Goal: Task Accomplishment & Management: Manage account settings

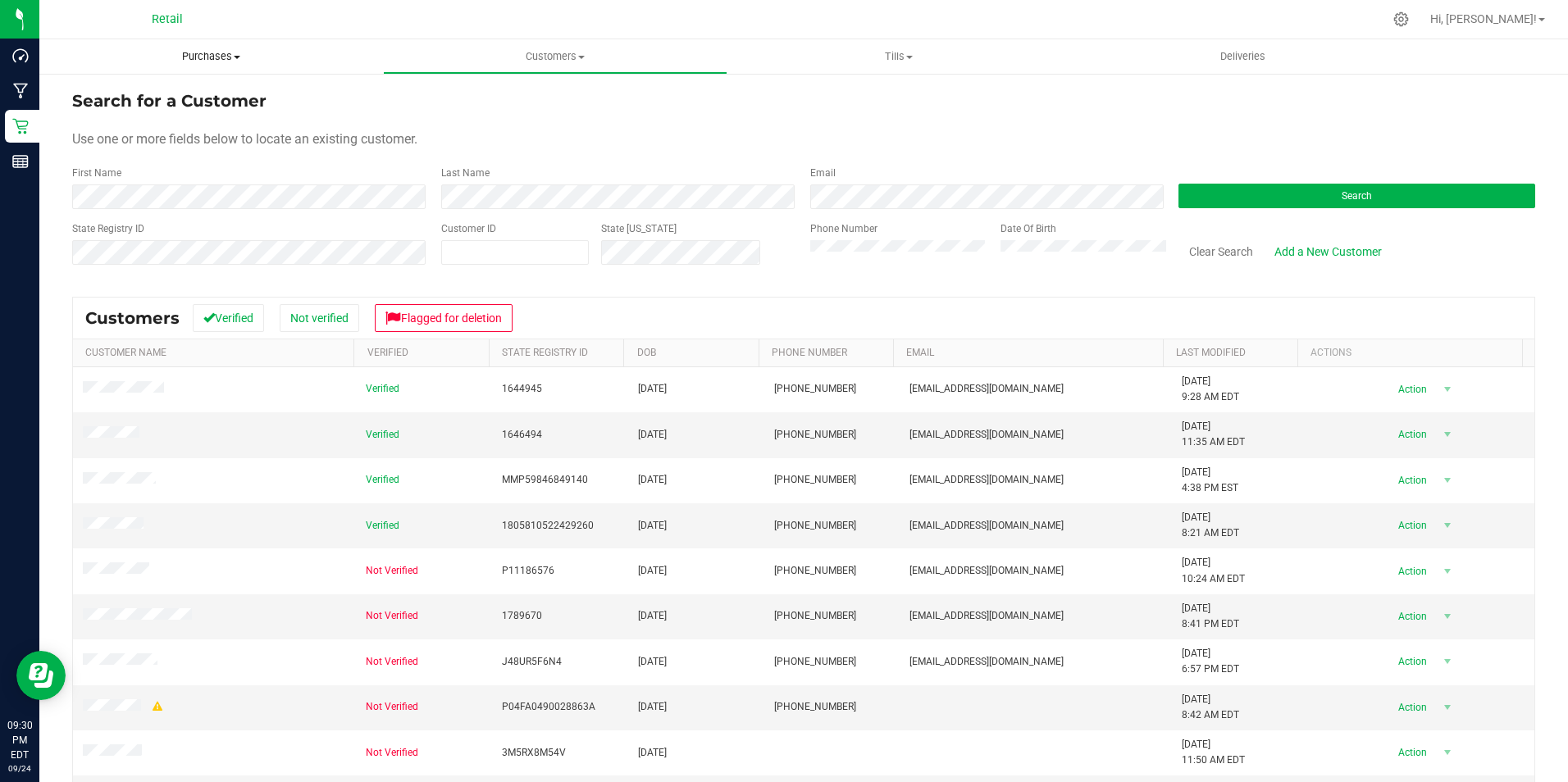
click at [216, 51] on span "Purchases" at bounding box center [211, 56] width 344 height 14
click at [125, 120] on span "Fulfillment" at bounding box center [90, 118] width 101 height 14
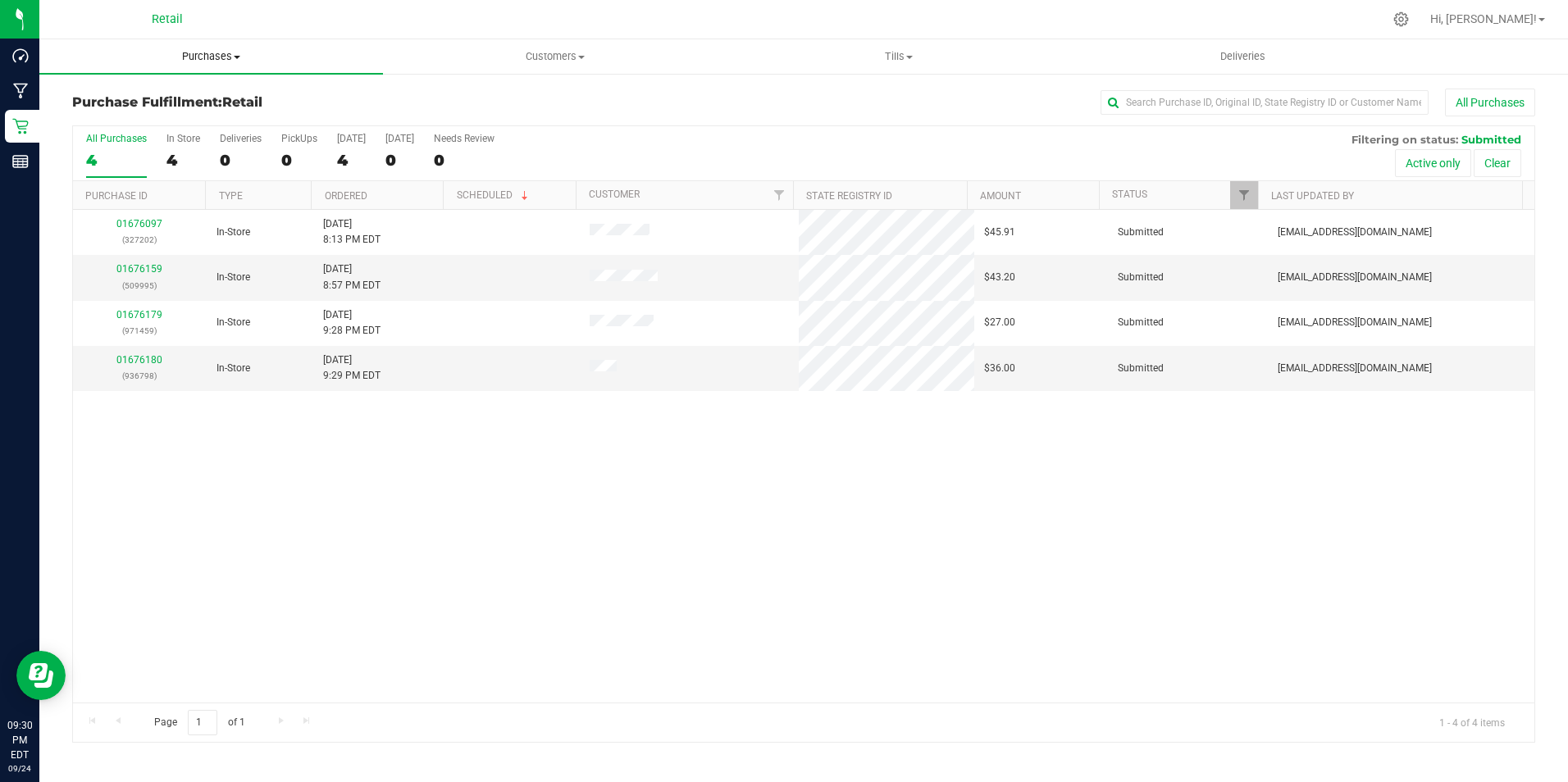
click at [200, 53] on span "Purchases" at bounding box center [211, 56] width 344 height 14
click at [92, 101] on span "Summary of purchases" at bounding box center [123, 98] width 168 height 14
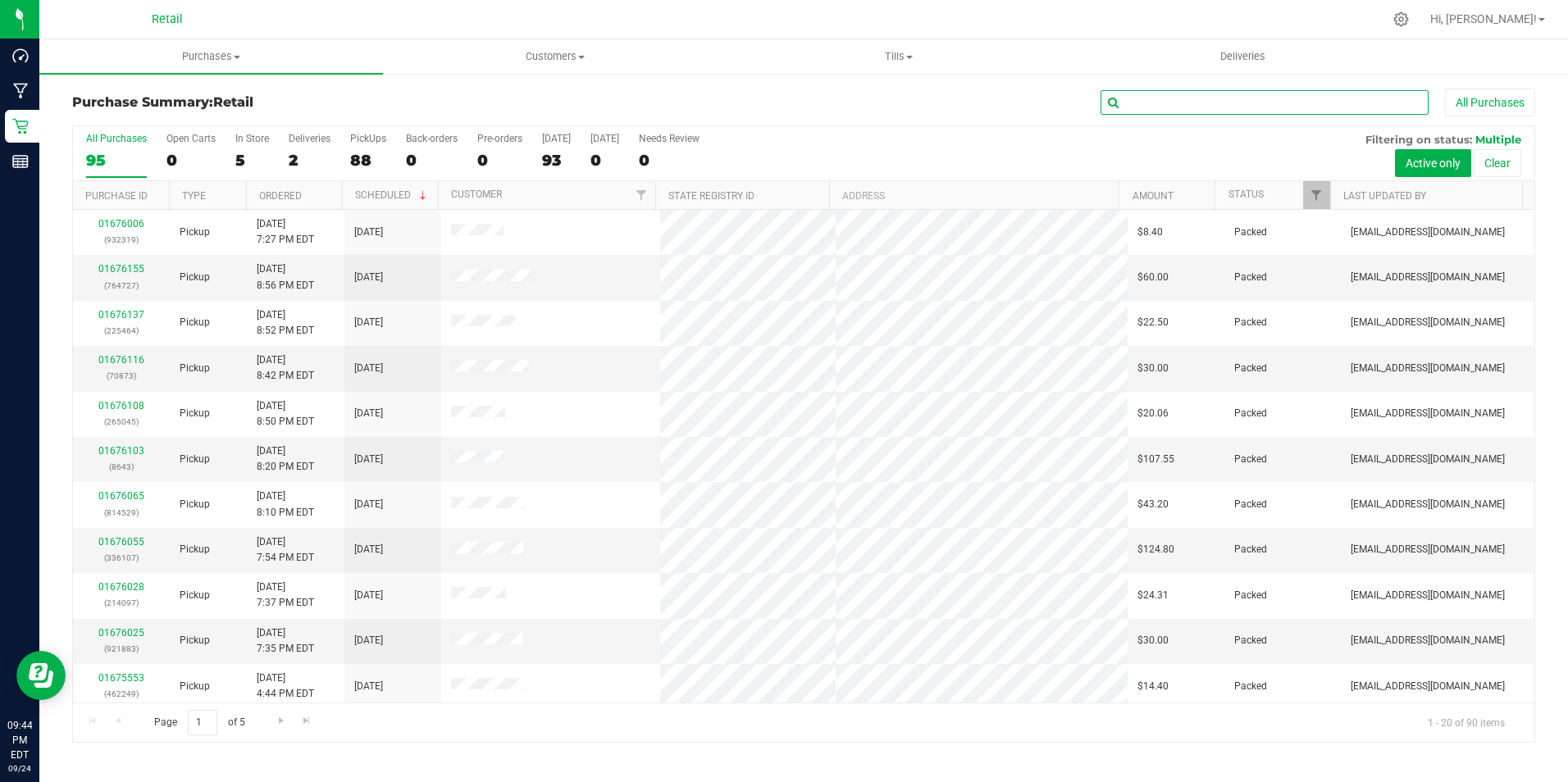
click at [1141, 102] on input "text" at bounding box center [1263, 102] width 328 height 25
click at [369, 149] on label "PickUps 88" at bounding box center [369, 155] width 36 height 45
click at [0, 0] on input "PickUps 88" at bounding box center [0, 0] width 0 height 0
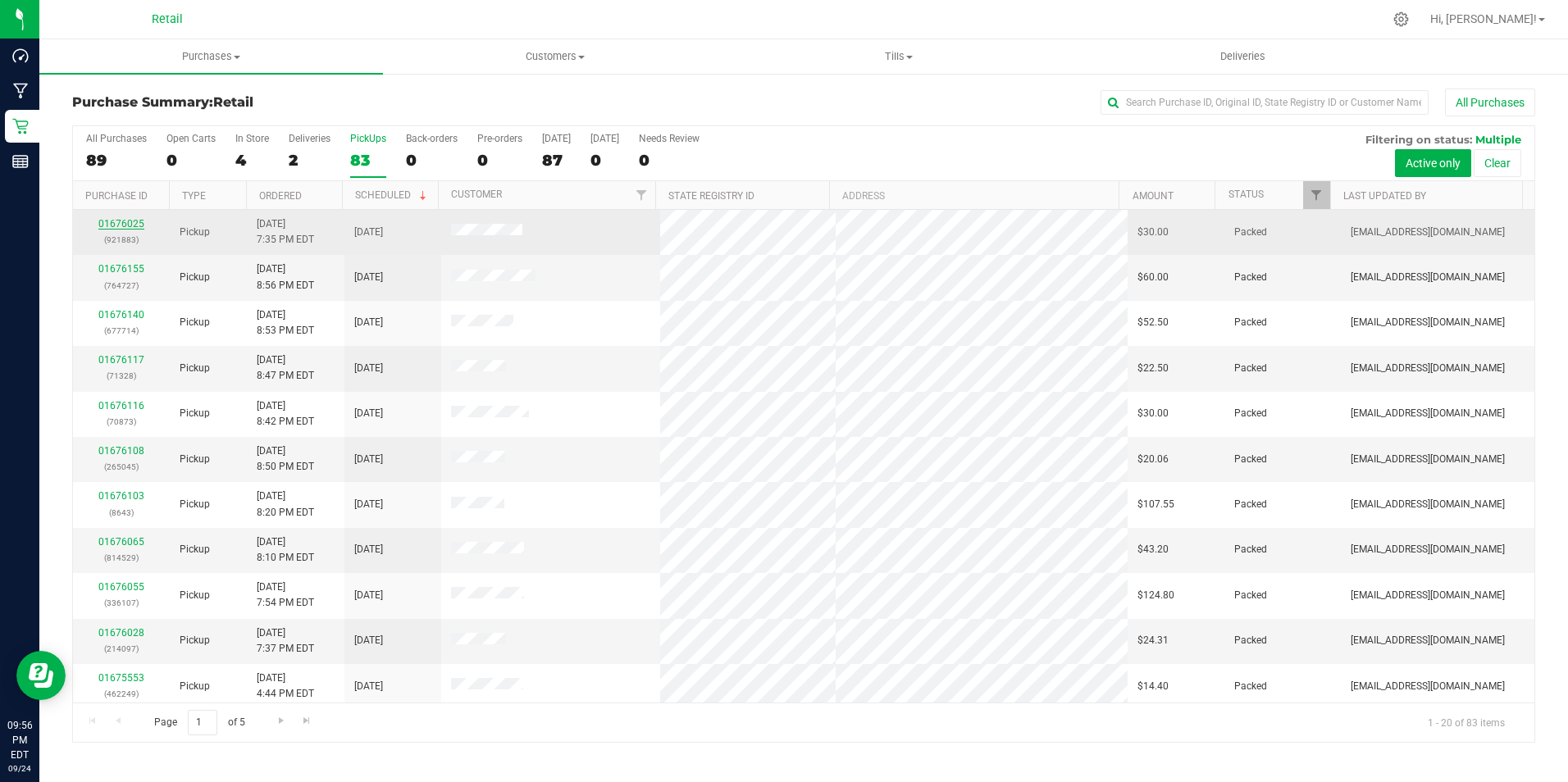
click at [129, 223] on link "01676025" at bounding box center [121, 223] width 46 height 11
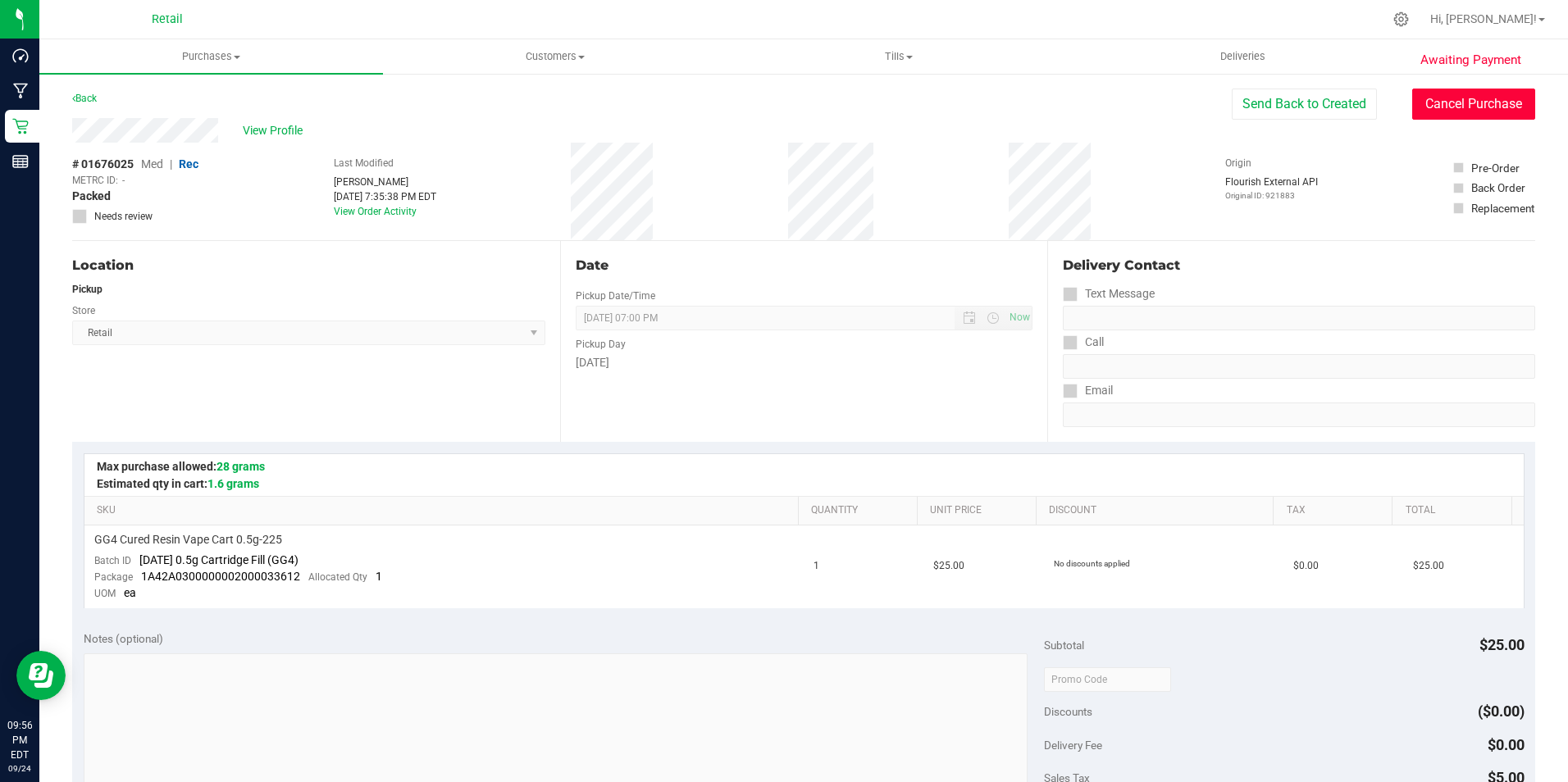
click at [1492, 104] on button "Cancel Purchase" at bounding box center [1473, 104] width 123 height 32
click at [79, 95] on link "Back" at bounding box center [85, 98] width 25 height 11
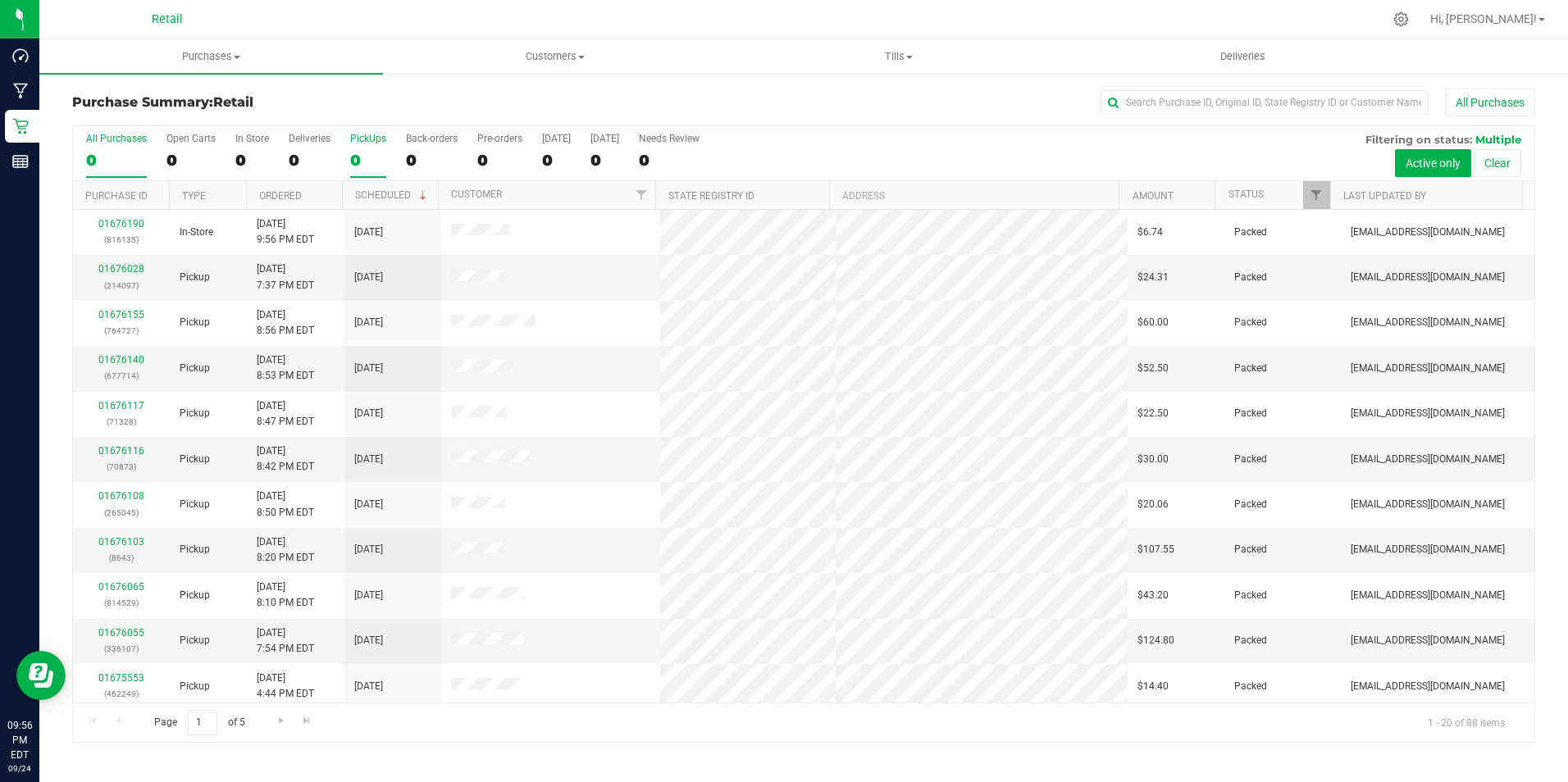
click at [371, 142] on div "PickUps" at bounding box center [369, 138] width 36 height 11
click at [0, 0] on input "PickUps 0" at bounding box center [0, 0] width 0 height 0
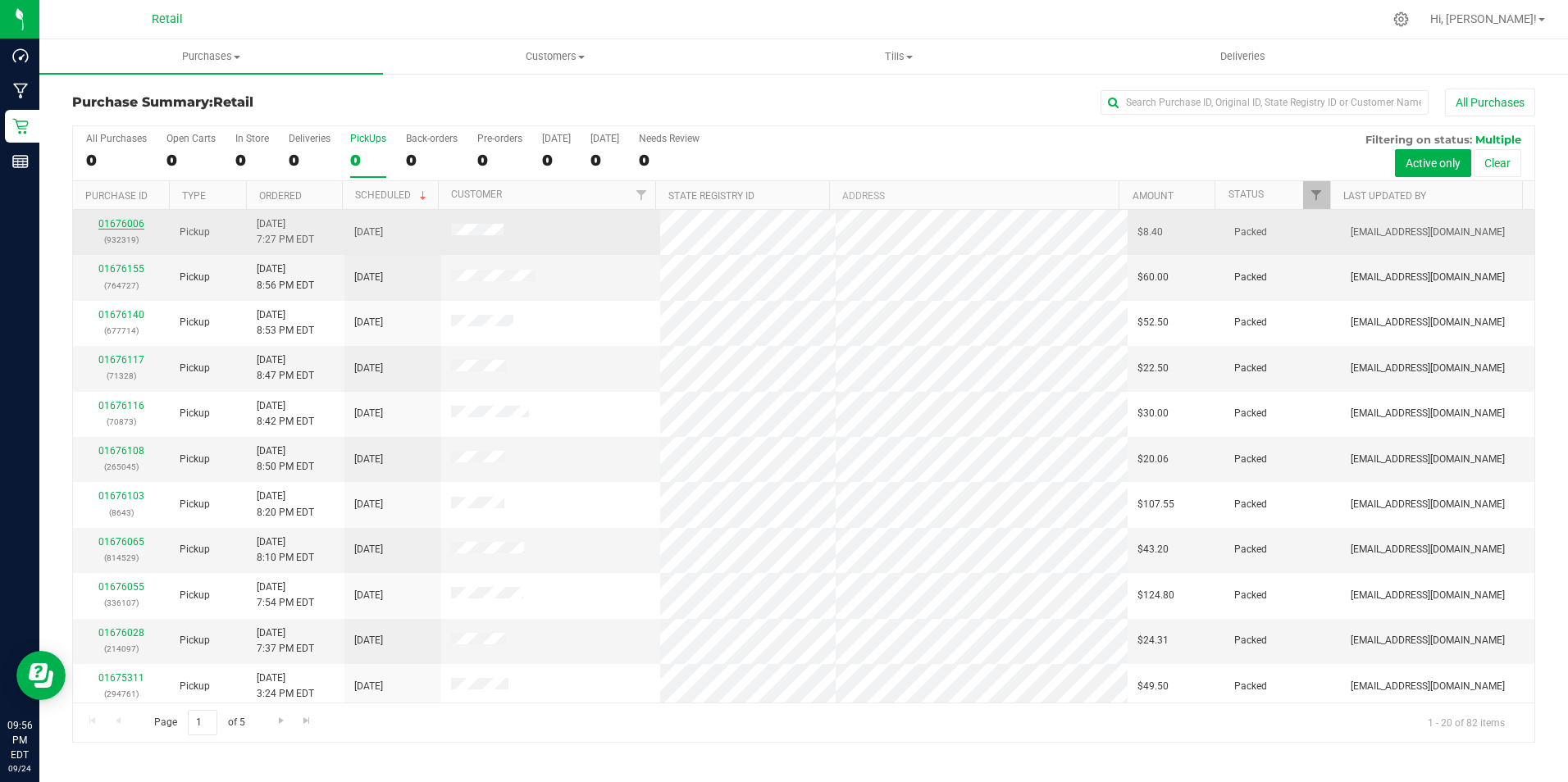
click at [128, 222] on link "01676006" at bounding box center [121, 223] width 46 height 11
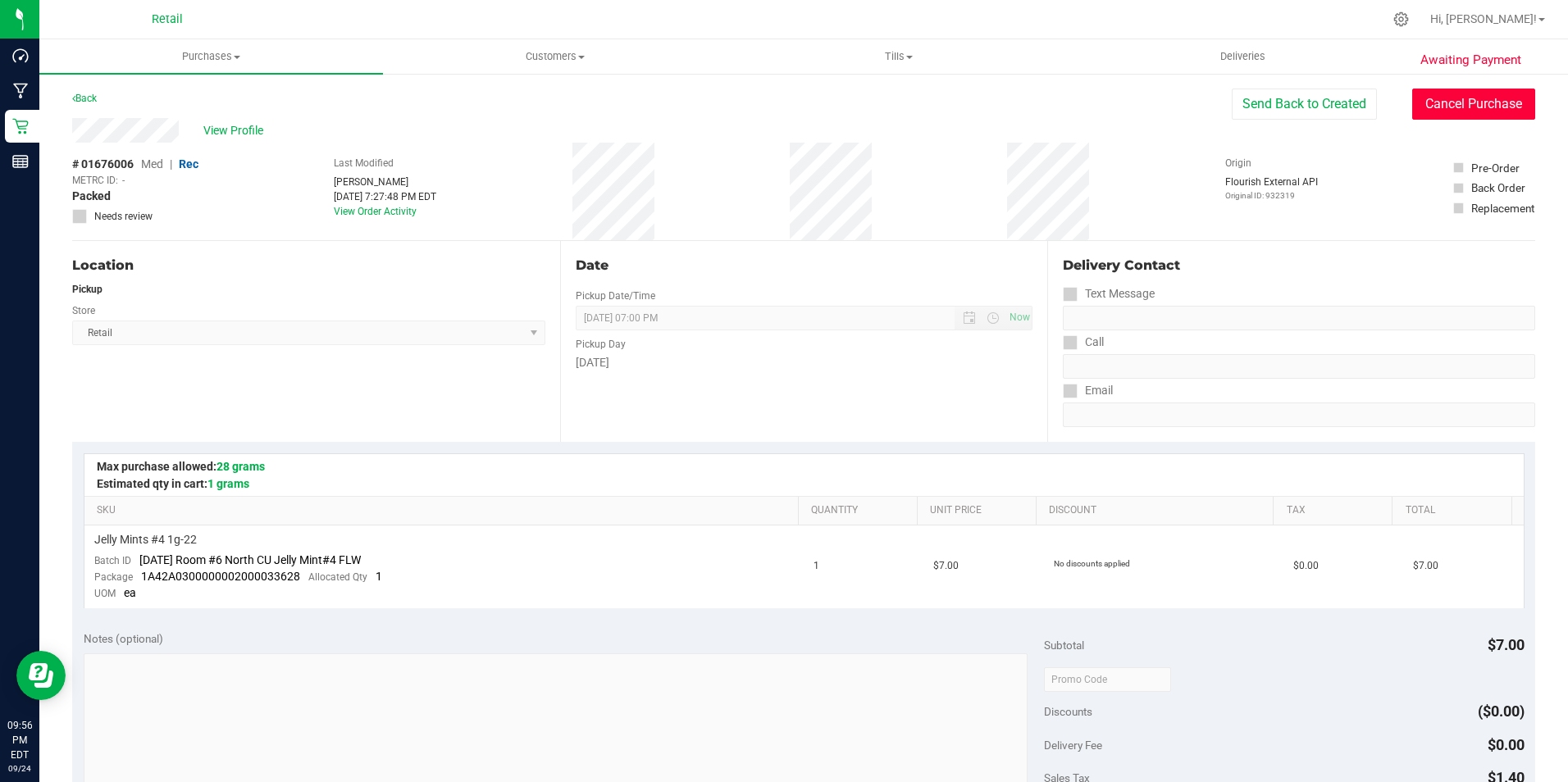
click at [1457, 98] on button "Cancel Purchase" at bounding box center [1473, 104] width 123 height 32
click at [82, 101] on link "Back" at bounding box center [85, 98] width 25 height 11
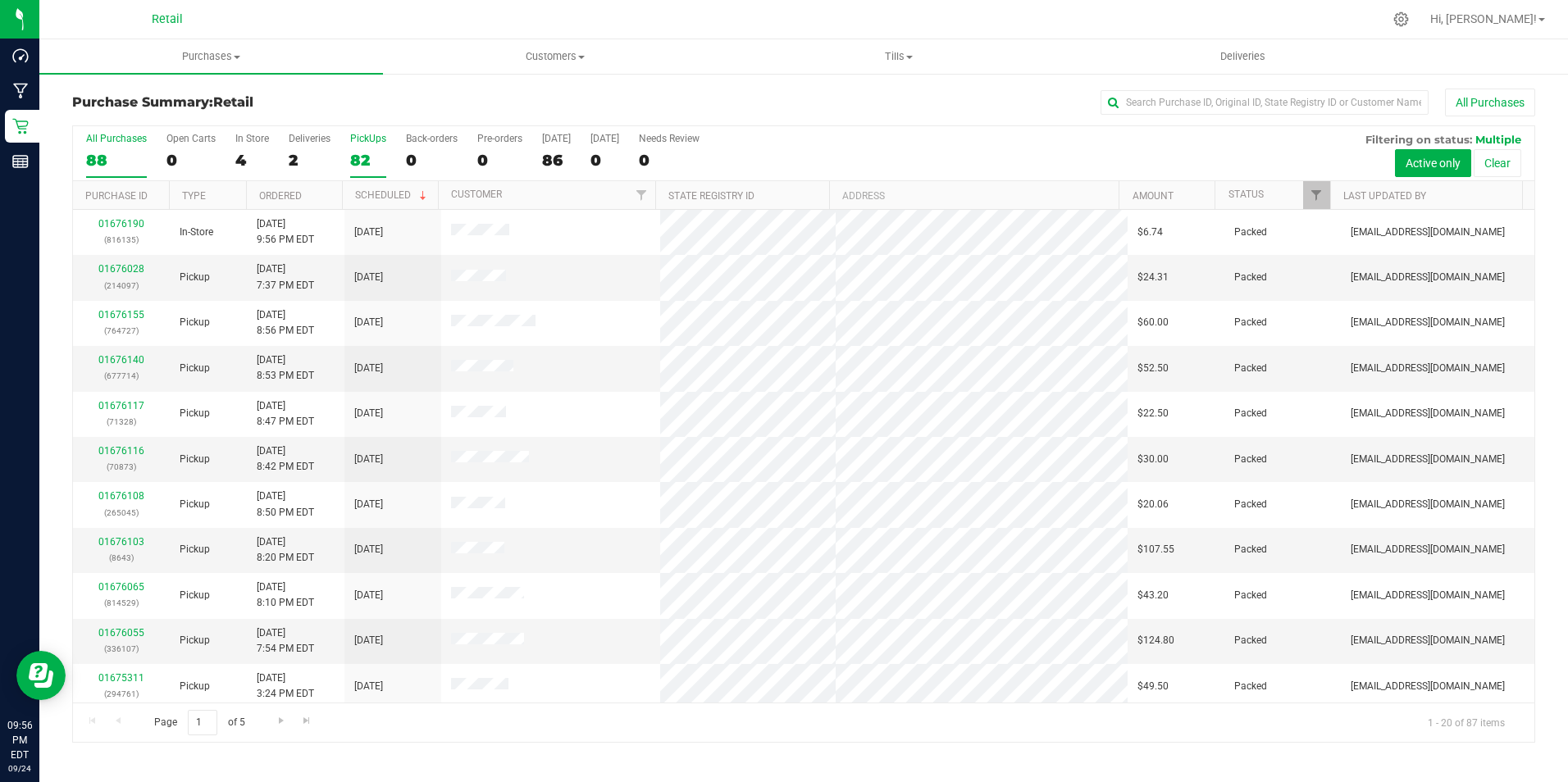
click at [366, 148] on label "PickUps 82" at bounding box center [369, 155] width 36 height 45
click at [0, 0] on input "PickUps 82" at bounding box center [0, 0] width 0 height 0
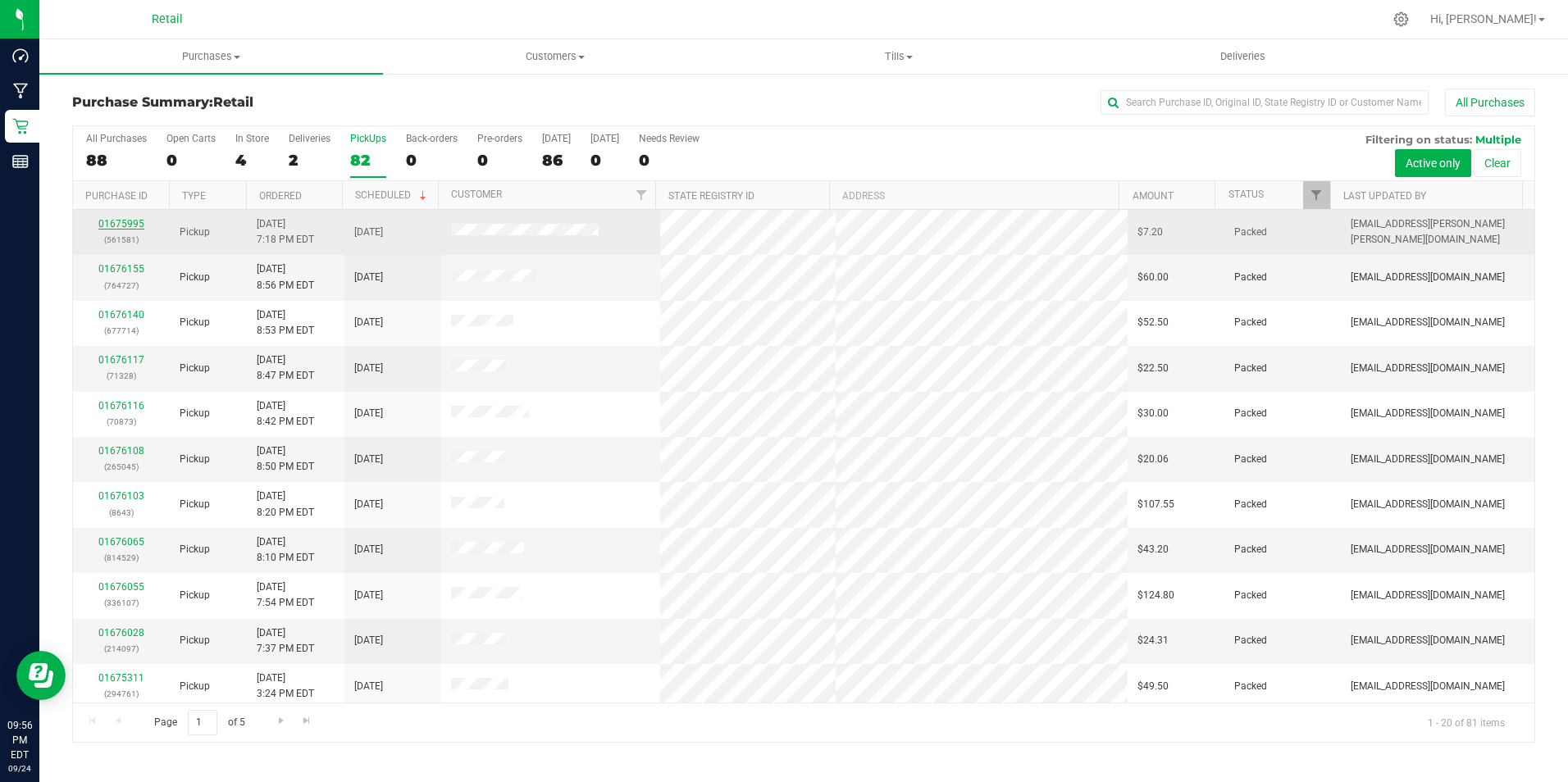
click at [125, 222] on link "01675995" at bounding box center [121, 223] width 46 height 11
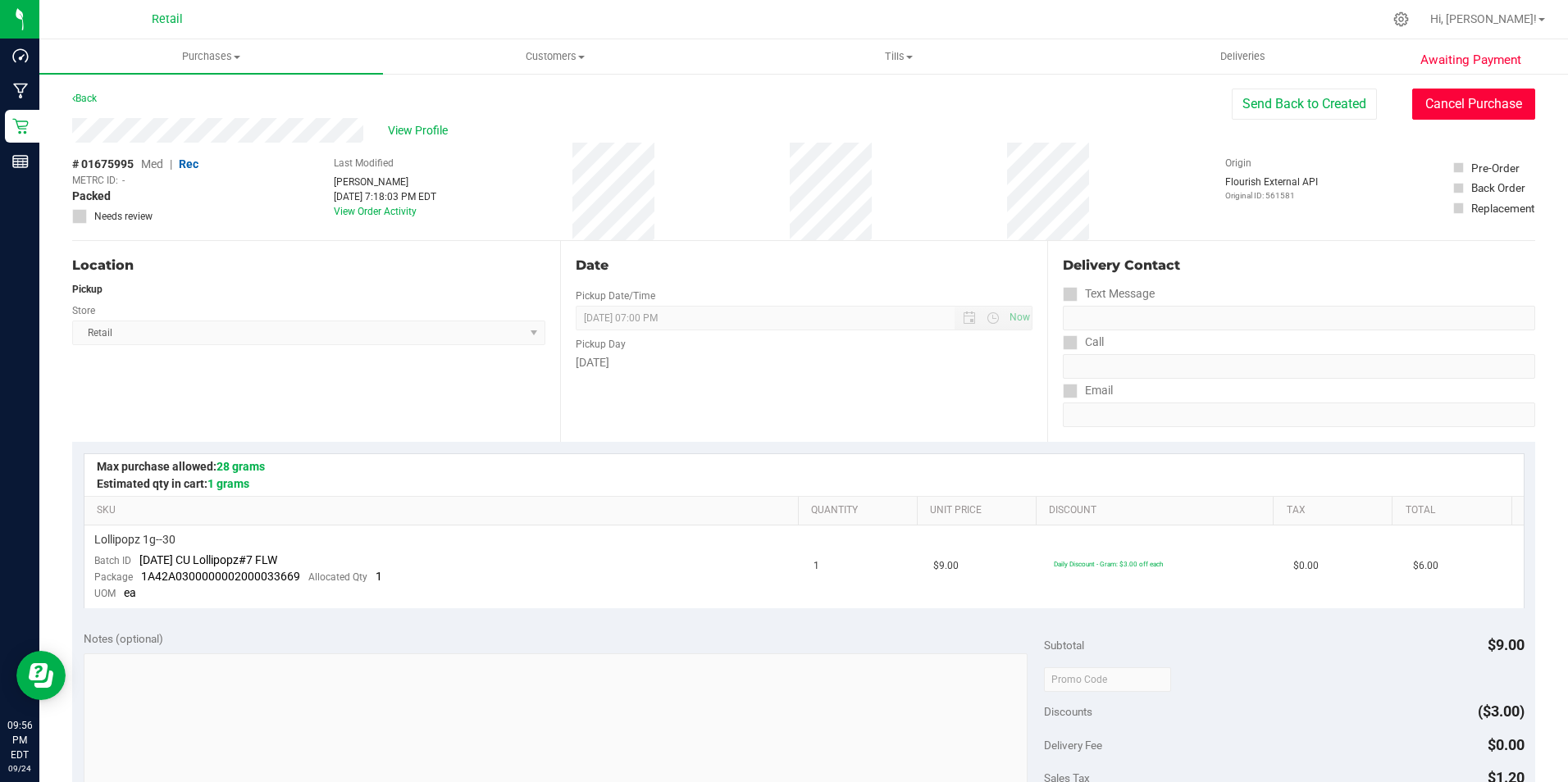
click at [1456, 109] on button "Cancel Purchase" at bounding box center [1473, 104] width 123 height 32
click at [84, 94] on link "Back" at bounding box center [85, 98] width 25 height 11
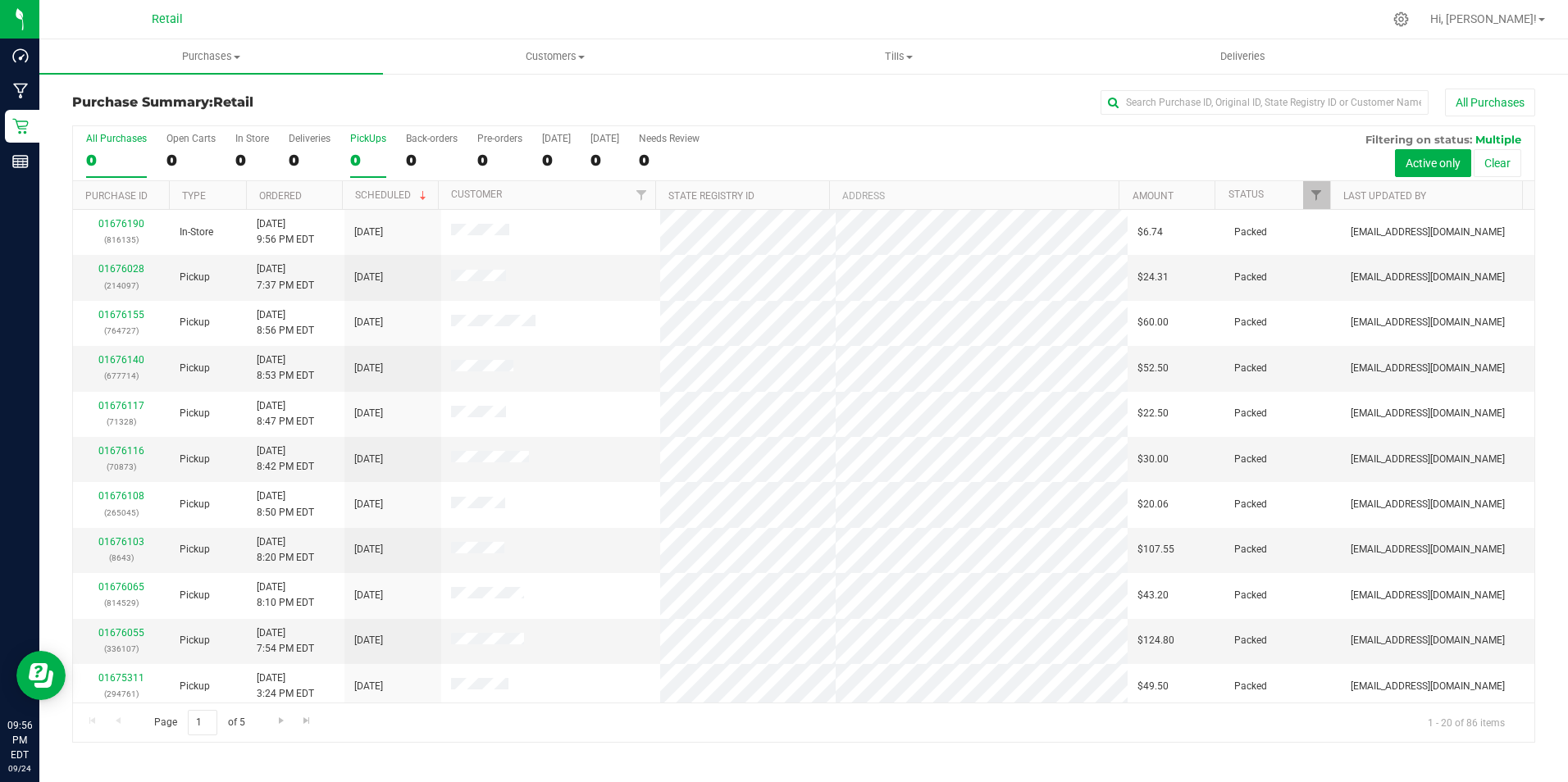
click at [362, 137] on div "PickUps" at bounding box center [369, 138] width 36 height 11
click at [0, 0] on input "PickUps 0" at bounding box center [0, 0] width 0 height 0
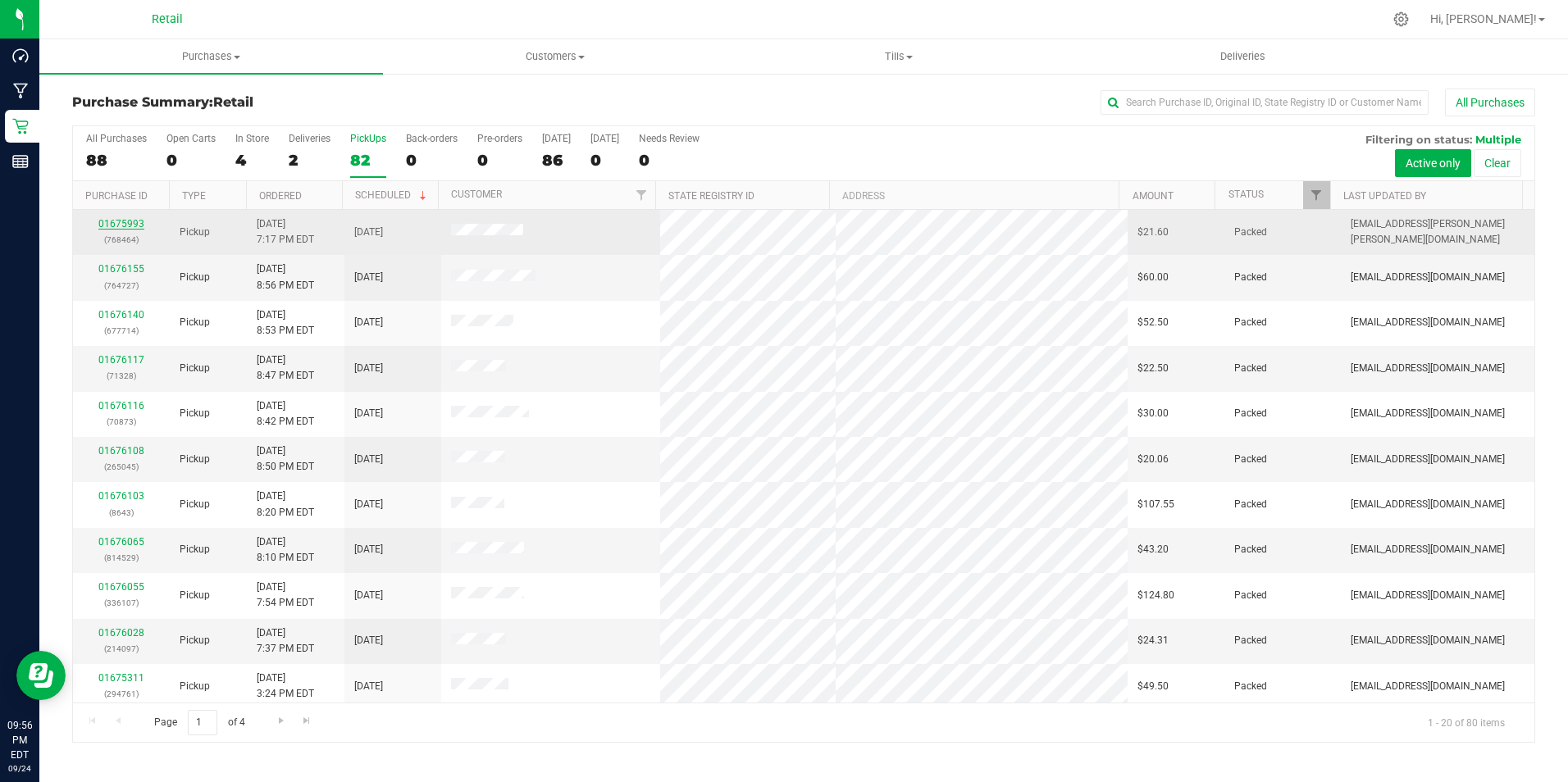
click at [128, 226] on link "01675993" at bounding box center [121, 223] width 46 height 11
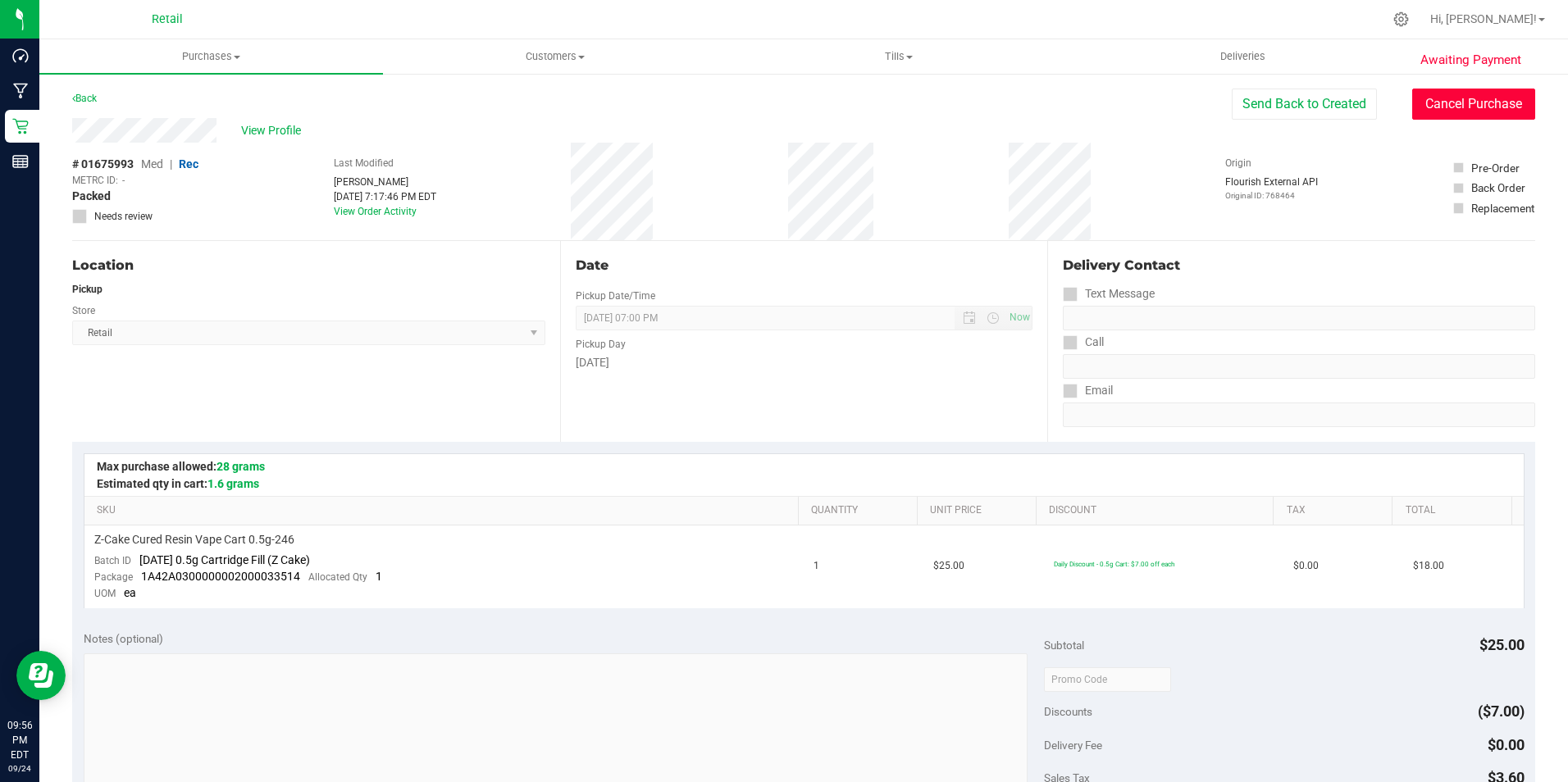
drag, startPoint x: 1499, startPoint y: 101, endPoint x: 855, endPoint y: 99, distance: 644.0
click at [1492, 105] on button "Cancel Purchase" at bounding box center [1473, 104] width 123 height 32
click at [90, 95] on link "Back" at bounding box center [85, 98] width 25 height 11
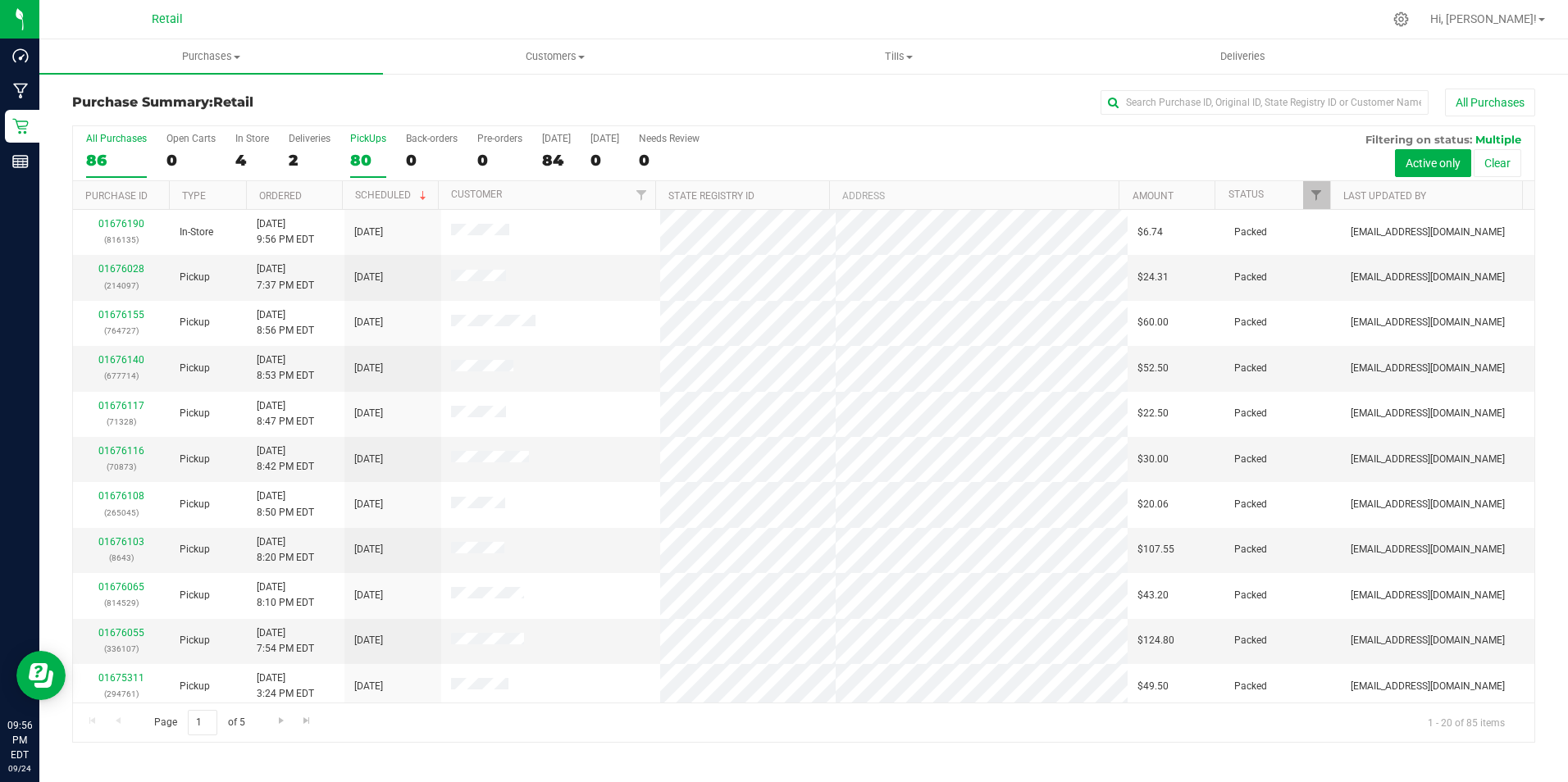
click at [365, 145] on label "PickUps 80" at bounding box center [369, 155] width 36 height 45
click at [0, 0] on input "PickUps 80" at bounding box center [0, 0] width 0 height 0
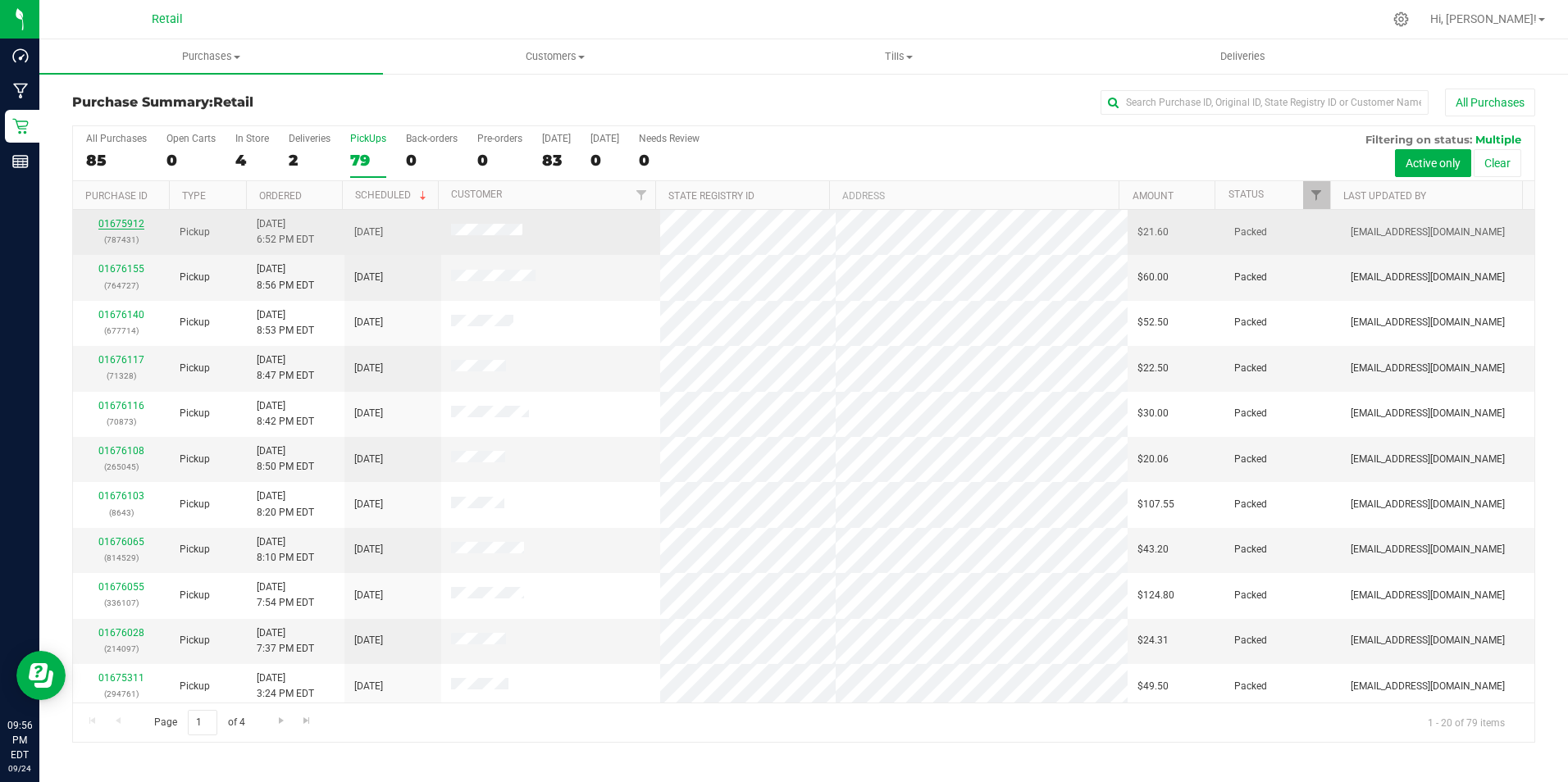
click at [138, 224] on link "01675912" at bounding box center [121, 223] width 46 height 11
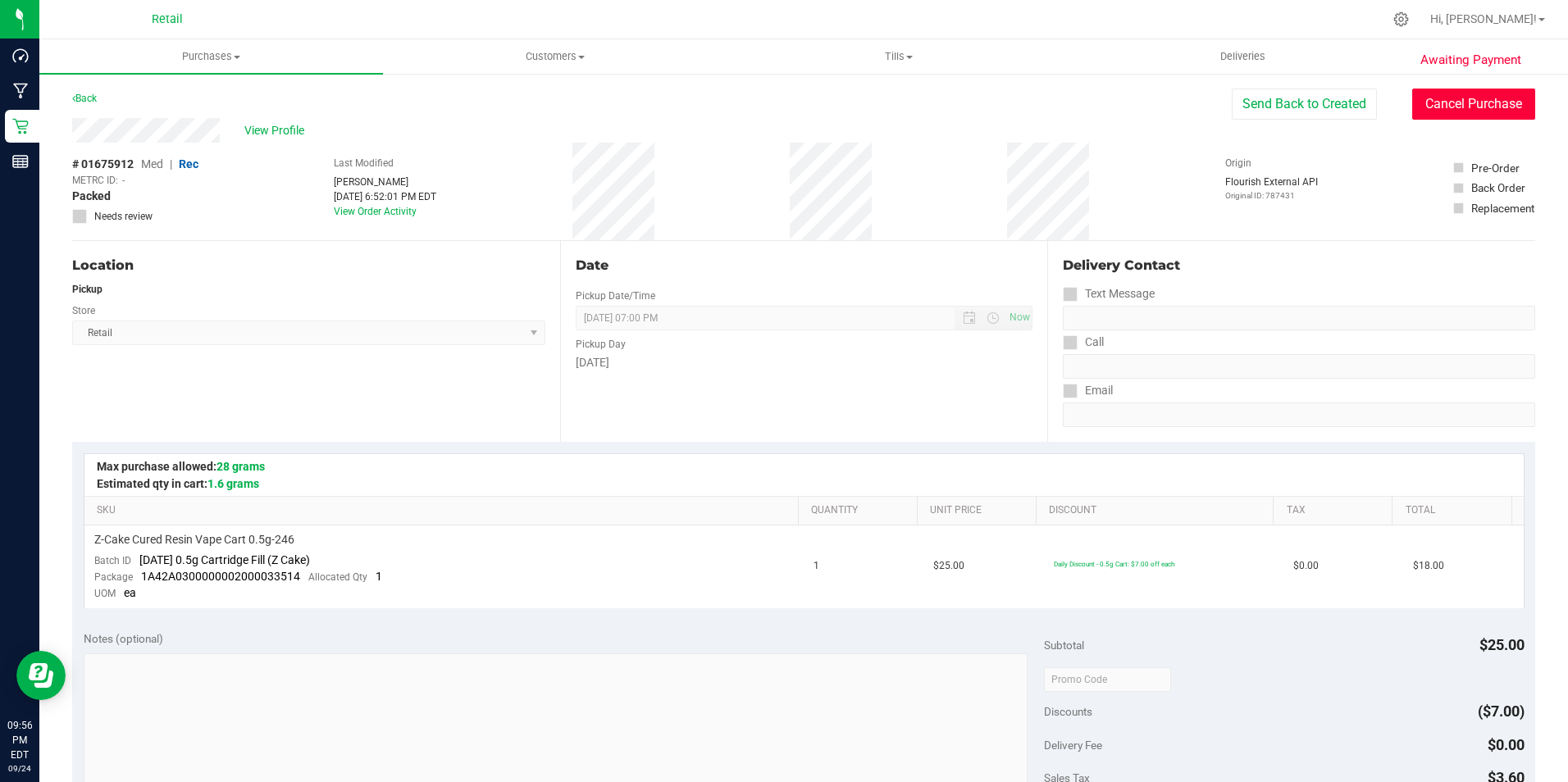
click at [1465, 112] on button "Cancel Purchase" at bounding box center [1473, 104] width 123 height 32
click at [83, 102] on link "Back" at bounding box center [85, 98] width 25 height 11
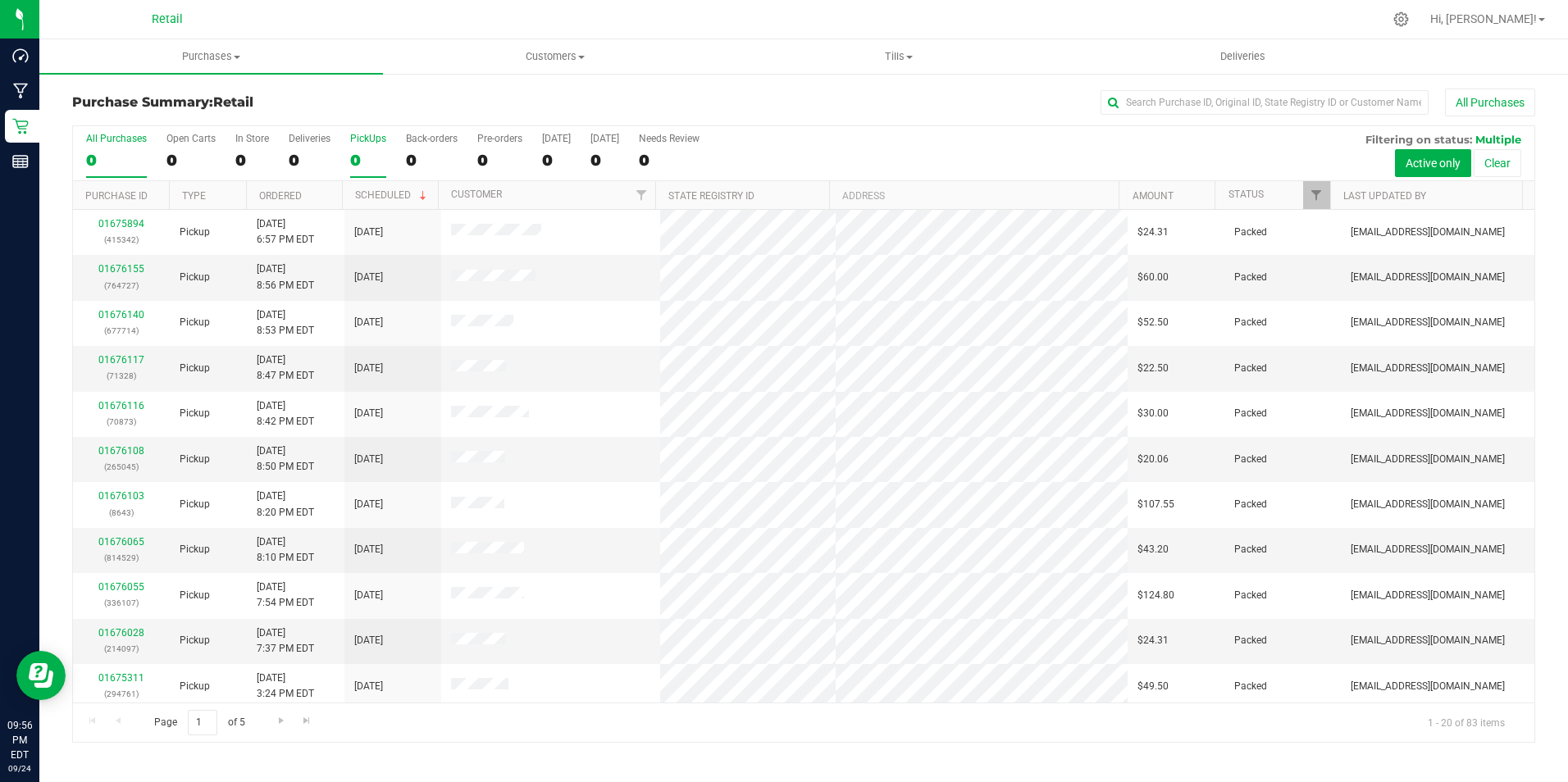
click at [362, 147] on label "PickUps 0" at bounding box center [369, 155] width 36 height 45
click at [0, 0] on input "PickUps 0" at bounding box center [0, 0] width 0 height 0
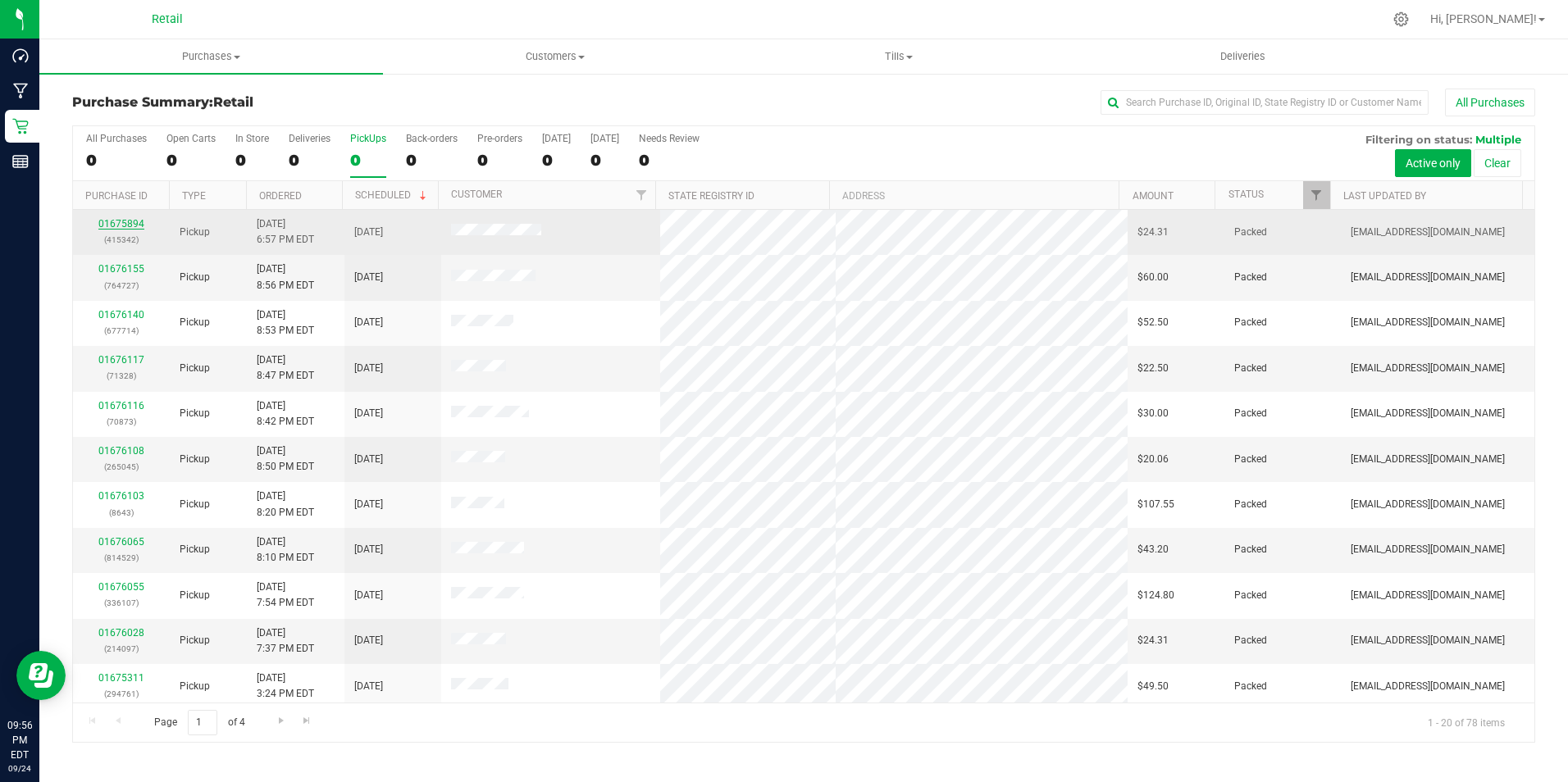
click at [126, 222] on link "01675894" at bounding box center [121, 223] width 46 height 11
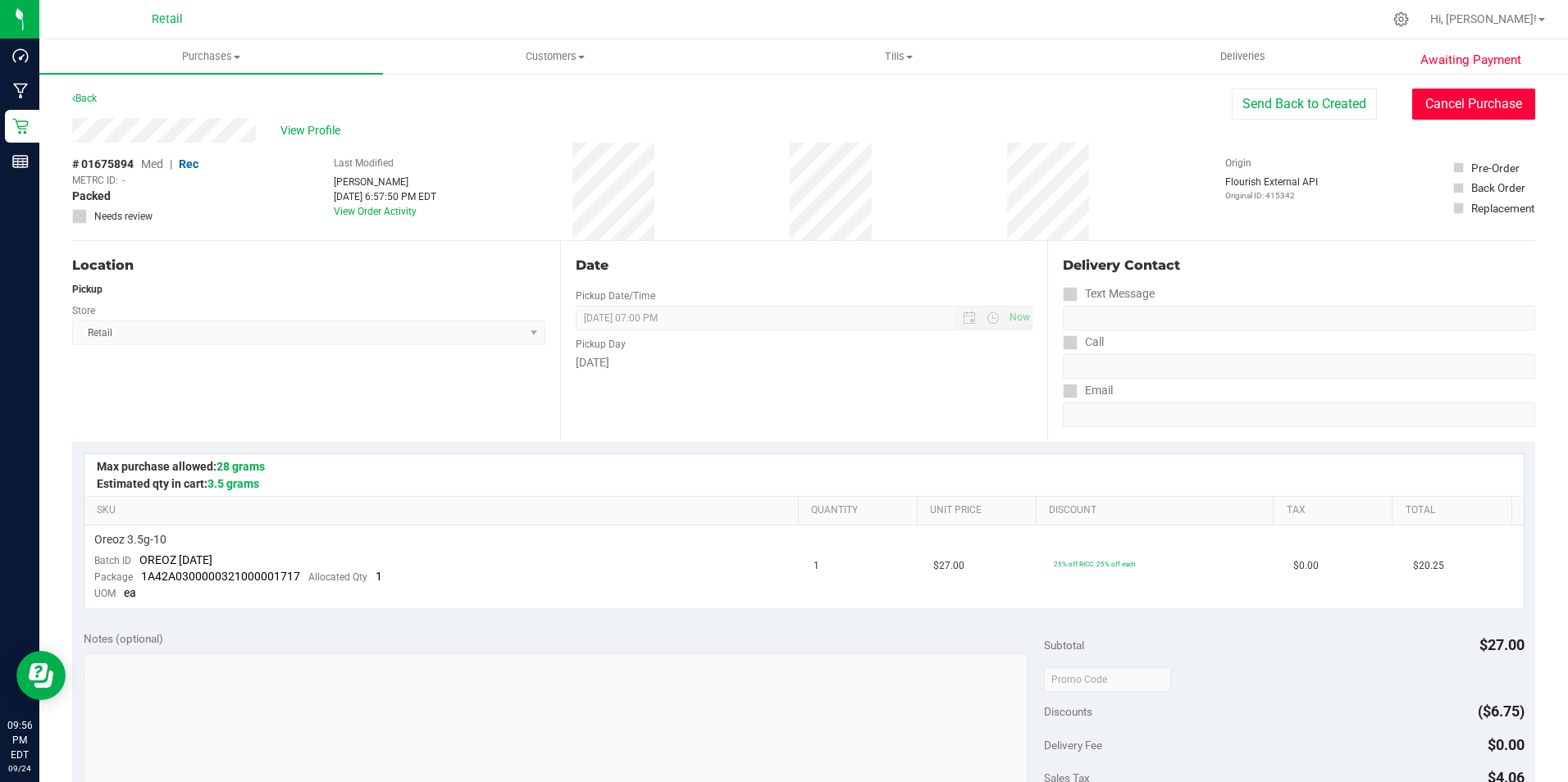
click at [1448, 103] on button "Cancel Purchase" at bounding box center [1473, 104] width 123 height 32
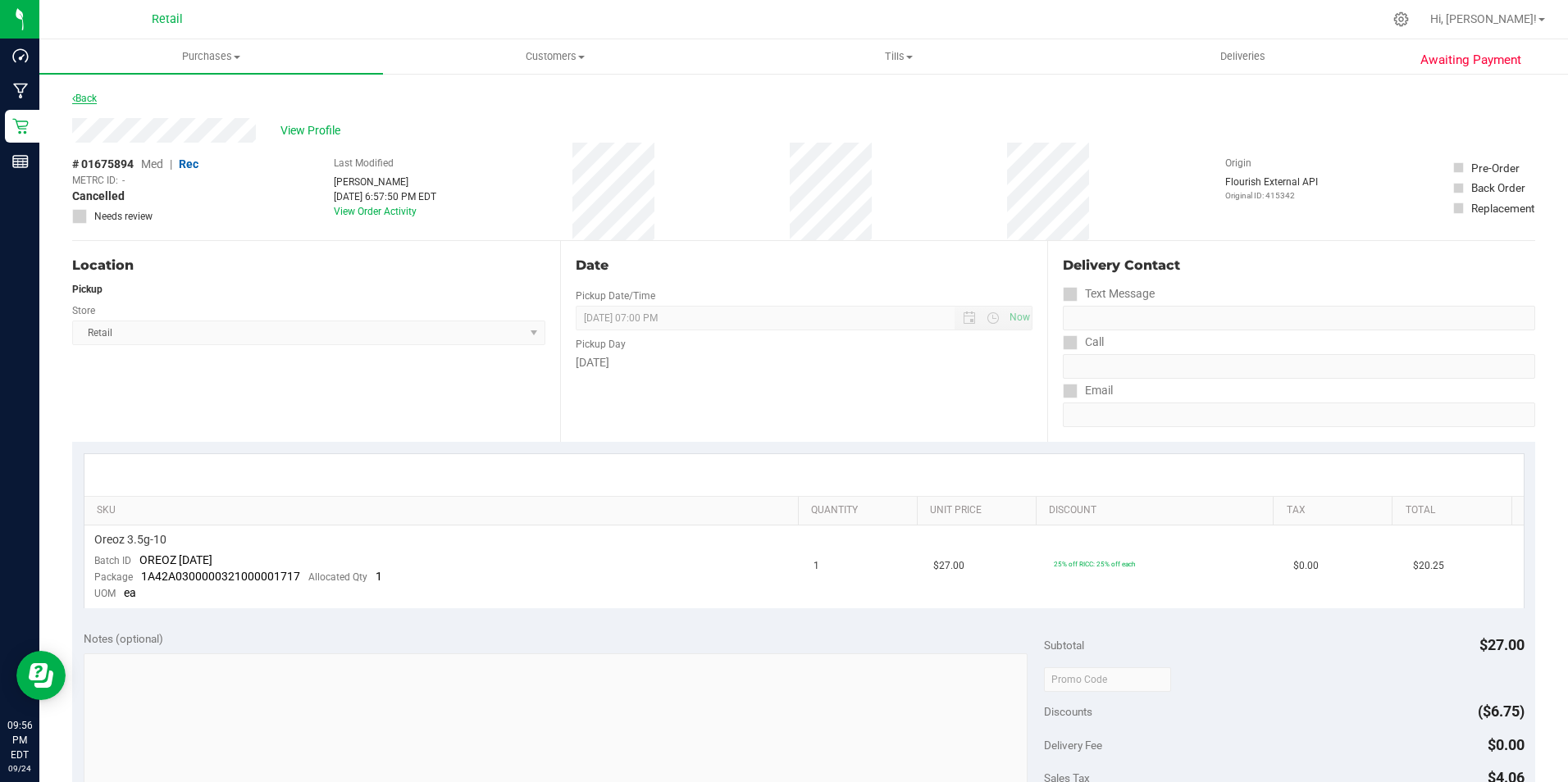
click at [95, 96] on link "Back" at bounding box center [85, 98] width 25 height 11
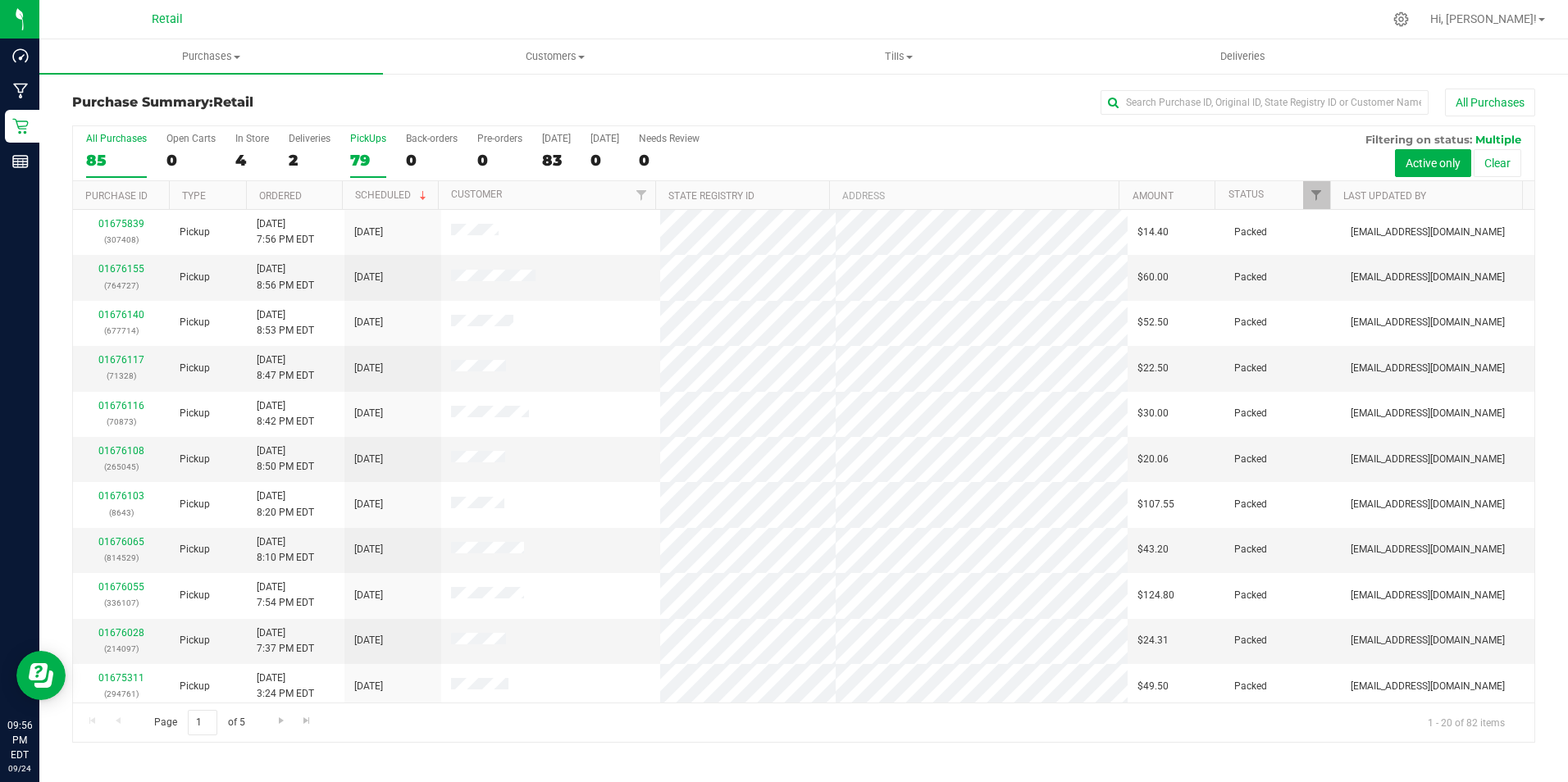
click at [363, 148] on label "PickUps 79" at bounding box center [369, 155] width 36 height 45
click at [0, 0] on input "PickUps 79" at bounding box center [0, 0] width 0 height 0
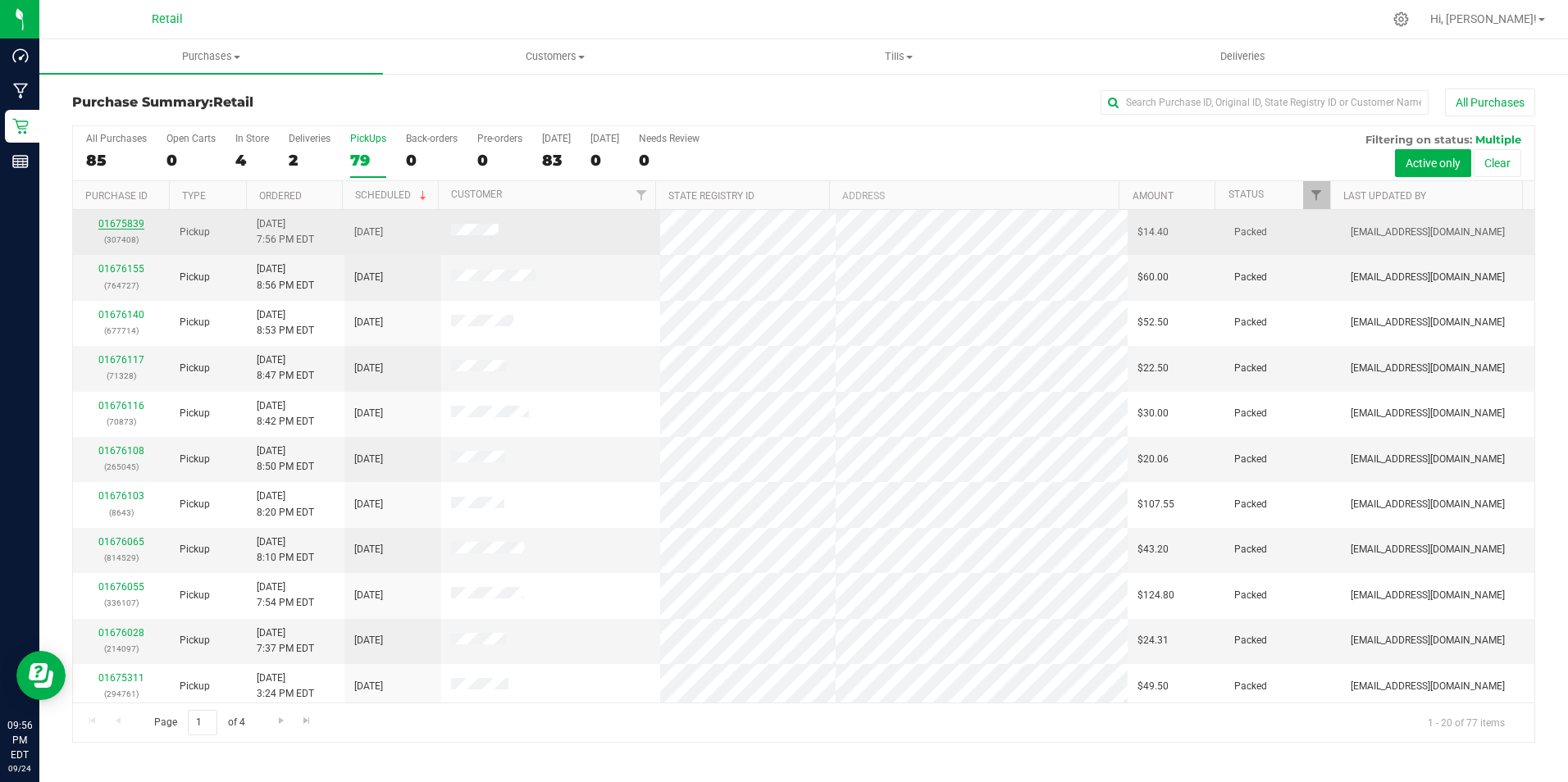
click at [127, 223] on link "01675839" at bounding box center [121, 223] width 46 height 11
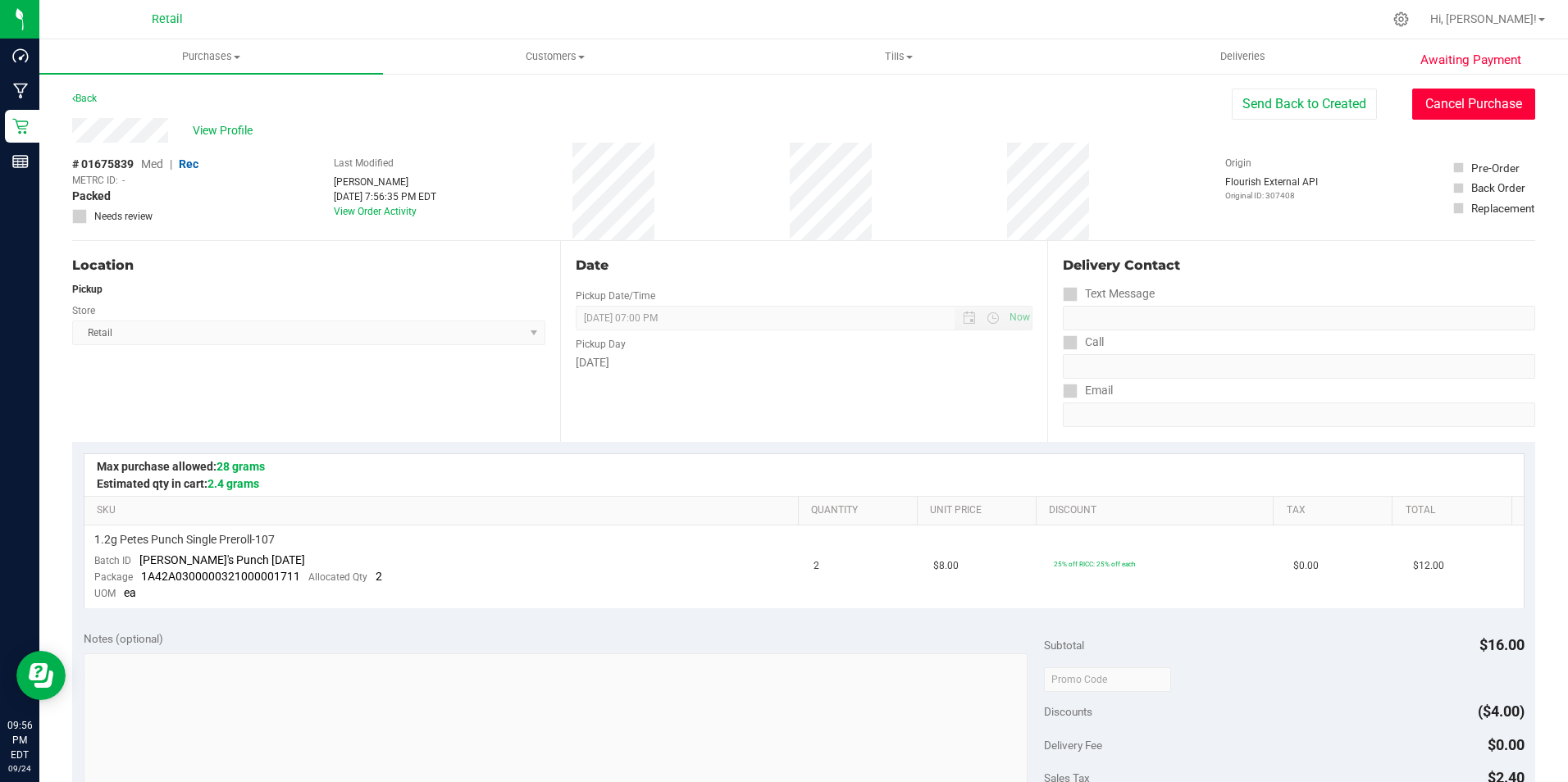
click at [1455, 106] on button "Cancel Purchase" at bounding box center [1473, 104] width 123 height 32
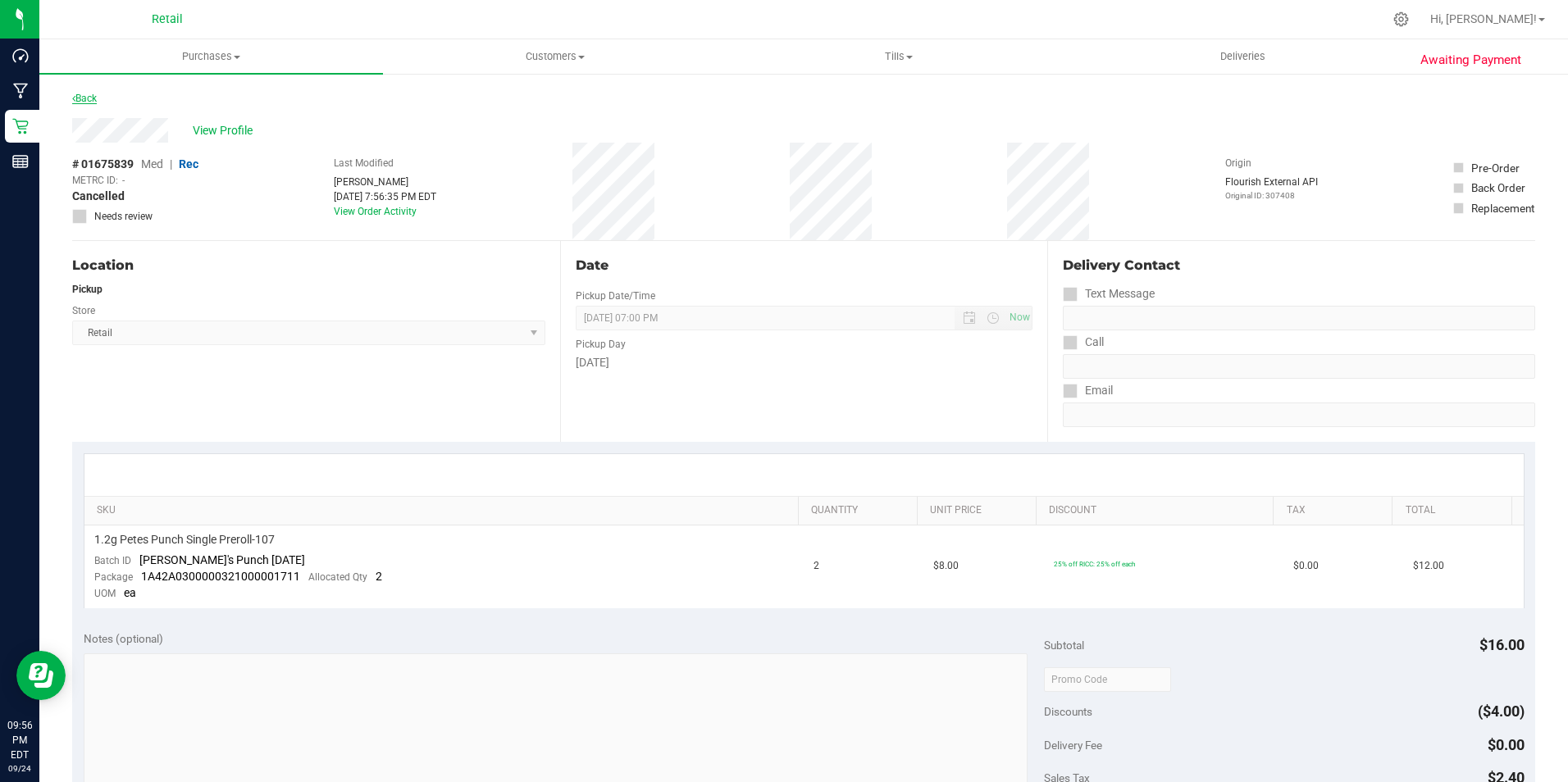
click at [95, 96] on link "Back" at bounding box center [85, 98] width 25 height 11
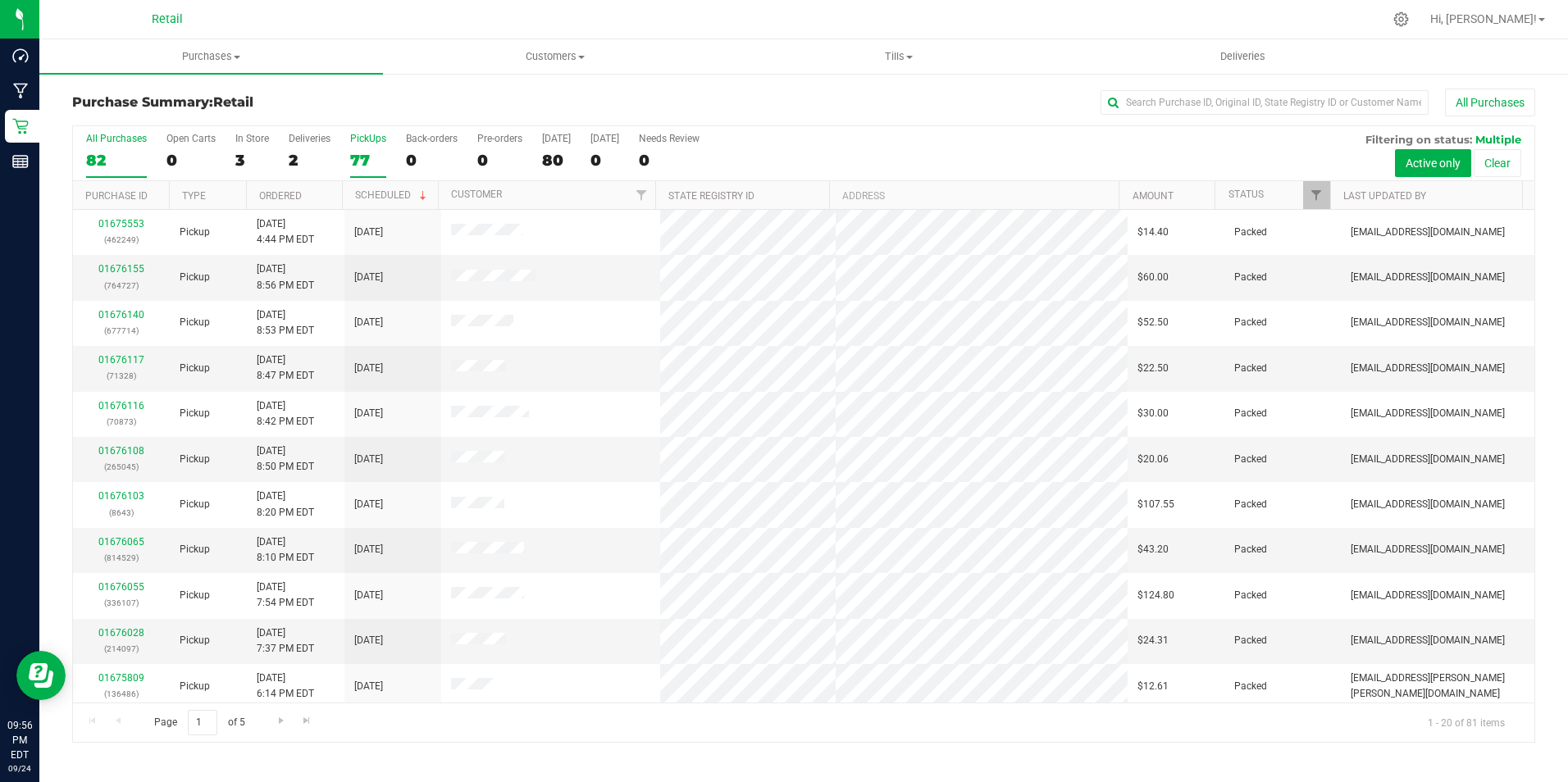
click at [354, 144] on label "PickUps 77" at bounding box center [369, 155] width 36 height 45
click at [0, 0] on input "PickUps 77" at bounding box center [0, 0] width 0 height 0
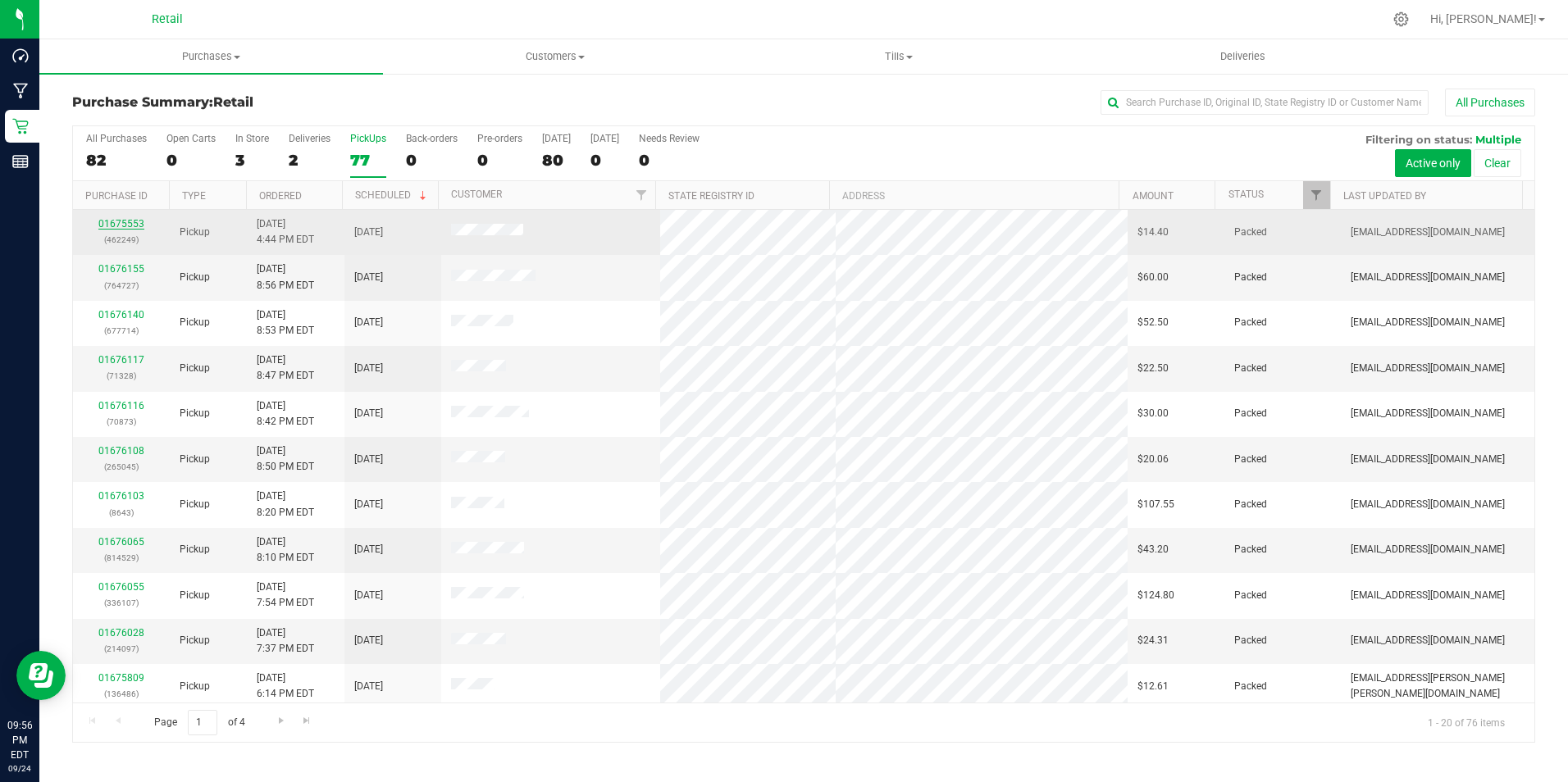
click at [127, 223] on link "01675553" at bounding box center [121, 223] width 46 height 11
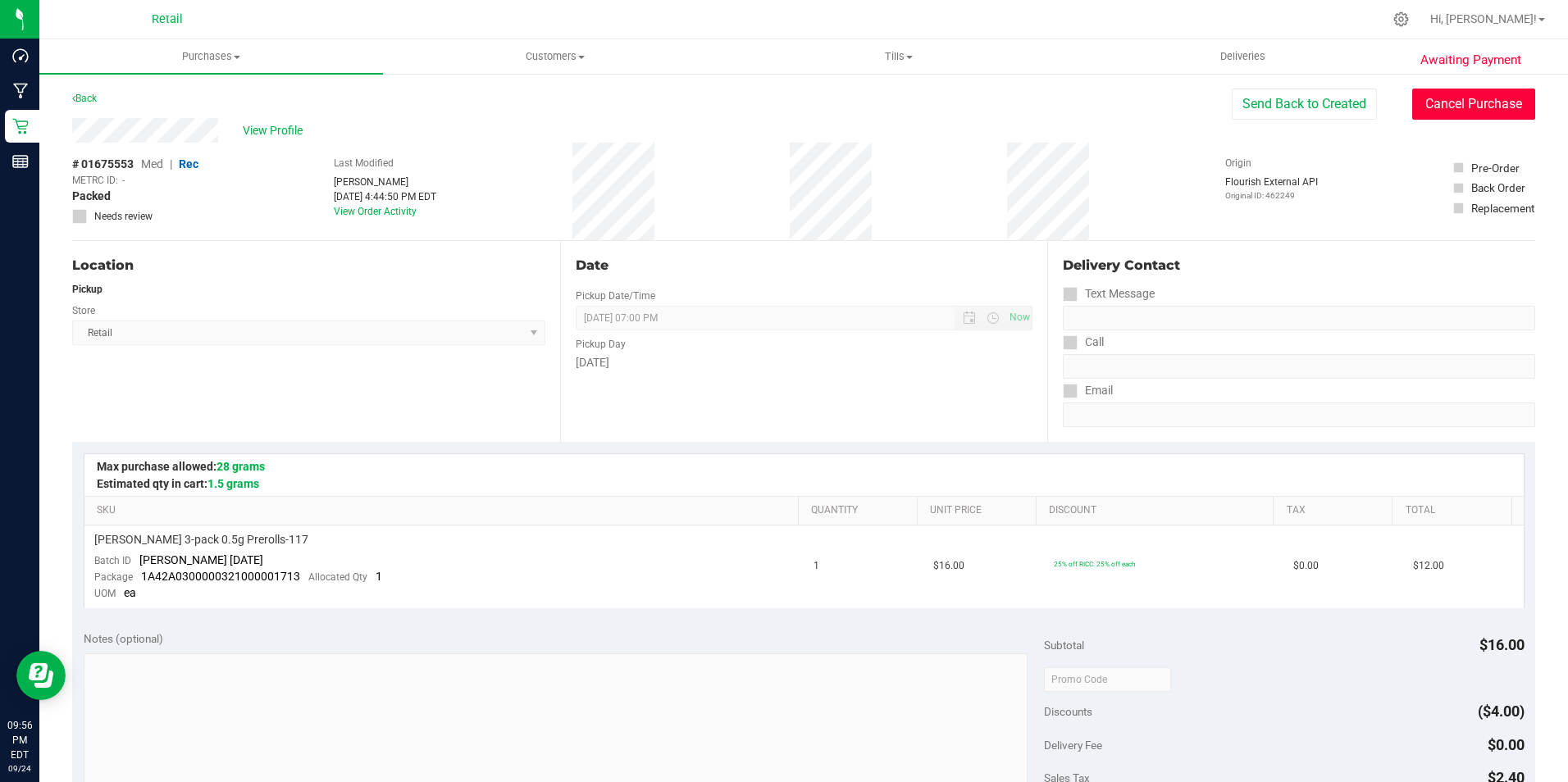
click at [1440, 97] on button "Cancel Purchase" at bounding box center [1473, 104] width 123 height 32
click at [79, 101] on link "Back" at bounding box center [85, 98] width 25 height 11
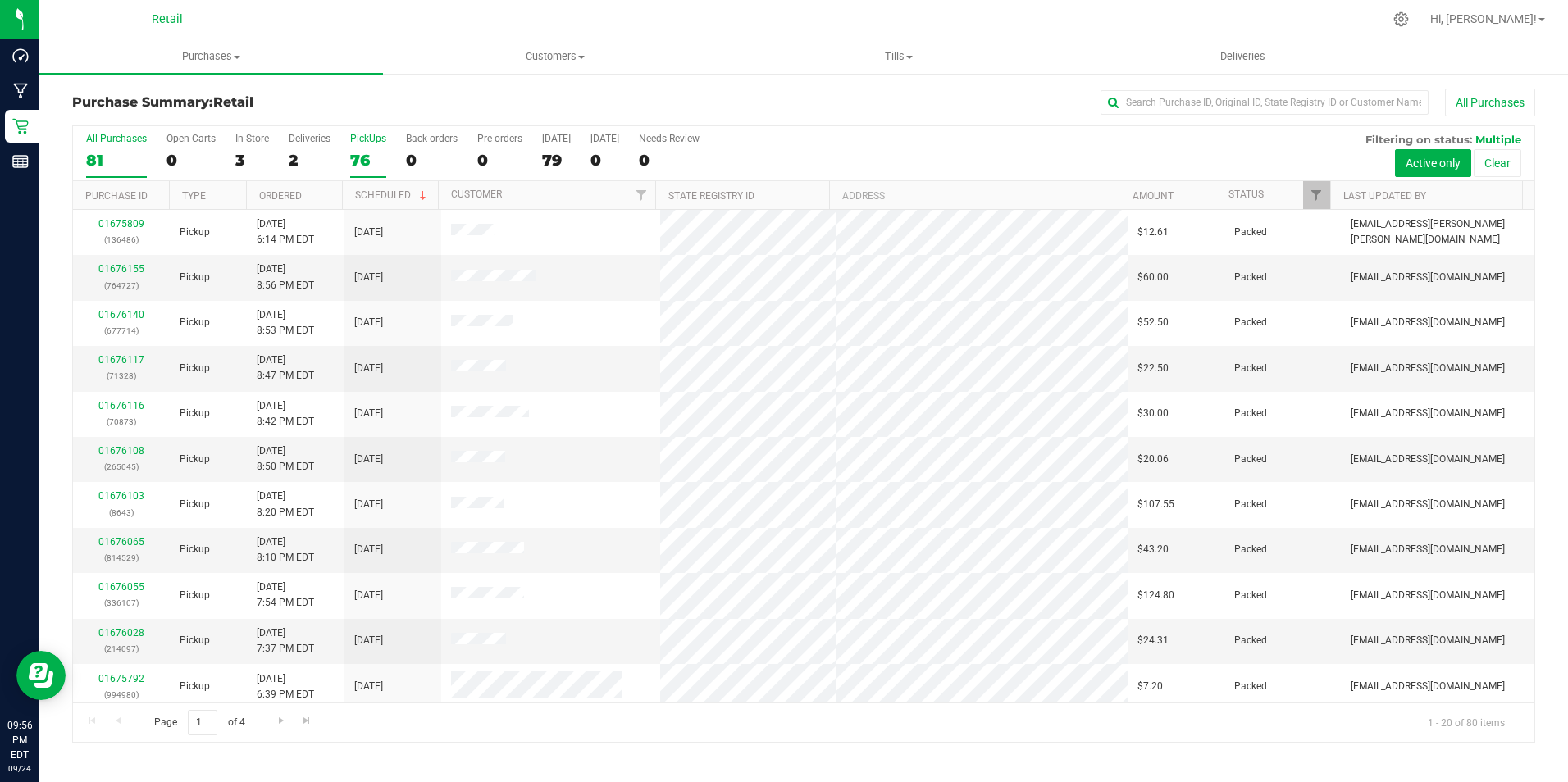
click at [366, 146] on label "PickUps 76" at bounding box center [369, 155] width 36 height 45
click at [0, 0] on input "PickUps 76" at bounding box center [0, 0] width 0 height 0
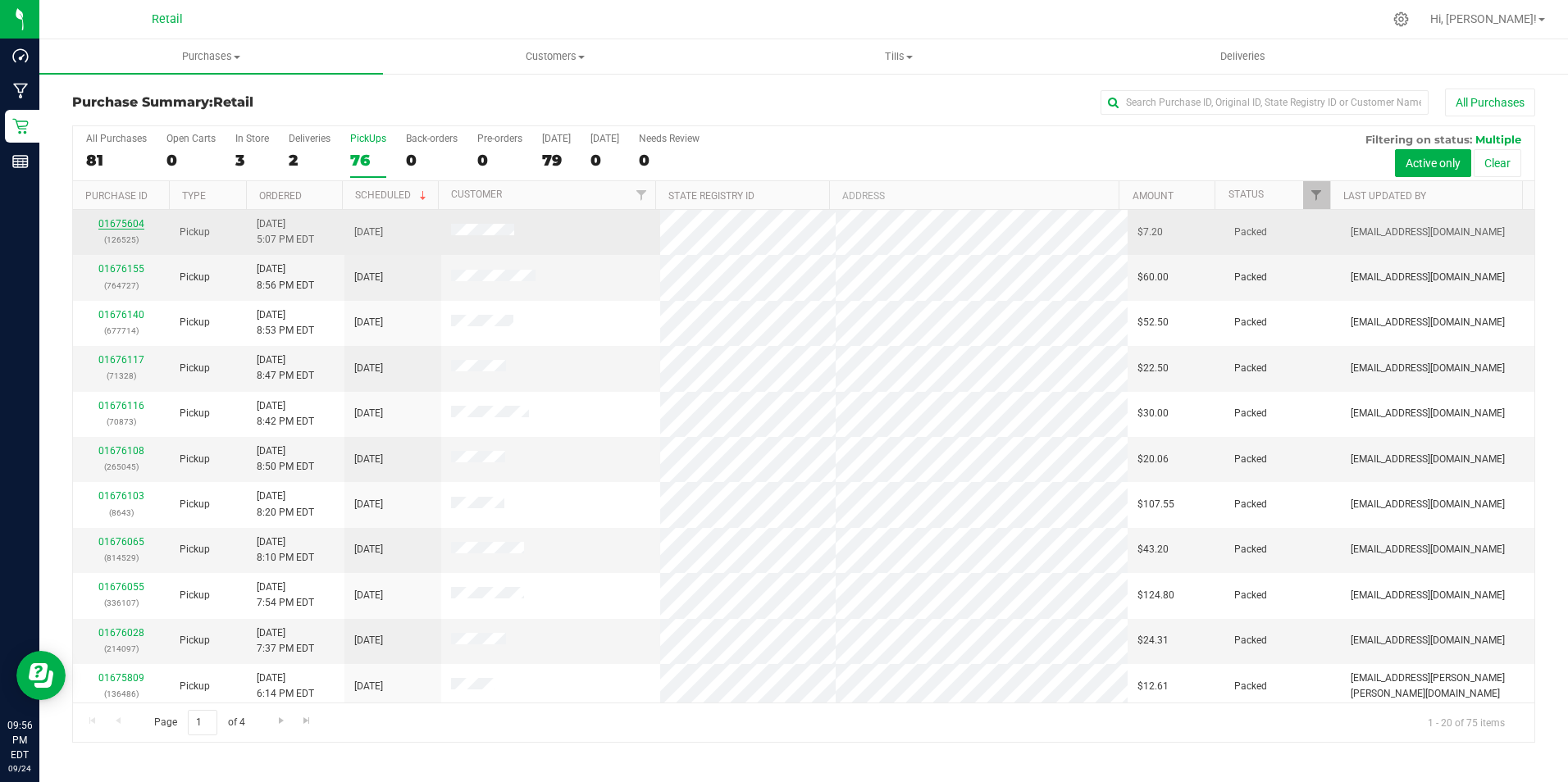
click at [124, 222] on link "01675604" at bounding box center [121, 223] width 46 height 11
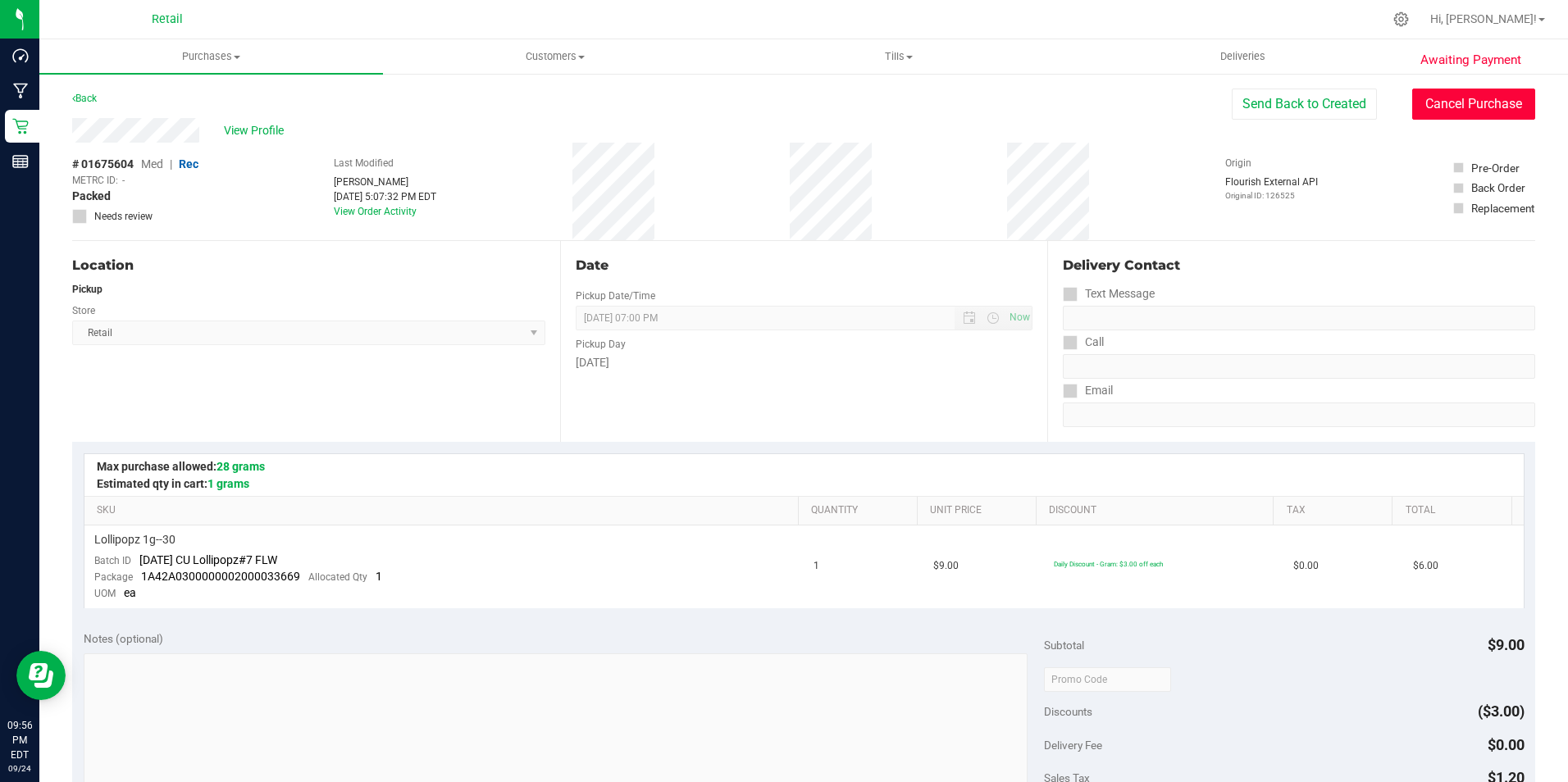
click at [1425, 107] on button "Cancel Purchase" at bounding box center [1473, 104] width 123 height 32
click at [81, 95] on link "Back" at bounding box center [85, 98] width 25 height 11
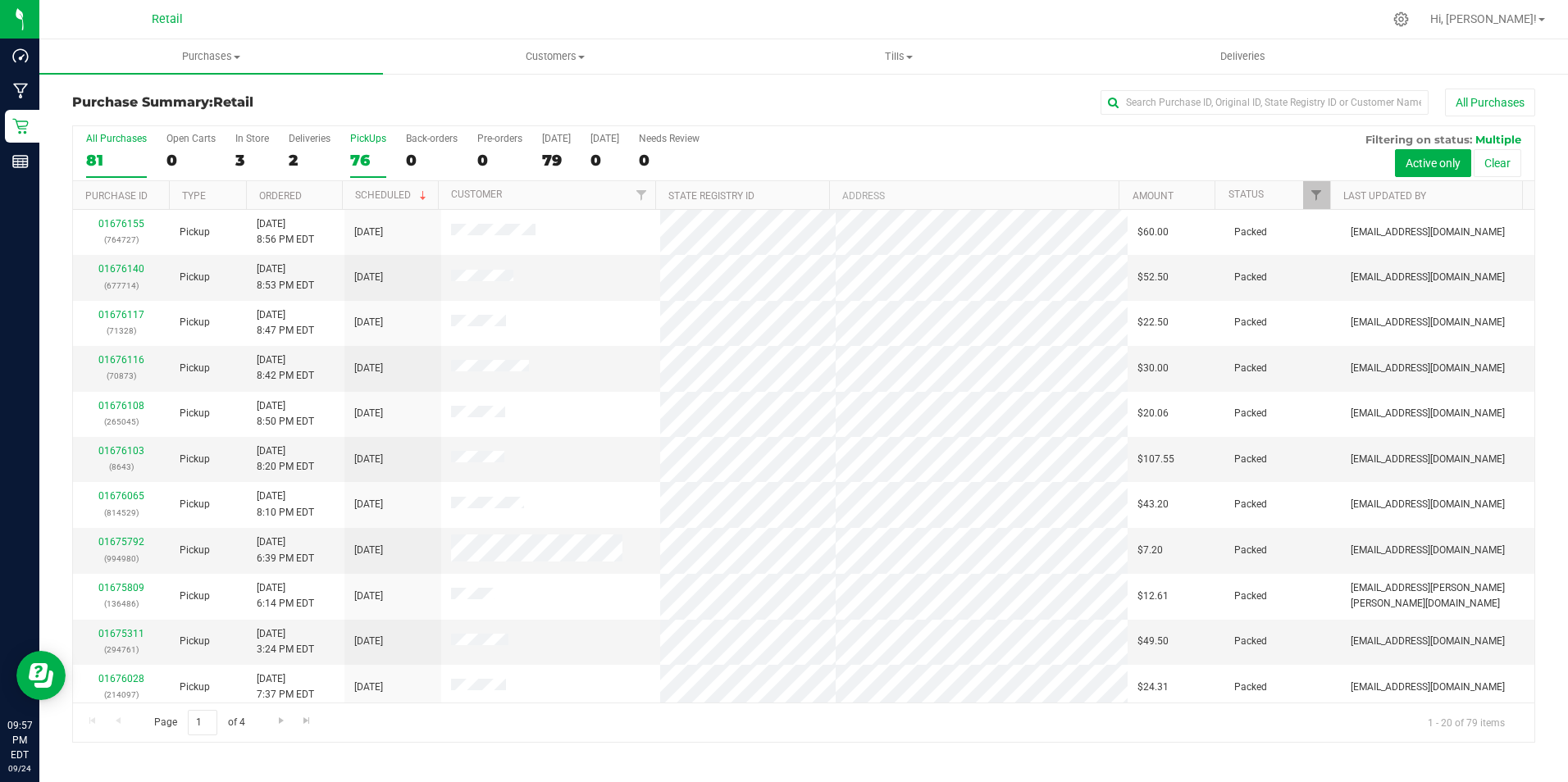
click at [370, 137] on div "PickUps" at bounding box center [369, 138] width 36 height 11
click at [0, 0] on input "PickUps 76" at bounding box center [0, 0] width 0 height 0
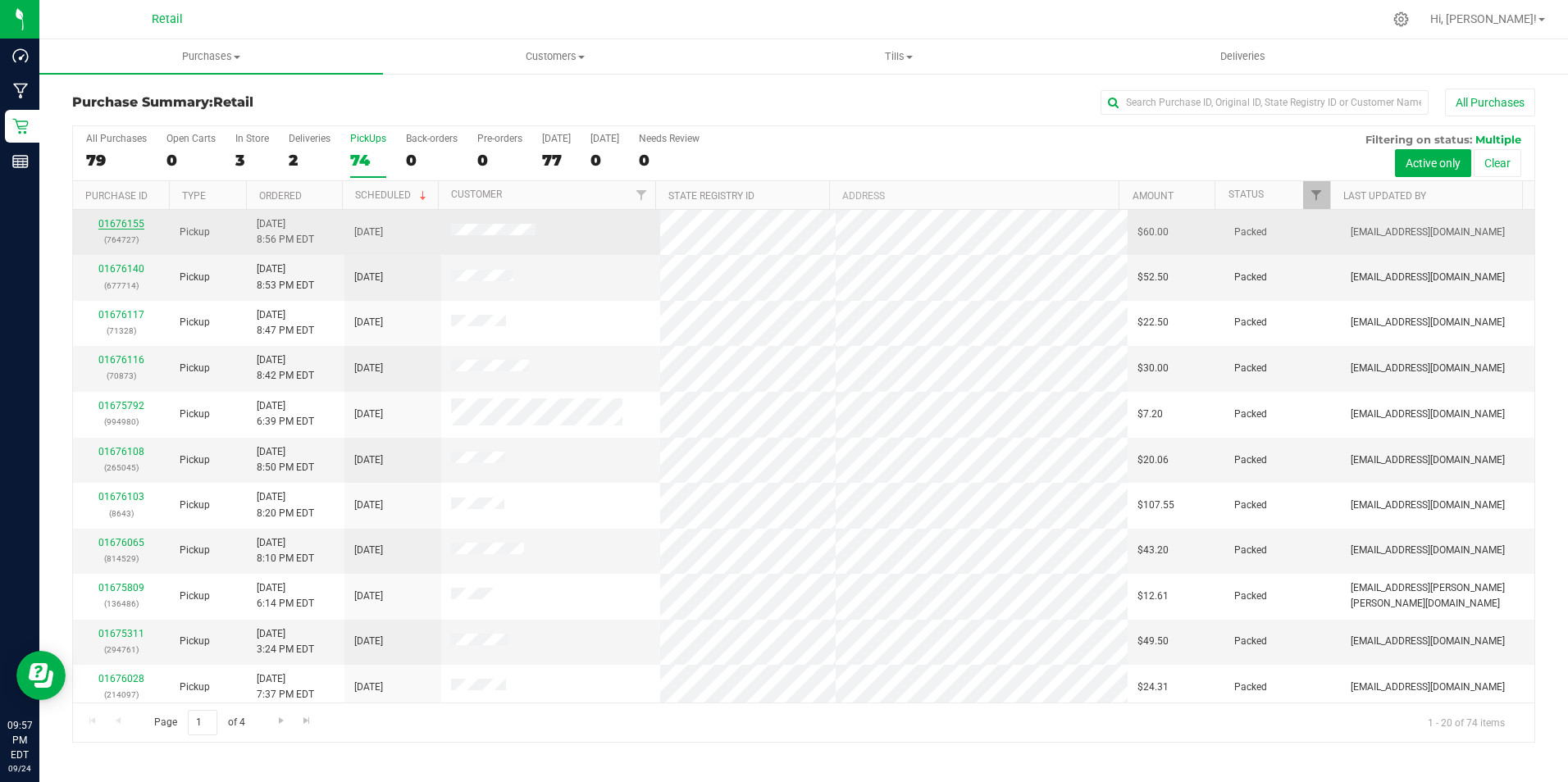
click at [130, 222] on link "01676155" at bounding box center [121, 223] width 46 height 11
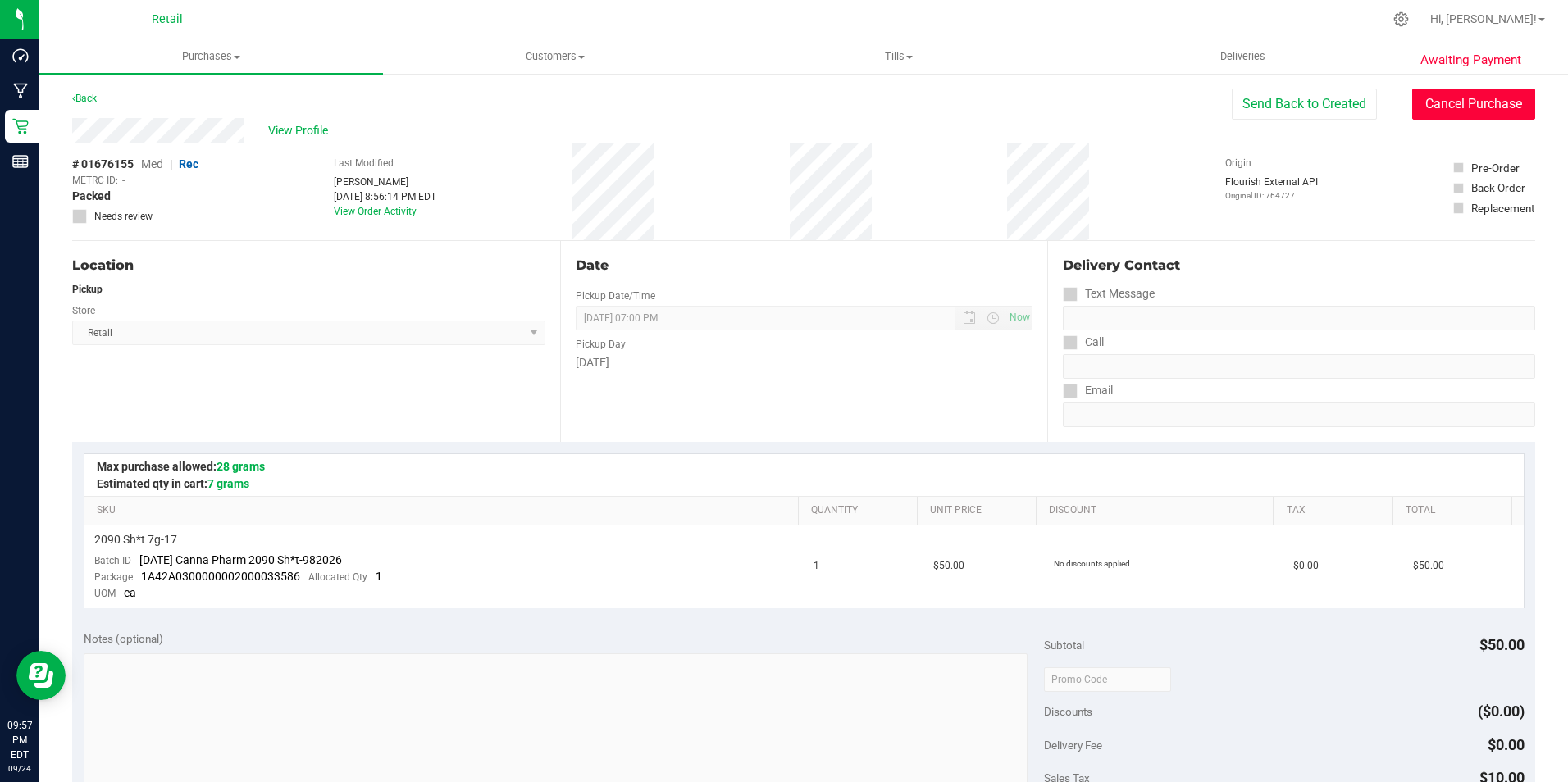
click at [1453, 106] on button "Cancel Purchase" at bounding box center [1473, 104] width 123 height 32
click at [84, 106] on div "Back" at bounding box center [85, 98] width 25 height 20
click at [95, 95] on link "Back" at bounding box center [85, 98] width 25 height 11
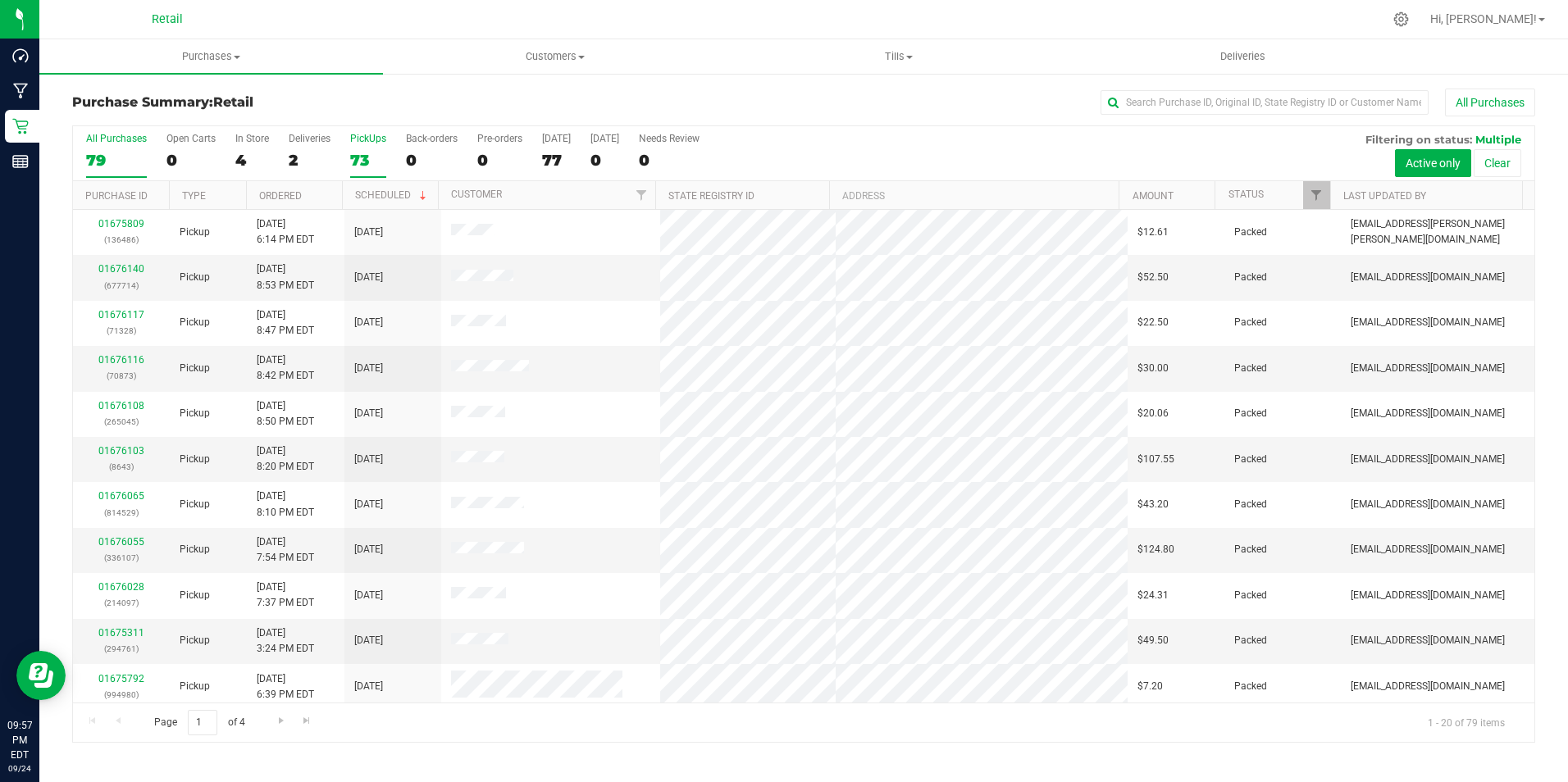
click at [368, 144] on label "PickUps 73" at bounding box center [369, 155] width 36 height 45
click at [0, 0] on input "PickUps 73" at bounding box center [0, 0] width 0 height 0
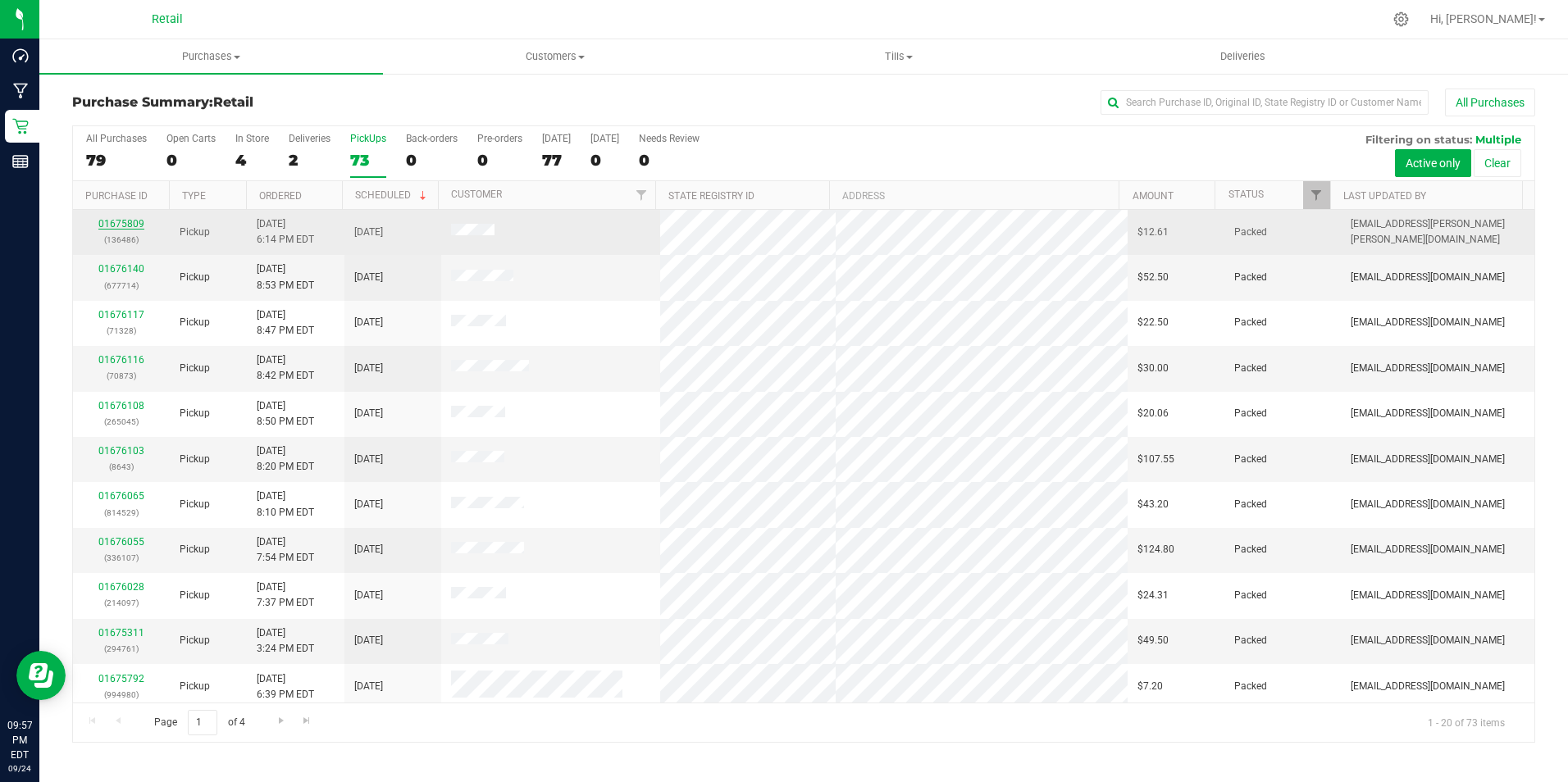
click at [110, 222] on link "01675809" at bounding box center [121, 223] width 46 height 11
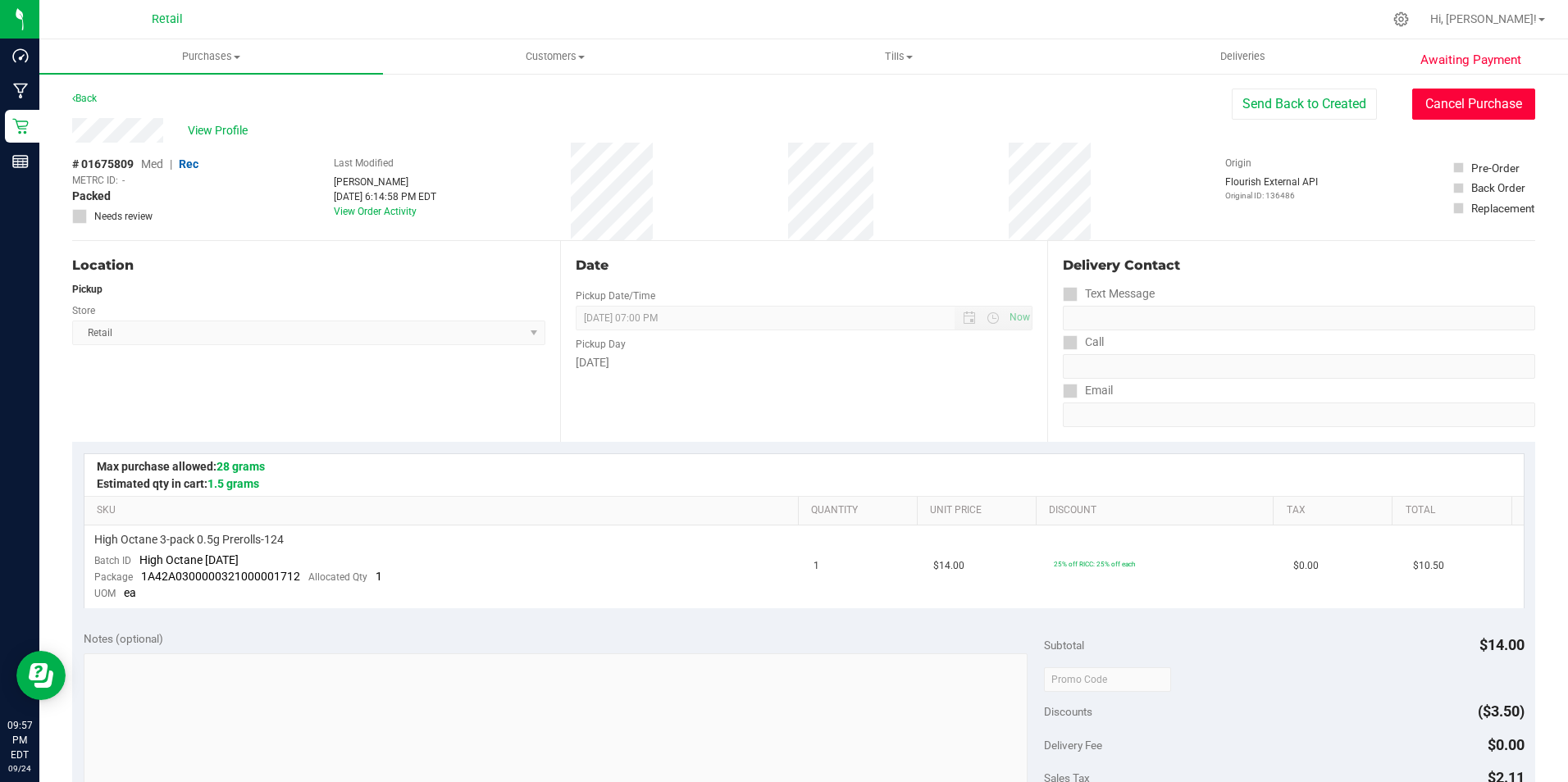
click at [1481, 99] on button "Cancel Purchase" at bounding box center [1473, 104] width 123 height 32
click at [80, 98] on link "Back" at bounding box center [85, 98] width 25 height 11
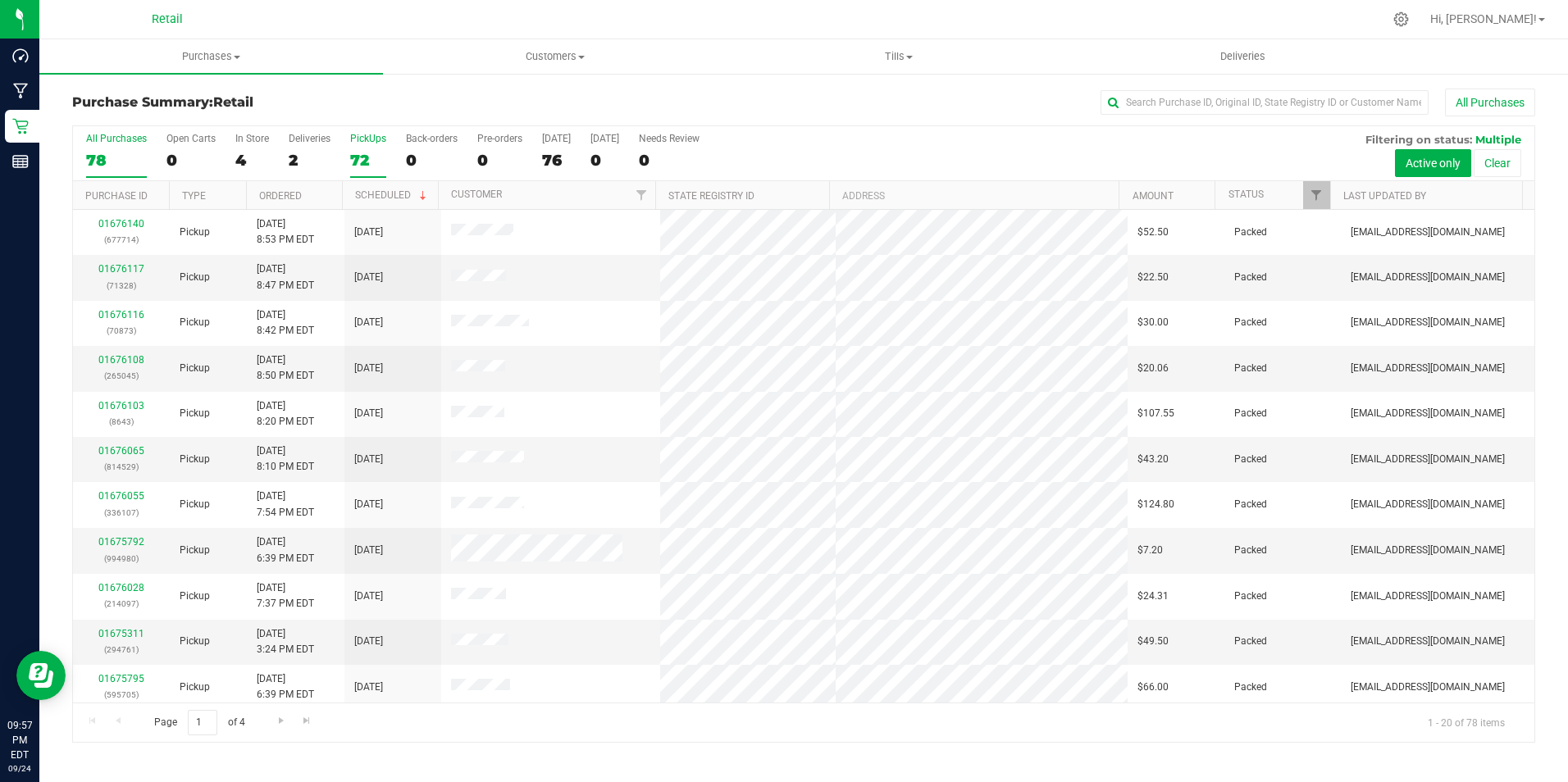
click at [367, 146] on label "PickUps 72" at bounding box center [369, 155] width 36 height 45
click at [0, 0] on input "PickUps 72" at bounding box center [0, 0] width 0 height 0
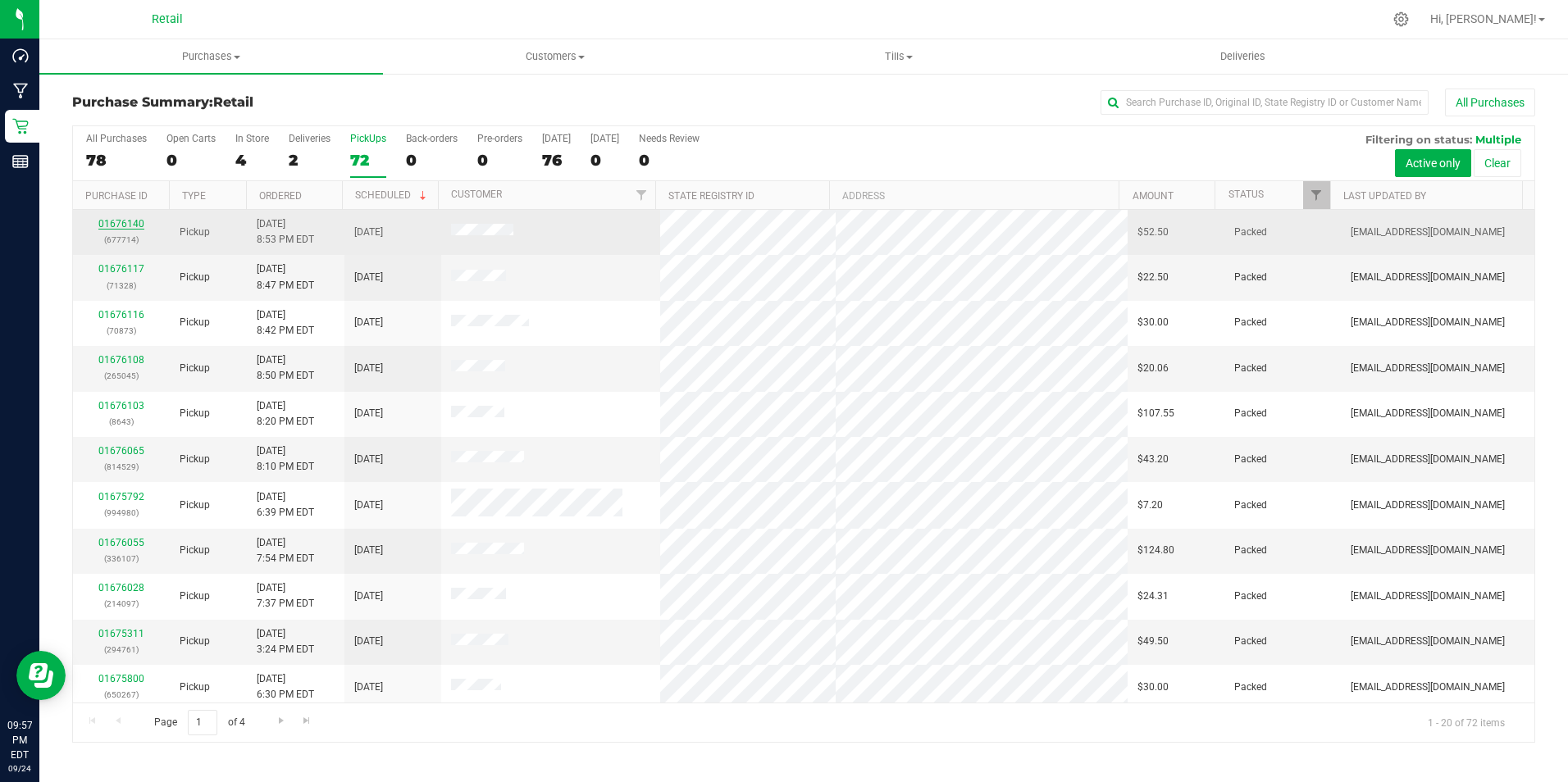
click at [137, 223] on link "01676140" at bounding box center [121, 223] width 46 height 11
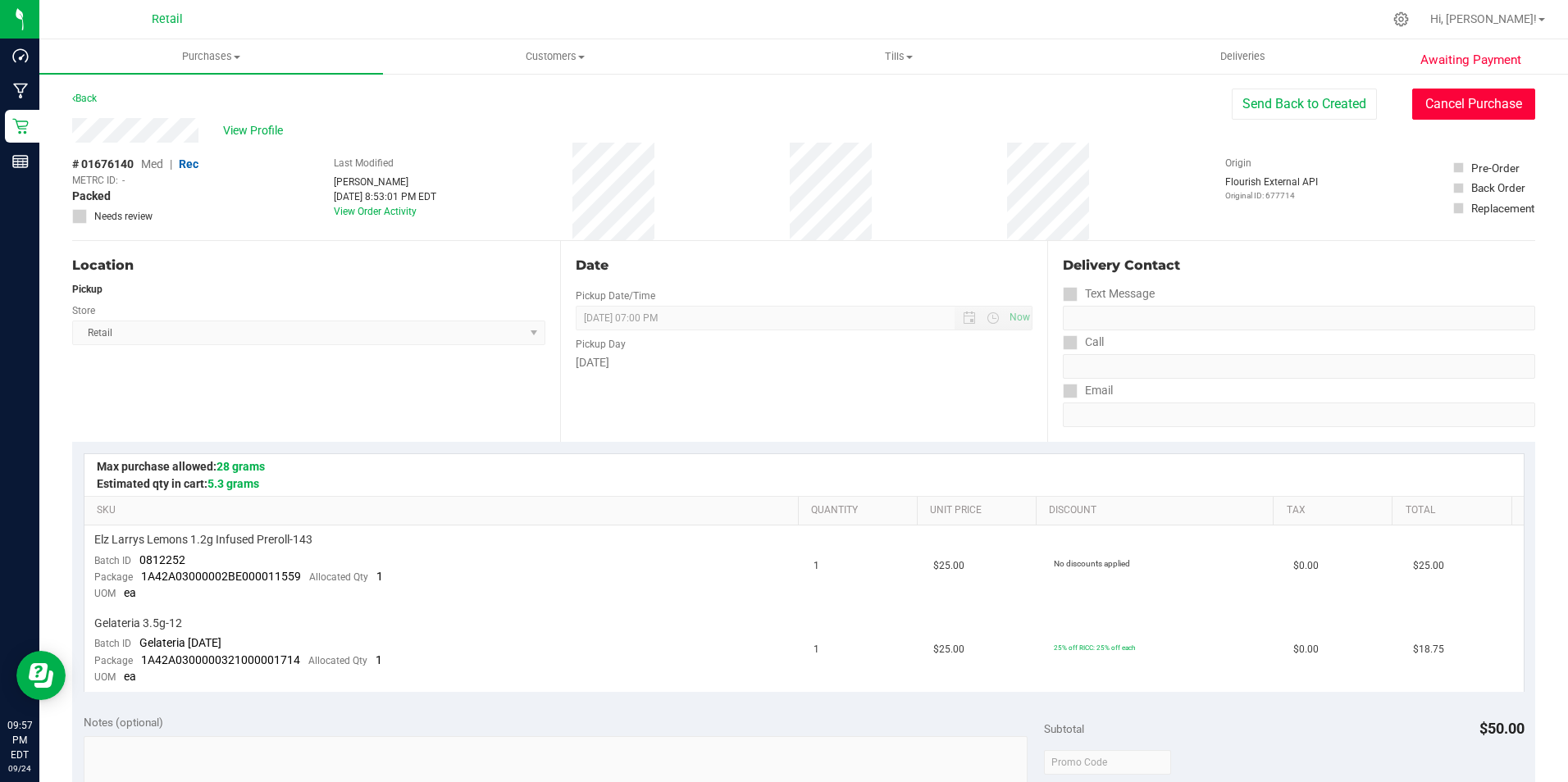
click at [1474, 95] on button "Cancel Purchase" at bounding box center [1473, 104] width 123 height 32
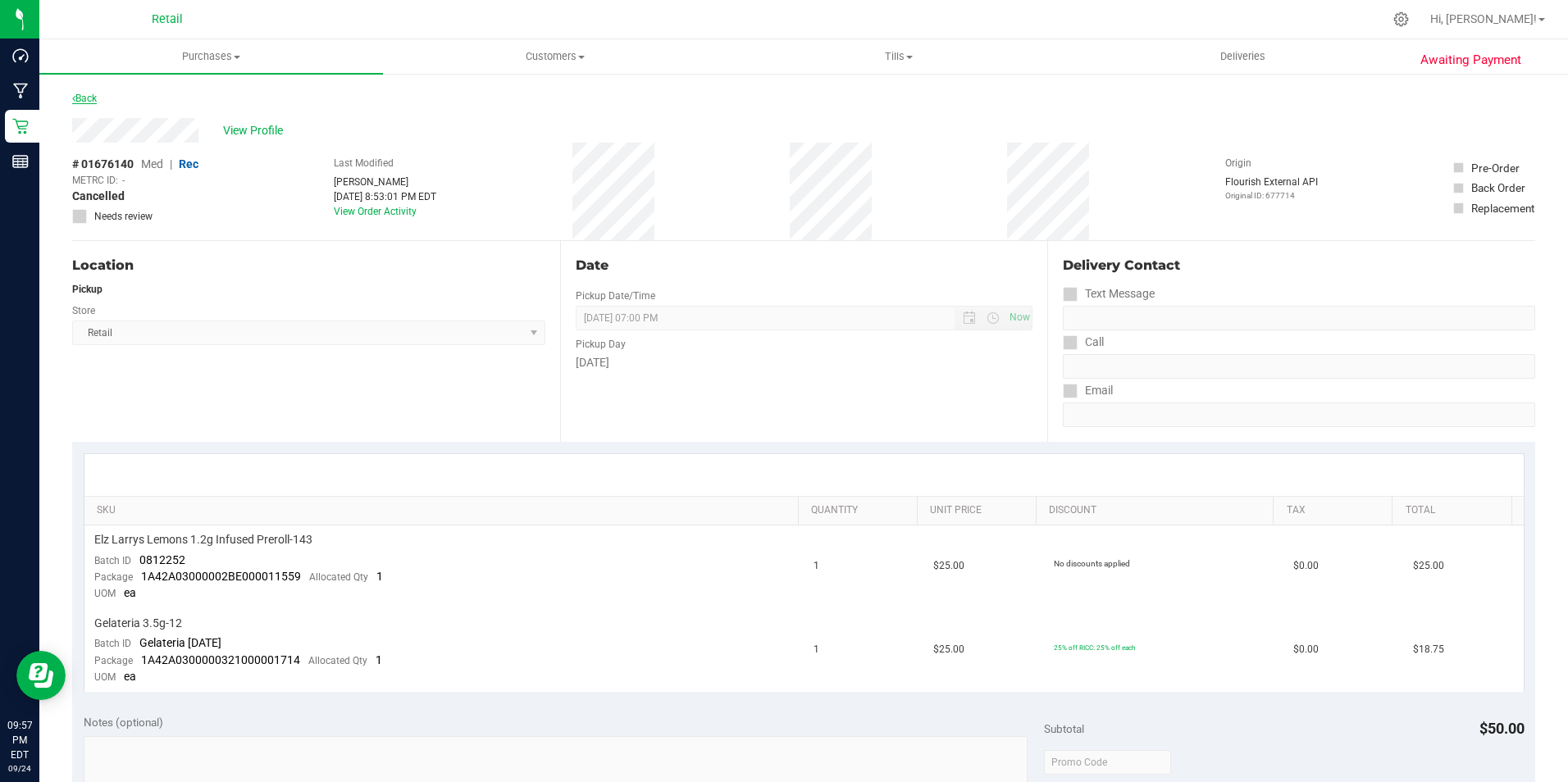
click at [80, 99] on link "Back" at bounding box center [85, 98] width 25 height 11
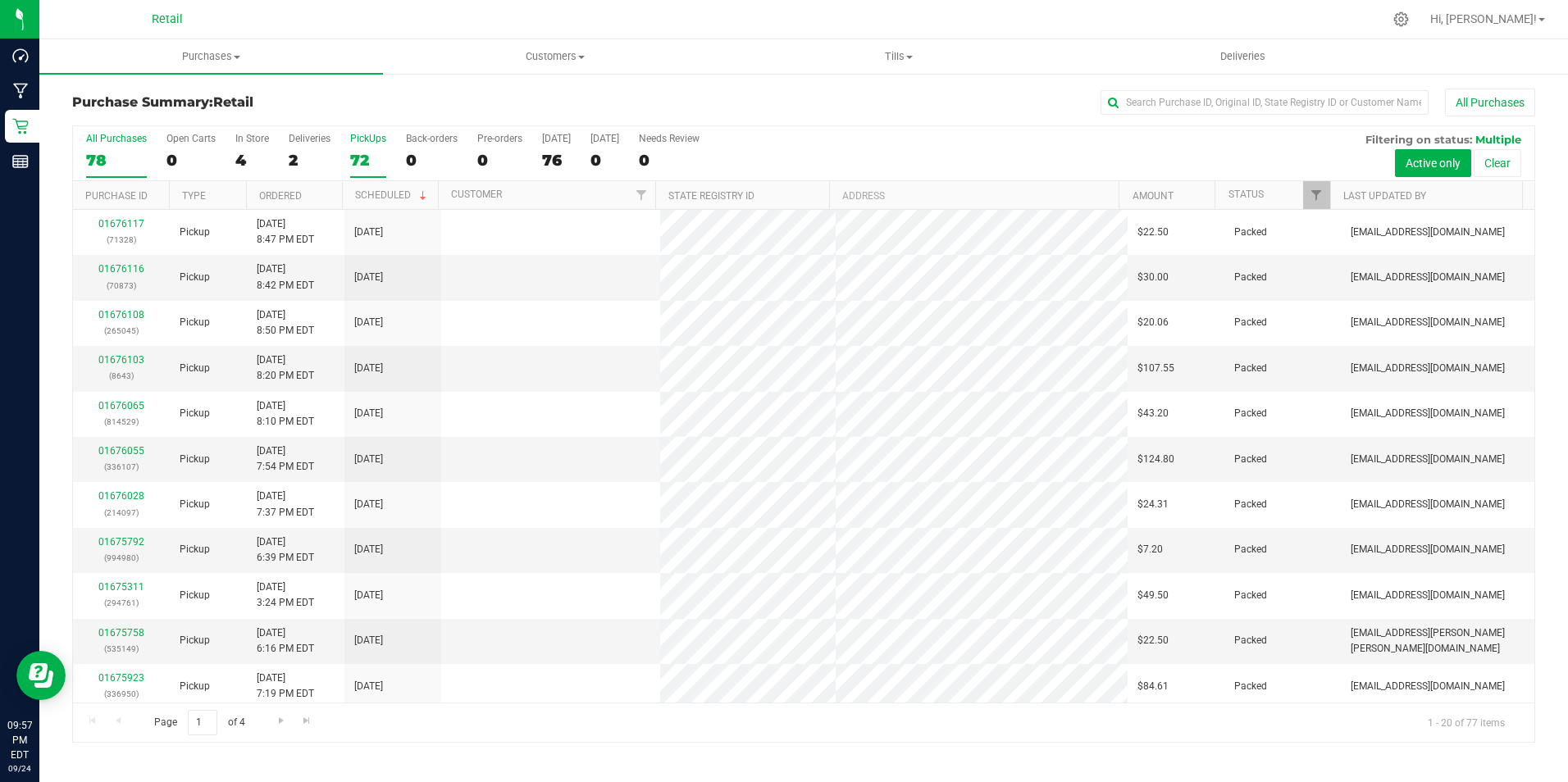
click at [367, 153] on div "72" at bounding box center [369, 160] width 36 height 19
click at [0, 0] on input "PickUps 72" at bounding box center [0, 0] width 0 height 0
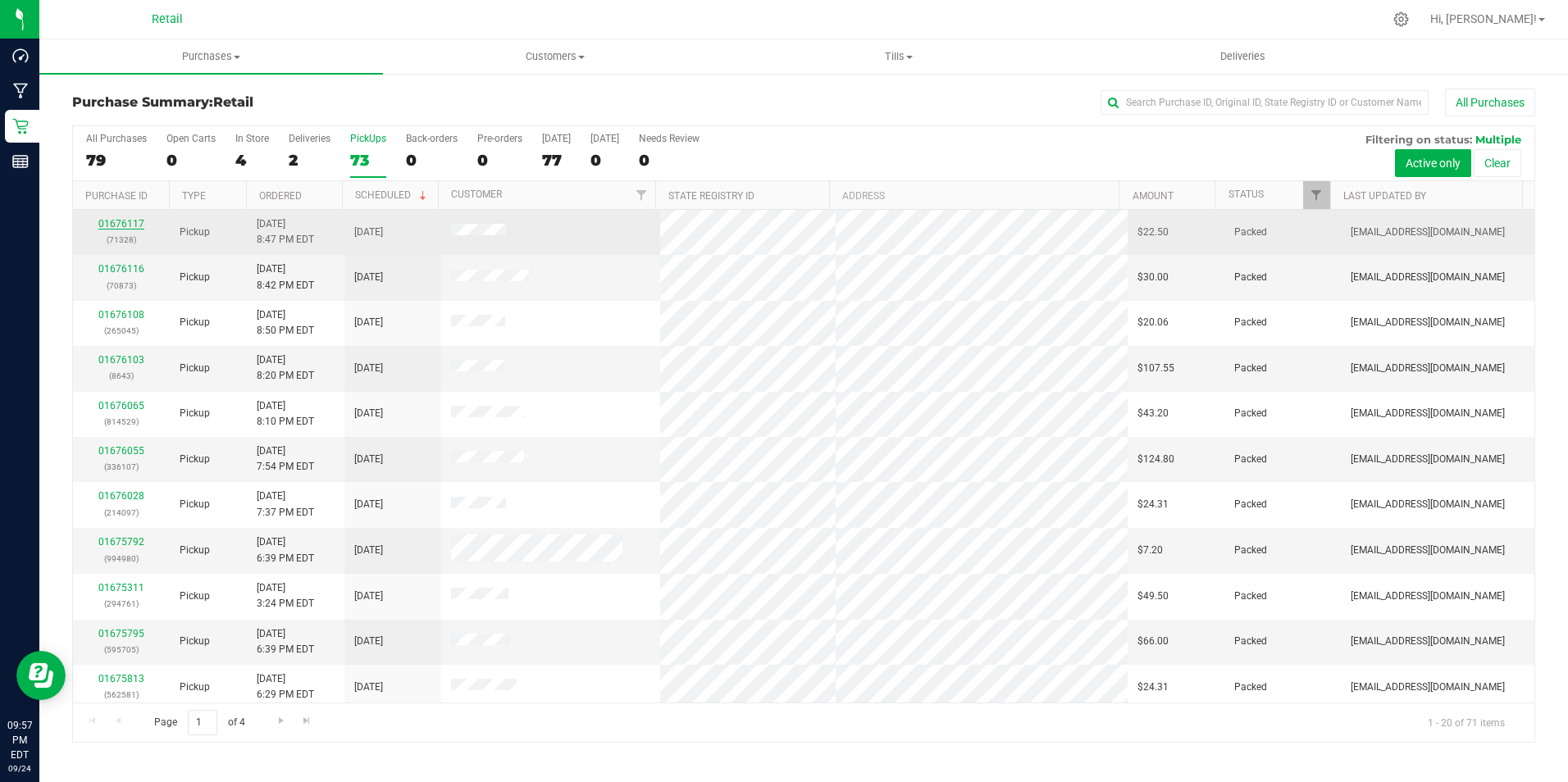
click at [121, 220] on link "01676117" at bounding box center [121, 223] width 46 height 11
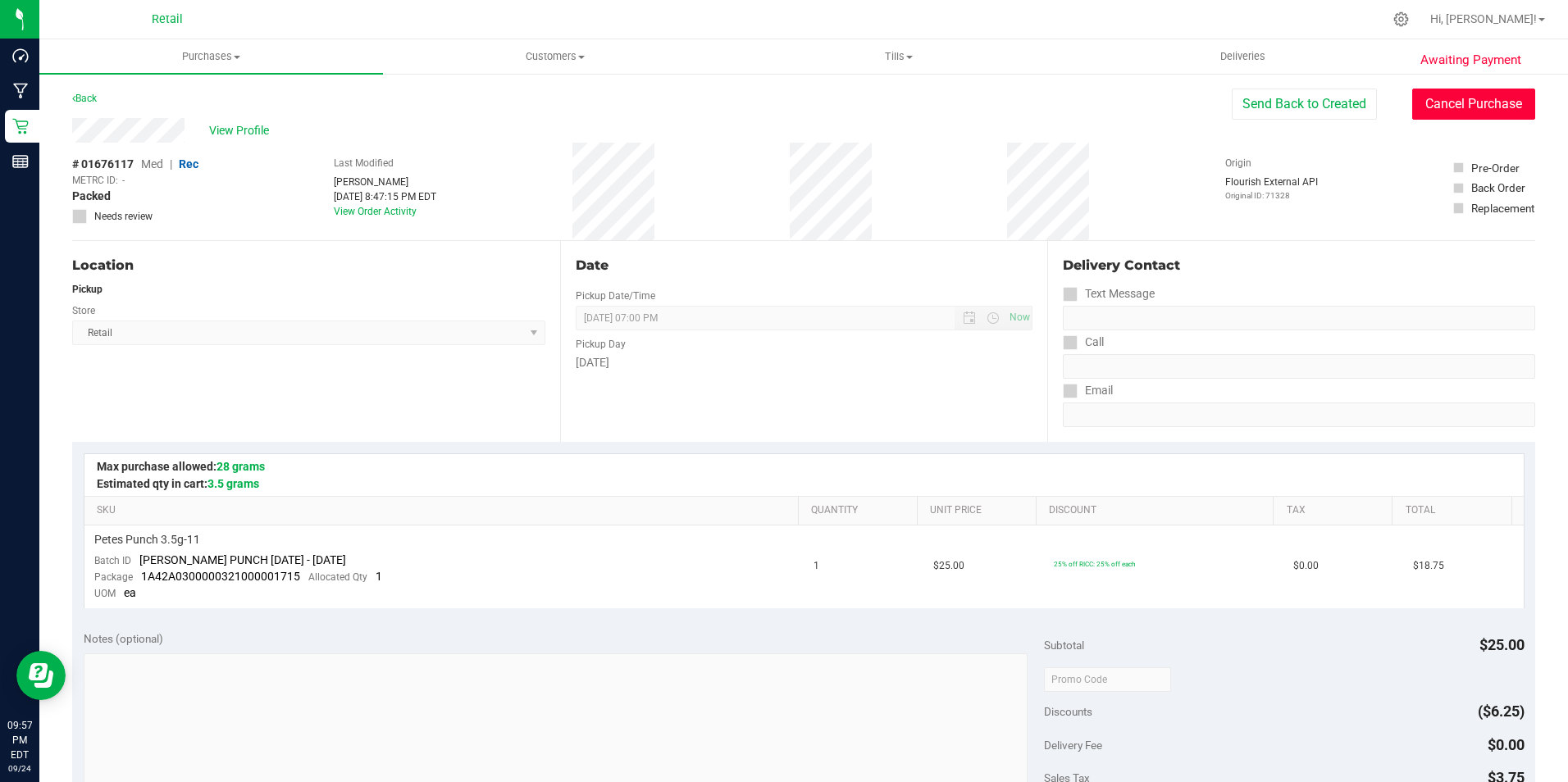
click at [1451, 105] on button "Cancel Purchase" at bounding box center [1473, 104] width 123 height 32
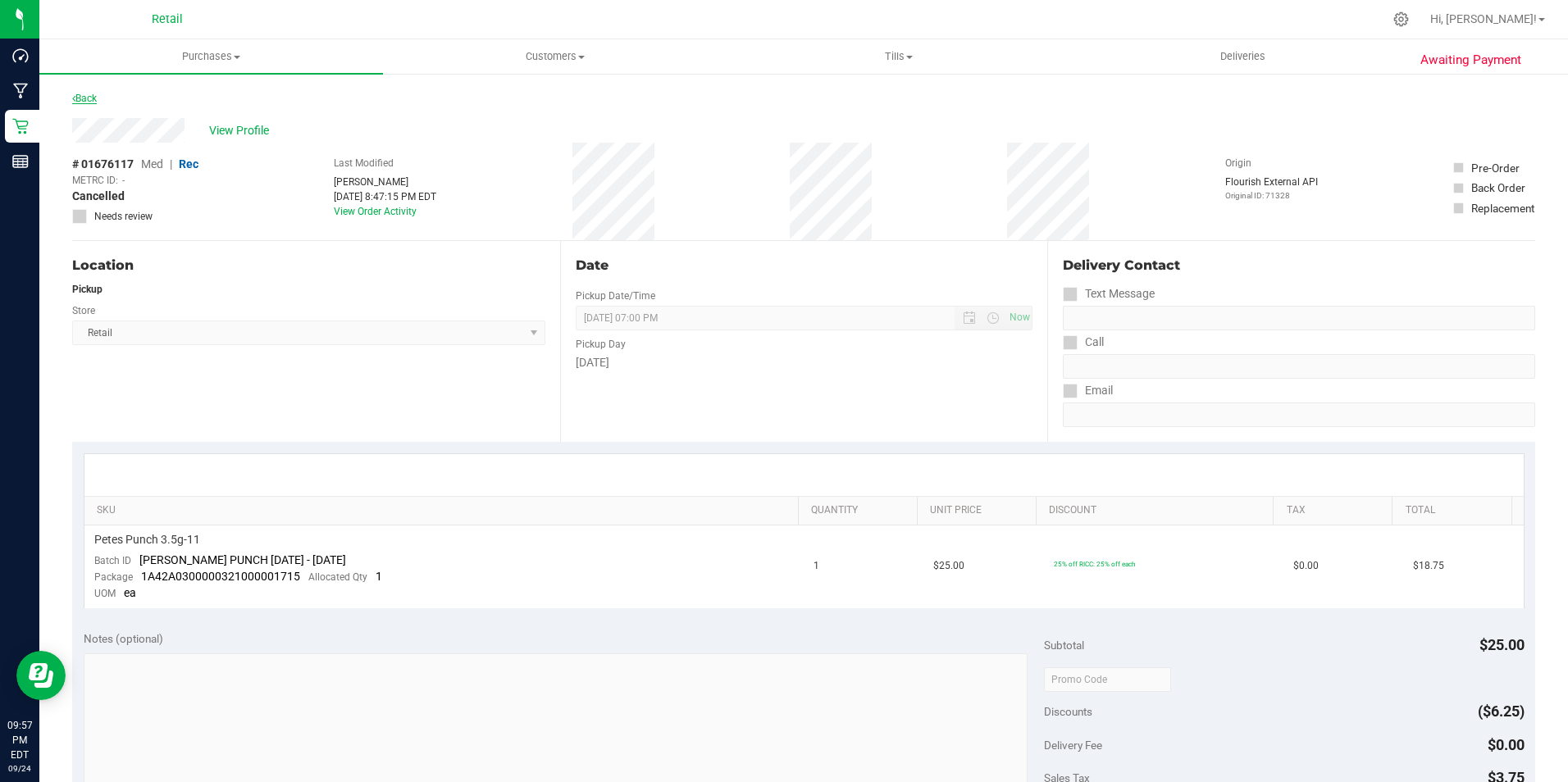
click at [75, 101] on link "Back" at bounding box center [85, 98] width 25 height 11
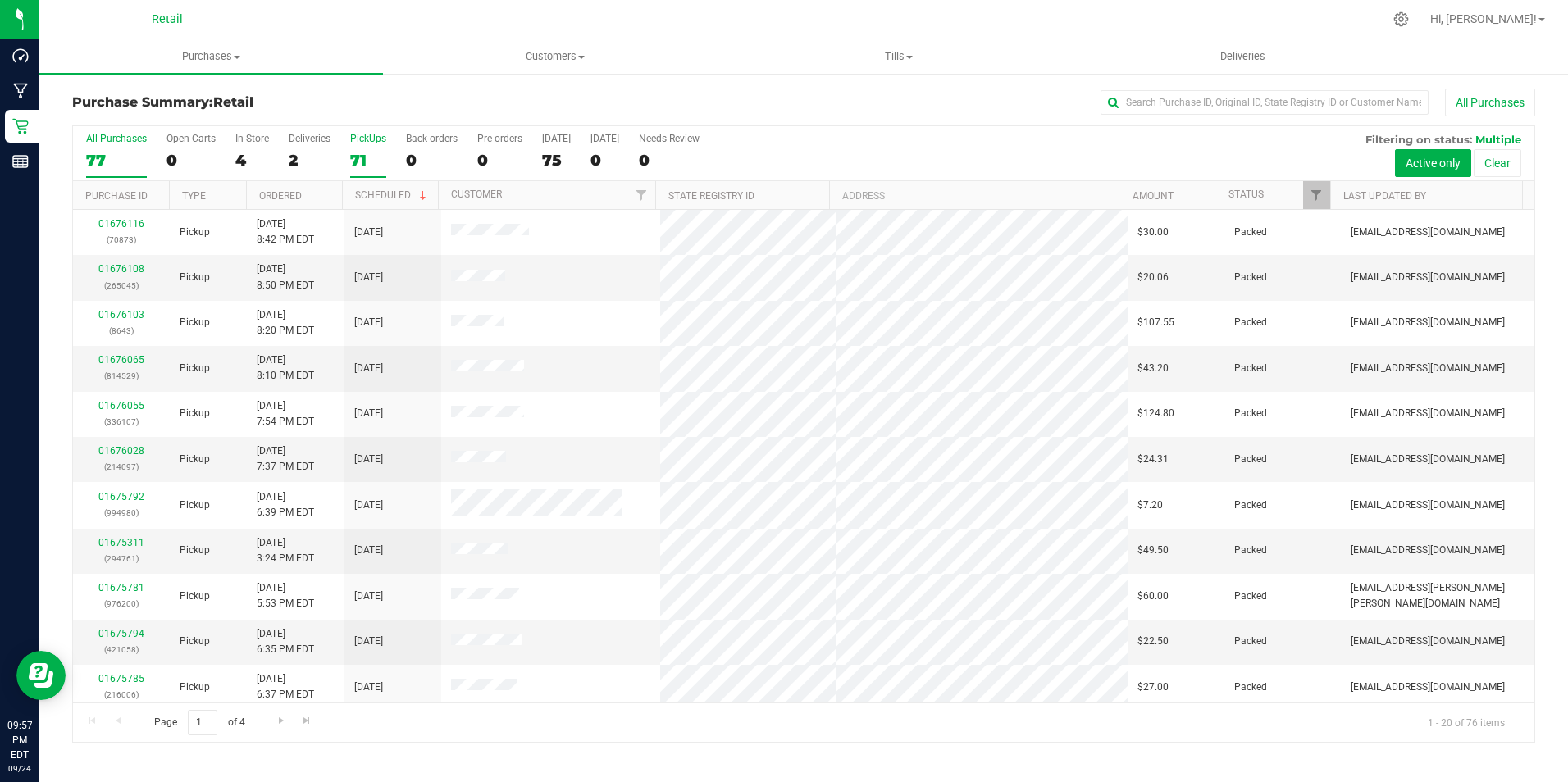
click at [363, 139] on div "PickUps" at bounding box center [369, 138] width 36 height 11
click at [0, 0] on input "PickUps 71" at bounding box center [0, 0] width 0 height 0
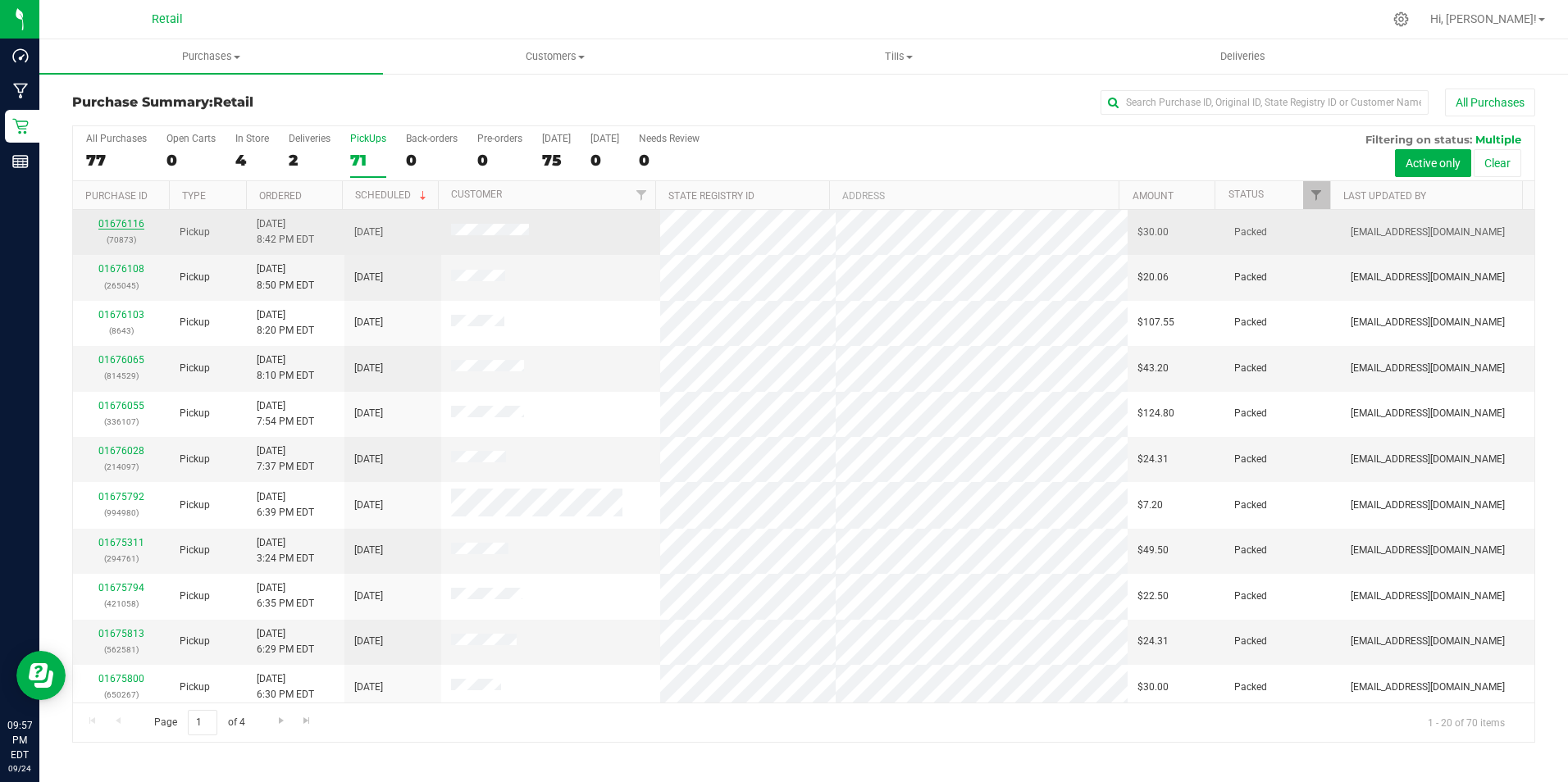
click at [125, 225] on link "01676116" at bounding box center [121, 223] width 46 height 11
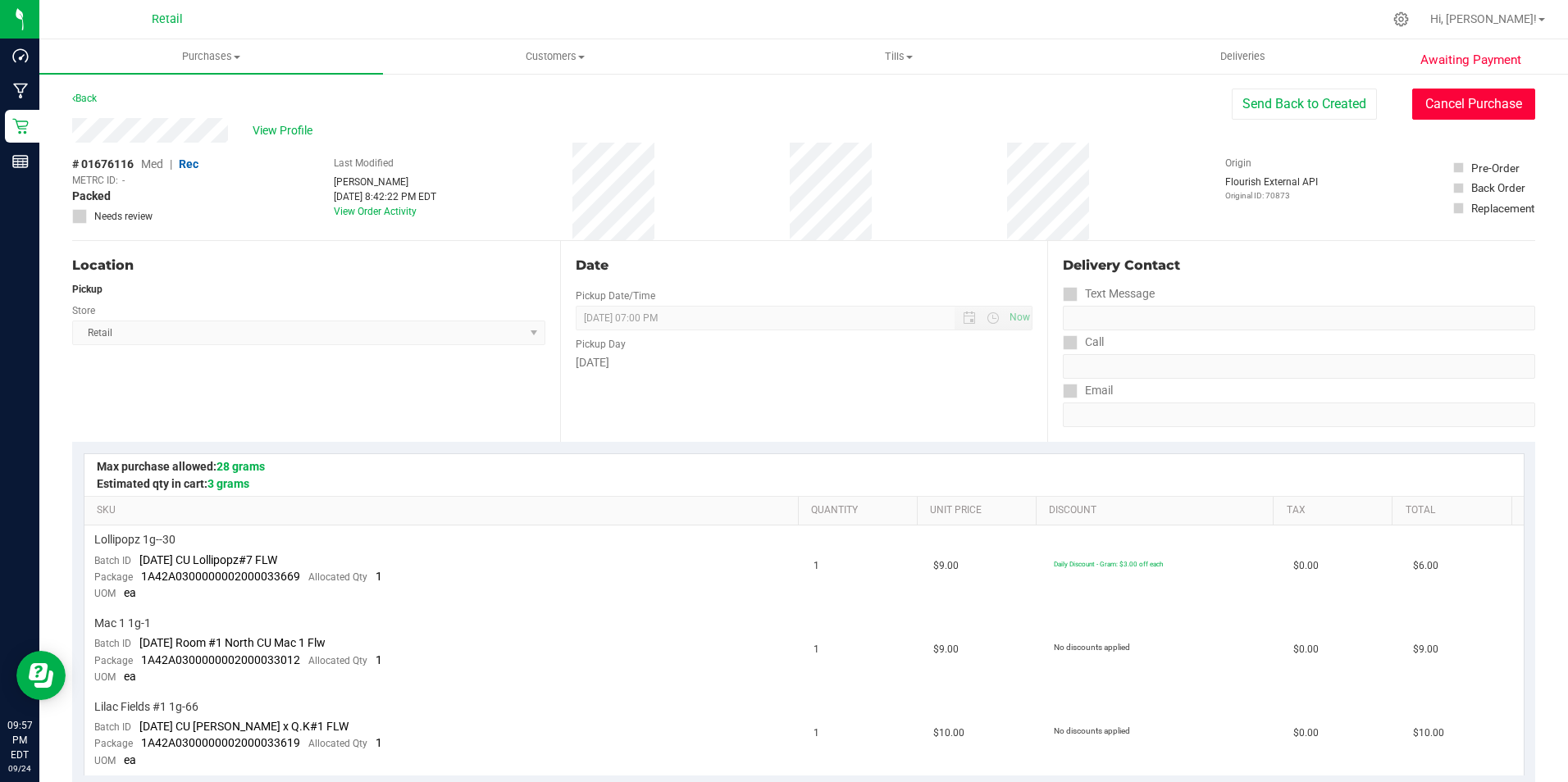
click at [1480, 100] on button "Cancel Purchase" at bounding box center [1473, 104] width 123 height 32
click at [82, 95] on link "Back" at bounding box center [85, 98] width 25 height 11
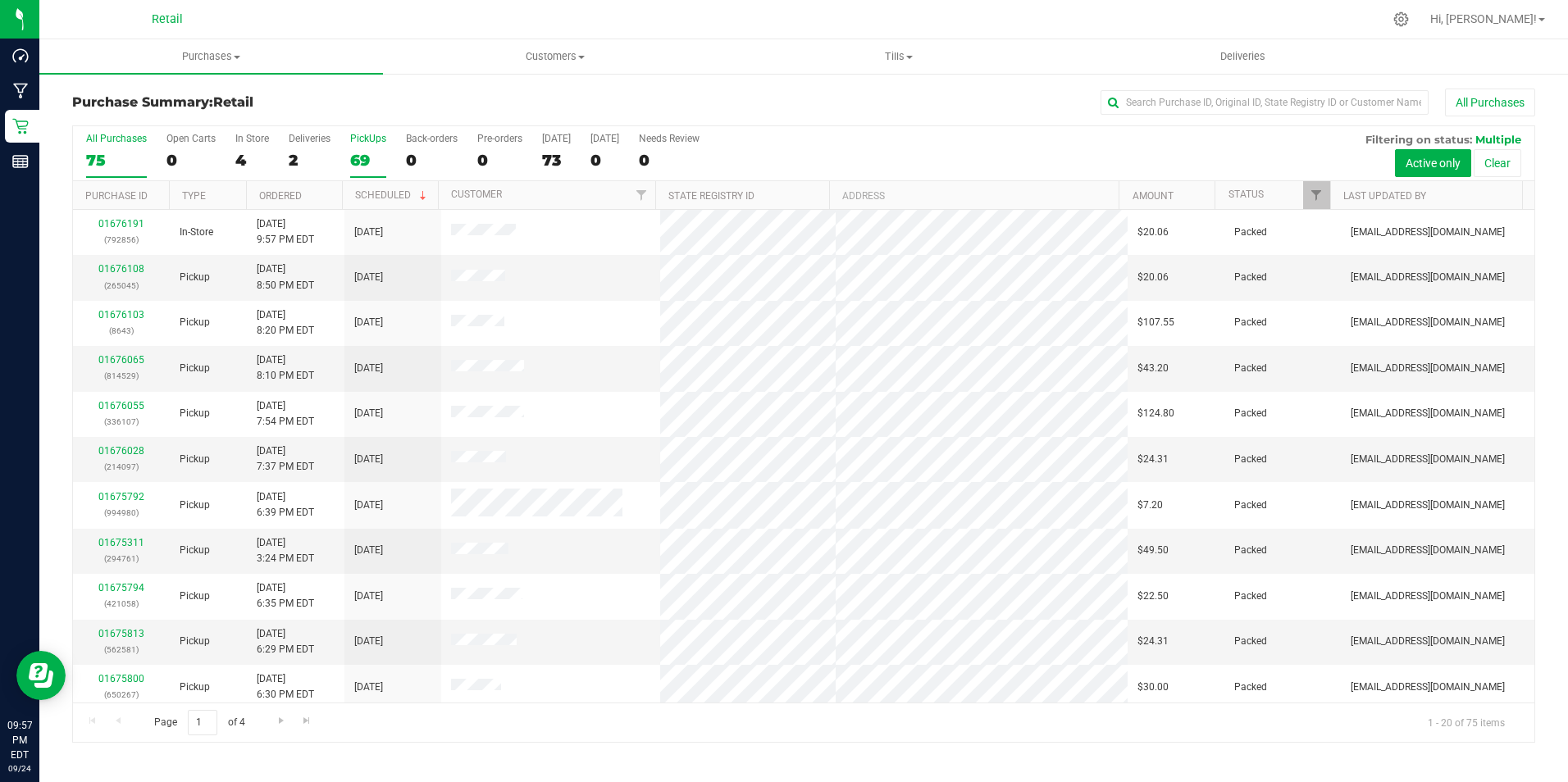
click at [374, 147] on label "PickUps 69" at bounding box center [369, 155] width 36 height 45
click at [0, 0] on input "PickUps 69" at bounding box center [0, 0] width 0 height 0
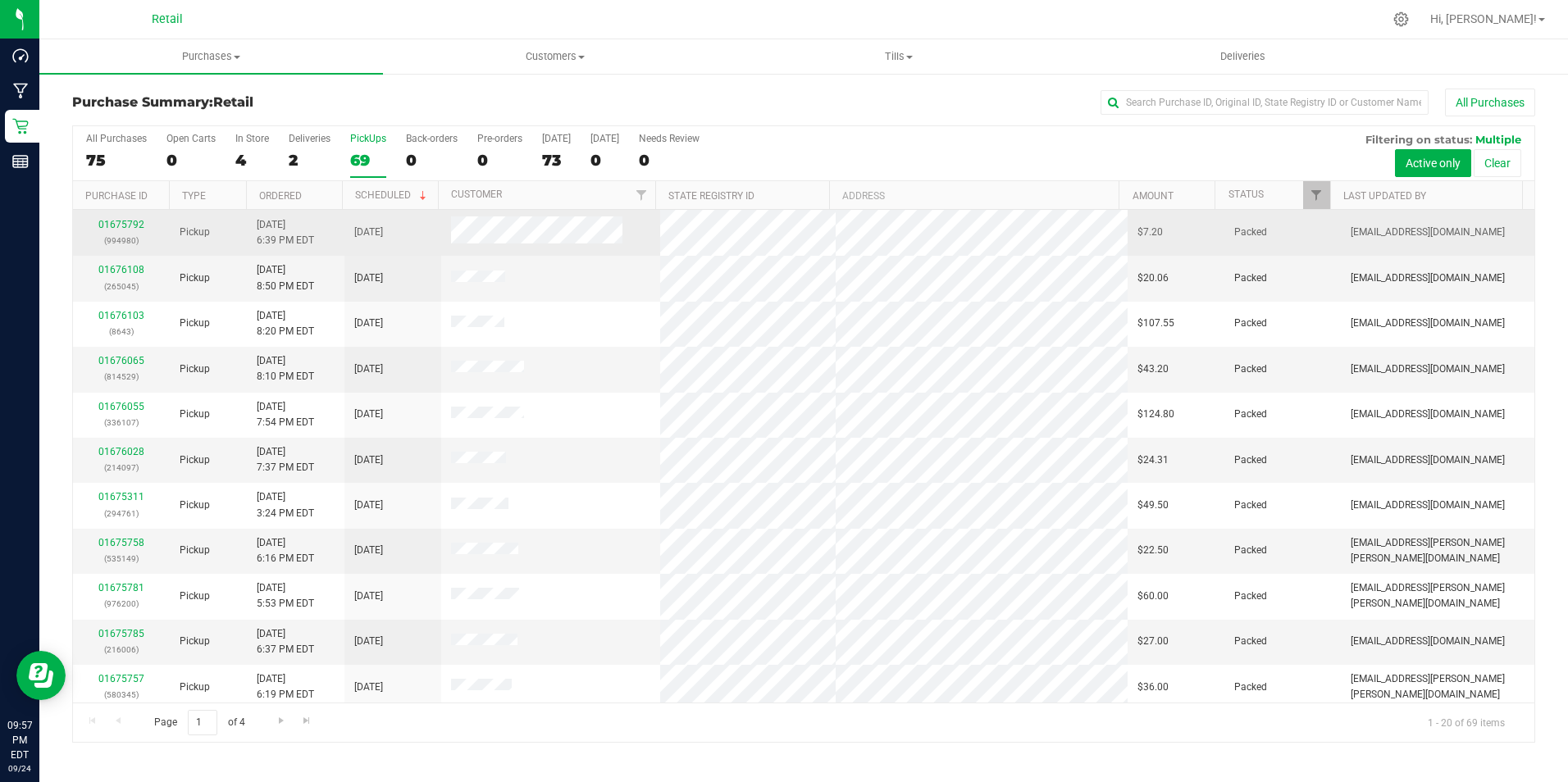
click at [116, 218] on div "01675792 (994980)" at bounding box center [121, 233] width 77 height 32
click at [115, 220] on link "01675792" at bounding box center [121, 224] width 46 height 11
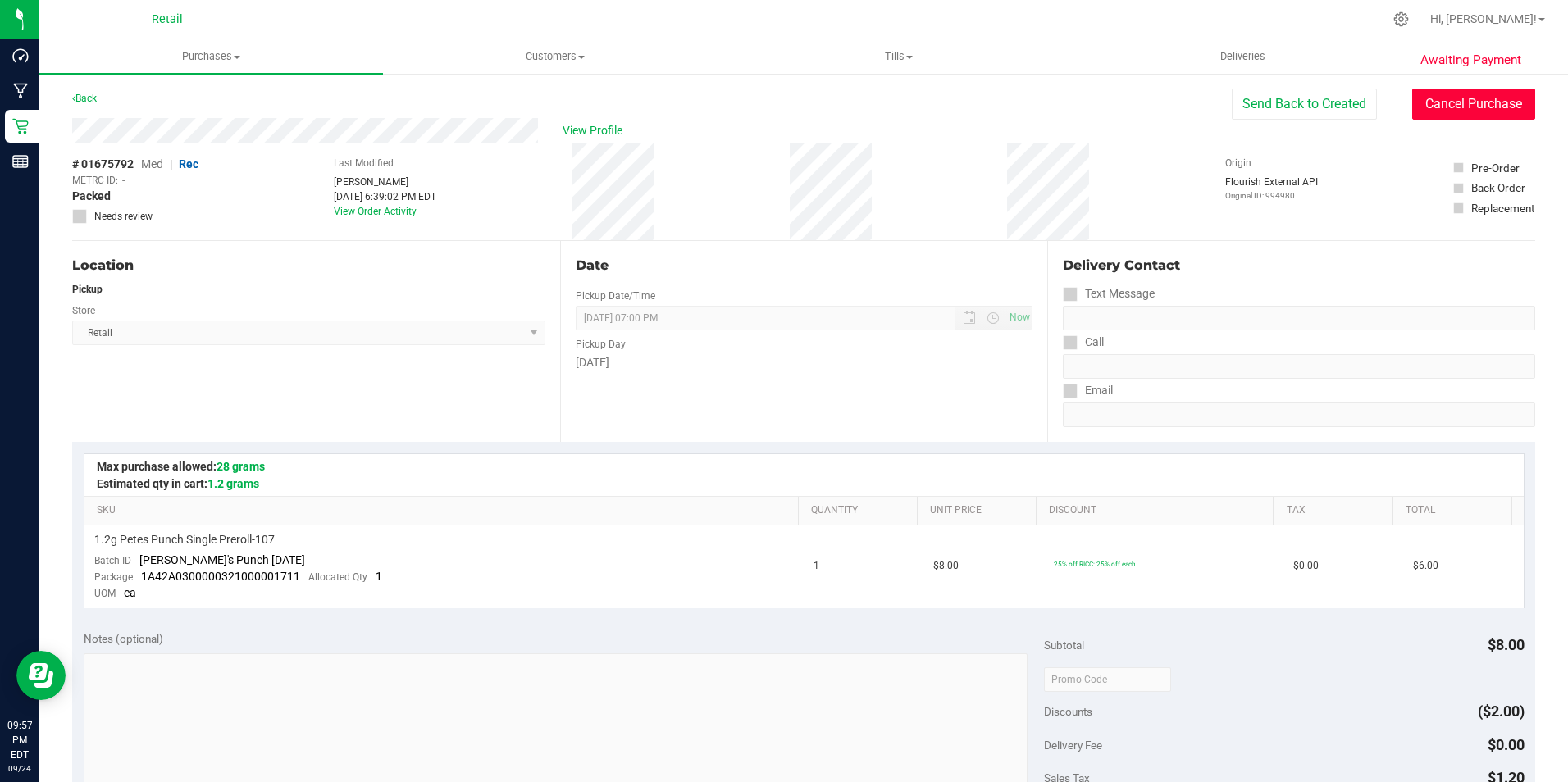
click at [1419, 90] on button "Cancel Purchase" at bounding box center [1473, 104] width 123 height 32
click at [81, 95] on link "Back" at bounding box center [85, 98] width 25 height 11
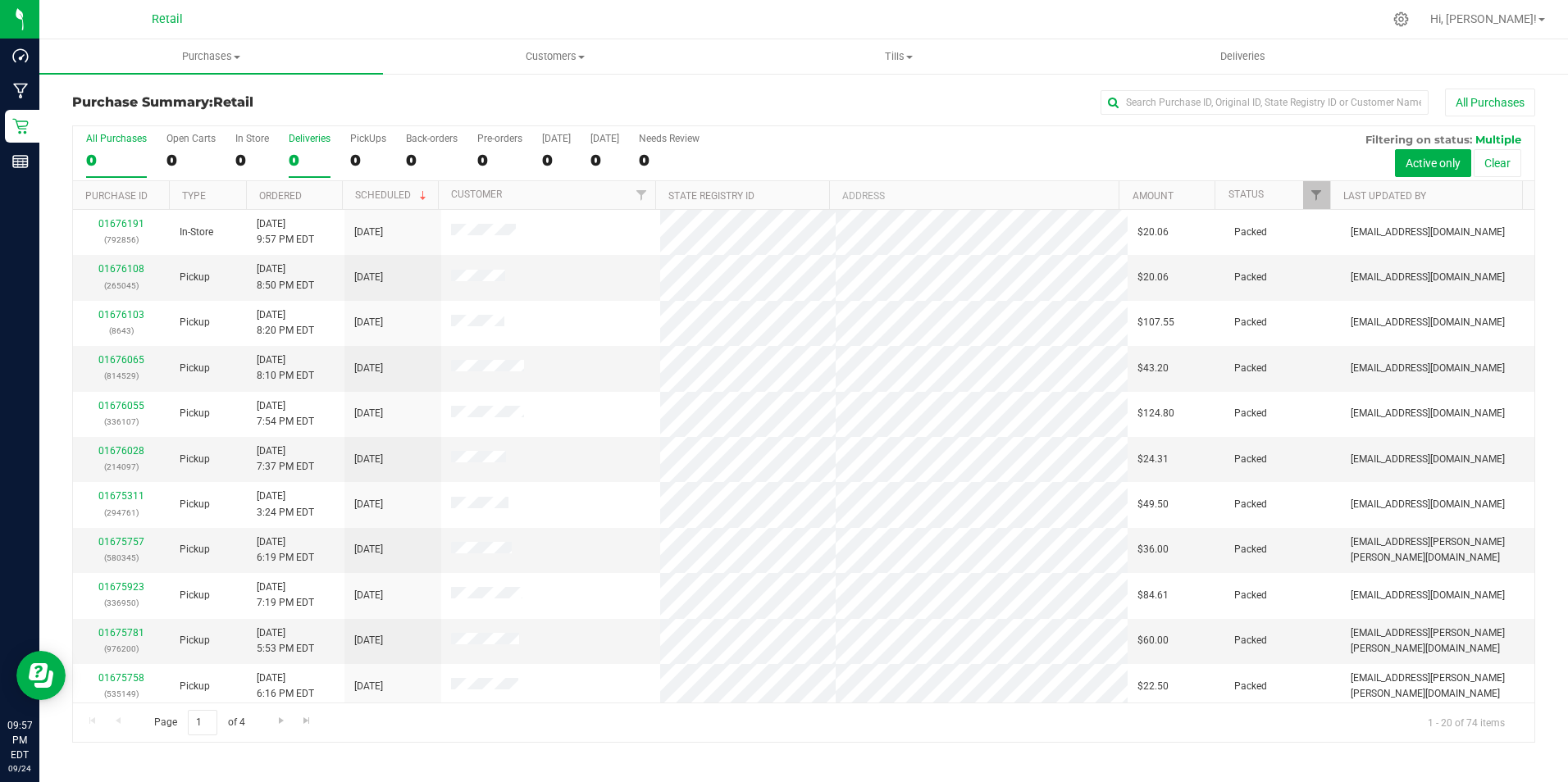
click at [321, 148] on label "Deliveries 0" at bounding box center [309, 155] width 42 height 45
click at [0, 0] on input "Deliveries 0" at bounding box center [0, 0] width 0 height 0
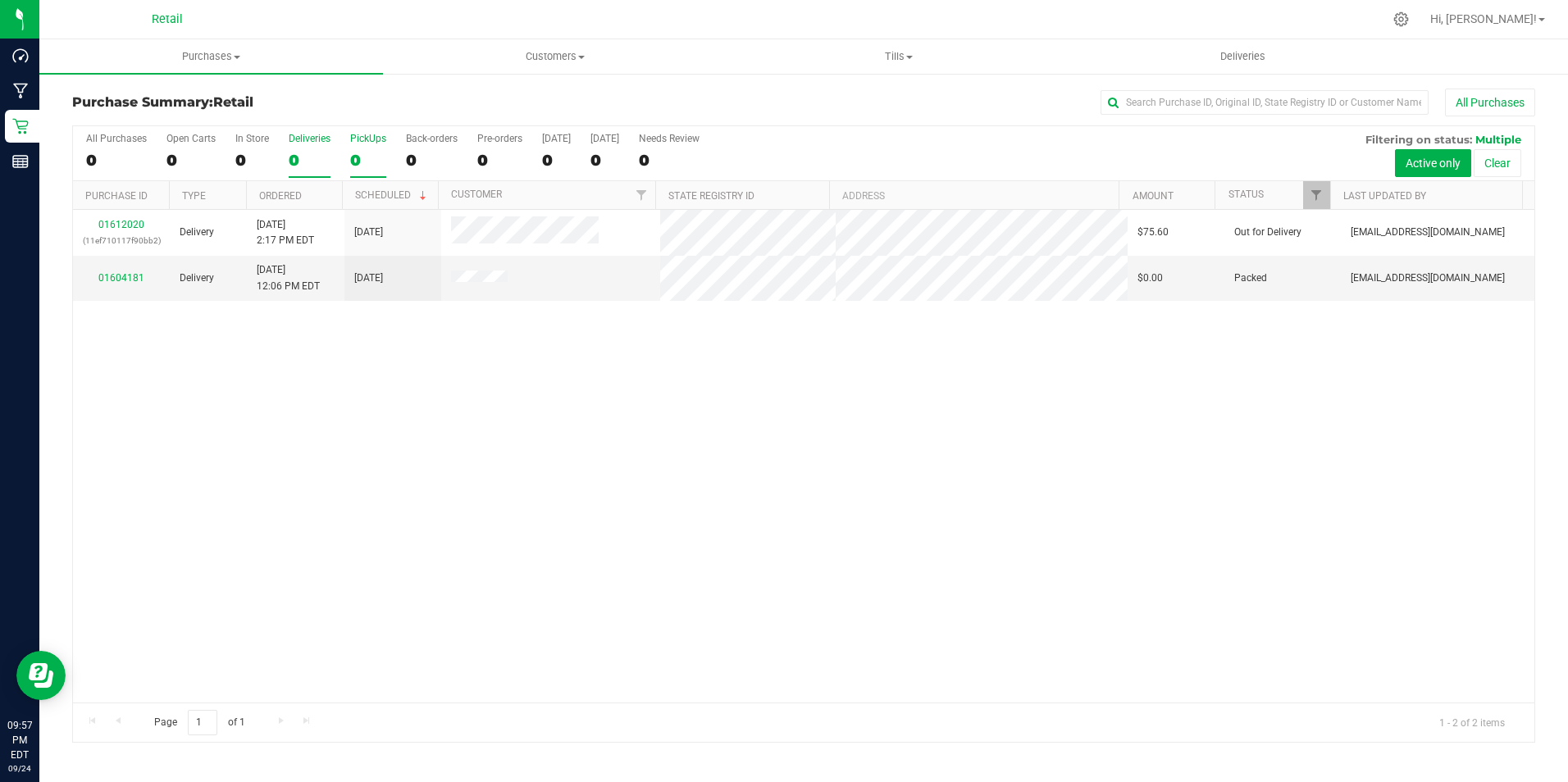
click at [356, 145] on label "PickUps 0" at bounding box center [369, 155] width 36 height 45
click at [0, 0] on input "PickUps 0" at bounding box center [0, 0] width 0 height 0
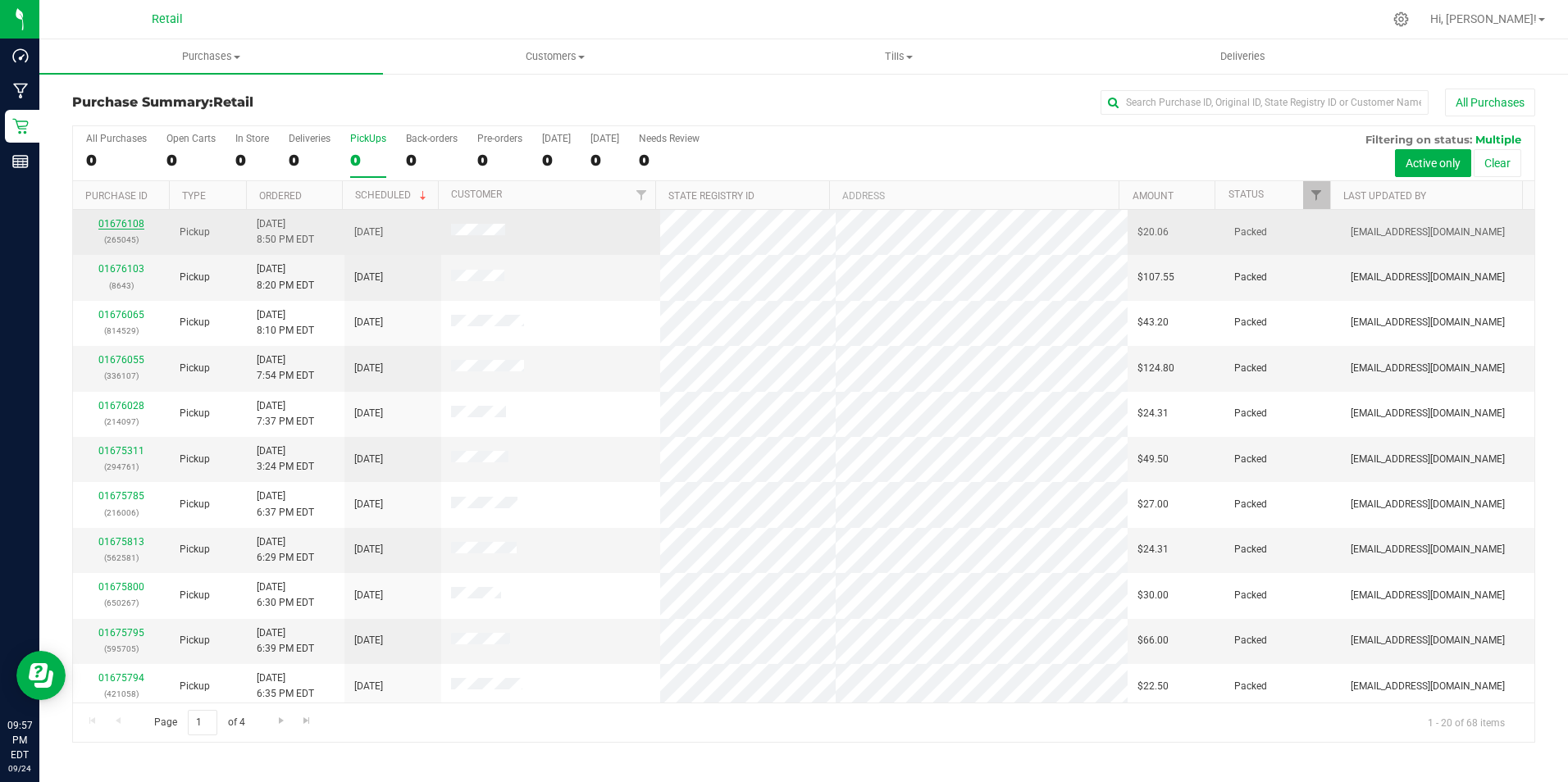
click at [113, 224] on link "01676108" at bounding box center [121, 223] width 46 height 11
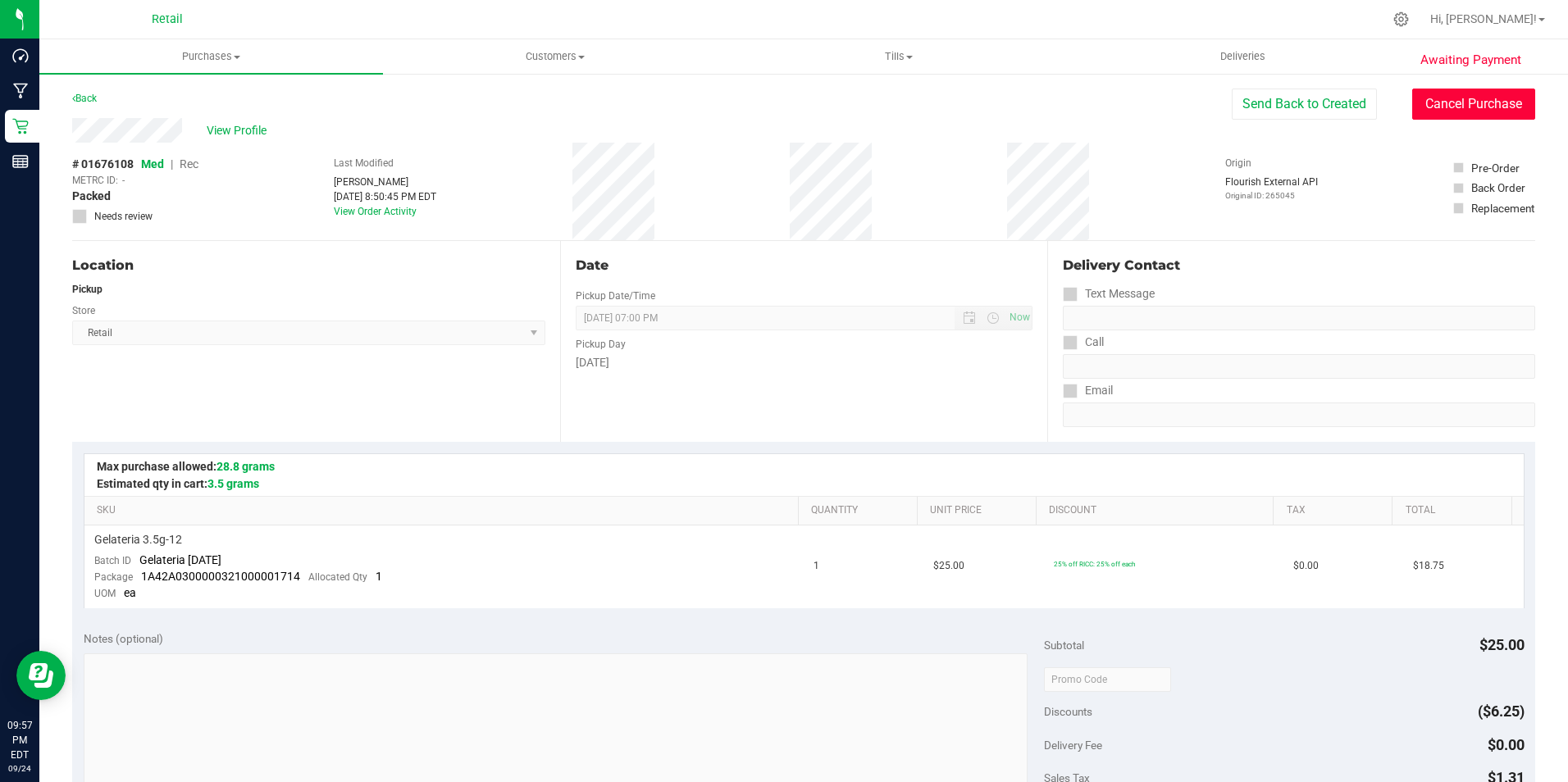
click at [1430, 102] on button "Cancel Purchase" at bounding box center [1473, 104] width 123 height 32
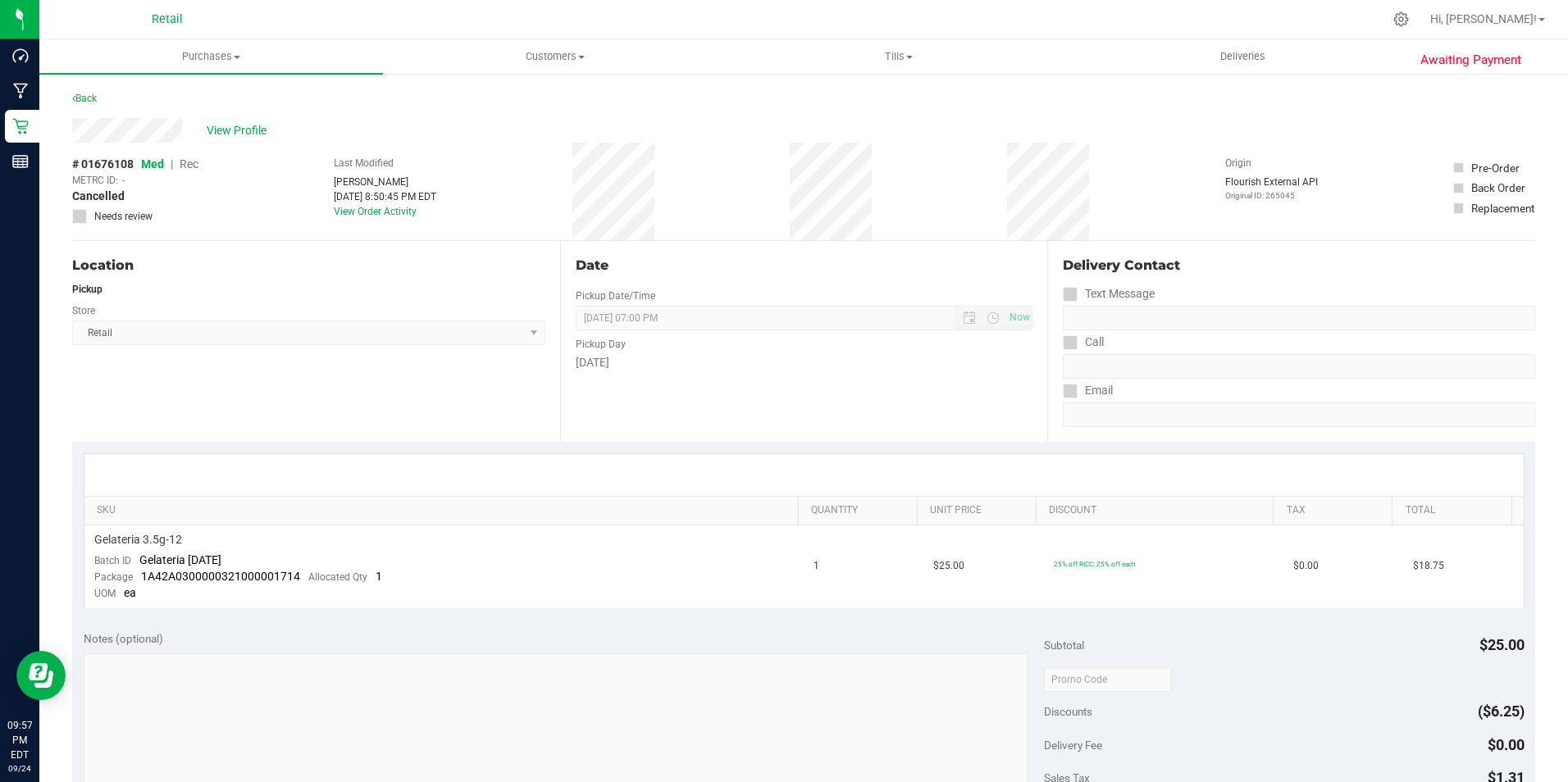
click at [94, 91] on div "Back" at bounding box center [85, 98] width 25 height 20
click at [90, 96] on link "Back" at bounding box center [85, 98] width 25 height 11
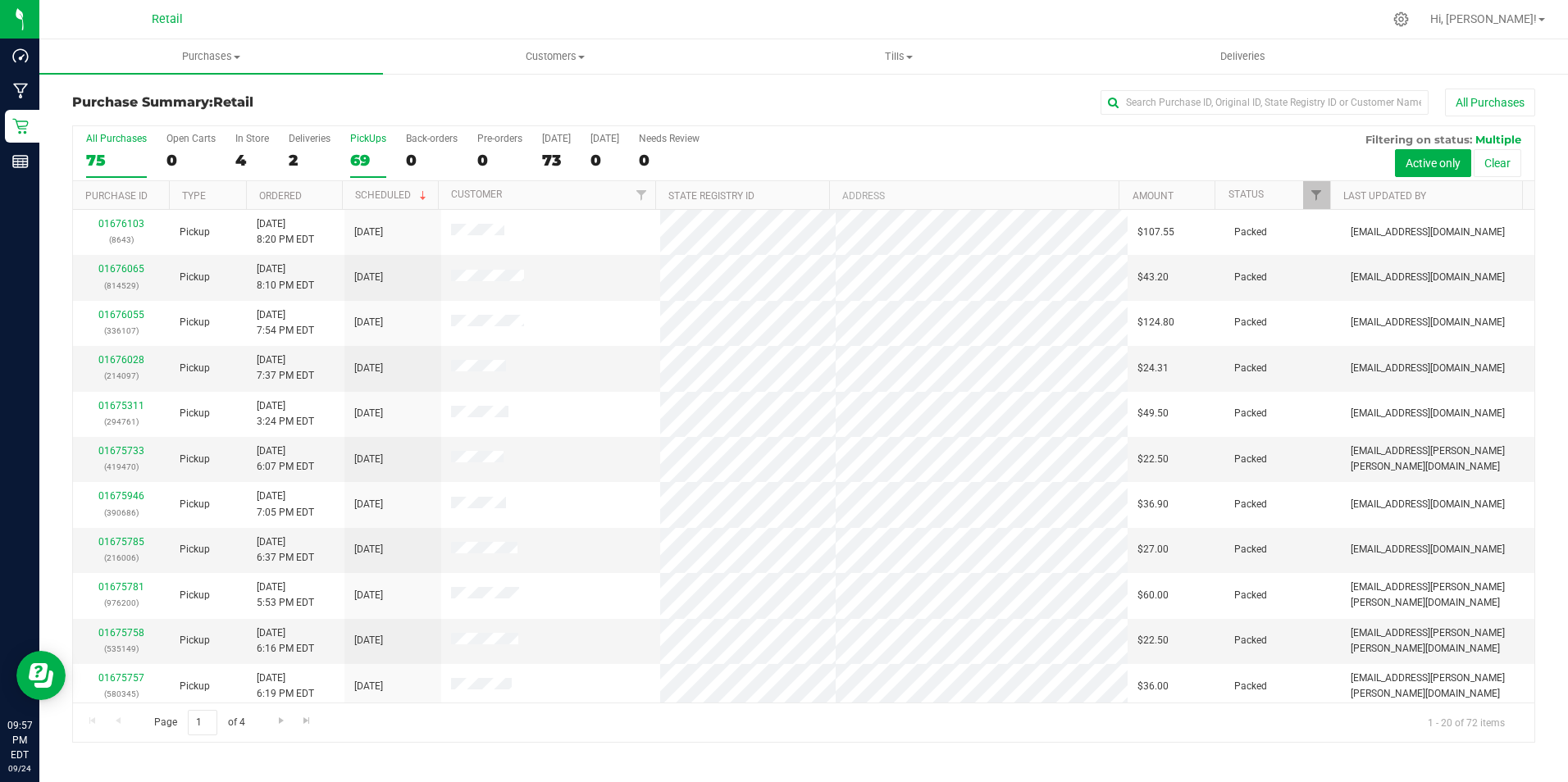
click at [364, 153] on div "69" at bounding box center [369, 160] width 36 height 19
click at [0, 0] on input "PickUps 69" at bounding box center [0, 0] width 0 height 0
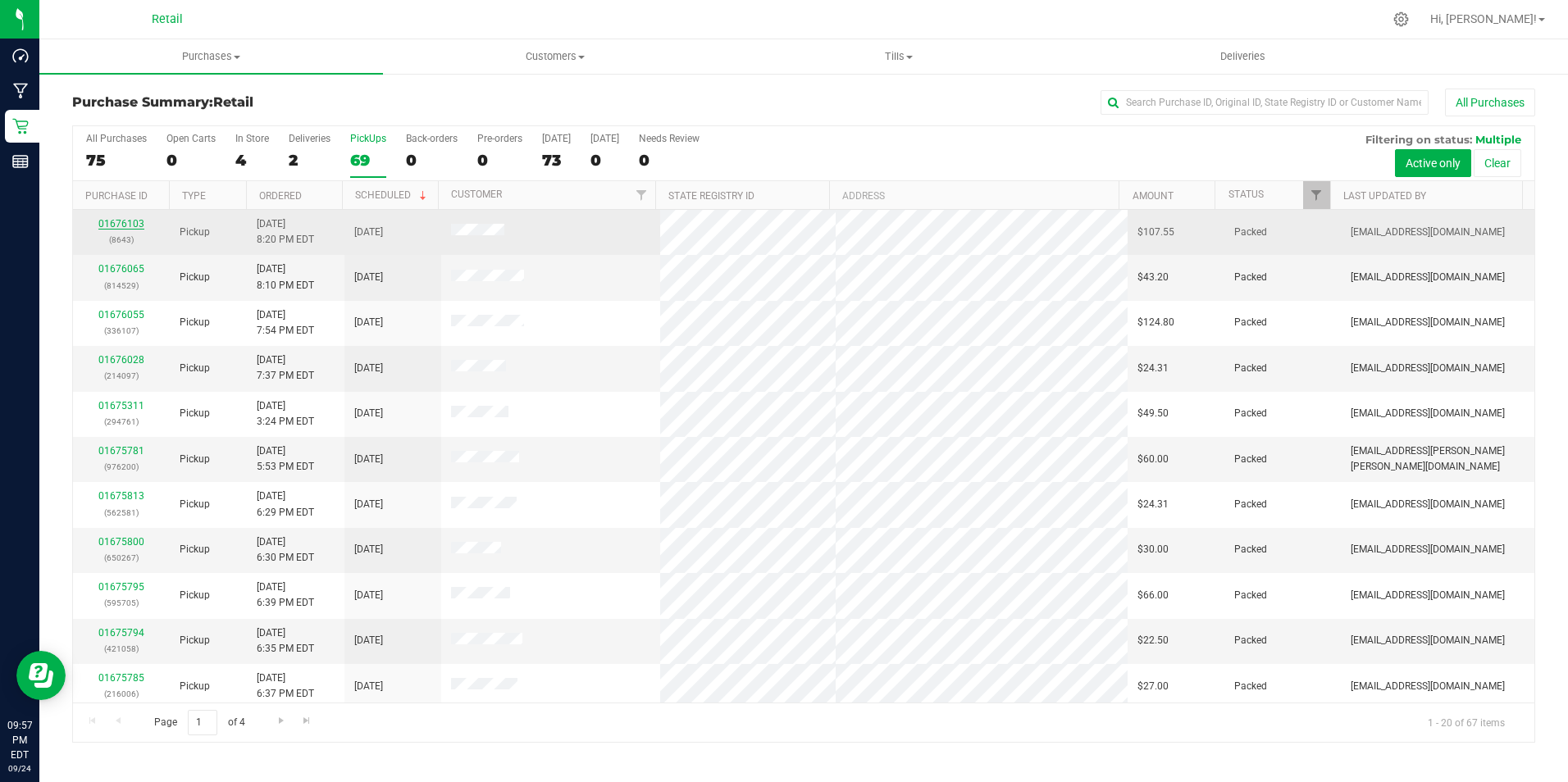
click at [112, 222] on link "01676103" at bounding box center [121, 223] width 46 height 11
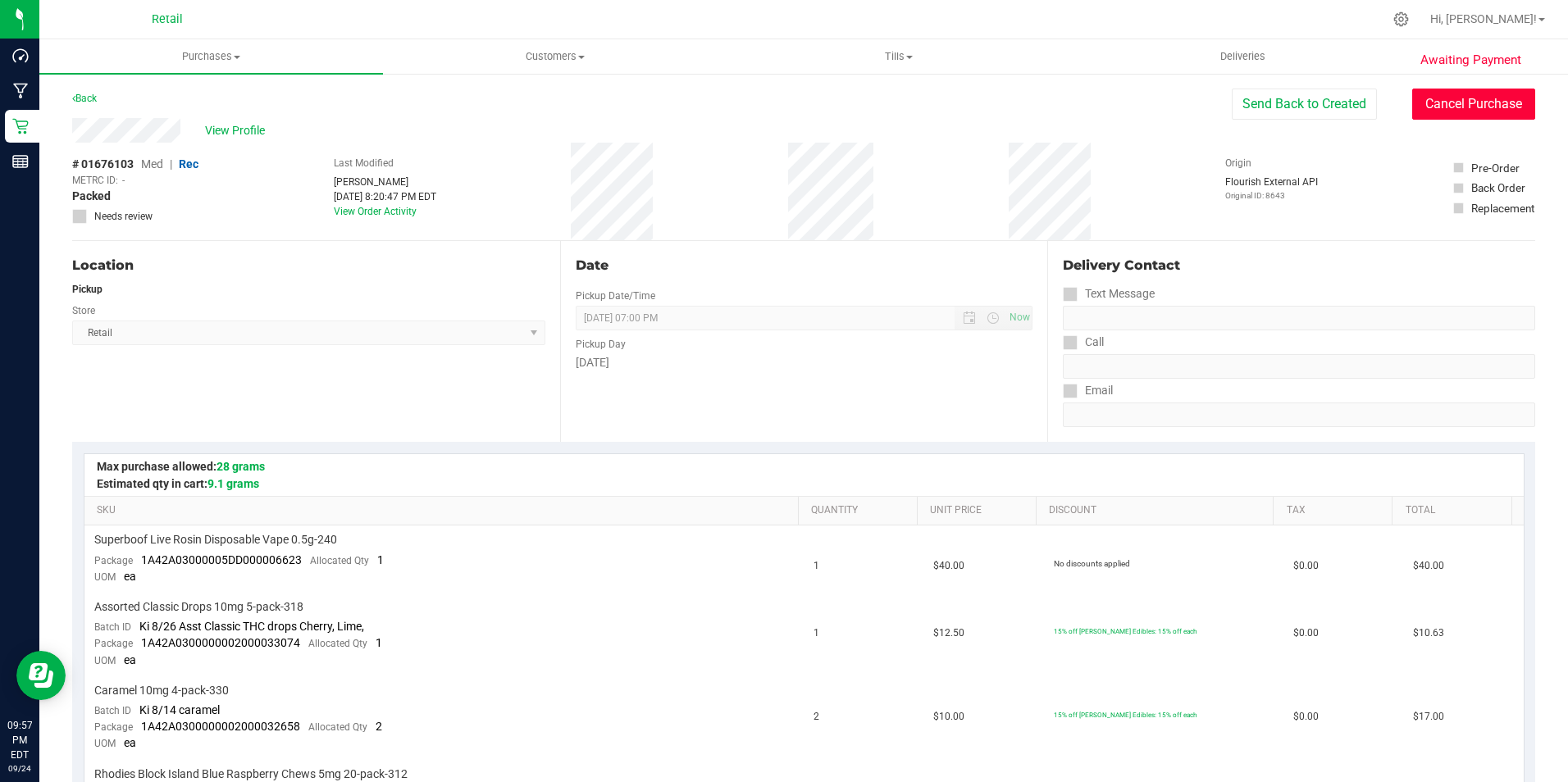
click at [1411, 110] on button "Cancel Purchase" at bounding box center [1473, 104] width 123 height 32
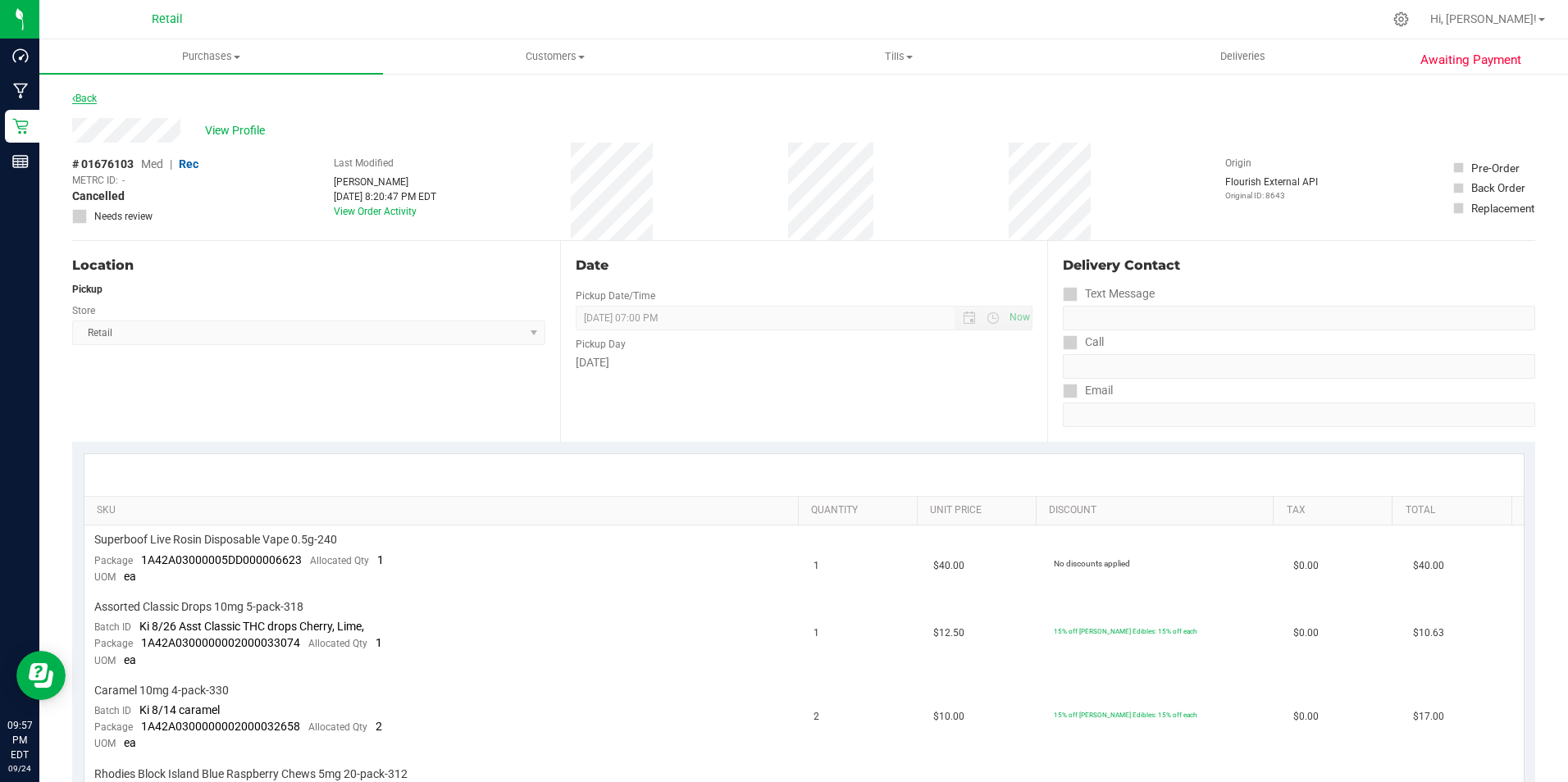
click at [85, 100] on link "Back" at bounding box center [85, 98] width 25 height 11
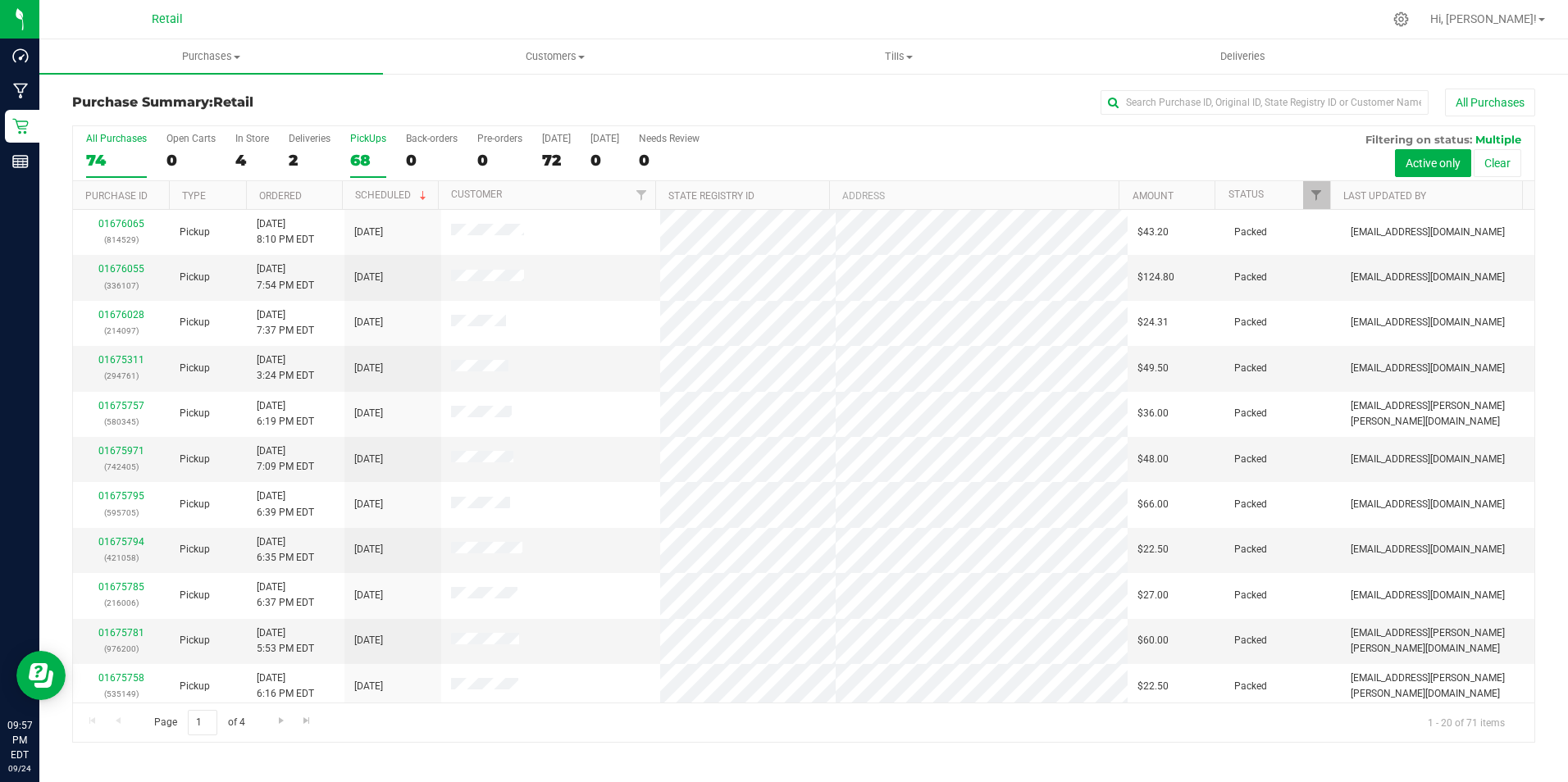
click at [363, 137] on div "PickUps" at bounding box center [369, 138] width 36 height 11
click at [0, 0] on input "PickUps 68" at bounding box center [0, 0] width 0 height 0
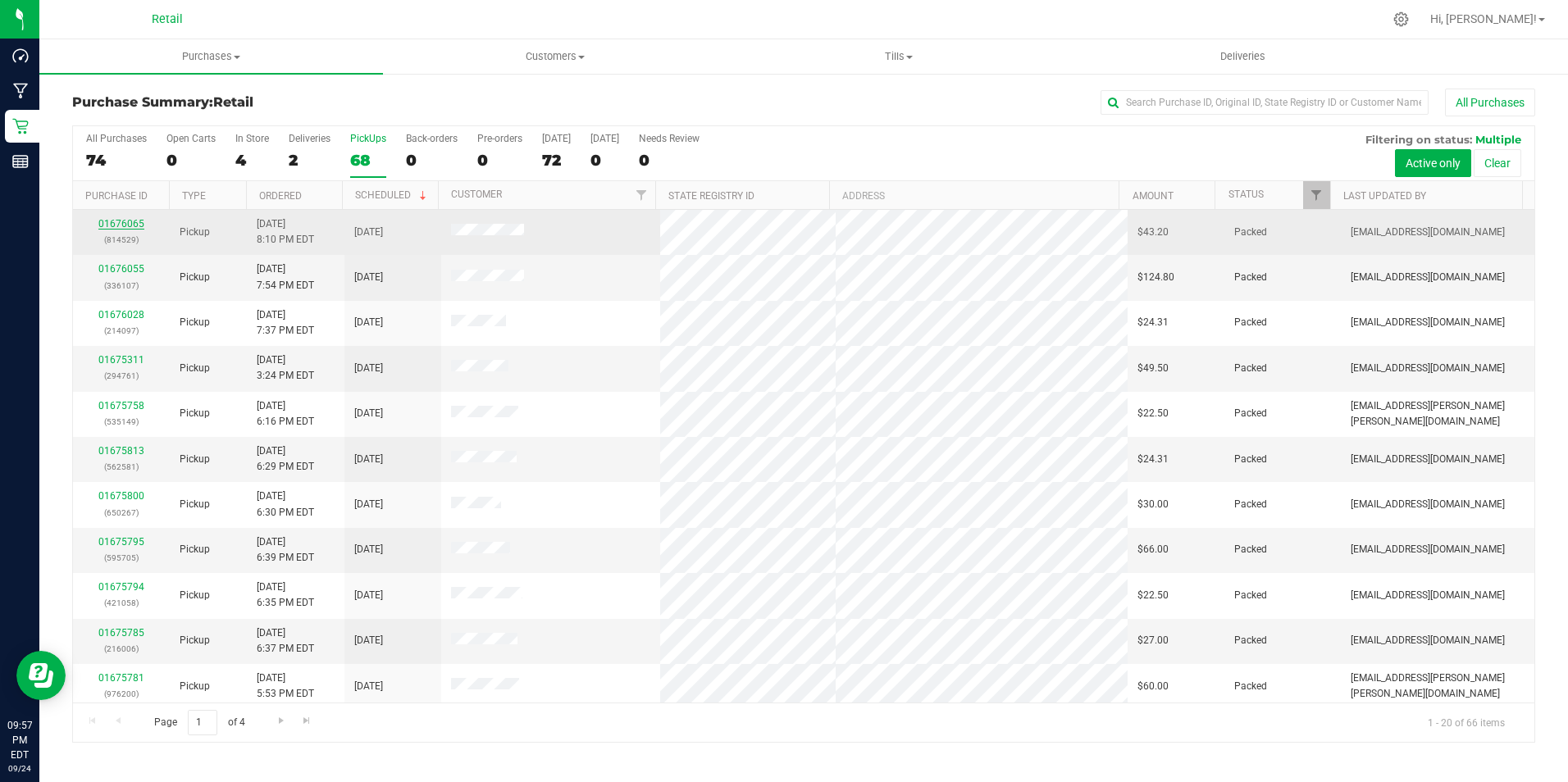
click at [118, 221] on link "01676065" at bounding box center [121, 223] width 46 height 11
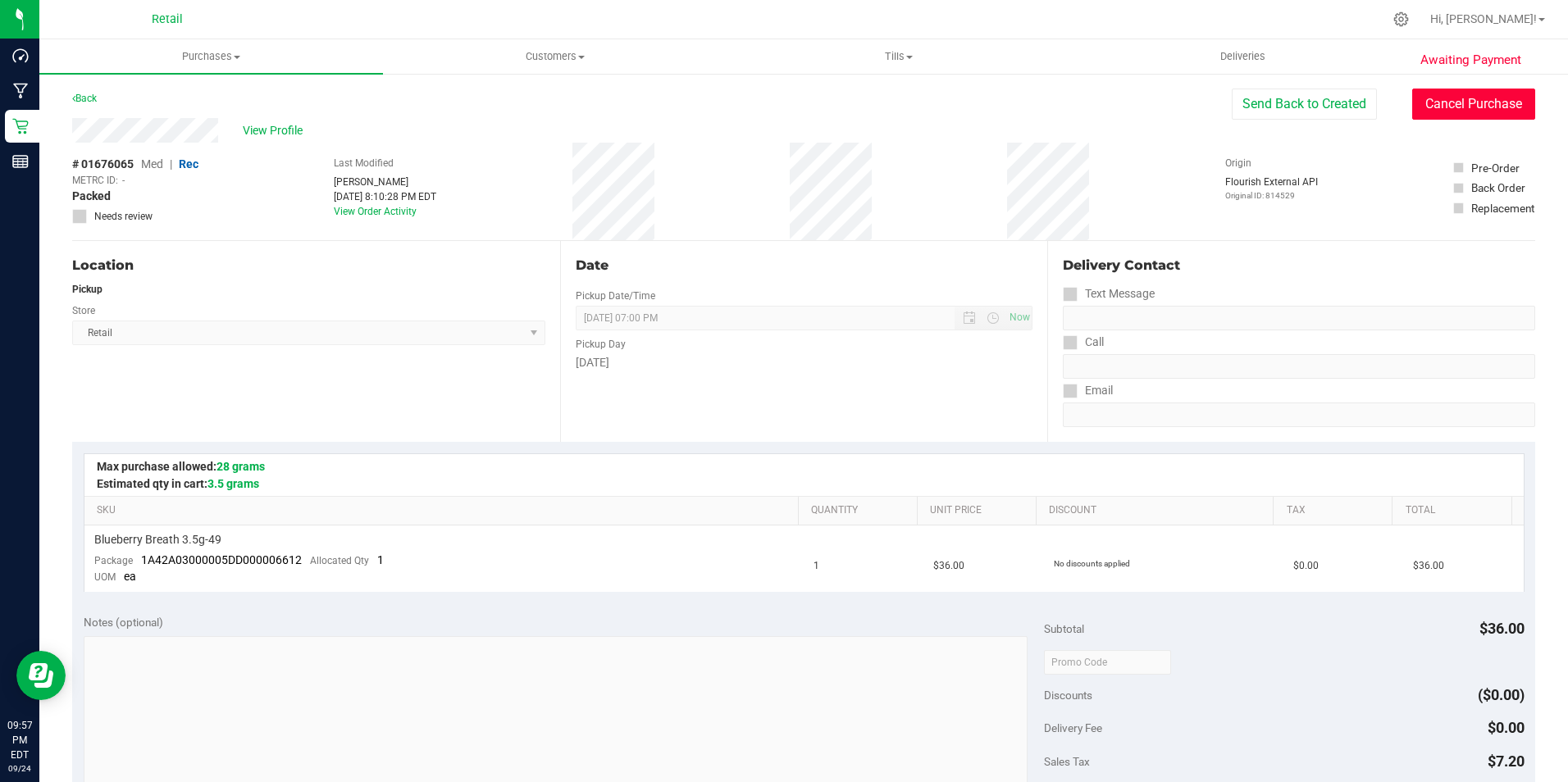
click at [1426, 101] on button "Cancel Purchase" at bounding box center [1473, 104] width 123 height 32
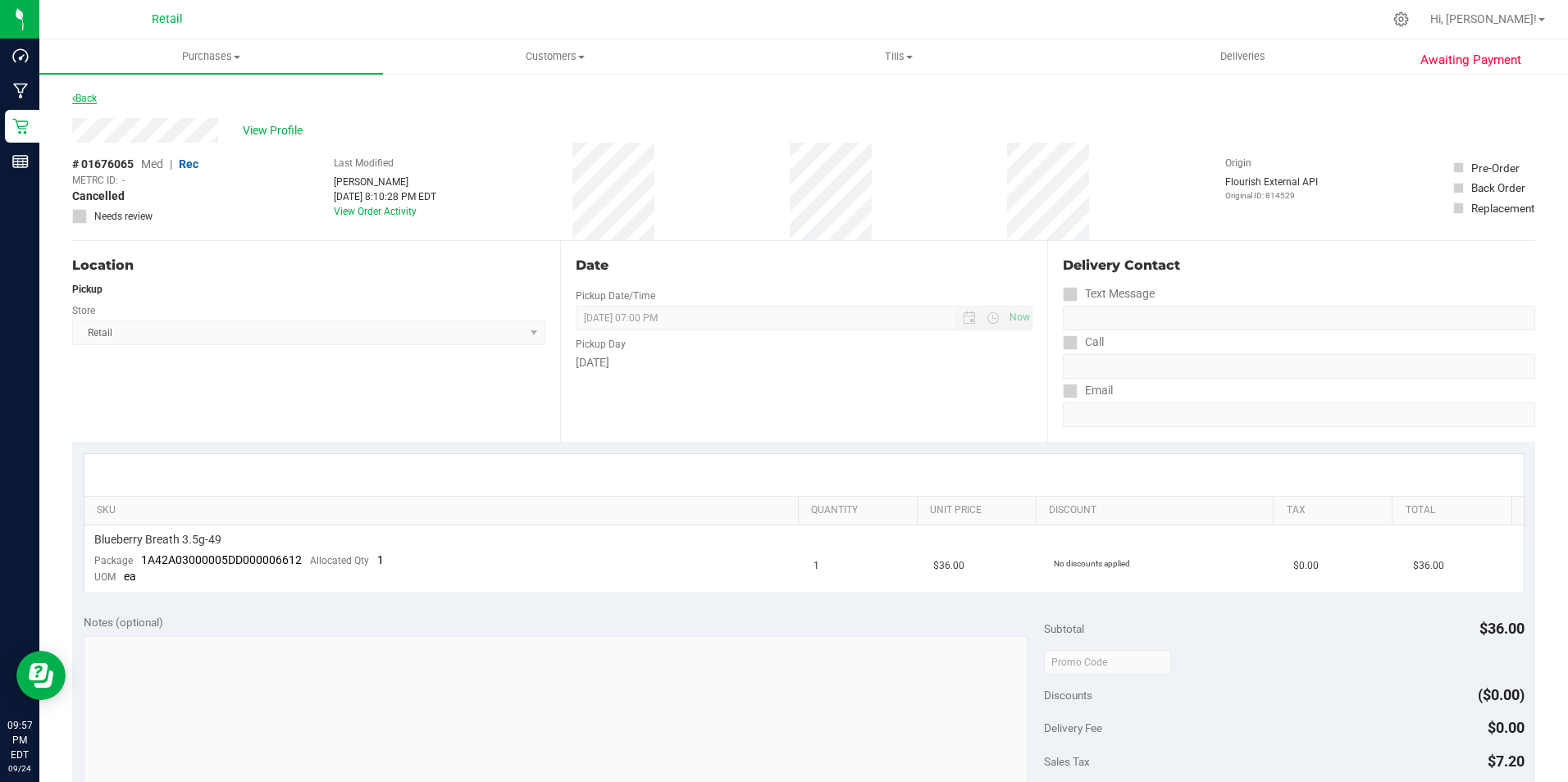
click at [90, 101] on link "Back" at bounding box center [85, 98] width 25 height 11
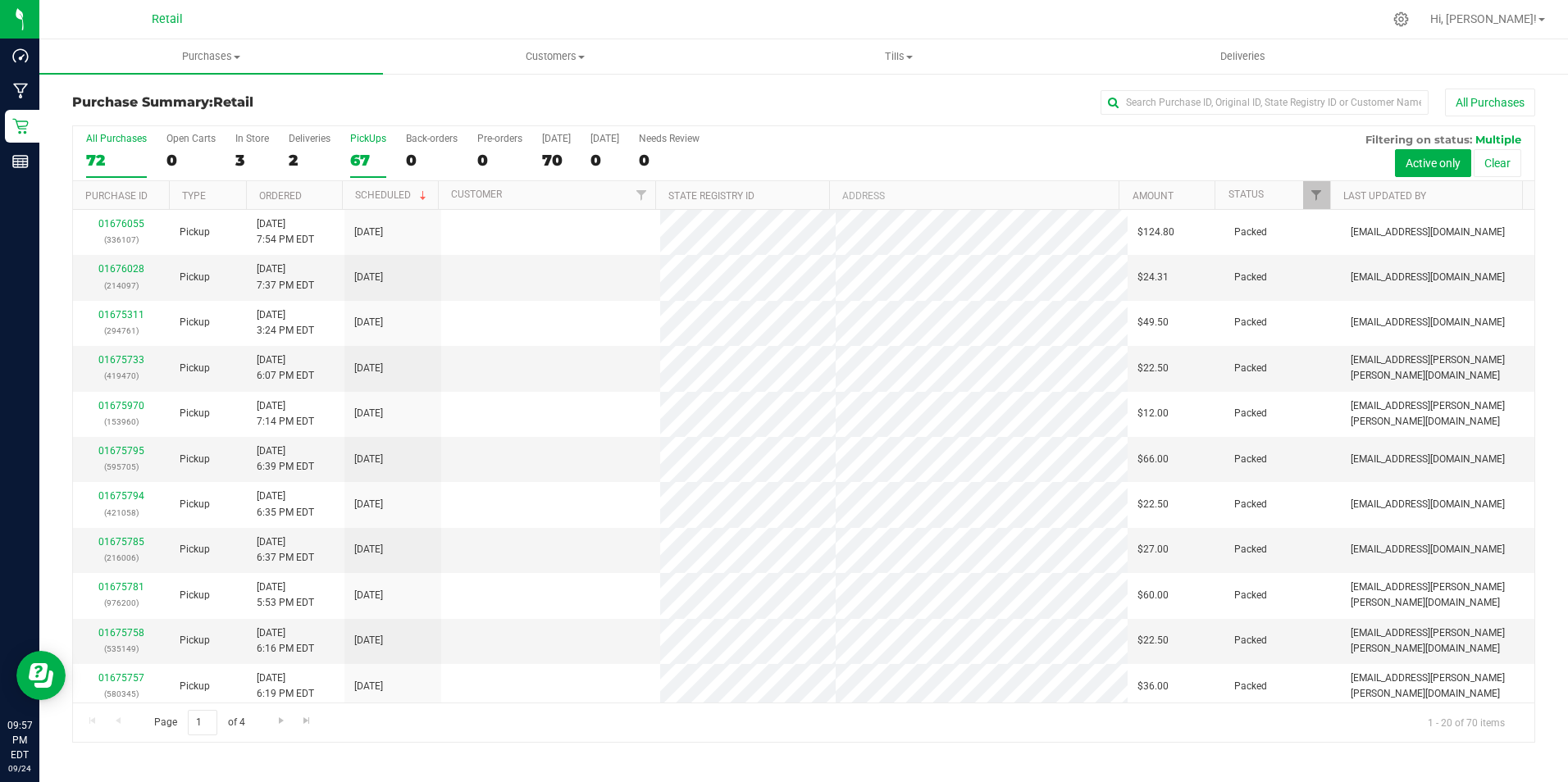
click at [356, 137] on div "PickUps" at bounding box center [369, 138] width 36 height 11
click at [0, 0] on input "PickUps 67" at bounding box center [0, 0] width 0 height 0
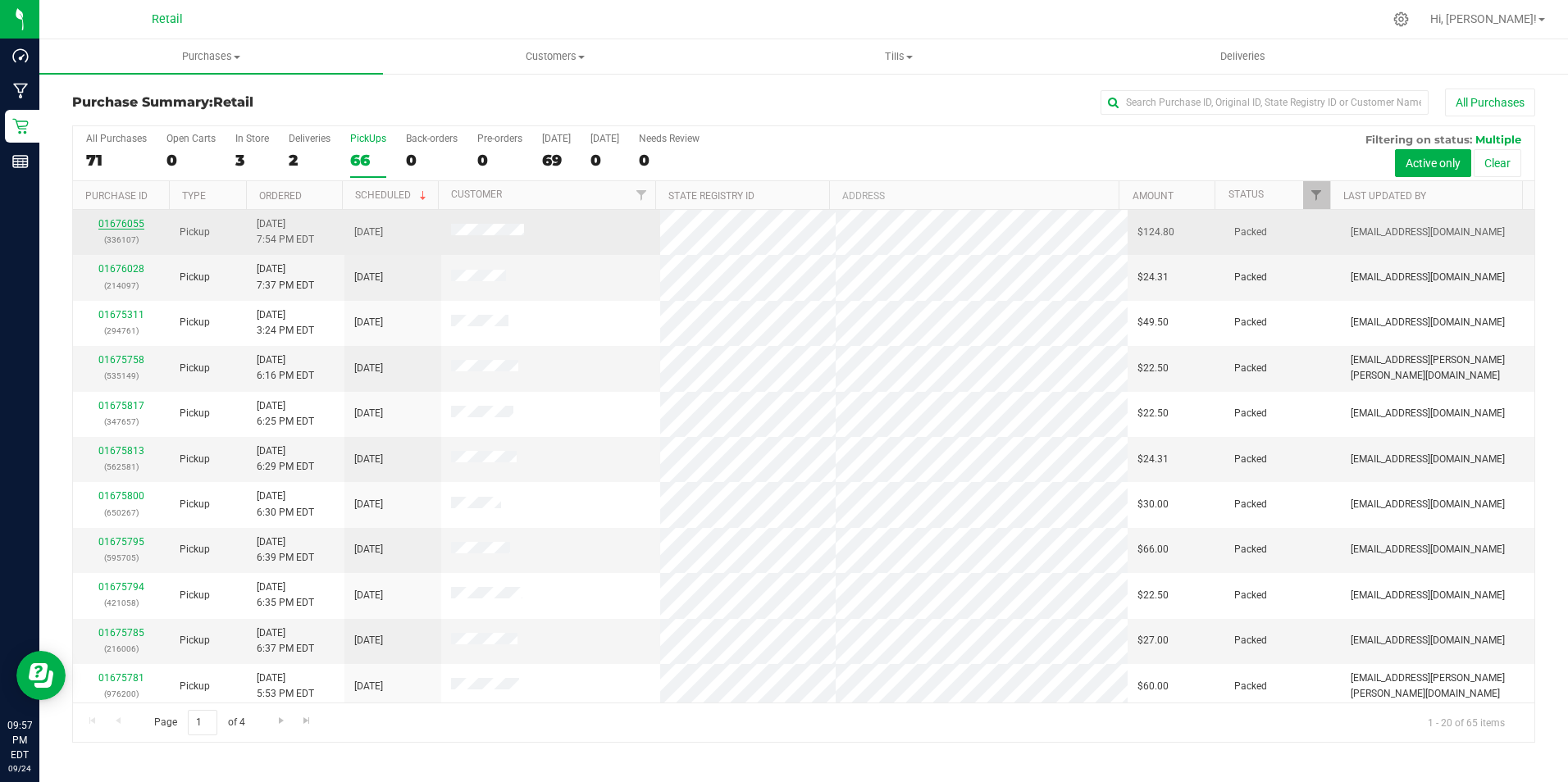
click at [133, 222] on link "01676055" at bounding box center [121, 223] width 46 height 11
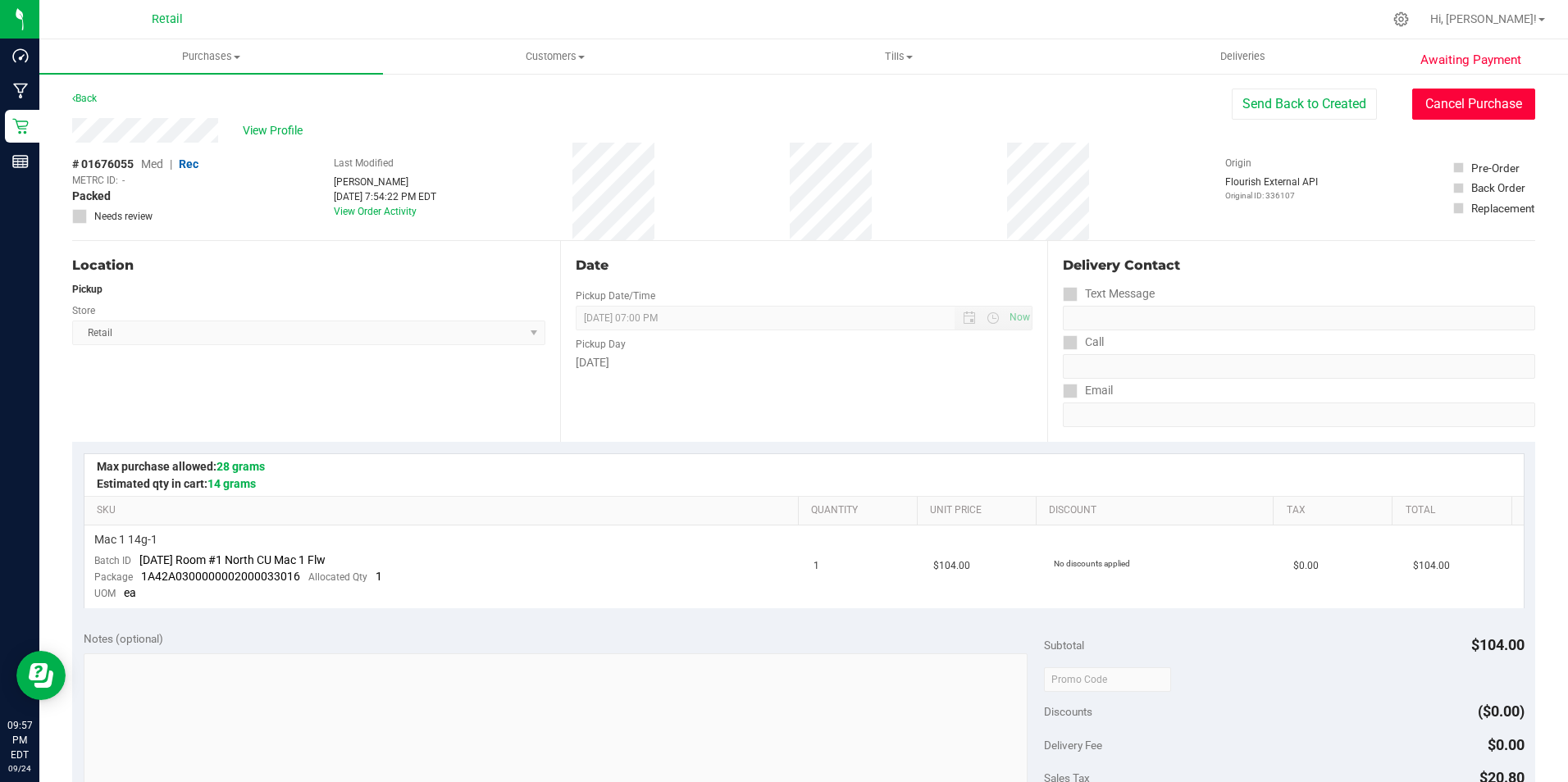
click at [1472, 98] on button "Cancel Purchase" at bounding box center [1473, 104] width 123 height 32
click at [91, 92] on div "Back" at bounding box center [85, 98] width 25 height 20
click at [88, 100] on link "Back" at bounding box center [85, 98] width 25 height 11
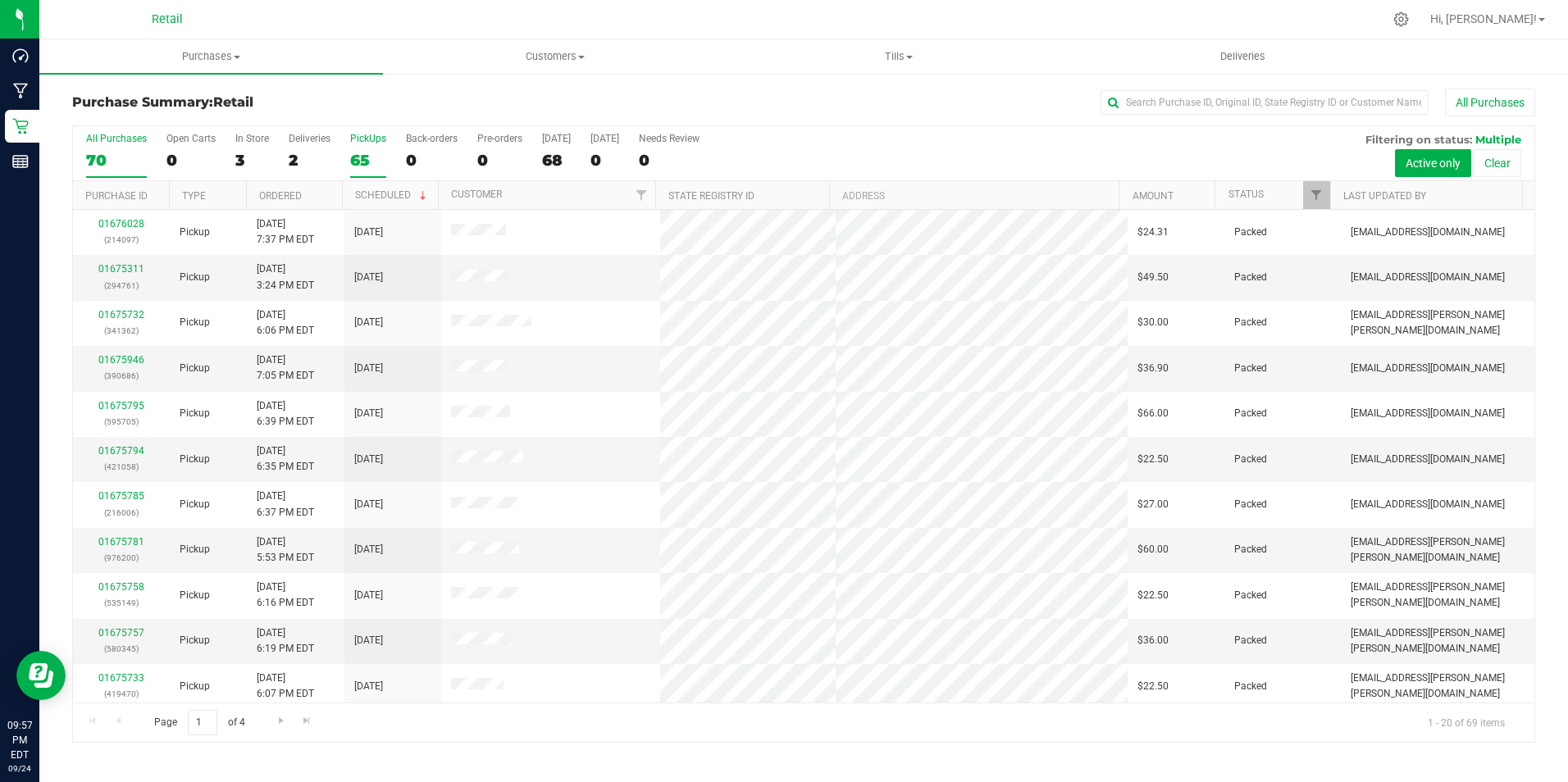
click at [368, 141] on div "PickUps" at bounding box center [369, 138] width 36 height 11
click at [0, 0] on input "PickUps 65" at bounding box center [0, 0] width 0 height 0
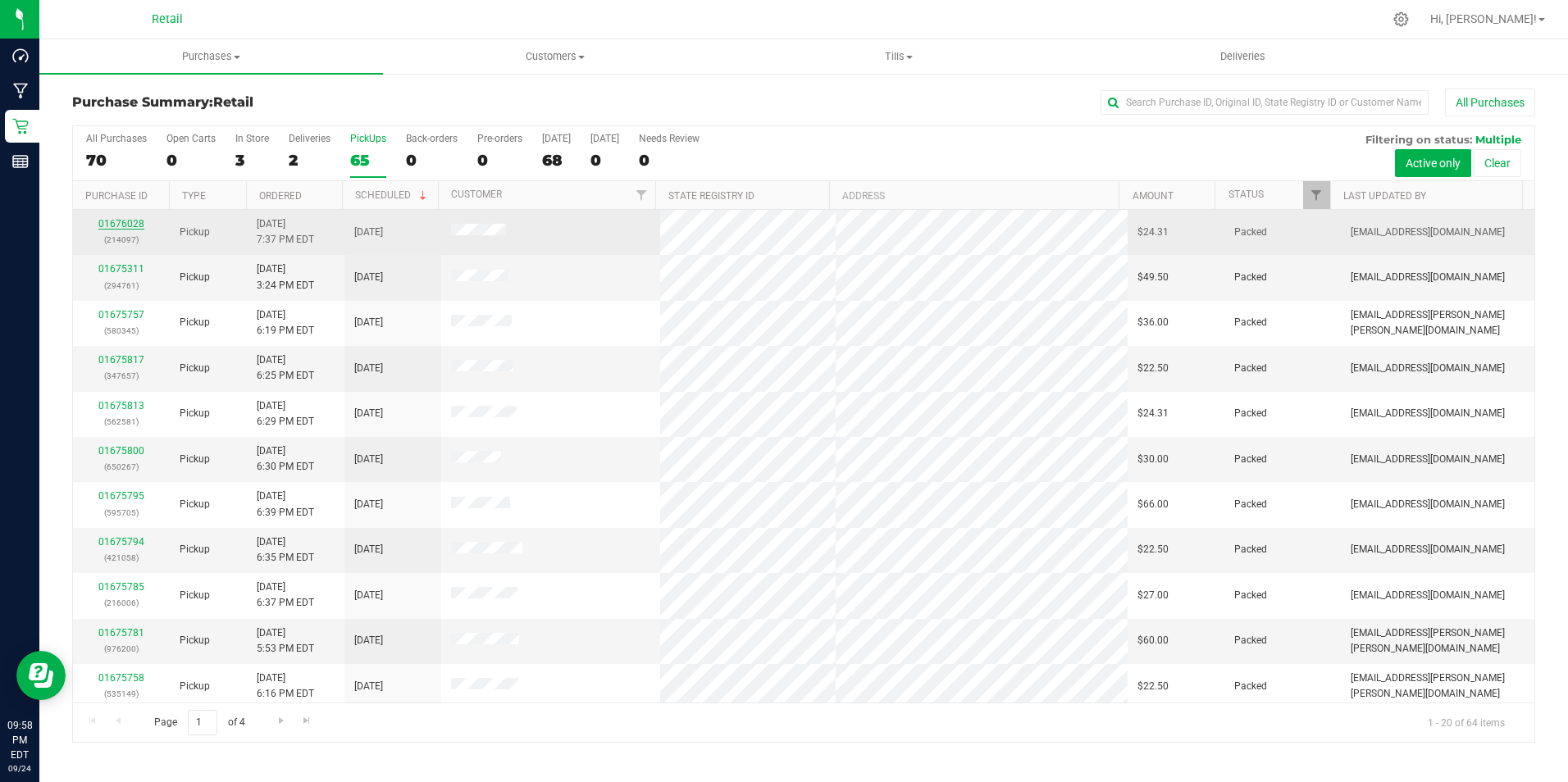
click at [107, 224] on link "01676028" at bounding box center [121, 223] width 46 height 11
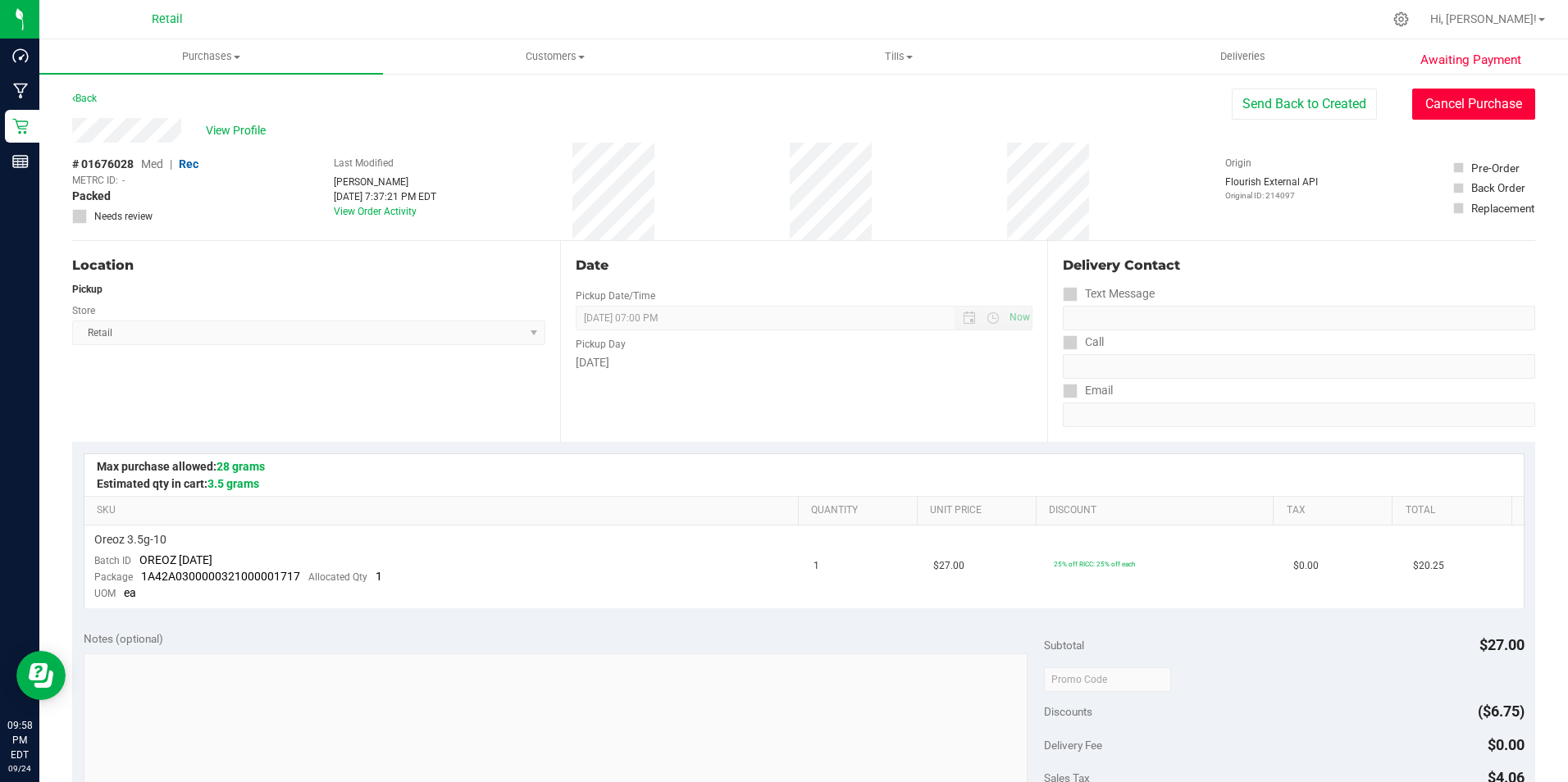
click at [1451, 109] on button "Cancel Purchase" at bounding box center [1473, 104] width 123 height 32
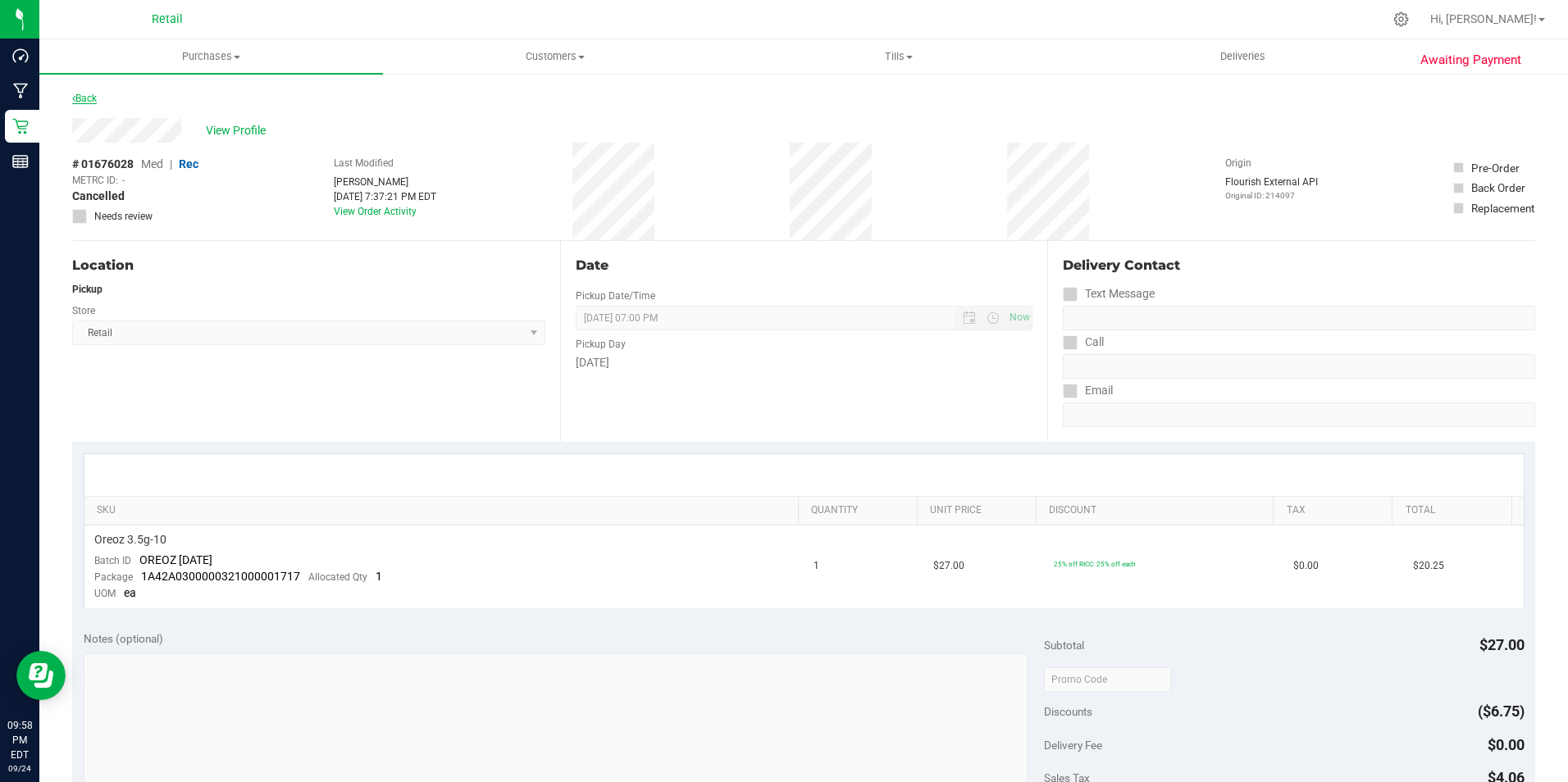
click at [95, 94] on link "Back" at bounding box center [85, 98] width 25 height 11
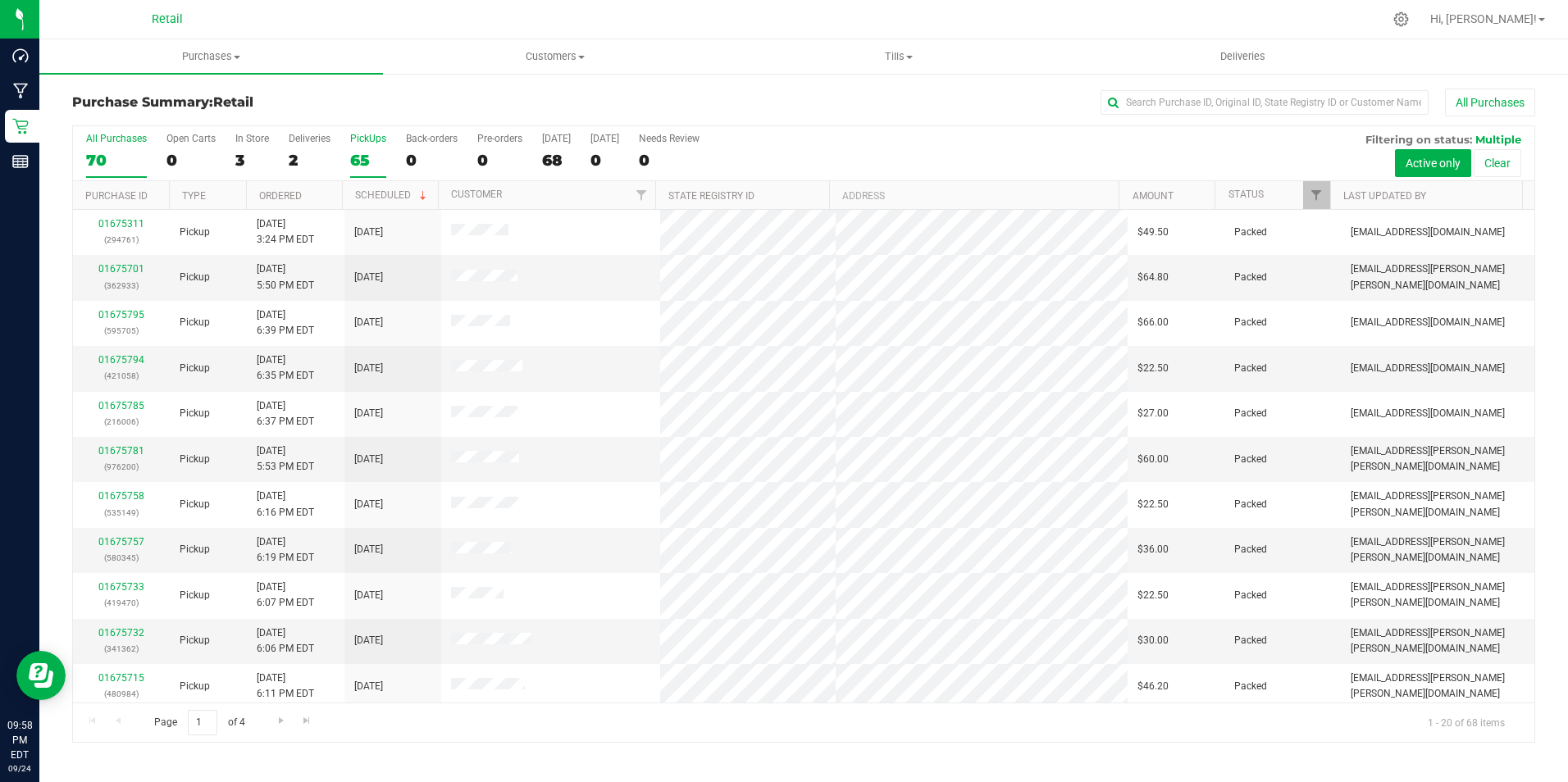
click at [359, 140] on div "PickUps" at bounding box center [369, 138] width 36 height 11
click at [0, 0] on input "PickUps 65" at bounding box center [0, 0] width 0 height 0
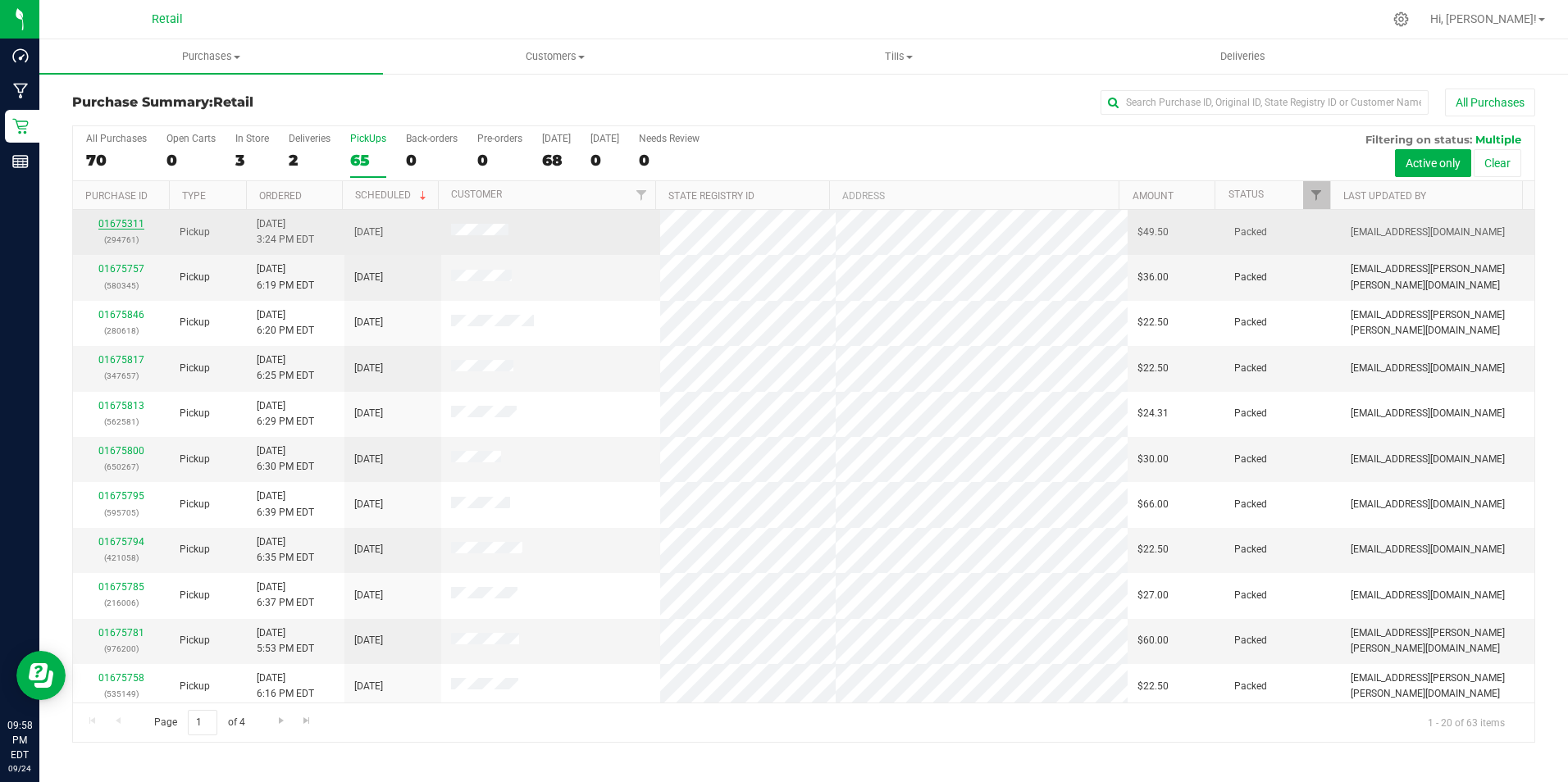
click at [125, 218] on link "01675311" at bounding box center [121, 223] width 46 height 11
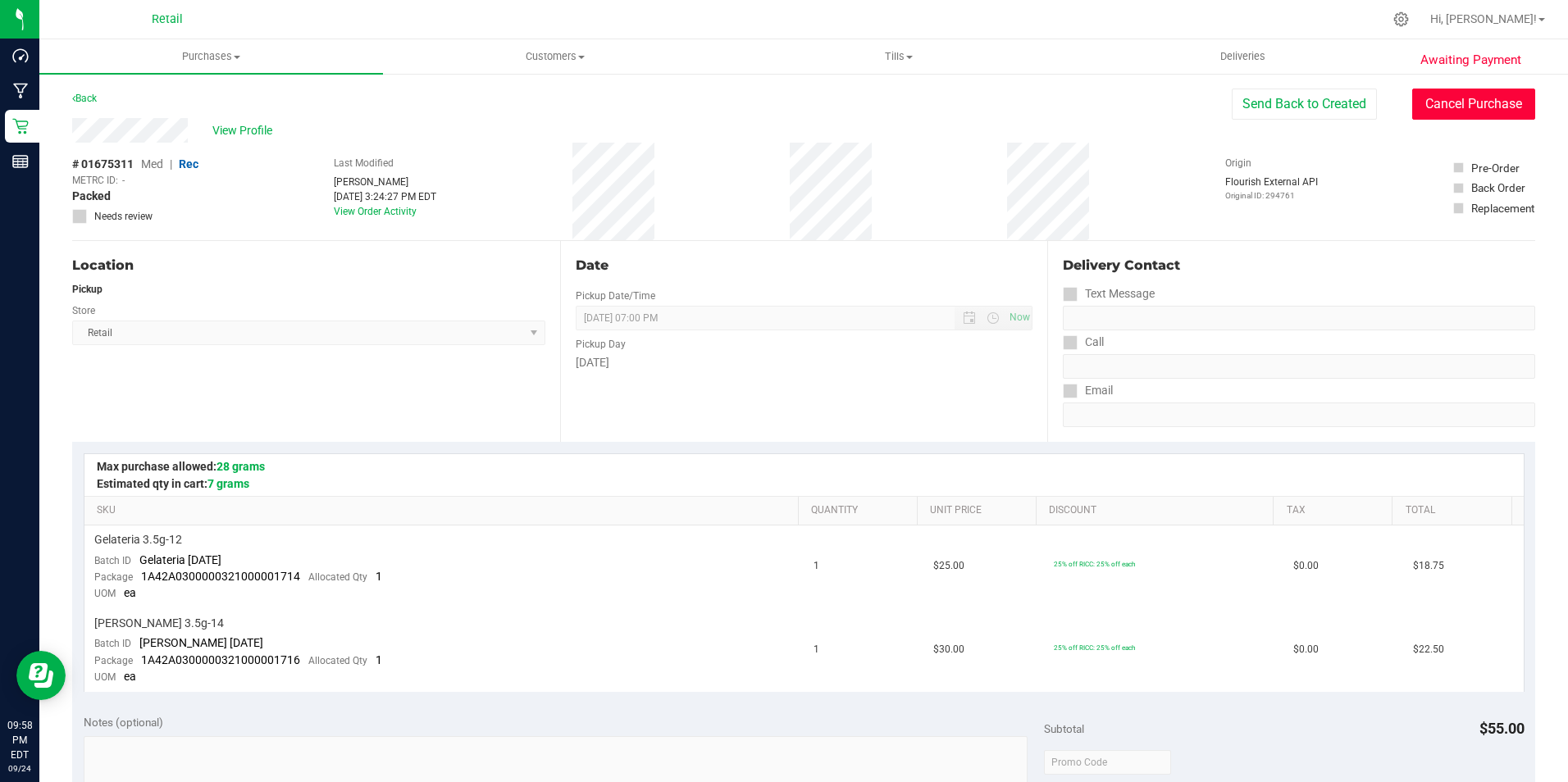
click at [1446, 99] on button "Cancel Purchase" at bounding box center [1473, 104] width 123 height 32
click at [89, 104] on div "Back" at bounding box center [85, 98] width 25 height 20
click at [89, 99] on link "Back" at bounding box center [85, 98] width 25 height 11
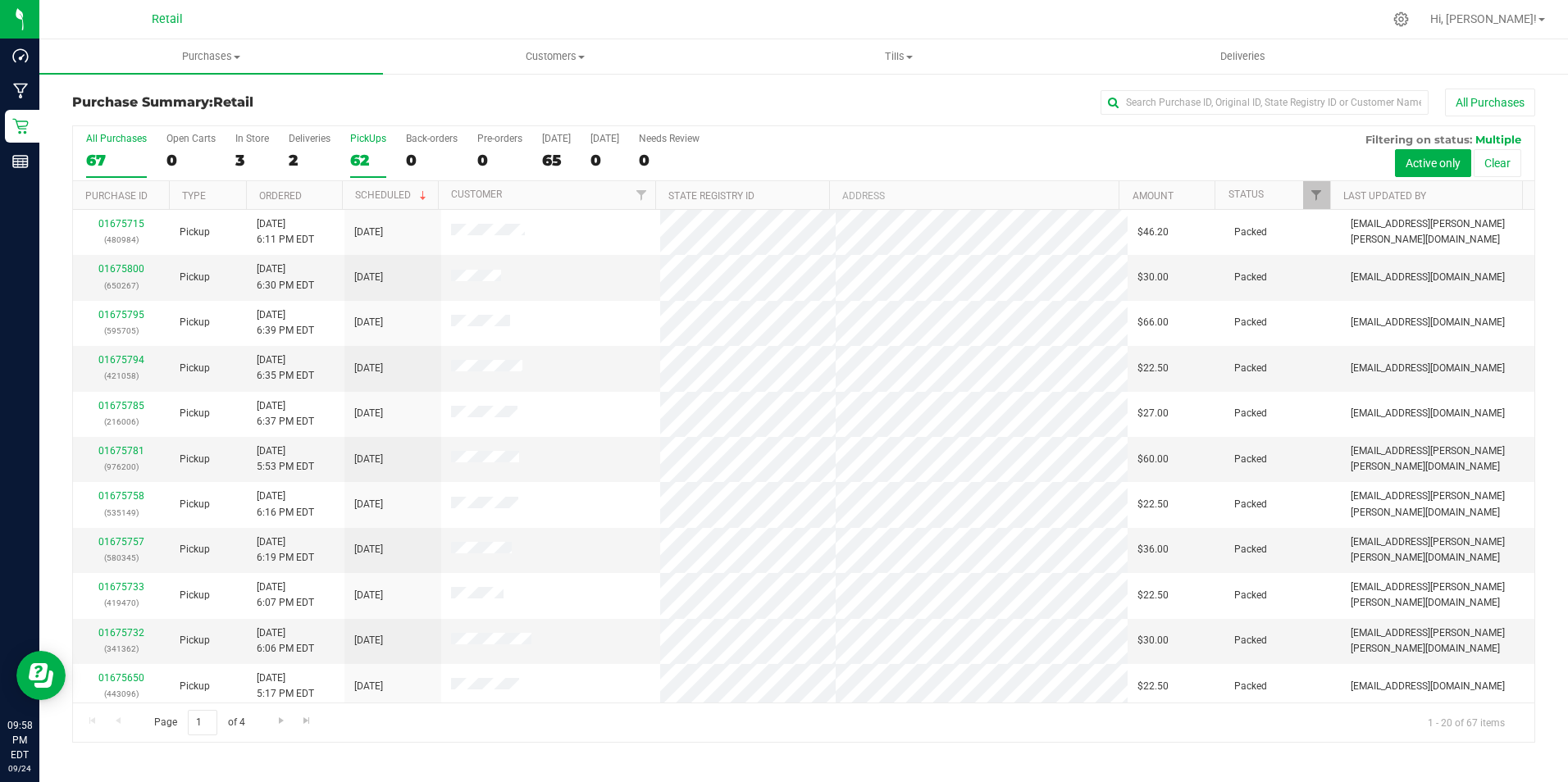
click at [359, 139] on div "PickUps" at bounding box center [369, 138] width 36 height 11
click at [0, 0] on input "PickUps 62" at bounding box center [0, 0] width 0 height 0
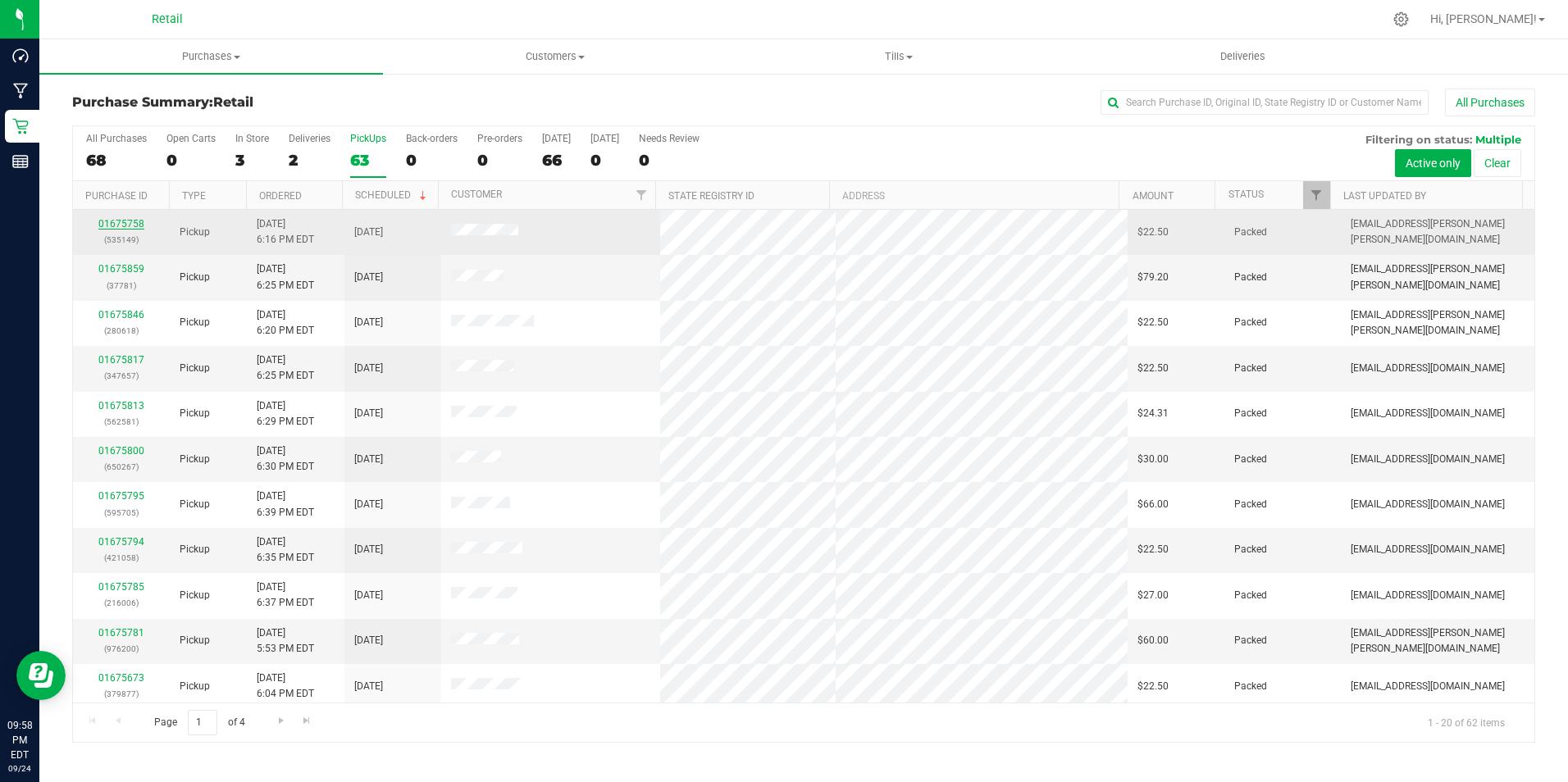
click at [119, 222] on link "01675758" at bounding box center [121, 223] width 46 height 11
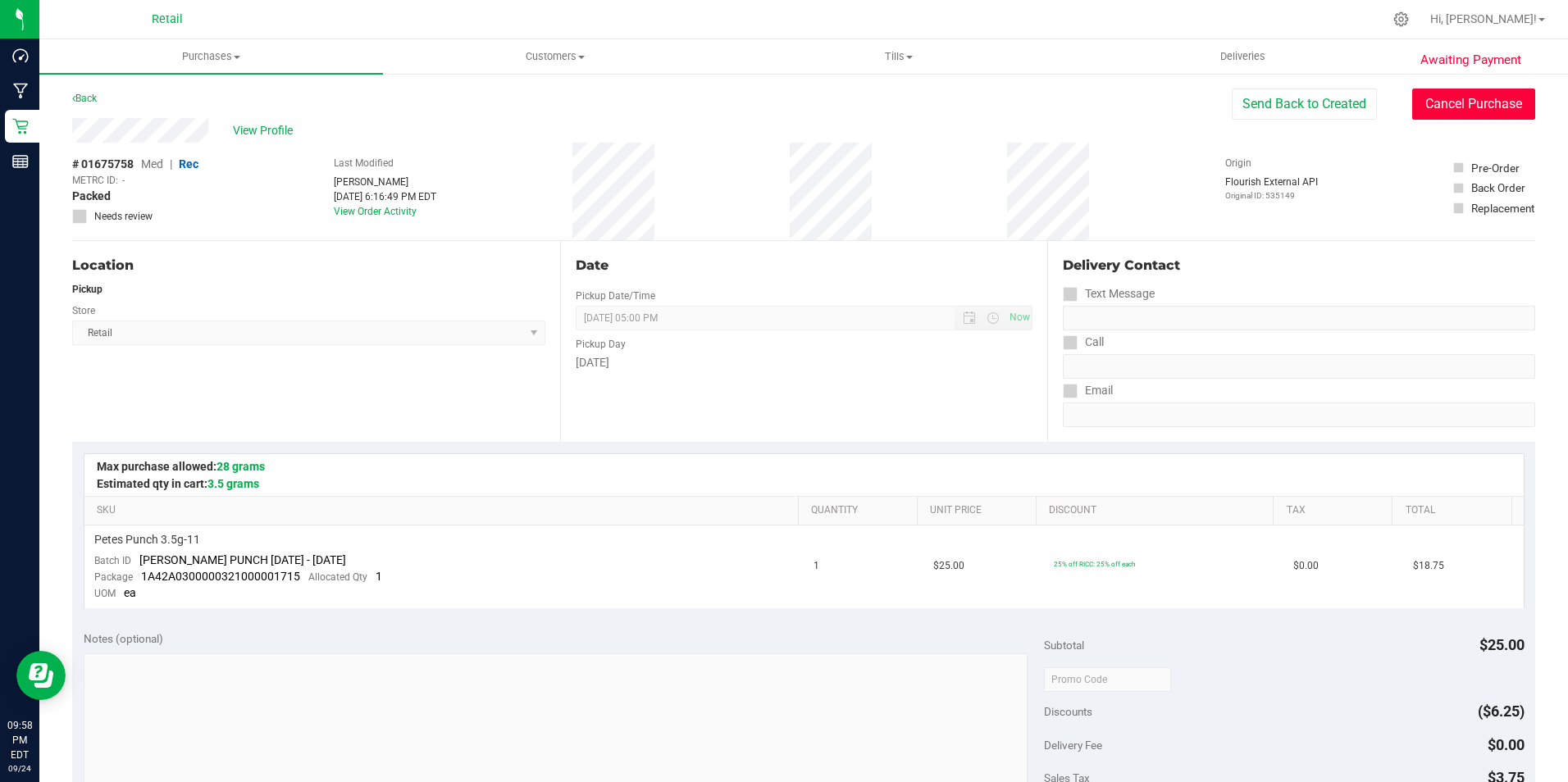
click at [1481, 116] on button "Cancel Purchase" at bounding box center [1473, 104] width 123 height 32
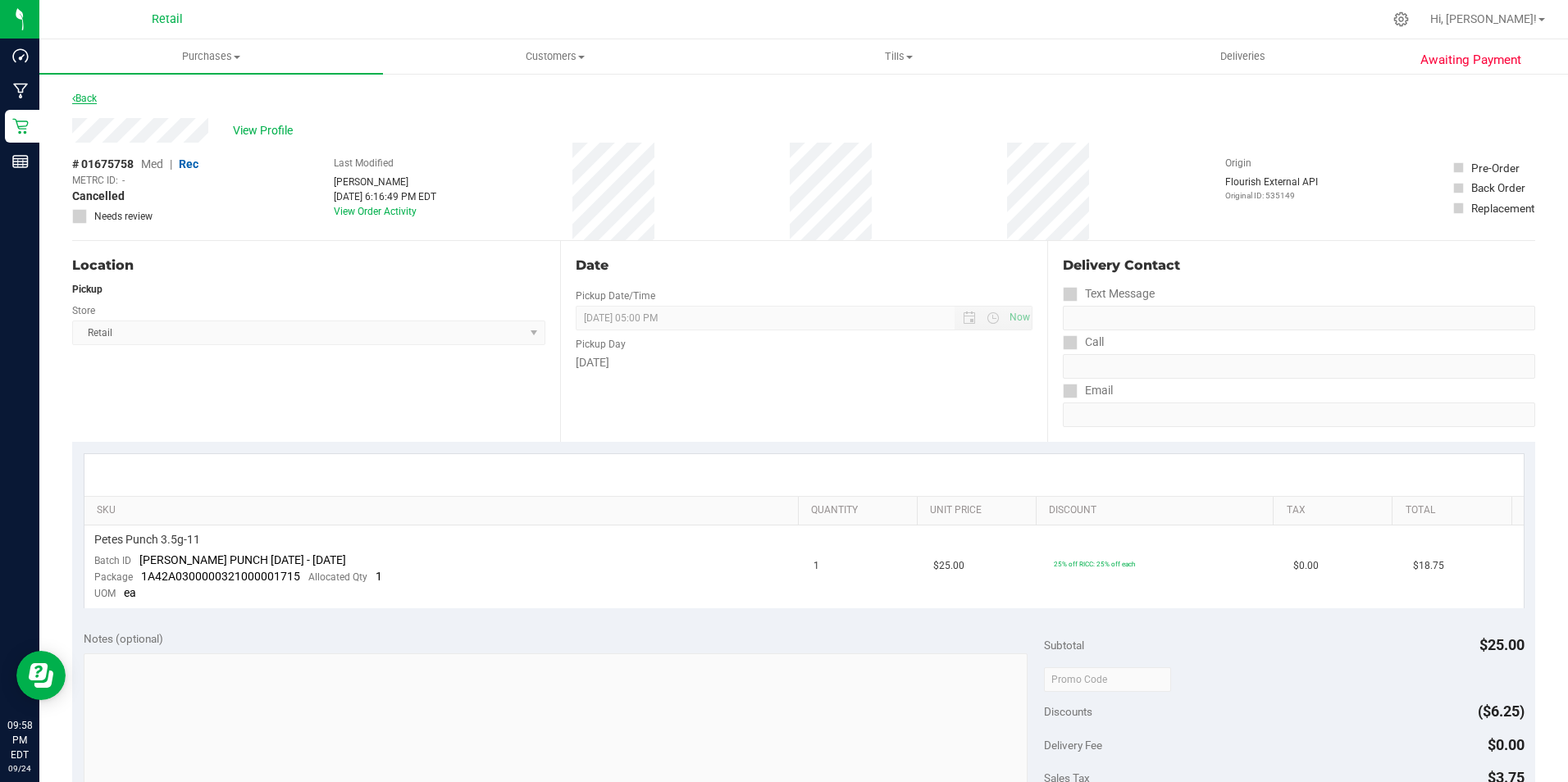
click at [95, 95] on link "Back" at bounding box center [85, 98] width 25 height 11
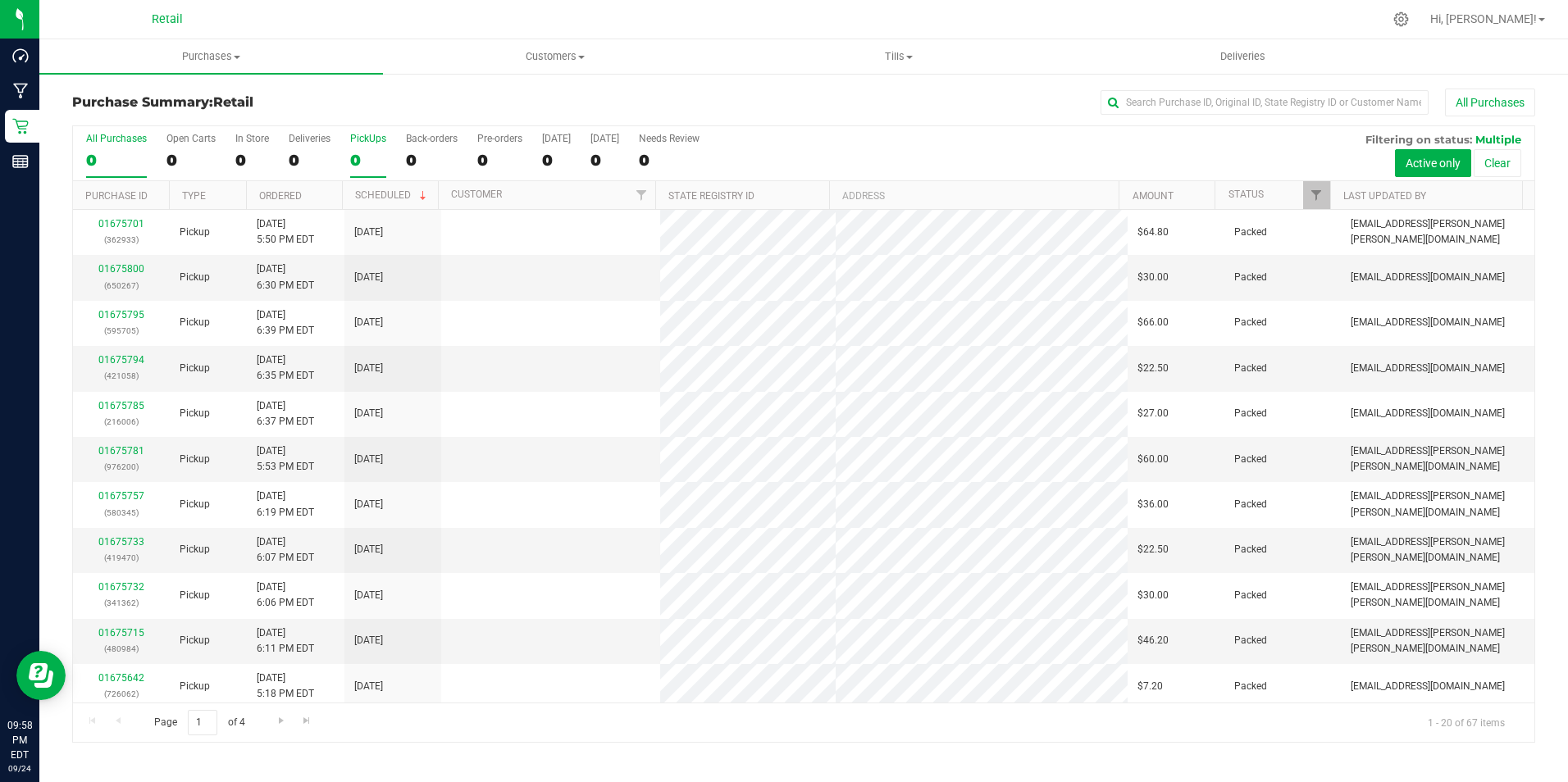
click at [372, 147] on label "PickUps 0" at bounding box center [369, 155] width 36 height 45
click at [0, 0] on input "PickUps 0" at bounding box center [0, 0] width 0 height 0
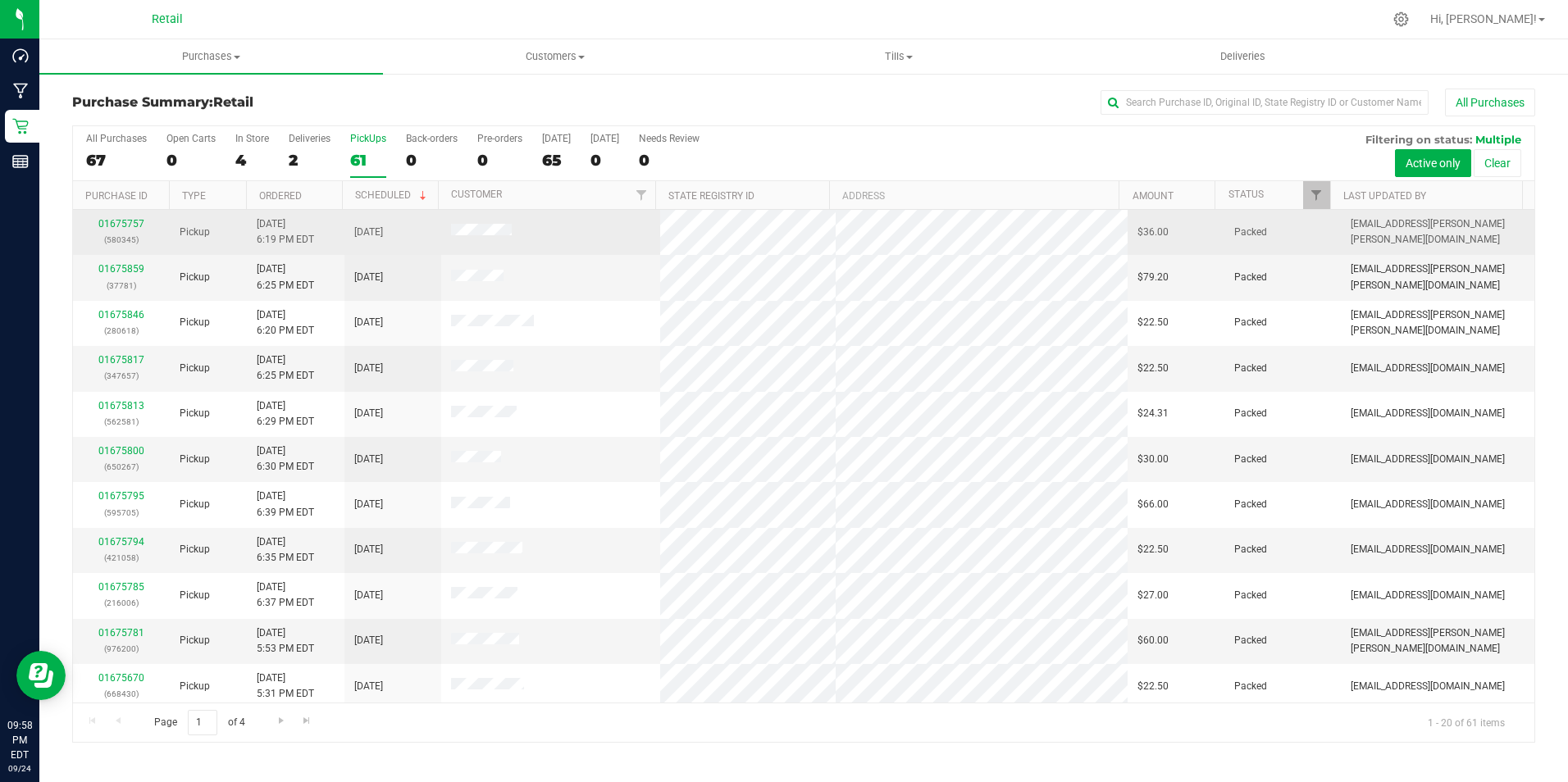
click at [131, 218] on div "01675757 (580345)" at bounding box center [121, 232] width 77 height 32
click at [135, 219] on link "01675757" at bounding box center [121, 223] width 46 height 11
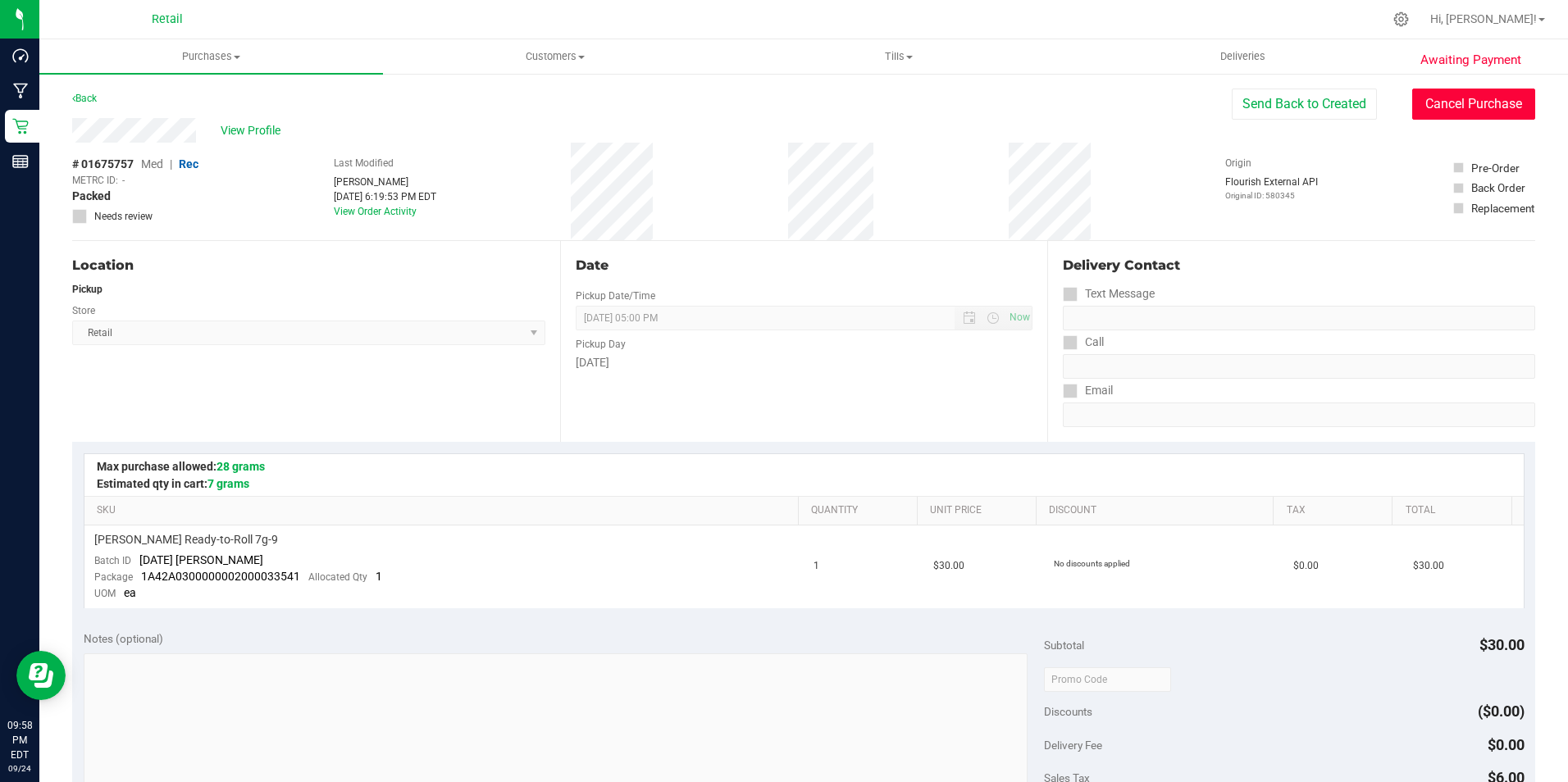
drag, startPoint x: 1504, startPoint y: 99, endPoint x: 862, endPoint y: 103, distance: 642.0
click at [1504, 101] on button "Cancel Purchase" at bounding box center [1473, 104] width 123 height 32
click at [95, 95] on link "Back" at bounding box center [85, 98] width 25 height 11
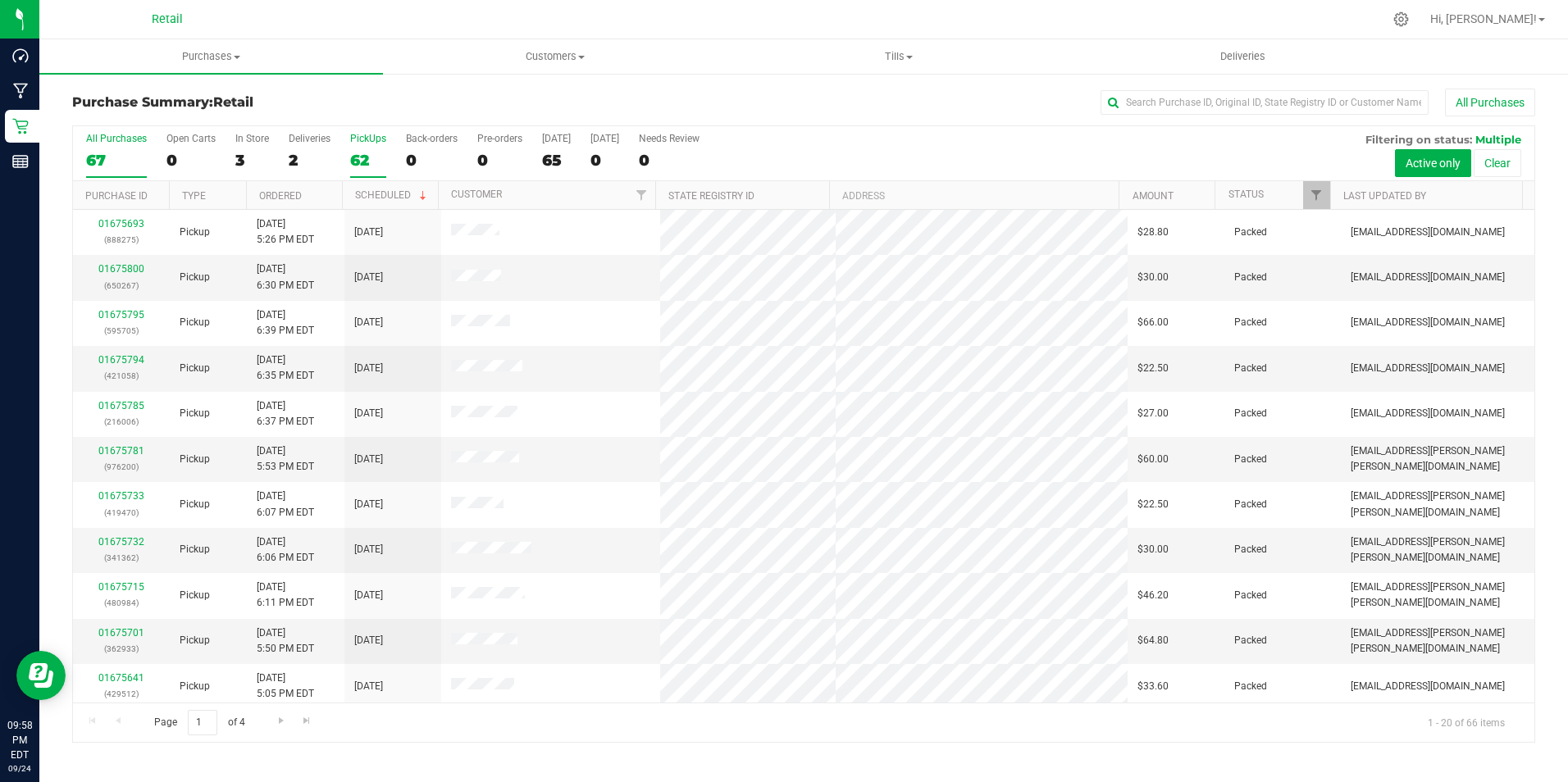
click at [362, 137] on div "PickUps" at bounding box center [369, 138] width 36 height 11
click at [0, 0] on input "PickUps 62" at bounding box center [0, 0] width 0 height 0
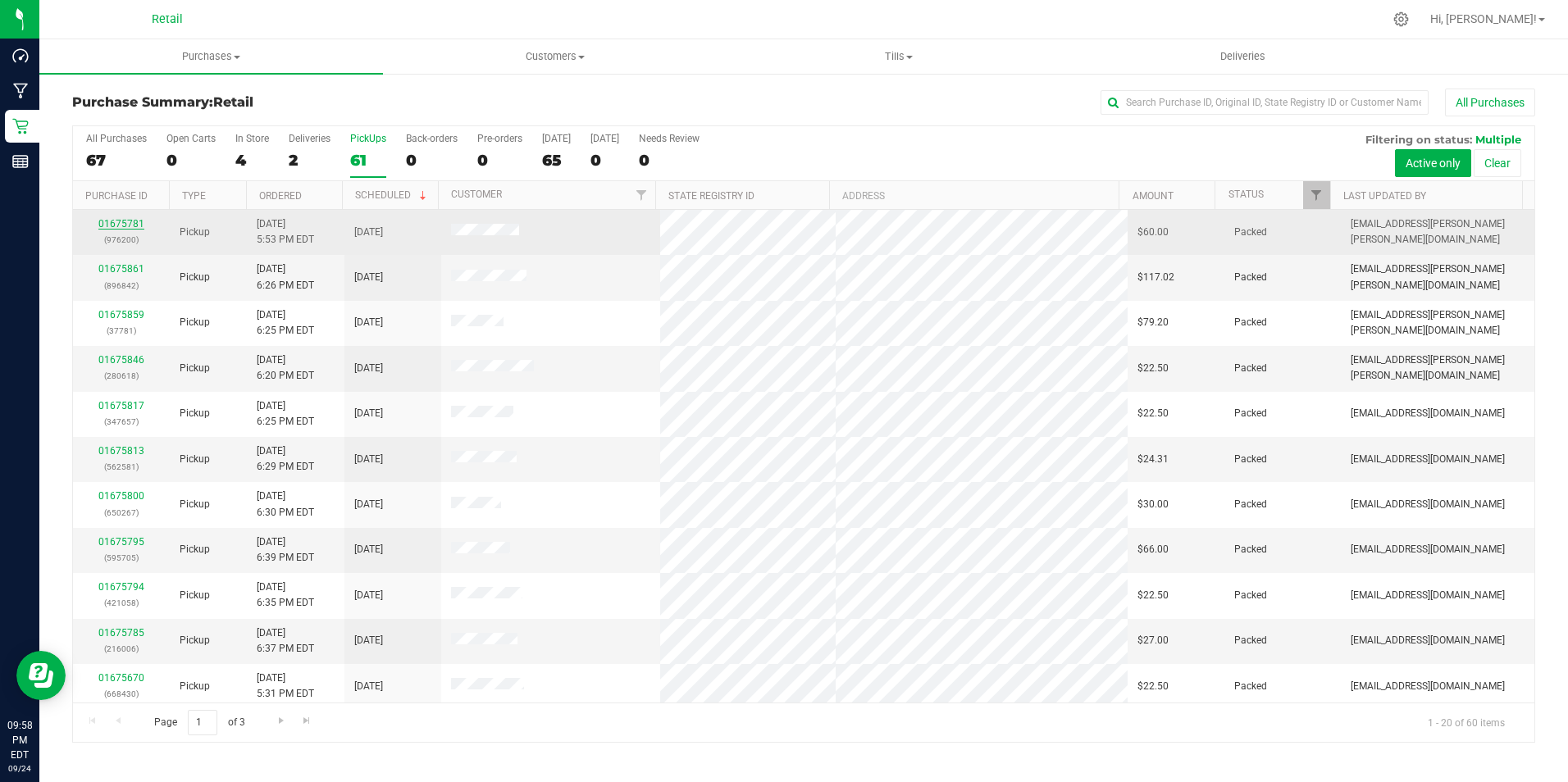
click at [136, 225] on link "01675781" at bounding box center [121, 223] width 46 height 11
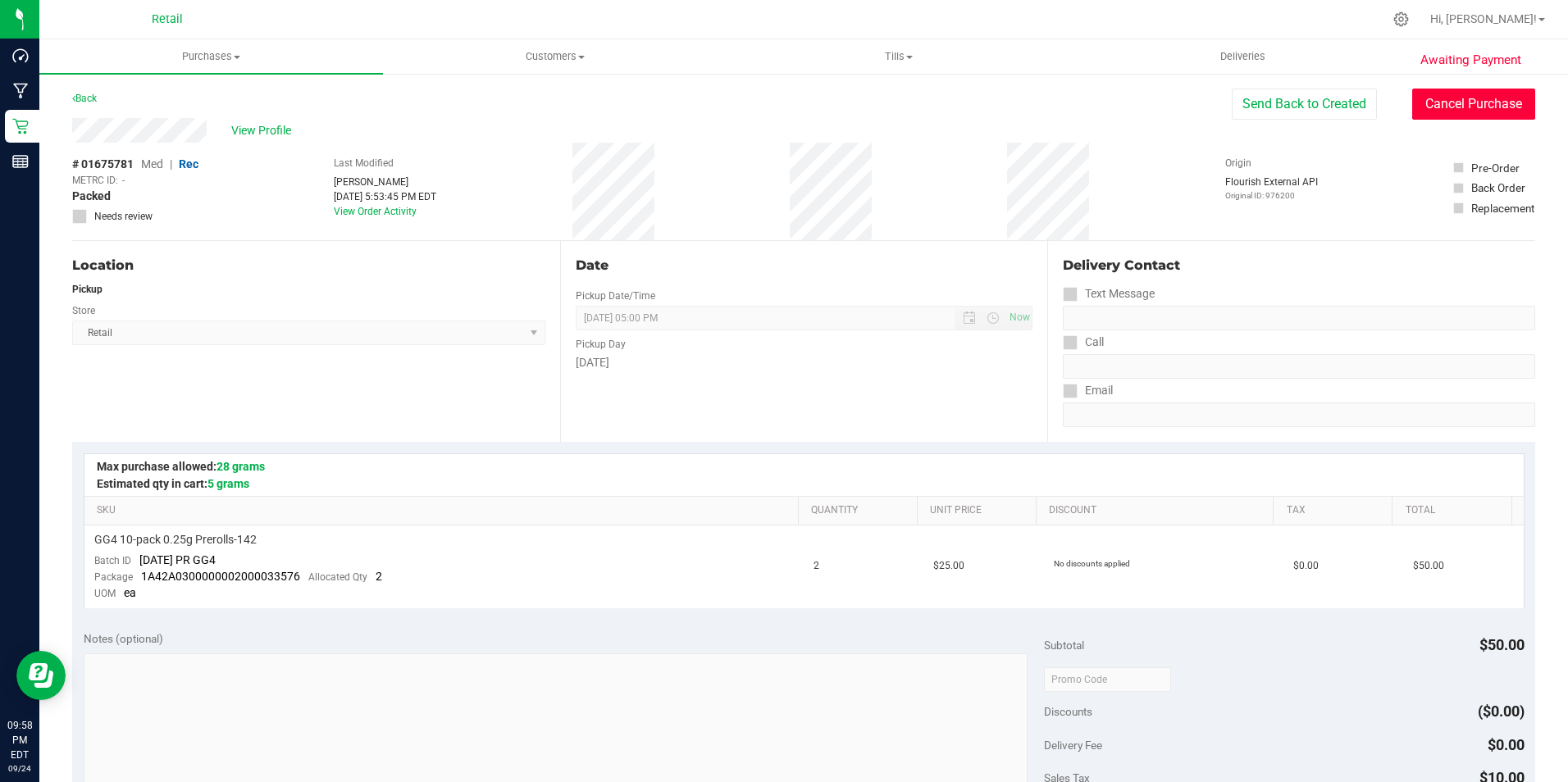
click at [1471, 101] on button "Cancel Purchase" at bounding box center [1473, 104] width 123 height 32
click at [78, 95] on link "Back" at bounding box center [85, 98] width 25 height 11
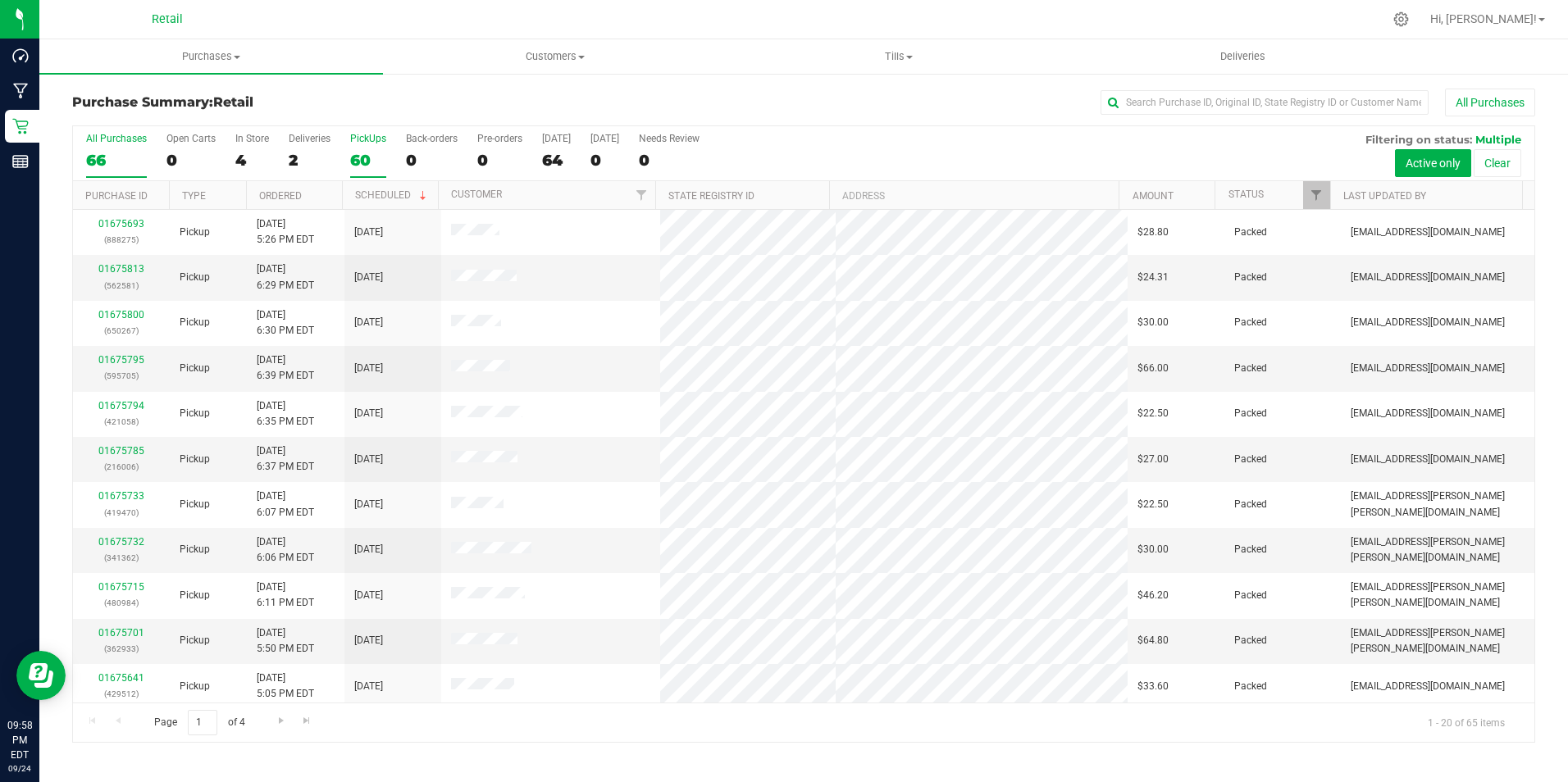
click at [363, 139] on div "PickUps" at bounding box center [369, 138] width 36 height 11
click at [0, 0] on input "PickUps 60" at bounding box center [0, 0] width 0 height 0
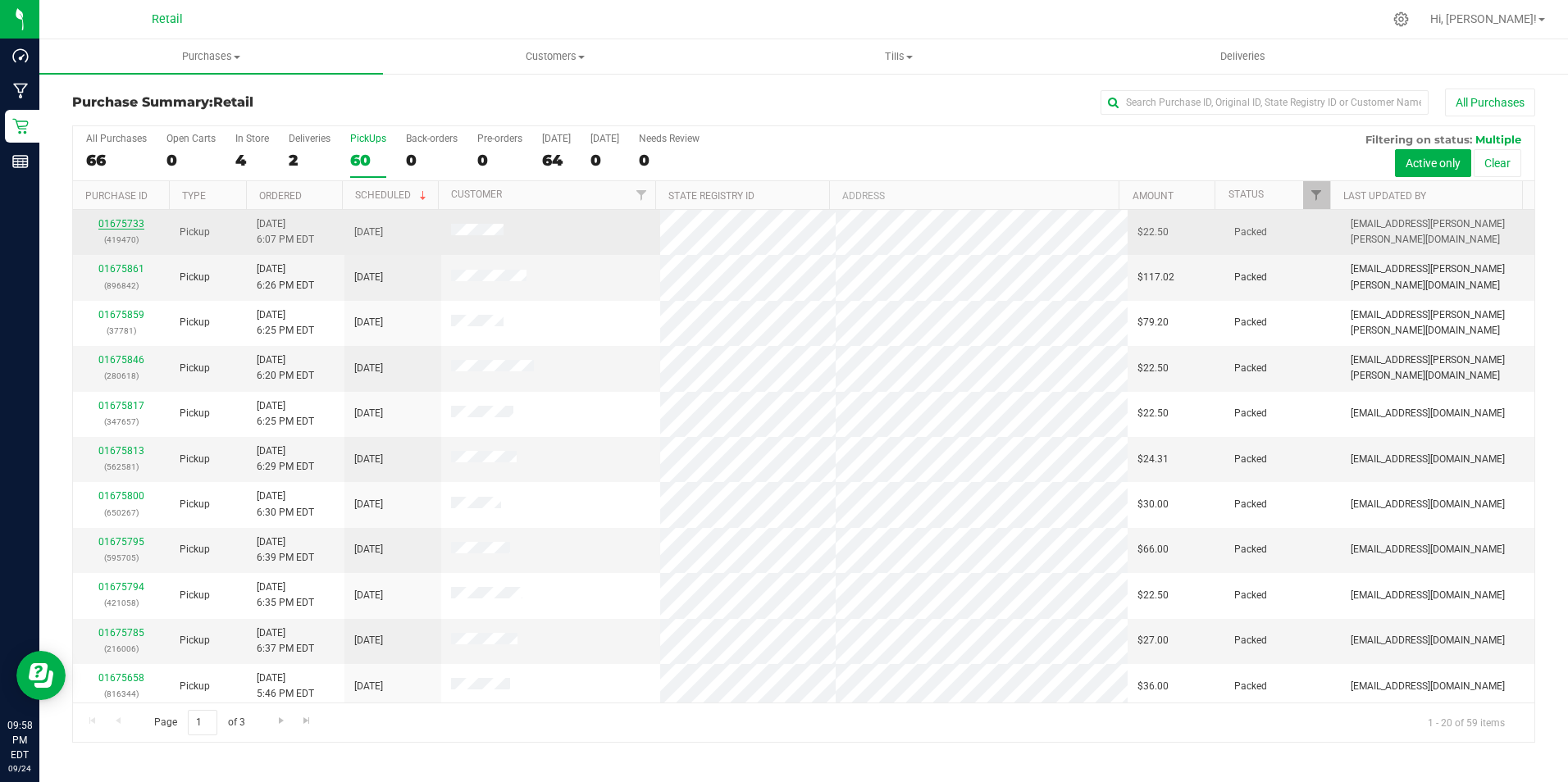
drag, startPoint x: 125, startPoint y: 218, endPoint x: 137, endPoint y: 219, distance: 12.0
click at [125, 218] on div "01675733 (419470)" at bounding box center [121, 232] width 77 height 32
click at [137, 222] on link "01675733" at bounding box center [121, 223] width 46 height 11
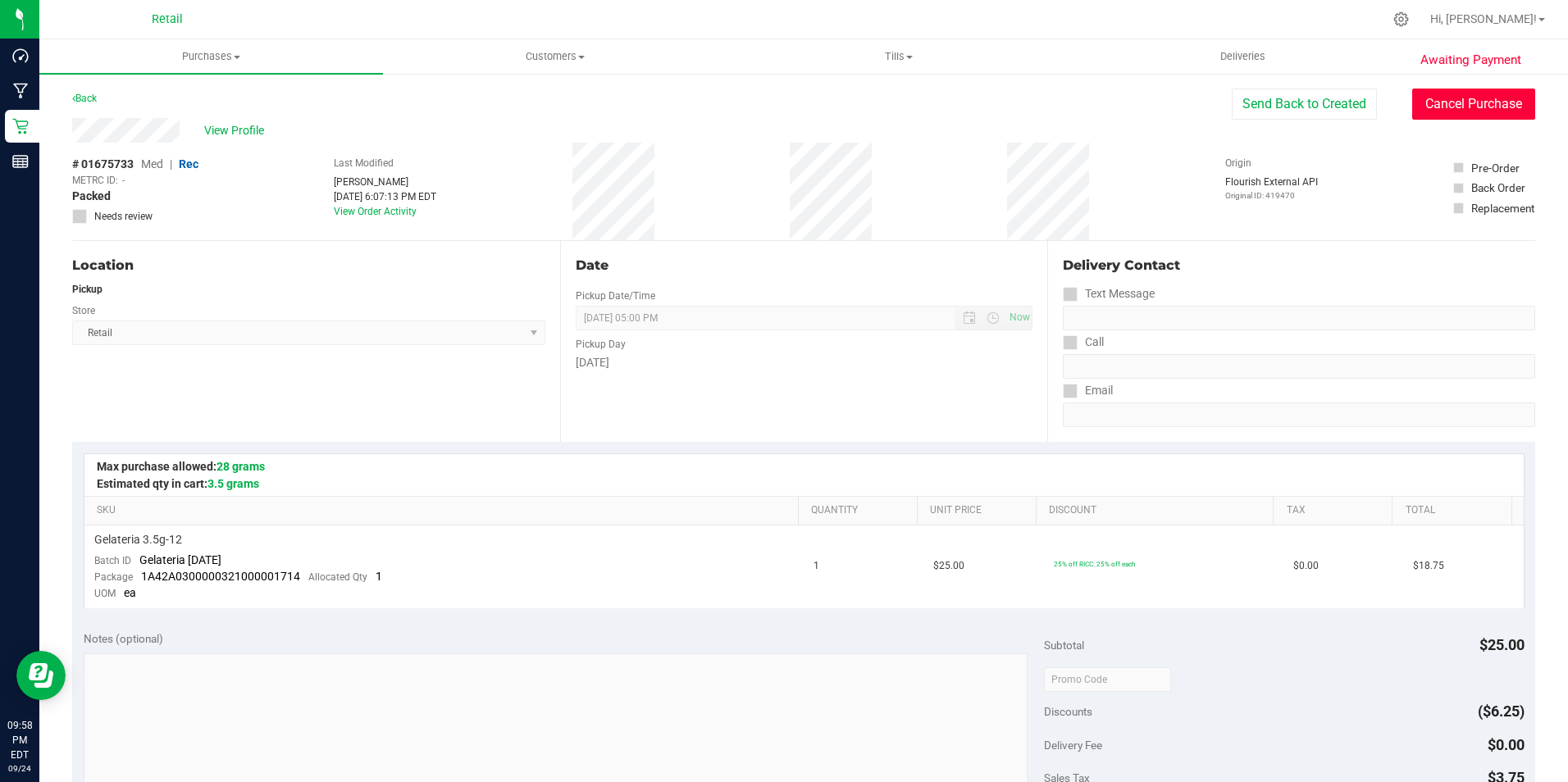
click at [1455, 110] on button "Cancel Purchase" at bounding box center [1473, 104] width 123 height 32
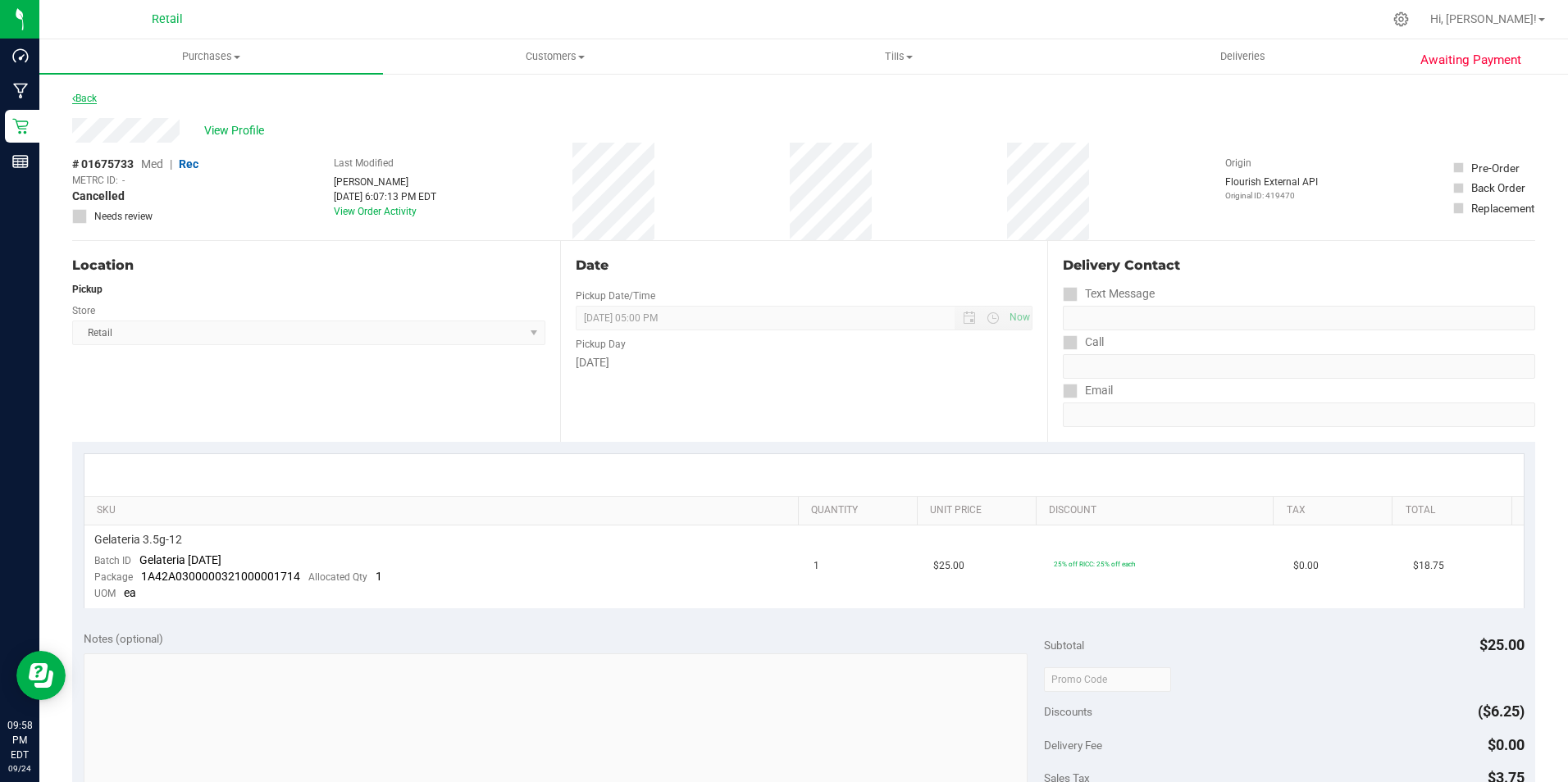
click at [82, 101] on link "Back" at bounding box center [85, 98] width 25 height 11
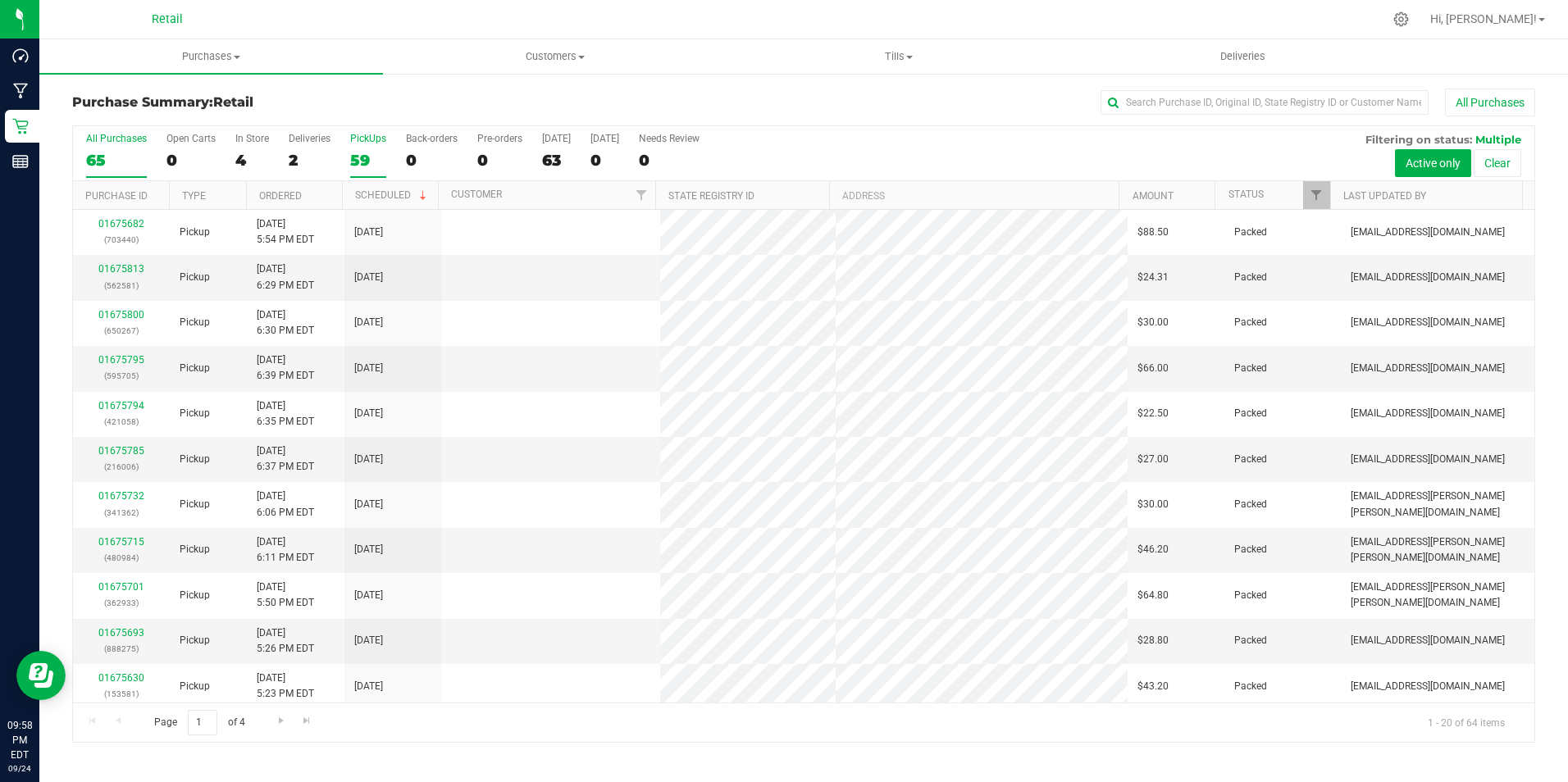
click at [374, 142] on div "PickUps" at bounding box center [369, 138] width 36 height 11
click at [0, 0] on input "PickUps 59" at bounding box center [0, 0] width 0 height 0
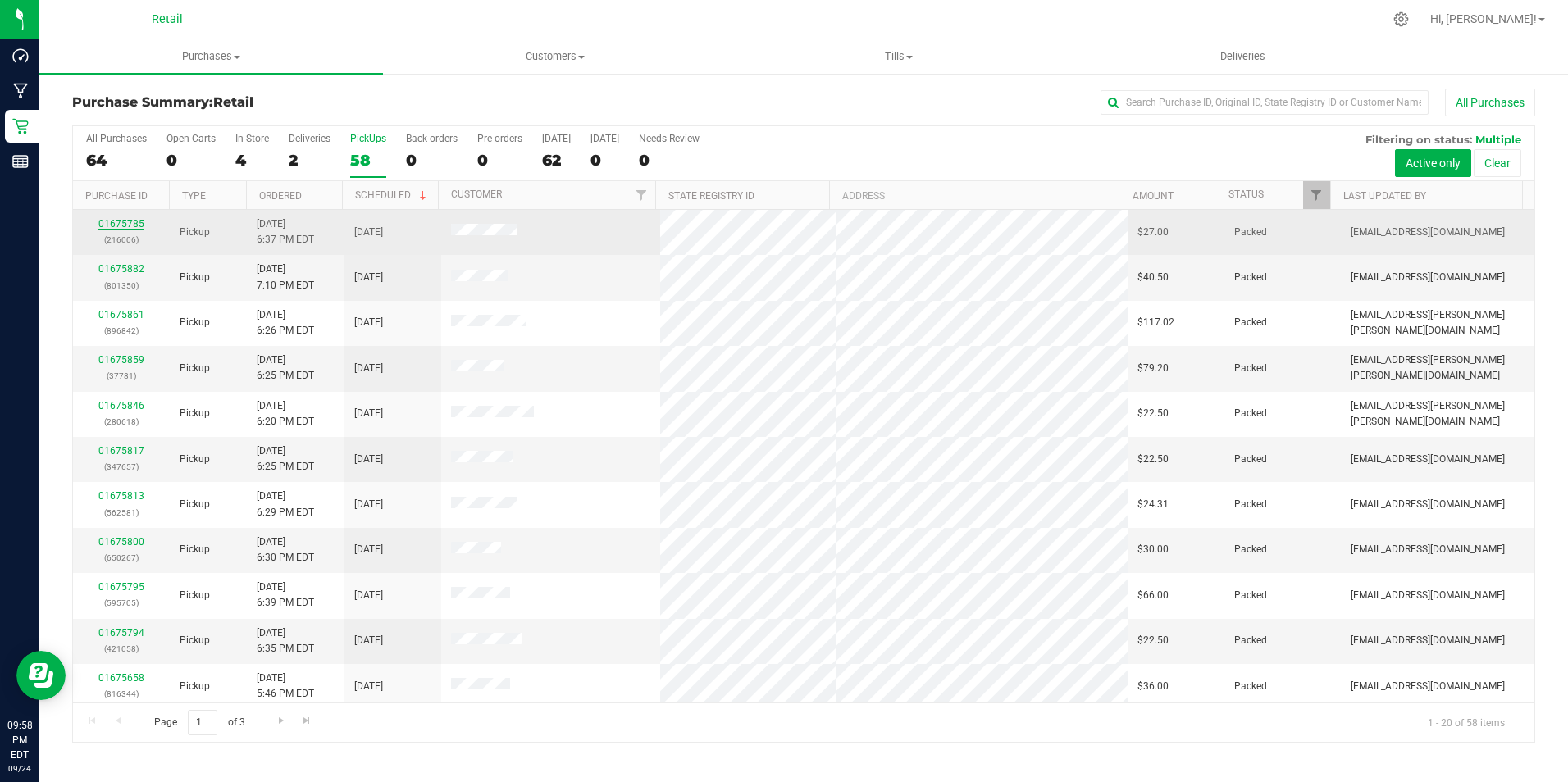
click at [137, 225] on link "01675785" at bounding box center [121, 223] width 46 height 11
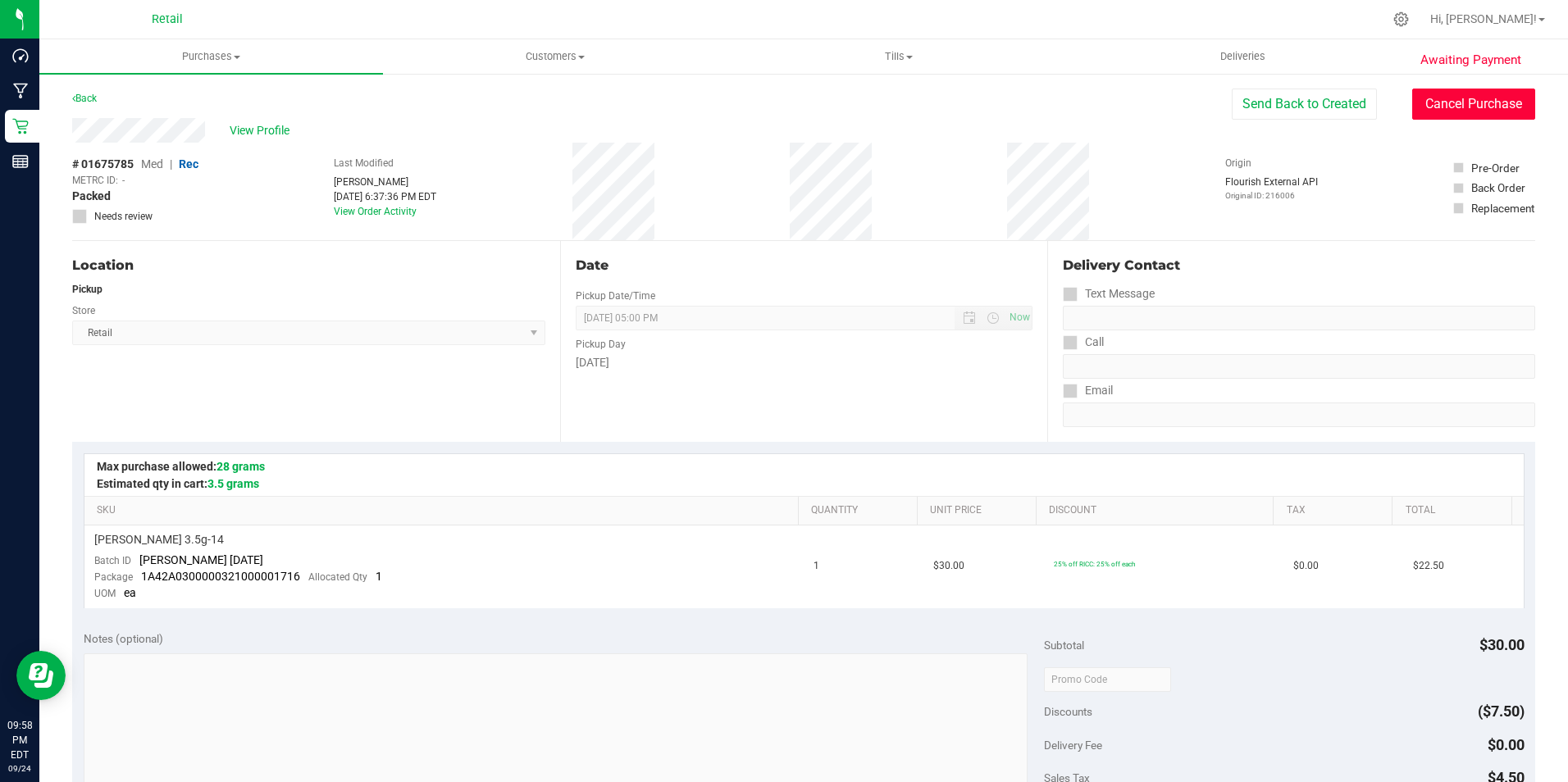
click at [1463, 107] on button "Cancel Purchase" at bounding box center [1473, 104] width 123 height 32
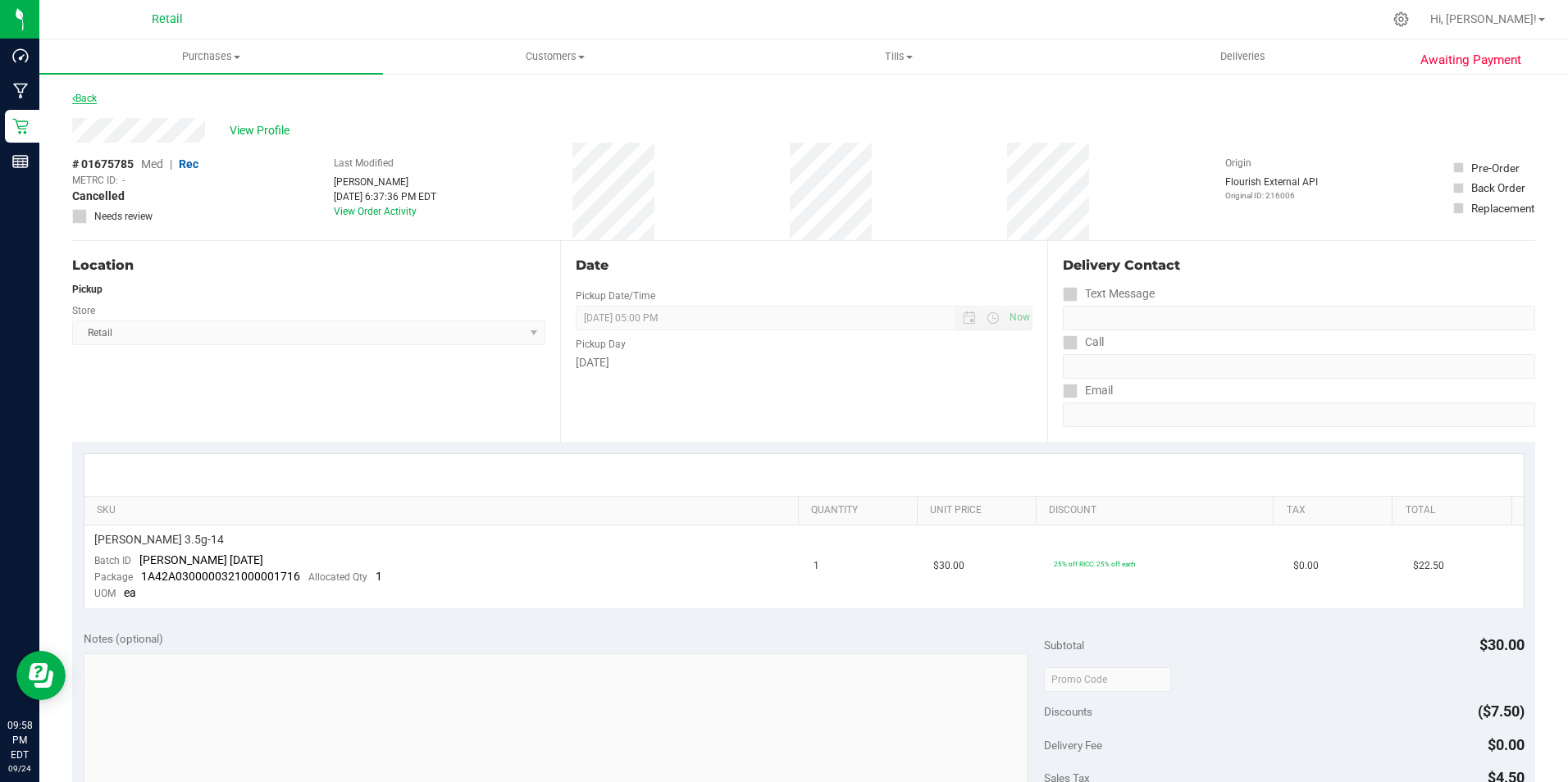
click at [87, 94] on link "Back" at bounding box center [85, 98] width 25 height 11
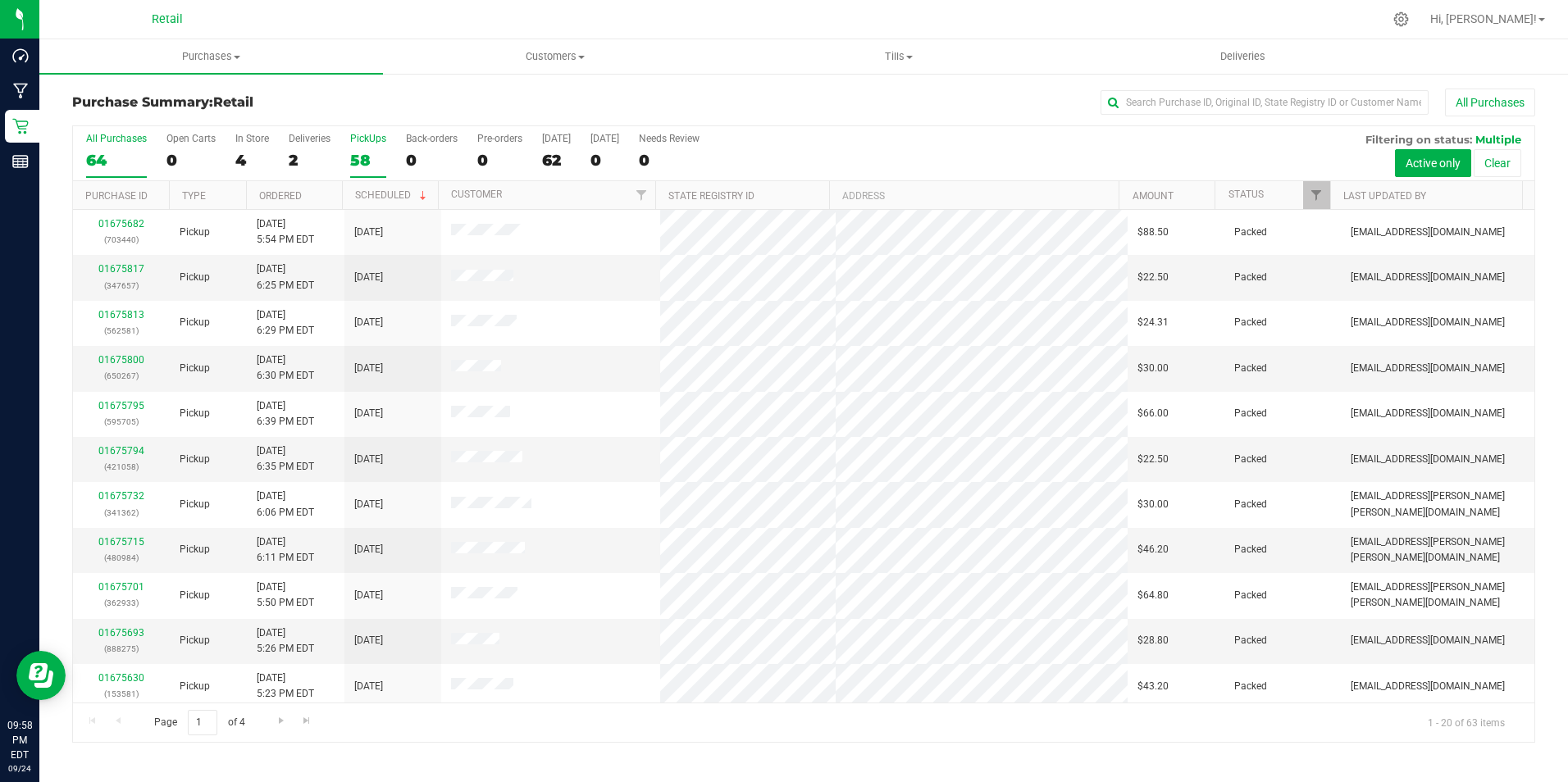
click at [371, 148] on label "PickUps 58" at bounding box center [369, 155] width 36 height 45
click at [0, 0] on input "PickUps 58" at bounding box center [0, 0] width 0 height 0
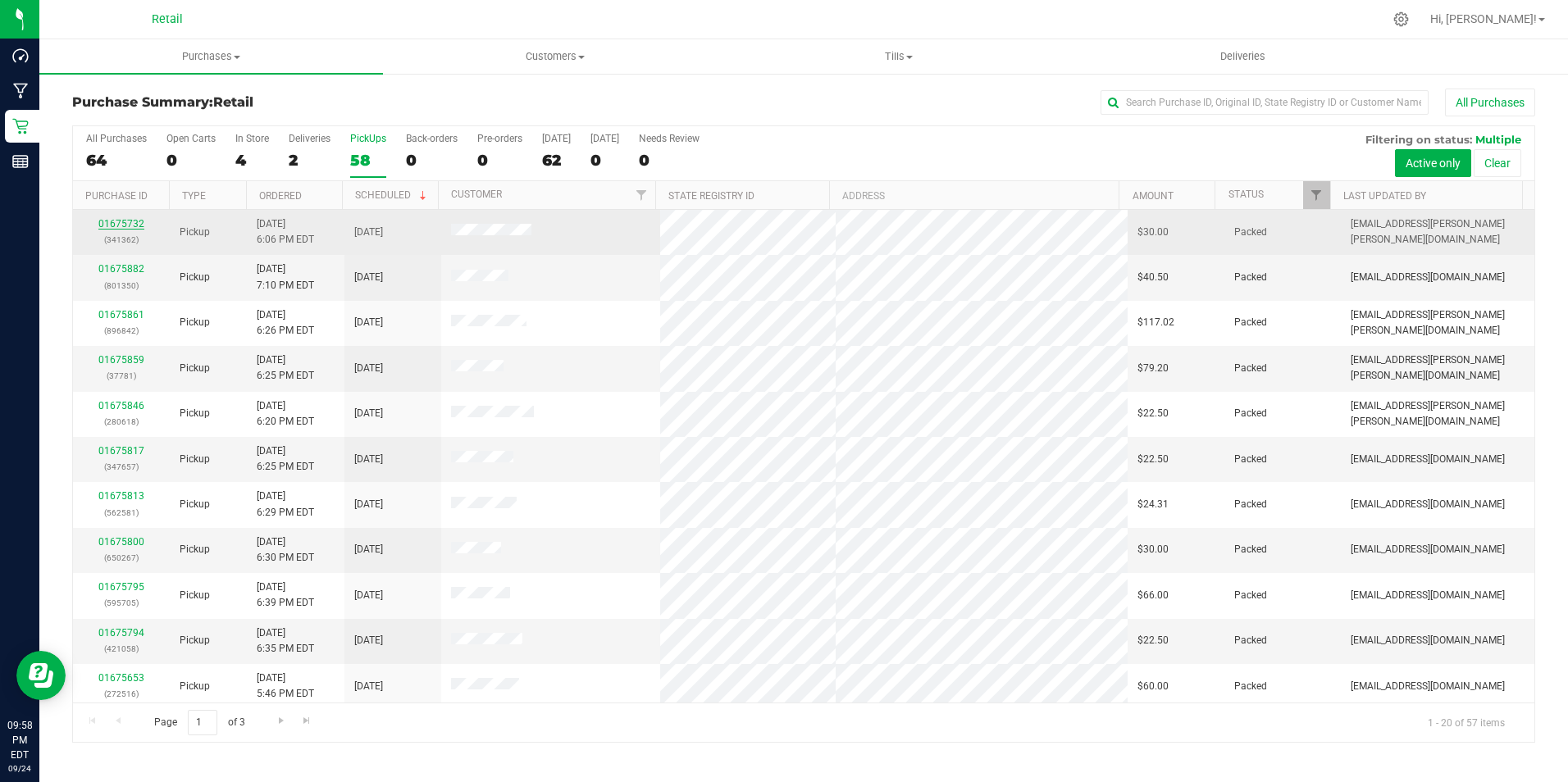
click at [125, 222] on link "01675732" at bounding box center [121, 223] width 46 height 11
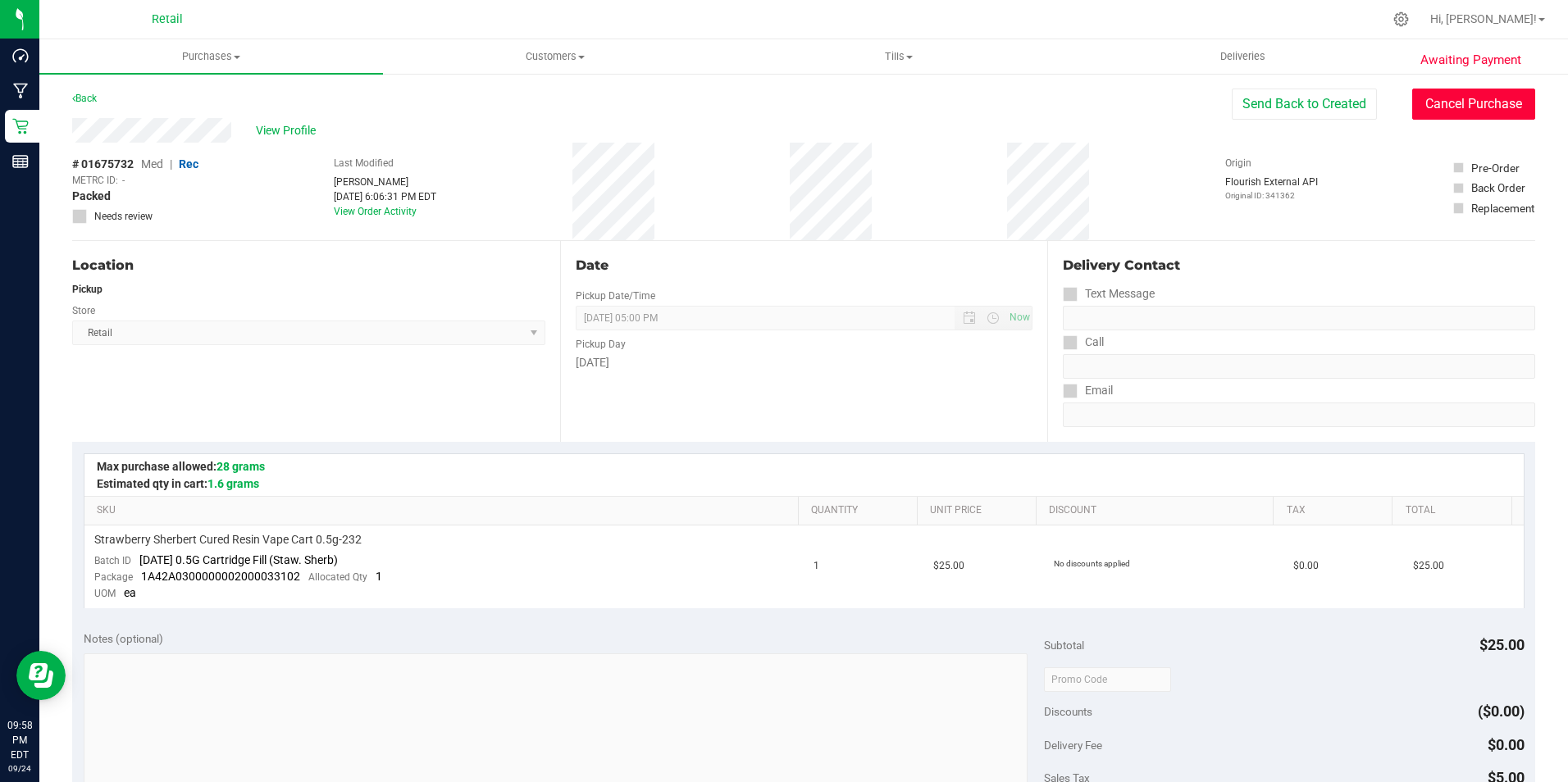
click at [1440, 95] on button "Cancel Purchase" at bounding box center [1473, 104] width 123 height 32
click at [96, 101] on link "Back" at bounding box center [85, 98] width 25 height 11
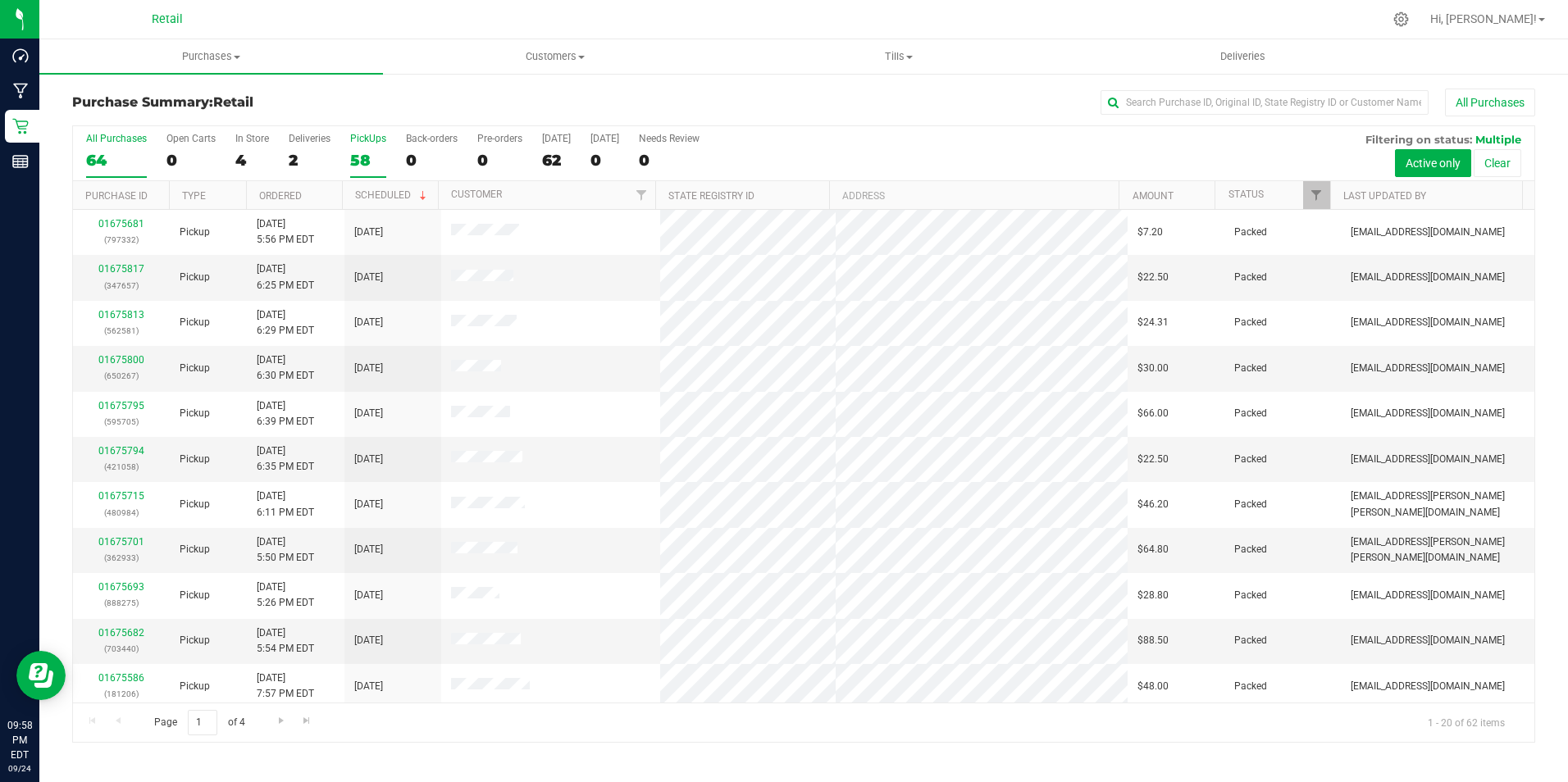
click at [367, 144] on label "PickUps 58" at bounding box center [369, 155] width 36 height 45
click at [0, 0] on input "PickUps 58" at bounding box center [0, 0] width 0 height 0
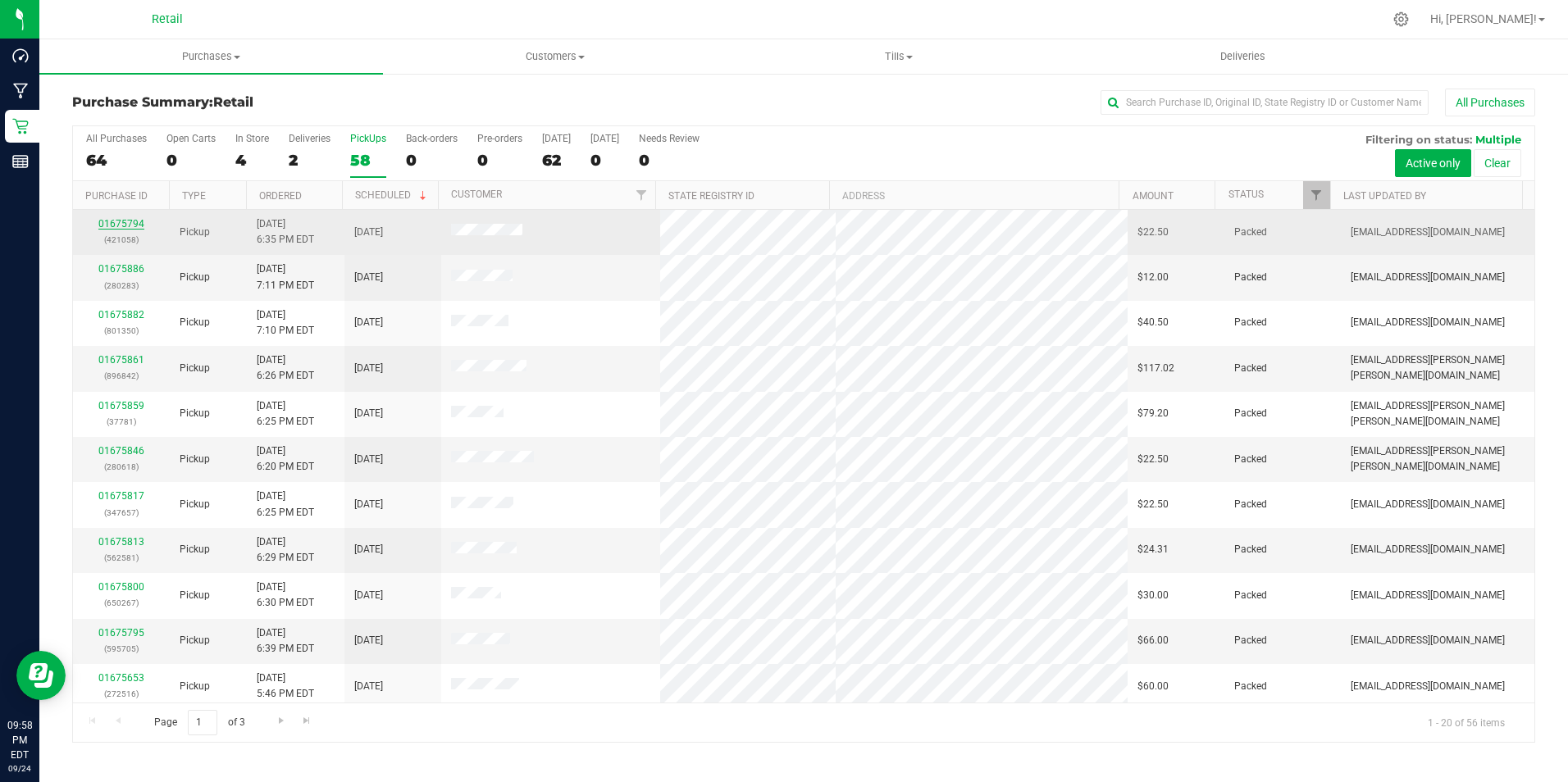
click at [123, 222] on link "01675794" at bounding box center [121, 223] width 46 height 11
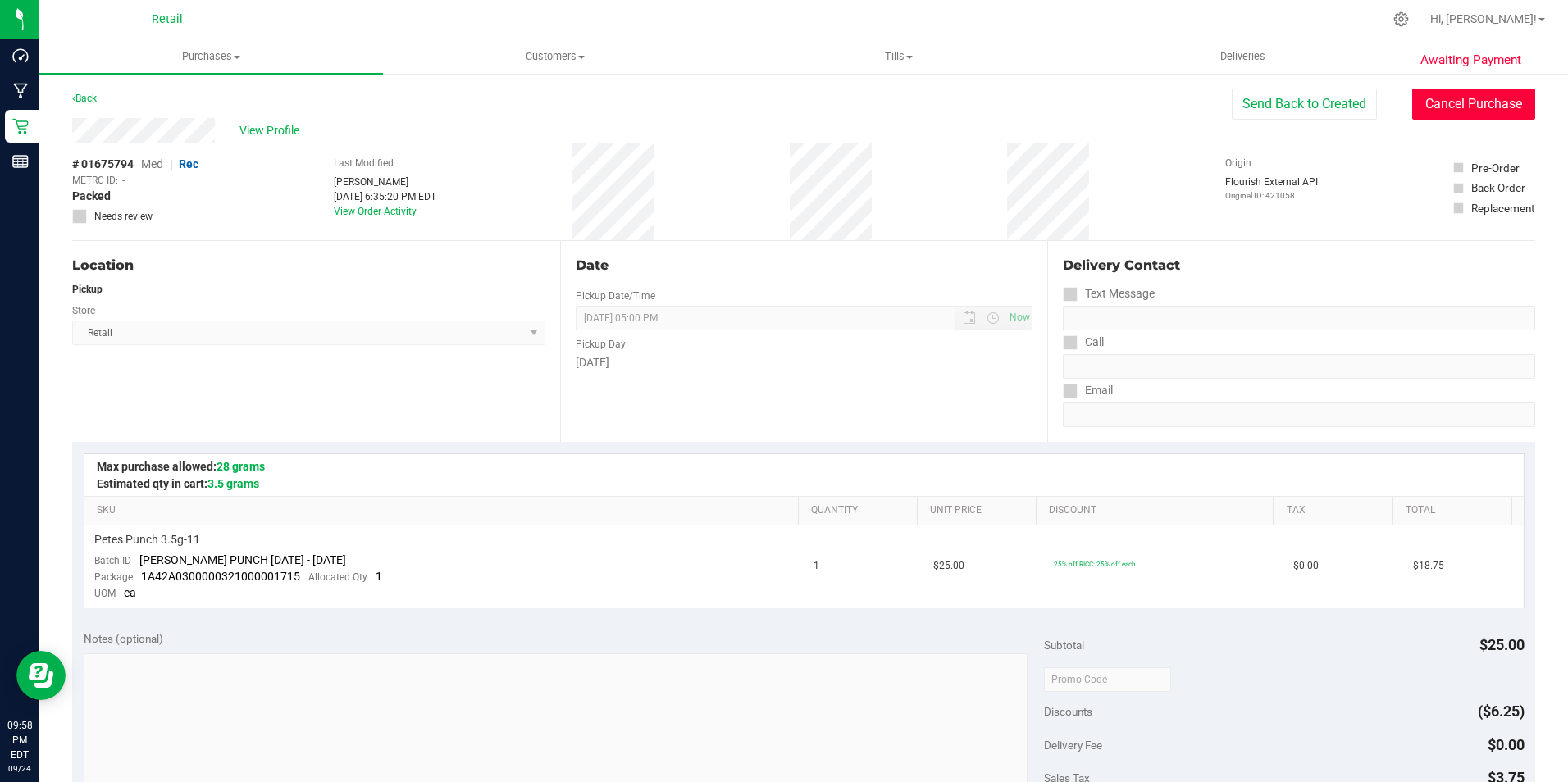
click at [1498, 110] on button "Cancel Purchase" at bounding box center [1473, 104] width 123 height 32
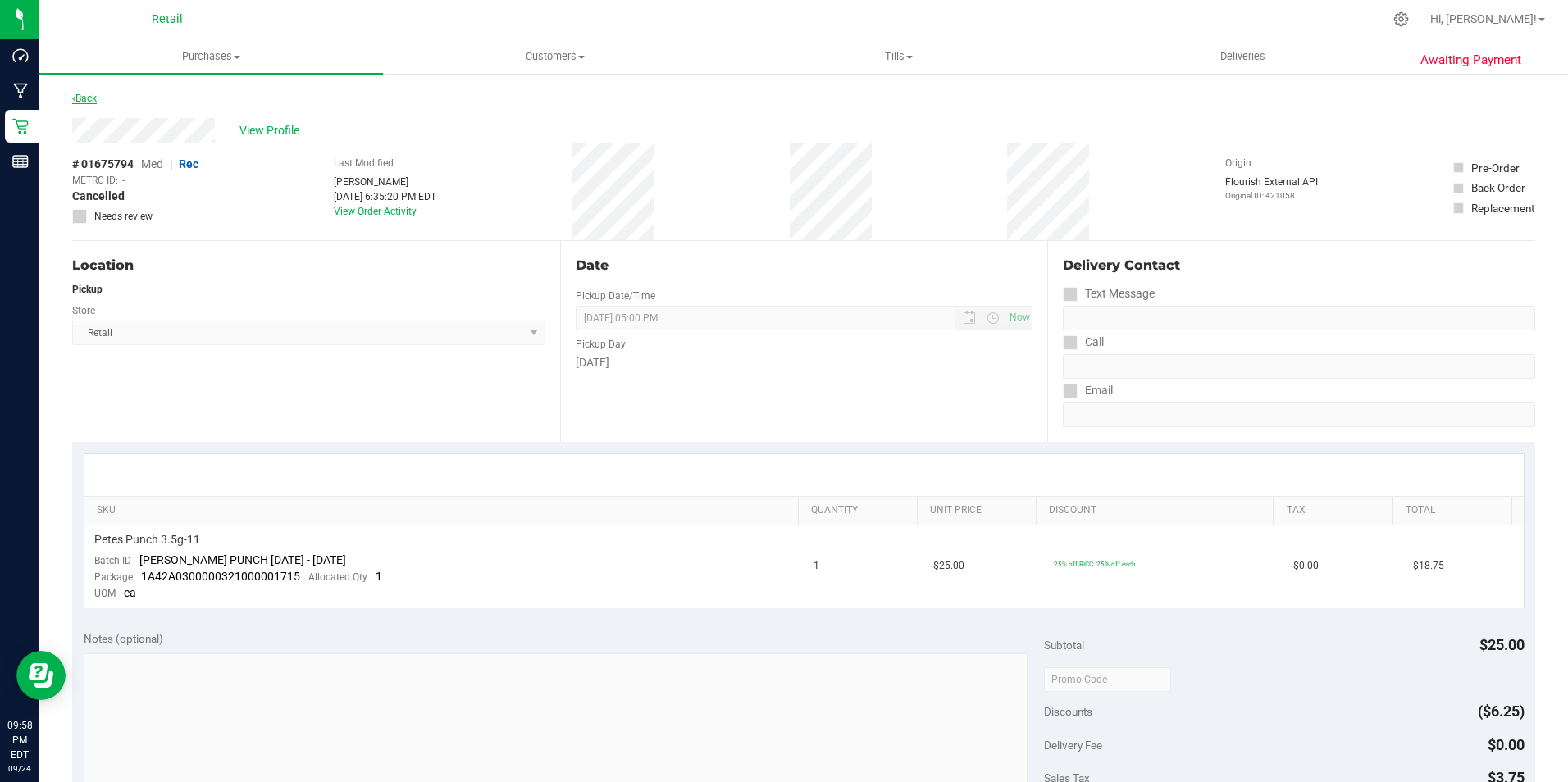
click at [75, 95] on link "Back" at bounding box center [85, 98] width 25 height 11
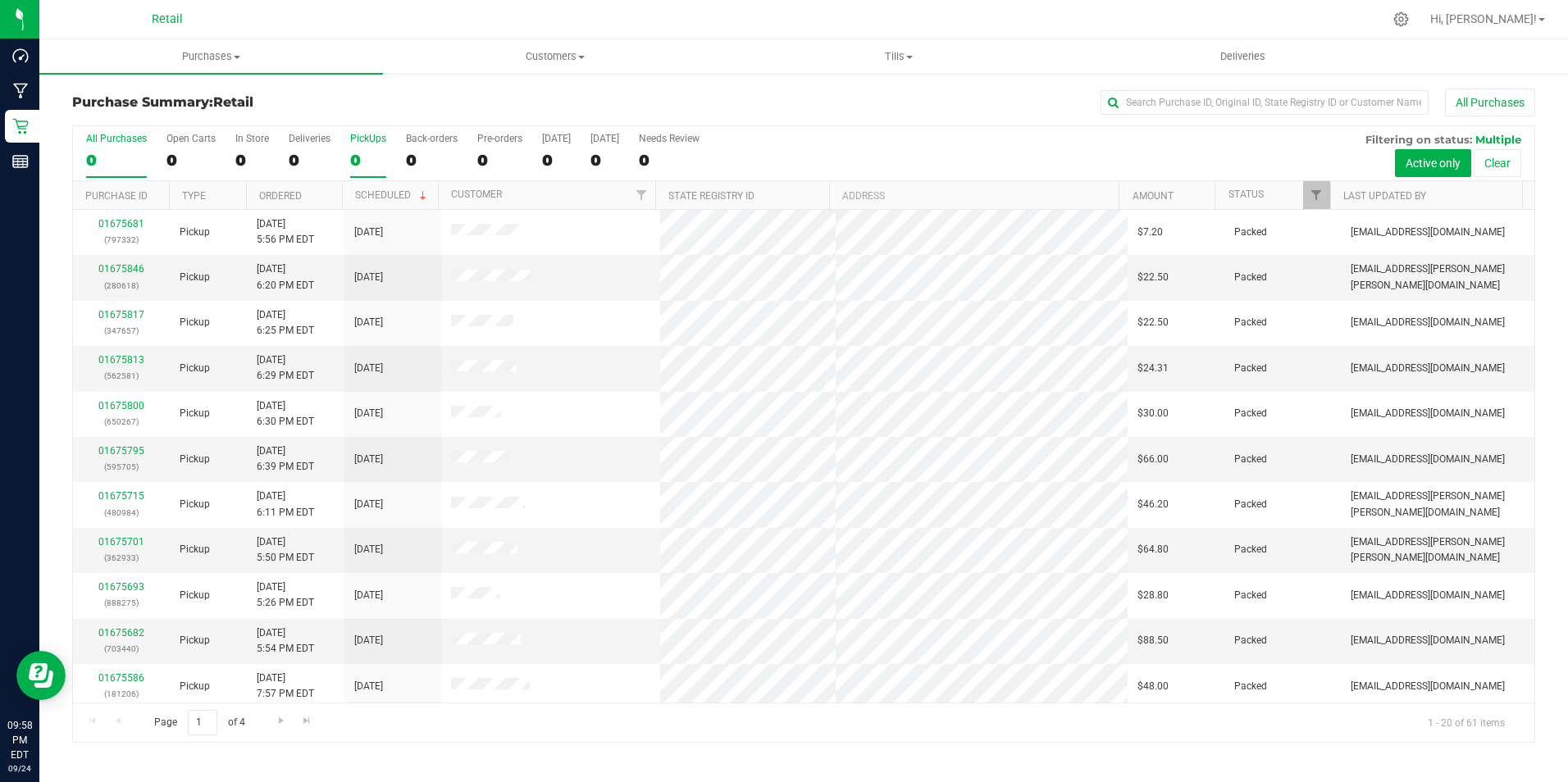
click at [363, 133] on div "PickUps" at bounding box center [369, 138] width 36 height 11
click at [0, 0] on input "PickUps 0" at bounding box center [0, 0] width 0 height 0
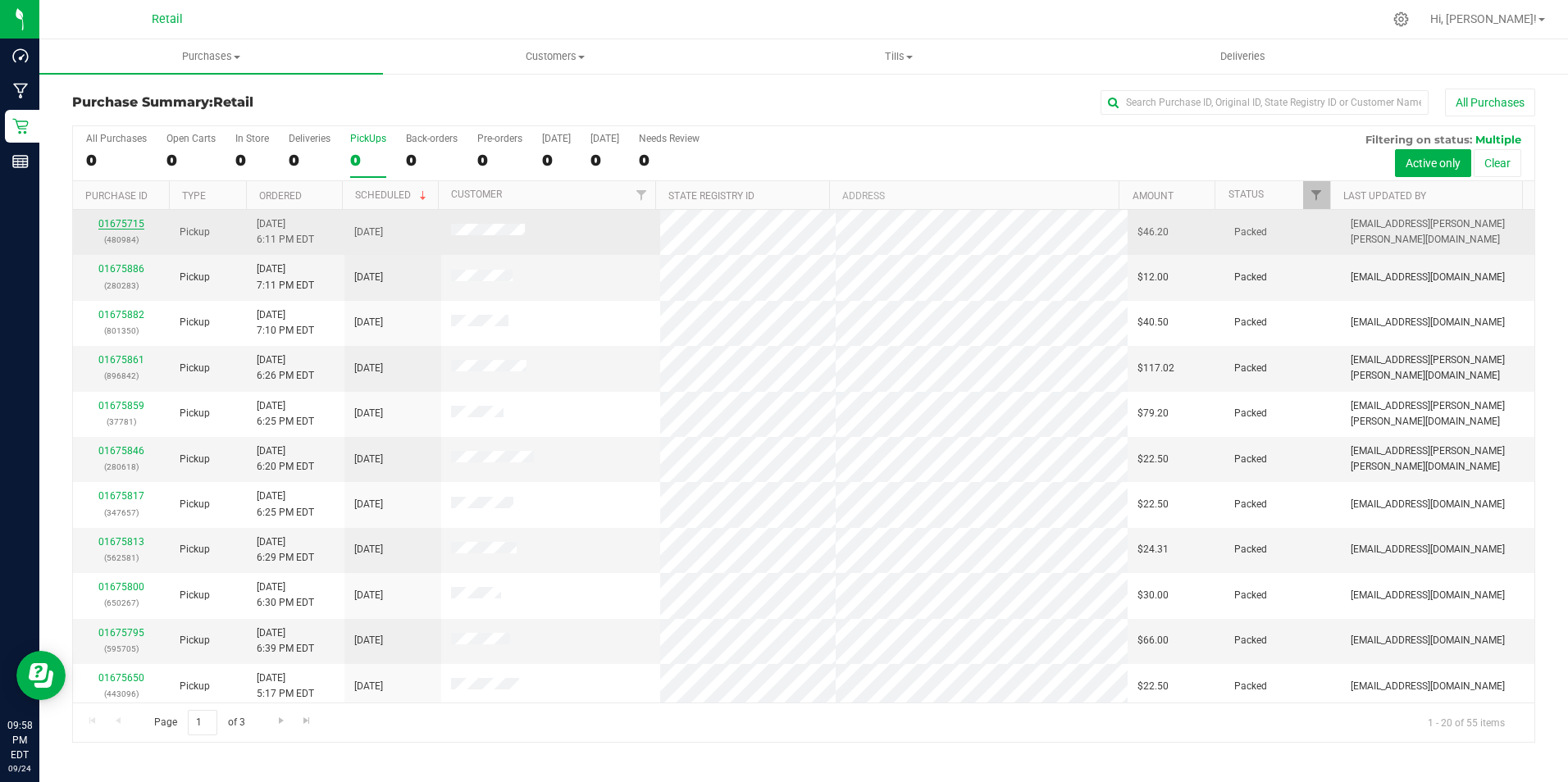
click at [129, 221] on link "01675715" at bounding box center [121, 223] width 46 height 11
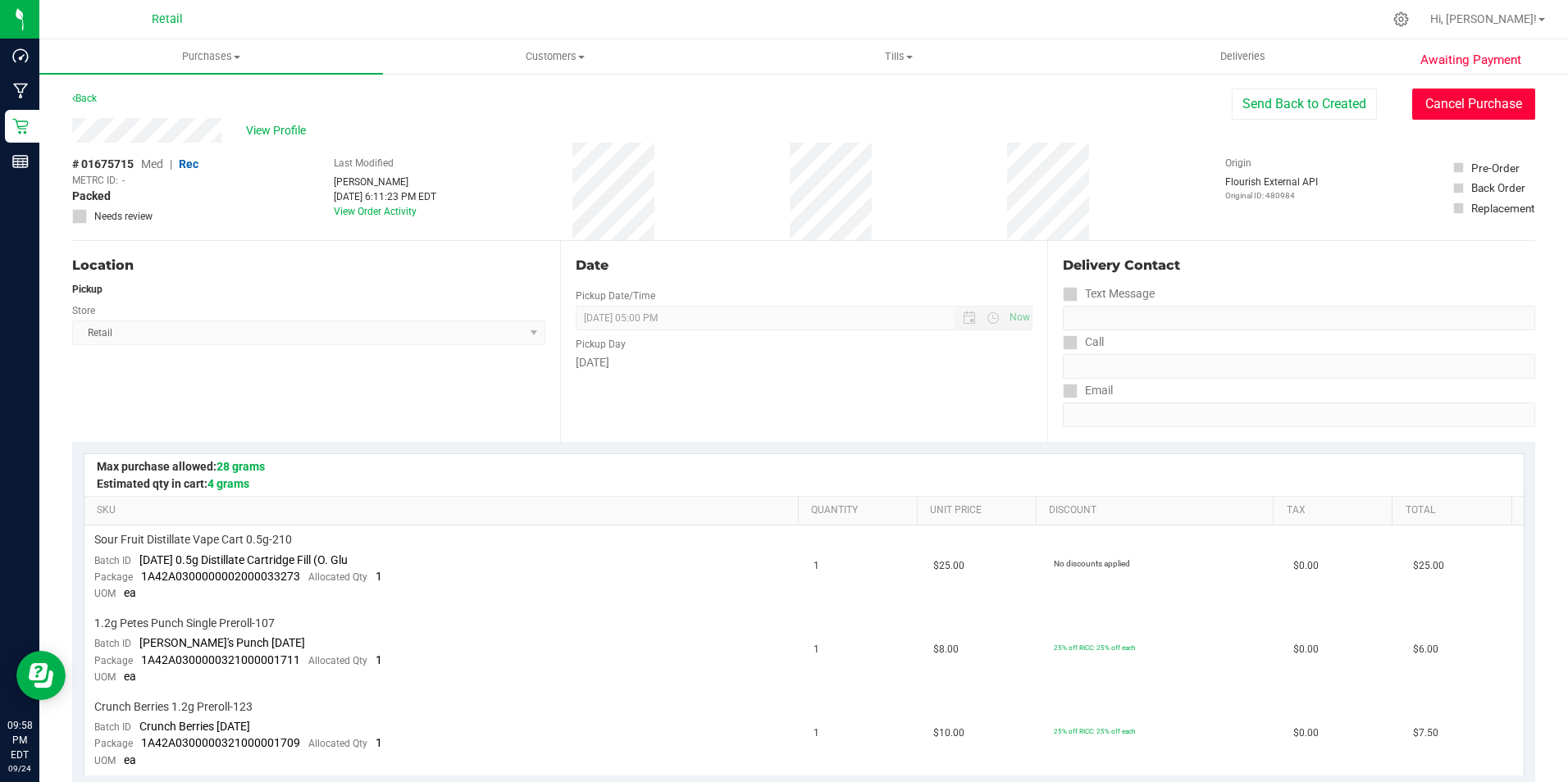
click at [1411, 103] on button "Cancel Purchase" at bounding box center [1473, 104] width 123 height 32
click at [96, 100] on link "Back" at bounding box center [85, 98] width 25 height 11
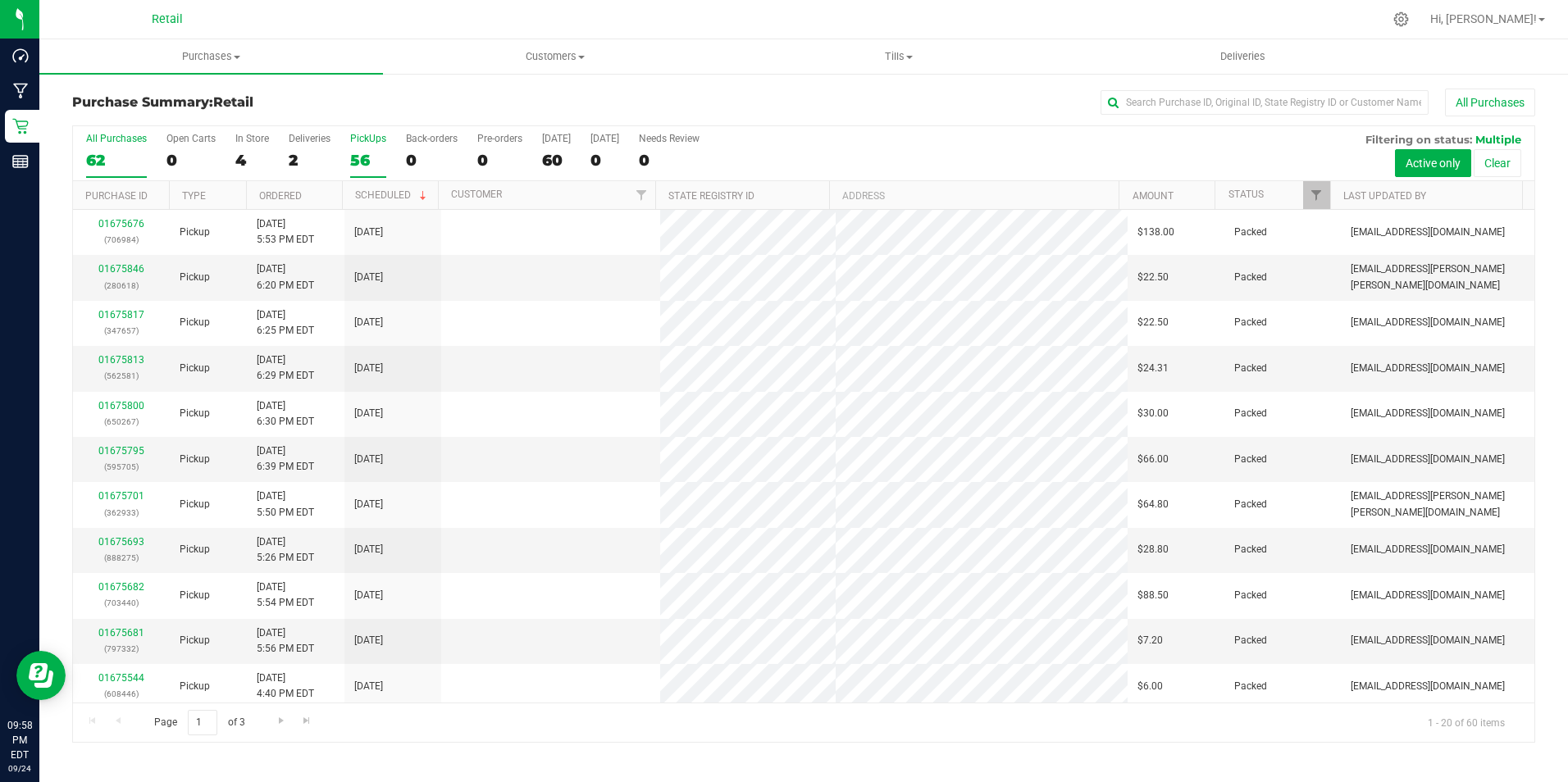
click at [361, 146] on label "PickUps 56" at bounding box center [369, 155] width 36 height 45
click at [0, 0] on input "PickUps 56" at bounding box center [0, 0] width 0 height 0
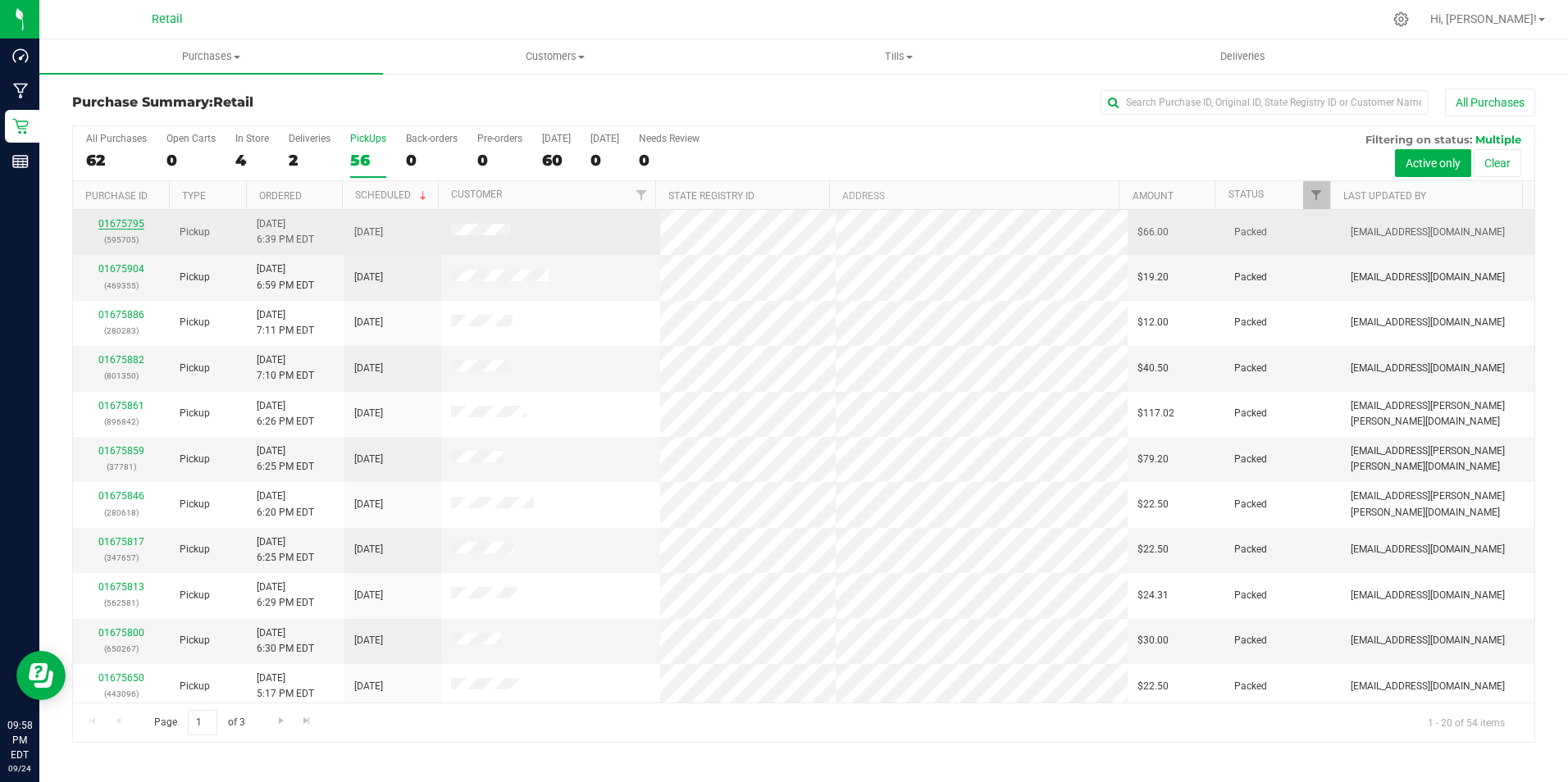
click at [131, 223] on link "01675795" at bounding box center [121, 223] width 46 height 11
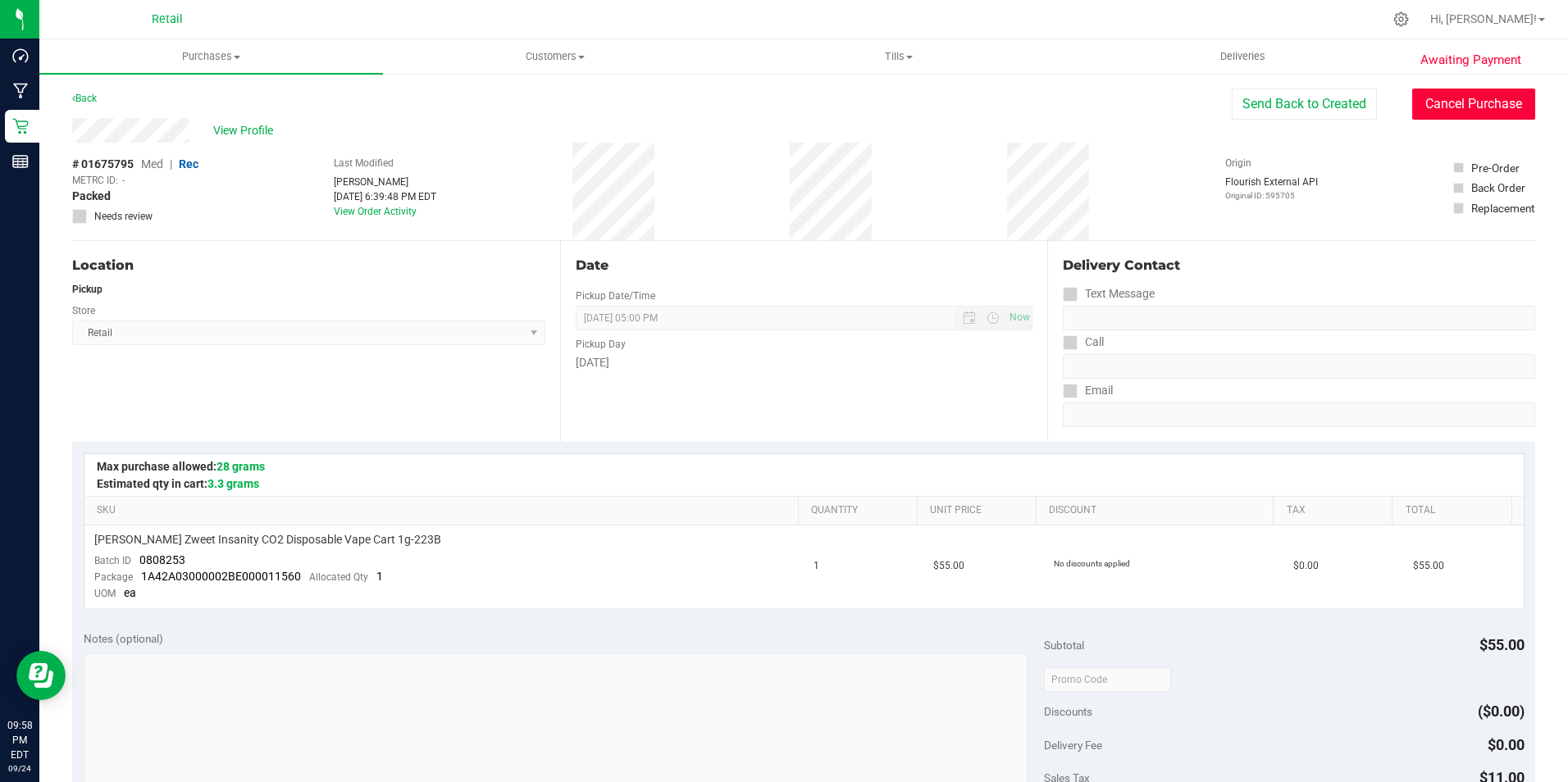
drag, startPoint x: 1482, startPoint y: 102, endPoint x: 826, endPoint y: 104, distance: 656.0
click at [1482, 103] on button "Cancel Purchase" at bounding box center [1473, 104] width 123 height 32
click at [69, 93] on div "Awaiting Payment Back View Profile # 01675795 Med | Rec METRC ID: - Cancelled N…" at bounding box center [803, 701] width 1528 height 1258
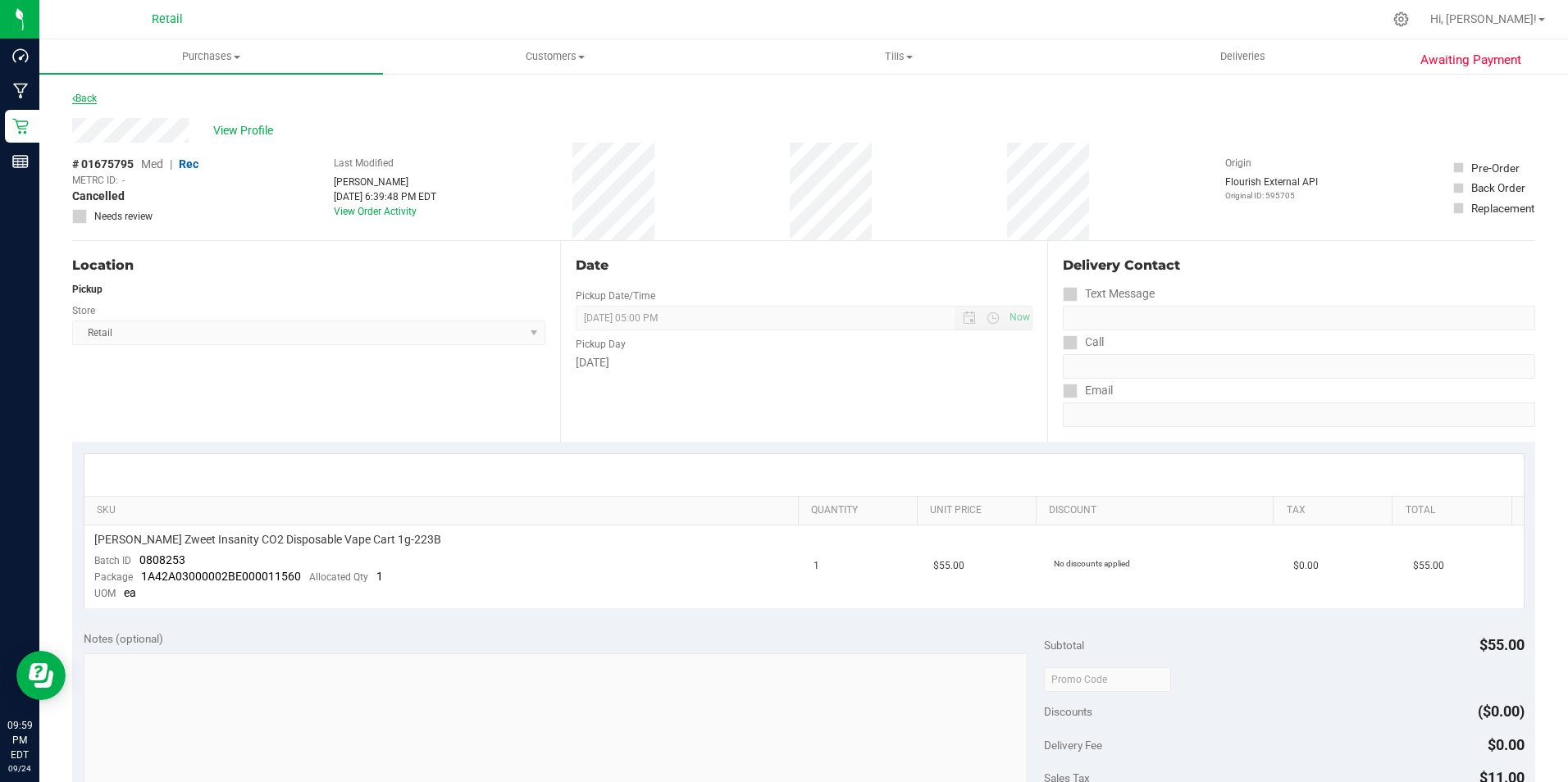
click at [88, 98] on link "Back" at bounding box center [85, 98] width 25 height 11
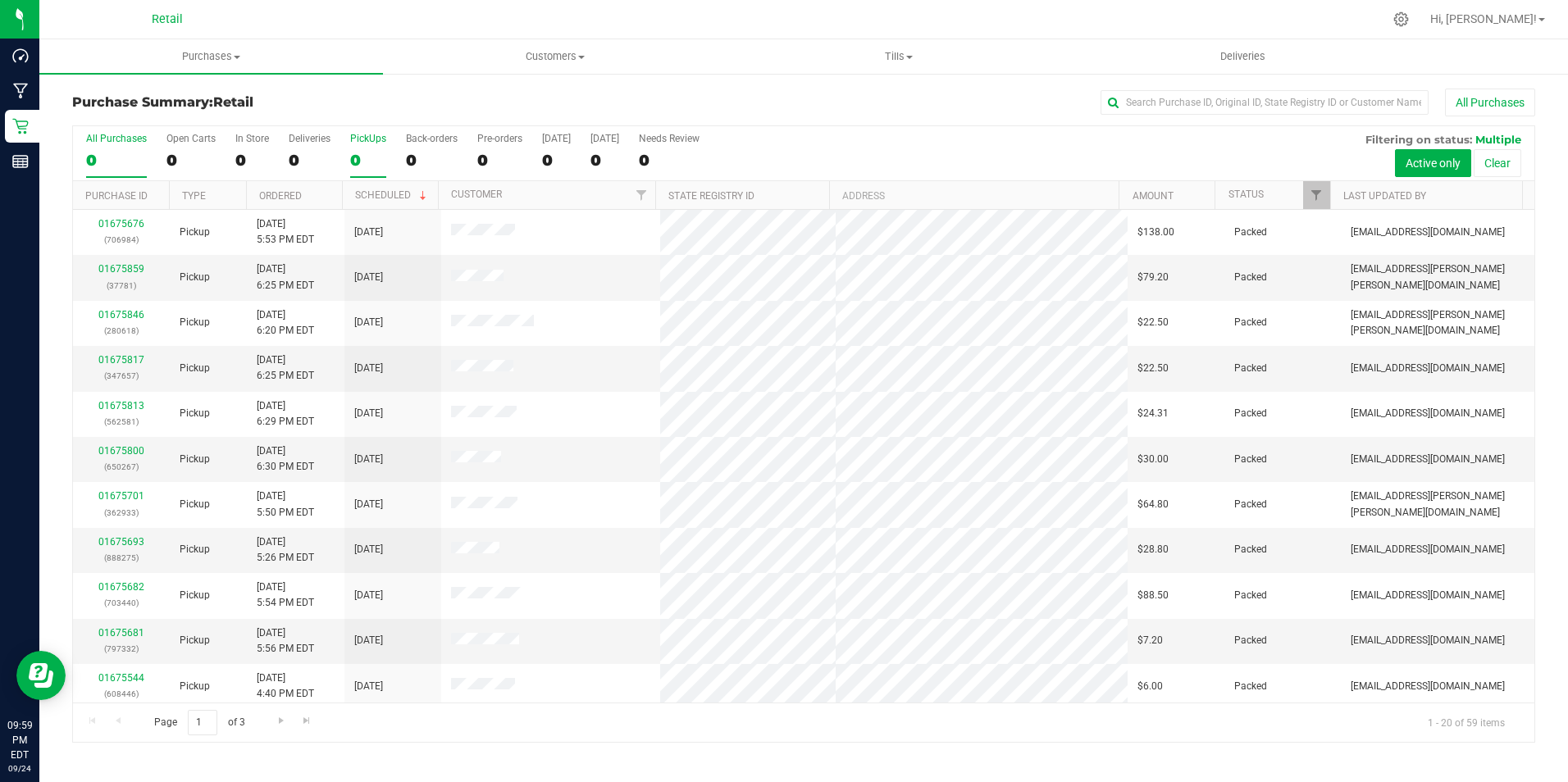
click at [362, 145] on label "PickUps 0" at bounding box center [369, 155] width 36 height 45
click at [0, 0] on input "PickUps 0" at bounding box center [0, 0] width 0 height 0
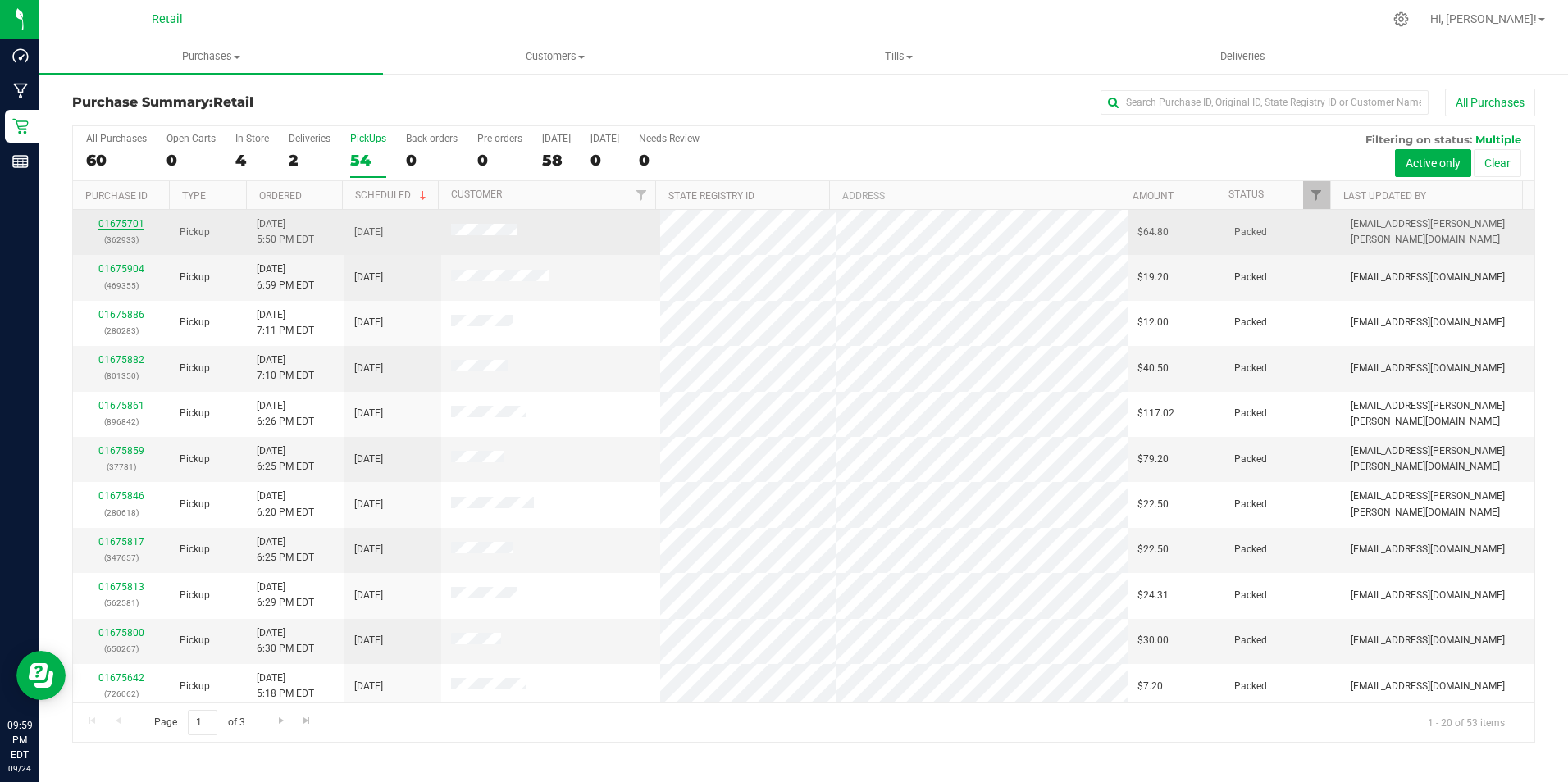
click at [136, 225] on link "01675701" at bounding box center [121, 223] width 46 height 11
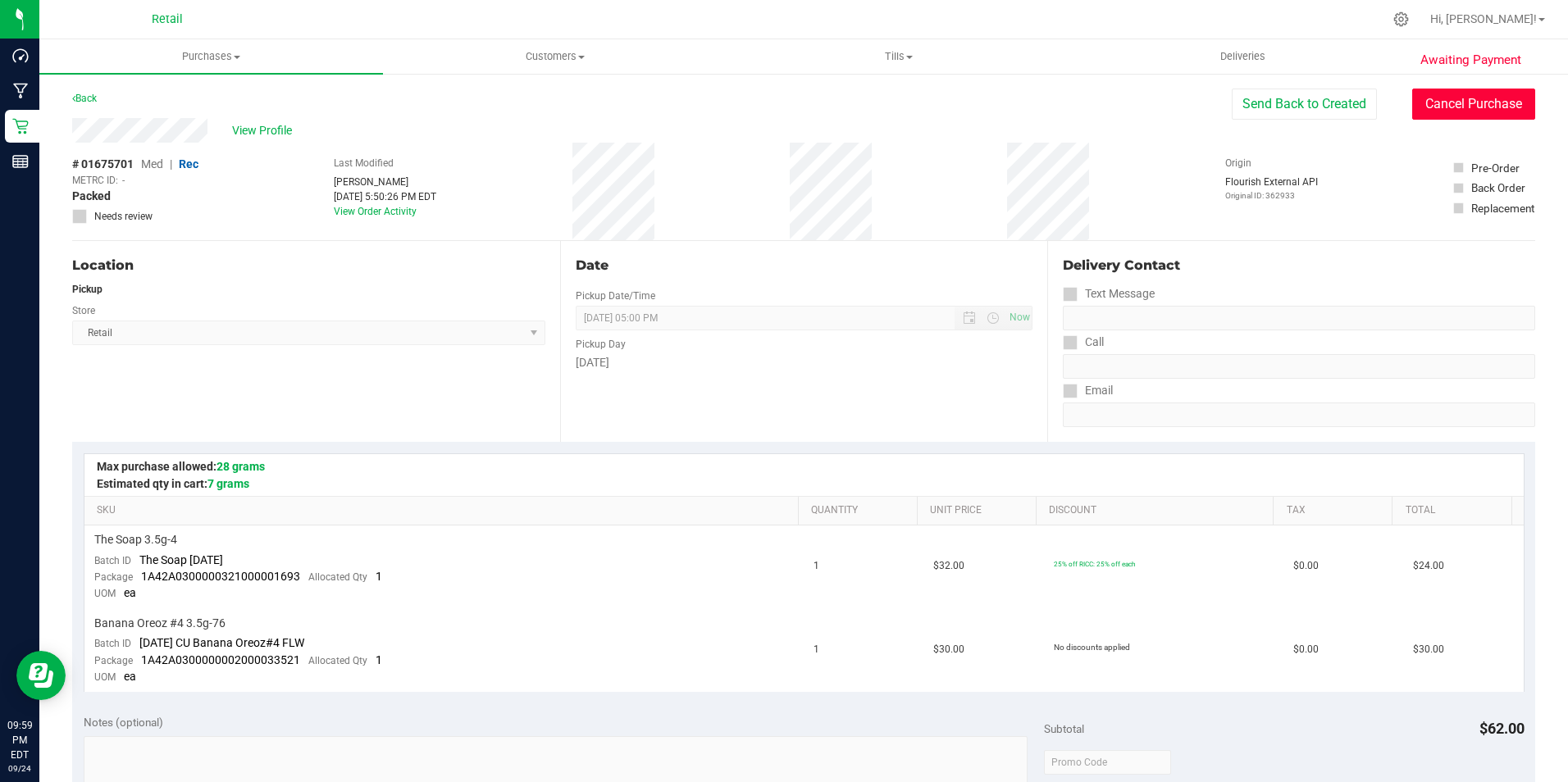
click at [1435, 99] on button "Cancel Purchase" at bounding box center [1473, 104] width 123 height 32
click at [90, 95] on link "Back" at bounding box center [85, 98] width 25 height 11
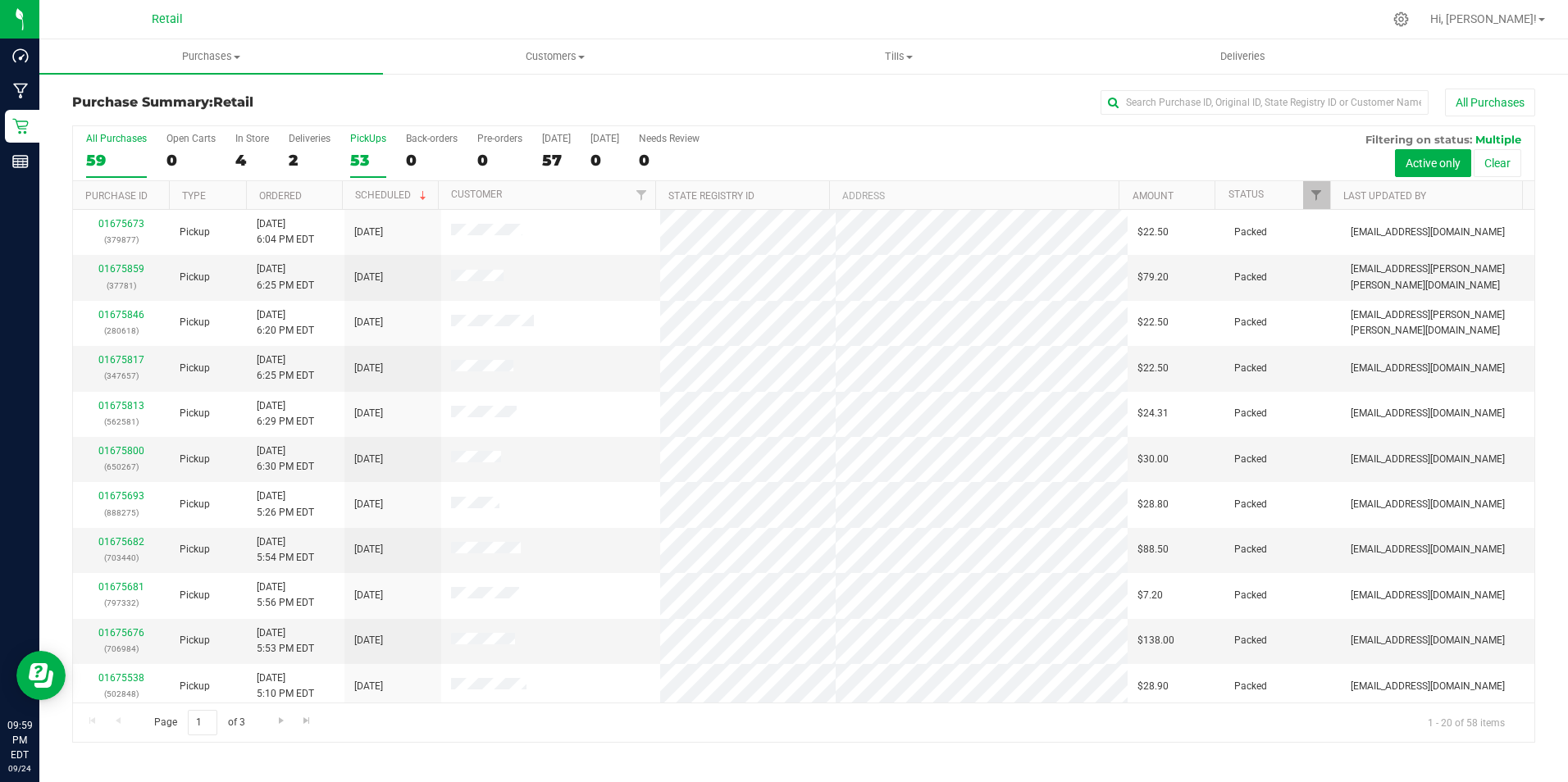
click at [369, 146] on label "PickUps 53" at bounding box center [369, 155] width 36 height 45
click at [0, 0] on input "PickUps 53" at bounding box center [0, 0] width 0 height 0
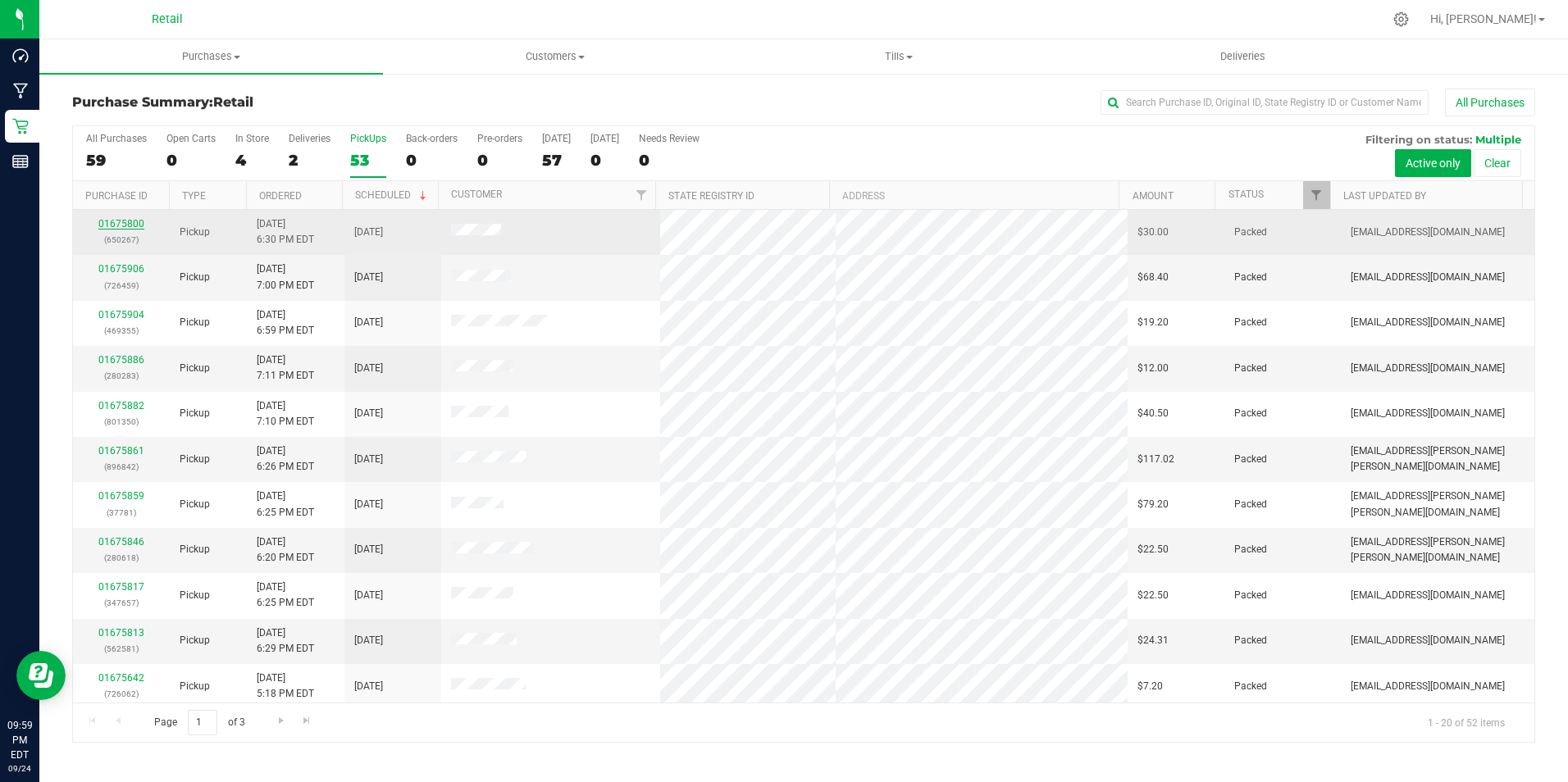
click at [122, 220] on link "01675800" at bounding box center [121, 223] width 46 height 11
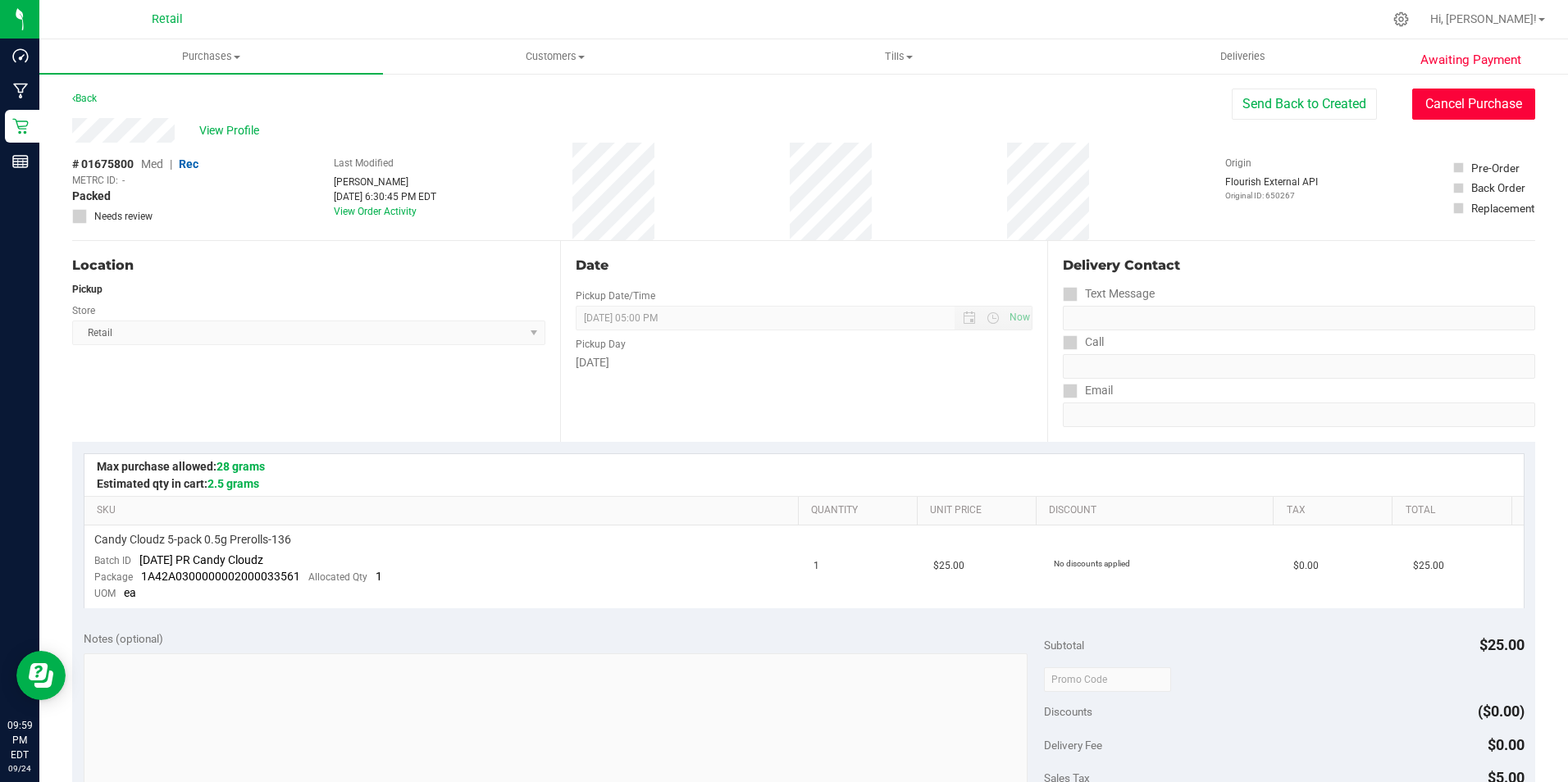
drag, startPoint x: 1485, startPoint y: 99, endPoint x: 864, endPoint y: 105, distance: 621.0
click at [1483, 100] on button "Cancel Purchase" at bounding box center [1473, 104] width 123 height 32
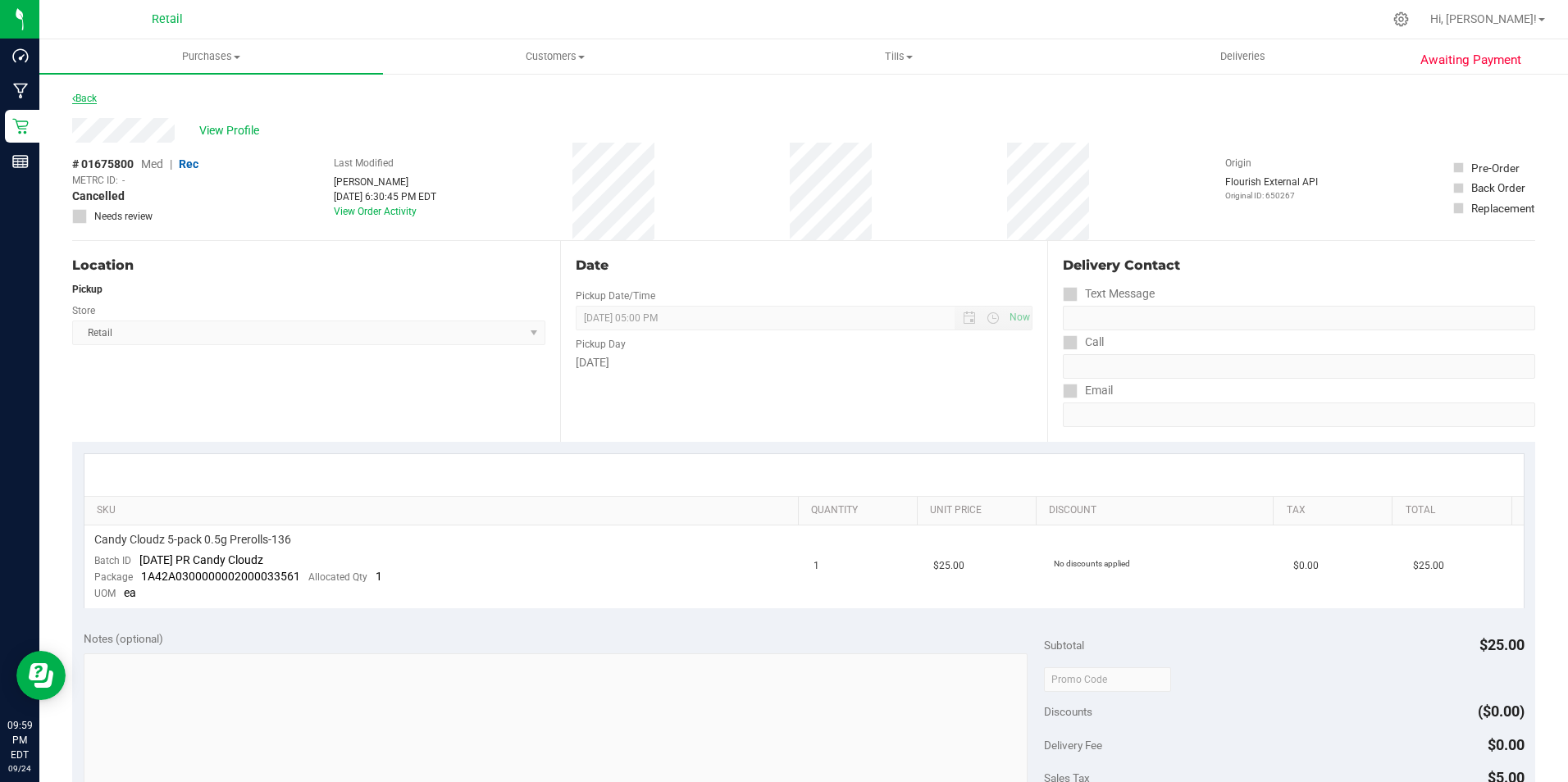
click at [90, 95] on link "Back" at bounding box center [85, 98] width 25 height 11
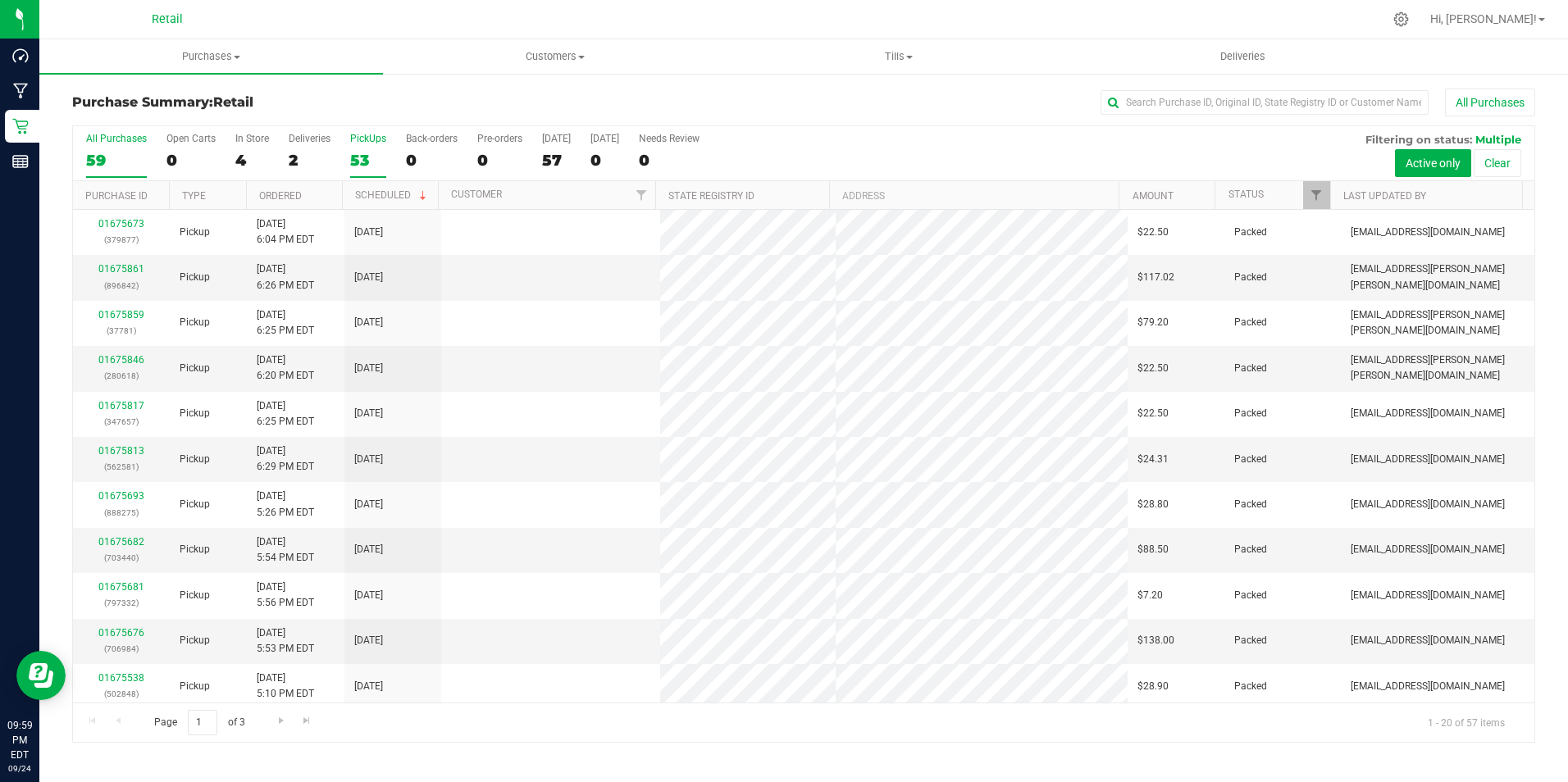
click at [365, 149] on label "PickUps 53" at bounding box center [369, 155] width 36 height 45
click at [0, 0] on input "PickUps 53" at bounding box center [0, 0] width 0 height 0
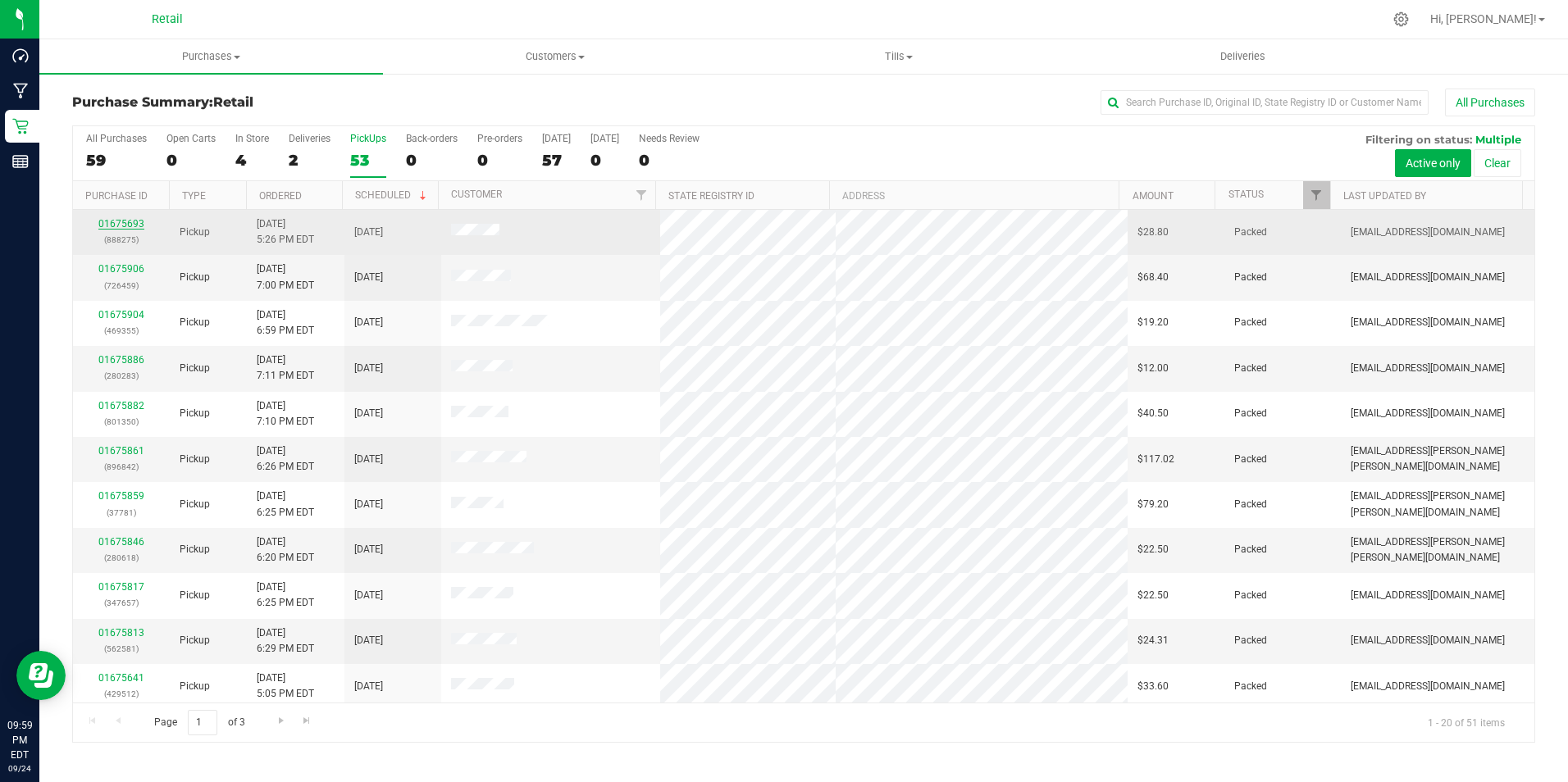
click at [113, 228] on link "01675693" at bounding box center [121, 223] width 46 height 11
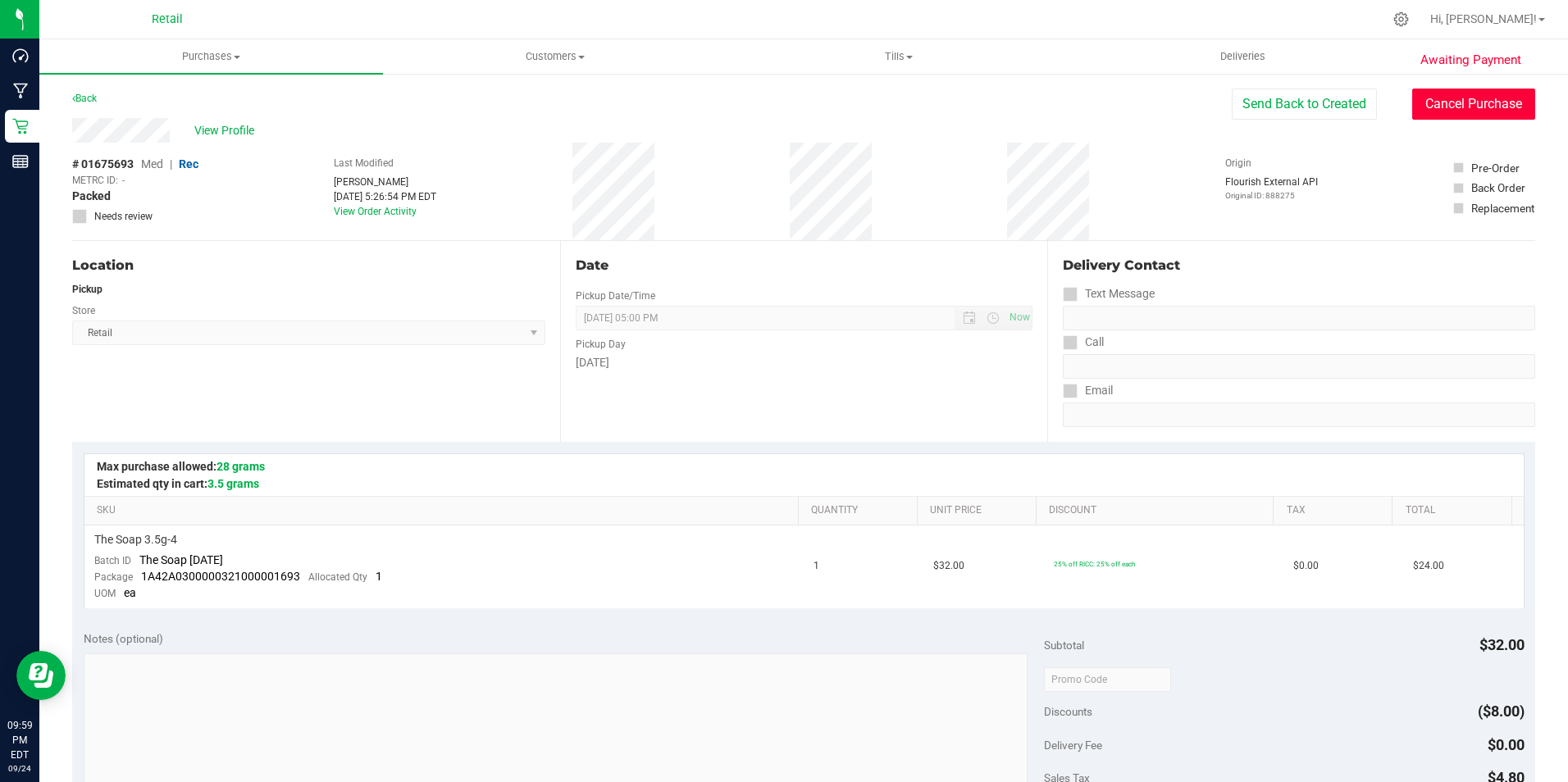
click at [1430, 107] on button "Cancel Purchase" at bounding box center [1473, 104] width 123 height 32
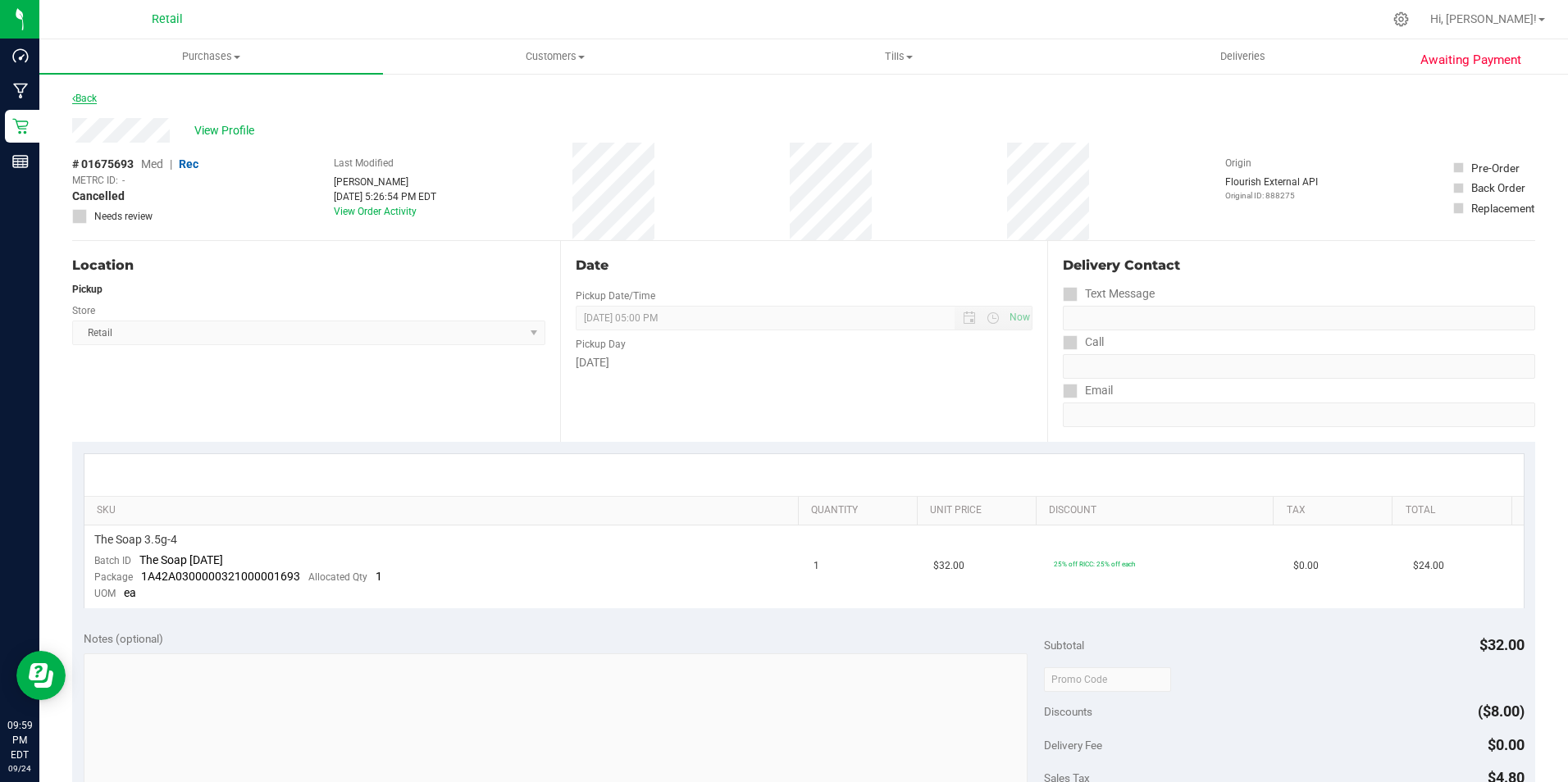
click at [90, 99] on link "Back" at bounding box center [85, 98] width 25 height 11
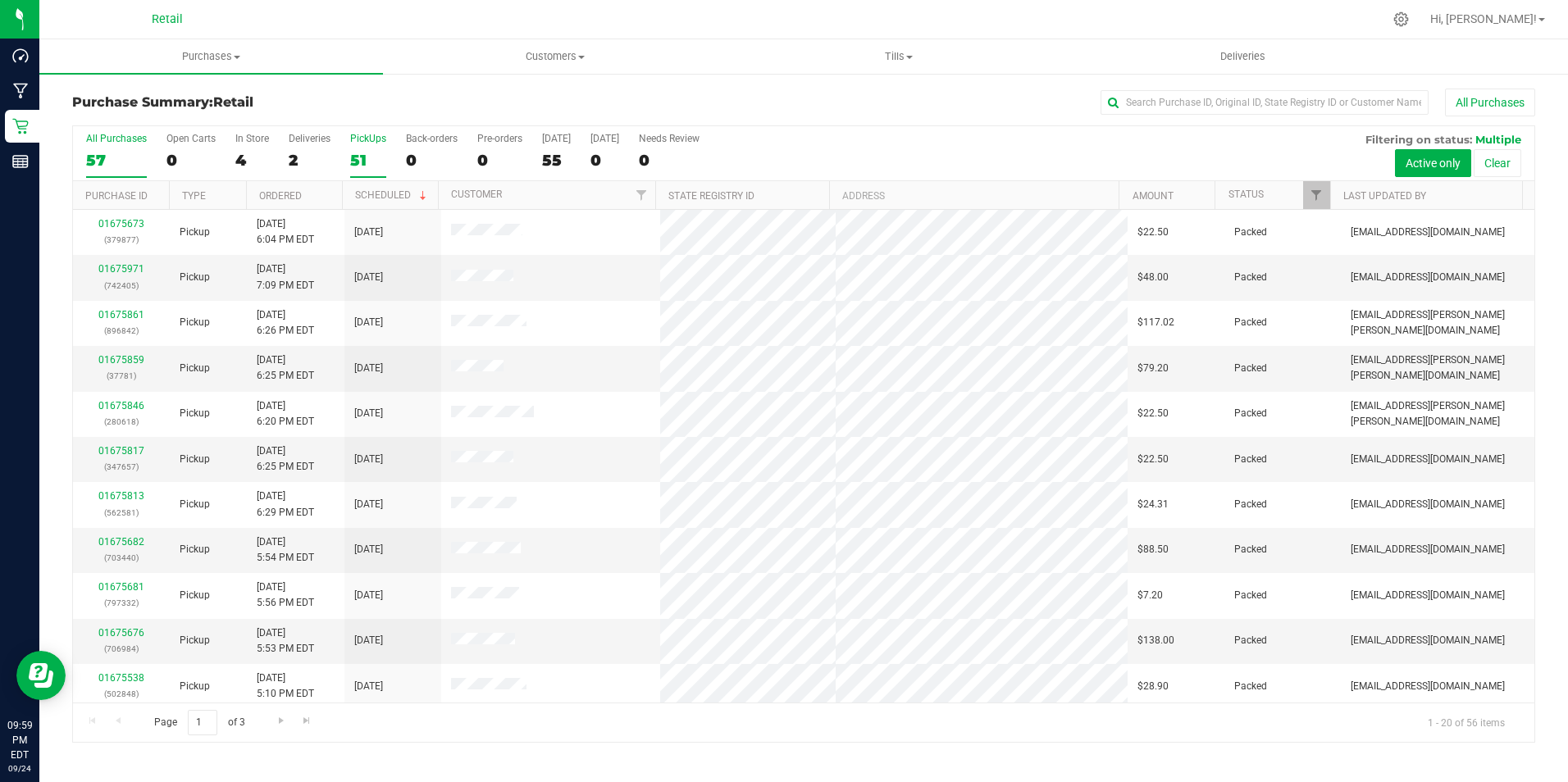
click at [356, 147] on label "PickUps 51" at bounding box center [369, 155] width 36 height 45
click at [0, 0] on input "PickUps 51" at bounding box center [0, 0] width 0 height 0
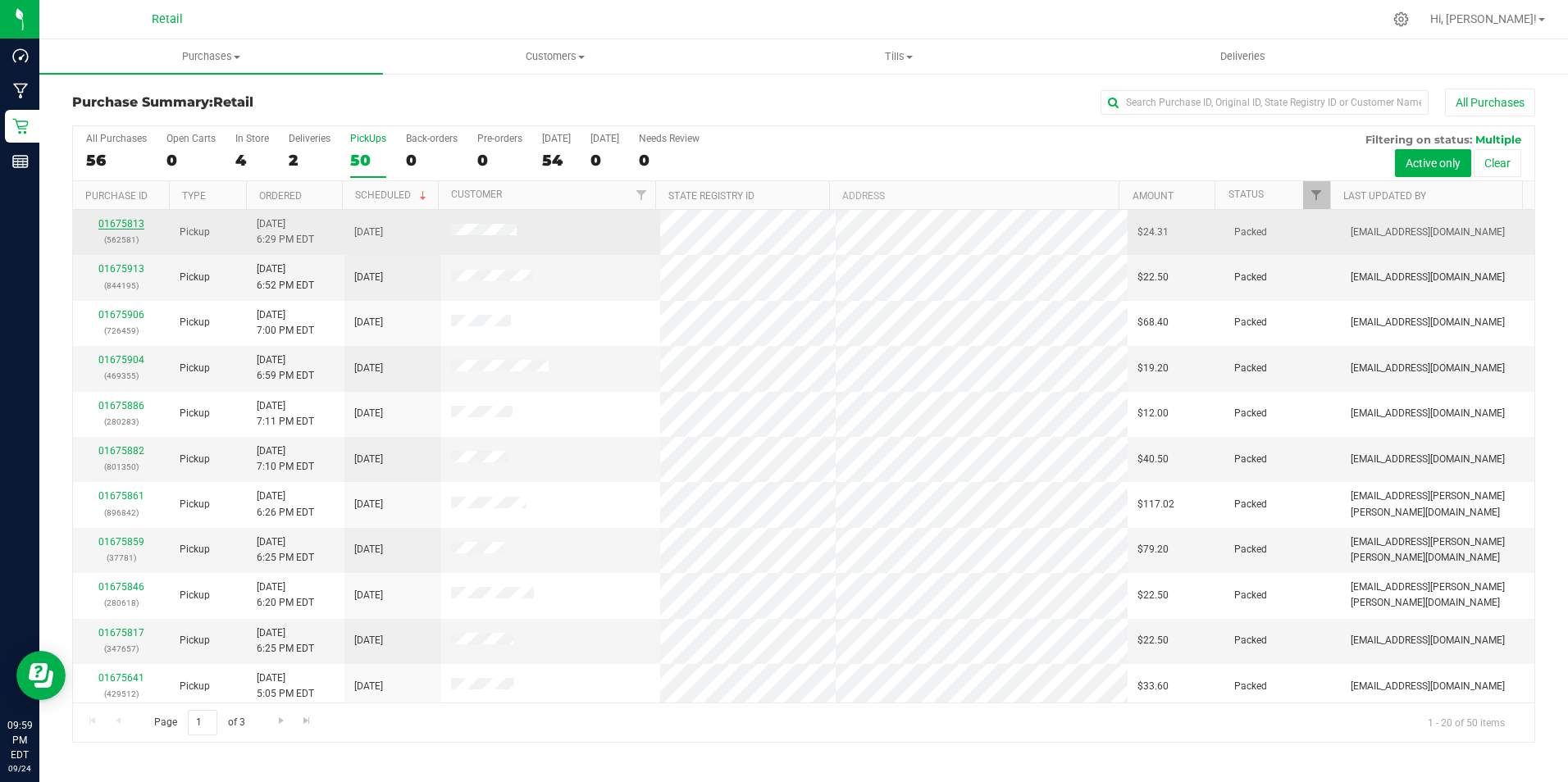
click at [117, 222] on link "01675813" at bounding box center [121, 223] width 46 height 11
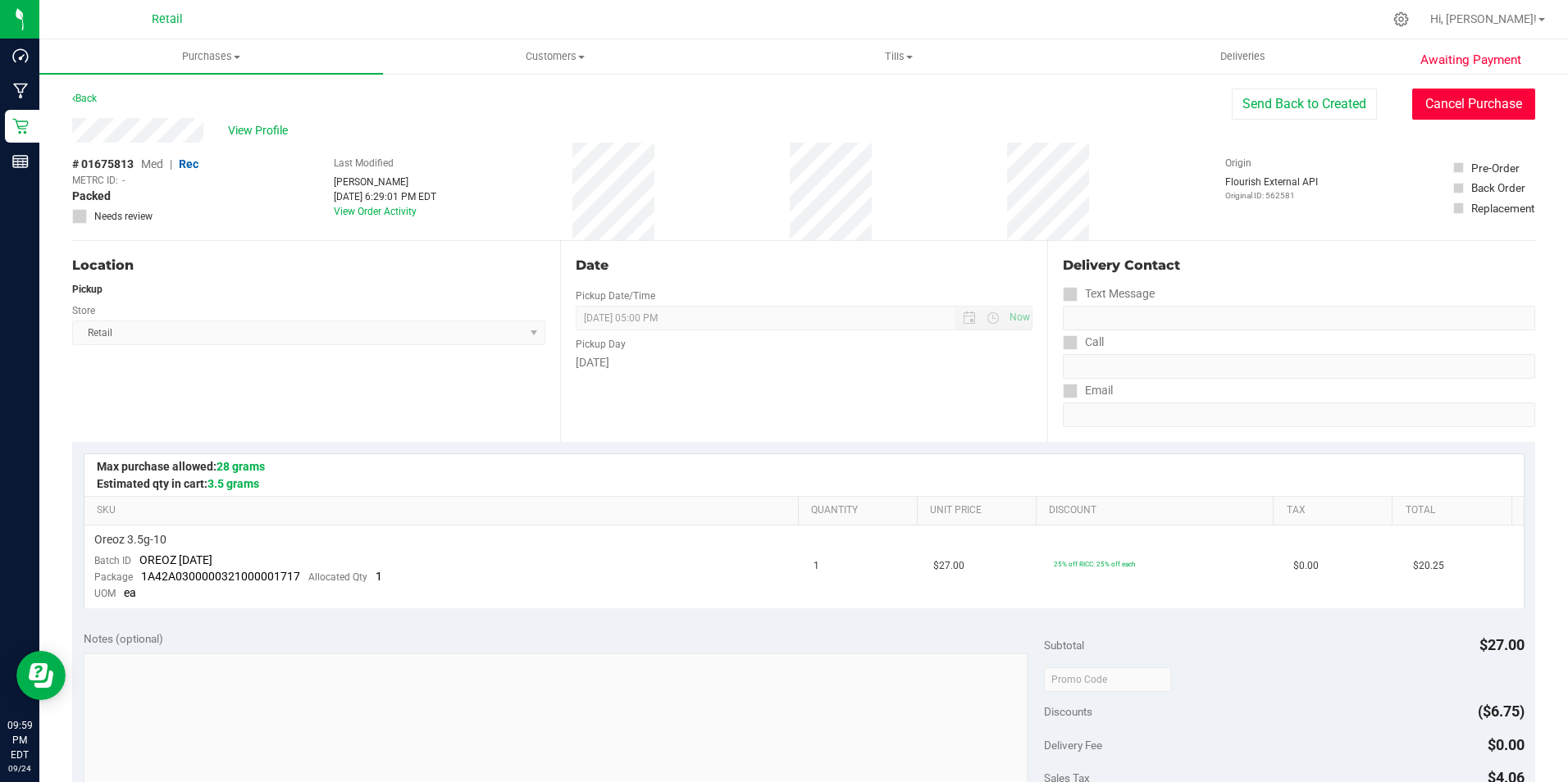
click at [1419, 99] on button "Cancel Purchase" at bounding box center [1473, 104] width 123 height 32
click at [85, 104] on div "Back" at bounding box center [85, 98] width 25 height 20
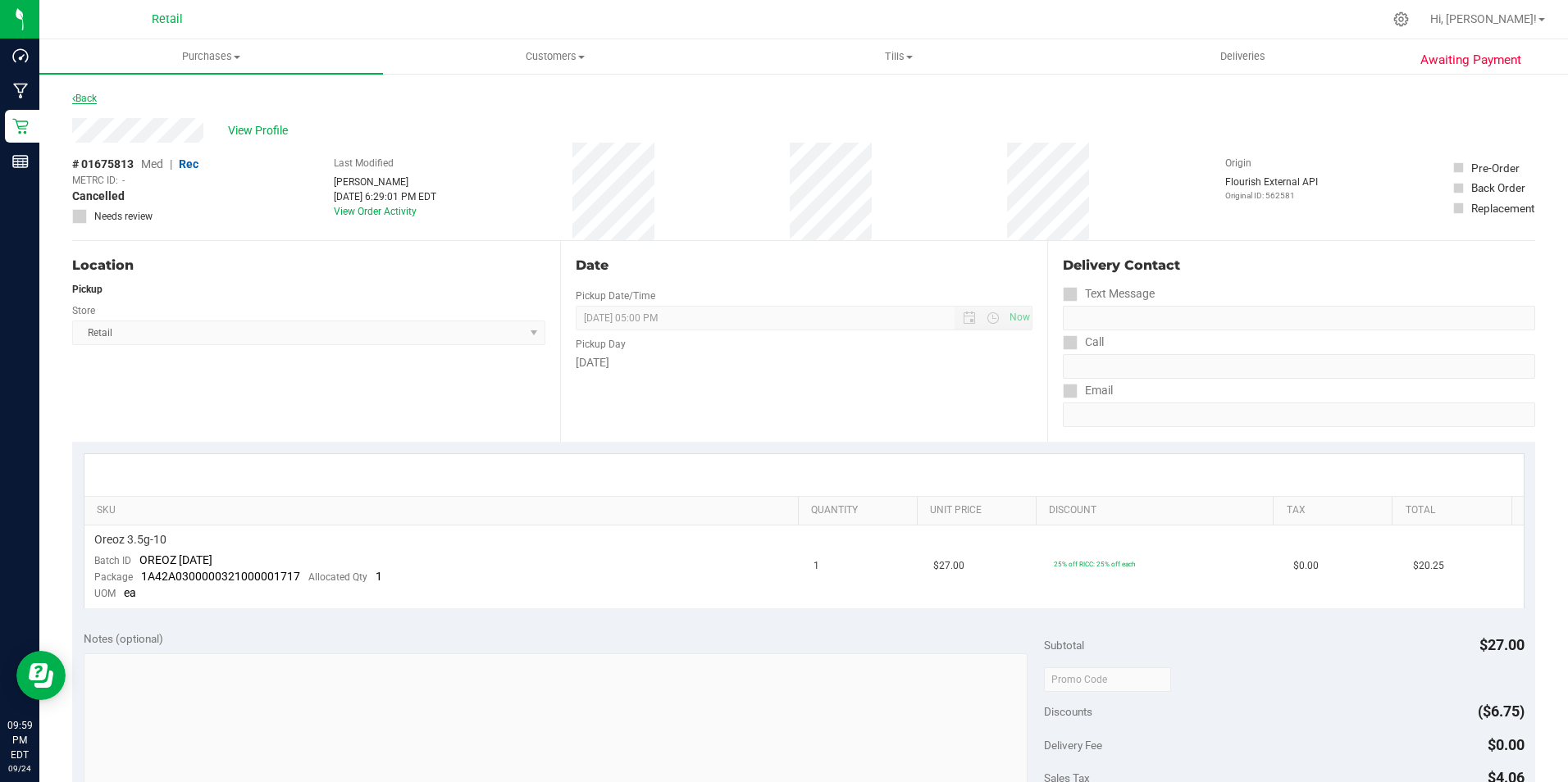
click at [90, 102] on link "Back" at bounding box center [85, 98] width 25 height 11
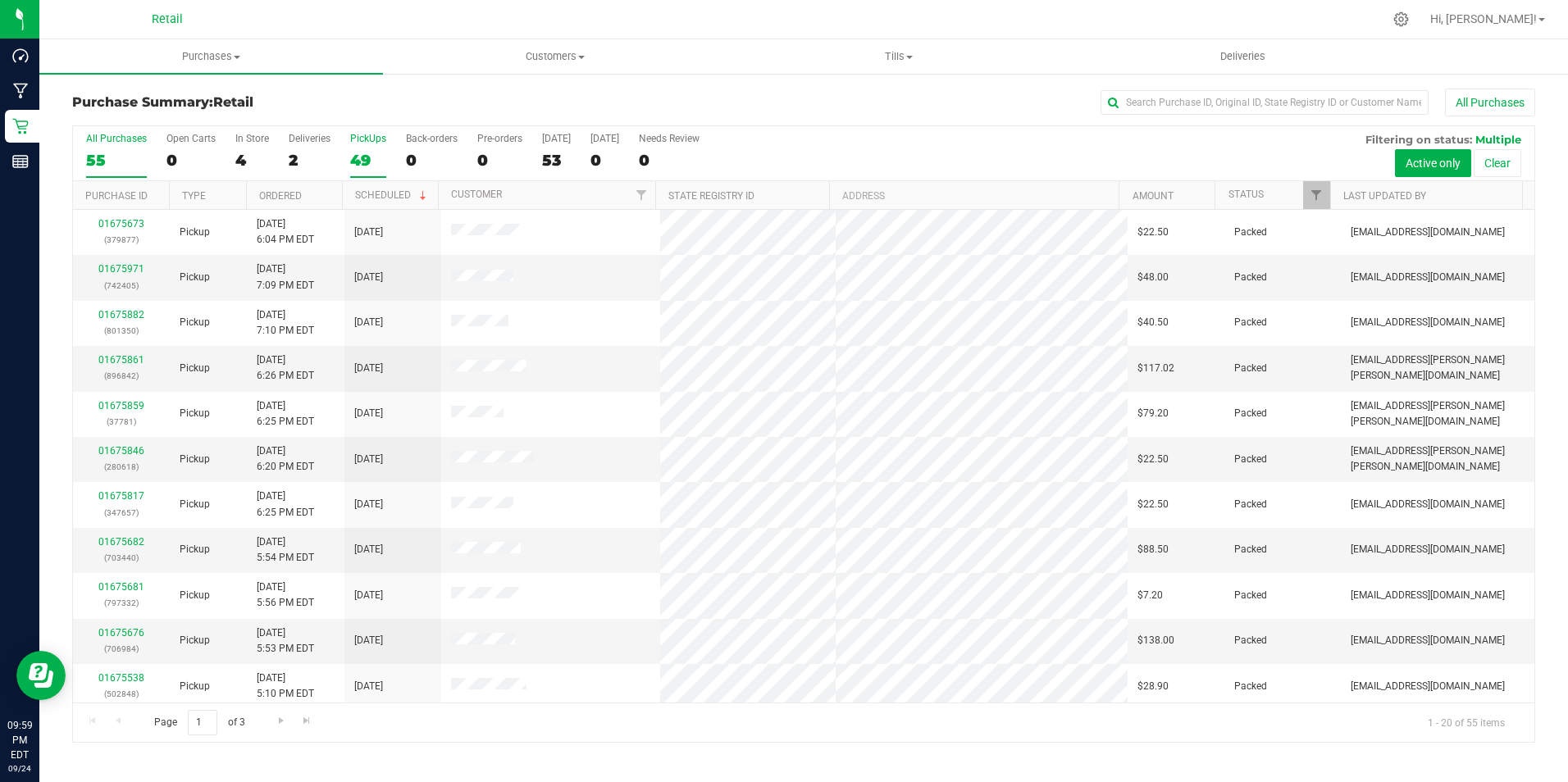
click at [374, 151] on div "49" at bounding box center [369, 160] width 36 height 19
click at [0, 0] on input "PickUps 49" at bounding box center [0, 0] width 0 height 0
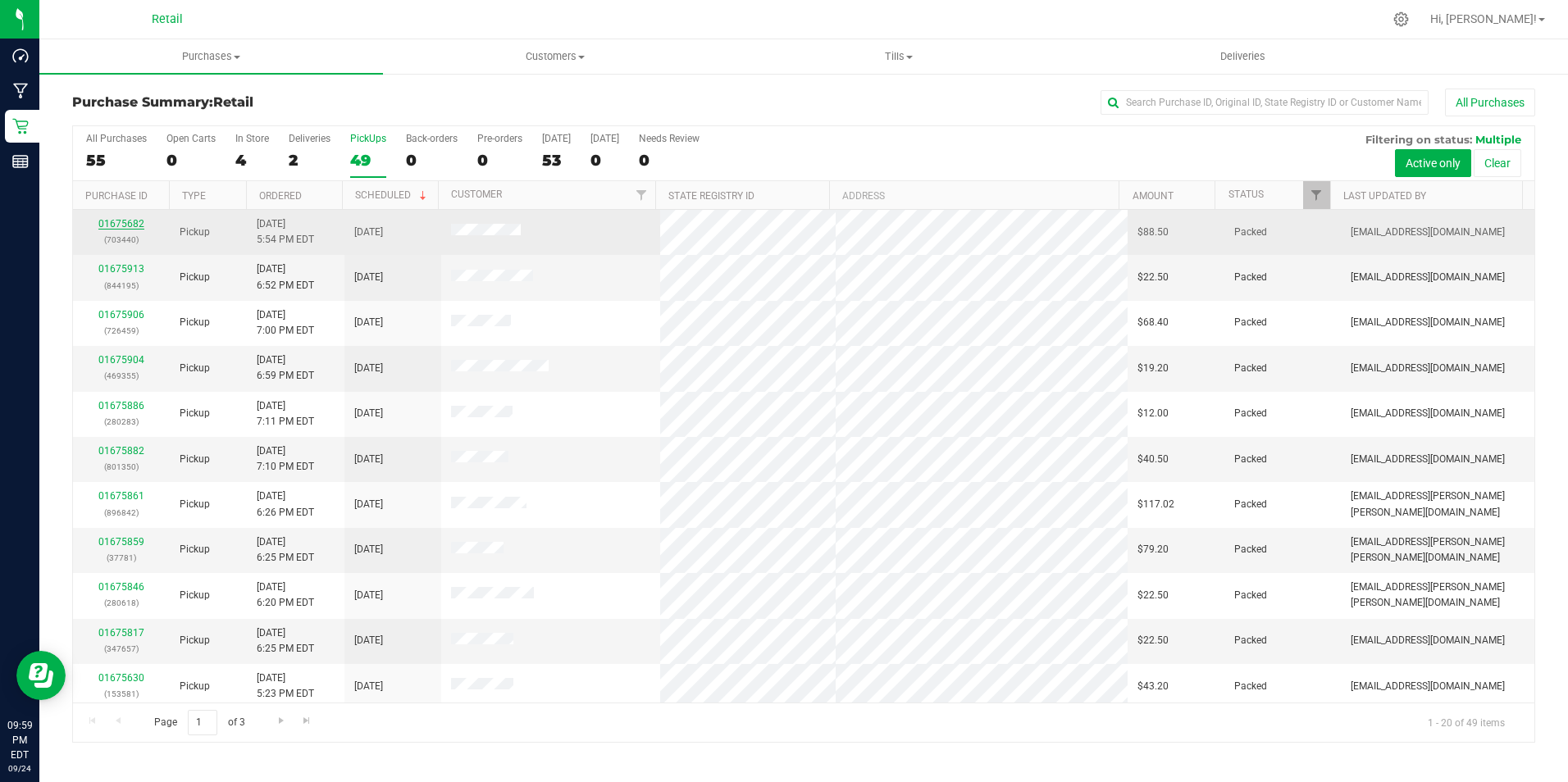
click at [130, 223] on link "01675682" at bounding box center [121, 223] width 46 height 11
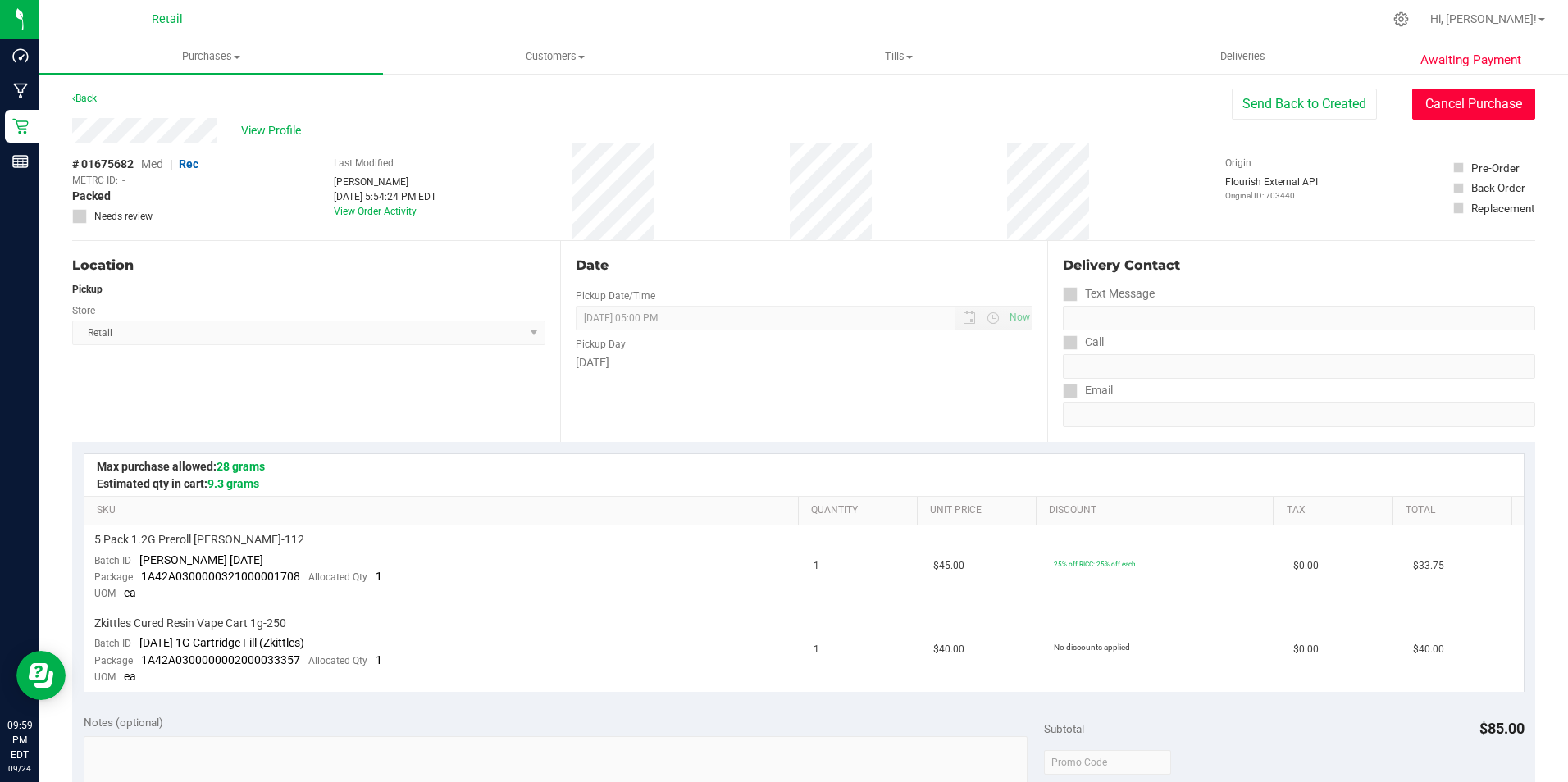
click at [1494, 112] on button "Cancel Purchase" at bounding box center [1473, 104] width 123 height 32
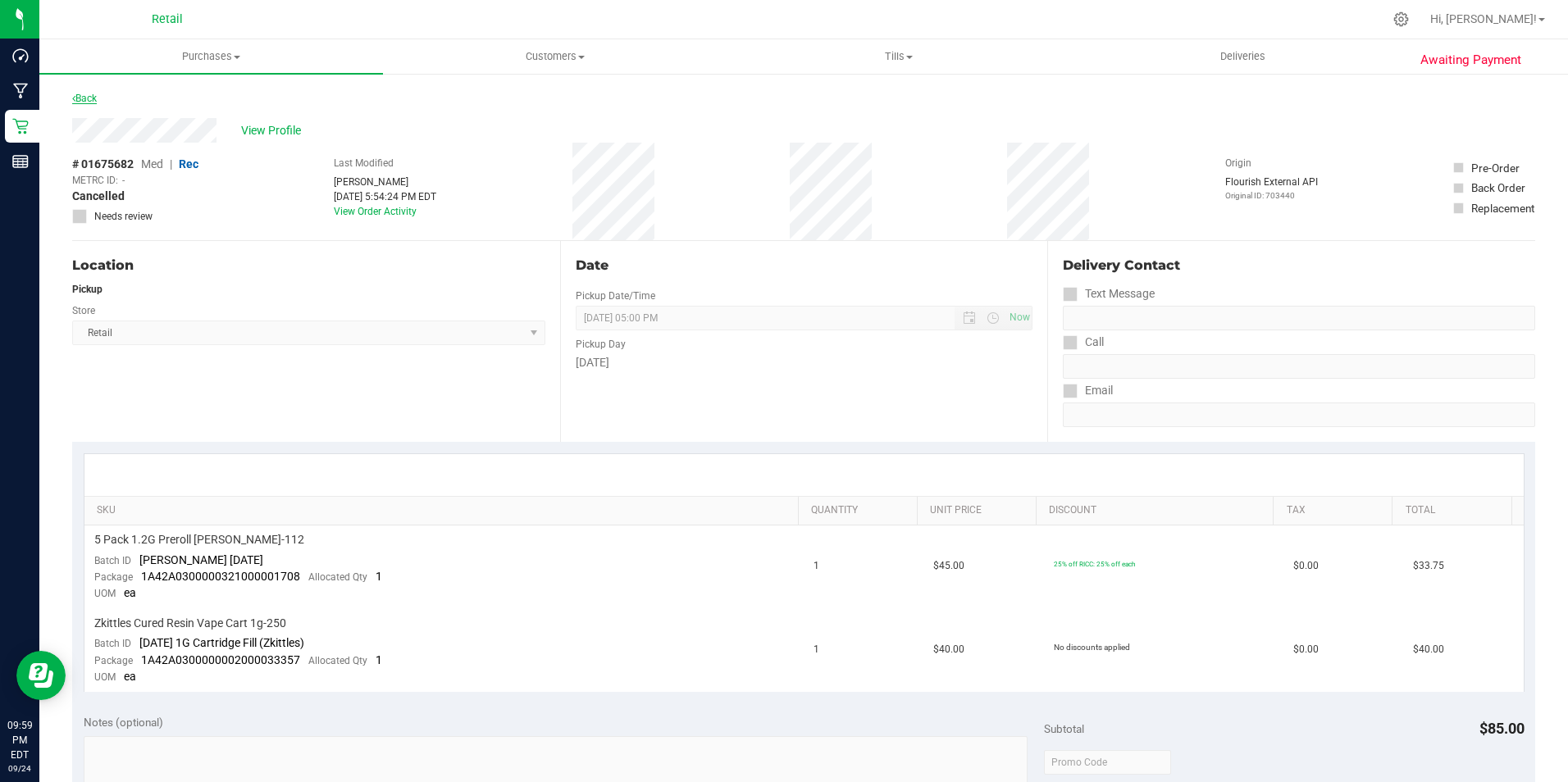
click at [95, 101] on link "Back" at bounding box center [85, 98] width 25 height 11
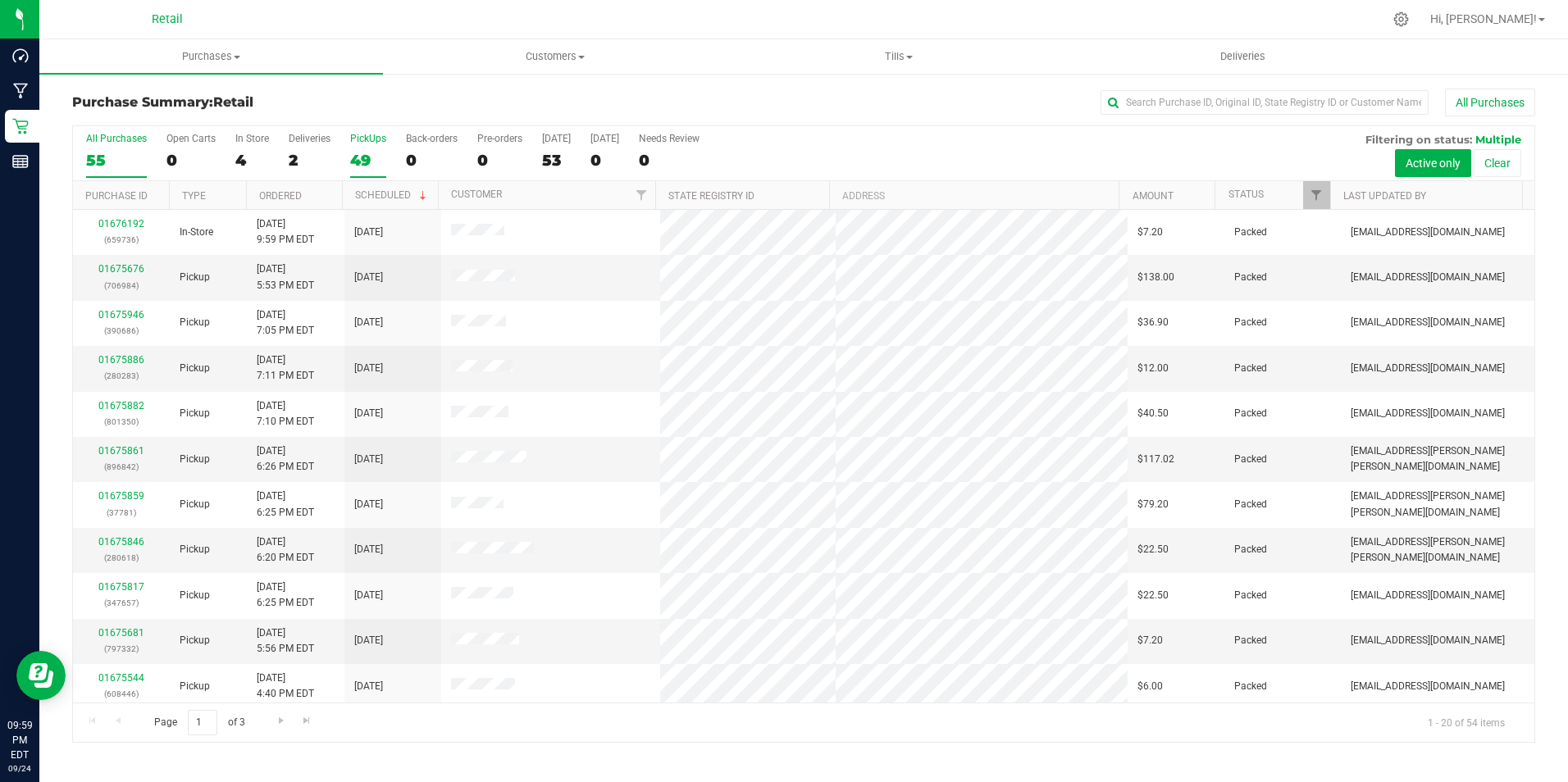
click at [363, 144] on label "PickUps 49" at bounding box center [369, 155] width 36 height 45
click at [0, 0] on input "PickUps 49" at bounding box center [0, 0] width 0 height 0
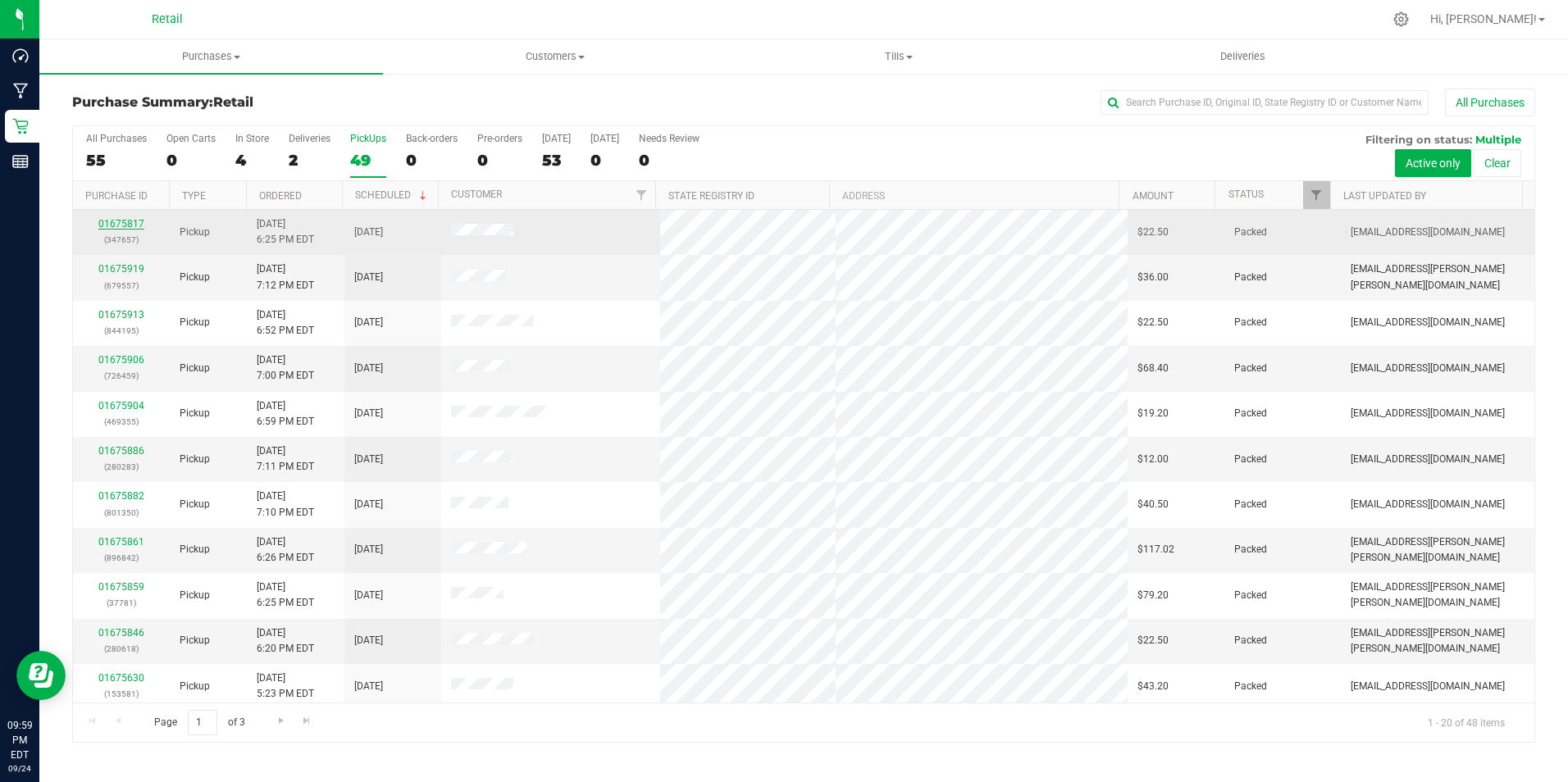
click at [128, 220] on link "01675817" at bounding box center [121, 223] width 46 height 11
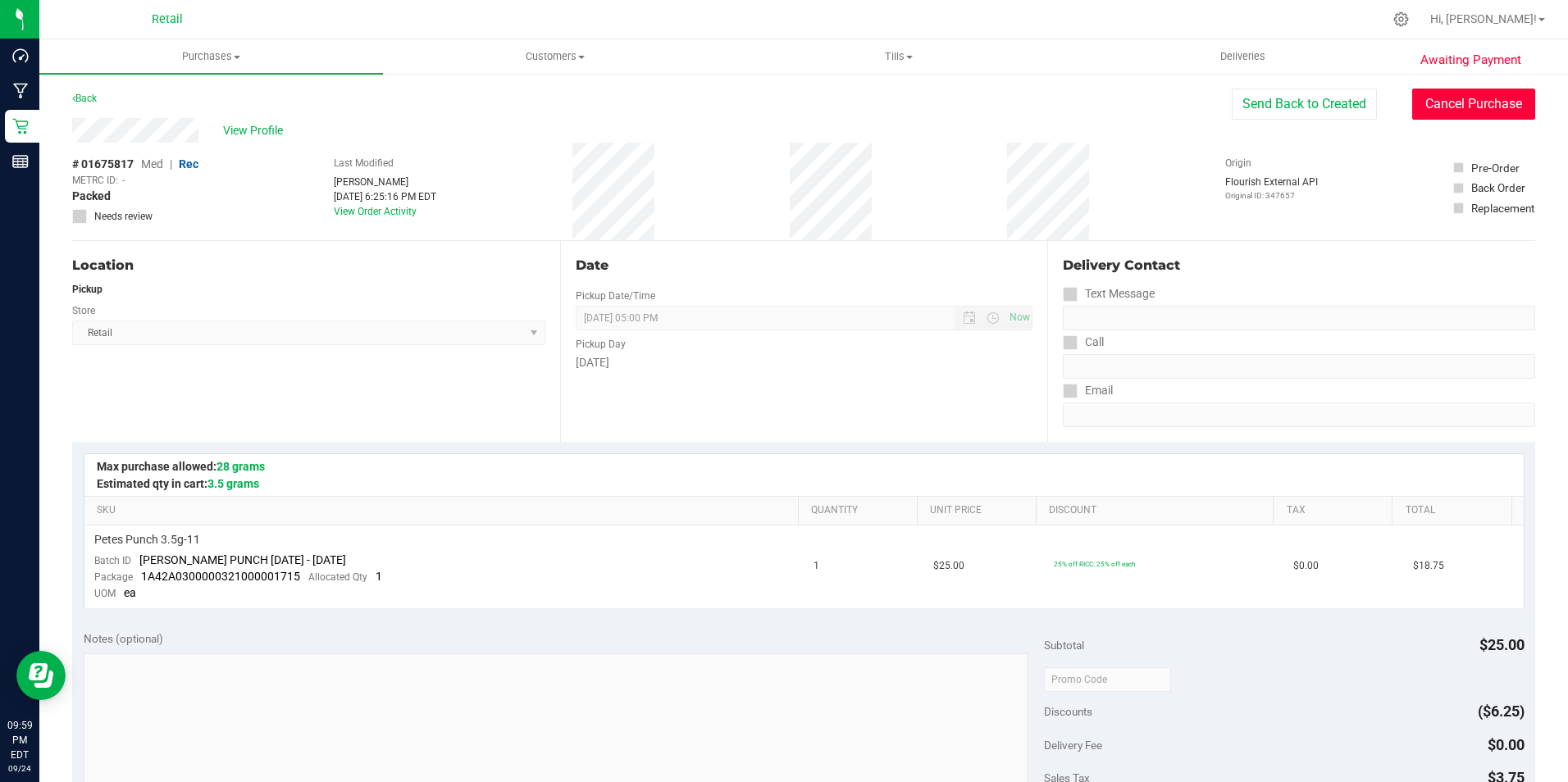
click at [1445, 110] on button "Cancel Purchase" at bounding box center [1473, 104] width 123 height 32
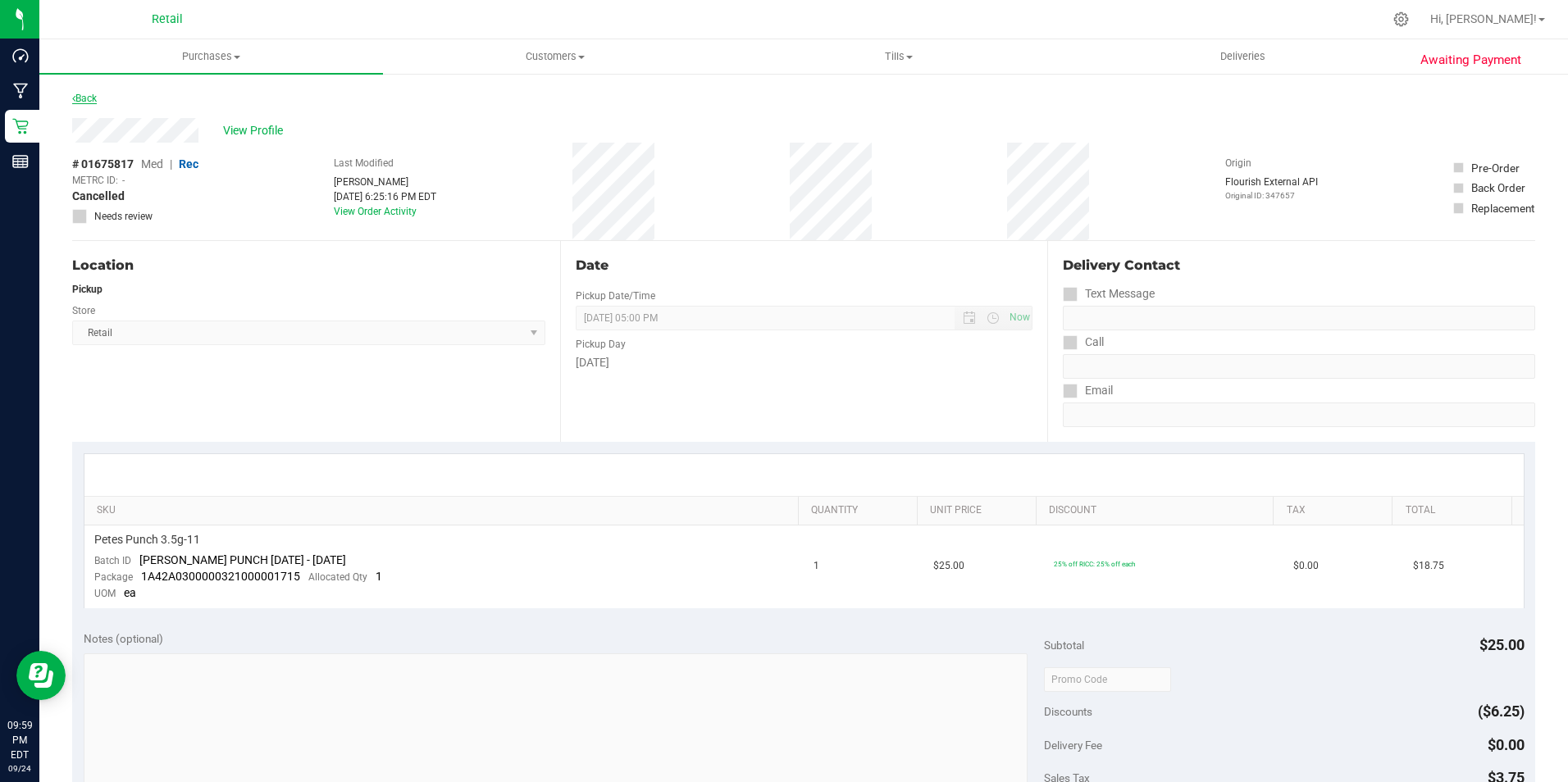
click at [95, 95] on link "Back" at bounding box center [85, 98] width 25 height 11
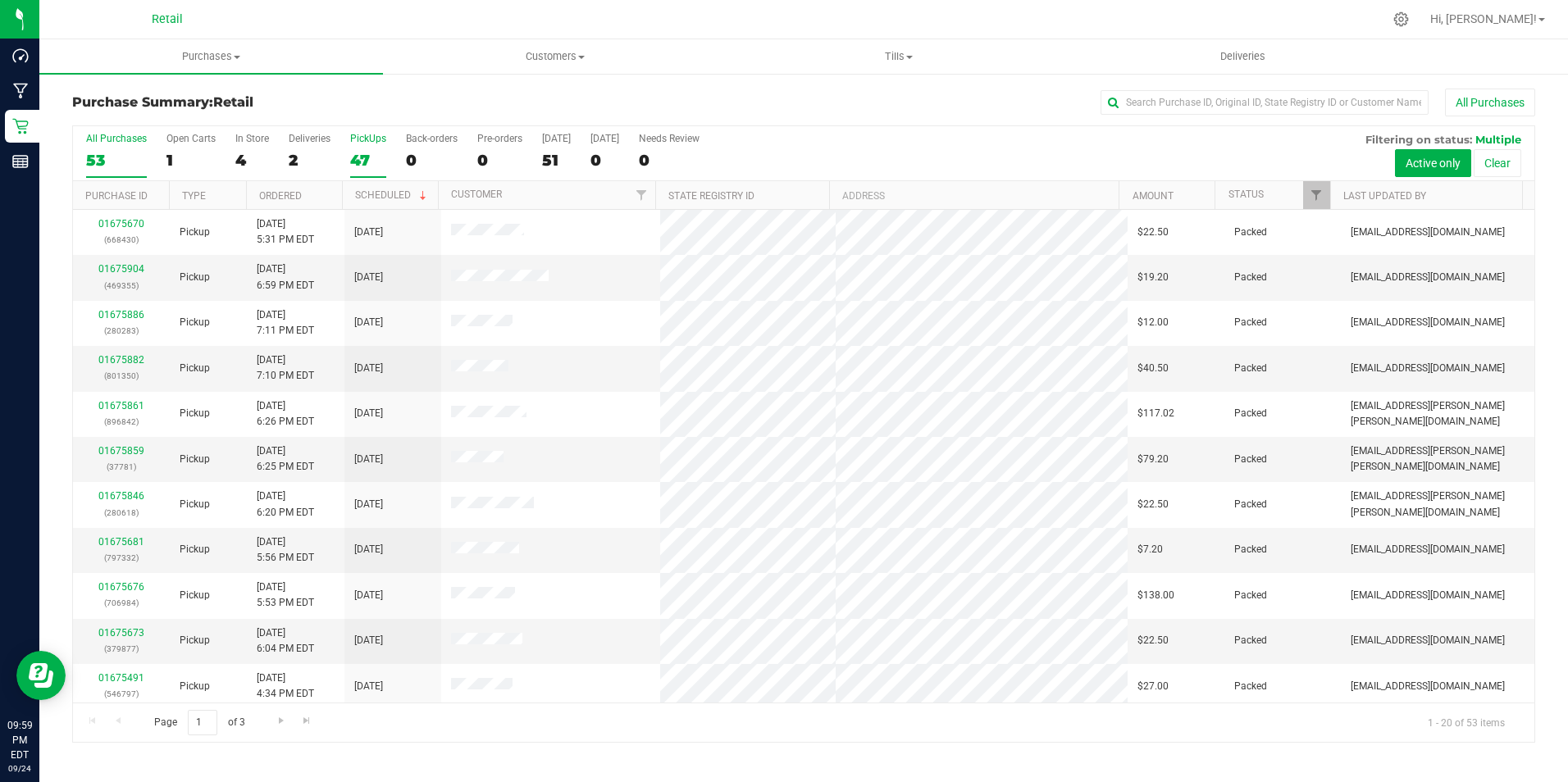
click at [371, 146] on label "PickUps 47" at bounding box center [369, 155] width 36 height 45
click at [0, 0] on input "PickUps 47" at bounding box center [0, 0] width 0 height 0
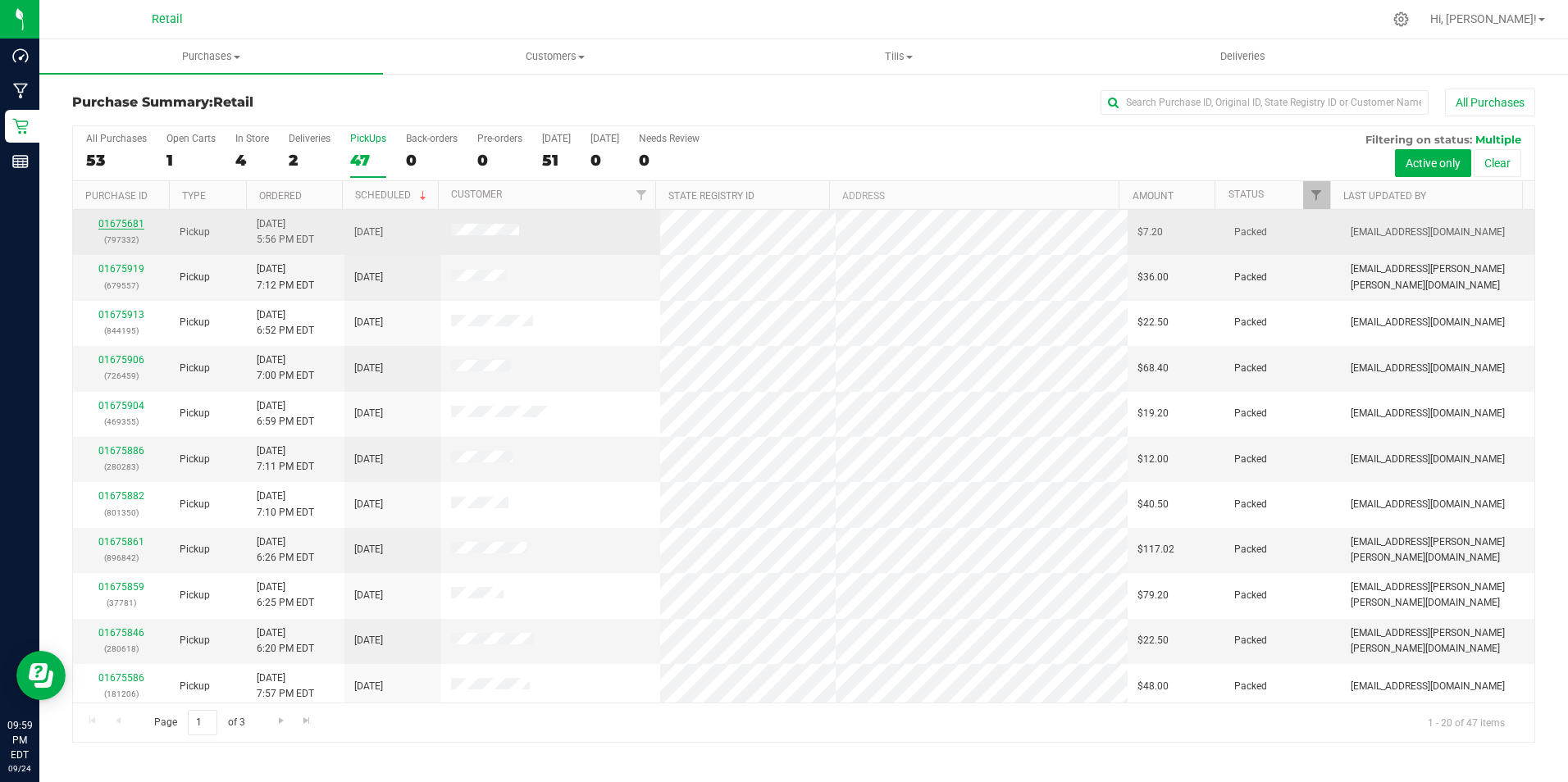
click at [131, 221] on link "01675681" at bounding box center [121, 223] width 46 height 11
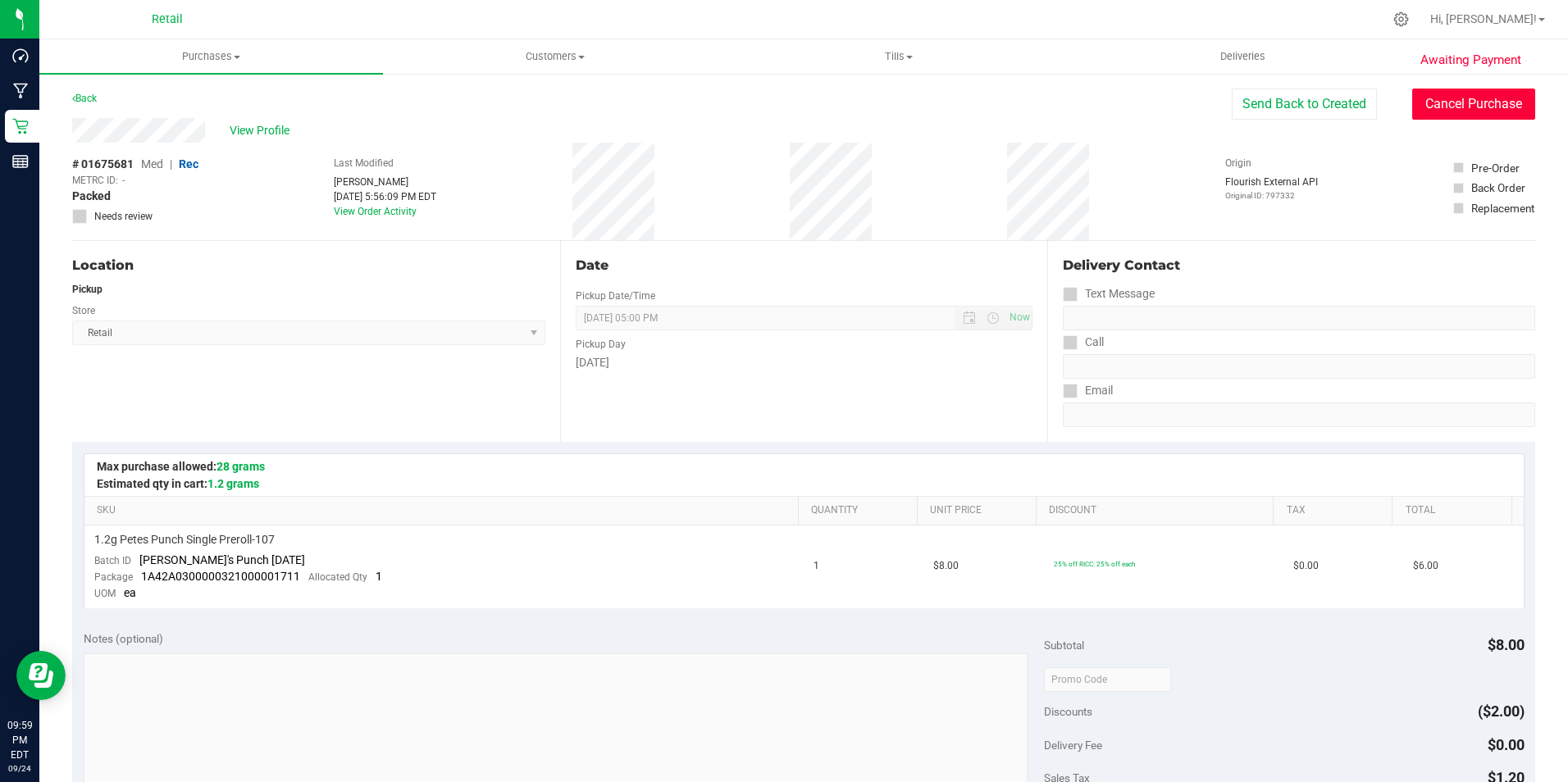
click at [1490, 99] on button "Cancel Purchase" at bounding box center [1473, 104] width 123 height 32
click at [84, 95] on link "Back" at bounding box center [85, 98] width 25 height 11
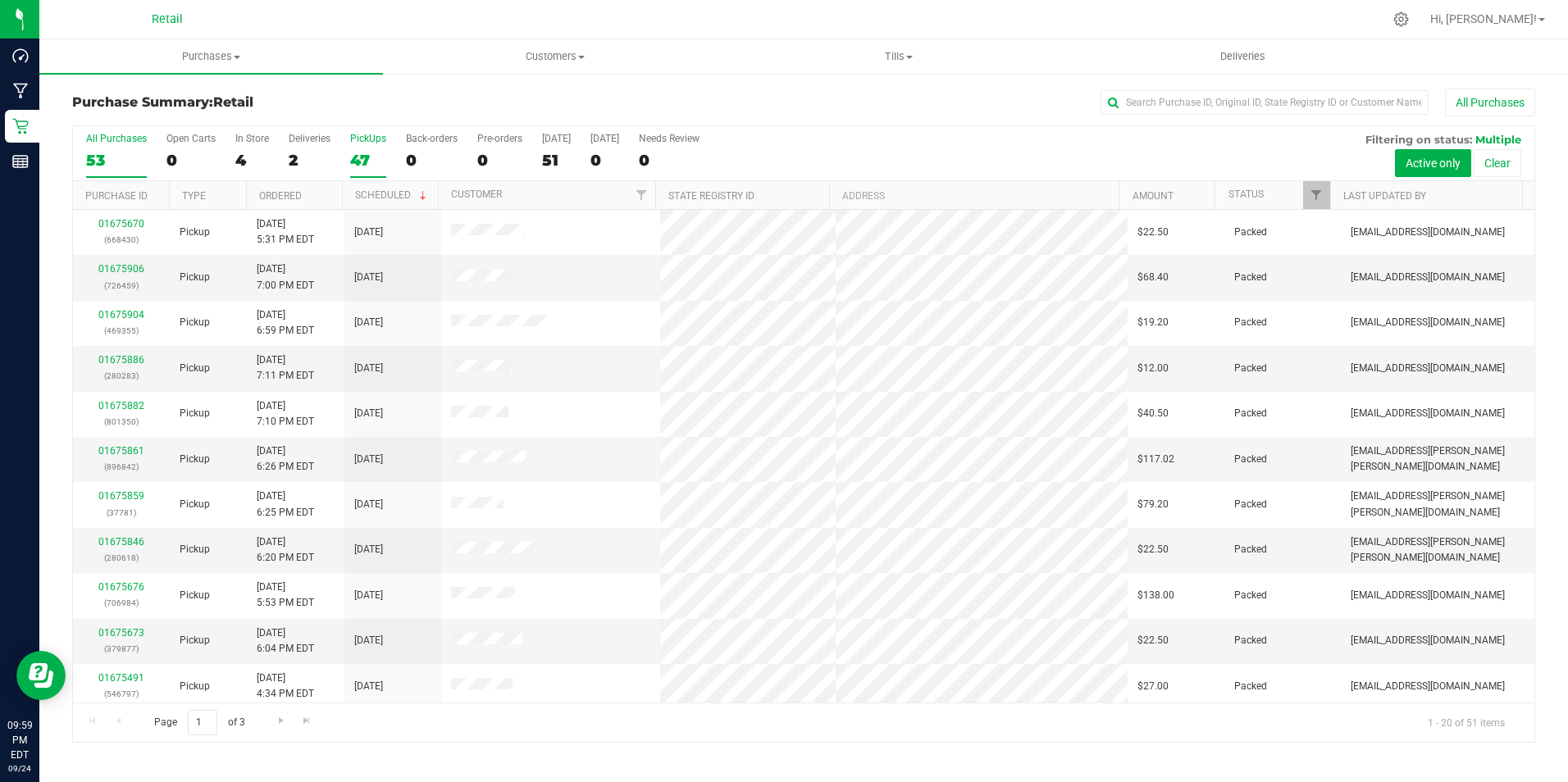
click at [366, 144] on label "PickUps 47" at bounding box center [369, 155] width 36 height 45
click at [0, 0] on input "PickUps 47" at bounding box center [0, 0] width 0 height 0
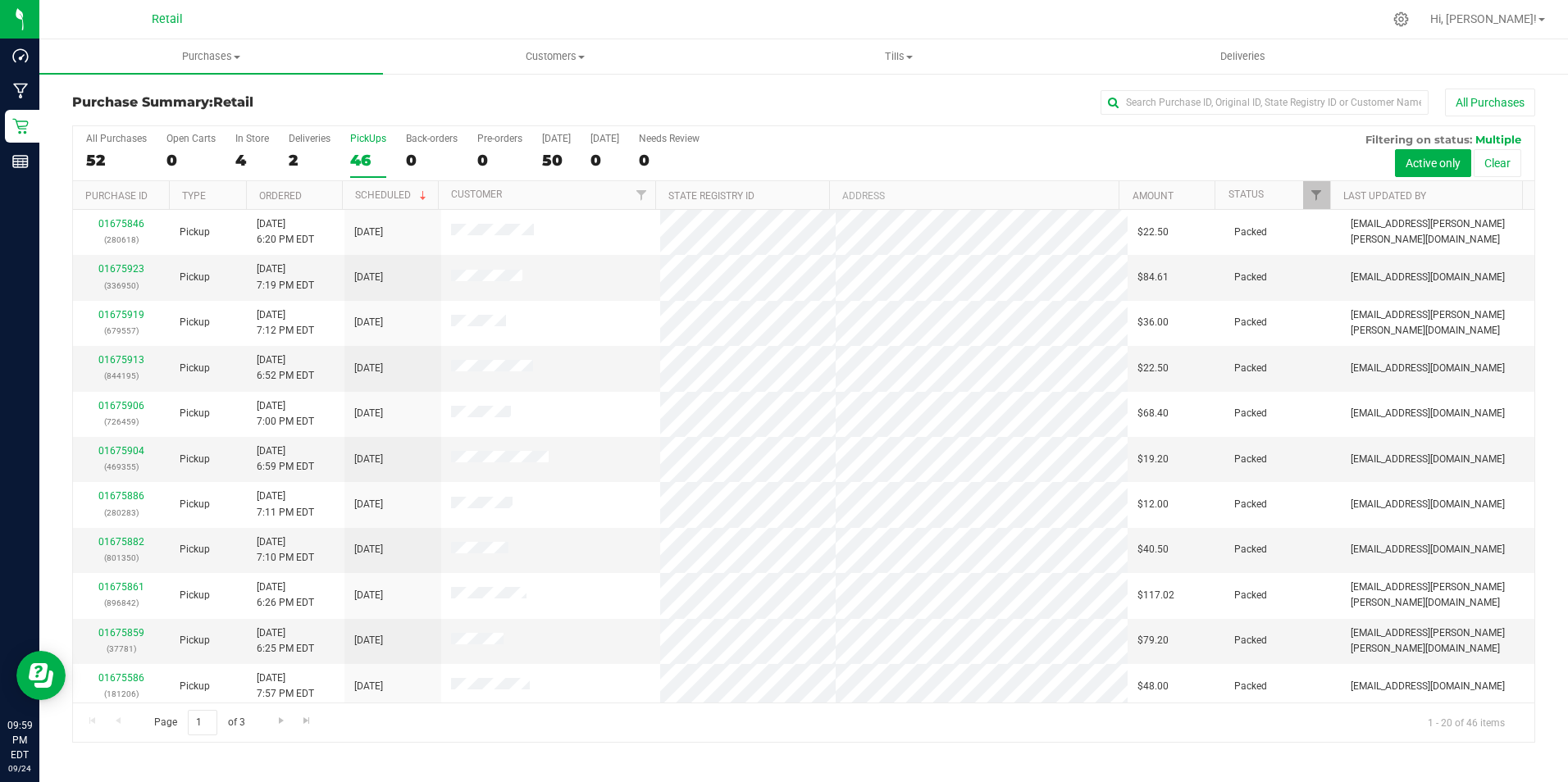
click at [363, 155] on div "46" at bounding box center [369, 160] width 36 height 19
click at [0, 0] on input "PickUps 46" at bounding box center [0, 0] width 0 height 0
click at [372, 141] on div "PickUps" at bounding box center [369, 138] width 36 height 11
click at [0, 0] on input "PickUps 46" at bounding box center [0, 0] width 0 height 0
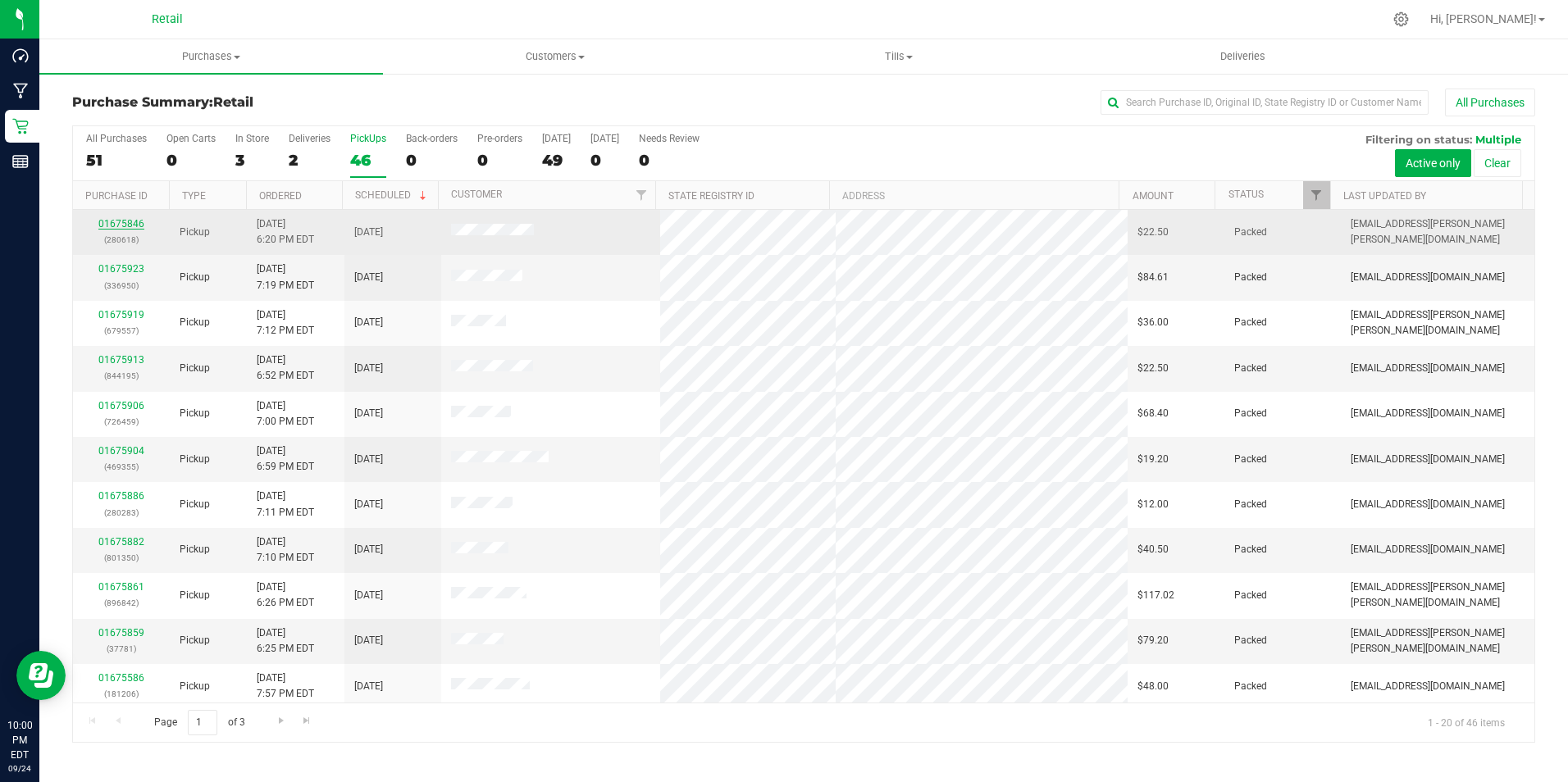
click at [126, 225] on link "01675846" at bounding box center [121, 223] width 46 height 11
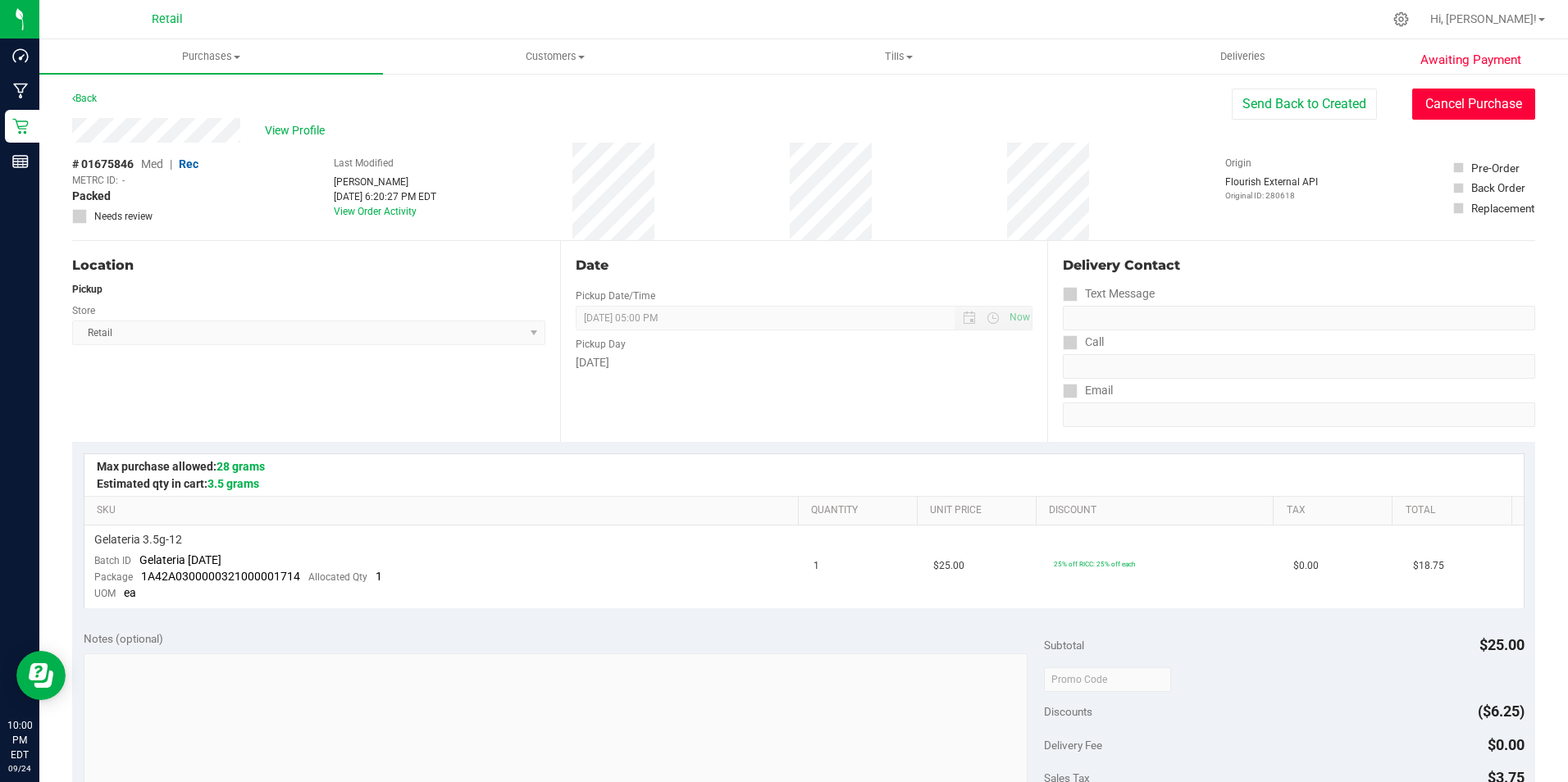
click at [1437, 102] on button "Cancel Purchase" at bounding box center [1473, 104] width 123 height 32
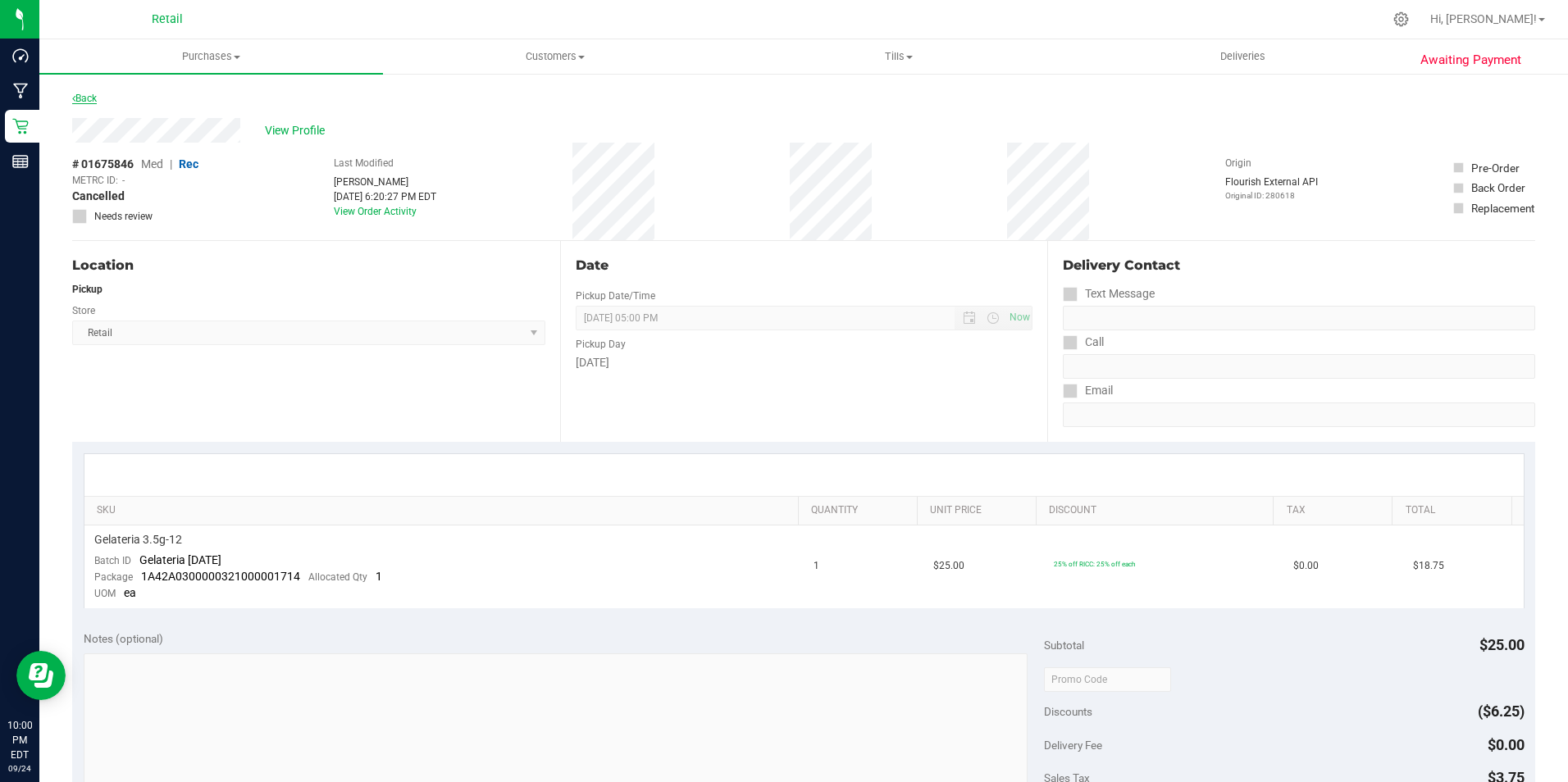
click at [88, 95] on link "Back" at bounding box center [85, 98] width 25 height 11
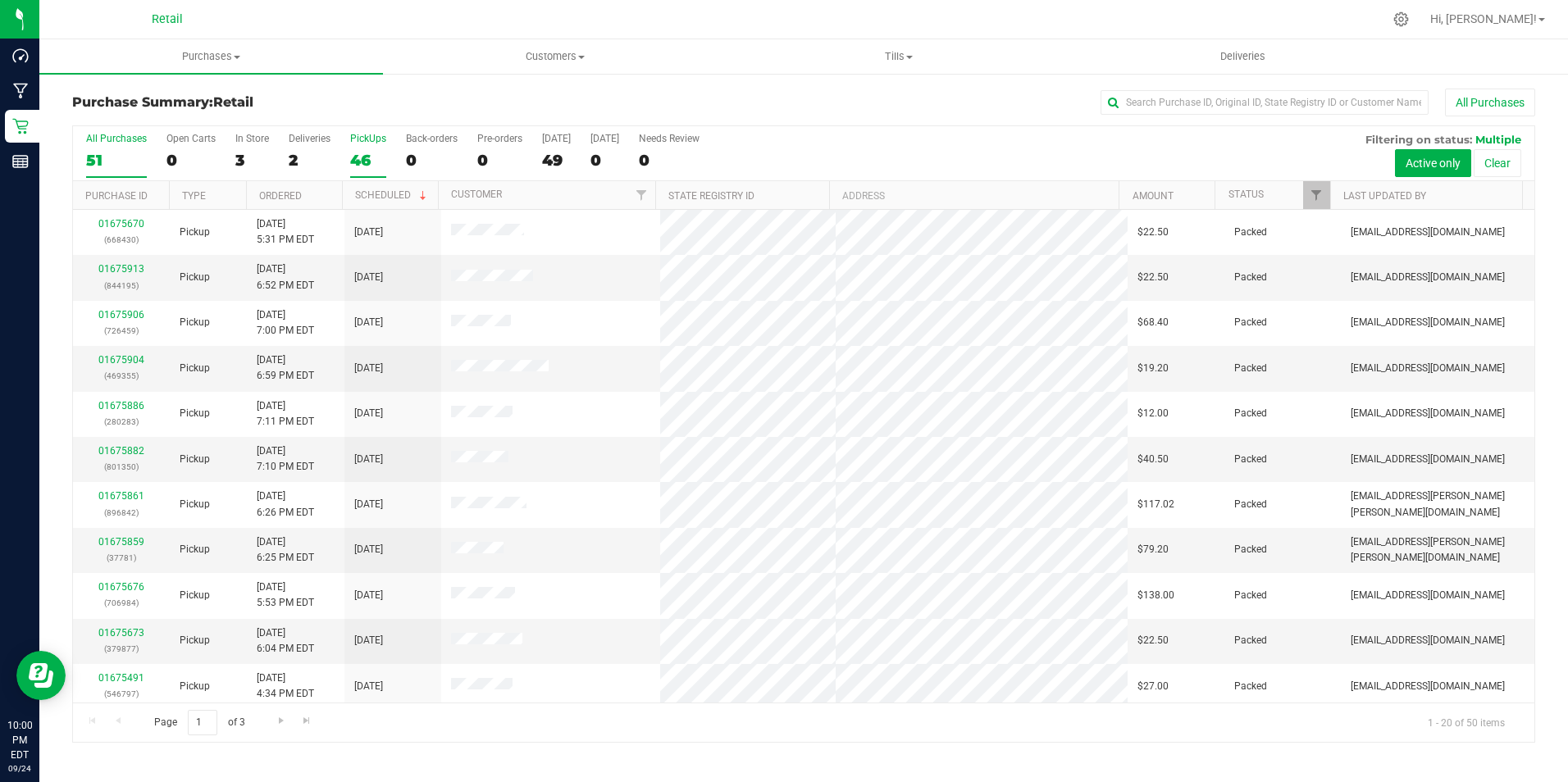
click at [374, 144] on label "PickUps 46" at bounding box center [369, 155] width 36 height 45
click at [0, 0] on input "PickUps 46" at bounding box center [0, 0] width 0 height 0
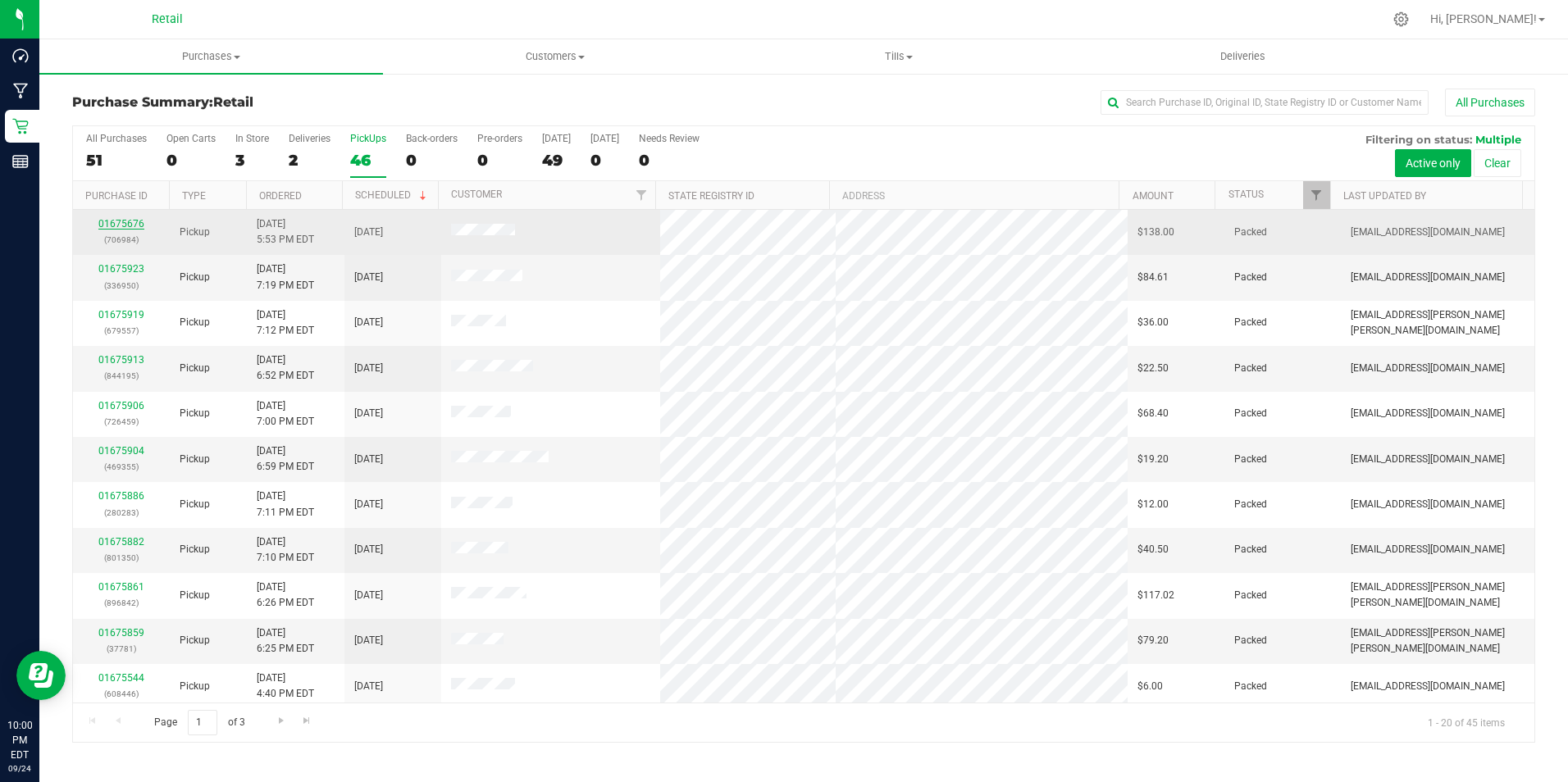
click at [136, 227] on link "01675676" at bounding box center [121, 223] width 46 height 11
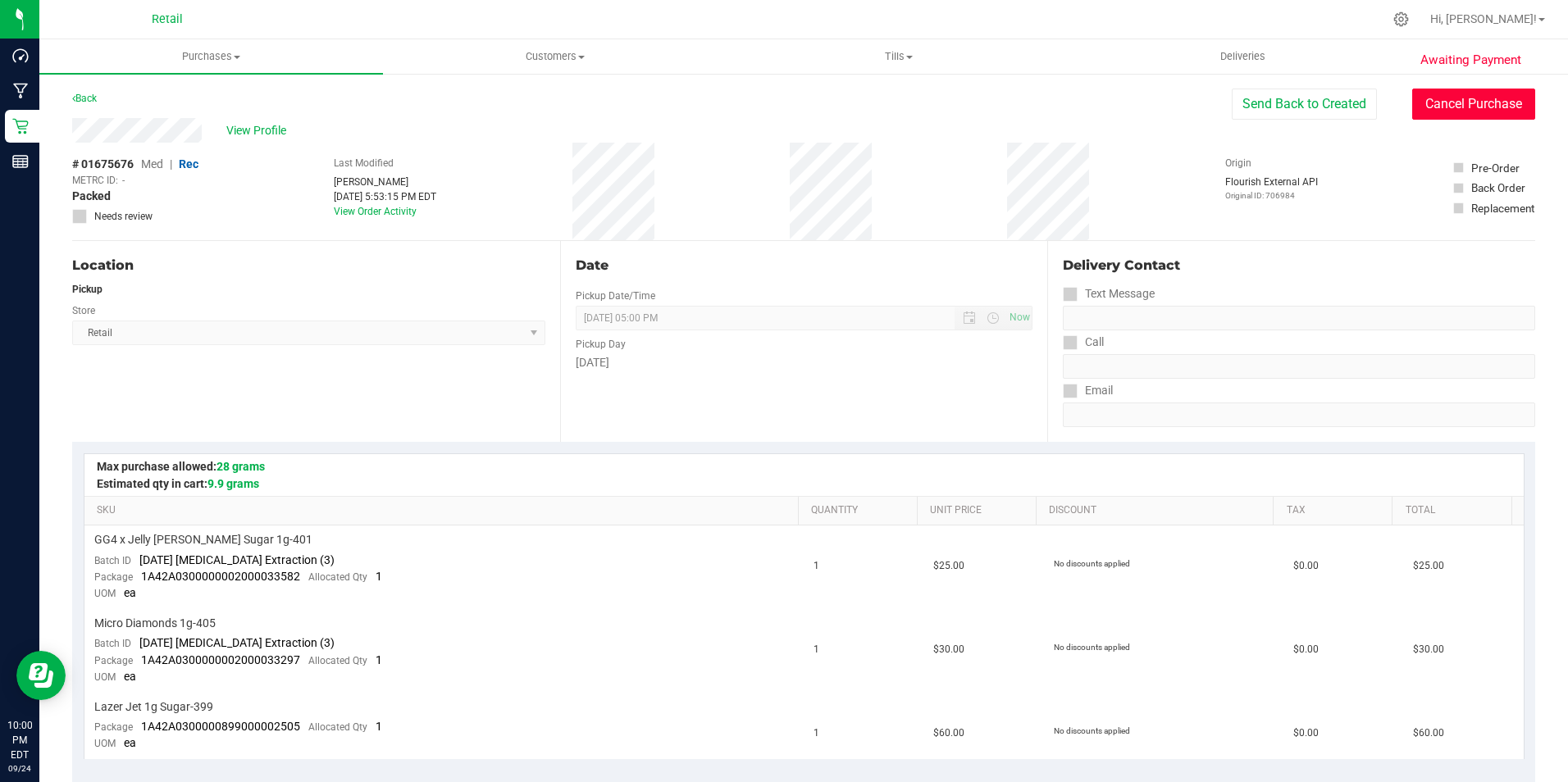
click at [1502, 111] on button "Cancel Purchase" at bounding box center [1473, 104] width 123 height 32
click at [84, 104] on div "Back" at bounding box center [85, 98] width 25 height 20
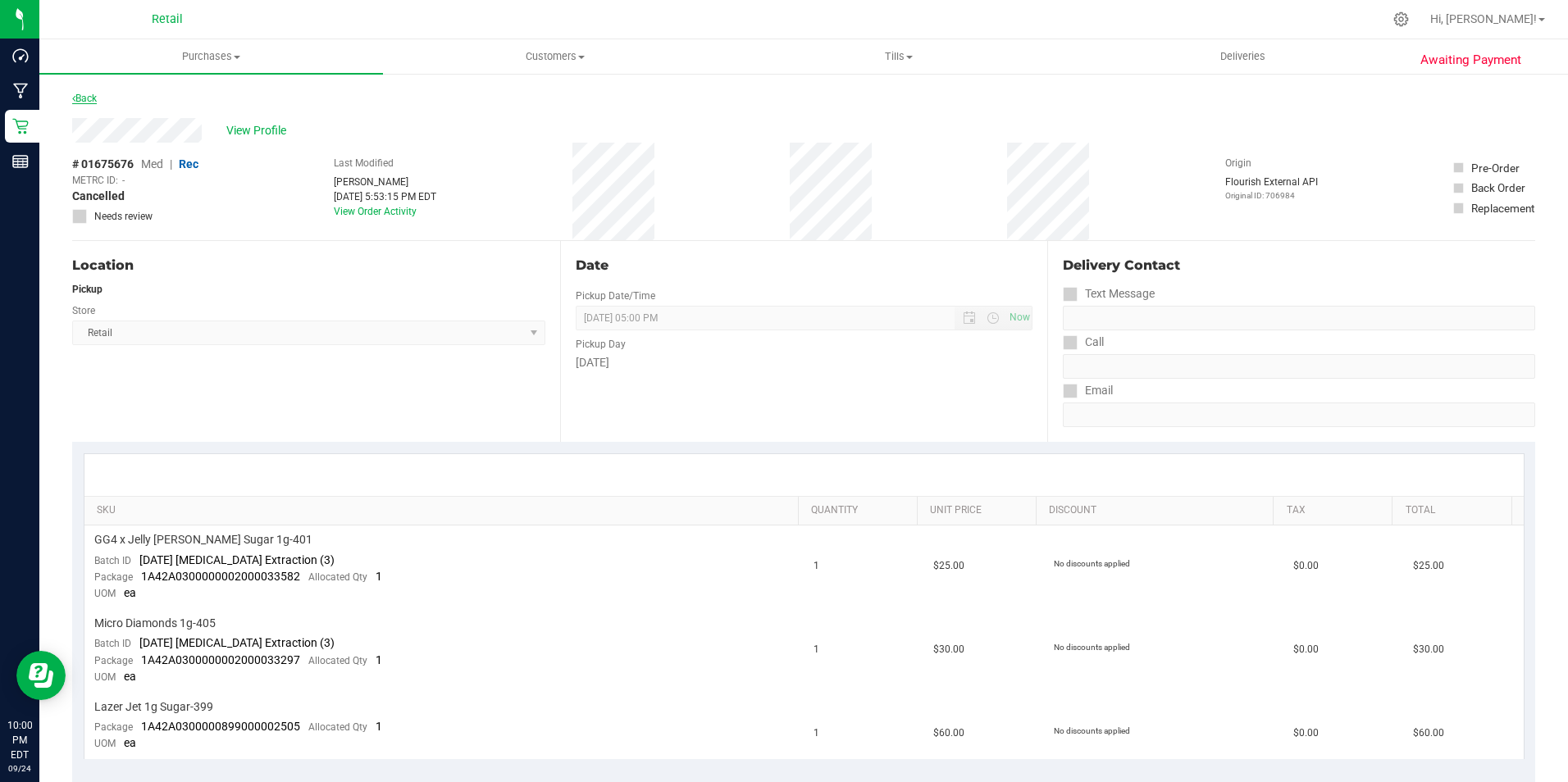
click at [91, 93] on link "Back" at bounding box center [85, 98] width 25 height 11
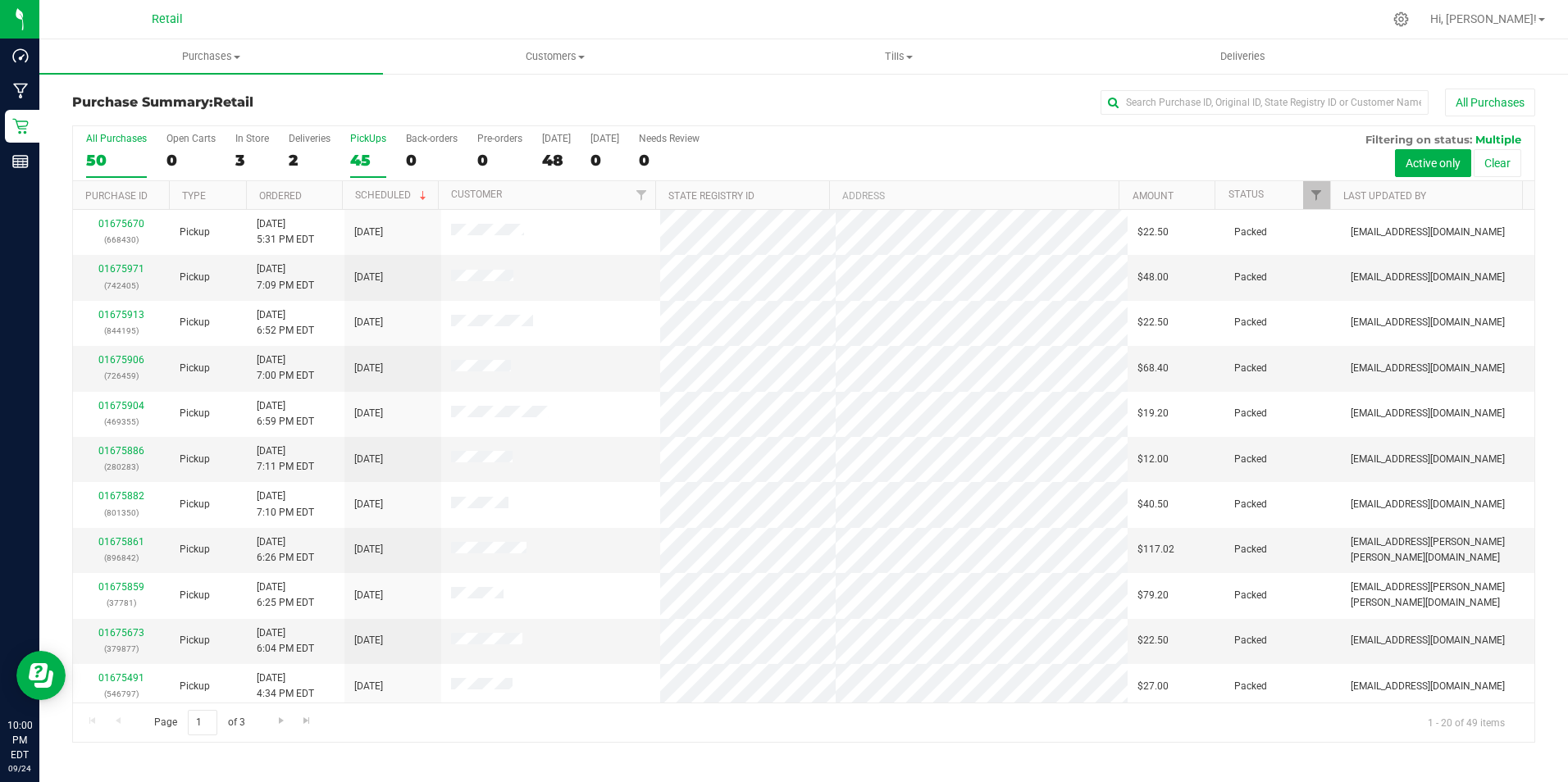
click at [380, 147] on label "PickUps 45" at bounding box center [369, 155] width 36 height 45
click at [0, 0] on input "PickUps 45" at bounding box center [0, 0] width 0 height 0
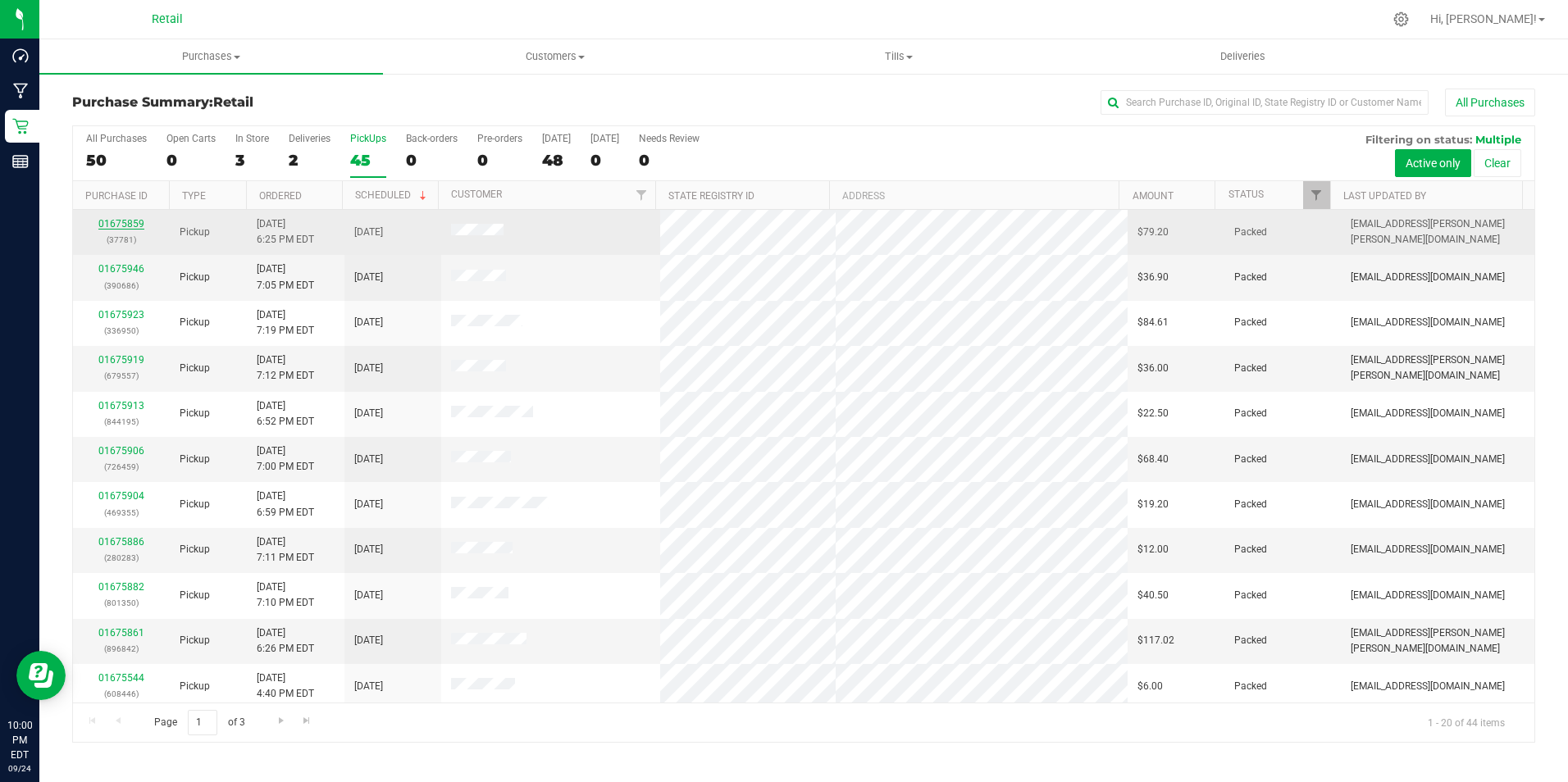
click at [126, 223] on link "01675859" at bounding box center [121, 223] width 46 height 11
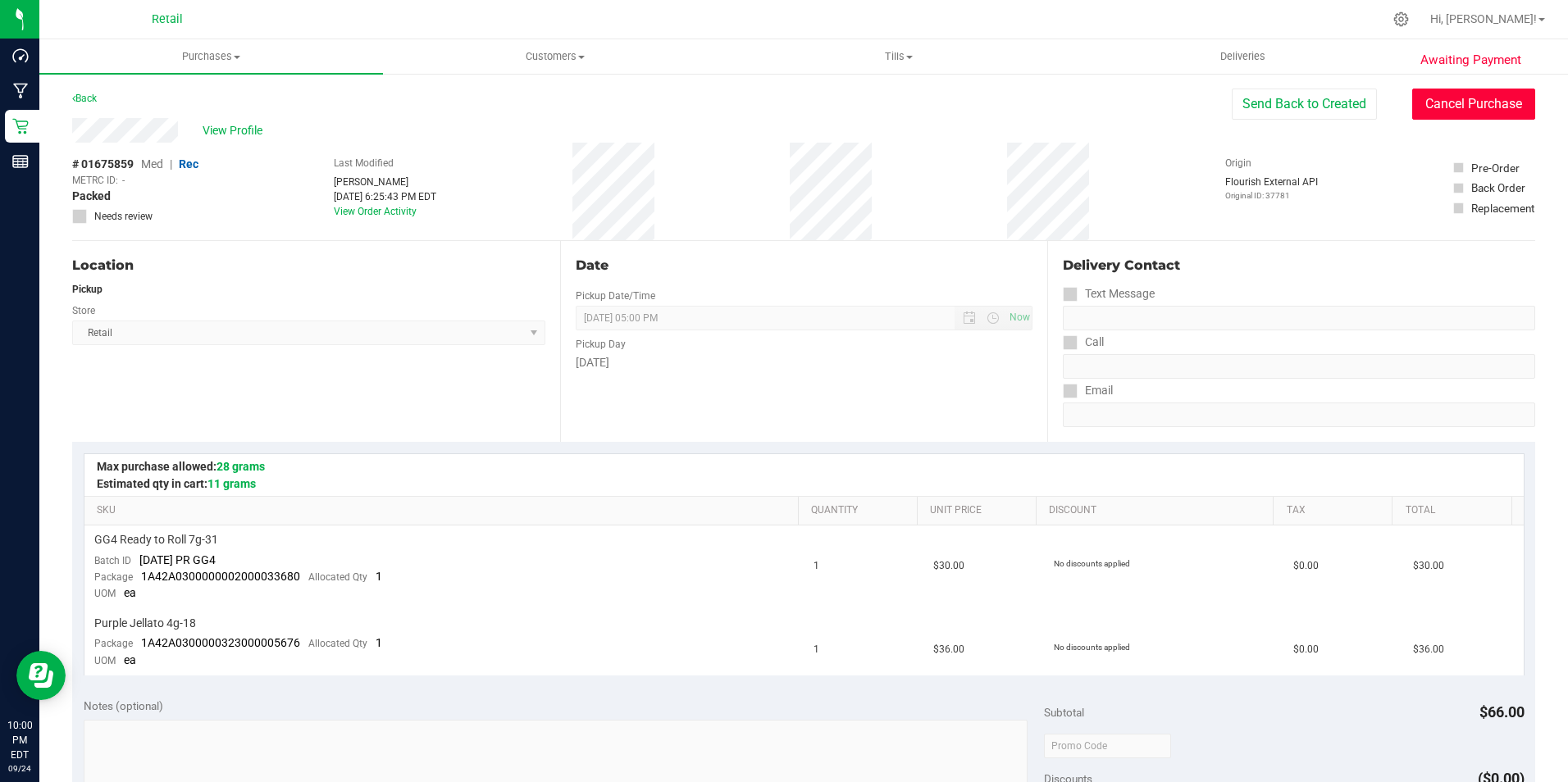
click at [1496, 101] on button "Cancel Purchase" at bounding box center [1473, 104] width 123 height 32
click at [80, 102] on link "Back" at bounding box center [85, 98] width 25 height 11
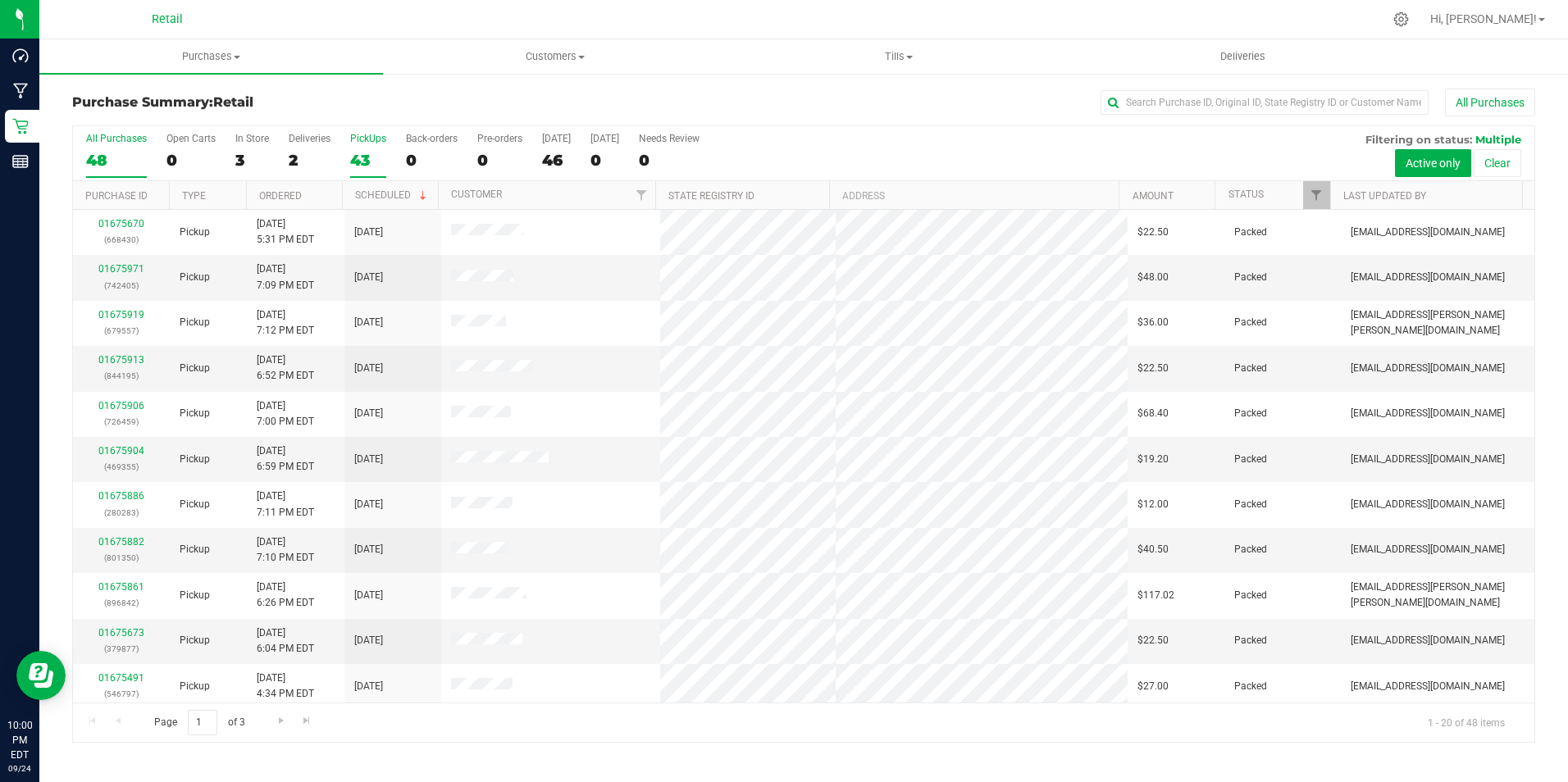
click at [355, 148] on label "PickUps 43" at bounding box center [369, 155] width 36 height 45
click at [0, 0] on input "PickUps 43" at bounding box center [0, 0] width 0 height 0
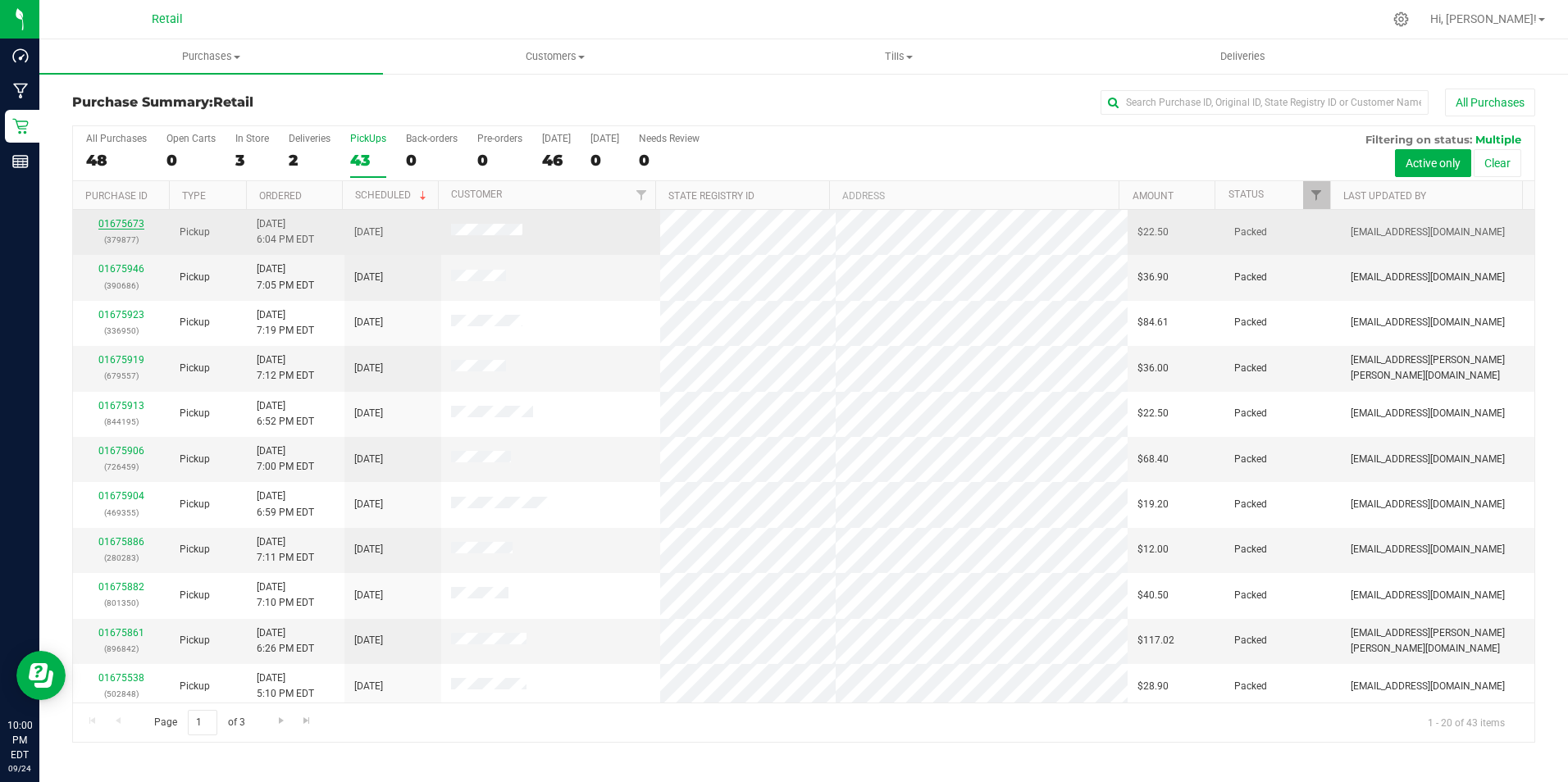
click at [117, 223] on link "01675673" at bounding box center [121, 223] width 46 height 11
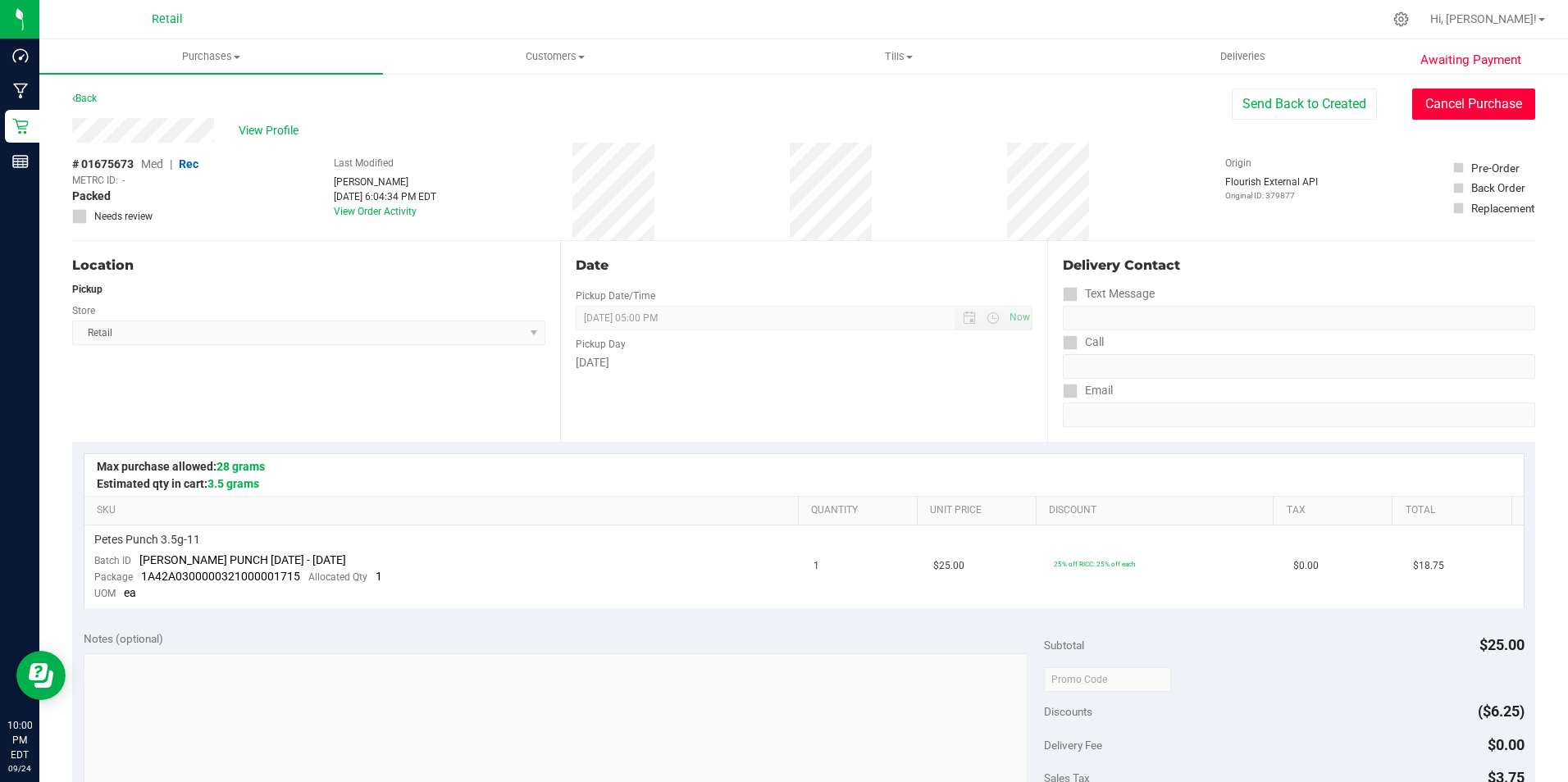
click at [1448, 103] on button "Cancel Purchase" at bounding box center [1473, 104] width 123 height 32
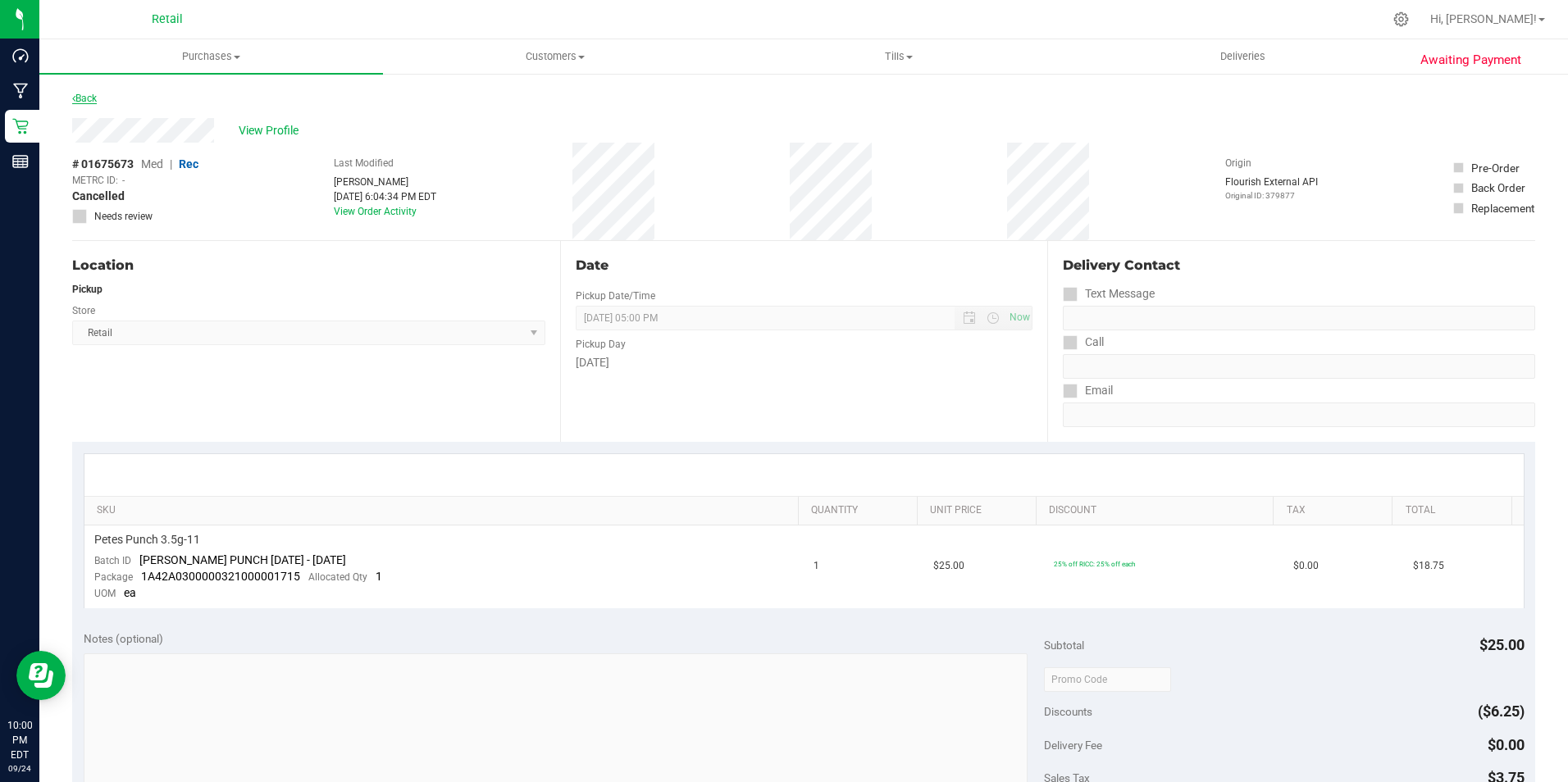
click at [96, 101] on link "Back" at bounding box center [85, 98] width 25 height 11
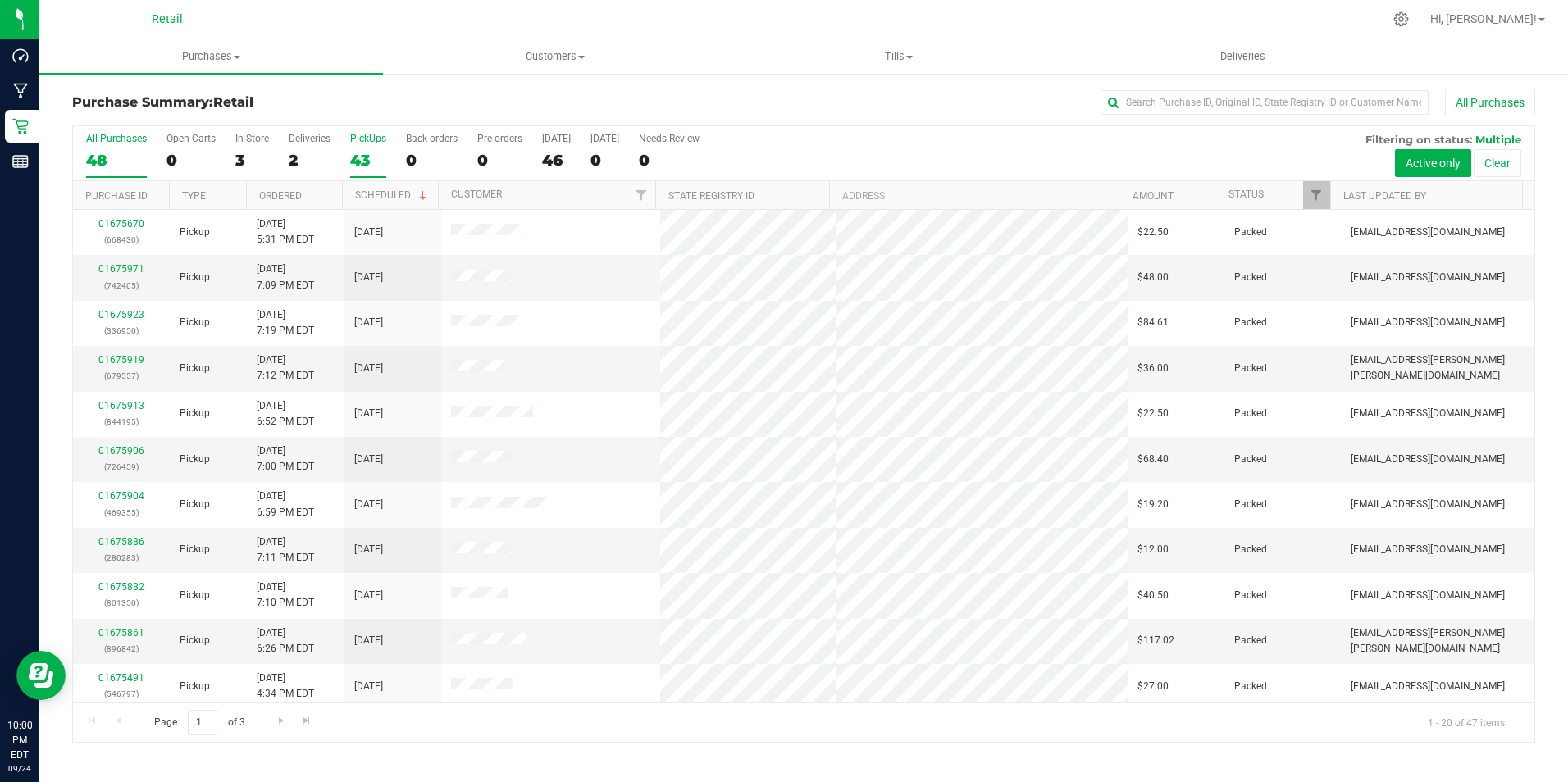
click at [357, 154] on div "43" at bounding box center [369, 160] width 36 height 19
click at [0, 0] on input "PickUps 43" at bounding box center [0, 0] width 0 height 0
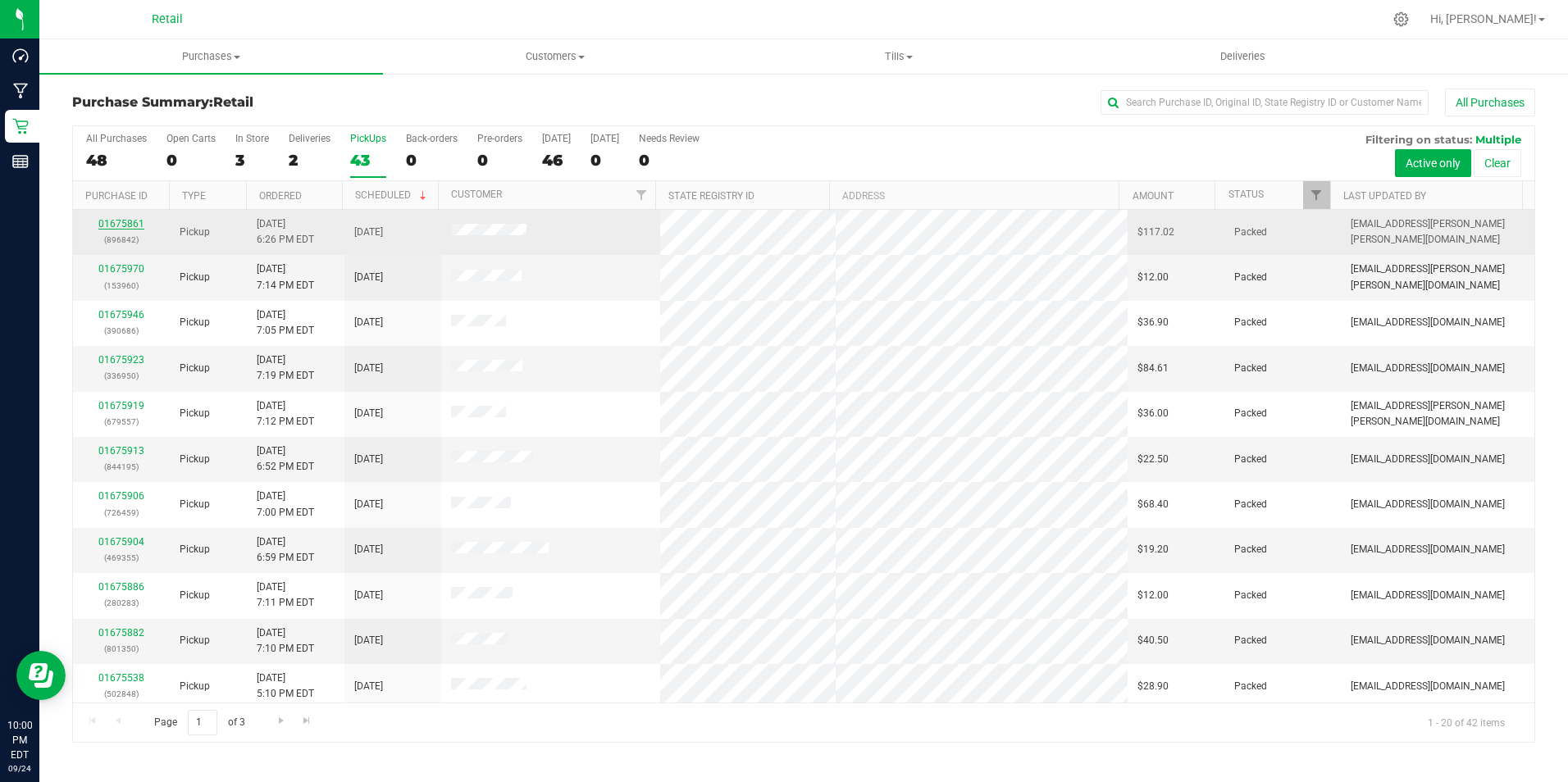
click at [122, 222] on link "01675861" at bounding box center [121, 223] width 46 height 11
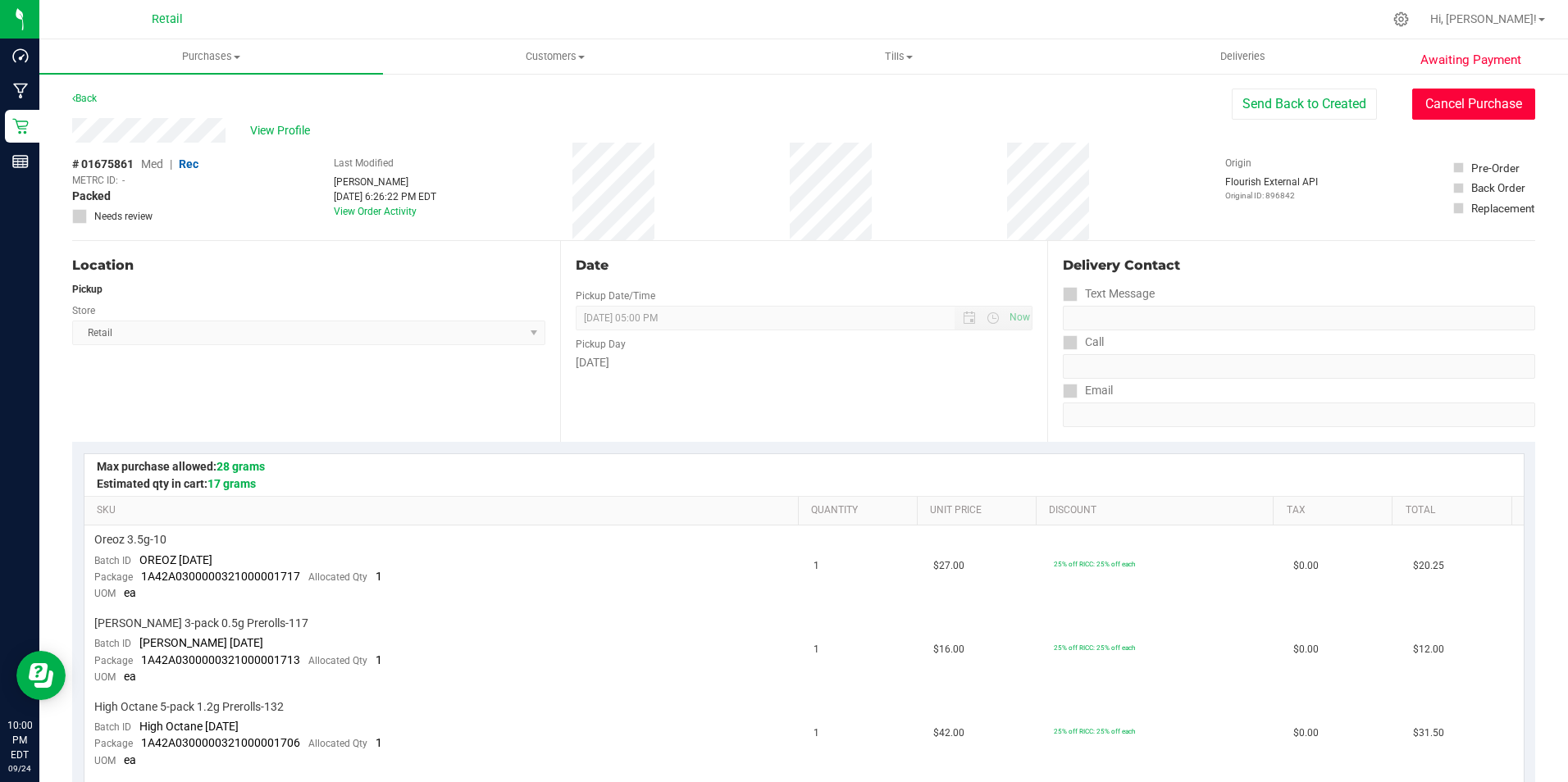
drag, startPoint x: 1439, startPoint y: 97, endPoint x: 853, endPoint y: 99, distance: 586.0
click at [1440, 97] on button "Cancel Purchase" at bounding box center [1473, 104] width 123 height 32
click at [93, 93] on link "Back" at bounding box center [85, 98] width 25 height 11
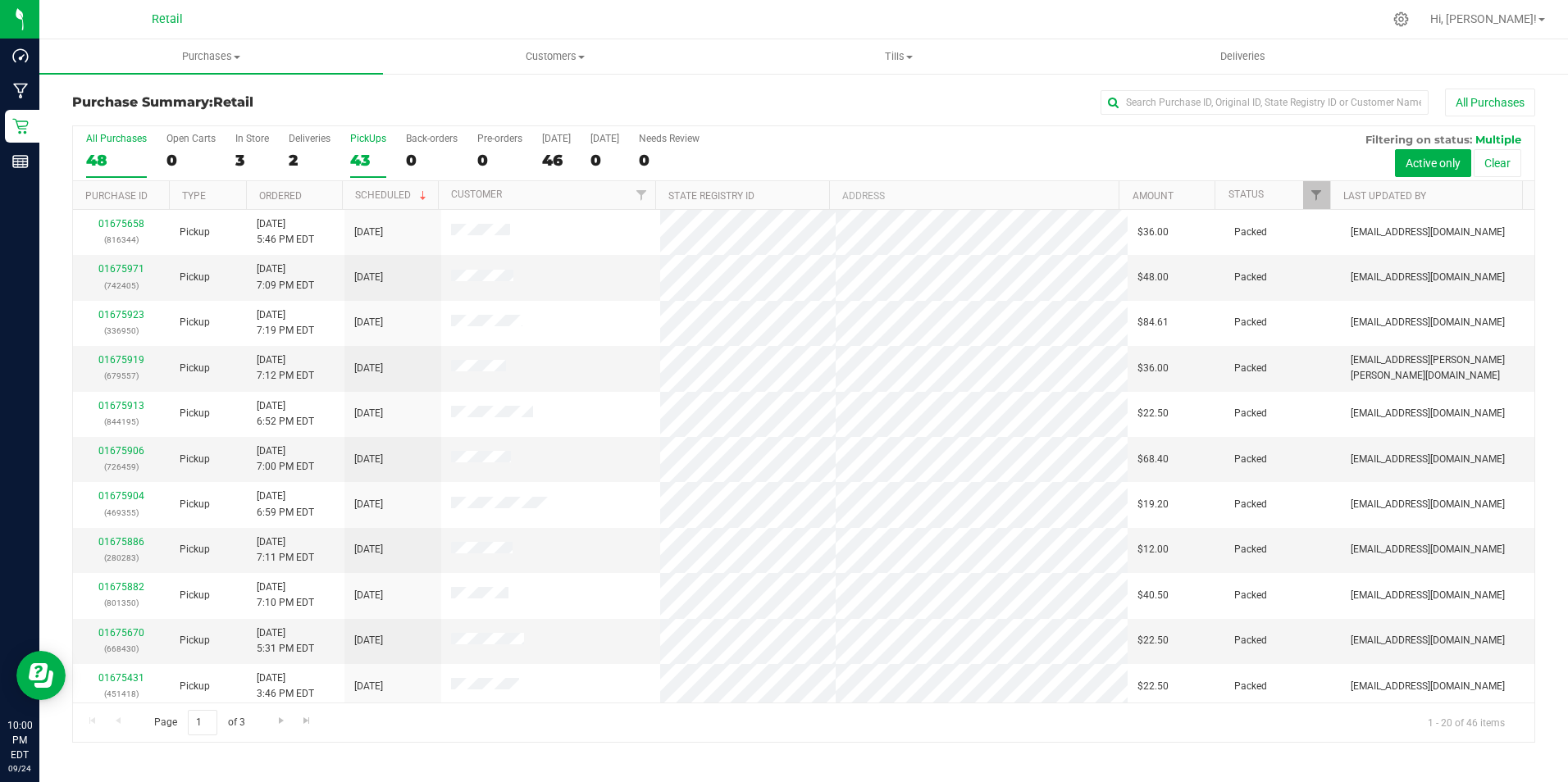
click at [374, 143] on div "PickUps" at bounding box center [369, 138] width 36 height 11
click at [0, 0] on input "PickUps 43" at bounding box center [0, 0] width 0 height 0
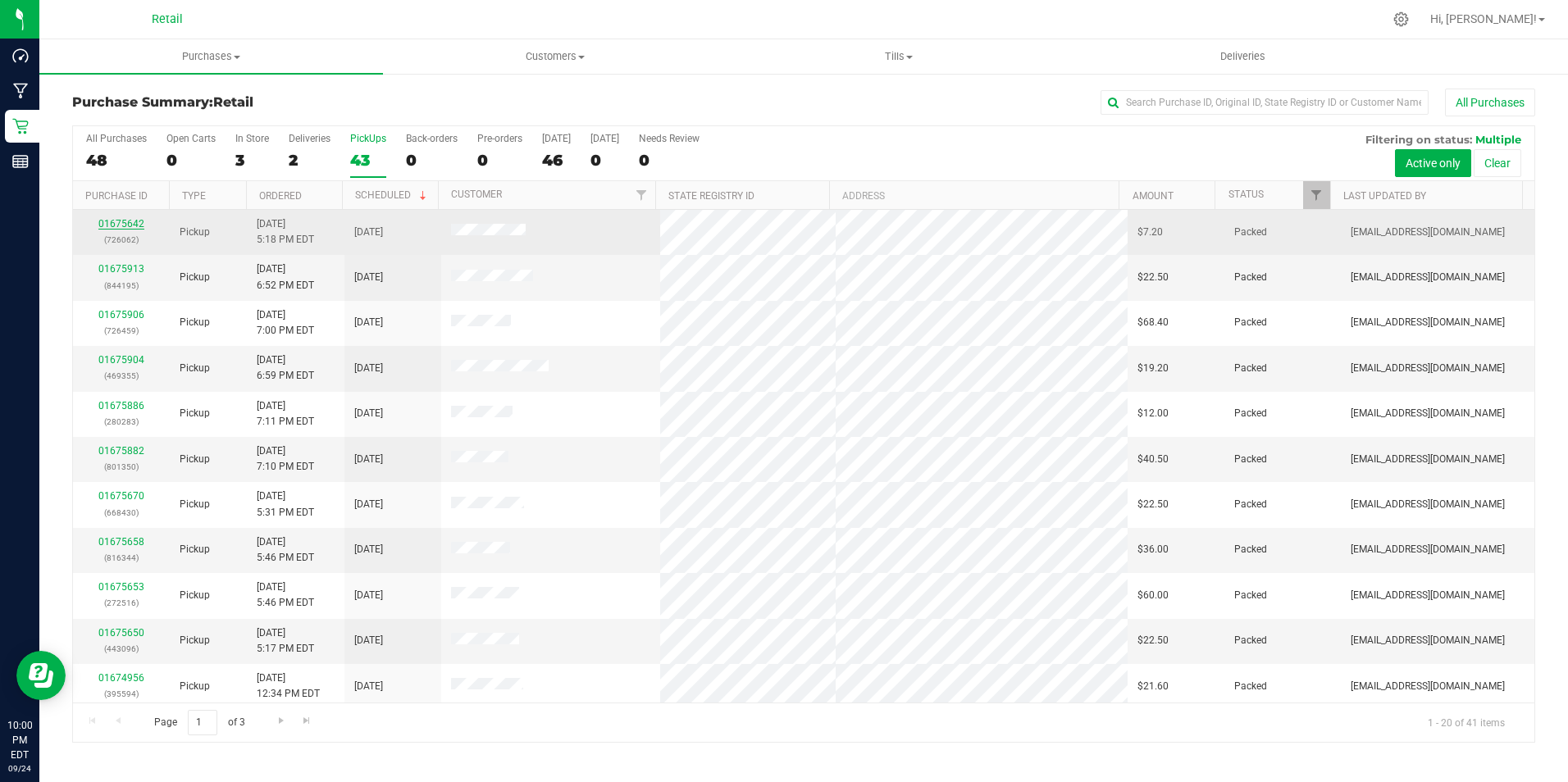
click at [113, 221] on link "01675642" at bounding box center [121, 223] width 46 height 11
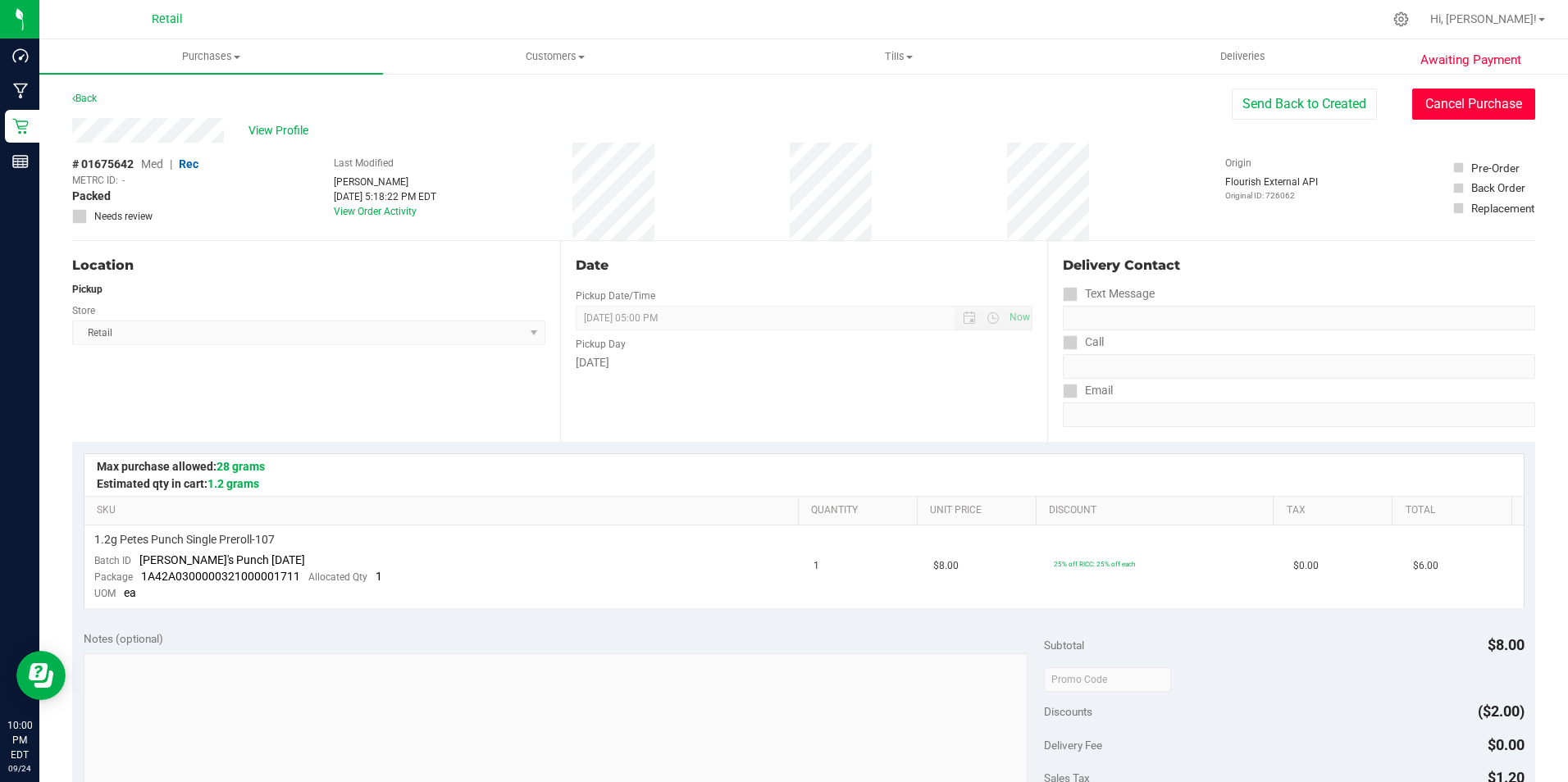
click at [1411, 99] on button "Cancel Purchase" at bounding box center [1473, 104] width 123 height 32
click at [84, 97] on link "Back" at bounding box center [85, 98] width 25 height 11
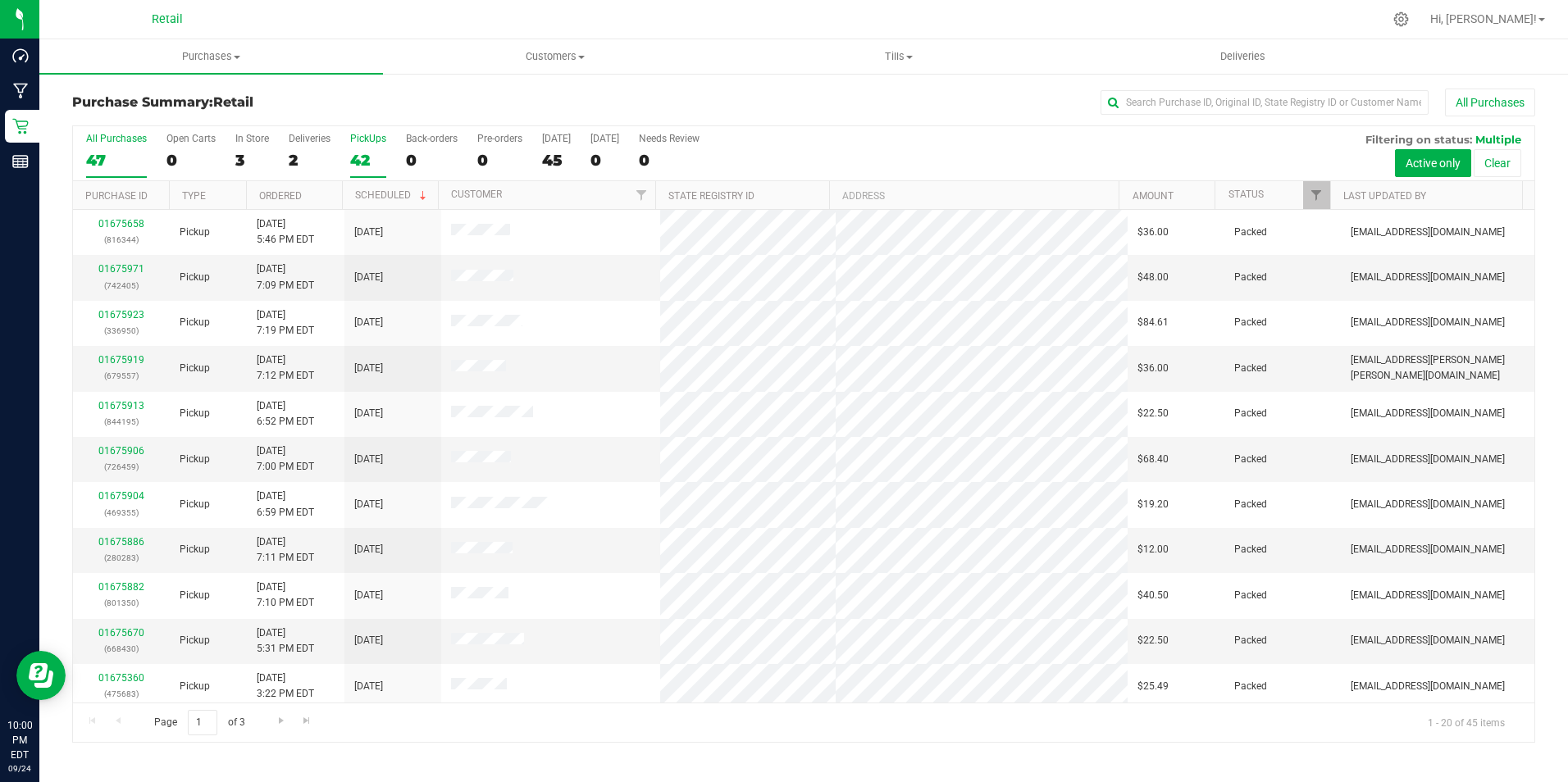
click at [371, 148] on label "PickUps 42" at bounding box center [369, 155] width 36 height 45
click at [0, 0] on input "PickUps 42" at bounding box center [0, 0] width 0 height 0
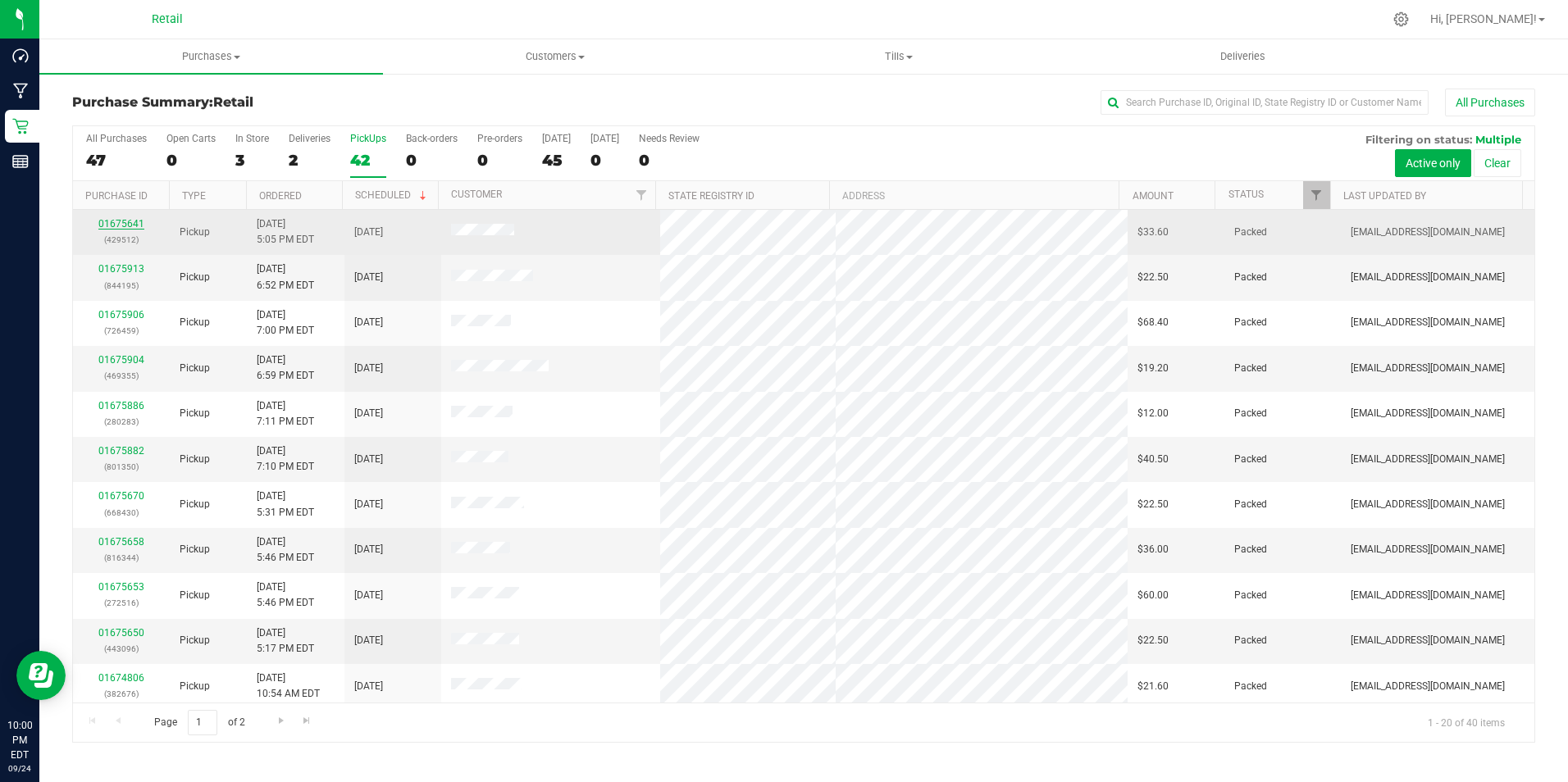
click at [127, 224] on link "01675641" at bounding box center [121, 223] width 46 height 11
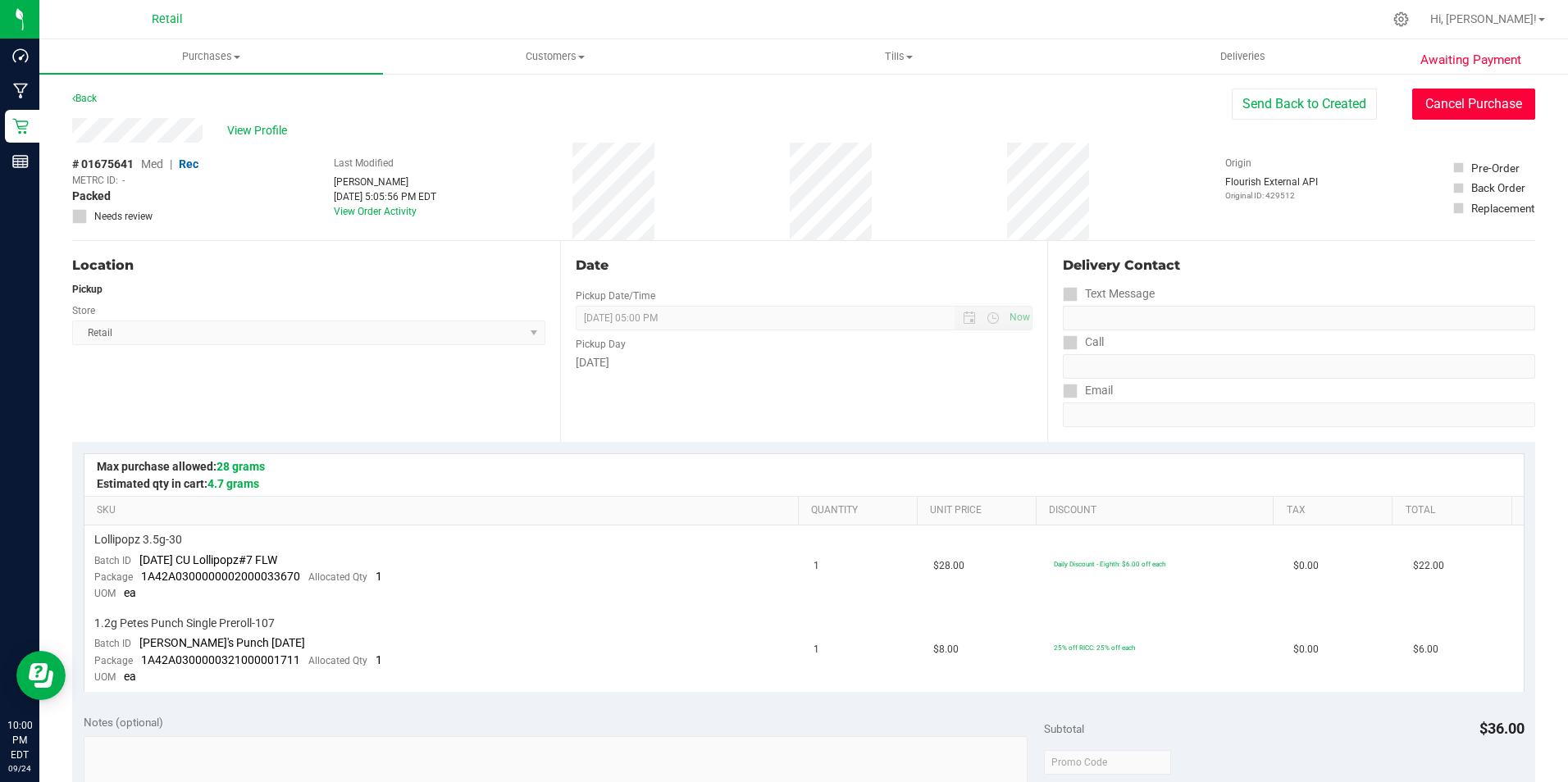
click at [1444, 101] on button "Cancel Purchase" at bounding box center [1473, 104] width 123 height 32
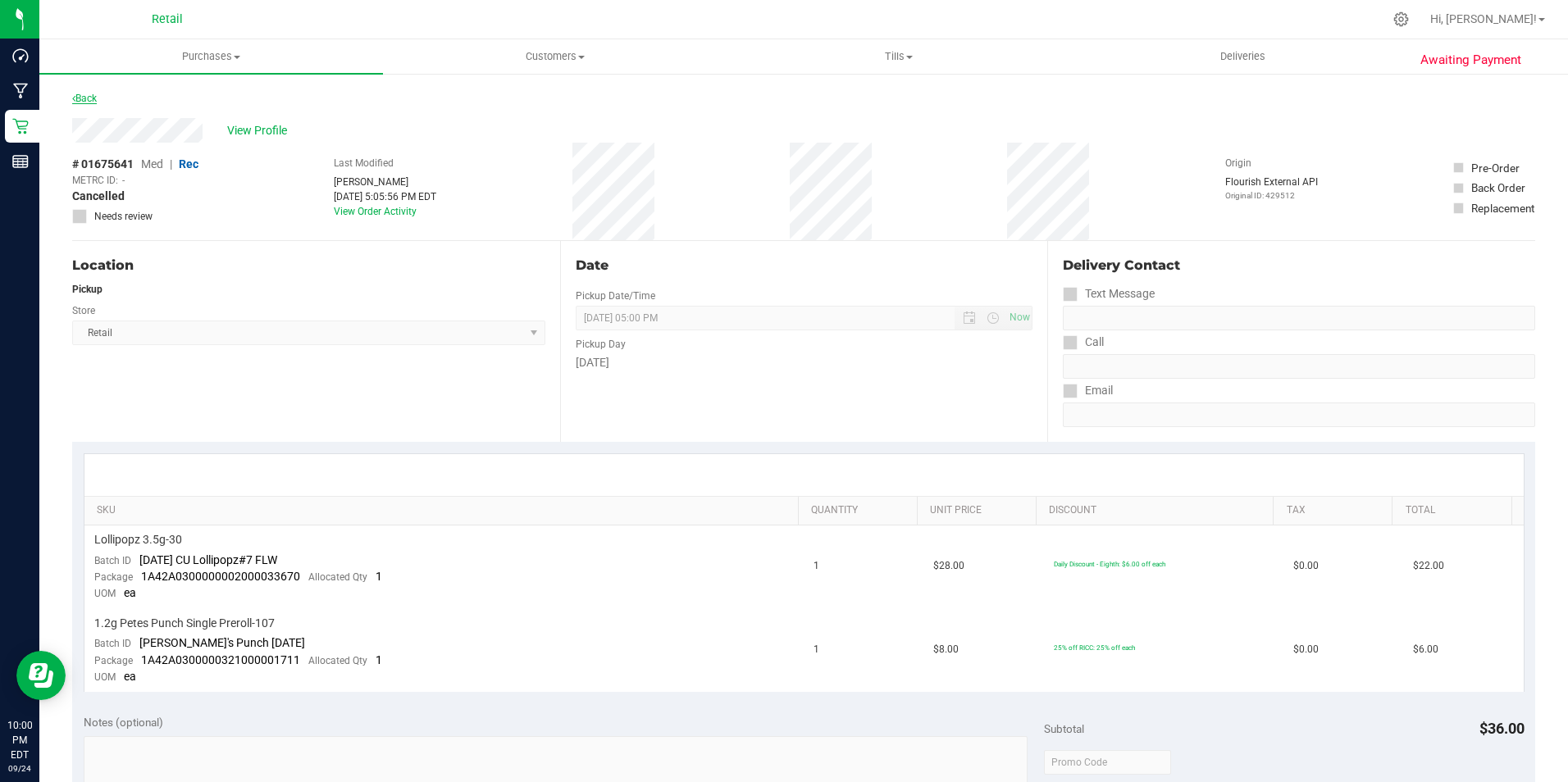
click at [87, 95] on link "Back" at bounding box center [85, 98] width 25 height 11
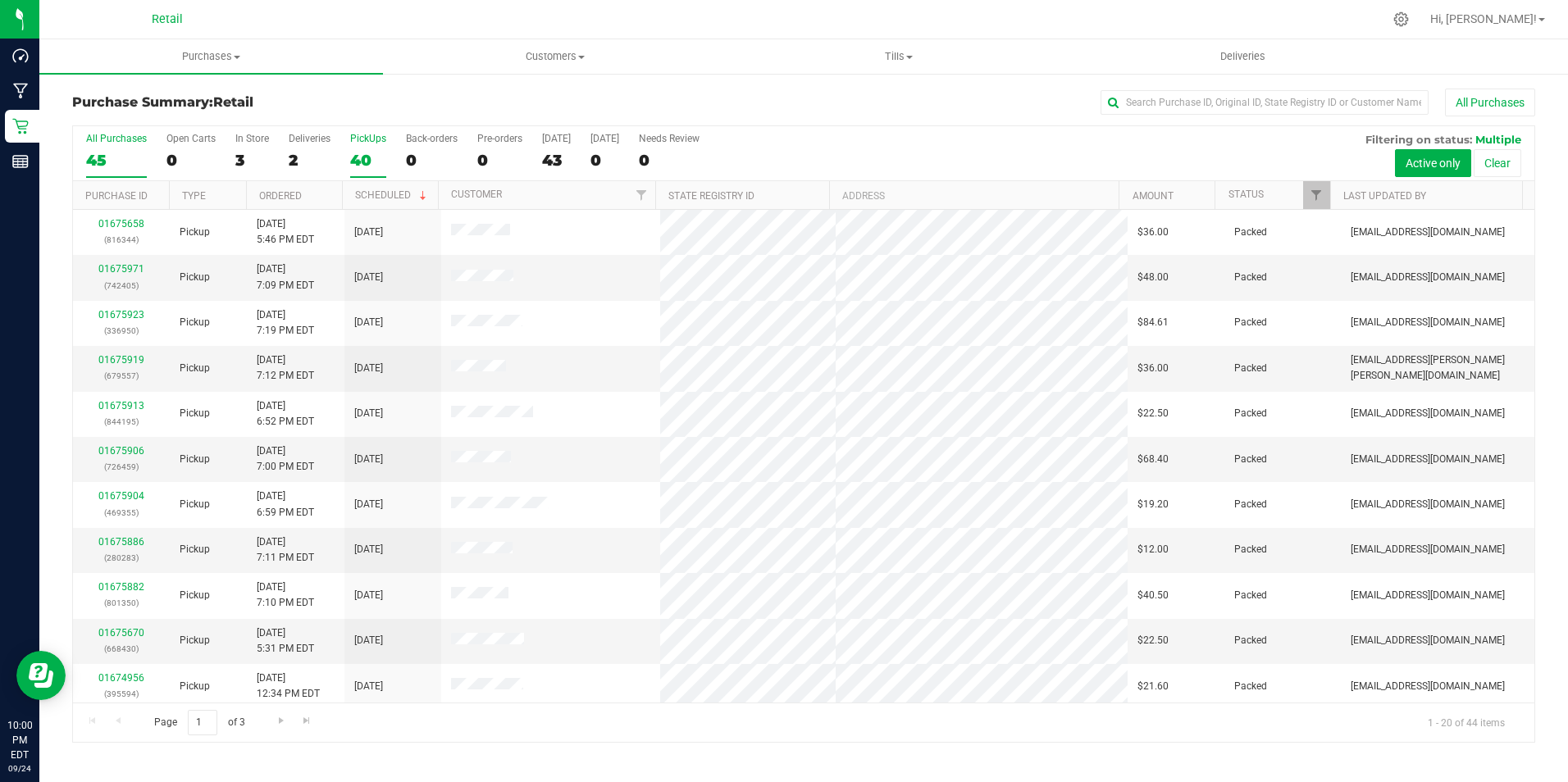
click at [368, 148] on label "PickUps 40" at bounding box center [369, 155] width 36 height 45
click at [0, 0] on input "PickUps 40" at bounding box center [0, 0] width 0 height 0
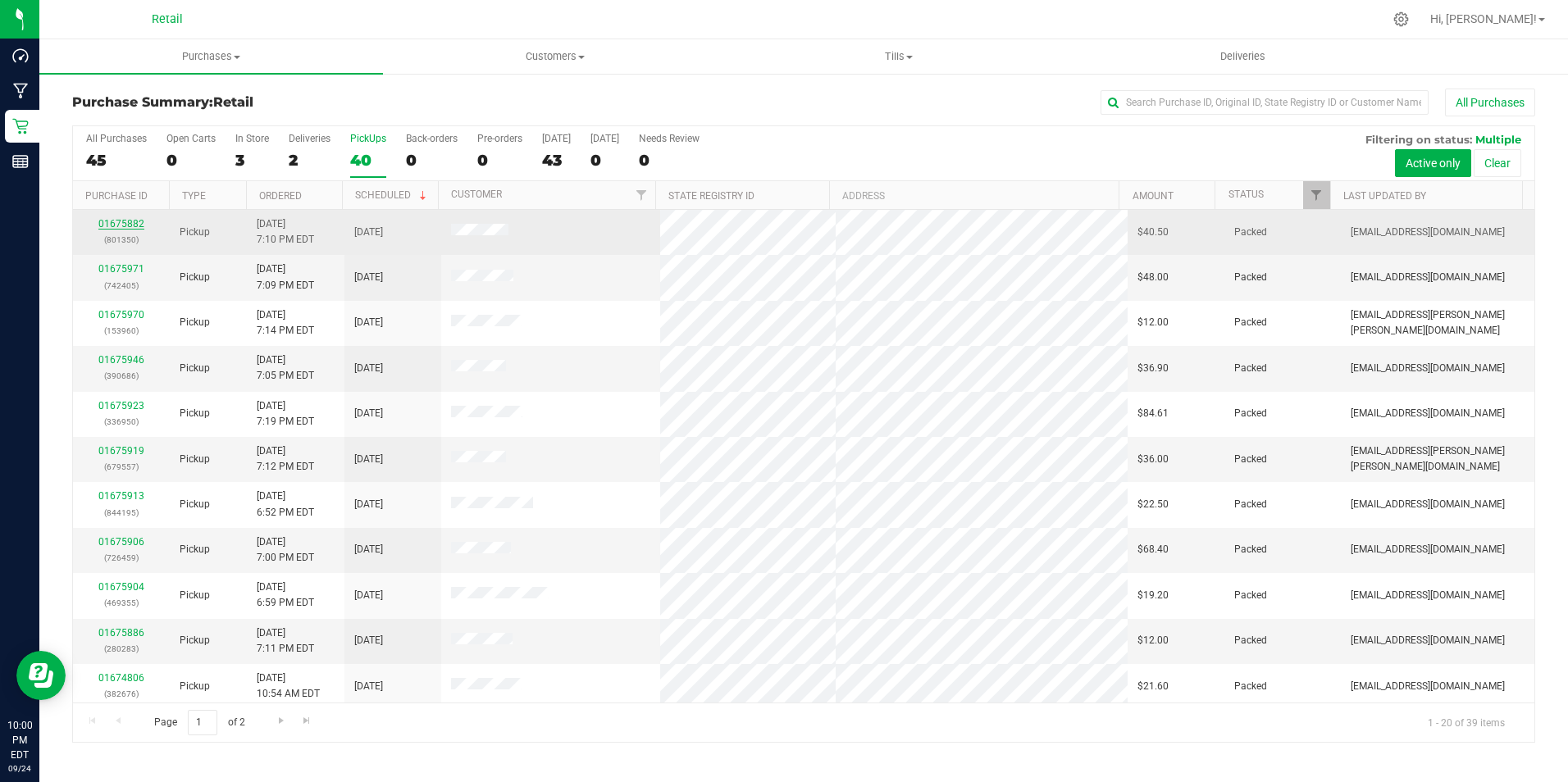
click at [129, 222] on link "01675882" at bounding box center [121, 223] width 46 height 11
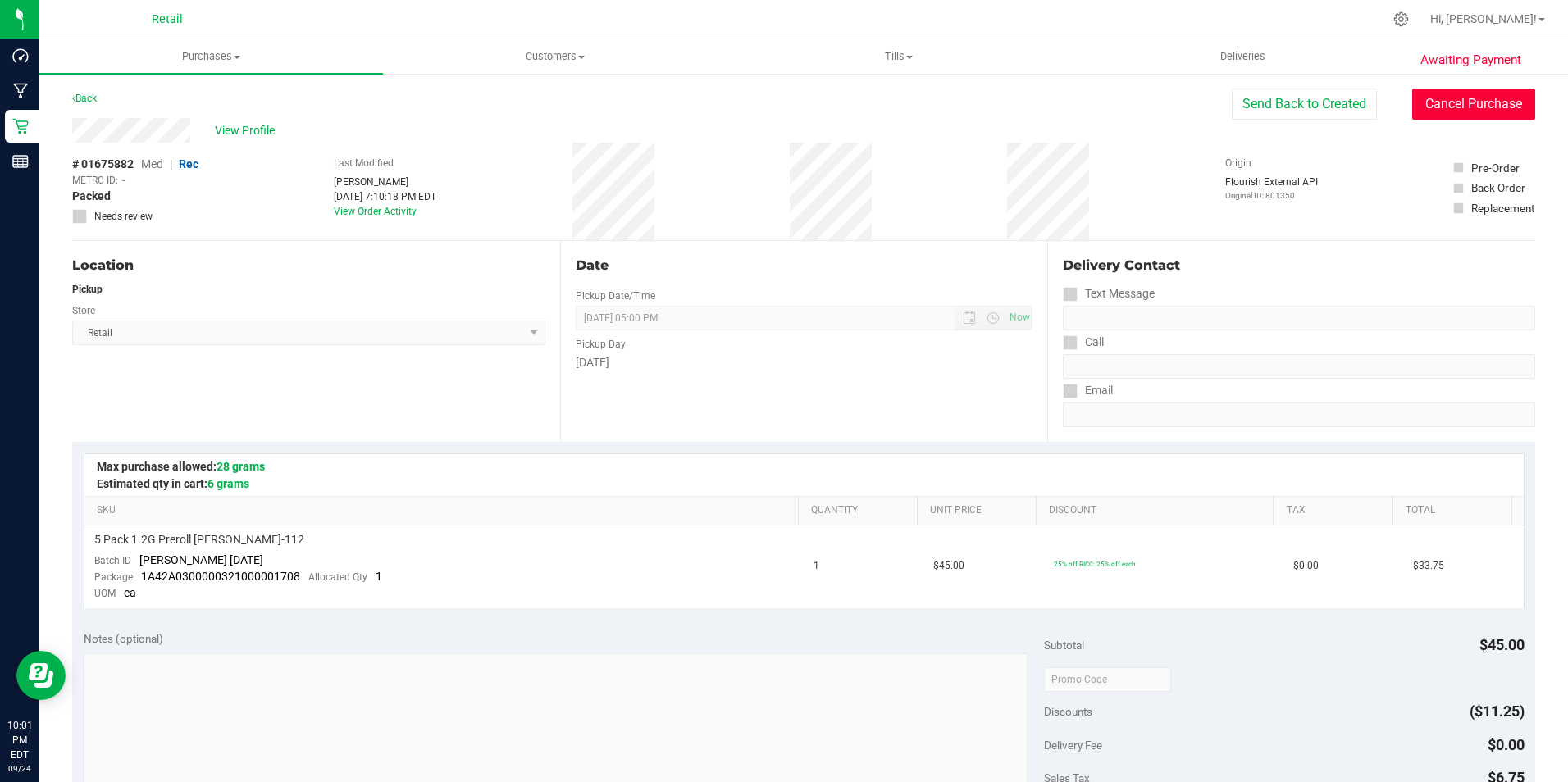
click at [1474, 115] on button "Cancel Purchase" at bounding box center [1473, 104] width 123 height 32
click at [90, 100] on link "Back" at bounding box center [85, 98] width 25 height 11
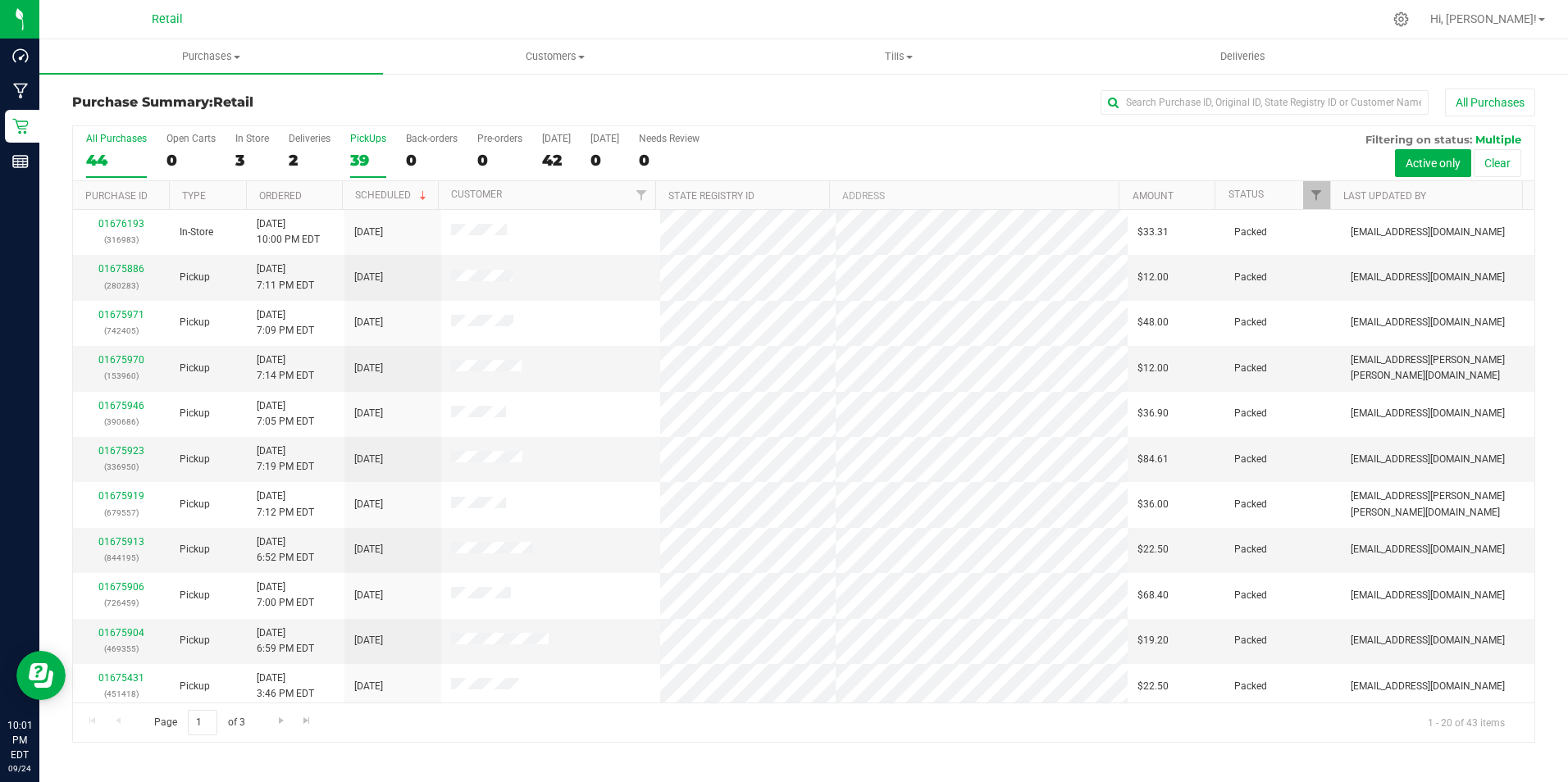
click at [358, 141] on div "PickUps" at bounding box center [369, 138] width 36 height 11
click at [0, 0] on input "PickUps 39" at bounding box center [0, 0] width 0 height 0
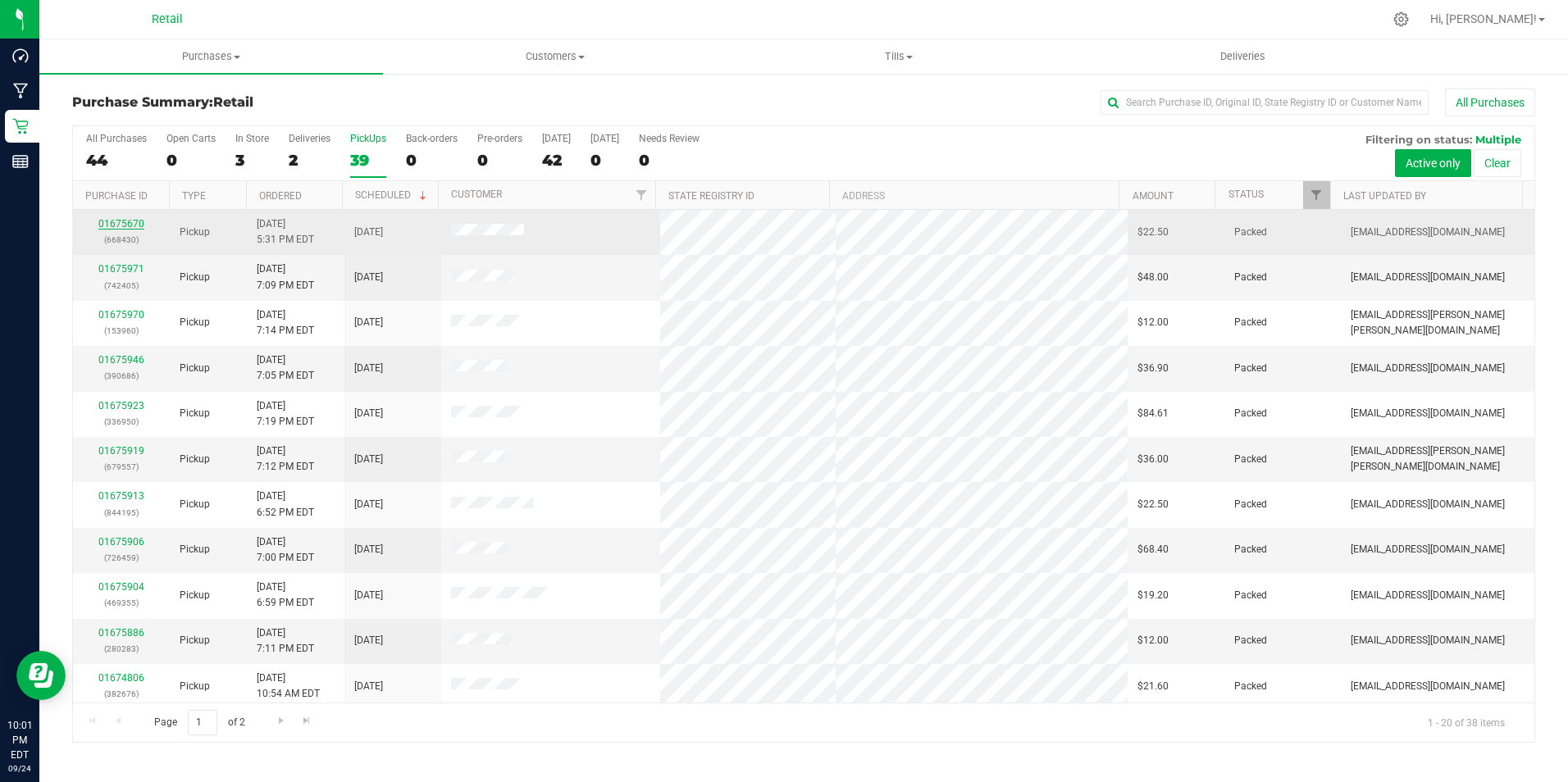
click at [135, 220] on link "01675670" at bounding box center [121, 223] width 46 height 11
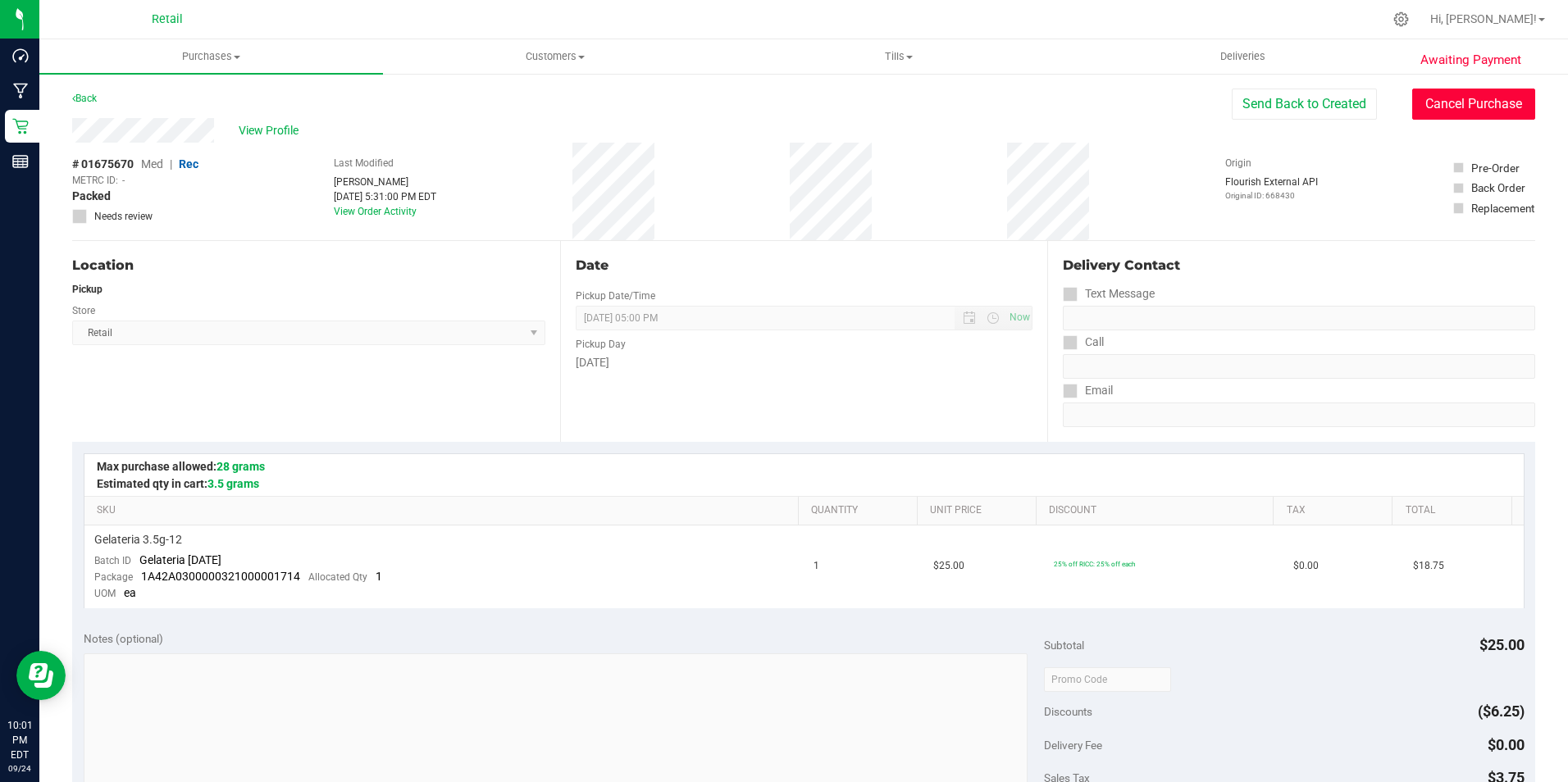
drag, startPoint x: 1500, startPoint y: 98, endPoint x: 843, endPoint y: 100, distance: 657.0
click at [1498, 99] on button "Cancel Purchase" at bounding box center [1473, 104] width 123 height 32
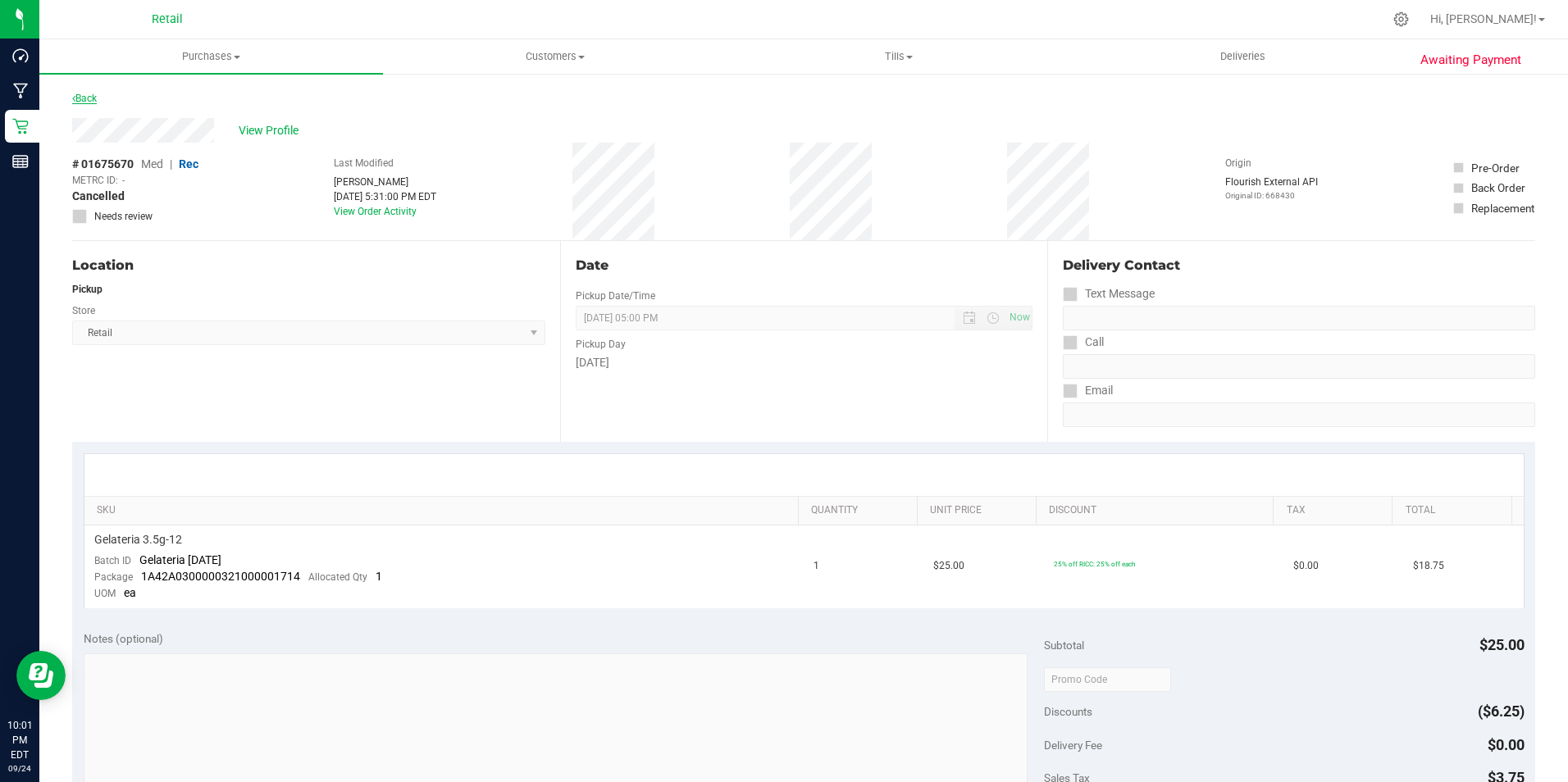
click at [84, 102] on link "Back" at bounding box center [85, 98] width 25 height 11
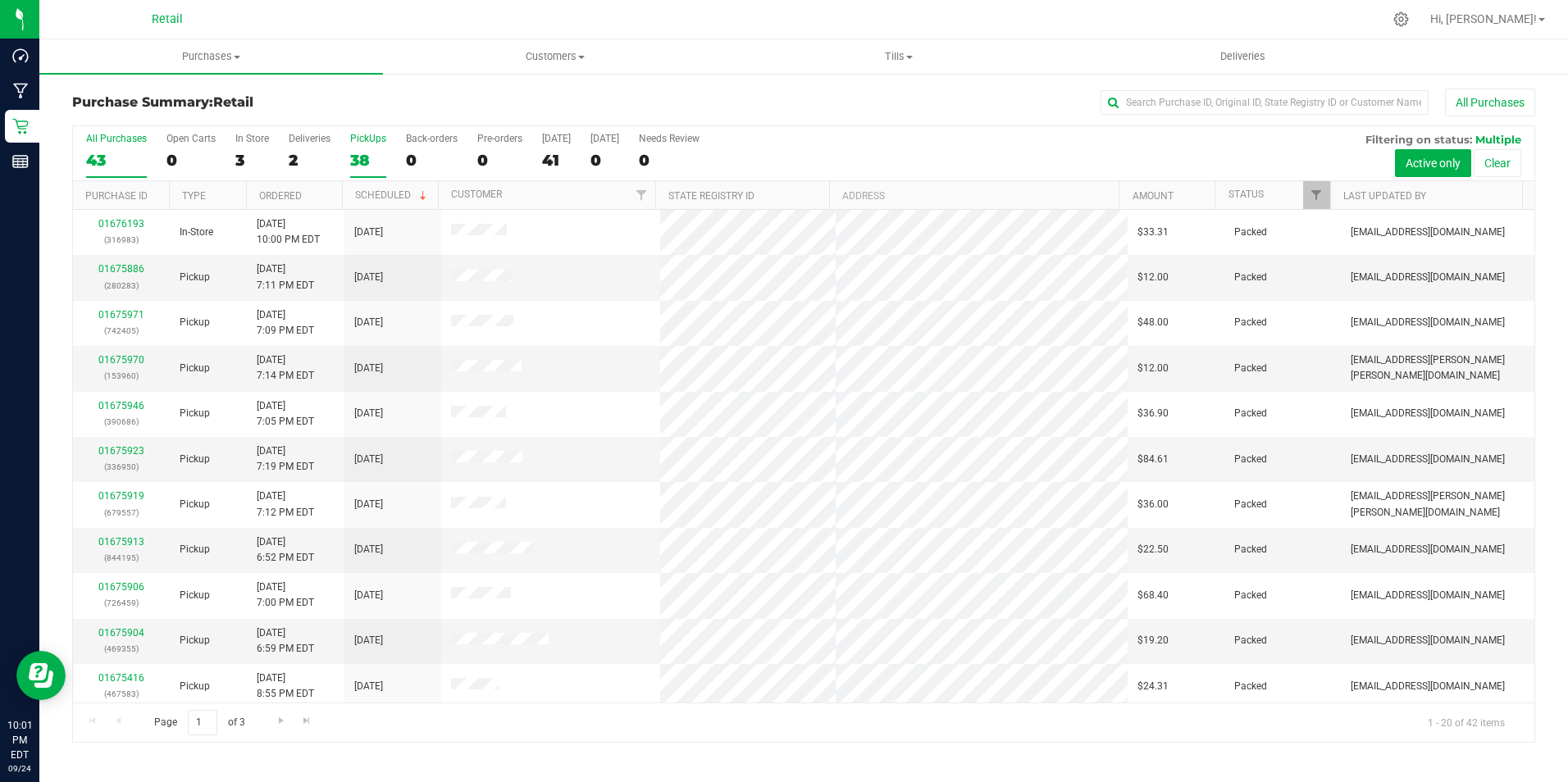
click at [358, 146] on label "PickUps 38" at bounding box center [369, 155] width 36 height 45
click at [0, 0] on input "PickUps 38" at bounding box center [0, 0] width 0 height 0
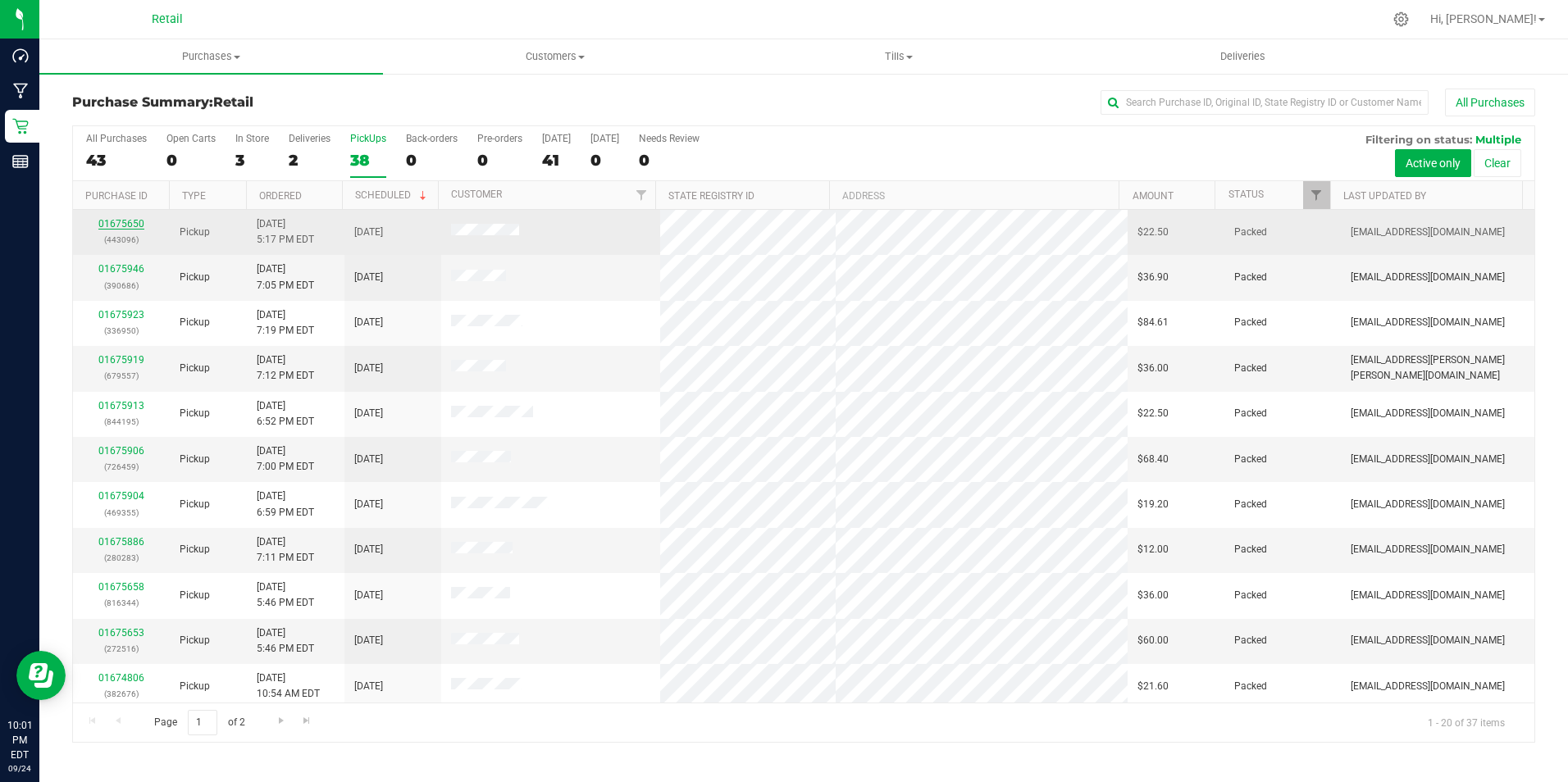
click at [131, 220] on link "01675650" at bounding box center [121, 223] width 46 height 11
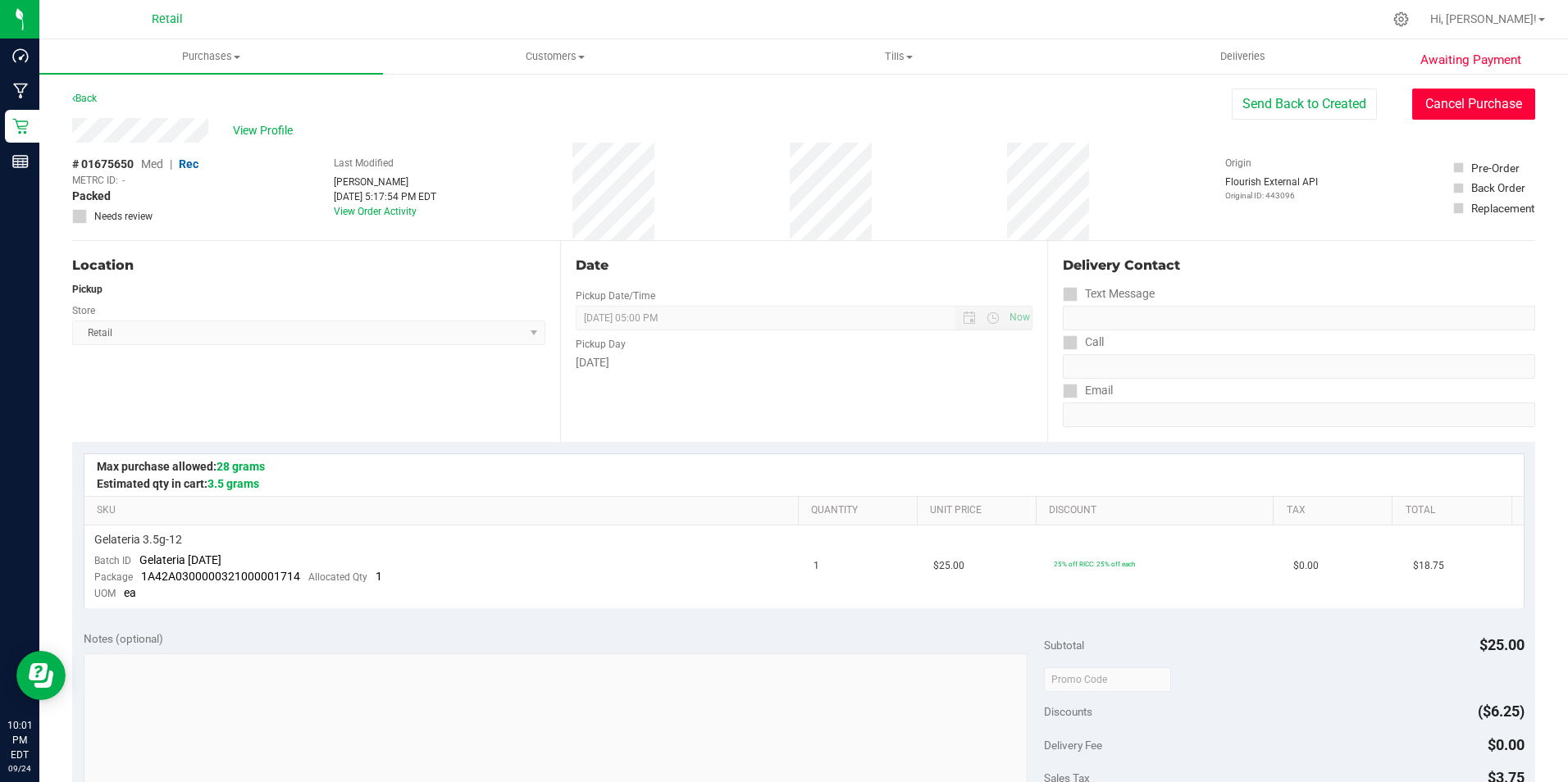
click at [1418, 95] on button "Cancel Purchase" at bounding box center [1473, 104] width 123 height 32
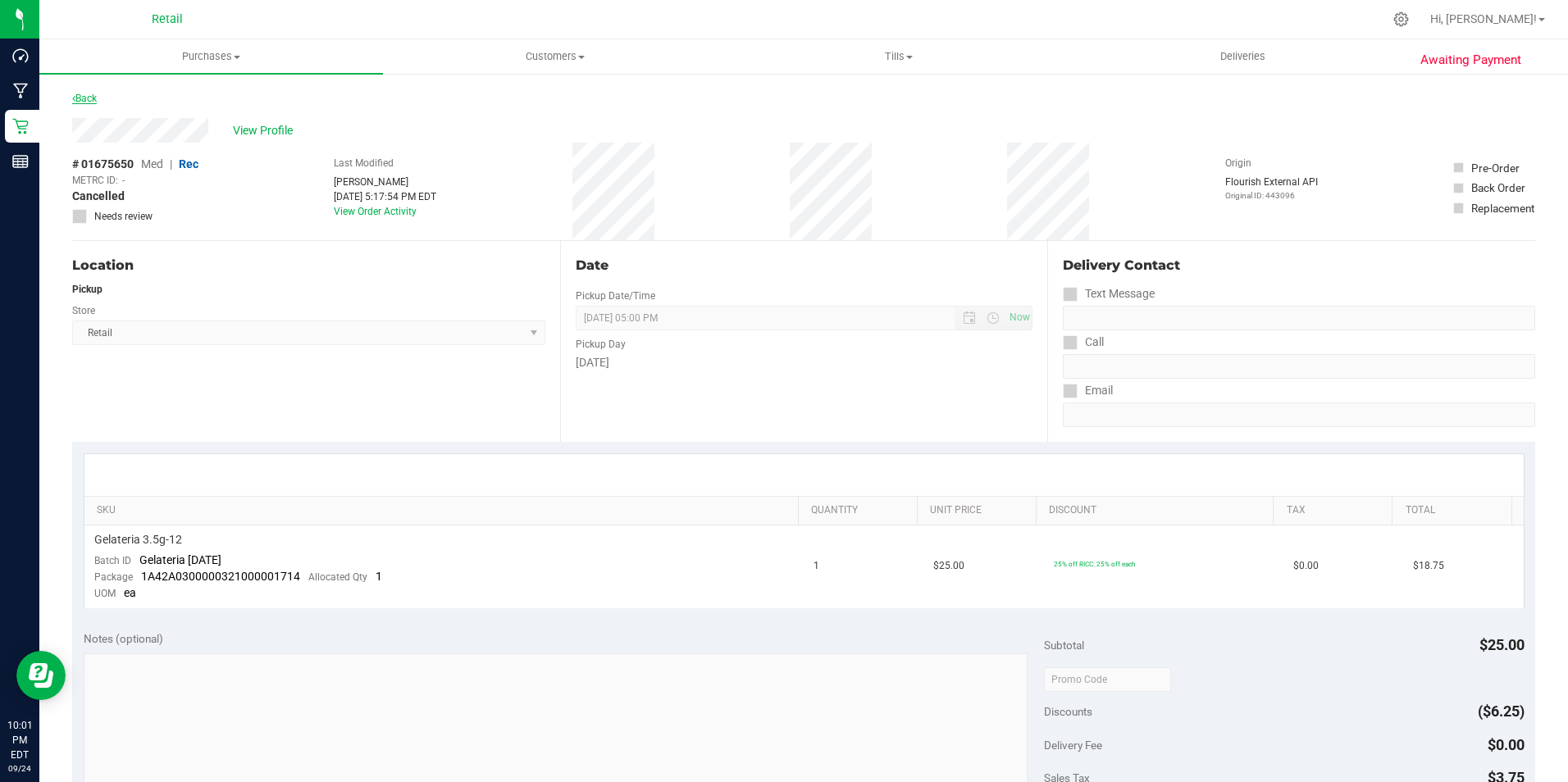
click at [92, 101] on link "Back" at bounding box center [85, 98] width 25 height 11
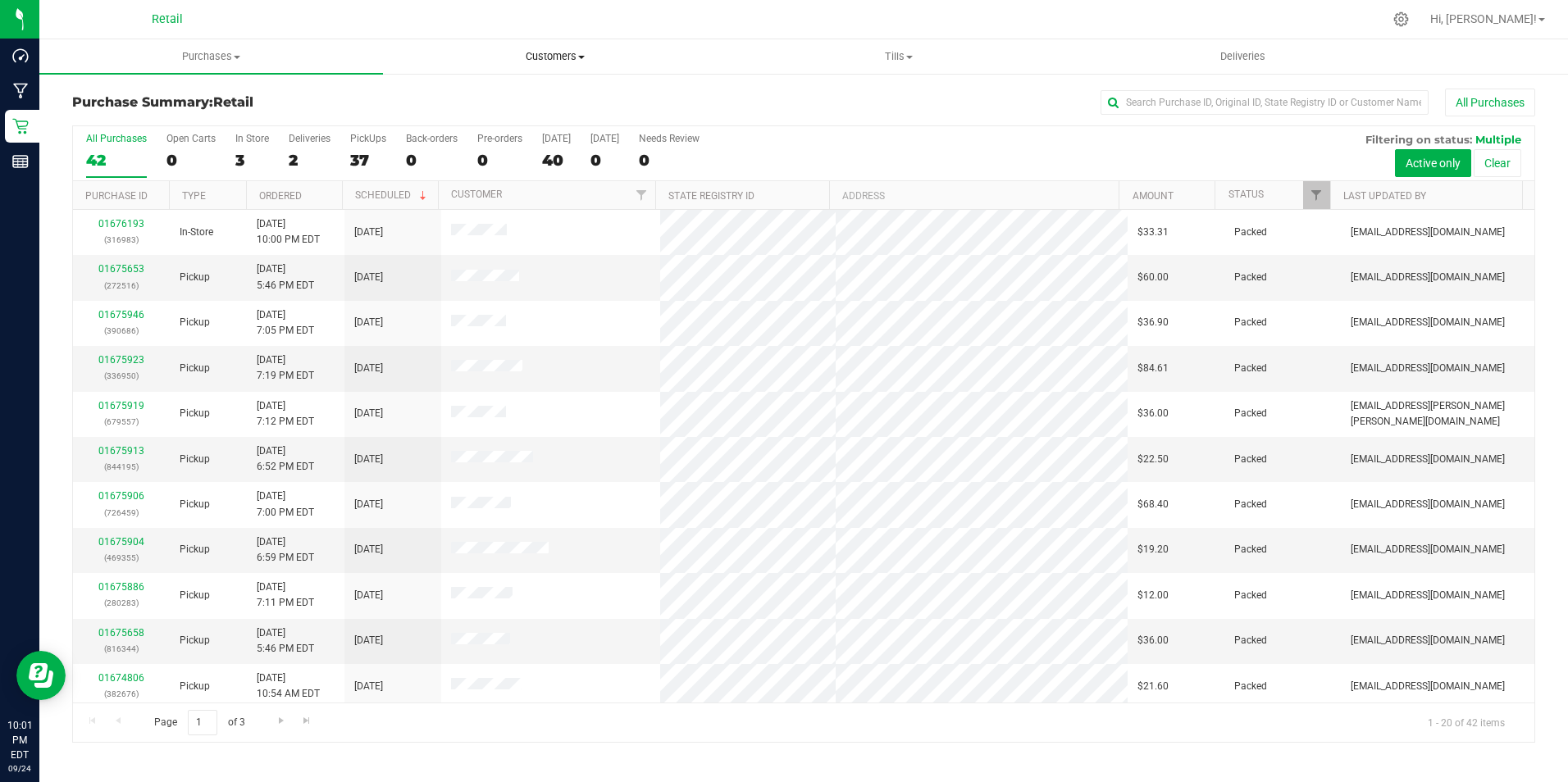
click at [577, 59] on span "Customers" at bounding box center [555, 56] width 342 height 14
click at [442, 90] on li "All customers" at bounding box center [555, 99] width 344 height 20
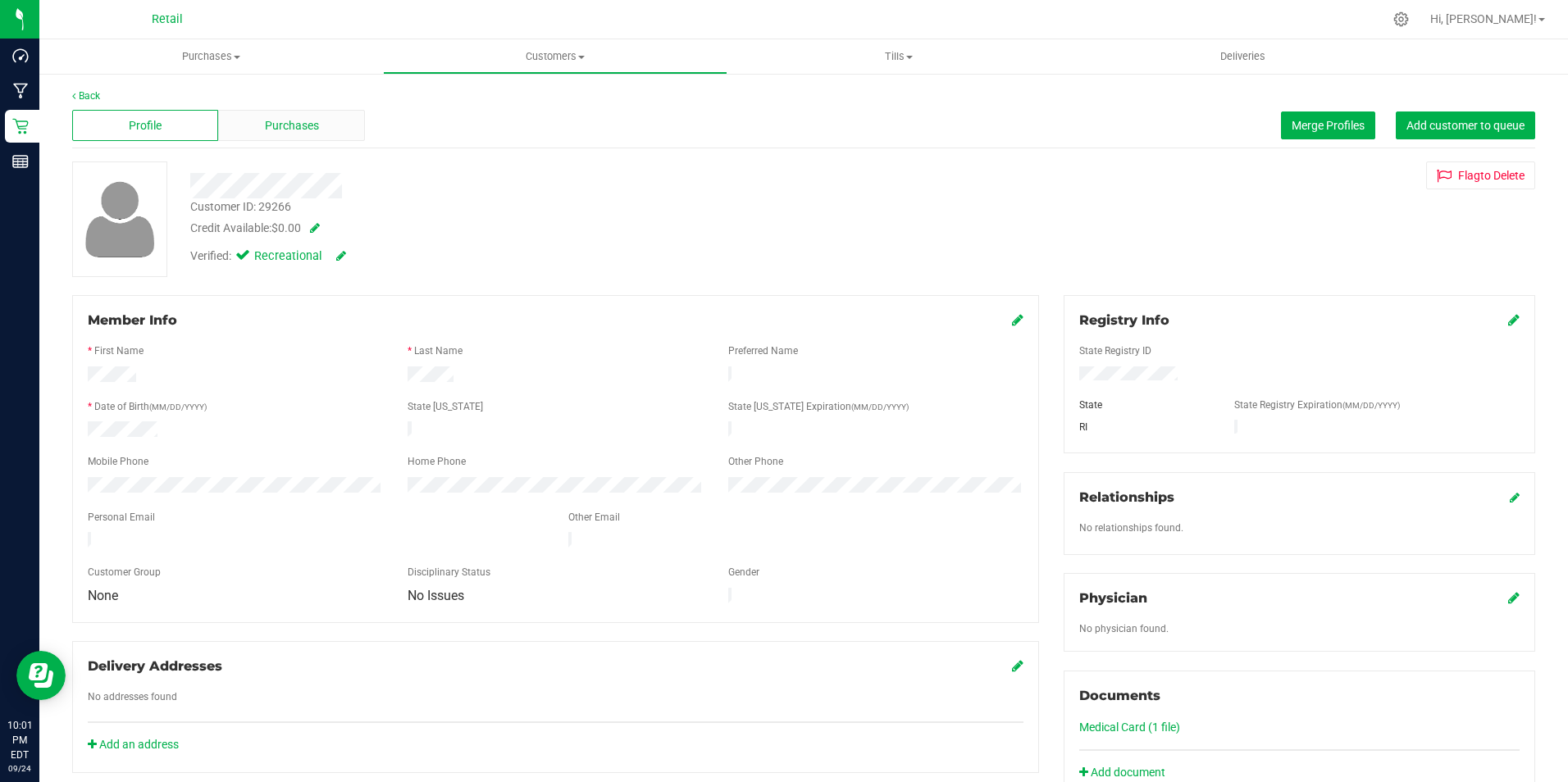
click at [315, 121] on span "Purchases" at bounding box center [291, 126] width 54 height 17
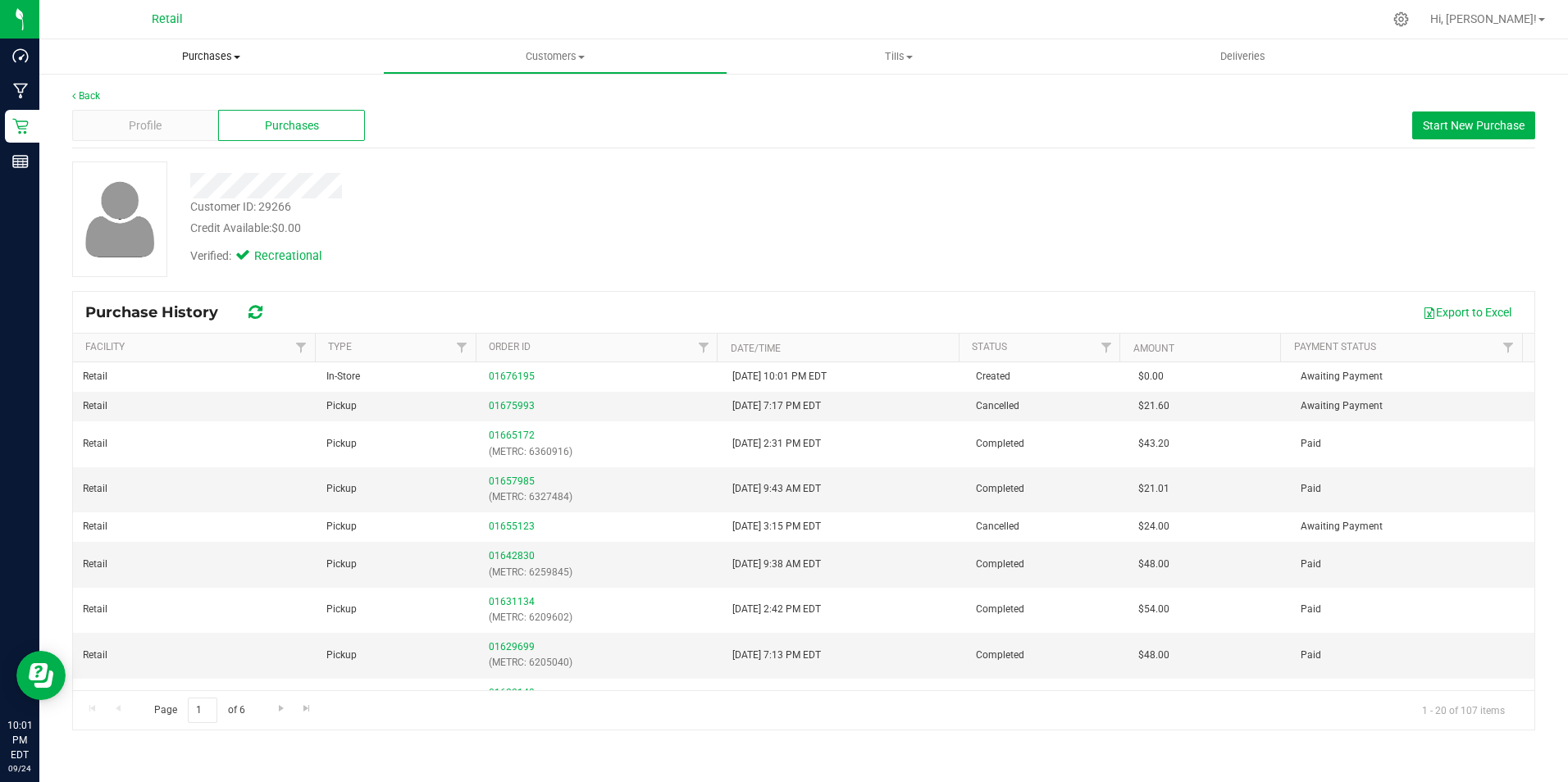
click at [215, 54] on span "Purchases" at bounding box center [211, 56] width 344 height 14
click at [123, 94] on span "Summary of purchases" at bounding box center [123, 98] width 168 height 14
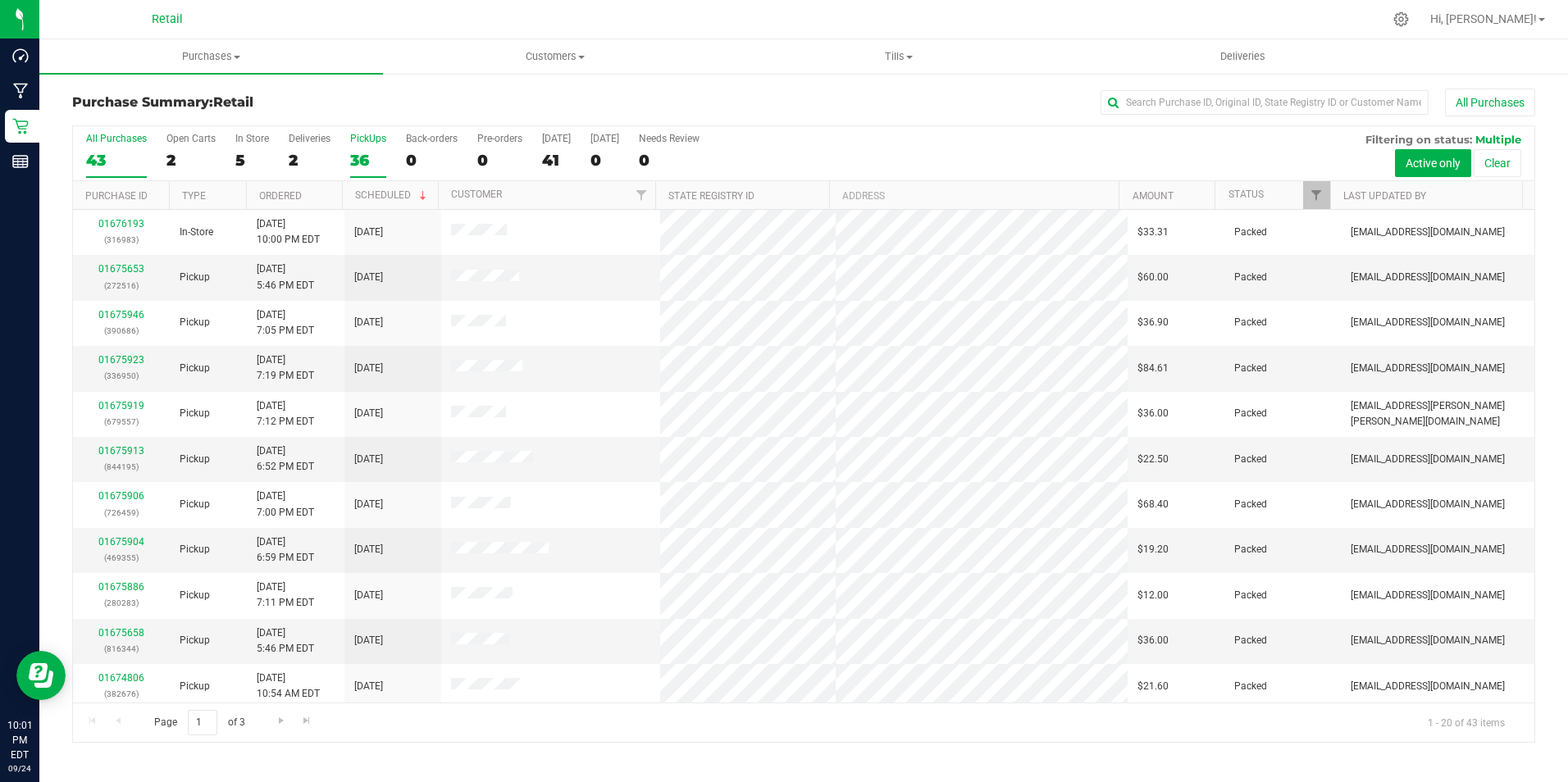
click at [379, 152] on div "36" at bounding box center [369, 160] width 36 height 19
click at [0, 0] on input "PickUps 36" at bounding box center [0, 0] width 0 height 0
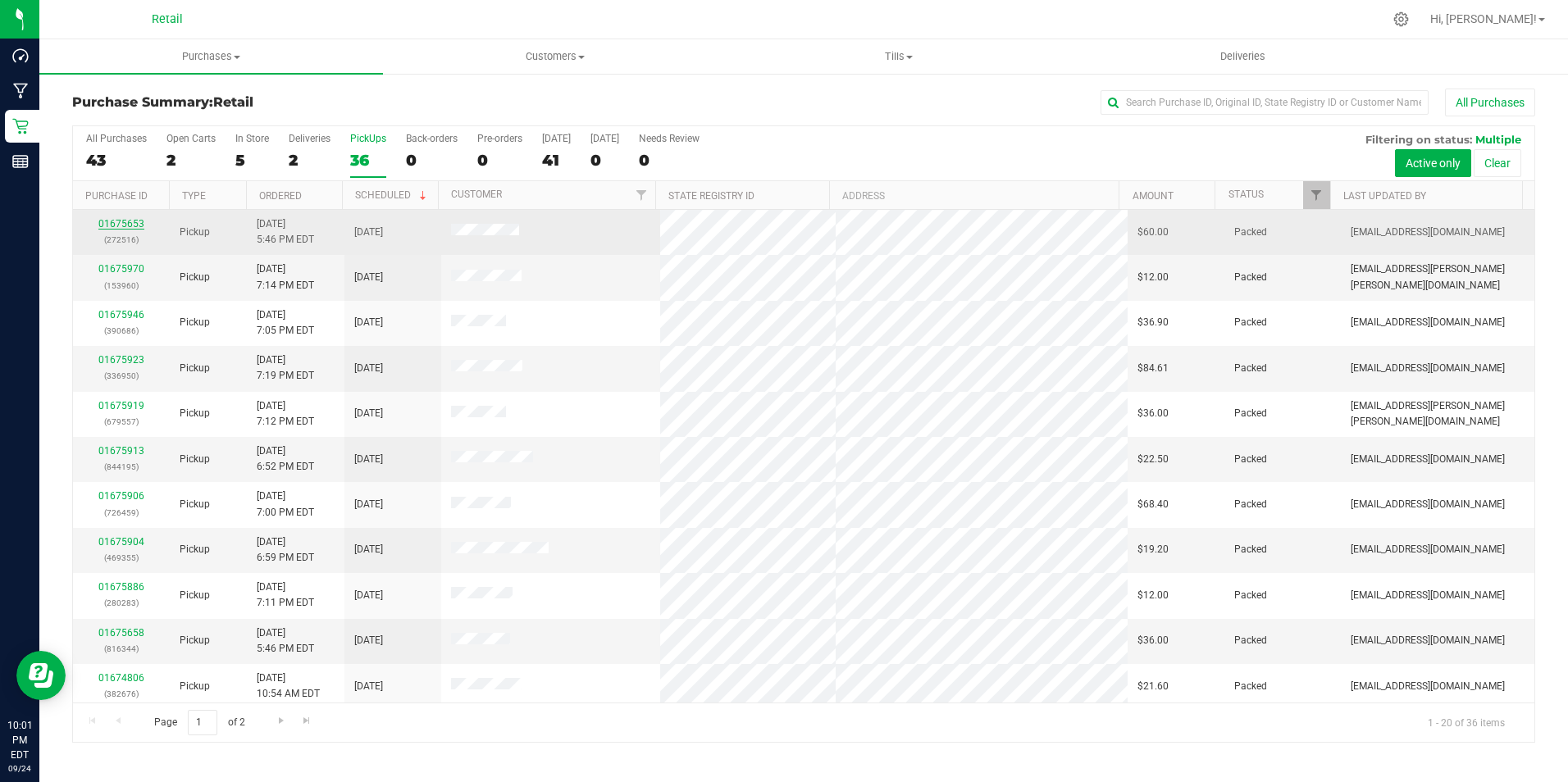
click at [124, 222] on link "01675653" at bounding box center [121, 223] width 46 height 11
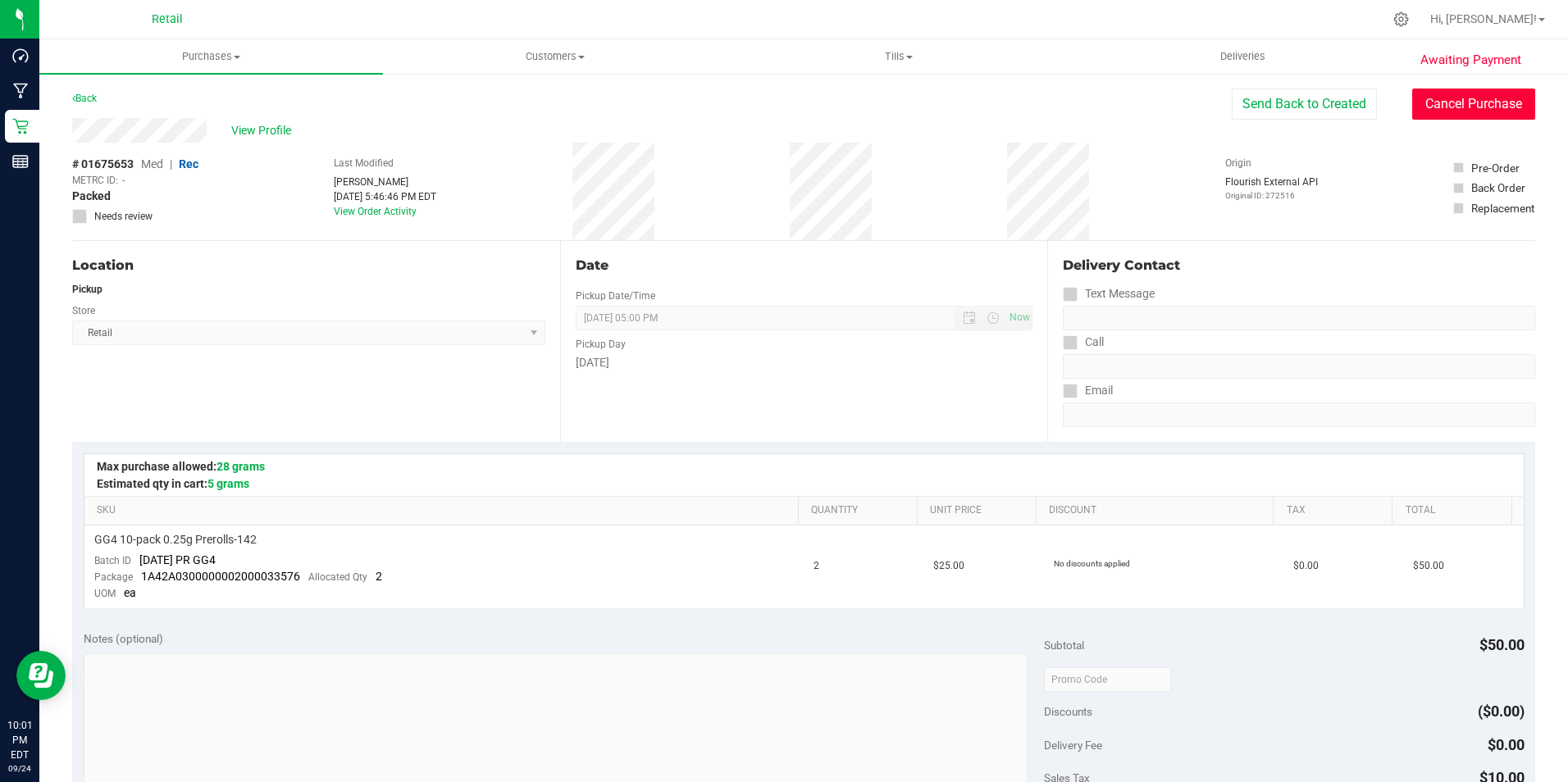
click at [1497, 107] on button "Cancel Purchase" at bounding box center [1473, 104] width 123 height 32
click at [85, 104] on div "Back" at bounding box center [85, 98] width 25 height 20
click at [88, 95] on link "Back" at bounding box center [85, 98] width 25 height 11
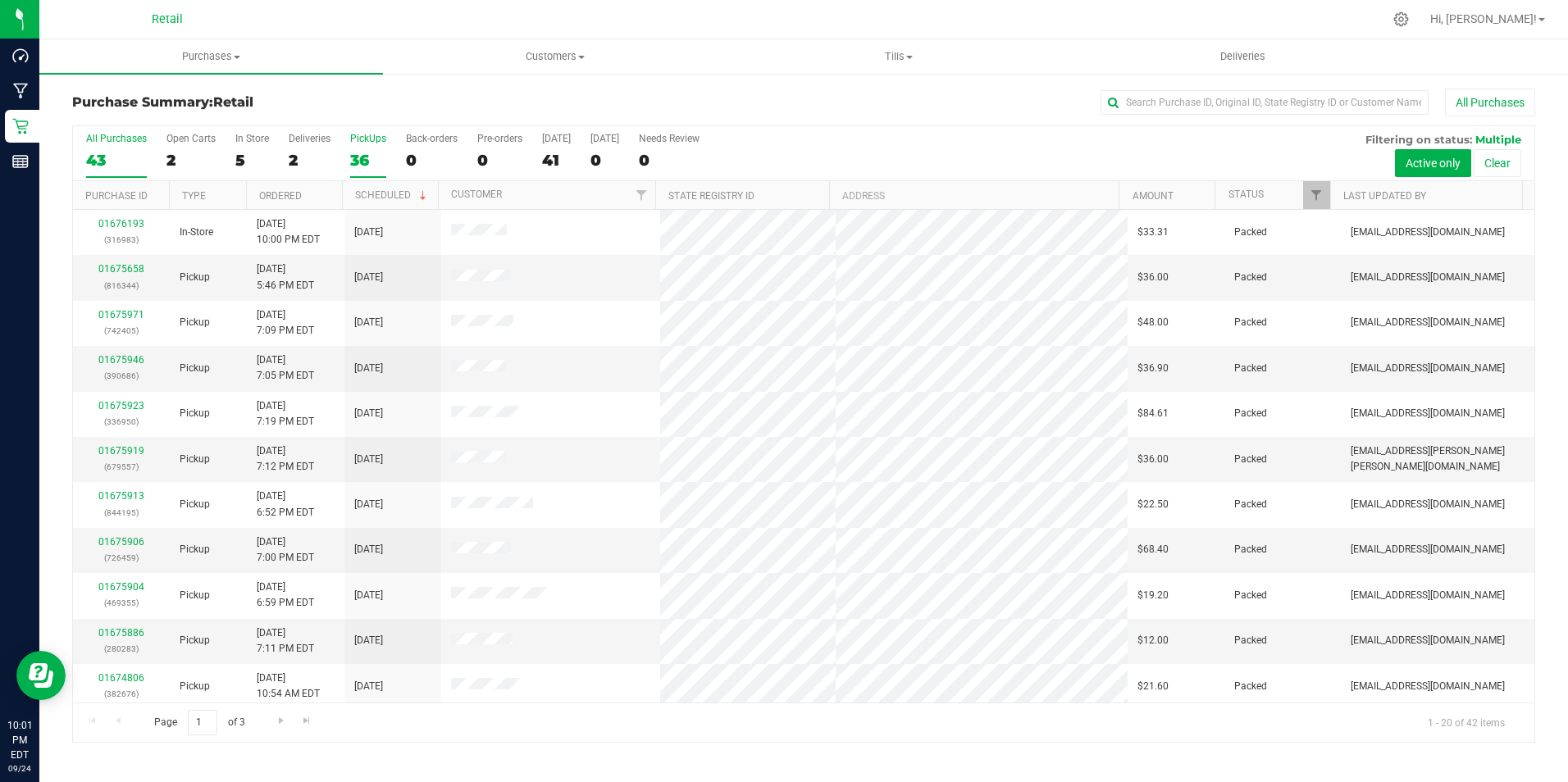
click at [374, 146] on label "PickUps 36" at bounding box center [369, 155] width 36 height 45
click at [0, 0] on input "PickUps 36" at bounding box center [0, 0] width 0 height 0
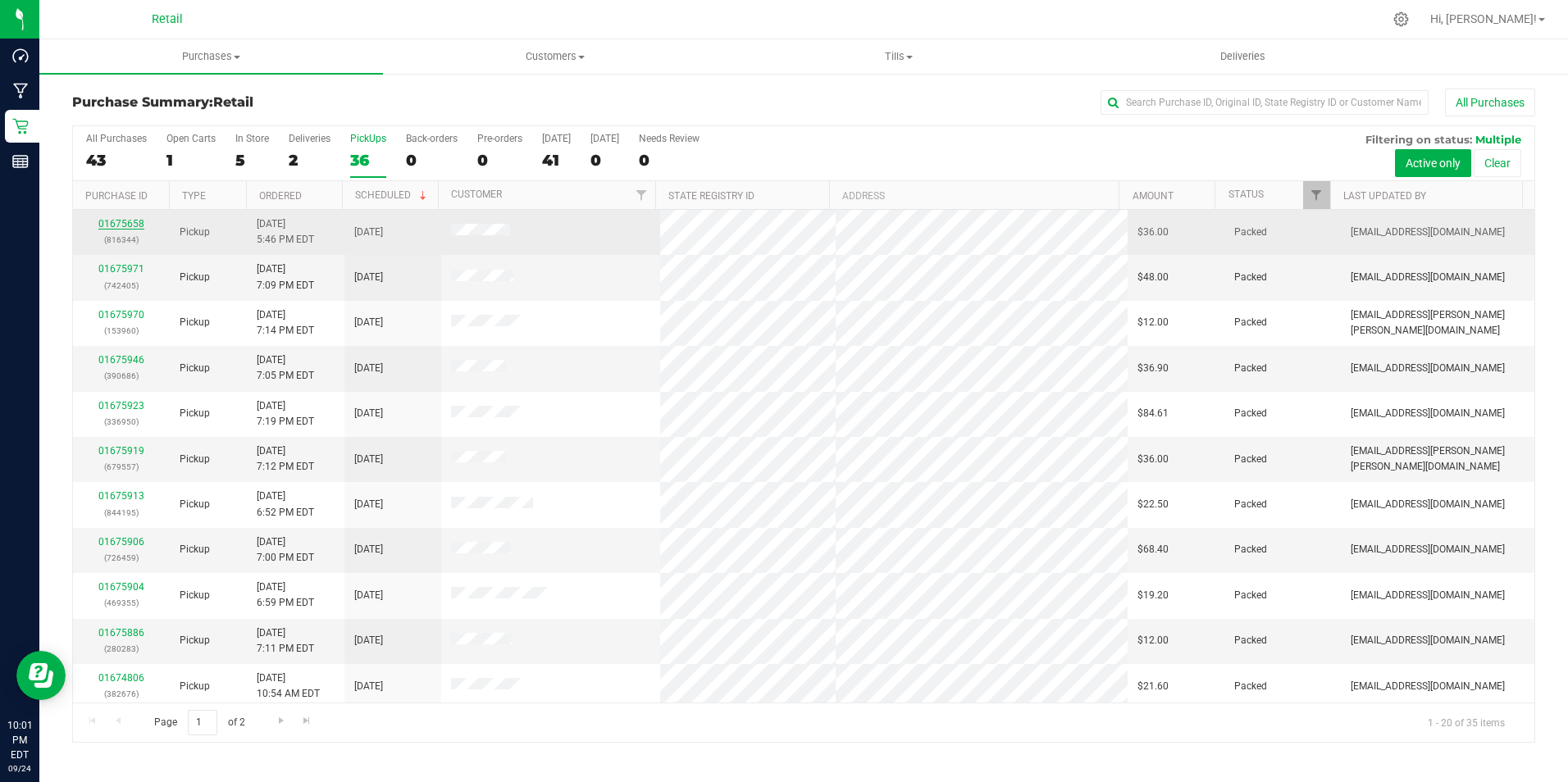
click at [127, 218] on link "01675658" at bounding box center [121, 223] width 46 height 11
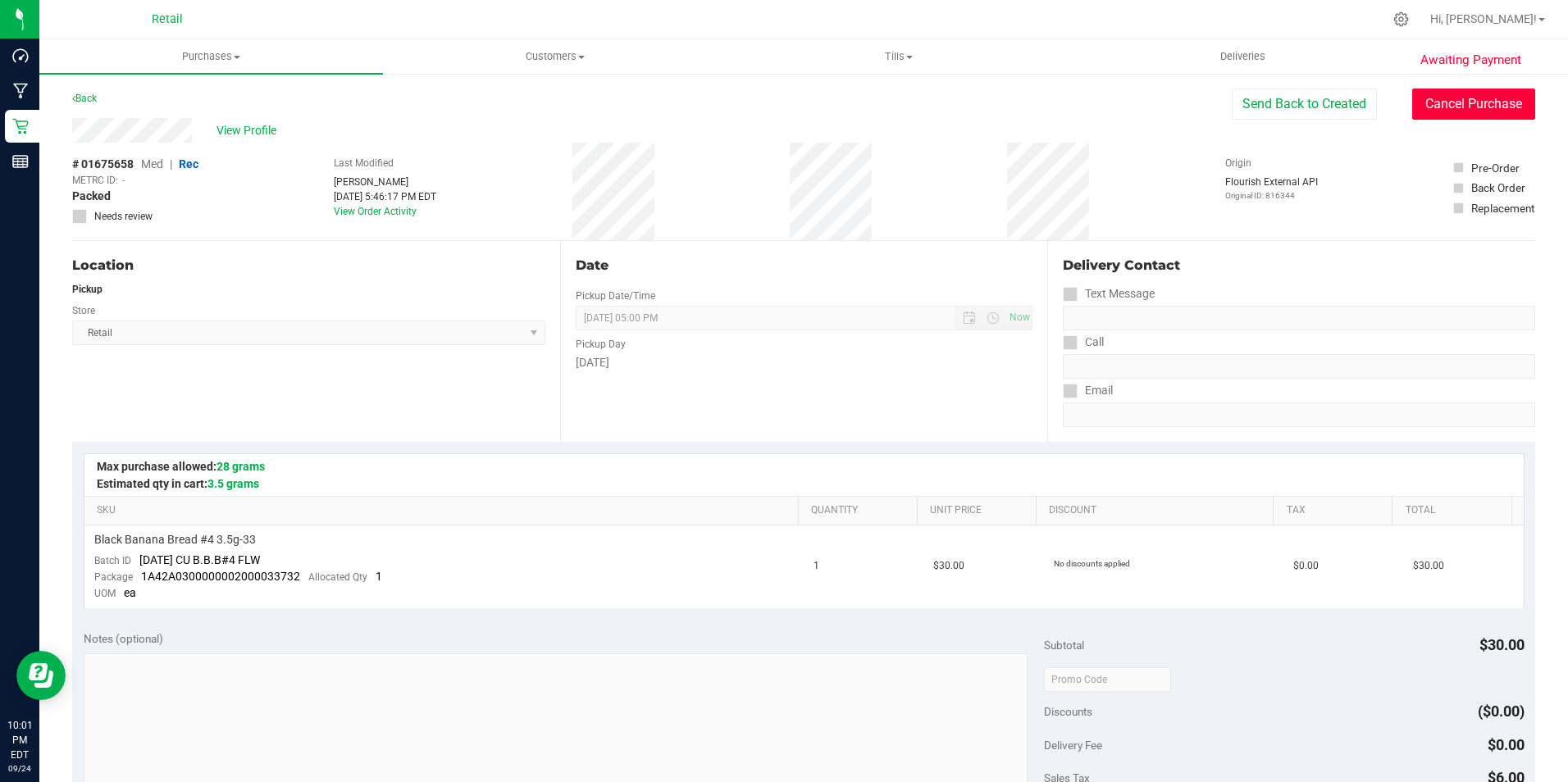
click at [1453, 95] on button "Cancel Purchase" at bounding box center [1473, 104] width 123 height 32
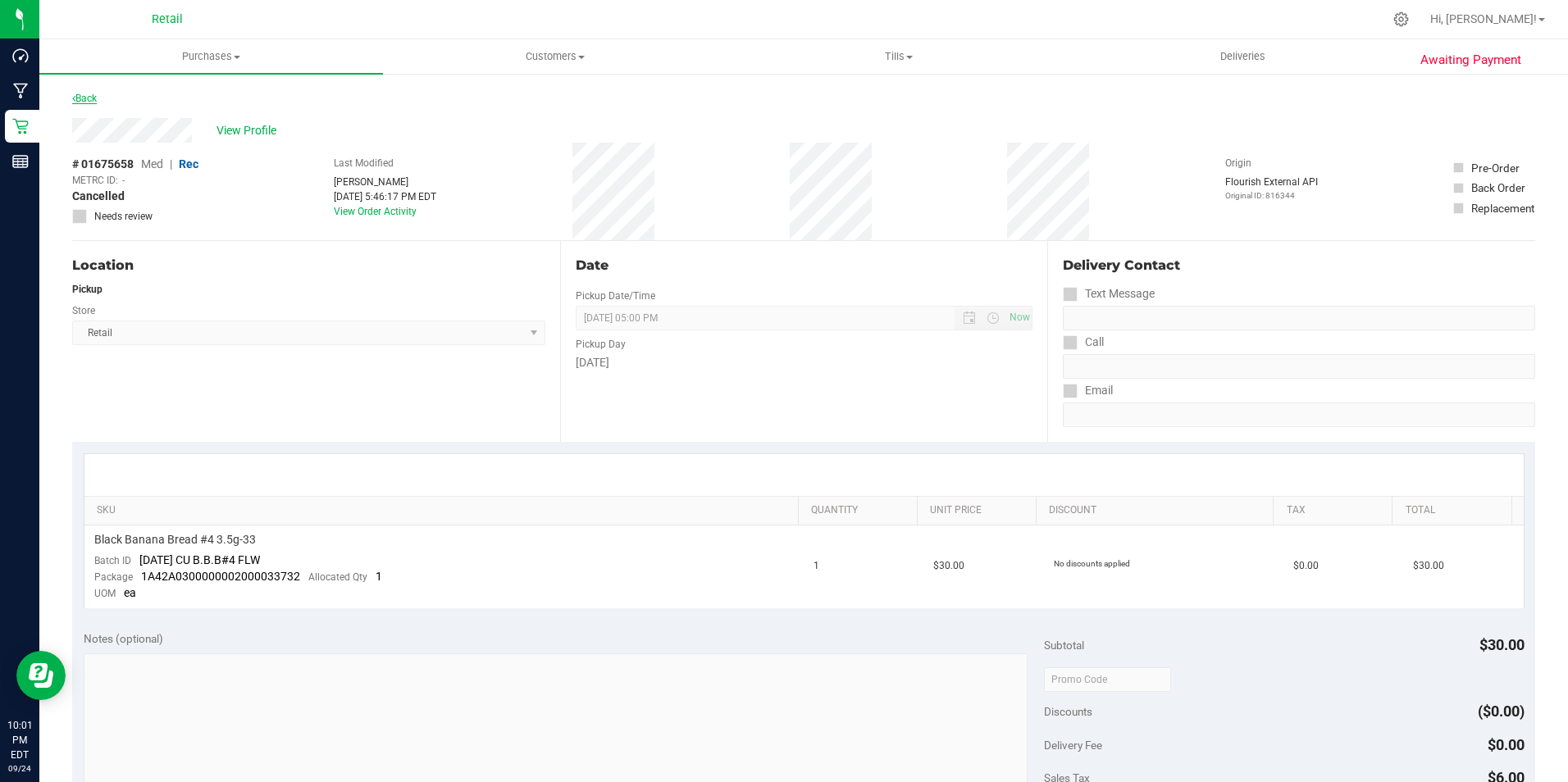
click at [76, 100] on link "Back" at bounding box center [85, 98] width 25 height 11
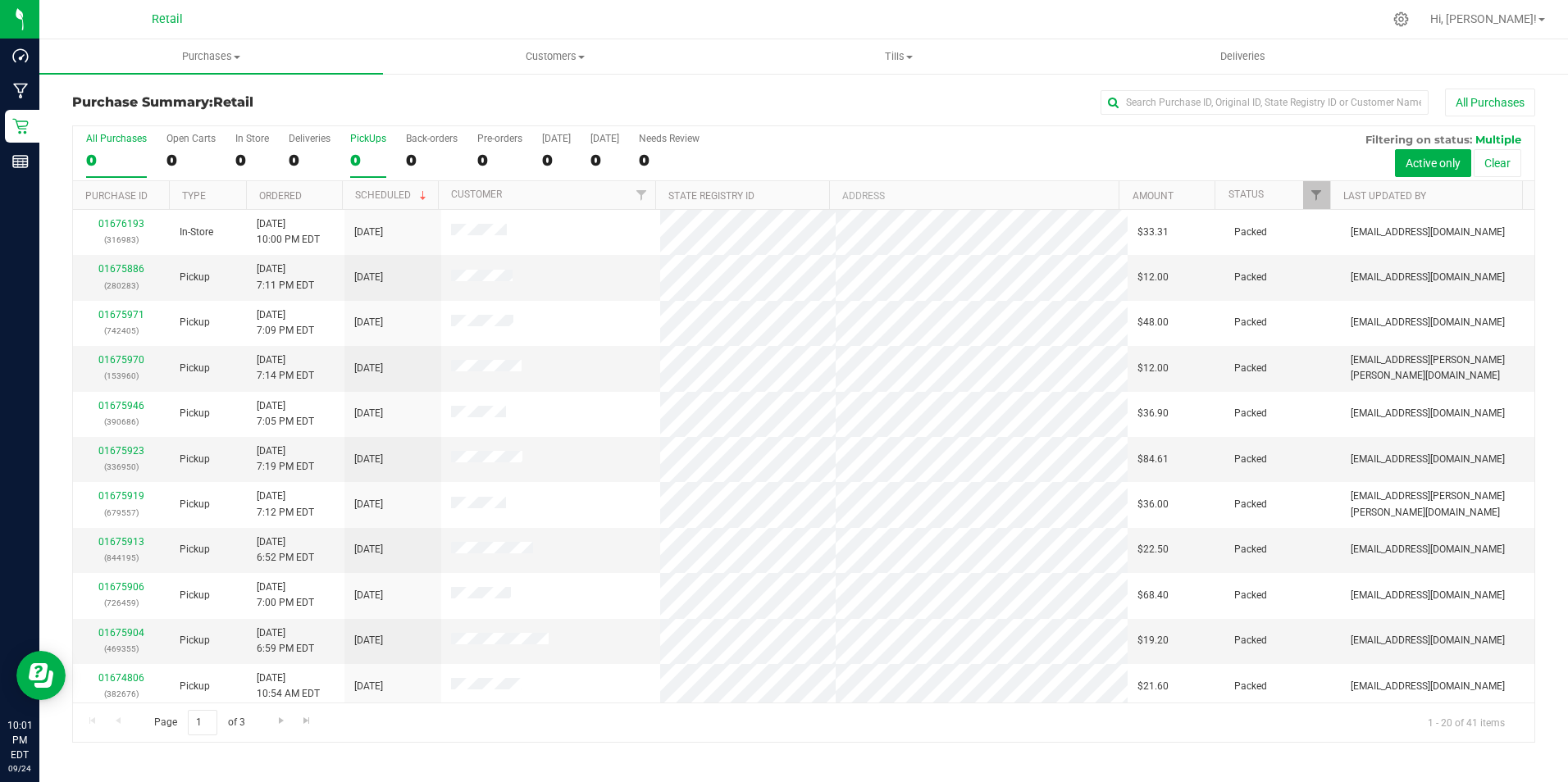
click at [356, 146] on label "PickUps 0" at bounding box center [369, 155] width 36 height 45
click at [0, 0] on input "PickUps 0" at bounding box center [0, 0] width 0 height 0
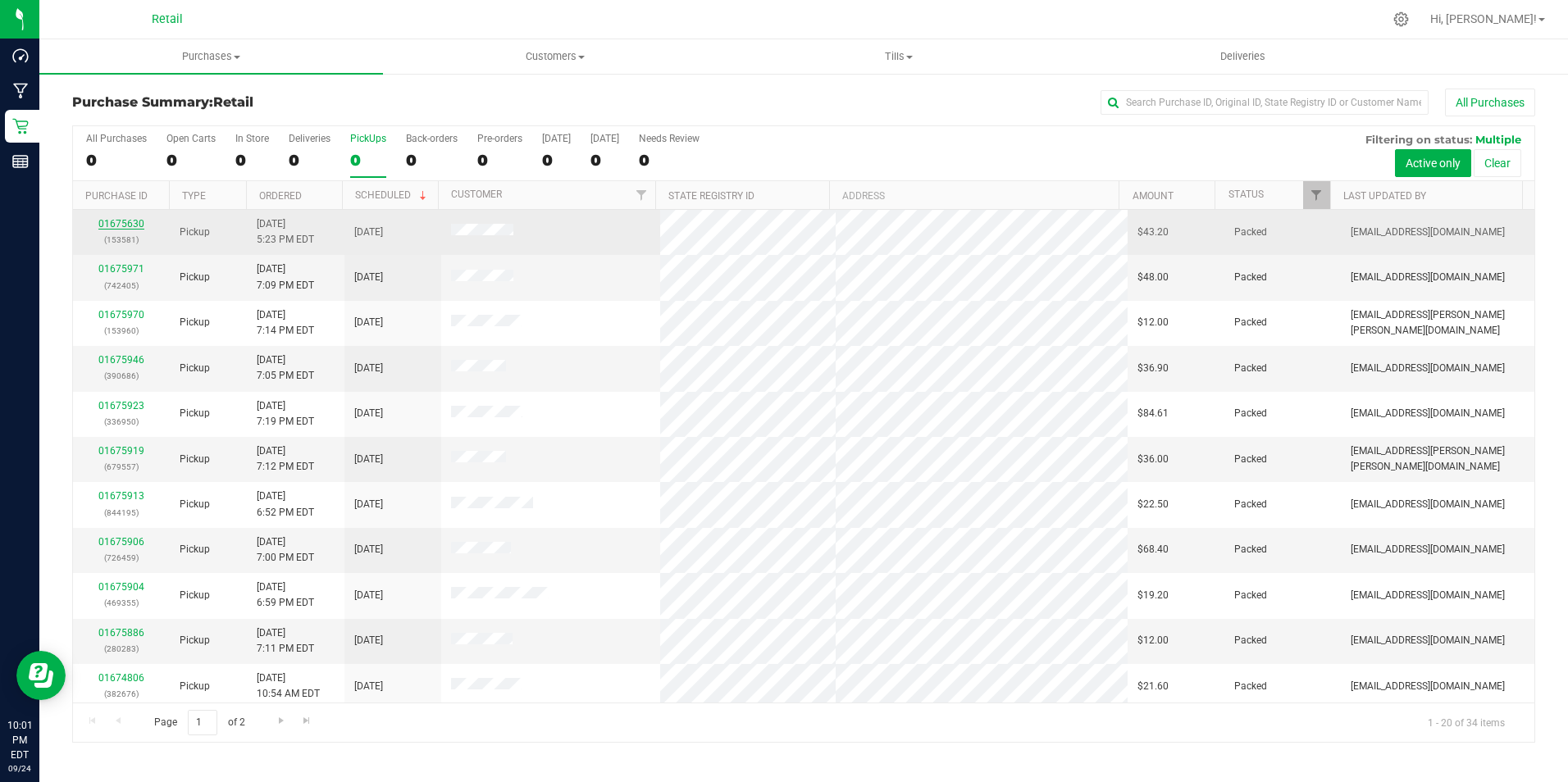
click at [136, 225] on link "01675630" at bounding box center [121, 223] width 46 height 11
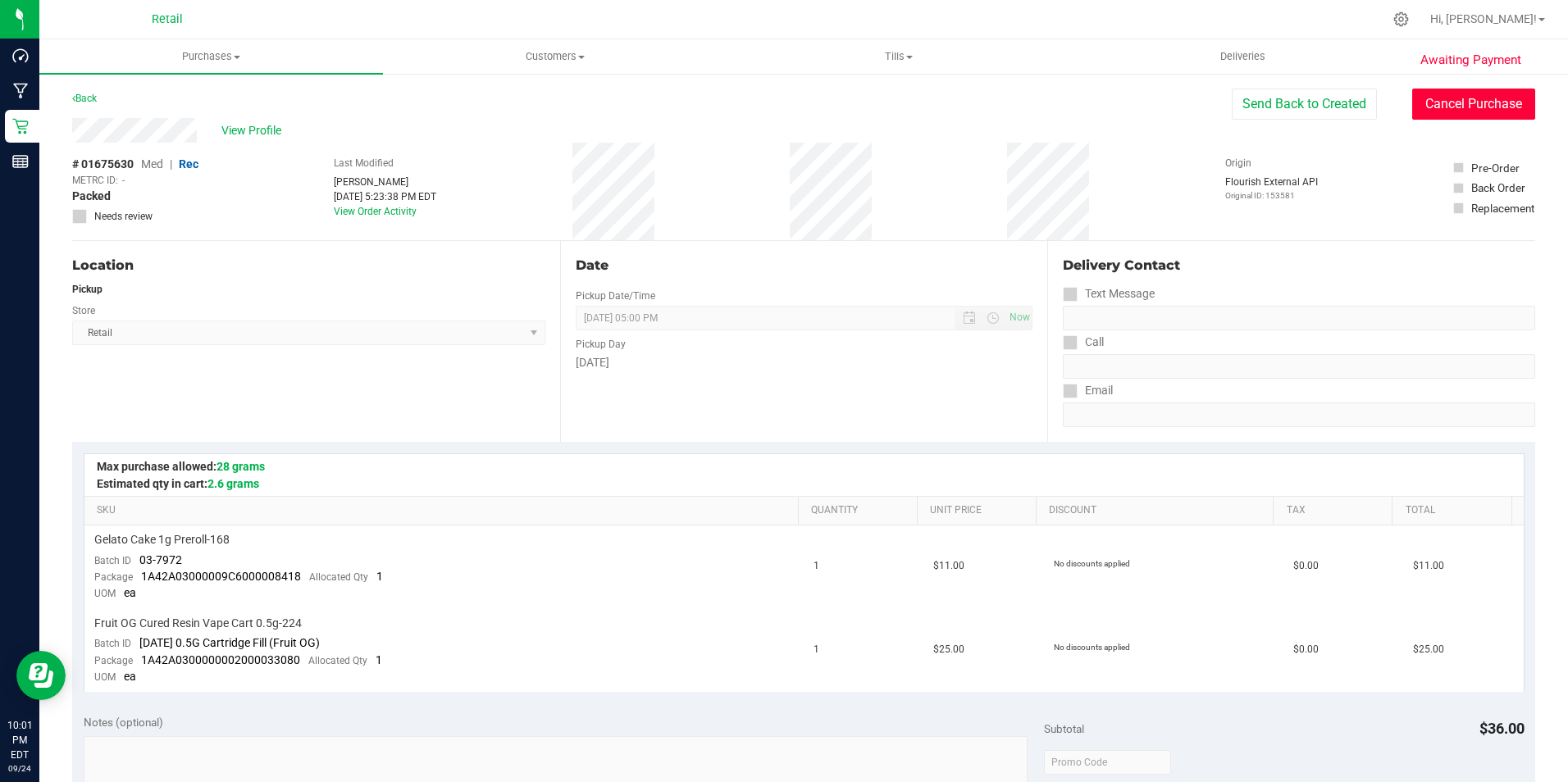
click at [1492, 109] on button "Cancel Purchase" at bounding box center [1473, 104] width 123 height 32
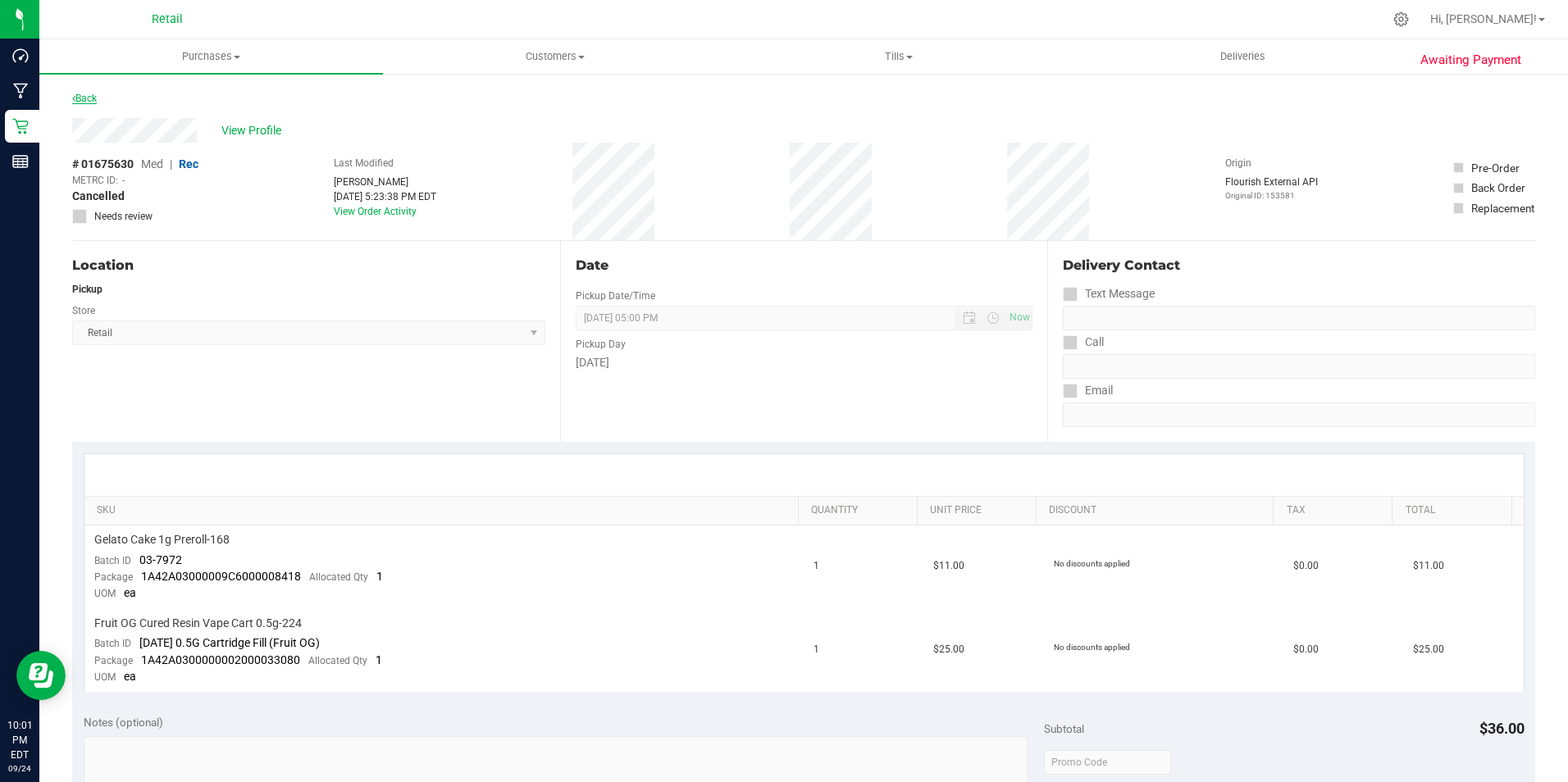
click at [91, 94] on link "Back" at bounding box center [85, 98] width 25 height 11
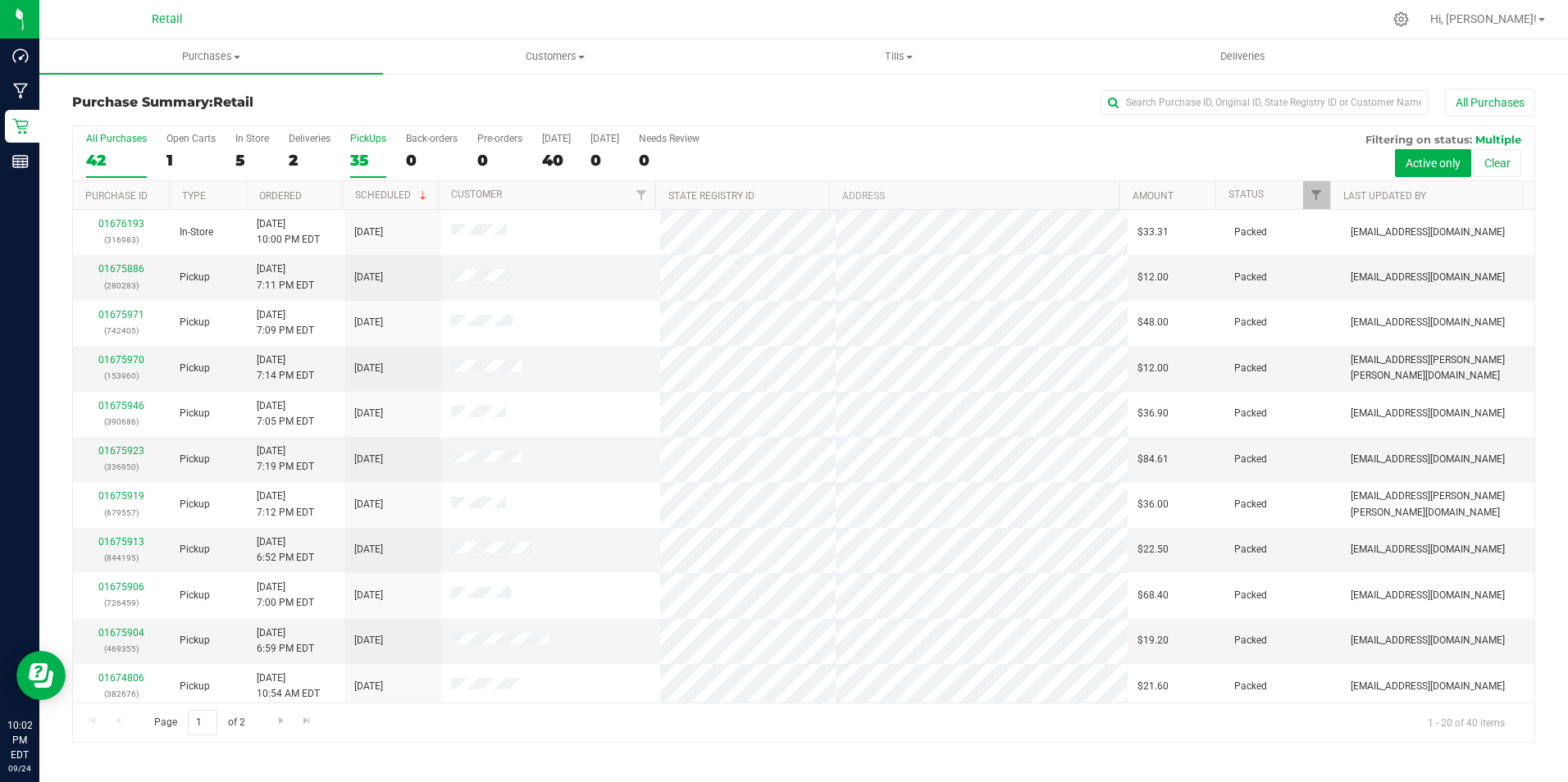
click at [360, 134] on div "PickUps" at bounding box center [369, 138] width 36 height 11
click at [0, 0] on input "PickUps 35" at bounding box center [0, 0] width 0 height 0
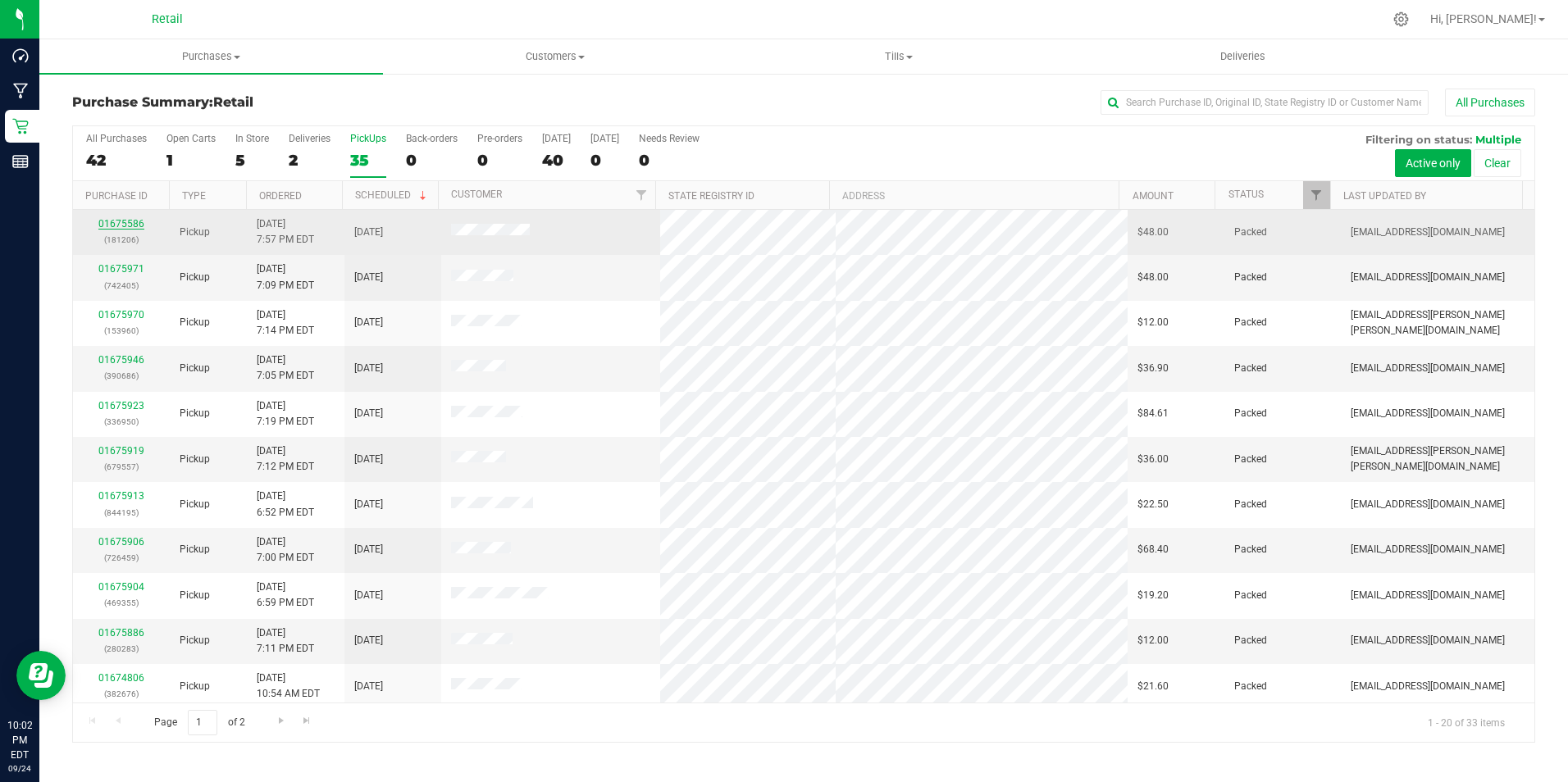
click at [115, 223] on link "01675586" at bounding box center [121, 223] width 46 height 11
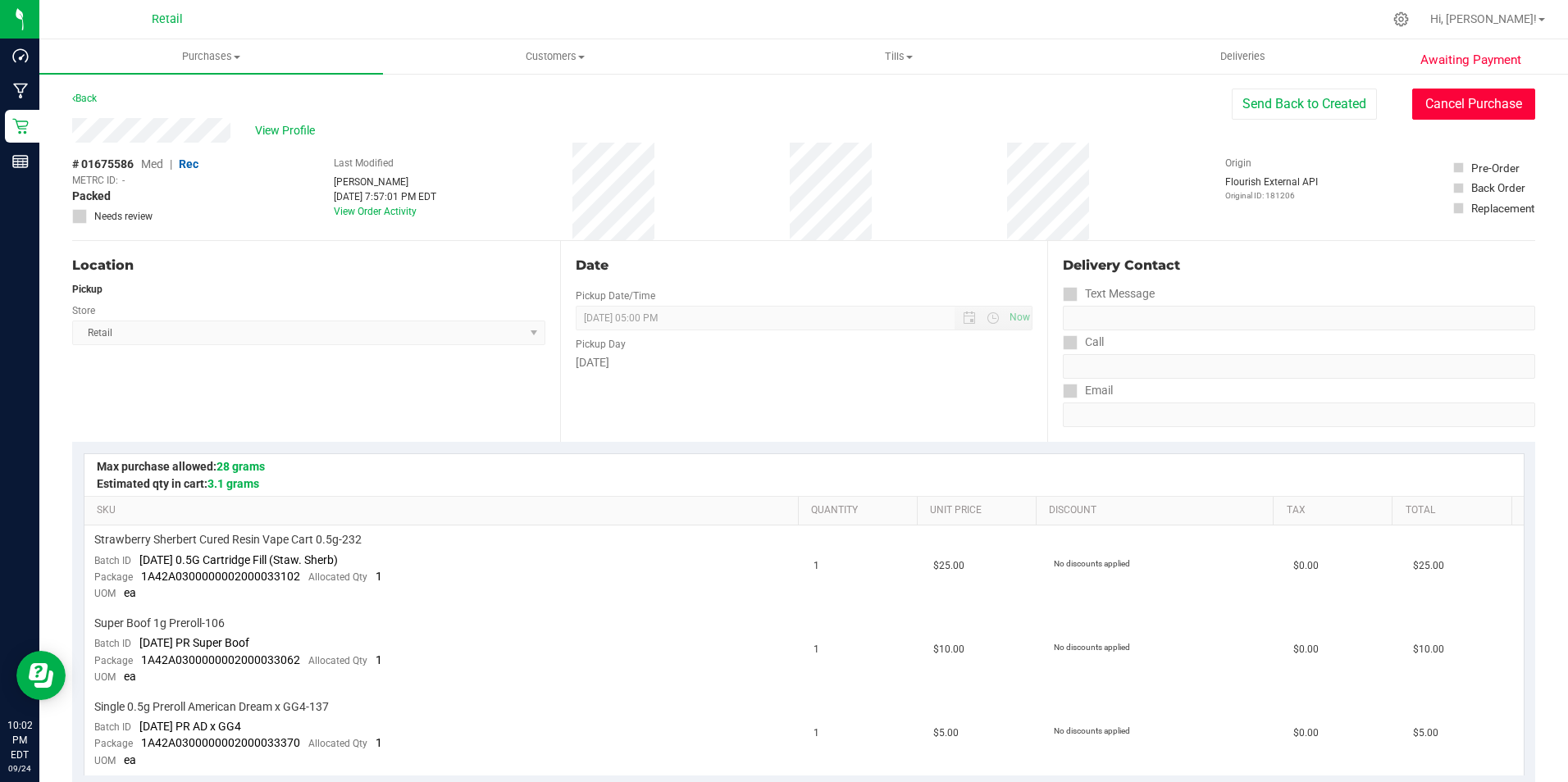
click at [1423, 108] on button "Cancel Purchase" at bounding box center [1473, 104] width 123 height 32
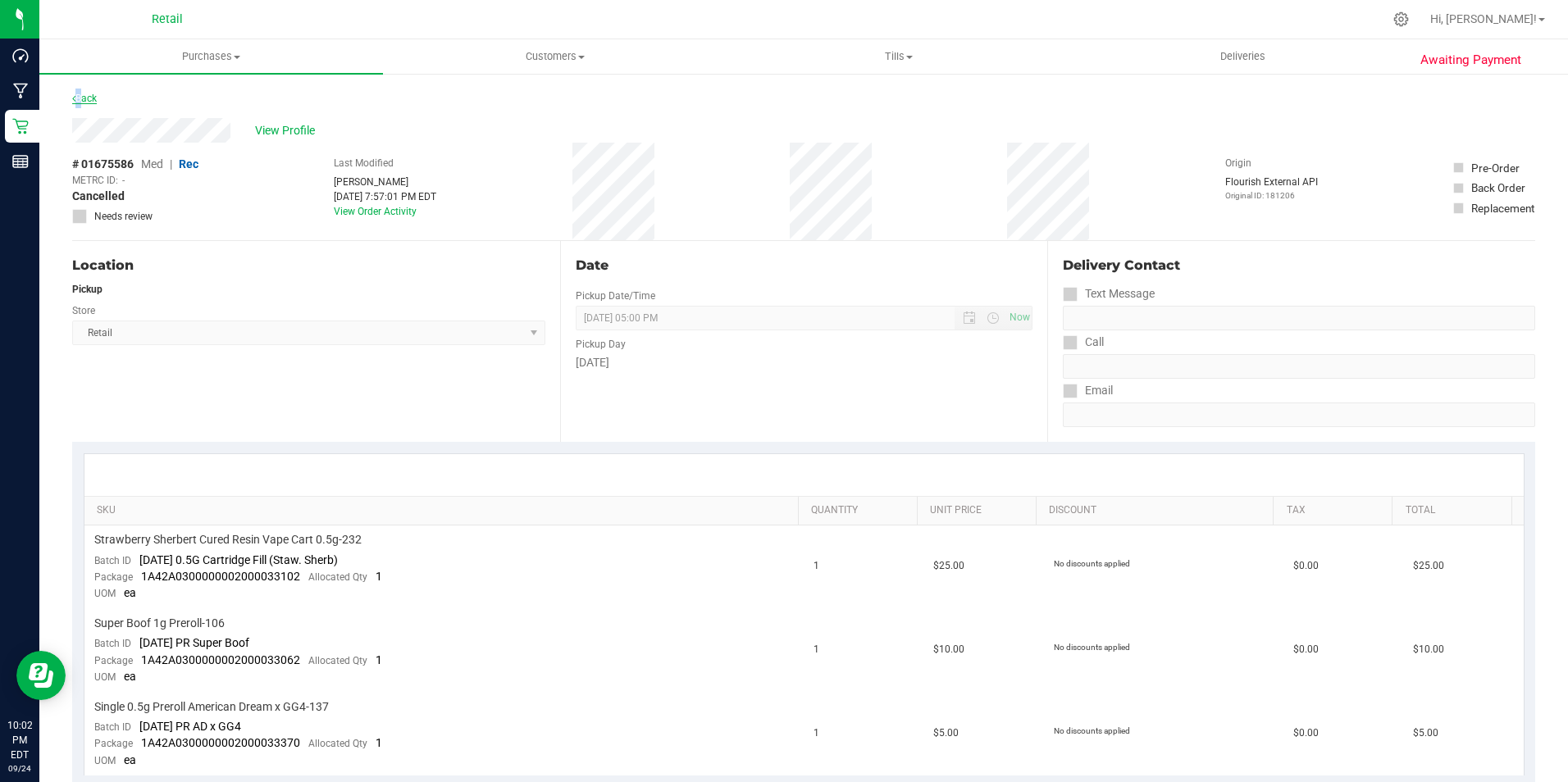
click at [79, 99] on link "Back" at bounding box center [85, 98] width 25 height 11
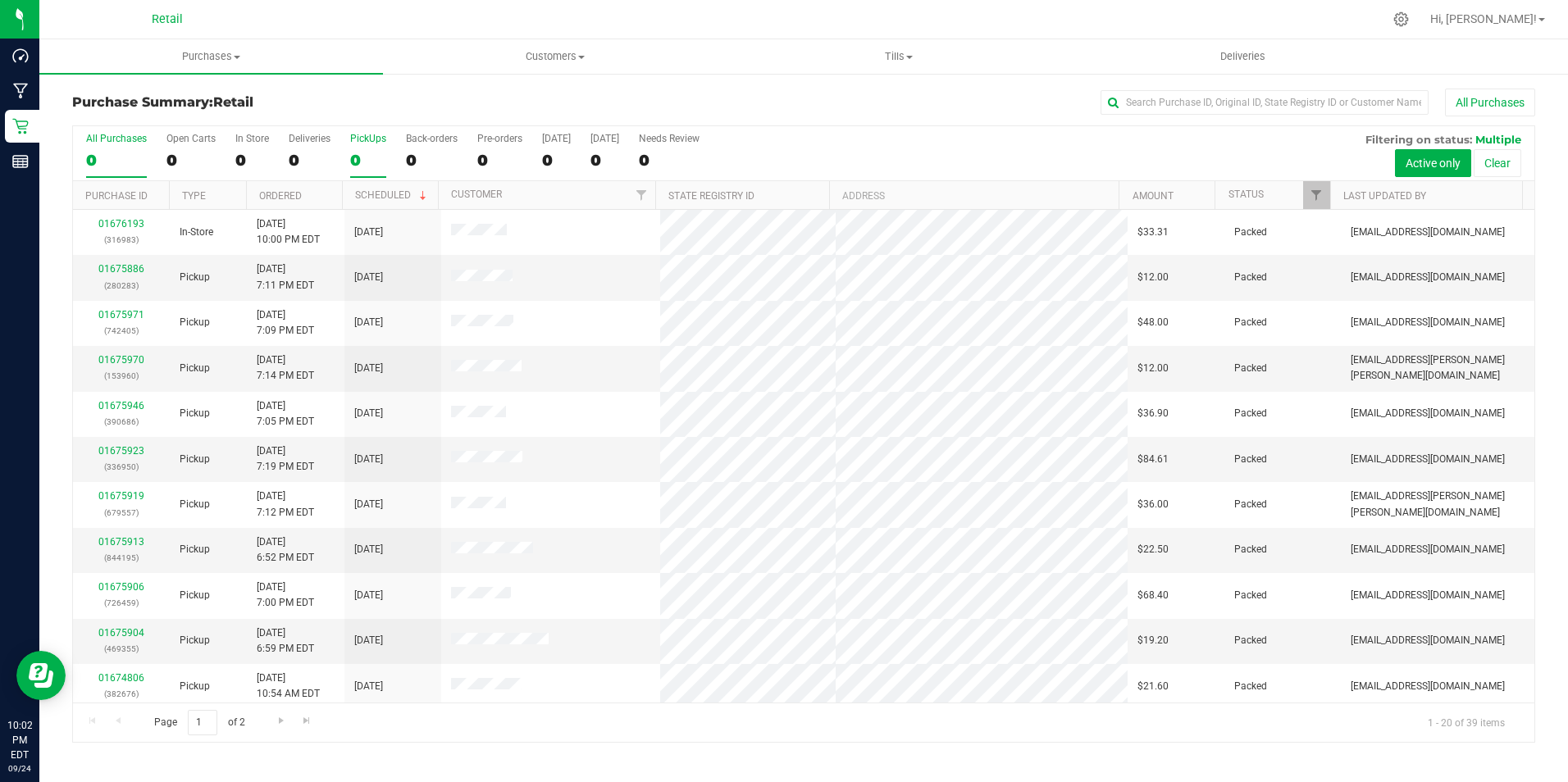
click at [373, 144] on label "PickUps 0" at bounding box center [369, 155] width 36 height 45
click at [0, 0] on input "PickUps 0" at bounding box center [0, 0] width 0 height 0
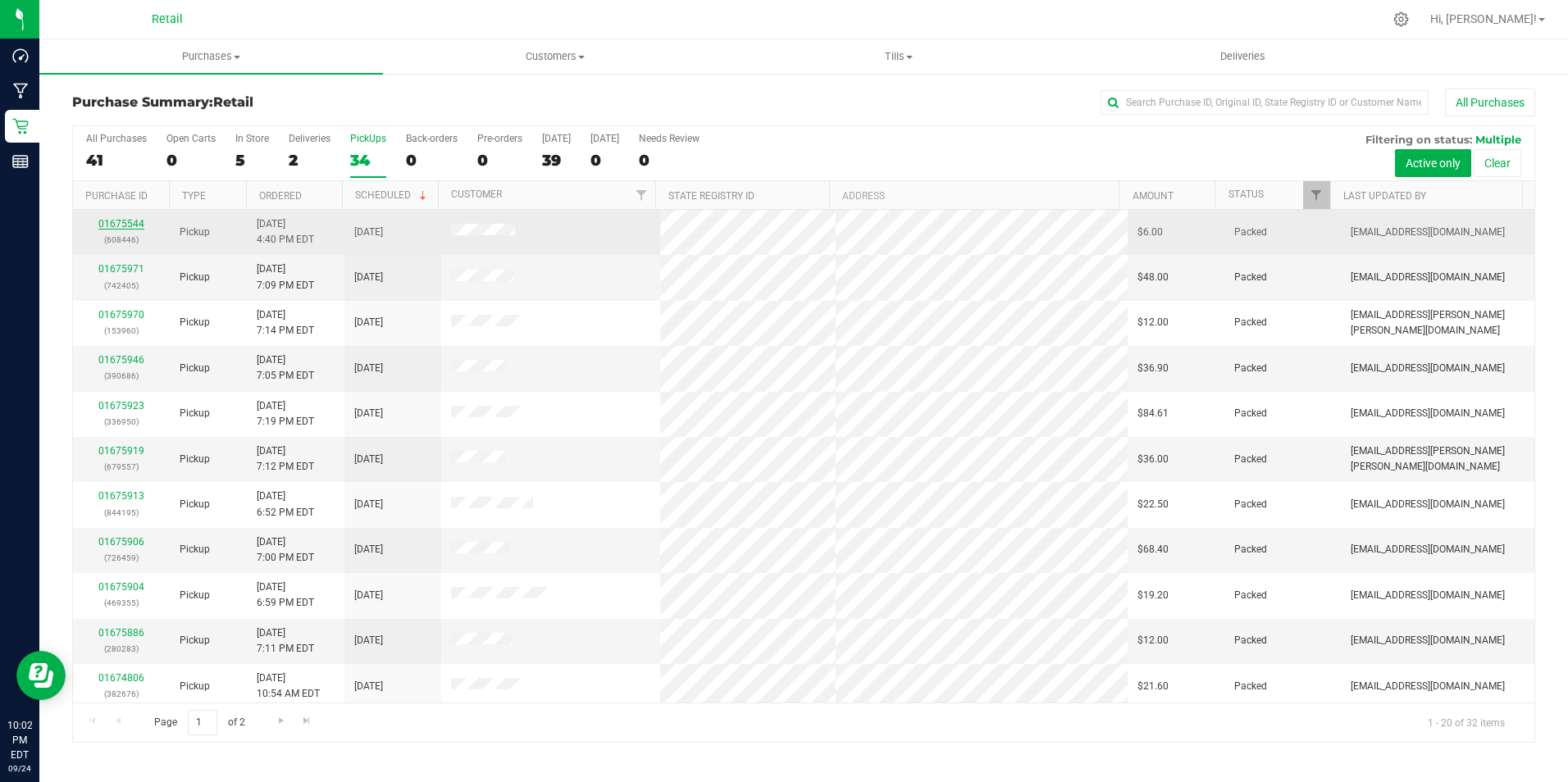
click at [136, 223] on link "01675544" at bounding box center [121, 223] width 46 height 11
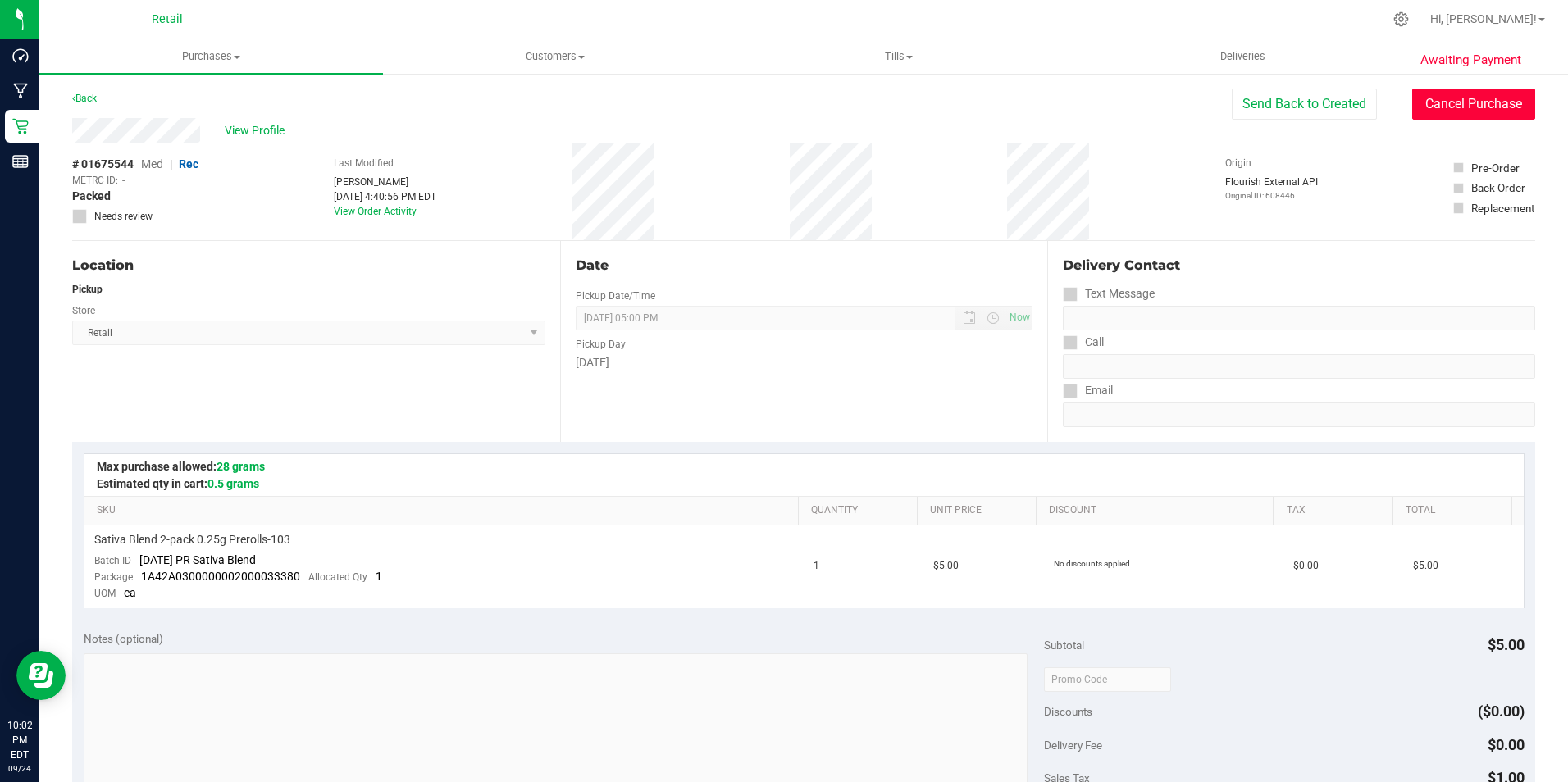
click at [1473, 107] on button "Cancel Purchase" at bounding box center [1473, 104] width 123 height 32
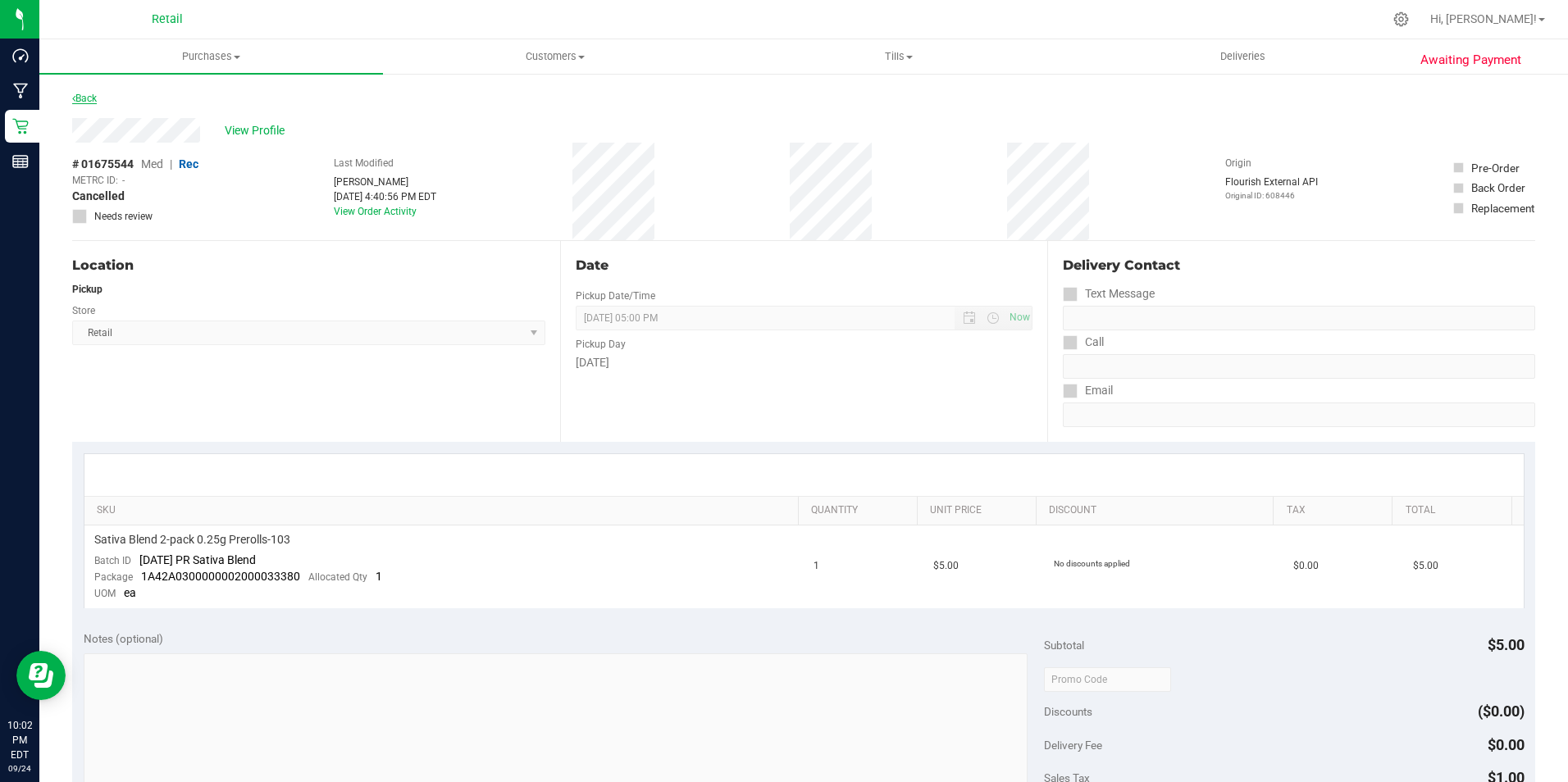
click at [90, 101] on link "Back" at bounding box center [85, 98] width 25 height 11
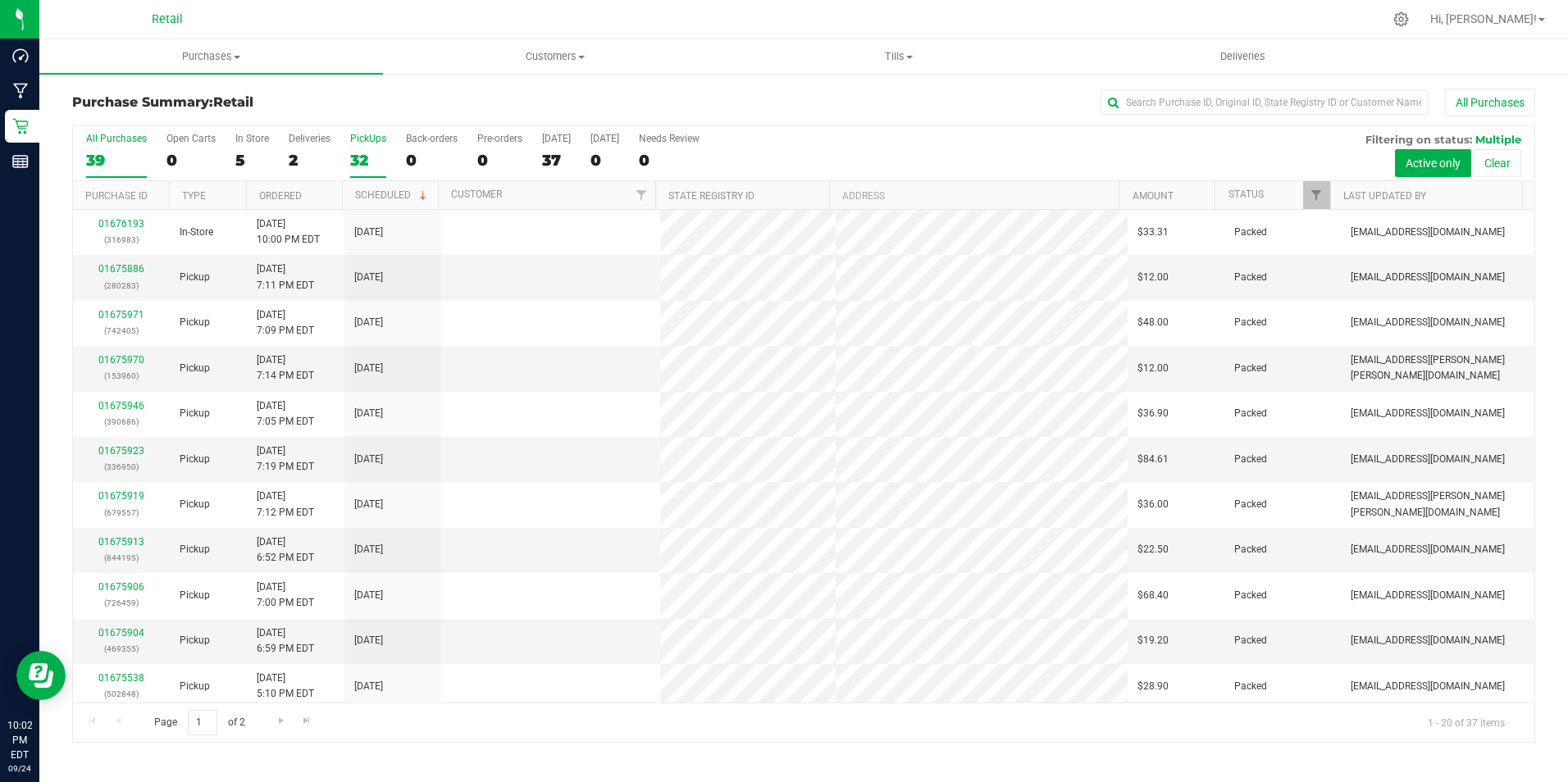
click at [364, 149] on label "PickUps 32" at bounding box center [369, 155] width 36 height 45
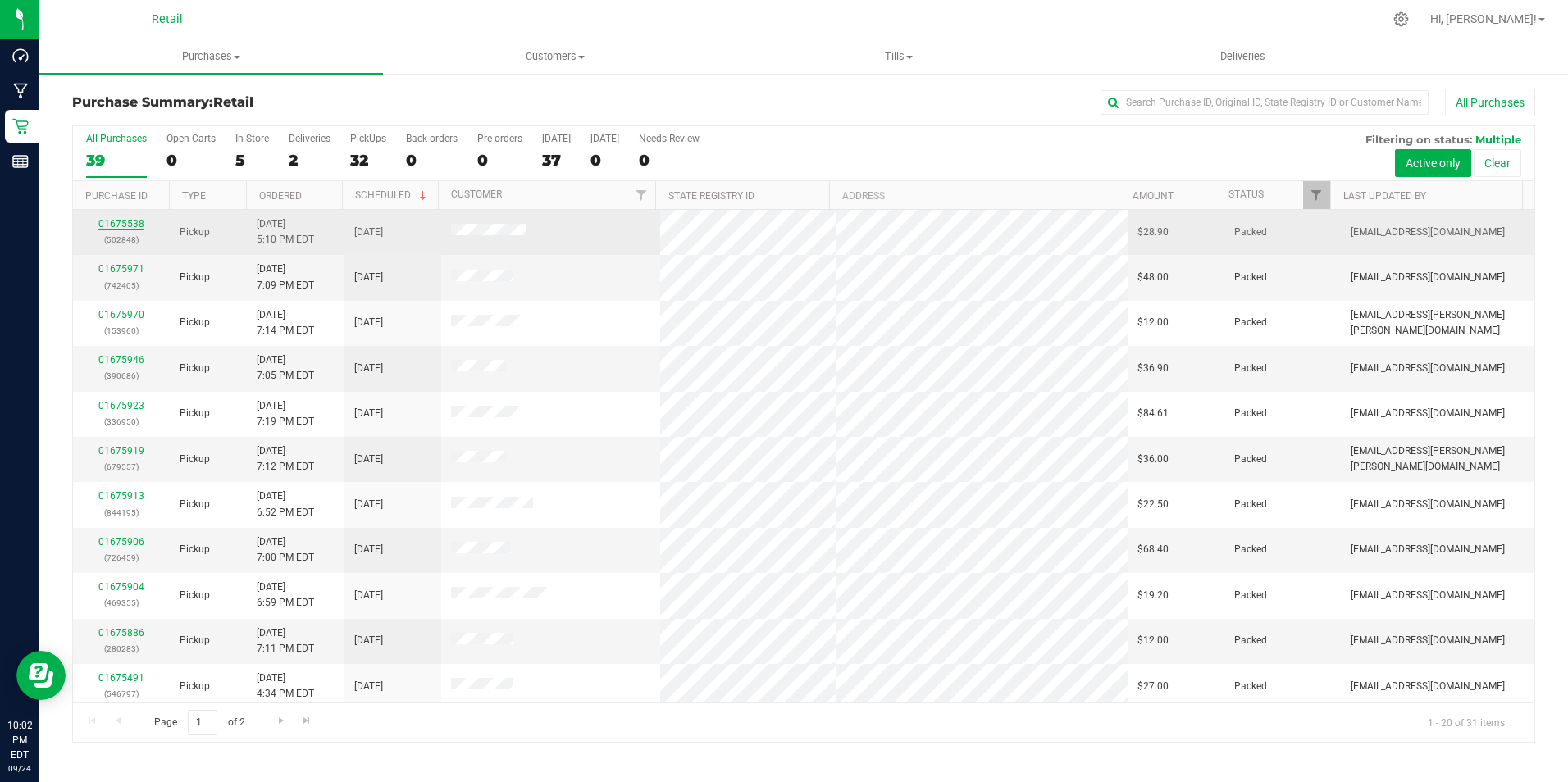
click at [137, 224] on link "01675538" at bounding box center [121, 223] width 46 height 11
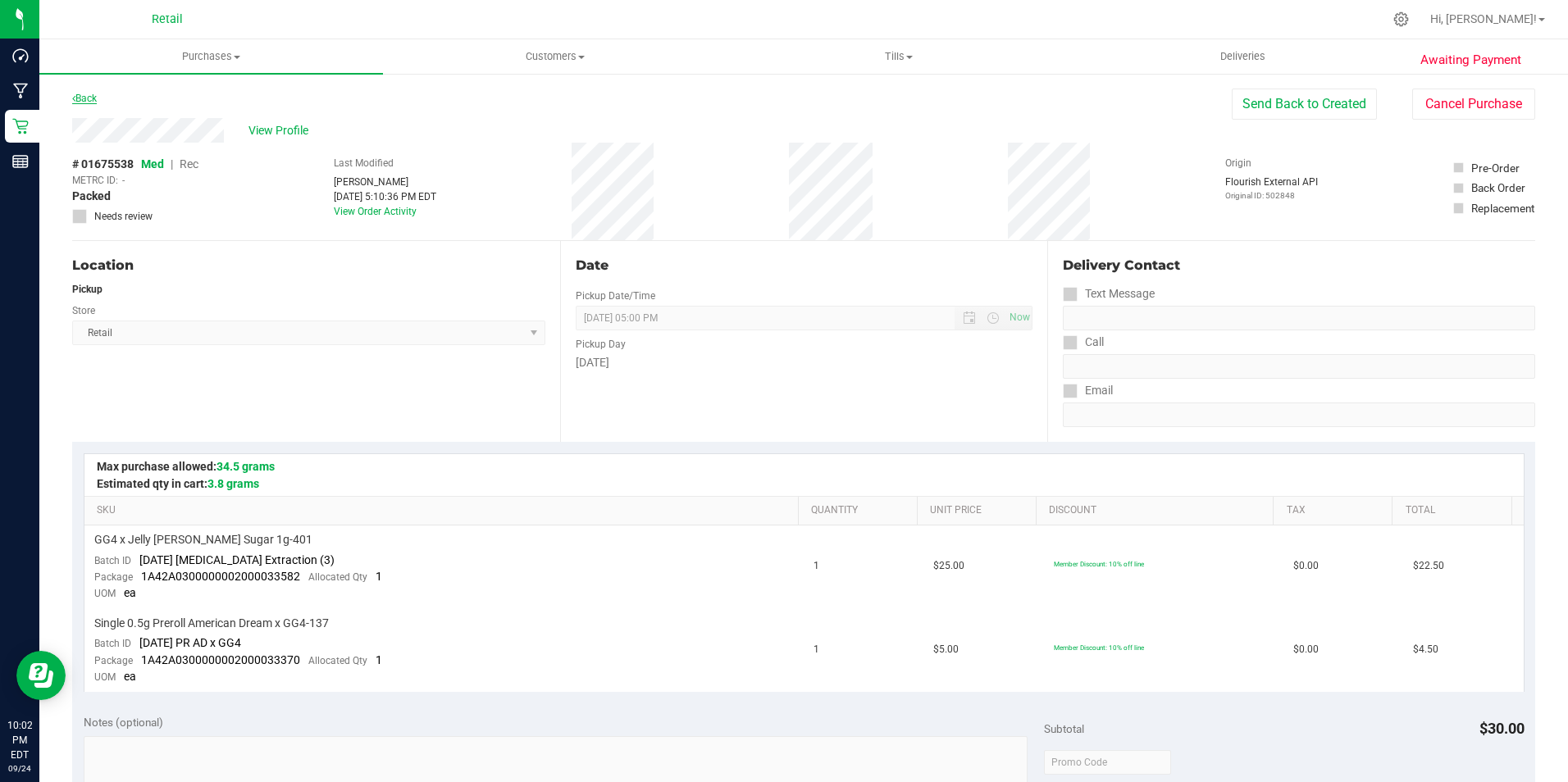
click at [82, 94] on link "Back" at bounding box center [85, 98] width 25 height 11
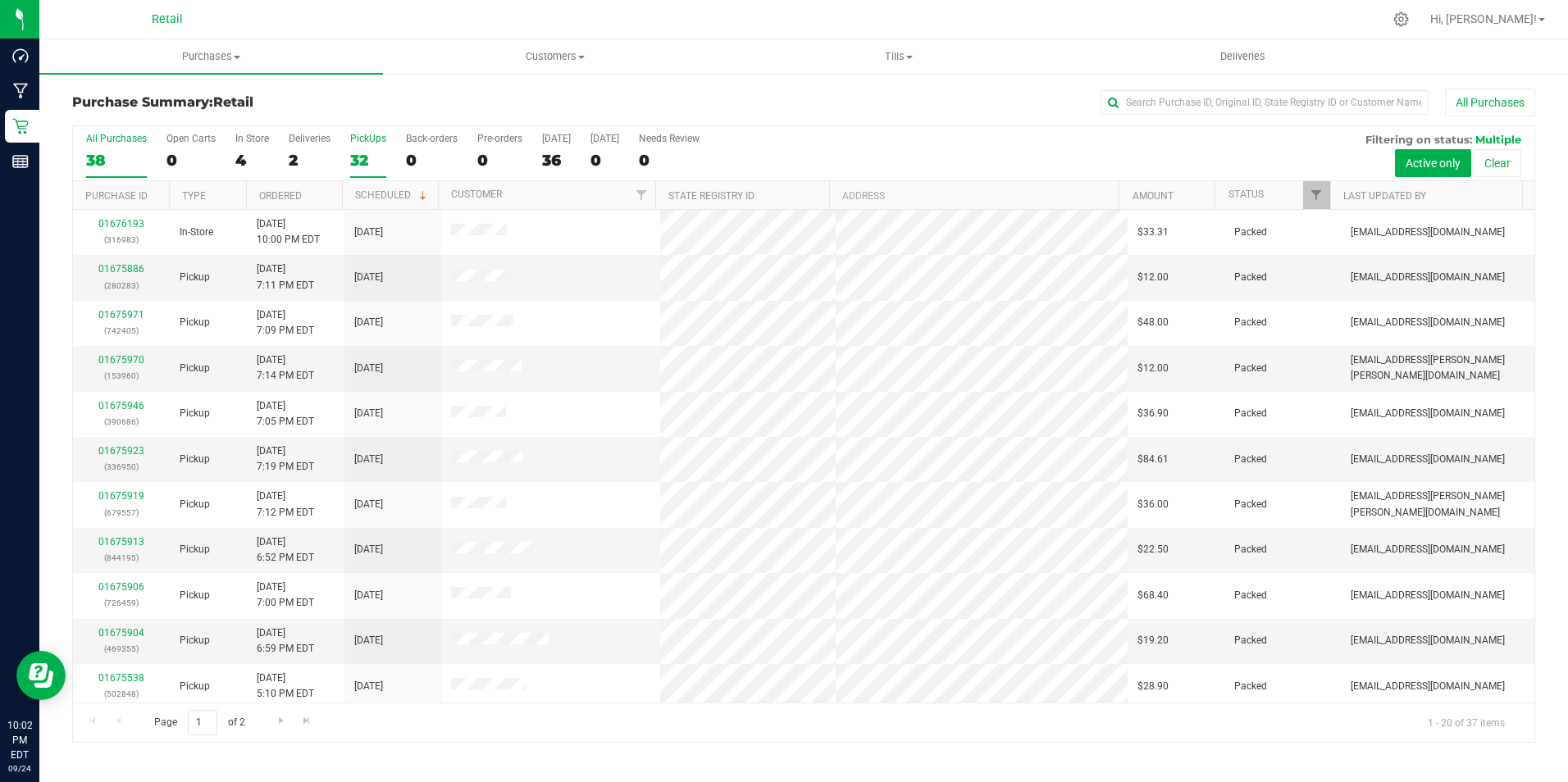
click at [368, 151] on div "32" at bounding box center [369, 160] width 36 height 19
click at [0, 0] on input "PickUps 32" at bounding box center [0, 0] width 0 height 0
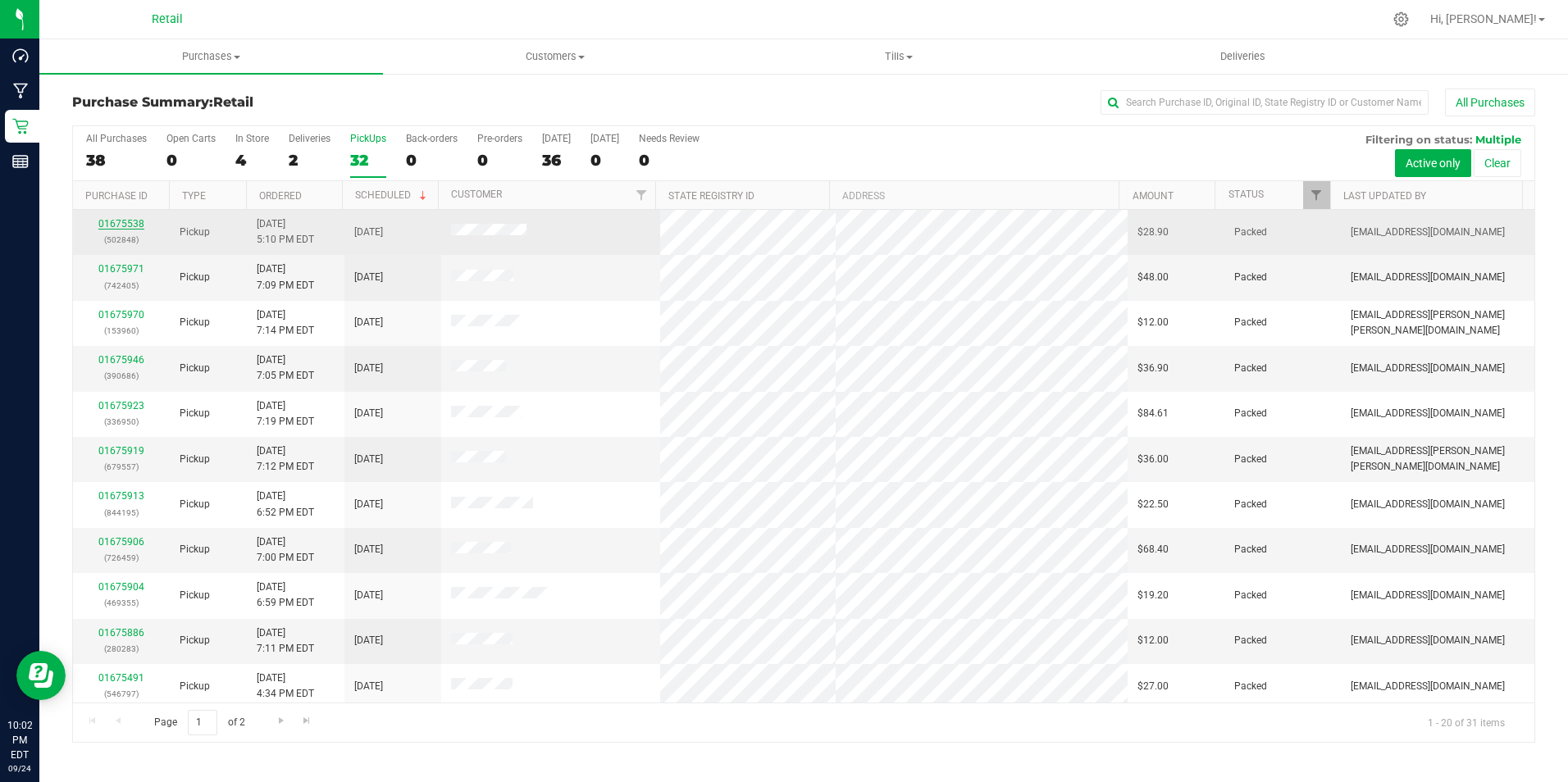
click at [117, 219] on link "01675538" at bounding box center [121, 223] width 46 height 11
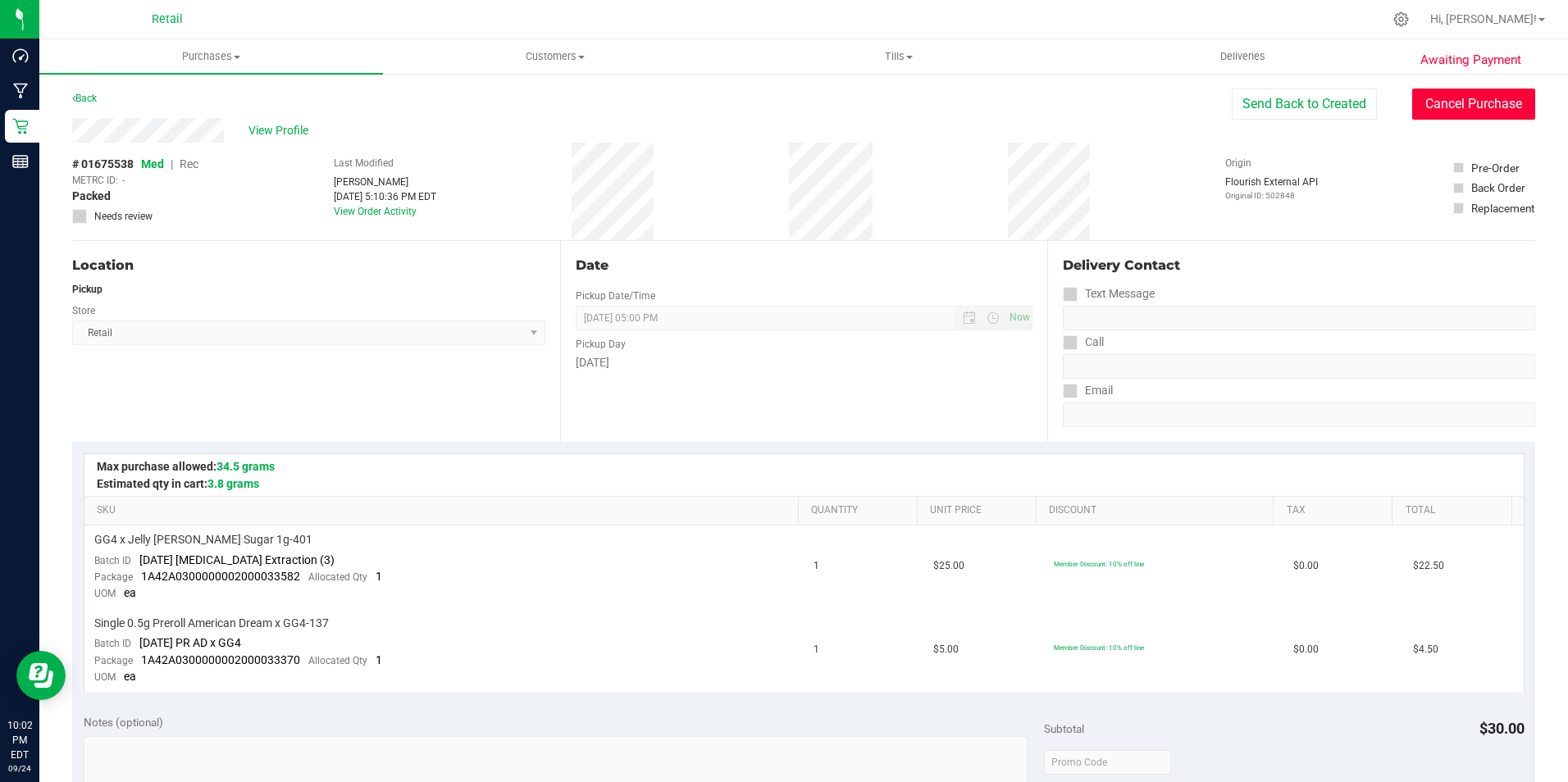
click at [1447, 100] on button "Cancel Purchase" at bounding box center [1473, 104] width 123 height 32
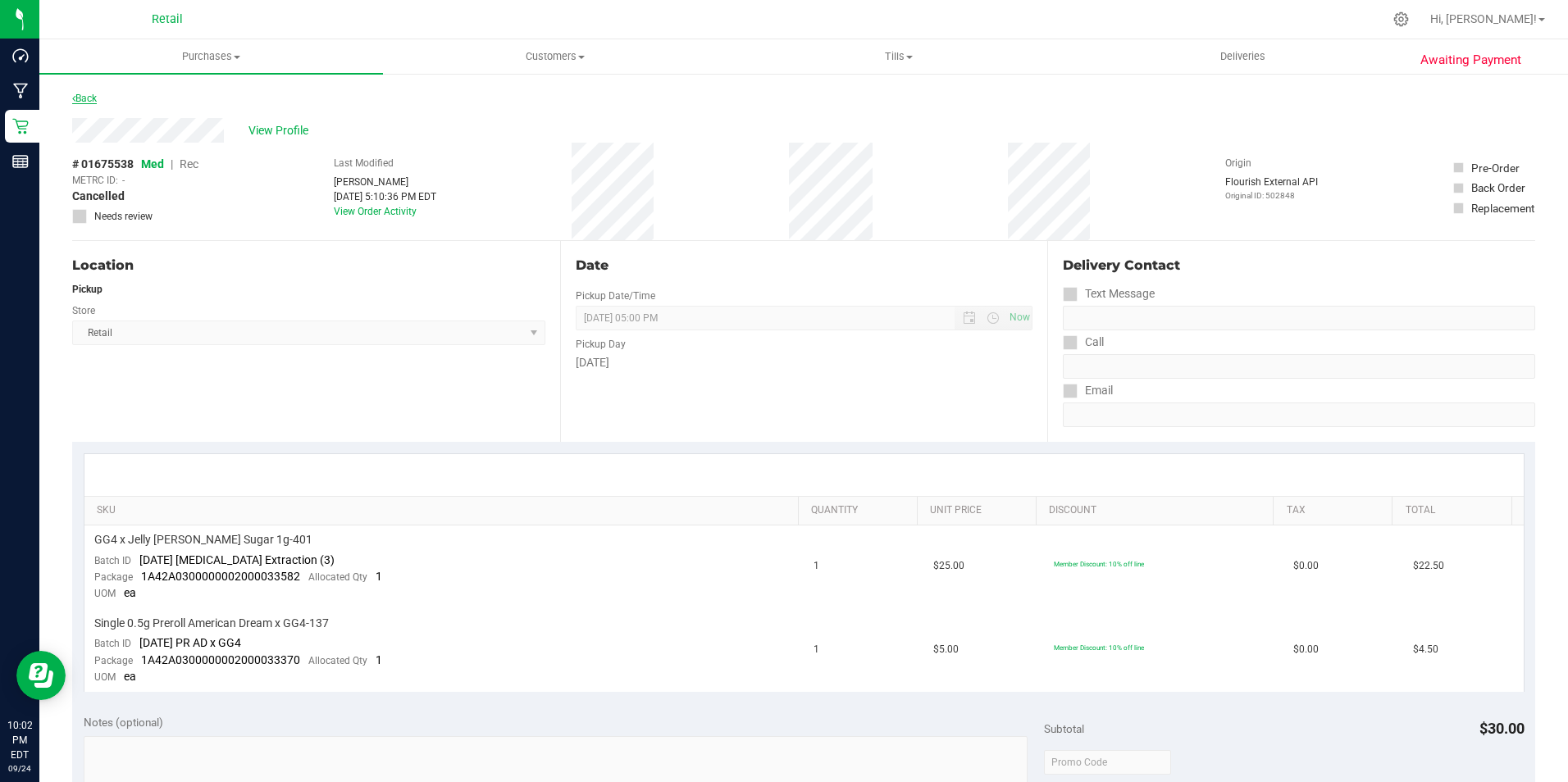
click at [82, 97] on link "Back" at bounding box center [85, 98] width 25 height 11
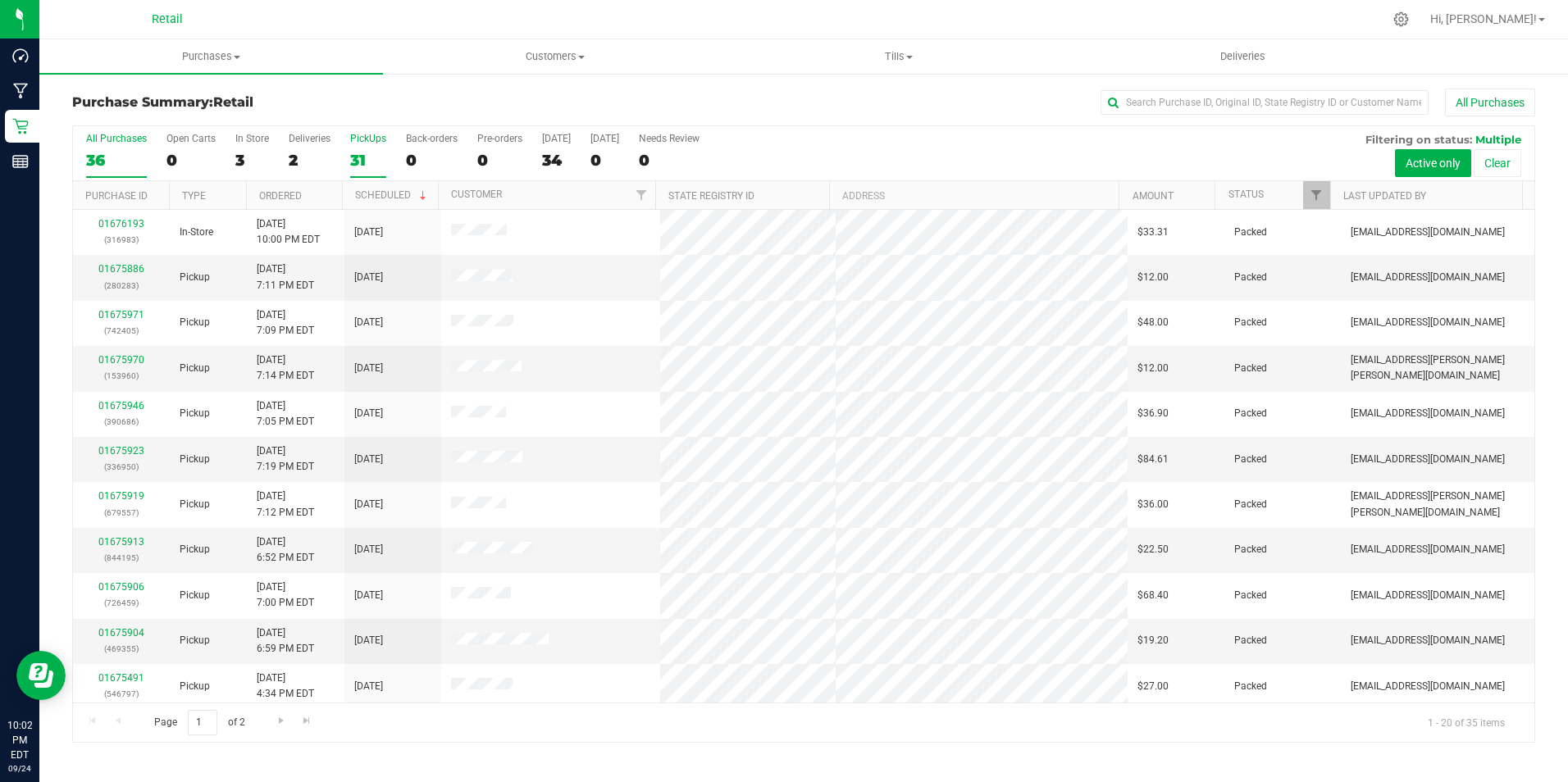
click at [367, 151] on div "31" at bounding box center [369, 160] width 36 height 19
click at [0, 0] on input "PickUps 31" at bounding box center [0, 0] width 0 height 0
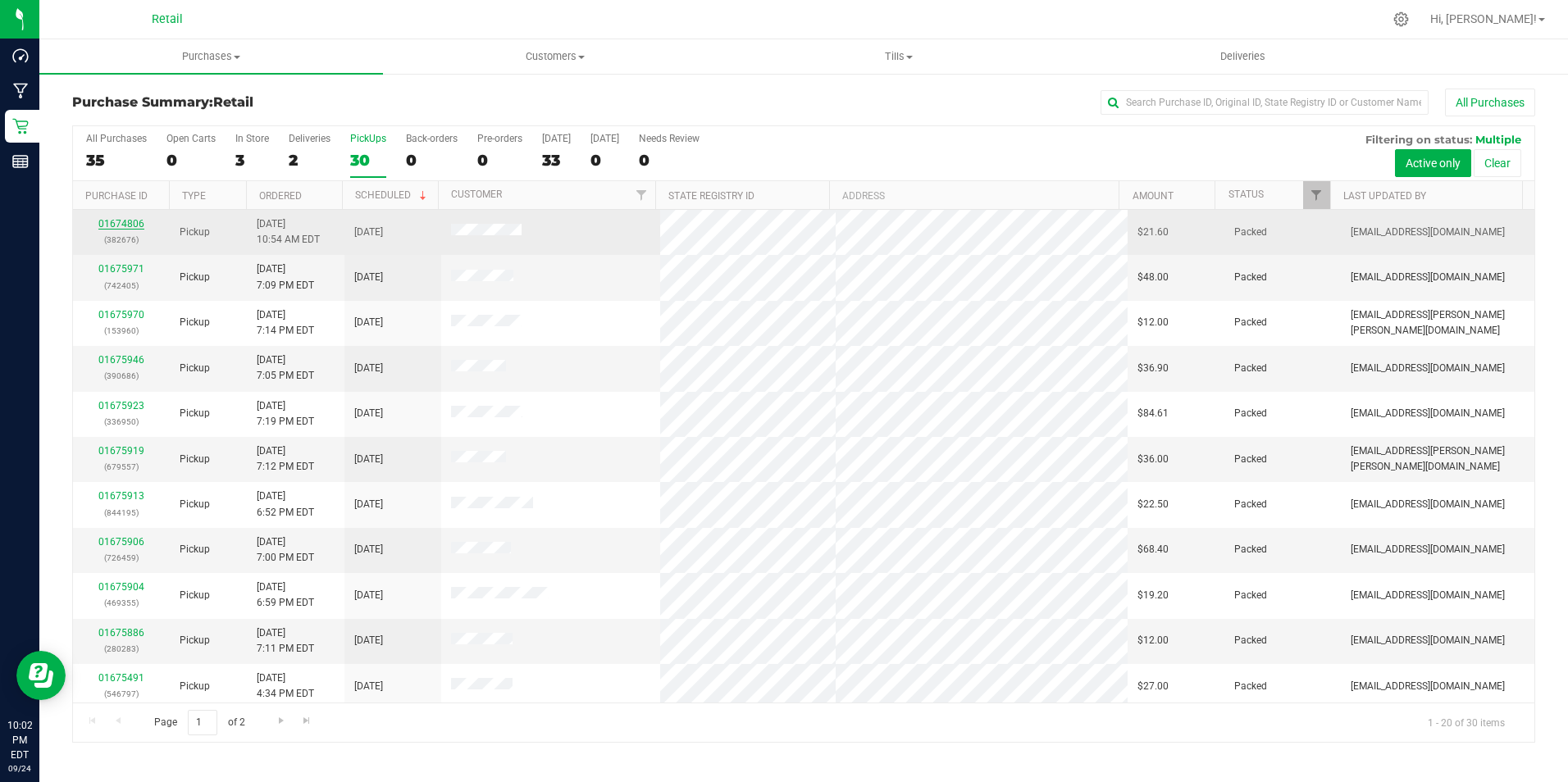
click at [129, 223] on link "01674806" at bounding box center [121, 223] width 46 height 11
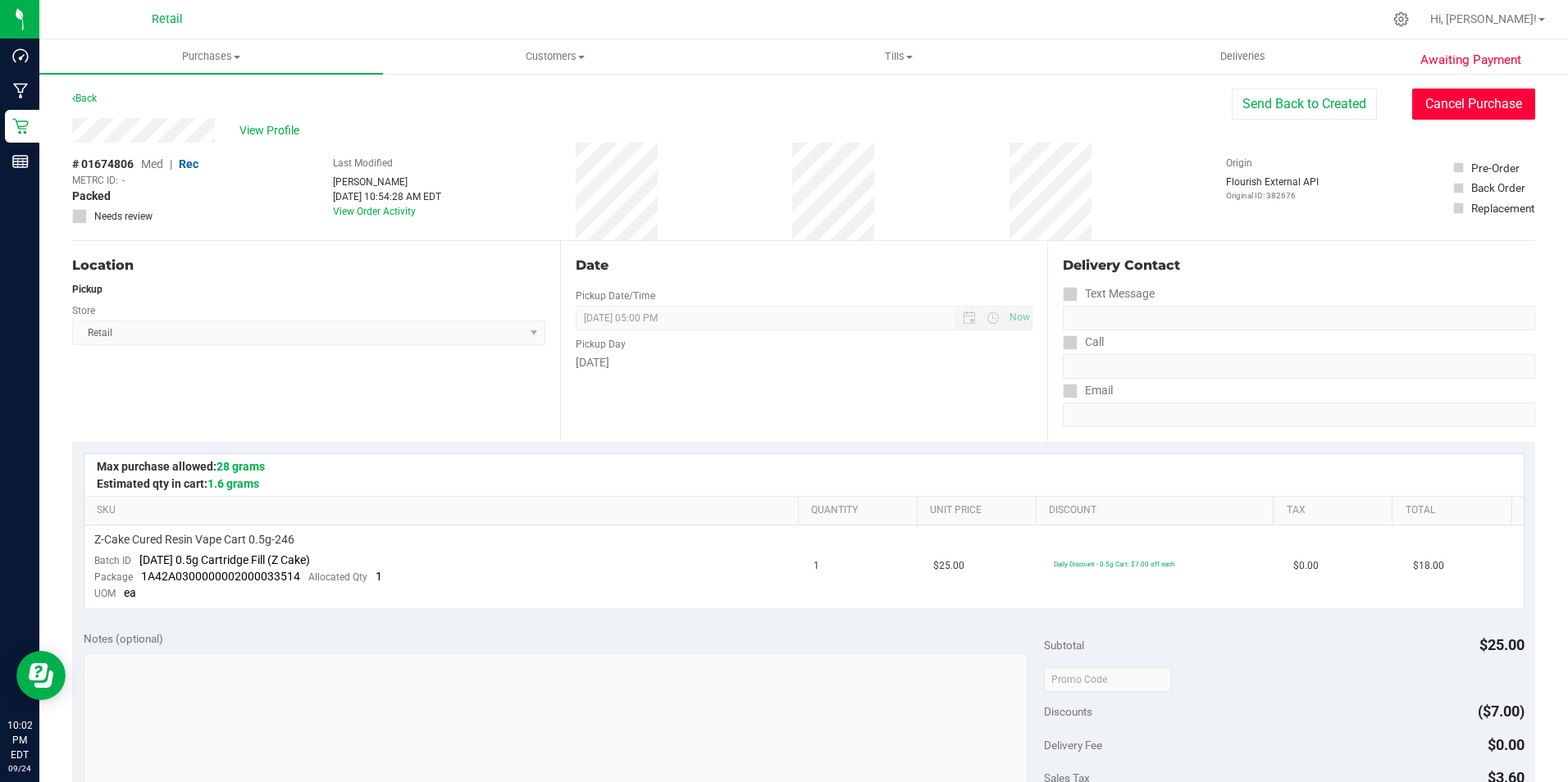
click at [1489, 102] on button "Cancel Purchase" at bounding box center [1473, 104] width 123 height 32
click at [93, 97] on link "Back" at bounding box center [85, 98] width 25 height 11
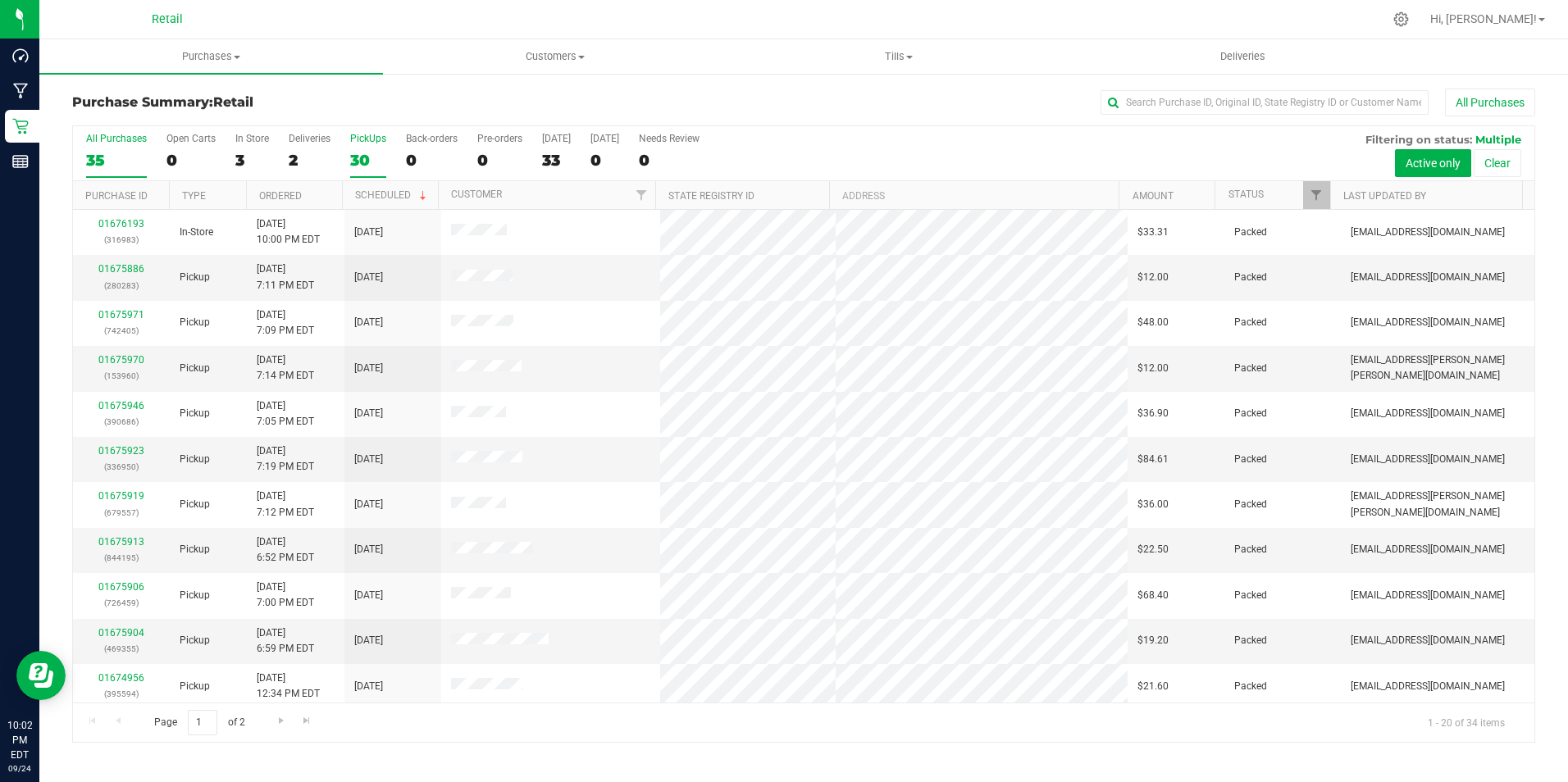
click at [354, 147] on label "PickUps 30" at bounding box center [369, 155] width 36 height 45
click at [0, 0] on input "PickUps 30" at bounding box center [0, 0] width 0 height 0
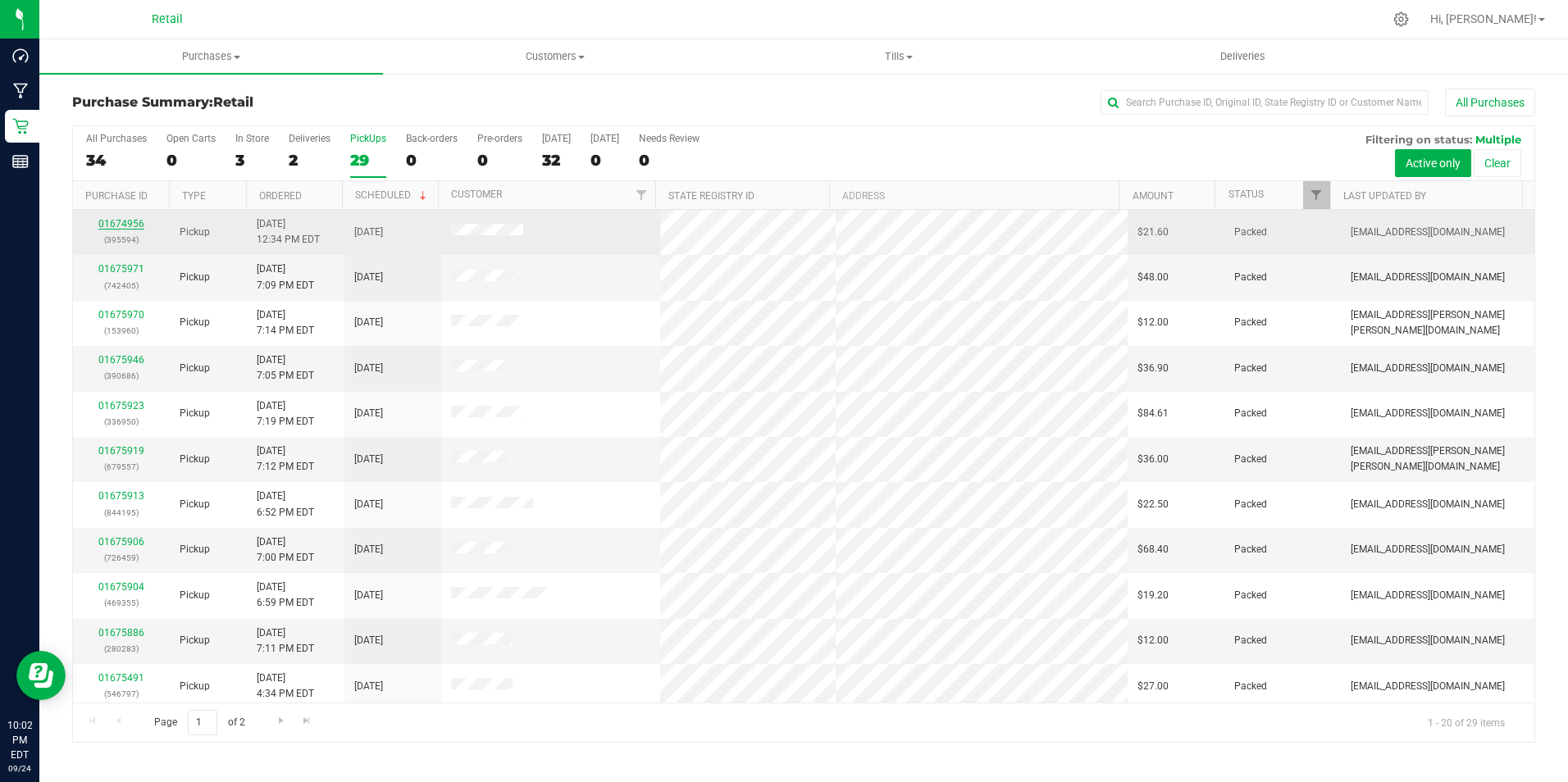
click at [123, 226] on link "01674956" at bounding box center [121, 223] width 46 height 11
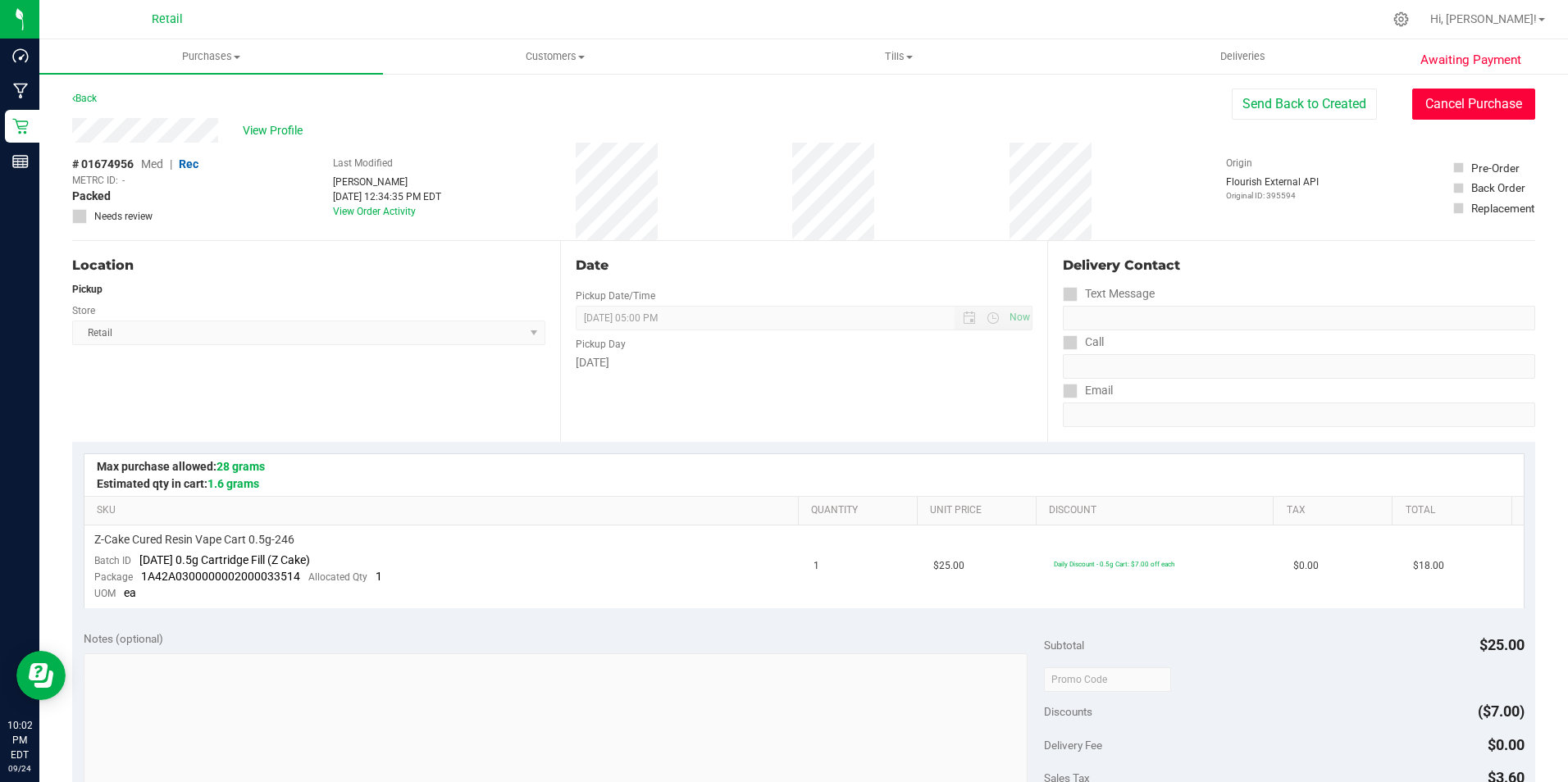
click at [1476, 110] on button "Cancel Purchase" at bounding box center [1473, 104] width 123 height 32
click at [90, 94] on link "Back" at bounding box center [85, 98] width 25 height 11
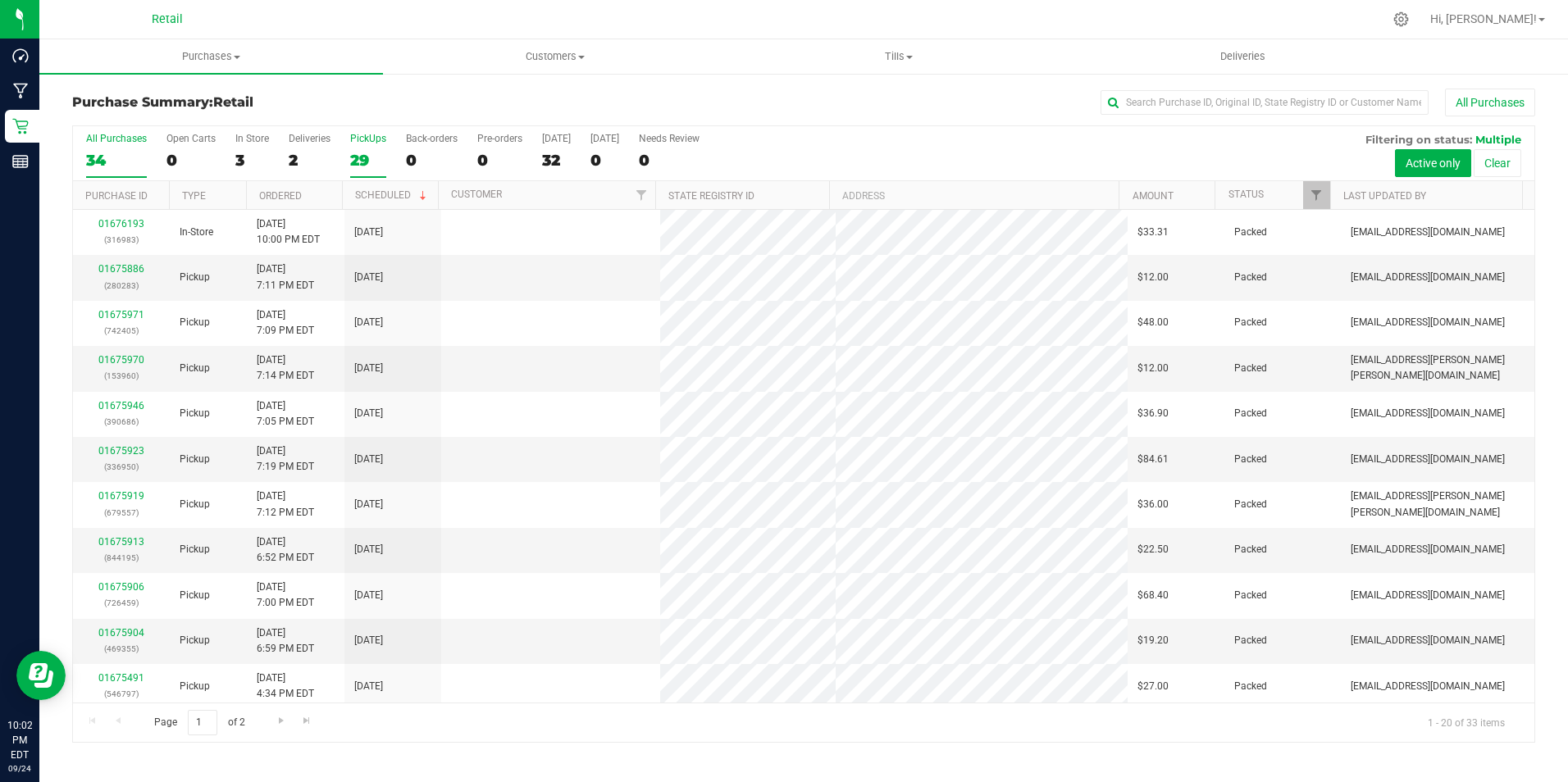
click at [361, 146] on label "PickUps 29" at bounding box center [369, 155] width 36 height 45
click at [0, 0] on input "PickUps 29" at bounding box center [0, 0] width 0 height 0
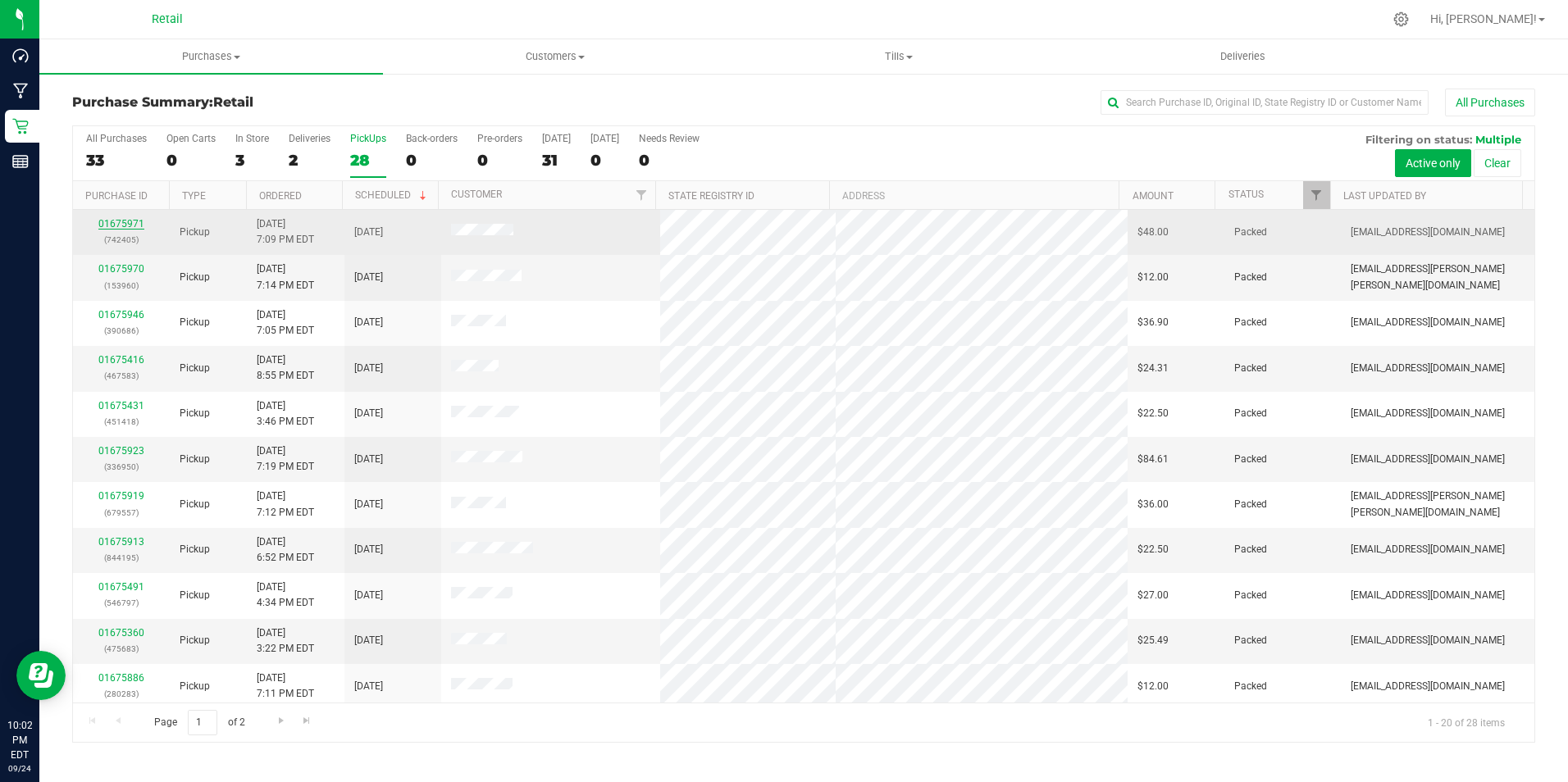
click at [131, 220] on link "01675971" at bounding box center [121, 223] width 46 height 11
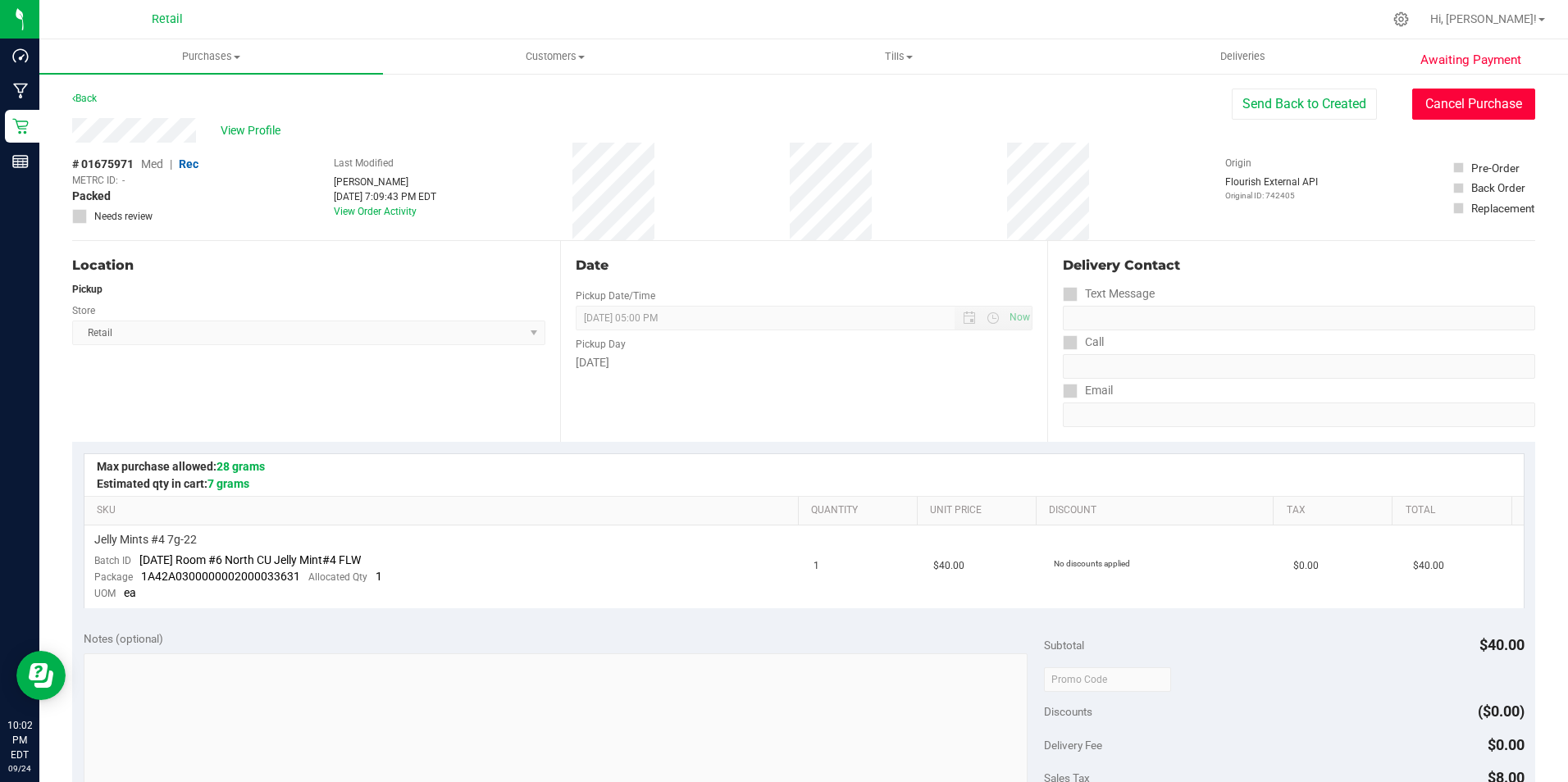
drag, startPoint x: 1471, startPoint y: 95, endPoint x: 883, endPoint y: 102, distance: 588.0
click at [1471, 95] on button "Cancel Purchase" at bounding box center [1473, 104] width 123 height 32
click at [86, 92] on div "Back" at bounding box center [85, 98] width 25 height 20
click at [91, 101] on link "Back" at bounding box center [85, 98] width 25 height 11
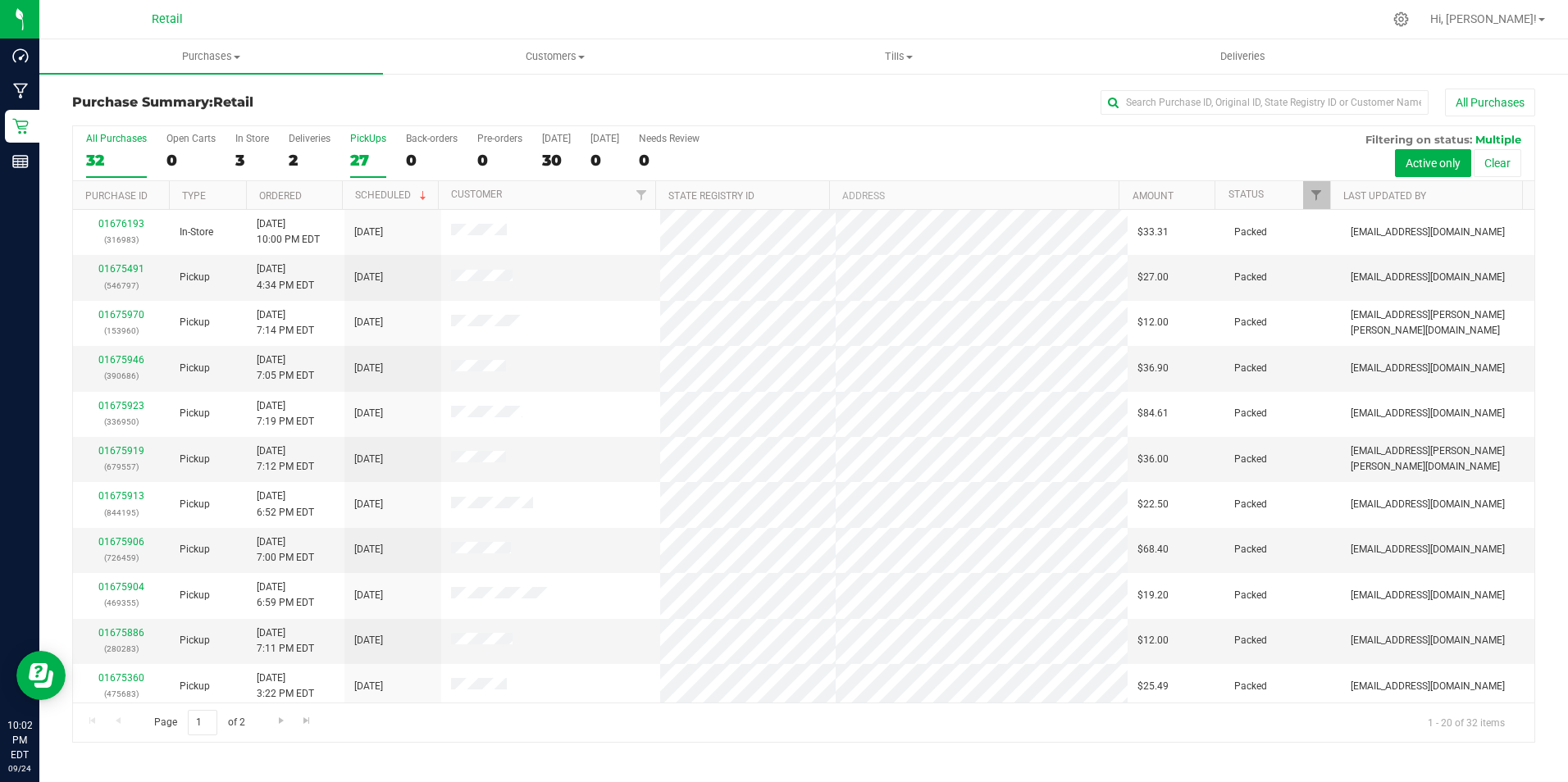
click at [383, 142] on div "PickUps" at bounding box center [369, 138] width 36 height 11
click at [0, 0] on input "PickUps 27" at bounding box center [0, 0] width 0 height 0
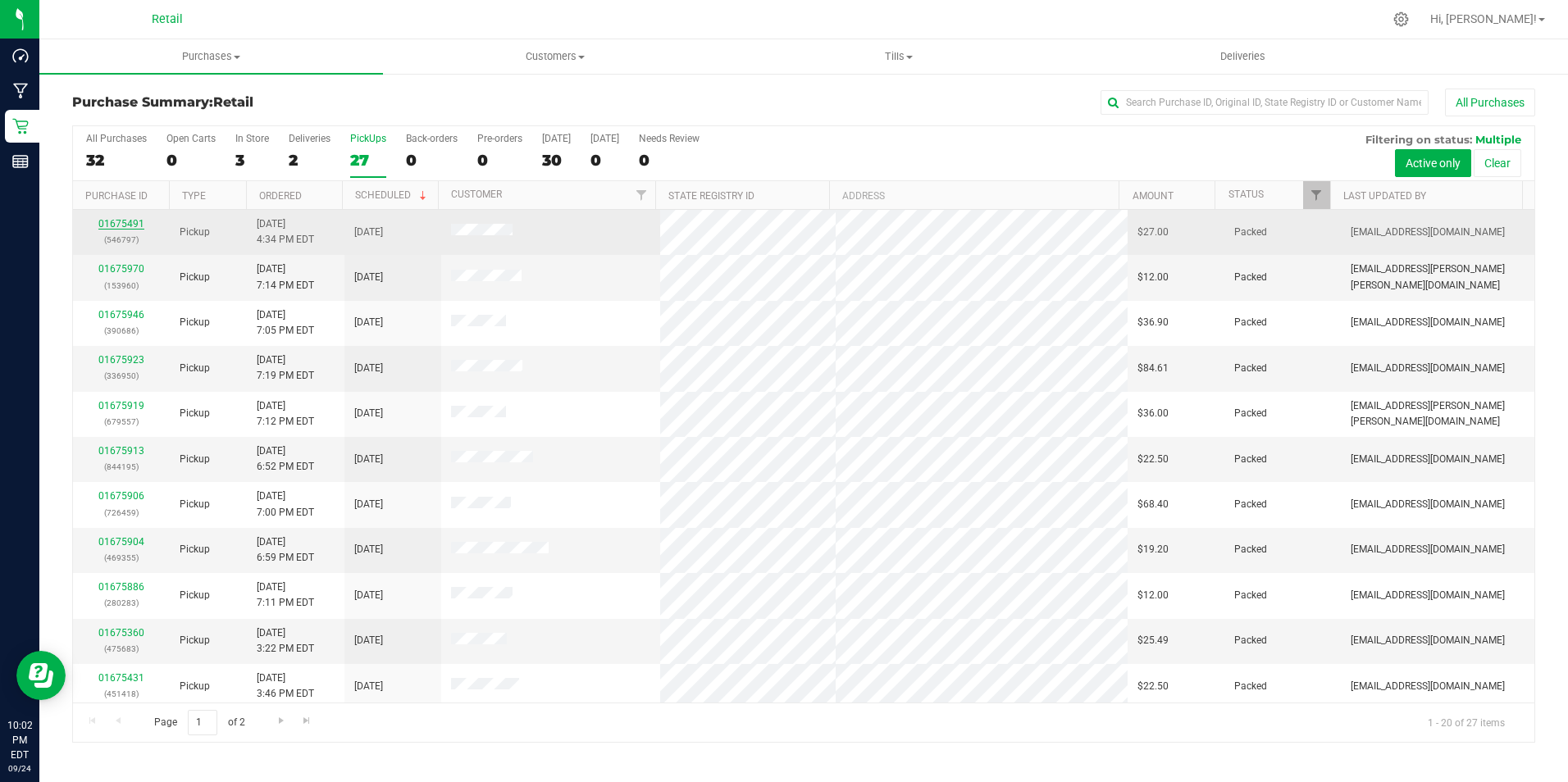
click at [131, 228] on link "01675491" at bounding box center [121, 223] width 46 height 11
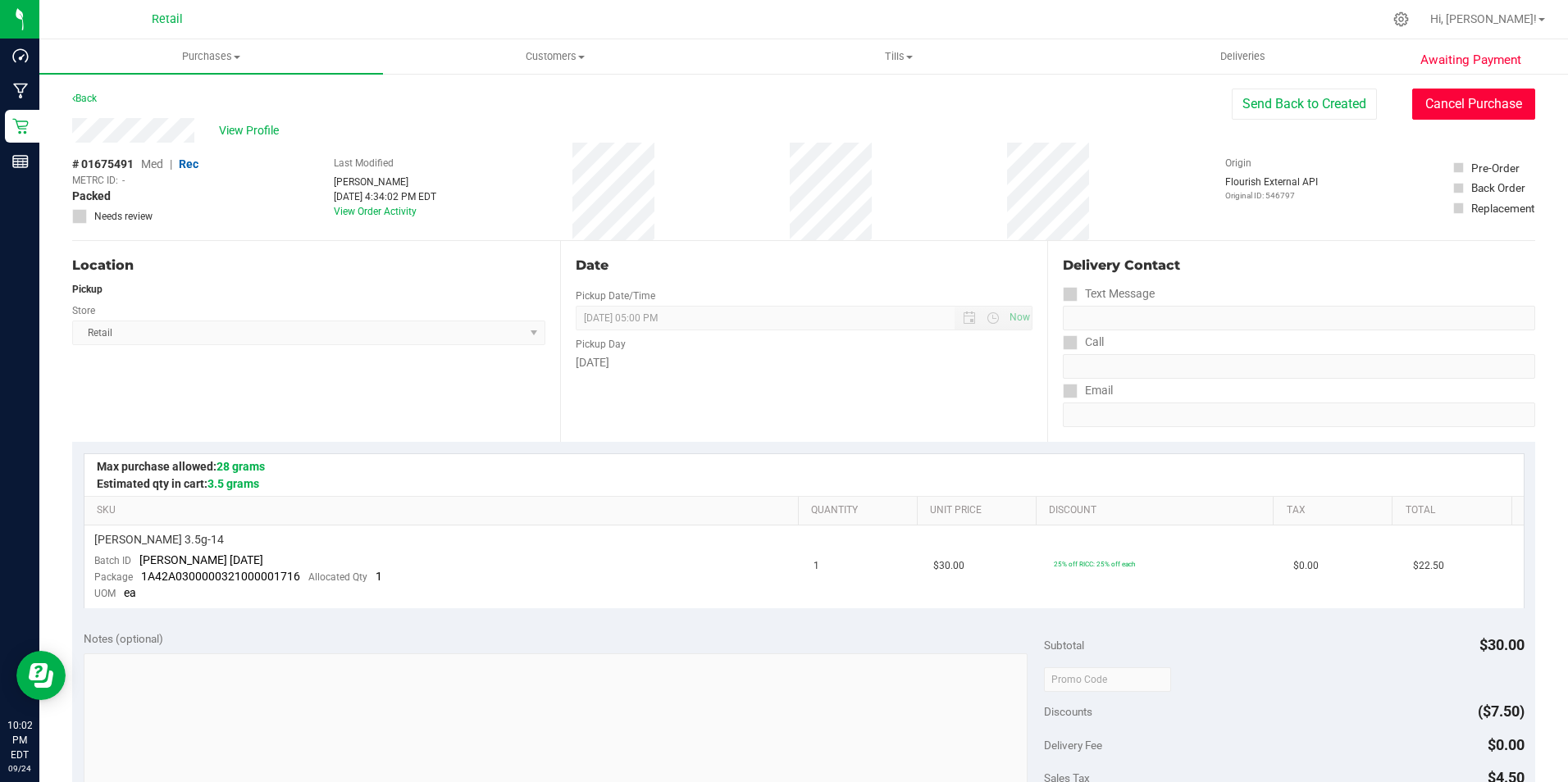
click at [1464, 110] on button "Cancel Purchase" at bounding box center [1473, 104] width 123 height 32
click at [103, 95] on div "Back" at bounding box center [804, 103] width 1463 height 30
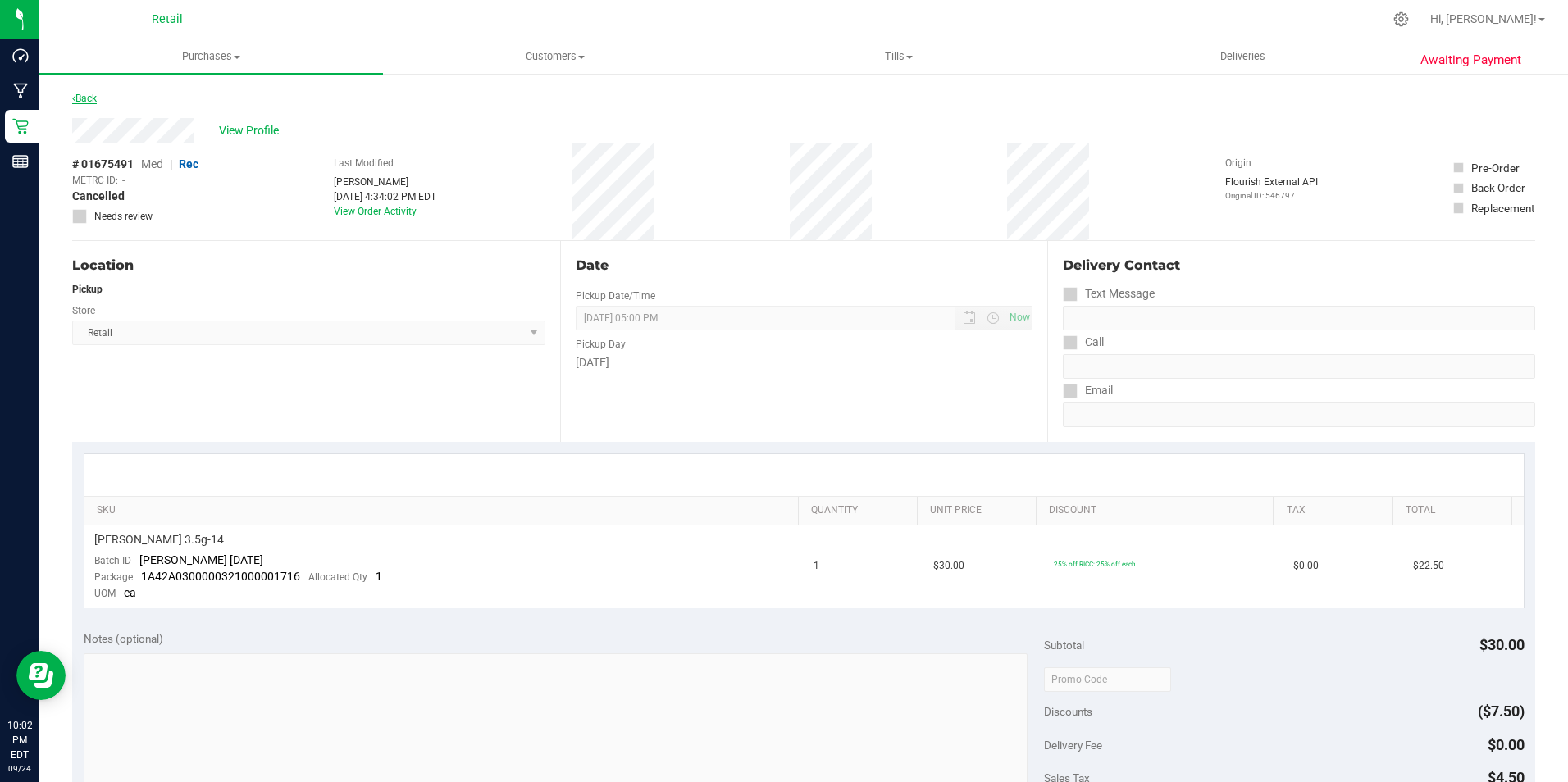
click at [89, 97] on link "Back" at bounding box center [85, 98] width 25 height 11
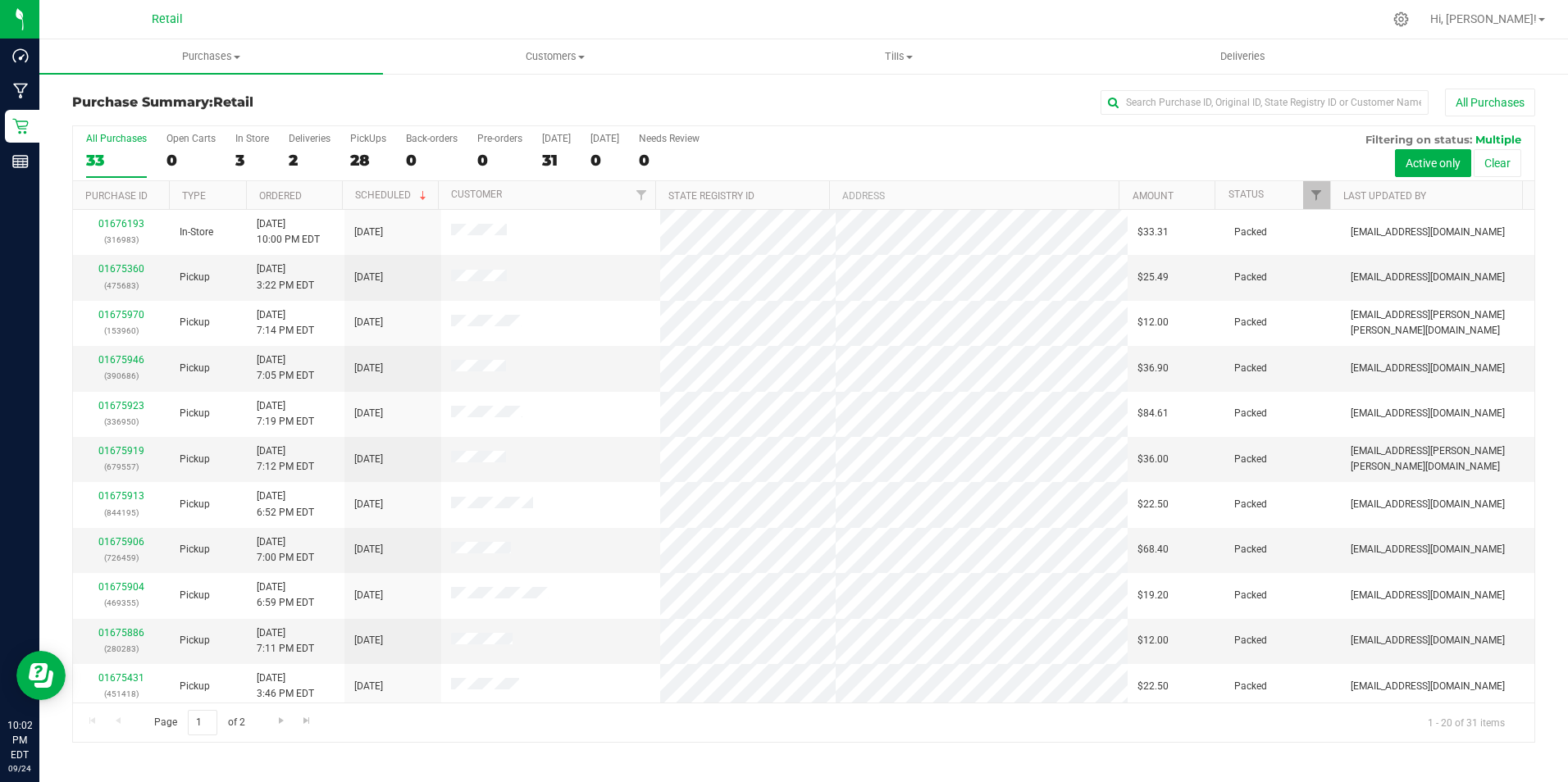
click at [348, 147] on div "All Purchases 33 Open Carts 0 In Store 3 Deliveries 2 PickUps 28 Back-orders 0 …" at bounding box center [803, 154] width 1461 height 55
click at [367, 146] on label "PickUps 28" at bounding box center [369, 155] width 36 height 45
click at [0, 0] on input "PickUps 28" at bounding box center [0, 0] width 0 height 0
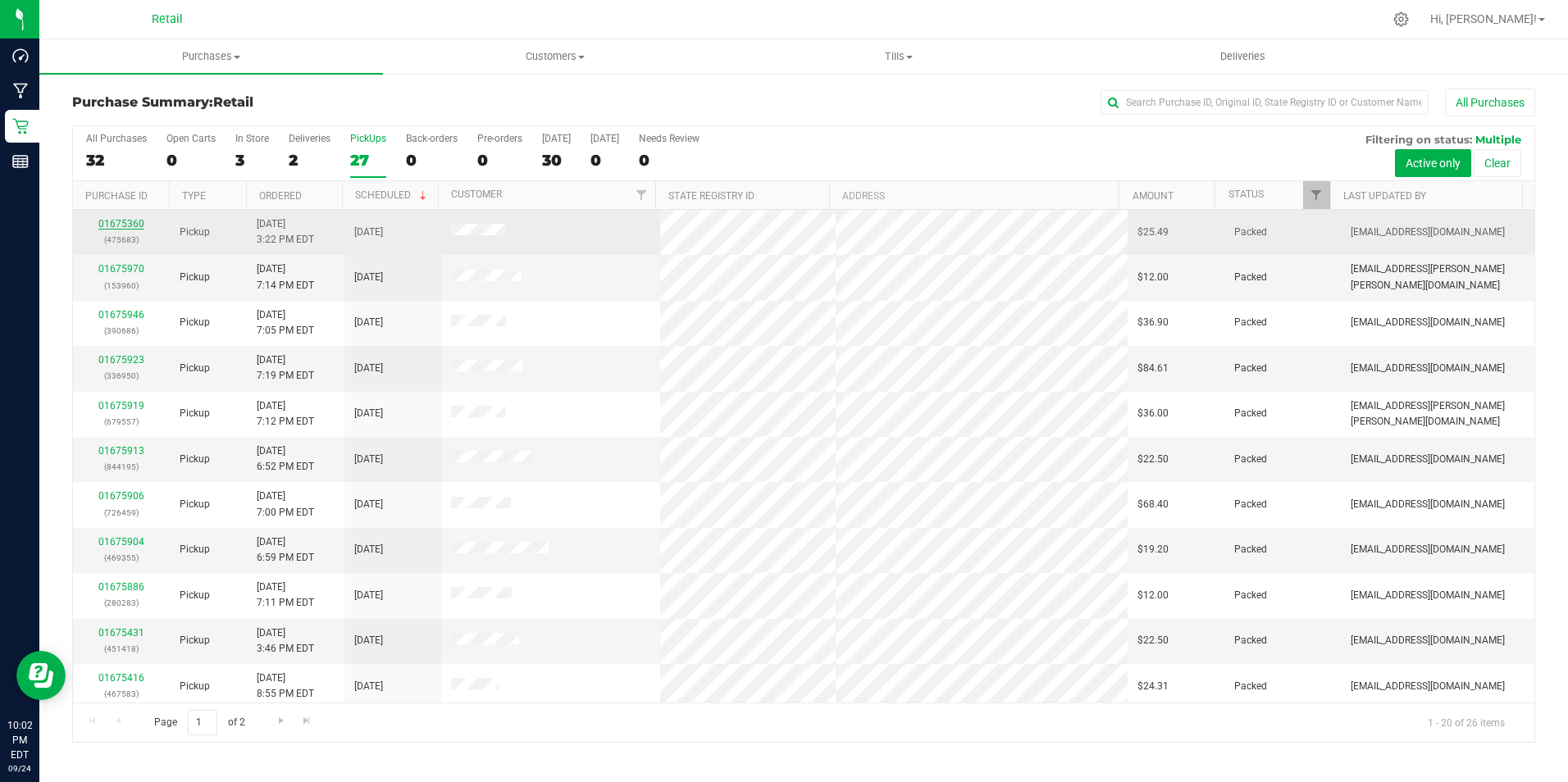
click at [120, 225] on link "01675360" at bounding box center [121, 223] width 46 height 11
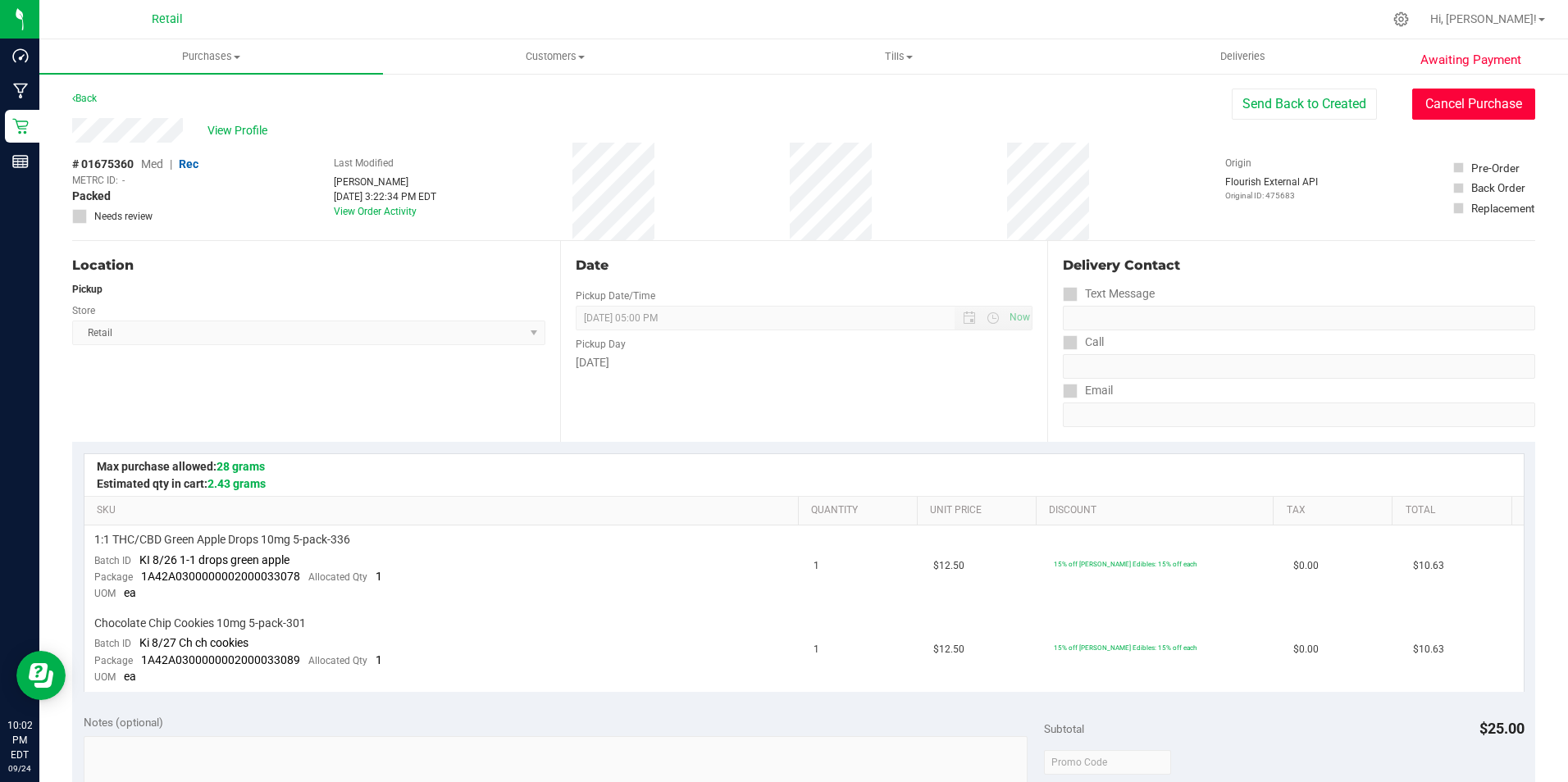
click at [1450, 96] on button "Cancel Purchase" at bounding box center [1473, 104] width 123 height 32
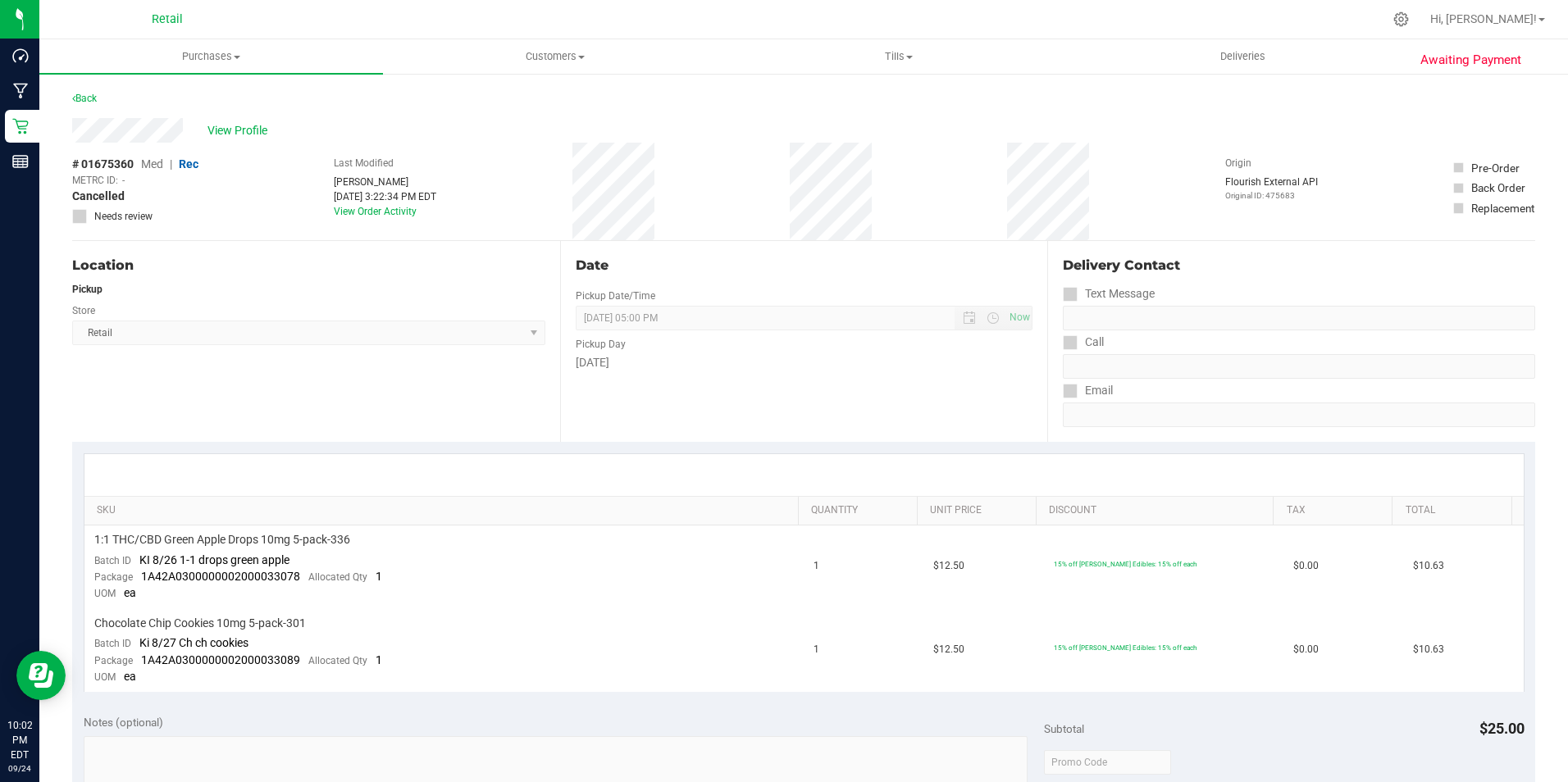
click at [90, 105] on div "Back" at bounding box center [85, 98] width 25 height 20
click at [91, 95] on link "Back" at bounding box center [85, 98] width 25 height 11
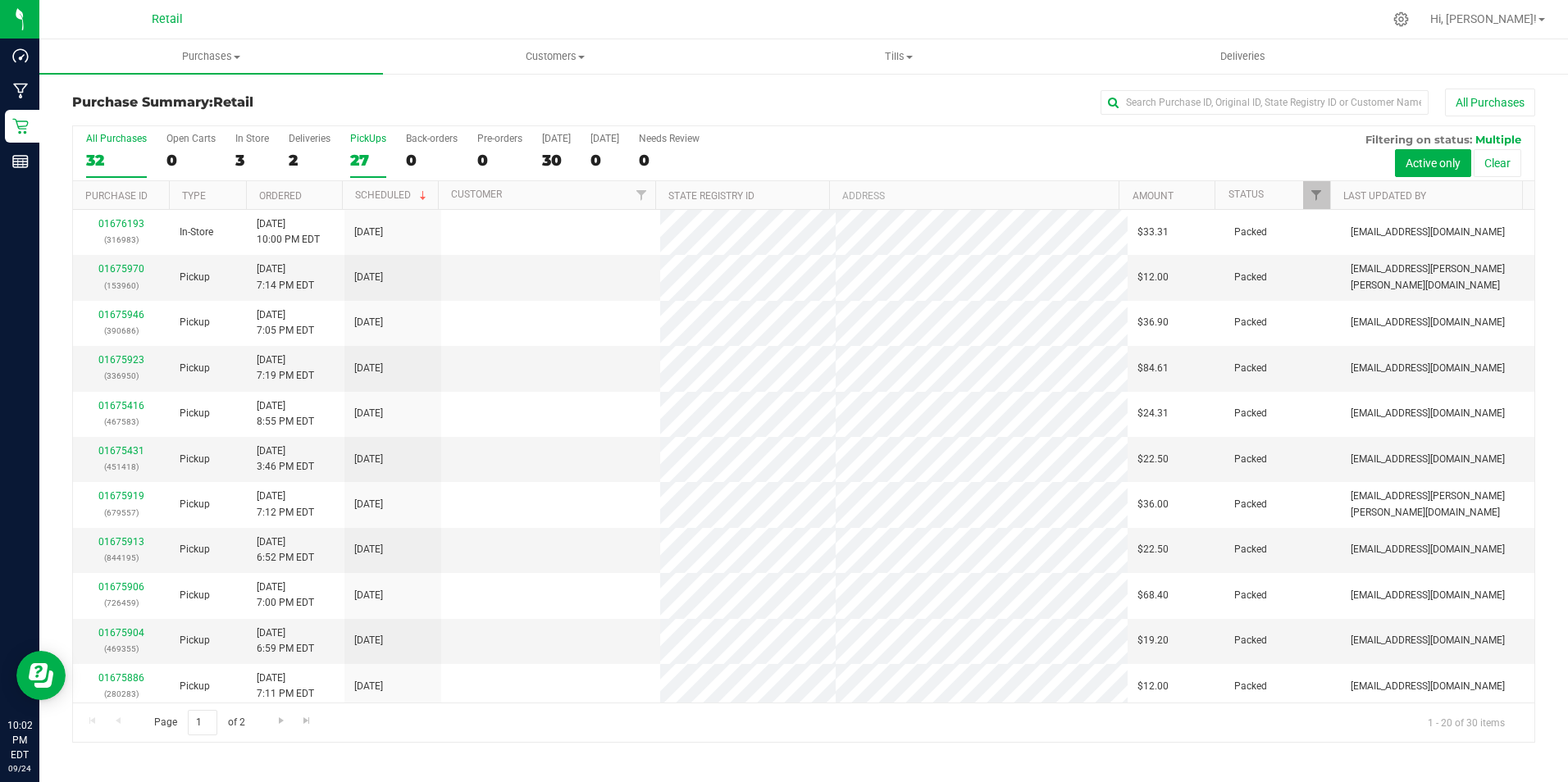
click at [357, 146] on label "PickUps 27" at bounding box center [369, 155] width 36 height 45
click at [0, 0] on input "PickUps 27" at bounding box center [0, 0] width 0 height 0
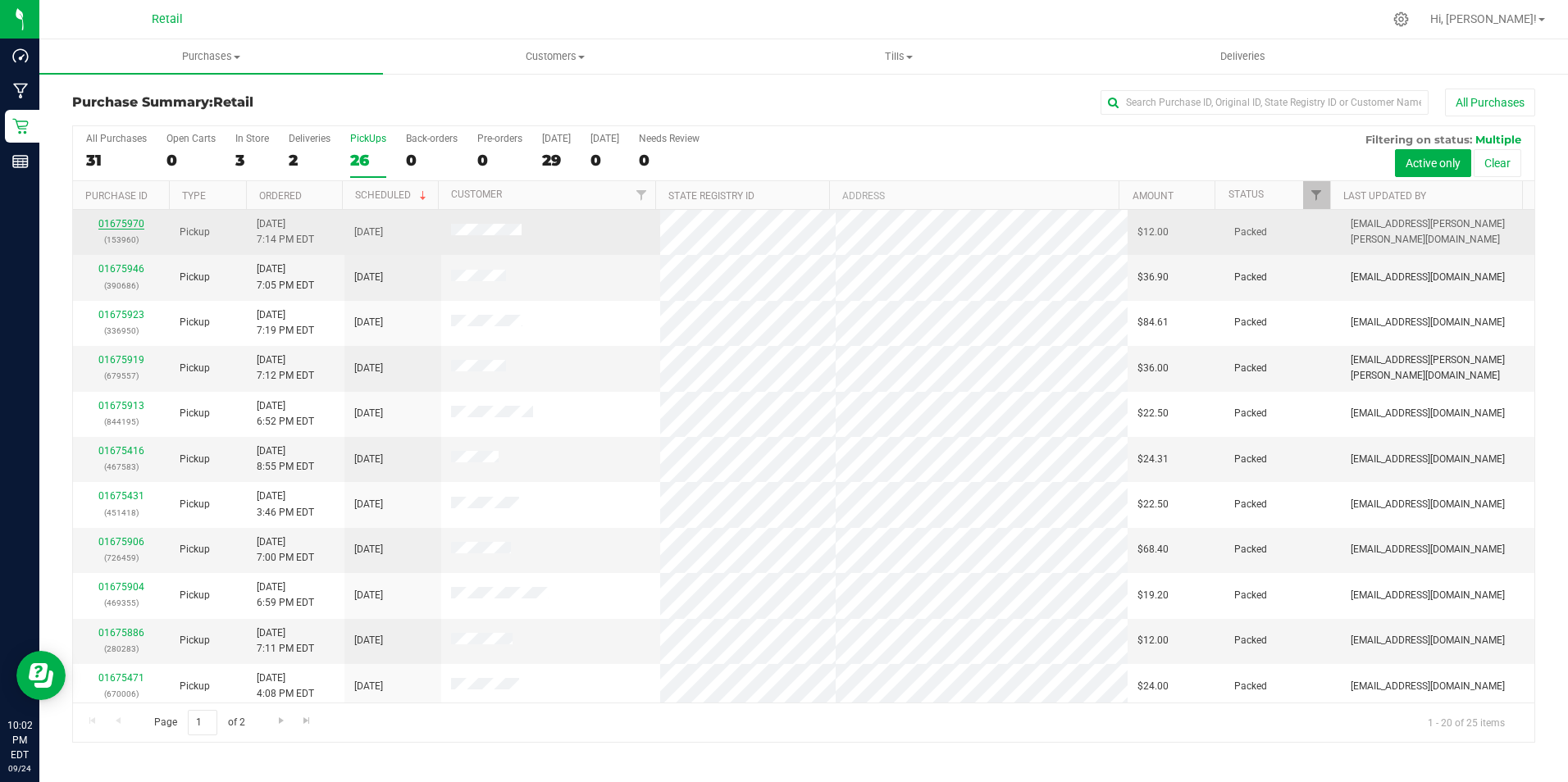
click at [123, 223] on link "01675970" at bounding box center [121, 223] width 46 height 11
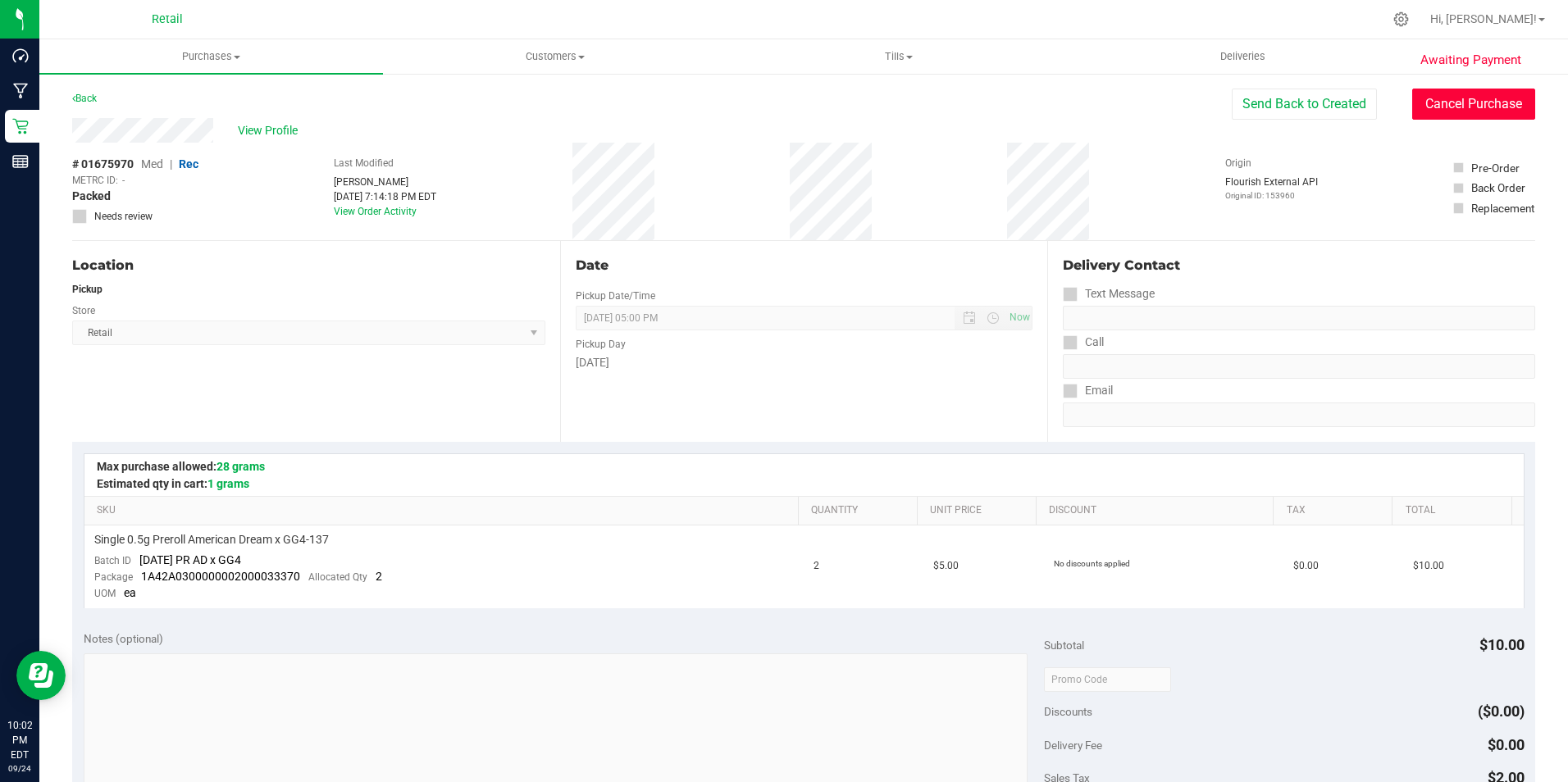
click at [1433, 109] on button "Cancel Purchase" at bounding box center [1473, 104] width 123 height 32
click at [79, 94] on link "Back" at bounding box center [85, 98] width 25 height 11
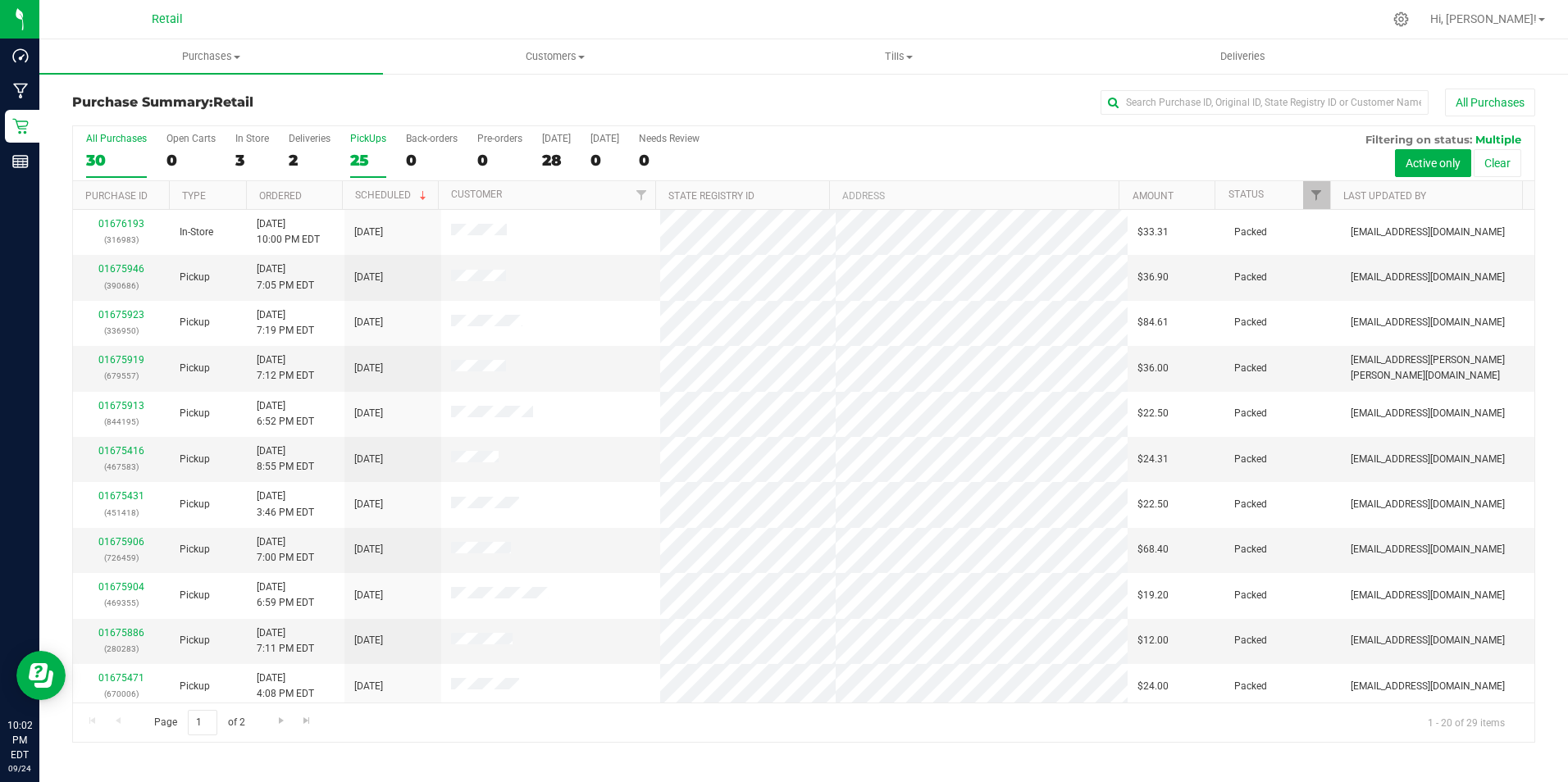
click at [354, 137] on div "PickUps" at bounding box center [369, 138] width 36 height 11
click at [0, 0] on input "PickUps 25" at bounding box center [0, 0] width 0 height 0
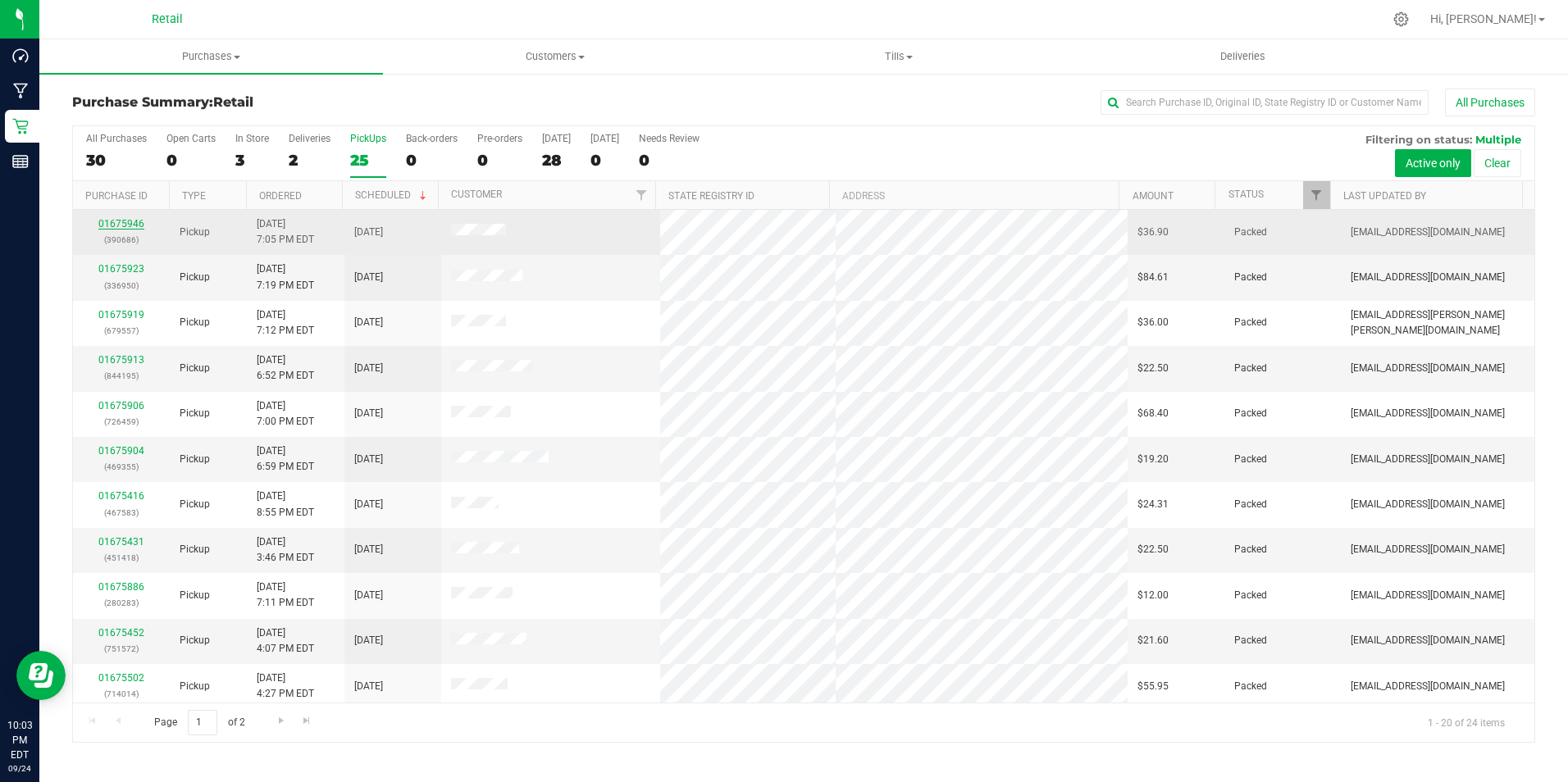
click at [105, 217] on div "01675946 (390686)" at bounding box center [121, 232] width 77 height 32
click at [110, 223] on link "01675946" at bounding box center [121, 223] width 46 height 11
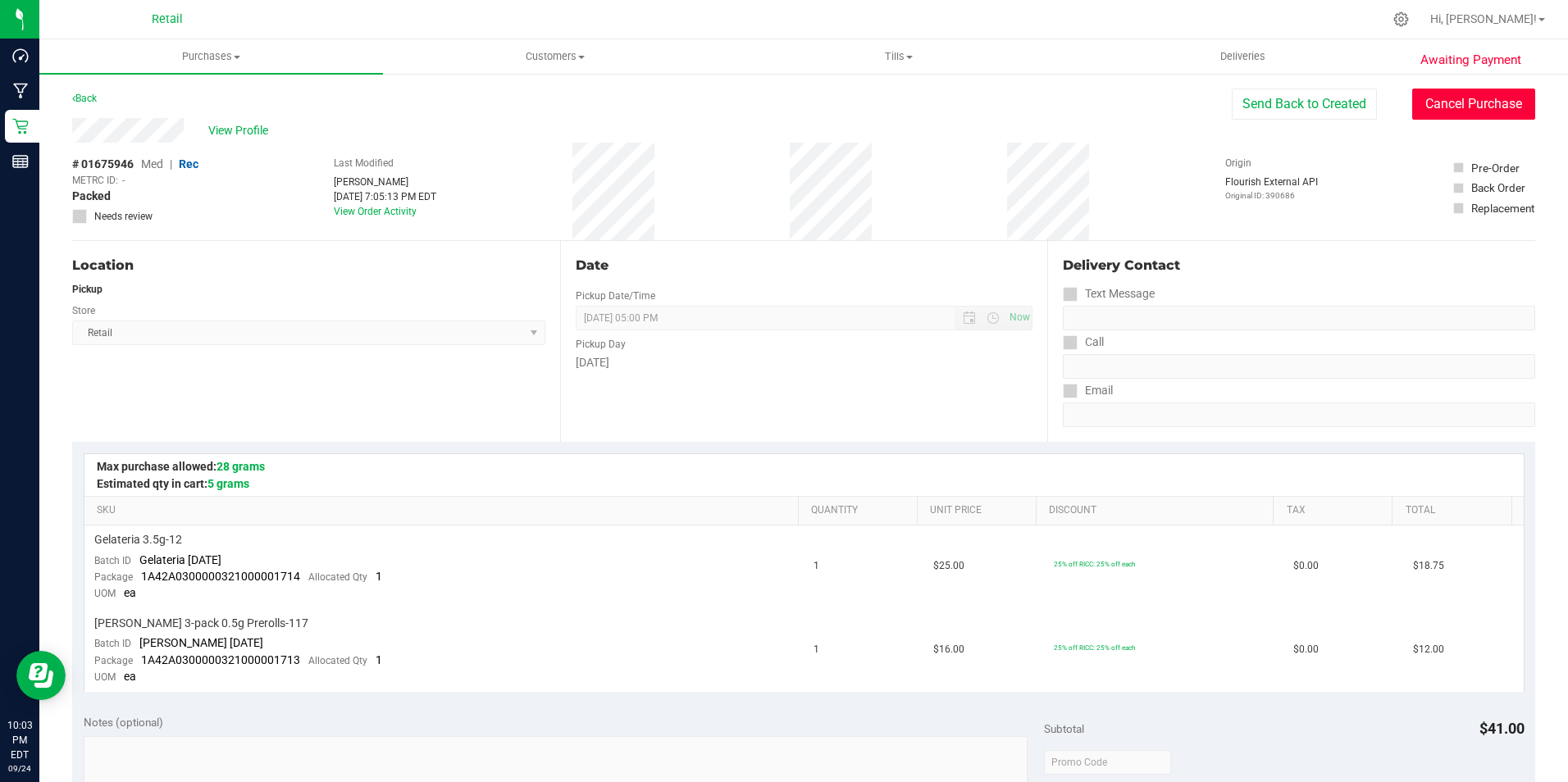
click at [1462, 90] on button "Cancel Purchase" at bounding box center [1473, 104] width 123 height 32
click at [91, 103] on link "Back" at bounding box center [85, 98] width 25 height 11
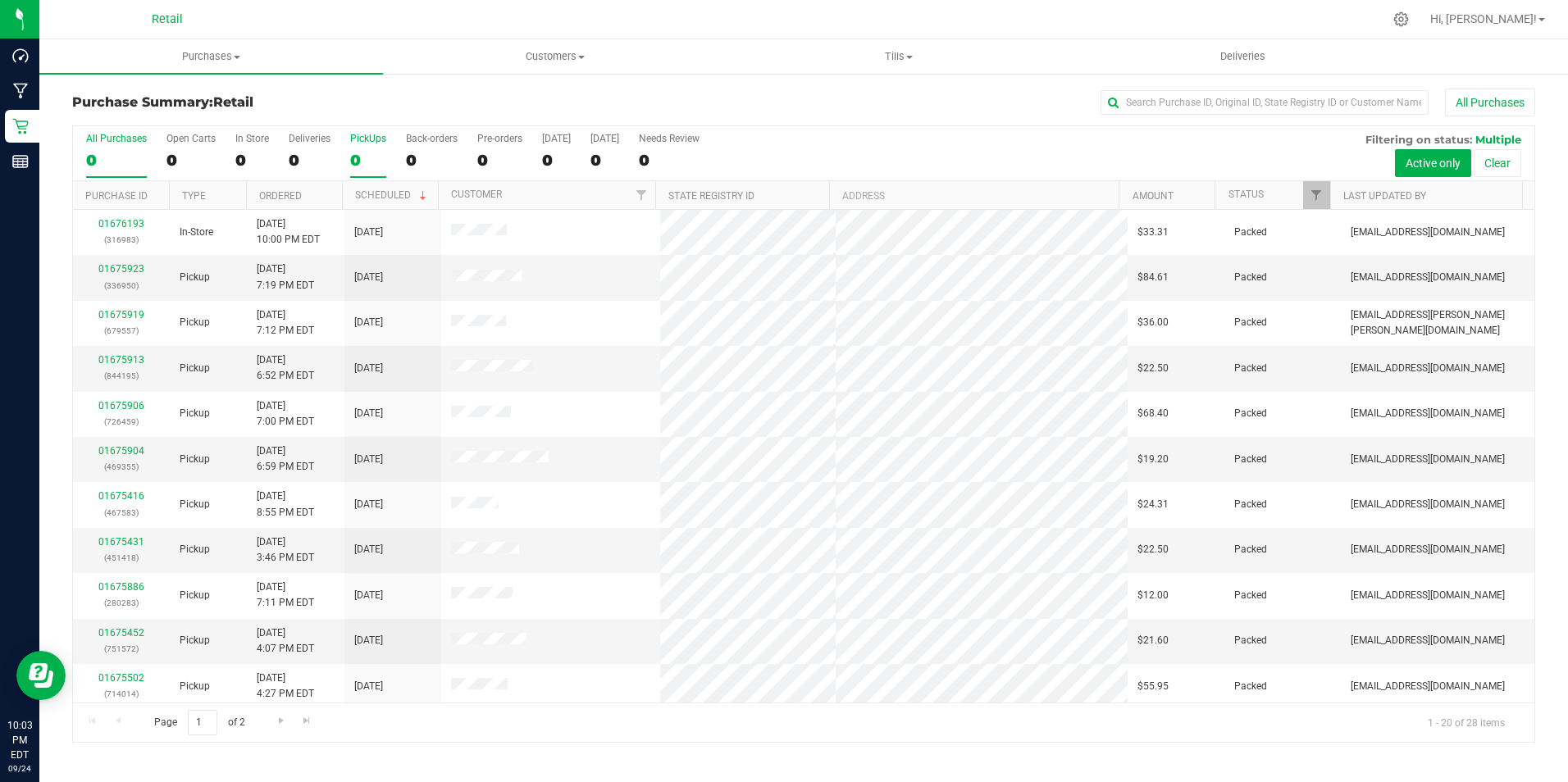
click at [362, 149] on label "PickUps 0" at bounding box center [369, 155] width 36 height 45
click at [0, 0] on input "PickUps 0" at bounding box center [0, 0] width 0 height 0
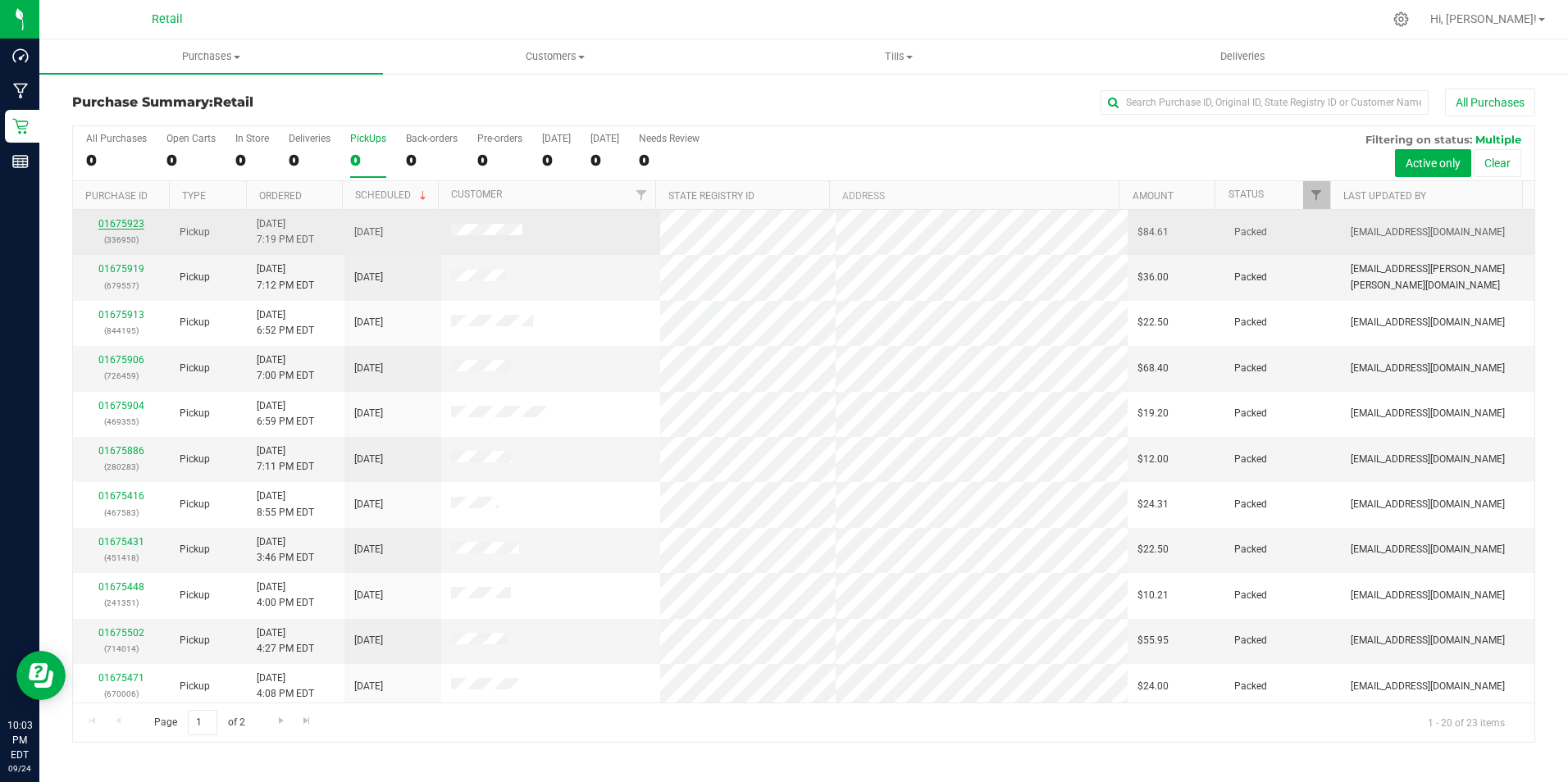
click at [130, 223] on link "01675923" at bounding box center [121, 223] width 46 height 11
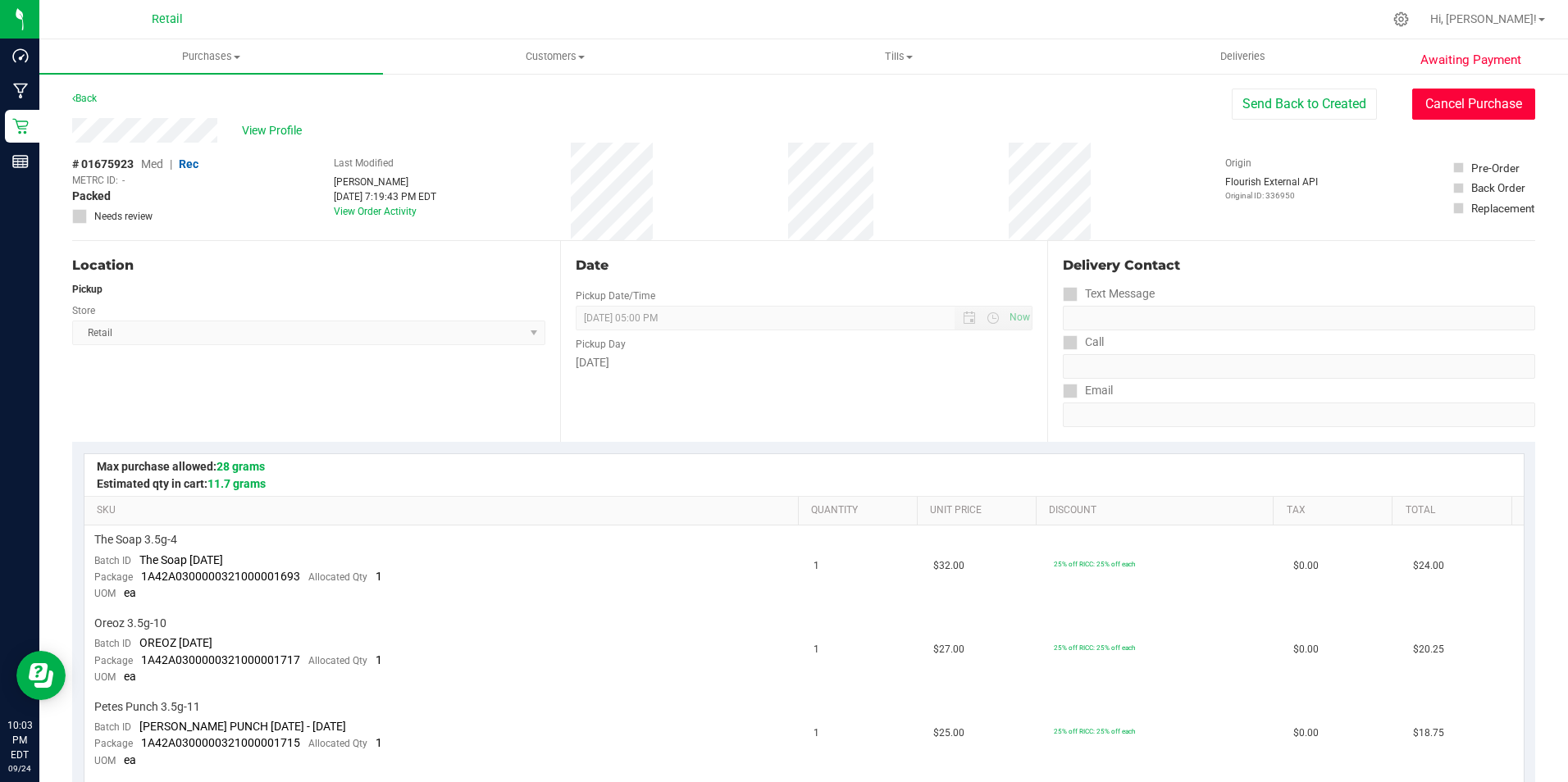
click at [1487, 99] on button "Cancel Purchase" at bounding box center [1473, 104] width 123 height 32
click at [90, 95] on link "Back" at bounding box center [85, 98] width 25 height 11
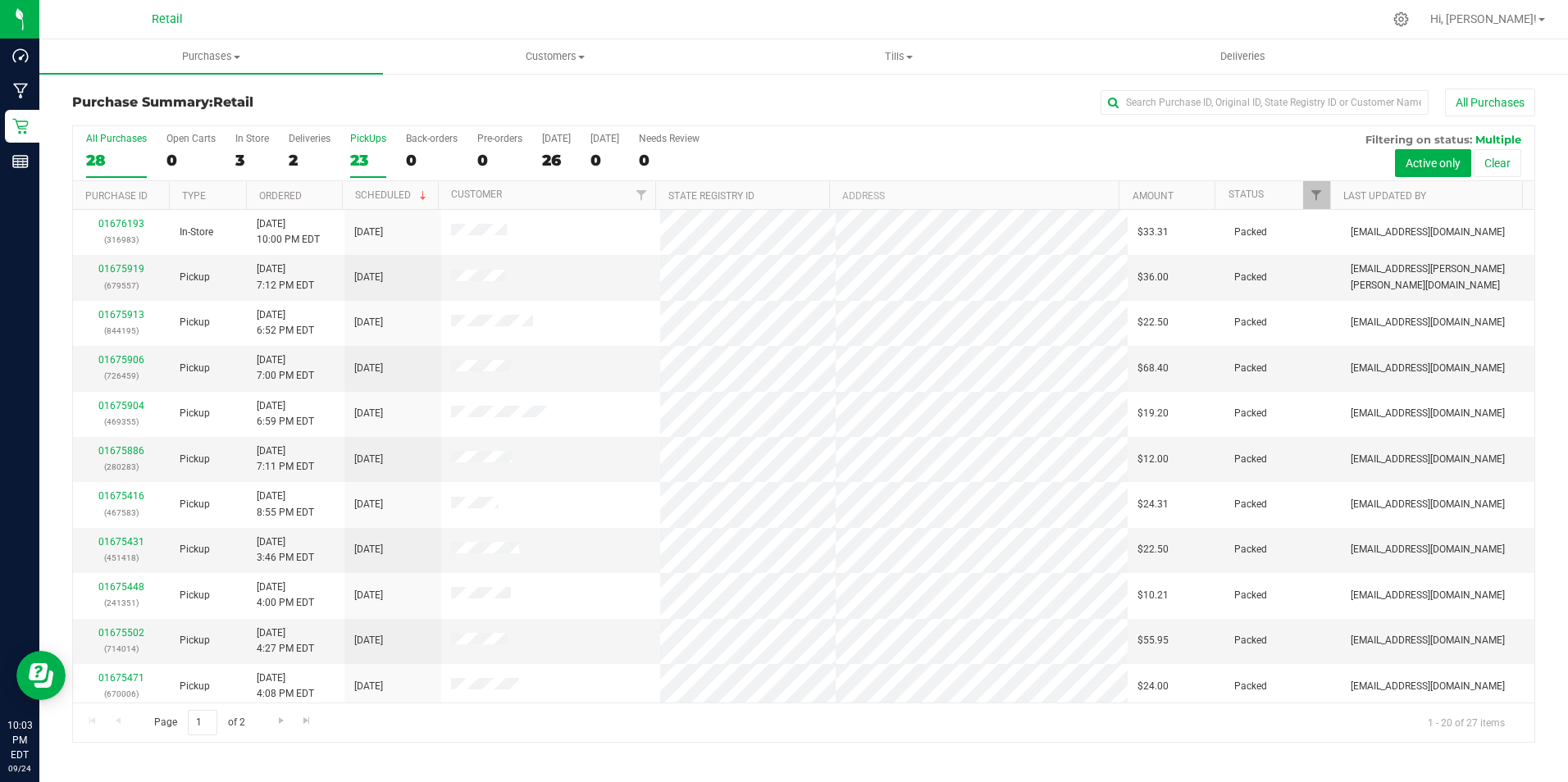
click at [371, 149] on label "PickUps 23" at bounding box center [369, 155] width 36 height 45
click at [0, 0] on input "PickUps 23" at bounding box center [0, 0] width 0 height 0
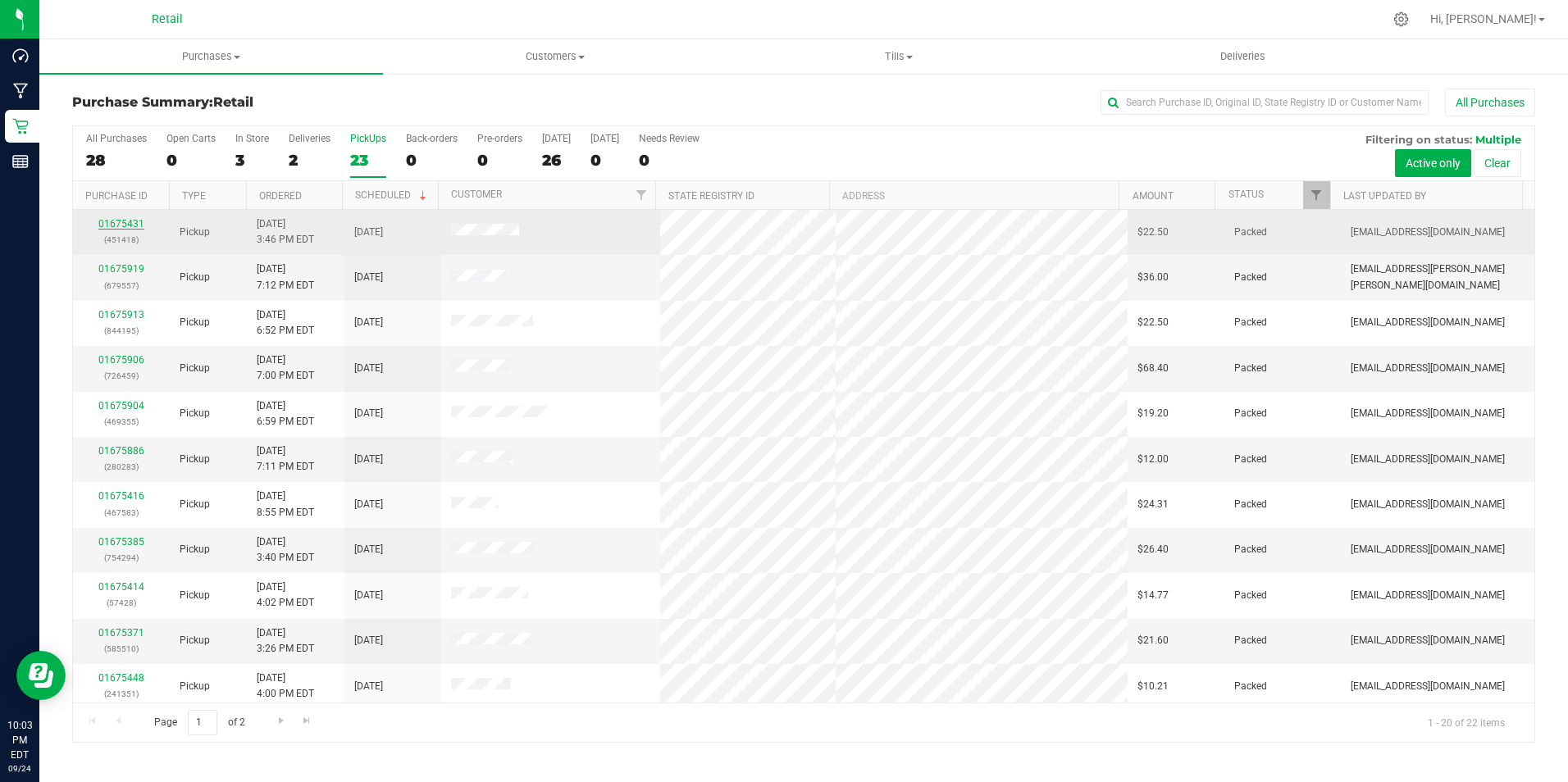
click at [119, 222] on link "01675431" at bounding box center [121, 223] width 46 height 11
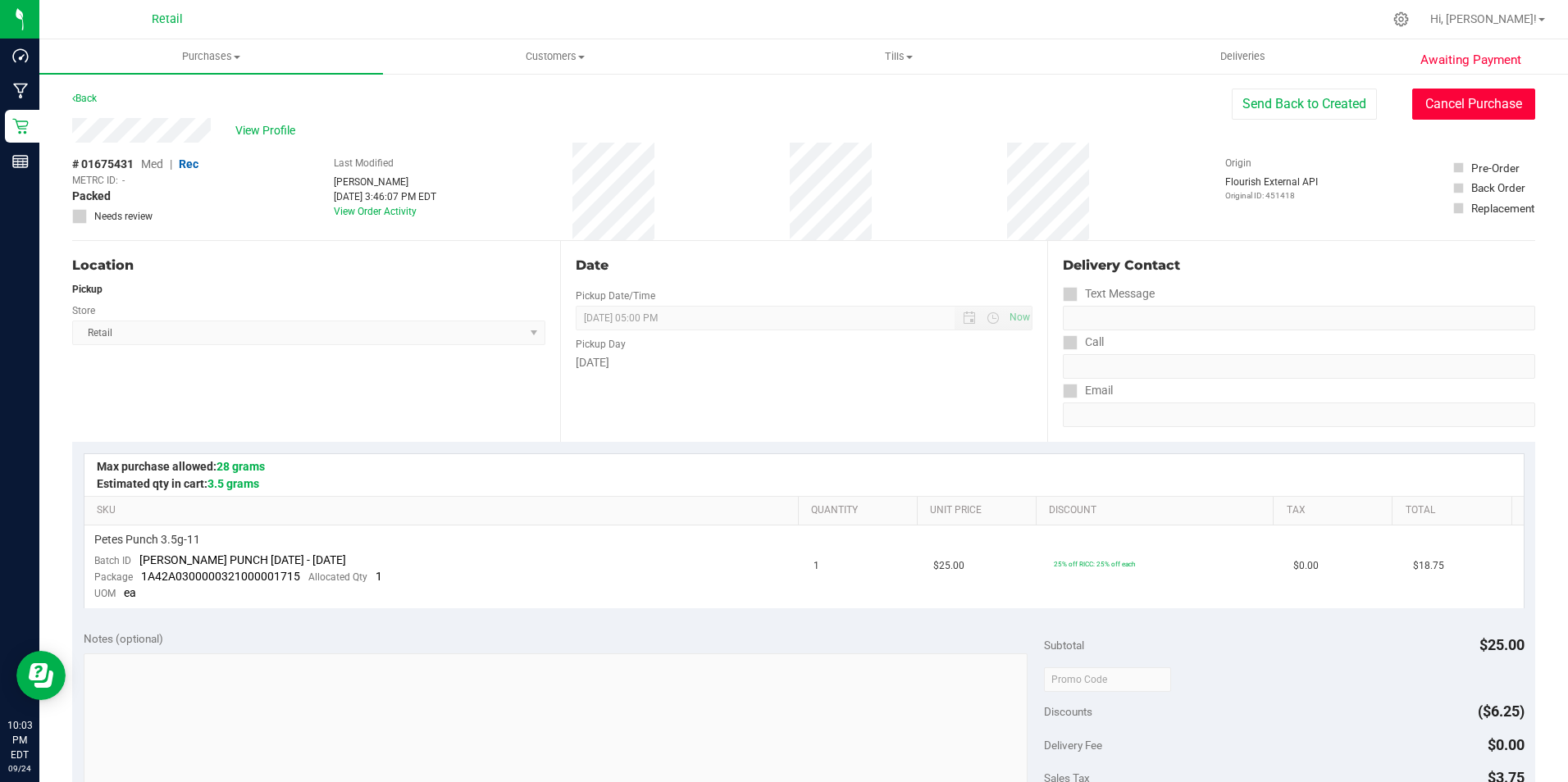
click at [1441, 101] on button "Cancel Purchase" at bounding box center [1473, 104] width 123 height 32
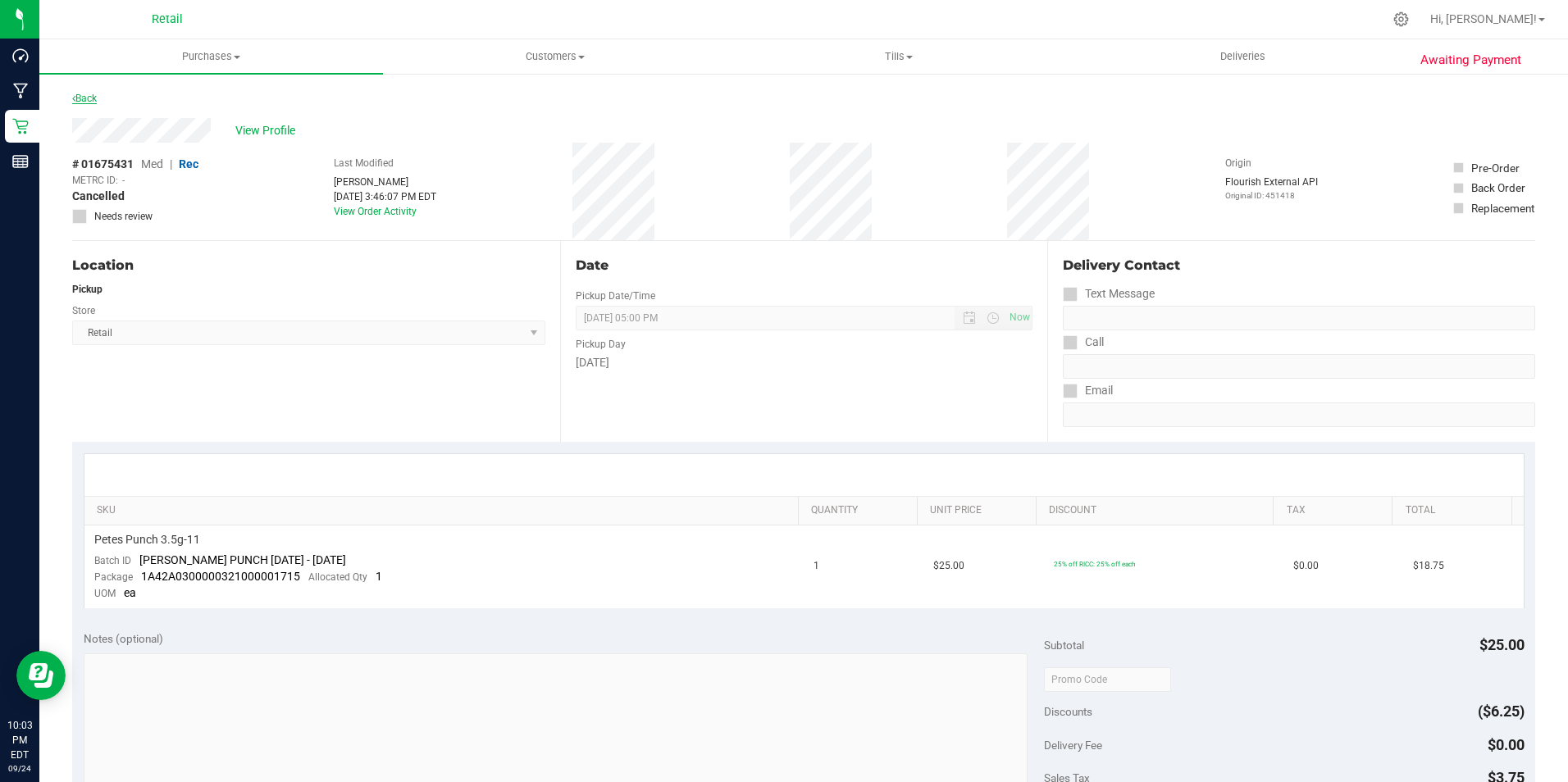
click at [88, 95] on link "Back" at bounding box center [85, 98] width 25 height 11
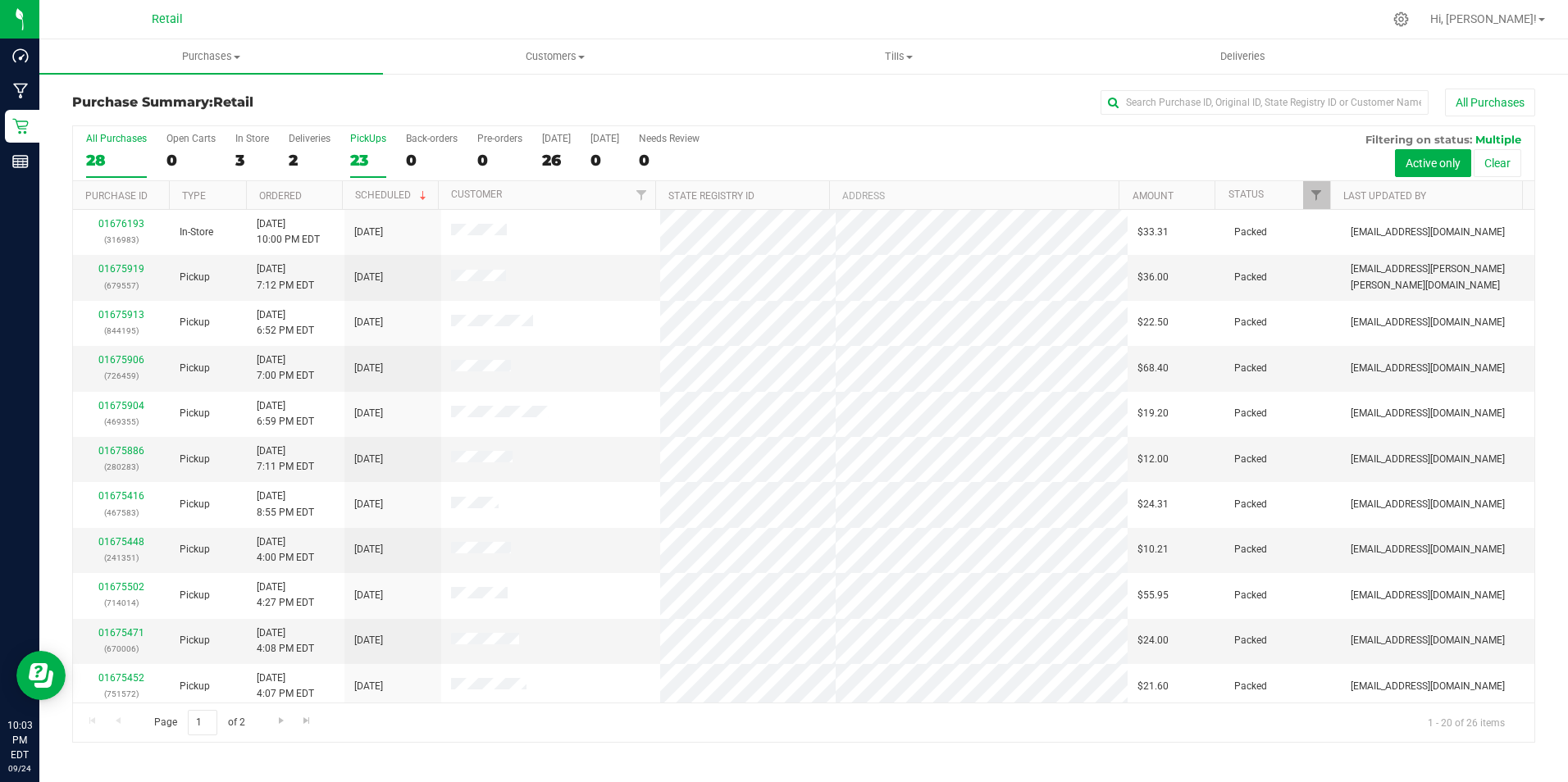
click at [359, 140] on div "PickUps" at bounding box center [369, 138] width 36 height 11
click at [0, 0] on input "PickUps 23" at bounding box center [0, 0] width 0 height 0
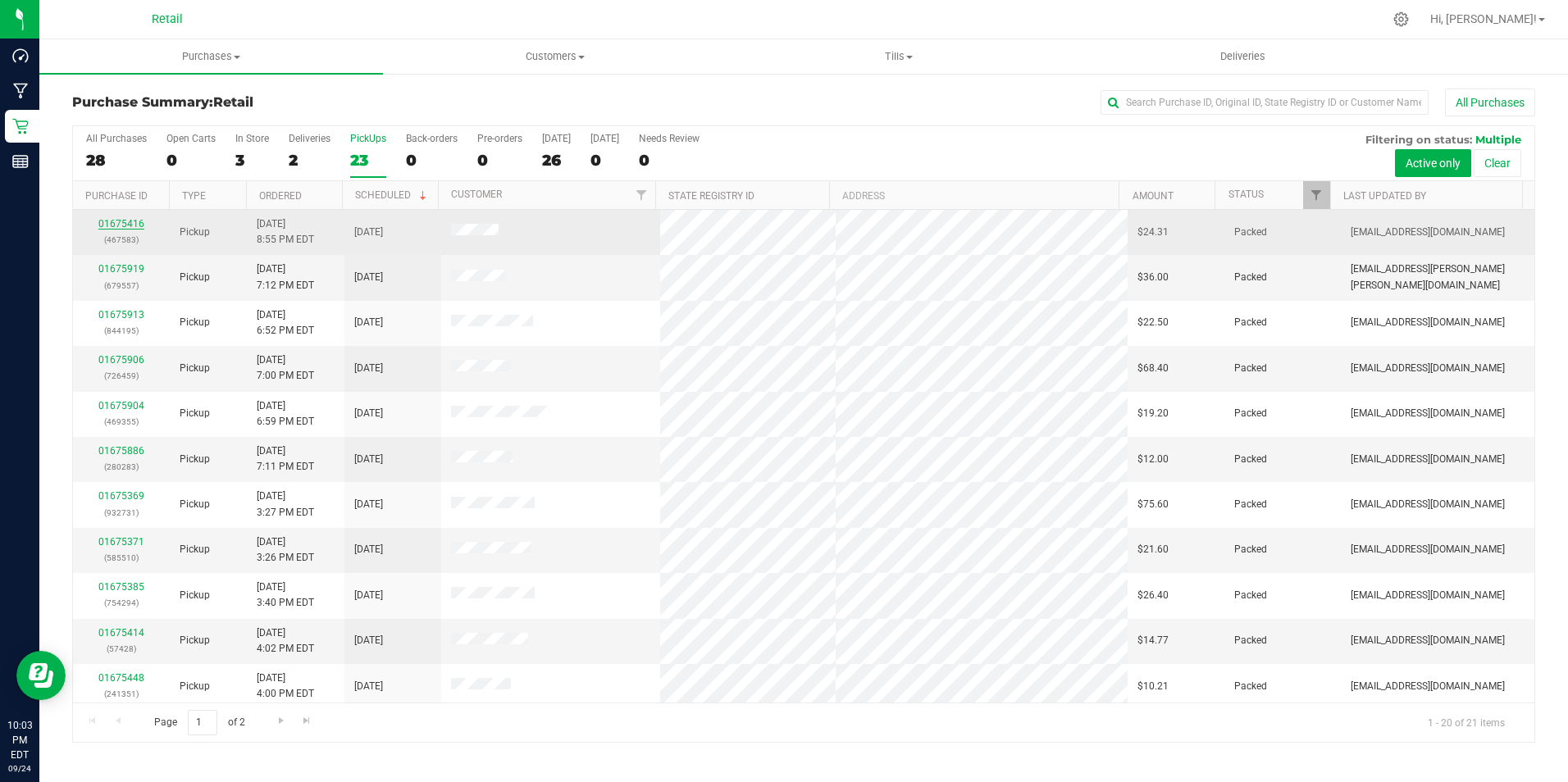
click at [118, 224] on link "01675416" at bounding box center [121, 223] width 46 height 11
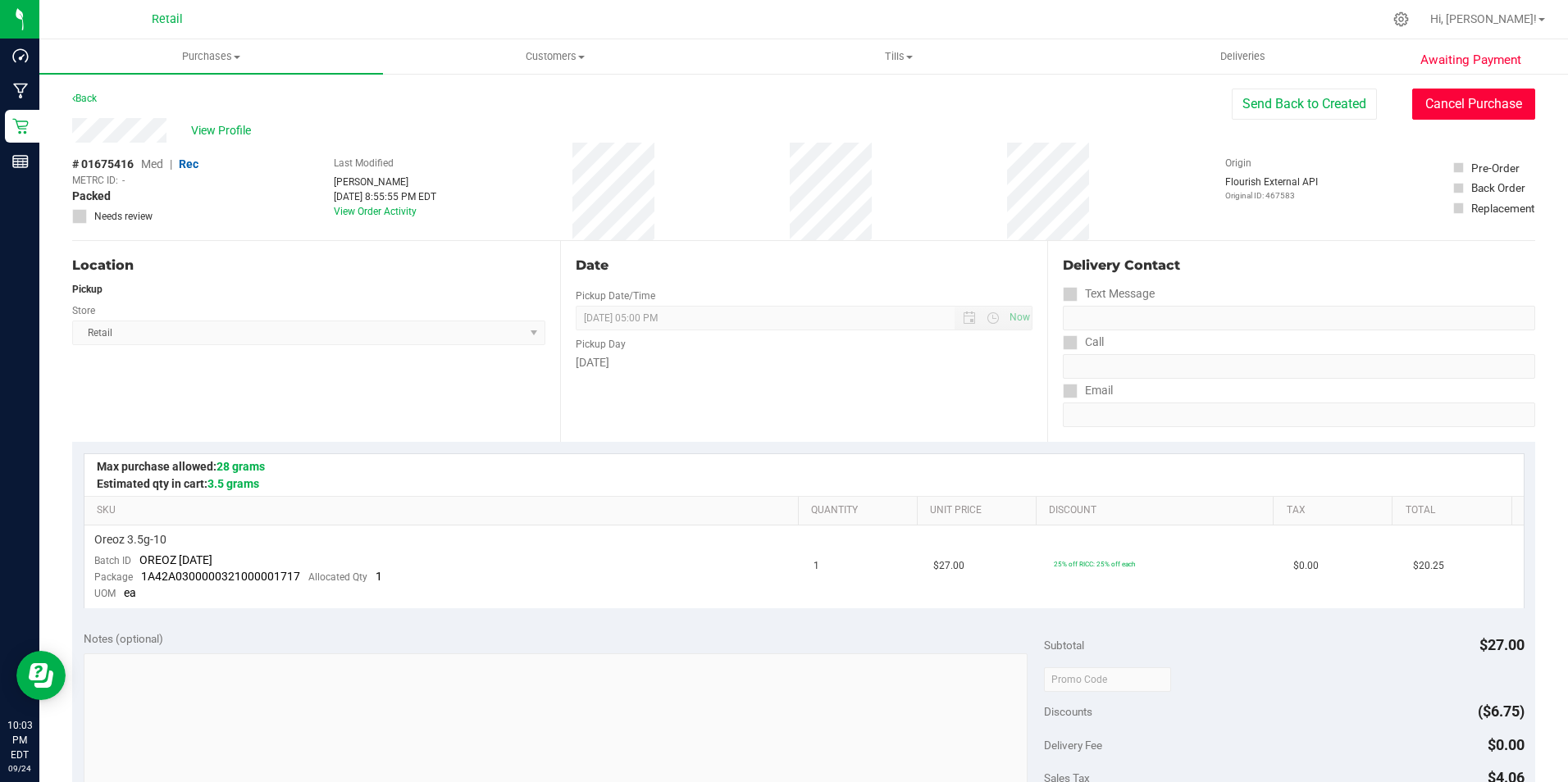
click at [1455, 98] on button "Cancel Purchase" at bounding box center [1473, 104] width 123 height 32
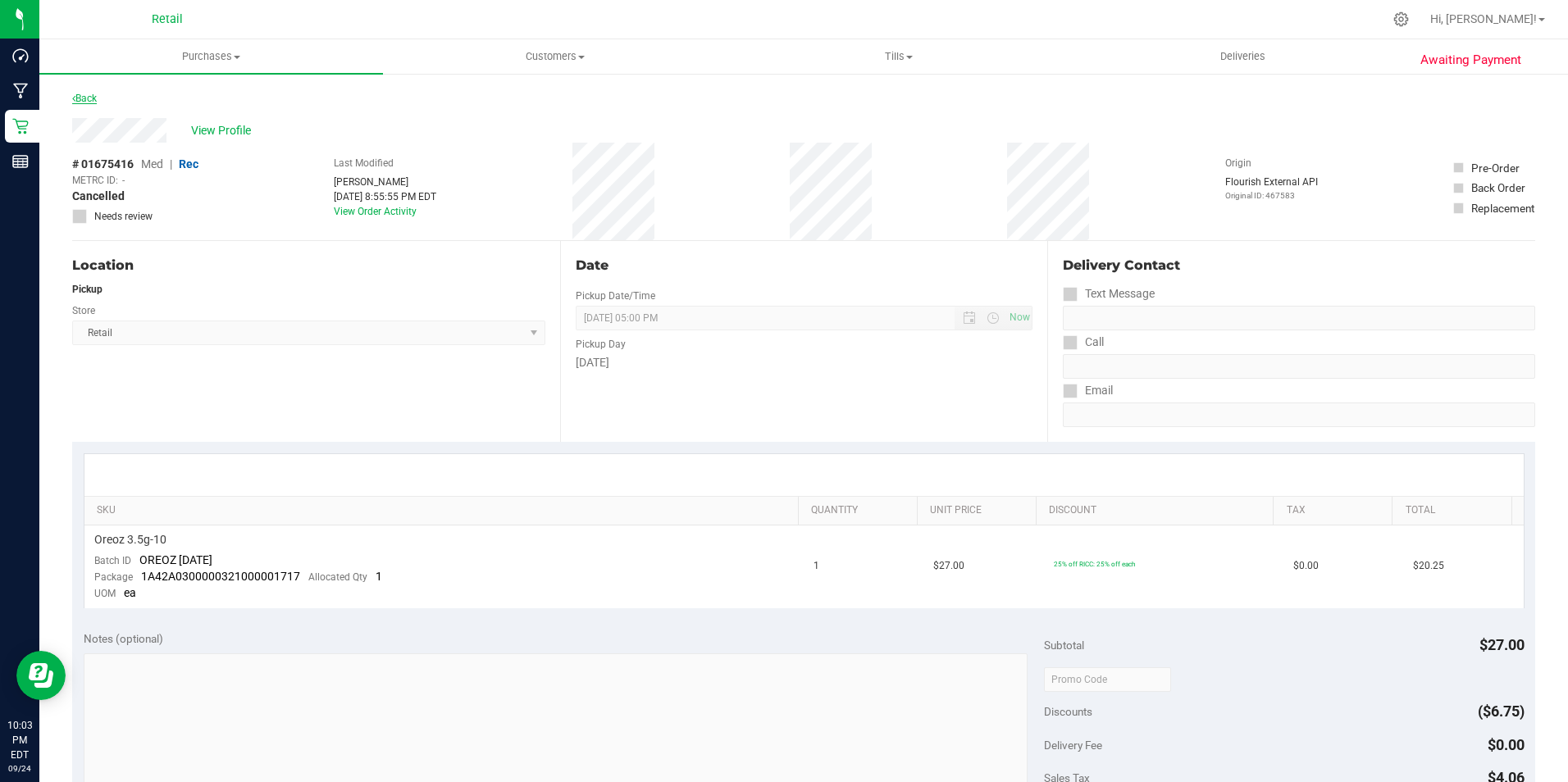
click at [88, 94] on link "Back" at bounding box center [85, 98] width 25 height 11
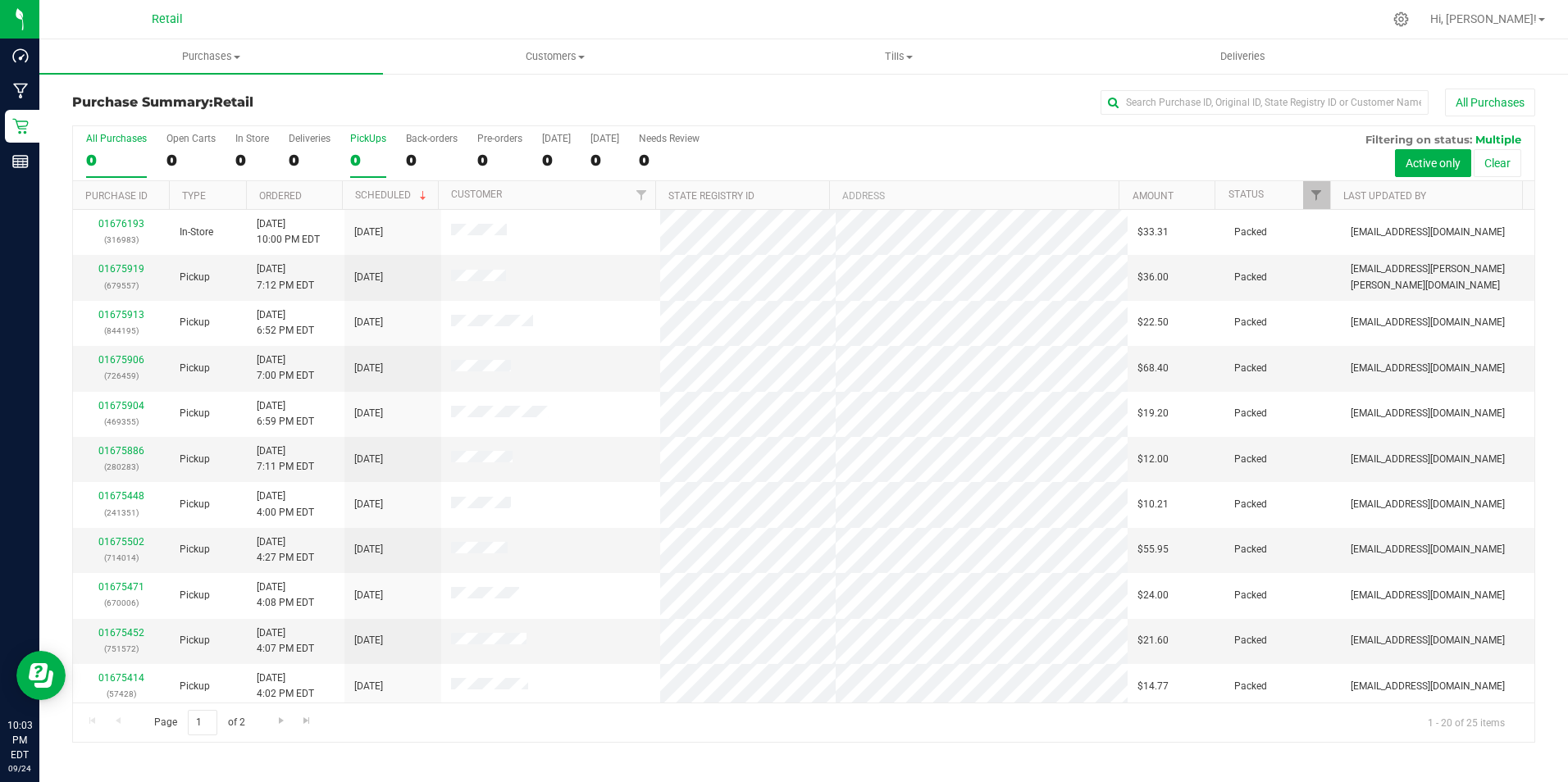
click at [360, 139] on div "PickUps" at bounding box center [369, 138] width 36 height 11
click at [0, 0] on input "PickUps 0" at bounding box center [0, 0] width 0 height 0
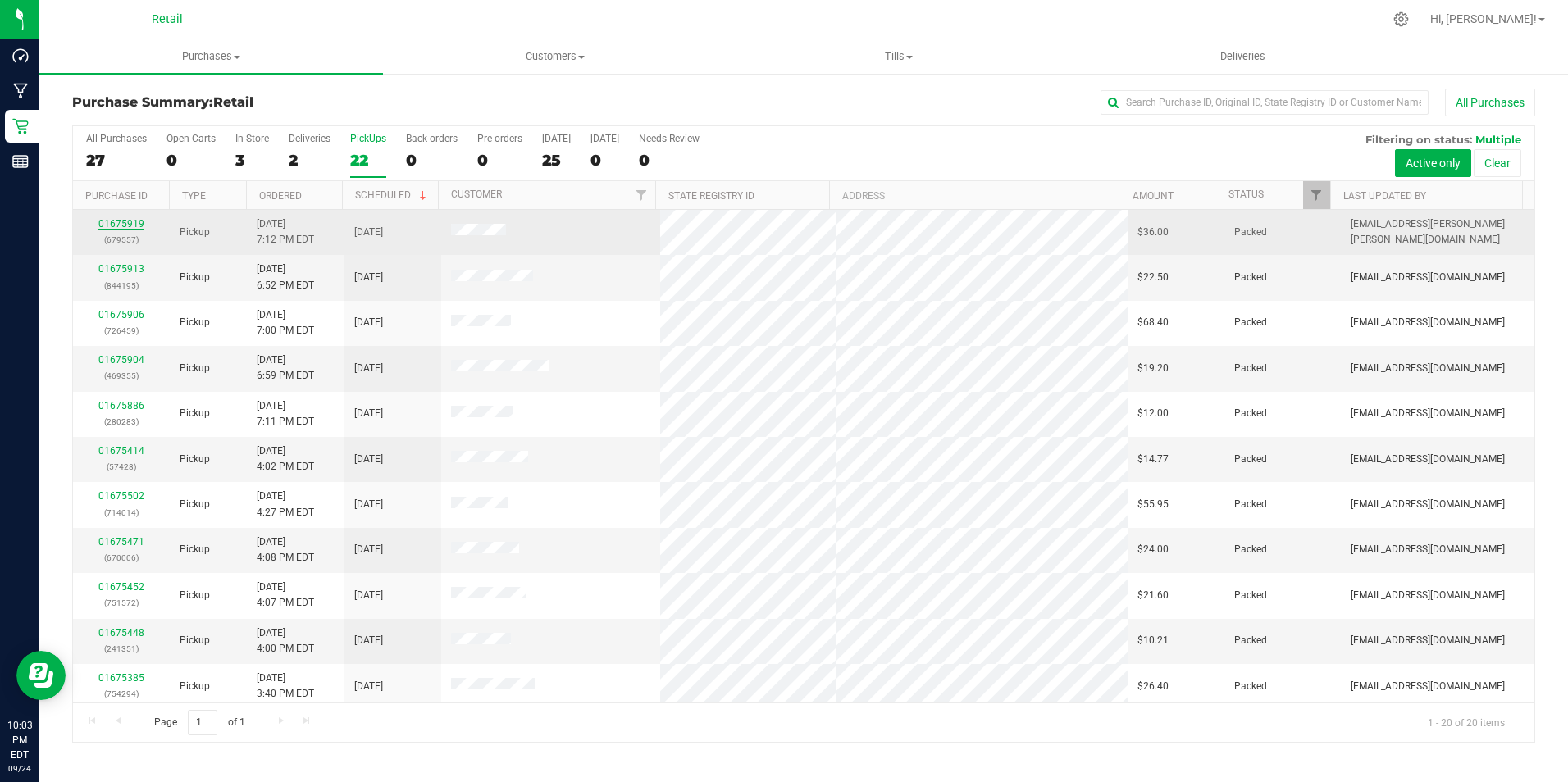
click at [112, 225] on link "01675919" at bounding box center [121, 223] width 46 height 11
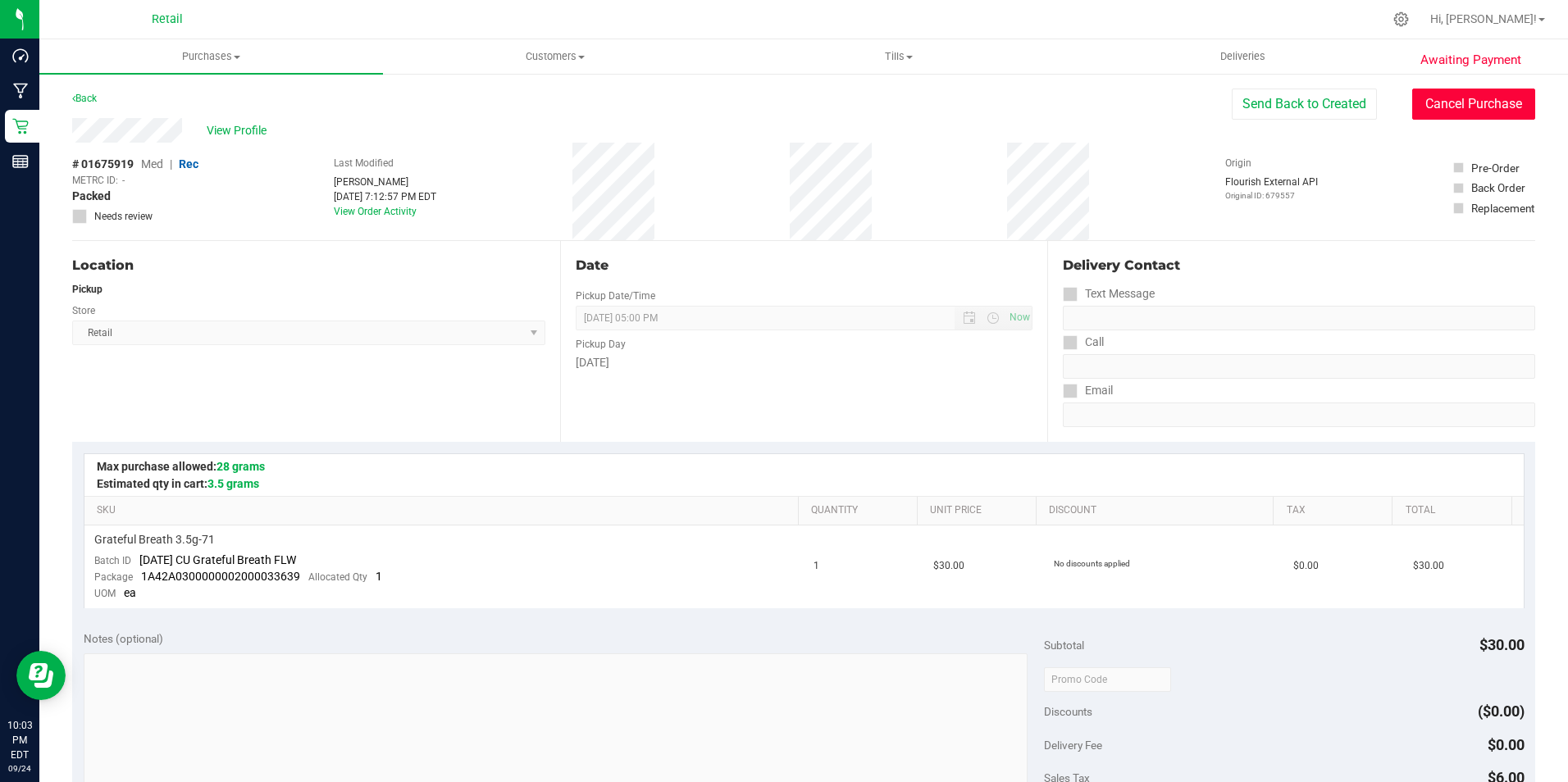
click at [1504, 99] on button "Cancel Purchase" at bounding box center [1473, 104] width 123 height 32
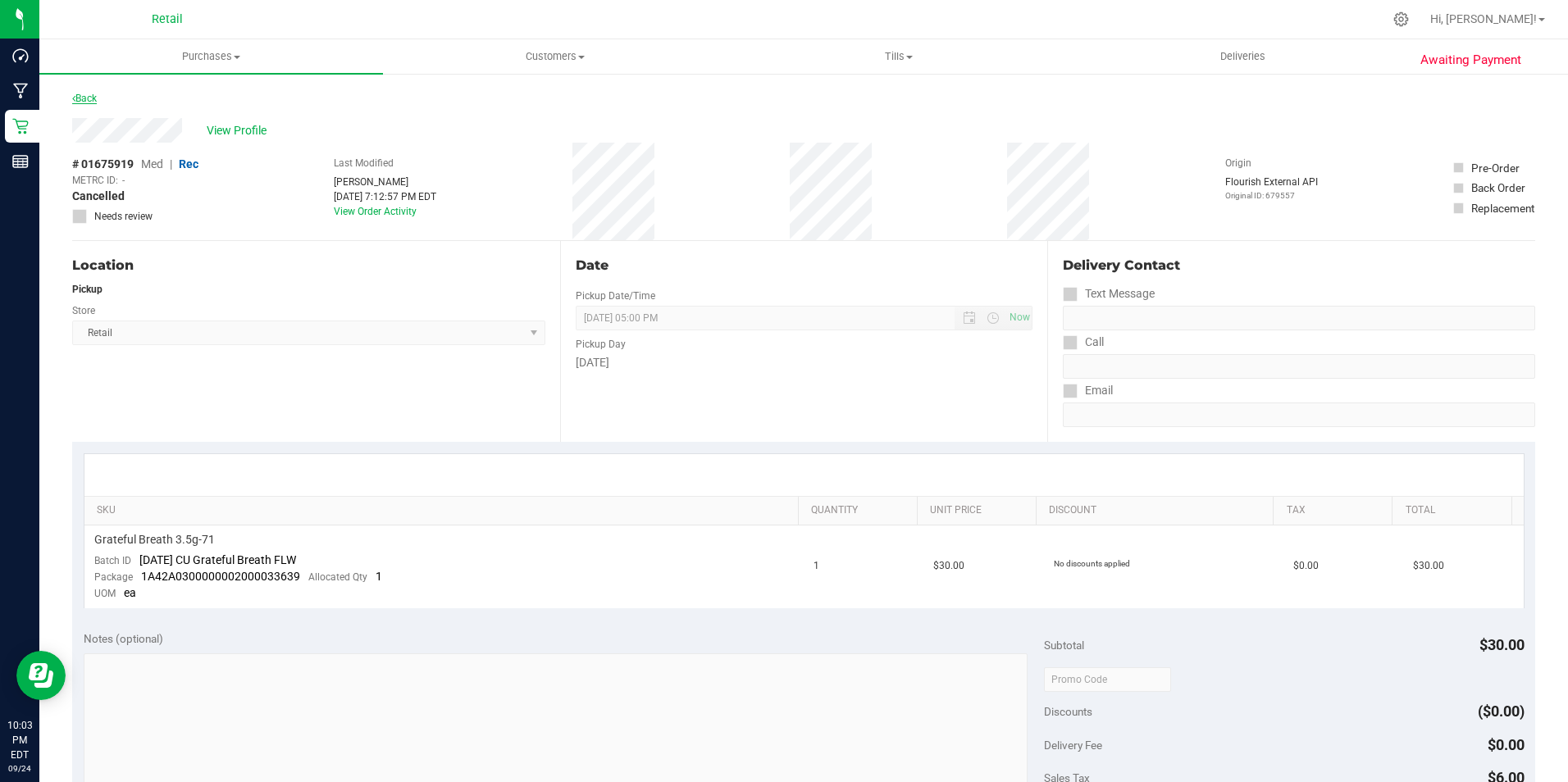
click at [90, 95] on link "Back" at bounding box center [85, 98] width 25 height 11
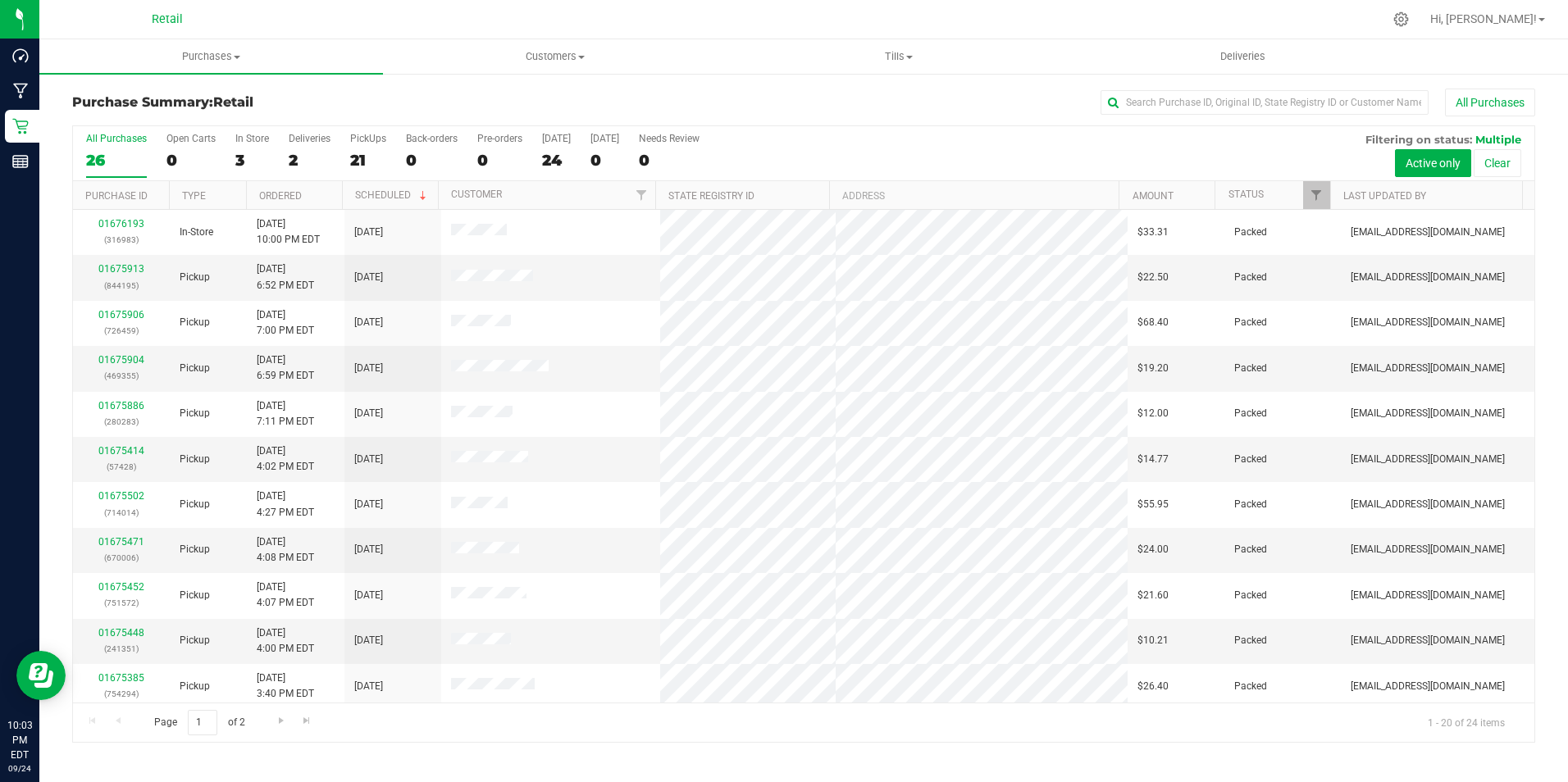
click at [349, 142] on div "All Purchases 26 Open Carts 0 In Store 3 Deliveries 2 PickUps 21 Back-orders 0 …" at bounding box center [803, 154] width 1461 height 55
click at [365, 143] on div "PickUps" at bounding box center [369, 138] width 36 height 11
click at [0, 0] on input "PickUps 19" at bounding box center [0, 0] width 0 height 0
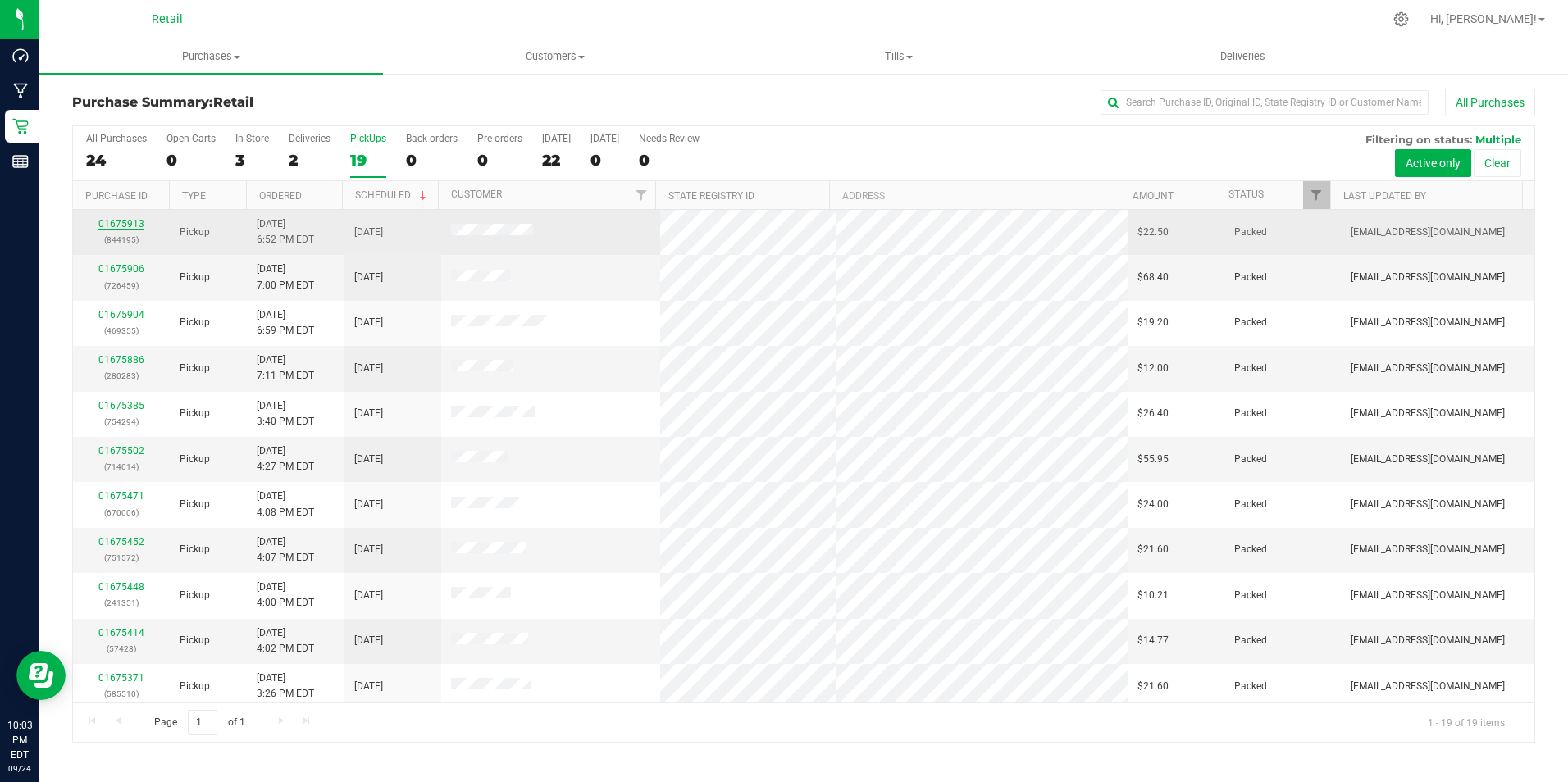
click at [124, 220] on link "01675913" at bounding box center [121, 223] width 46 height 11
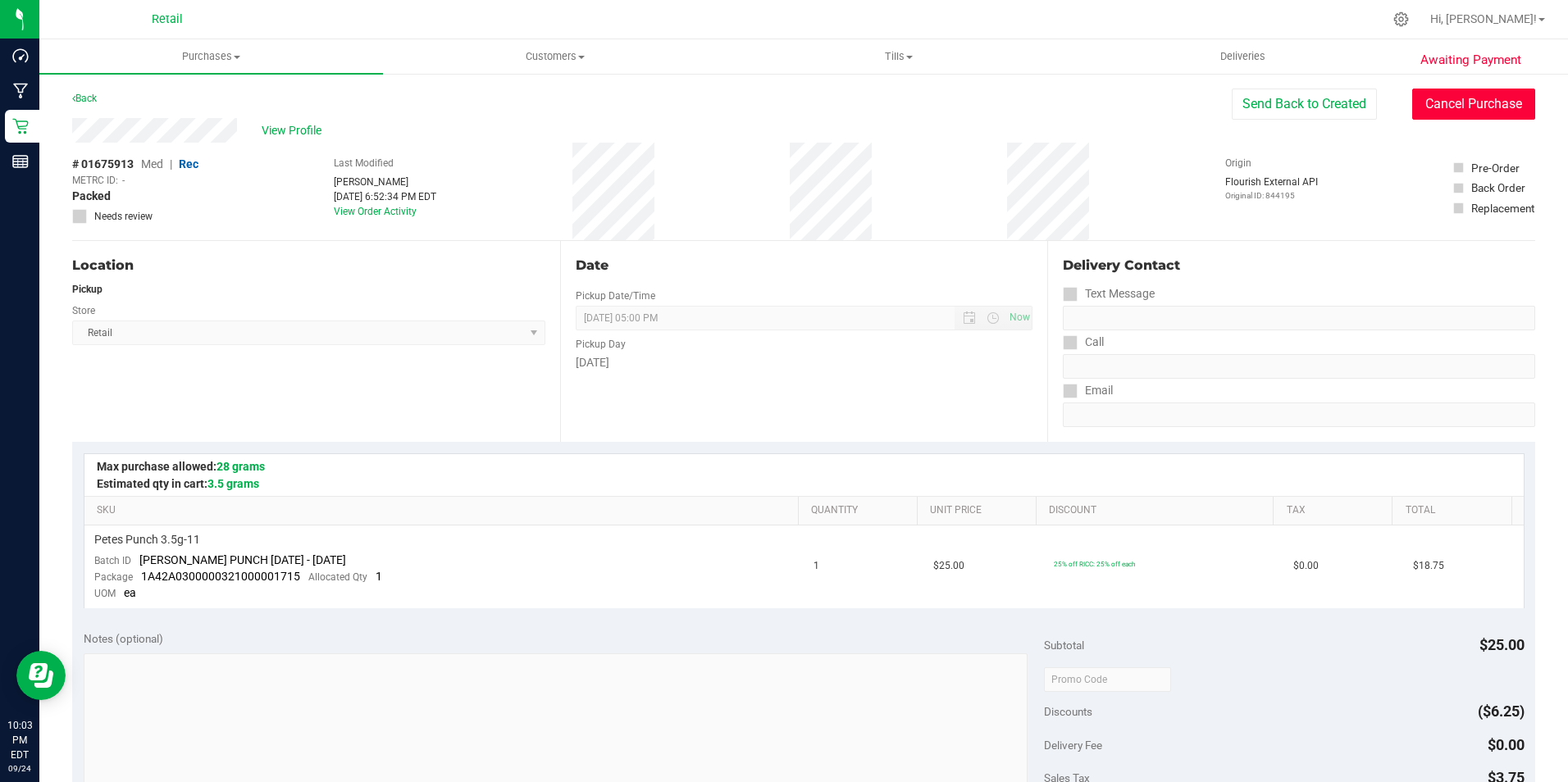
click at [1456, 108] on button "Cancel Purchase" at bounding box center [1473, 104] width 123 height 32
click at [96, 104] on div "Back" at bounding box center [85, 98] width 25 height 20
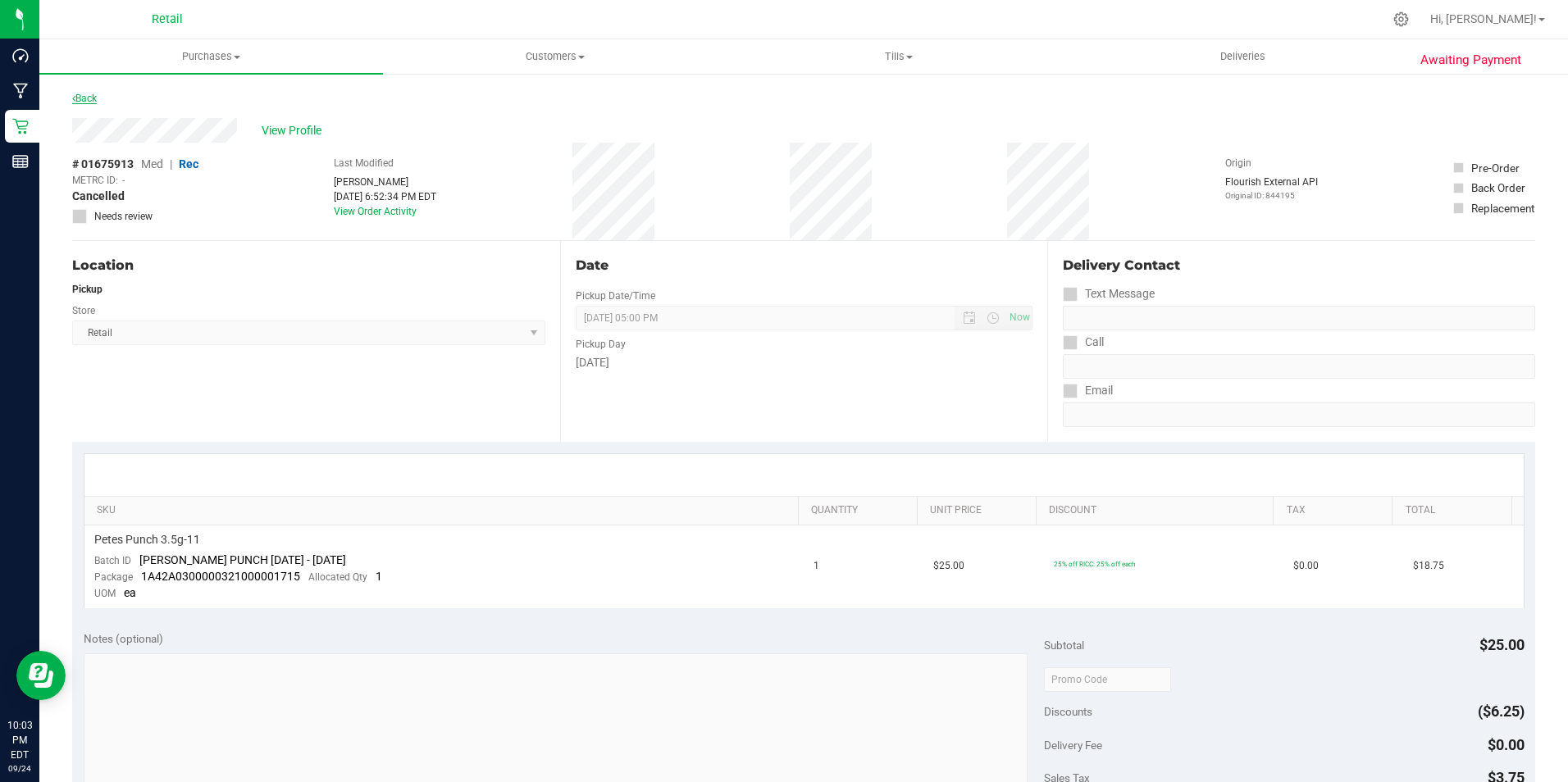
click at [90, 94] on link "Back" at bounding box center [85, 98] width 25 height 11
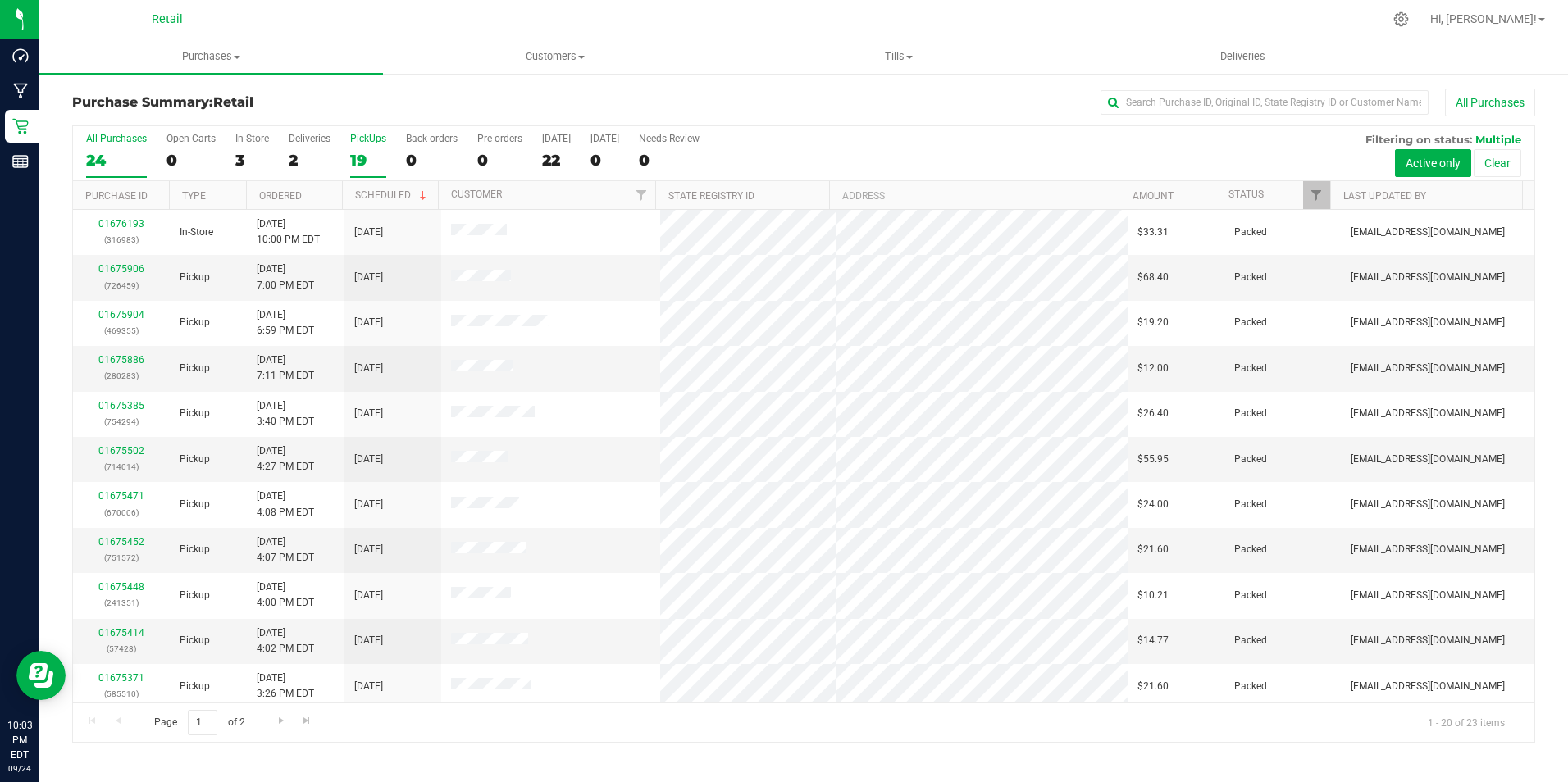
click at [368, 148] on label "PickUps 19" at bounding box center [369, 155] width 36 height 45
click at [0, 0] on input "PickUps 19" at bounding box center [0, 0] width 0 height 0
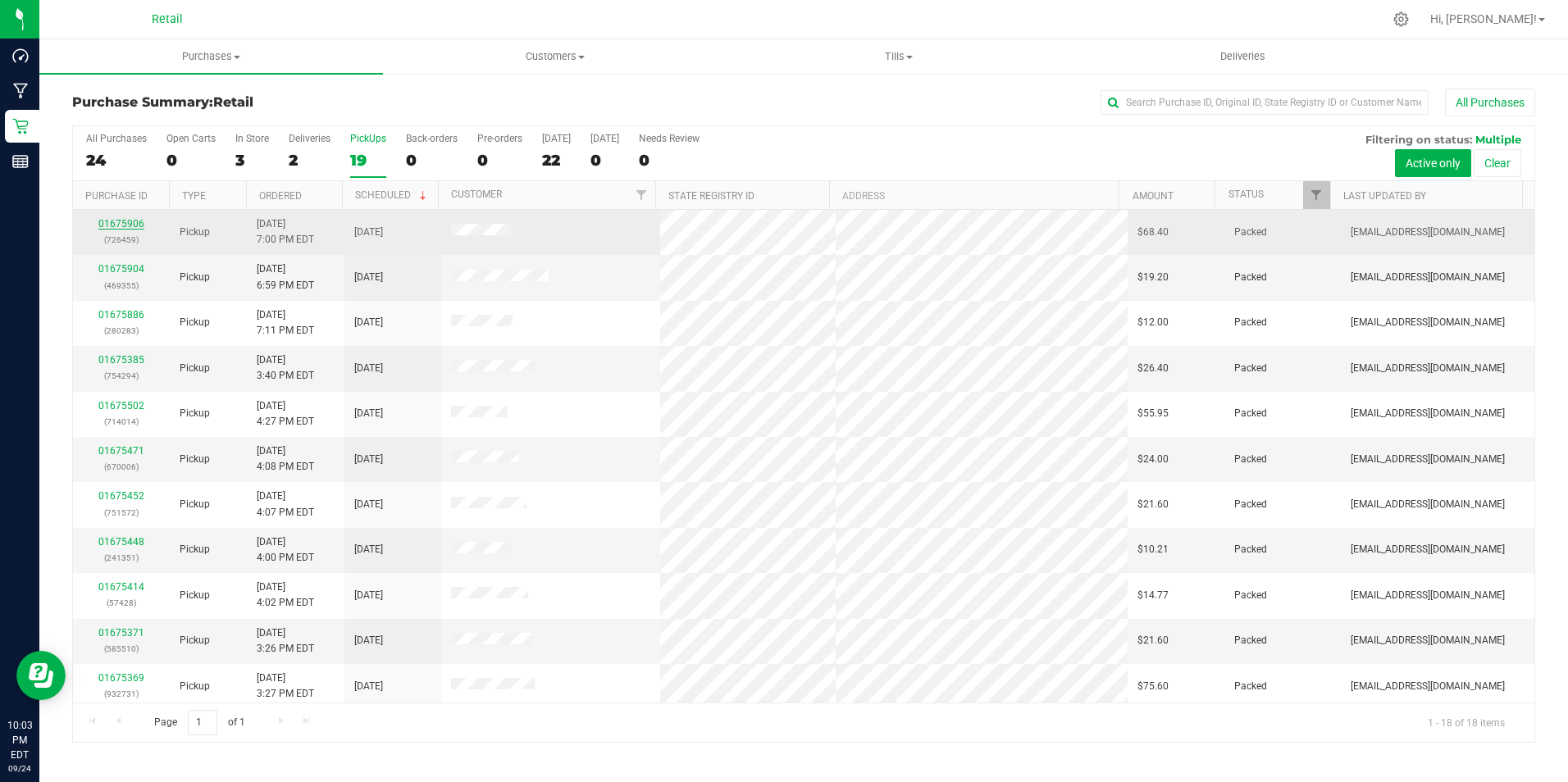
click at [113, 226] on link "01675906" at bounding box center [121, 223] width 46 height 11
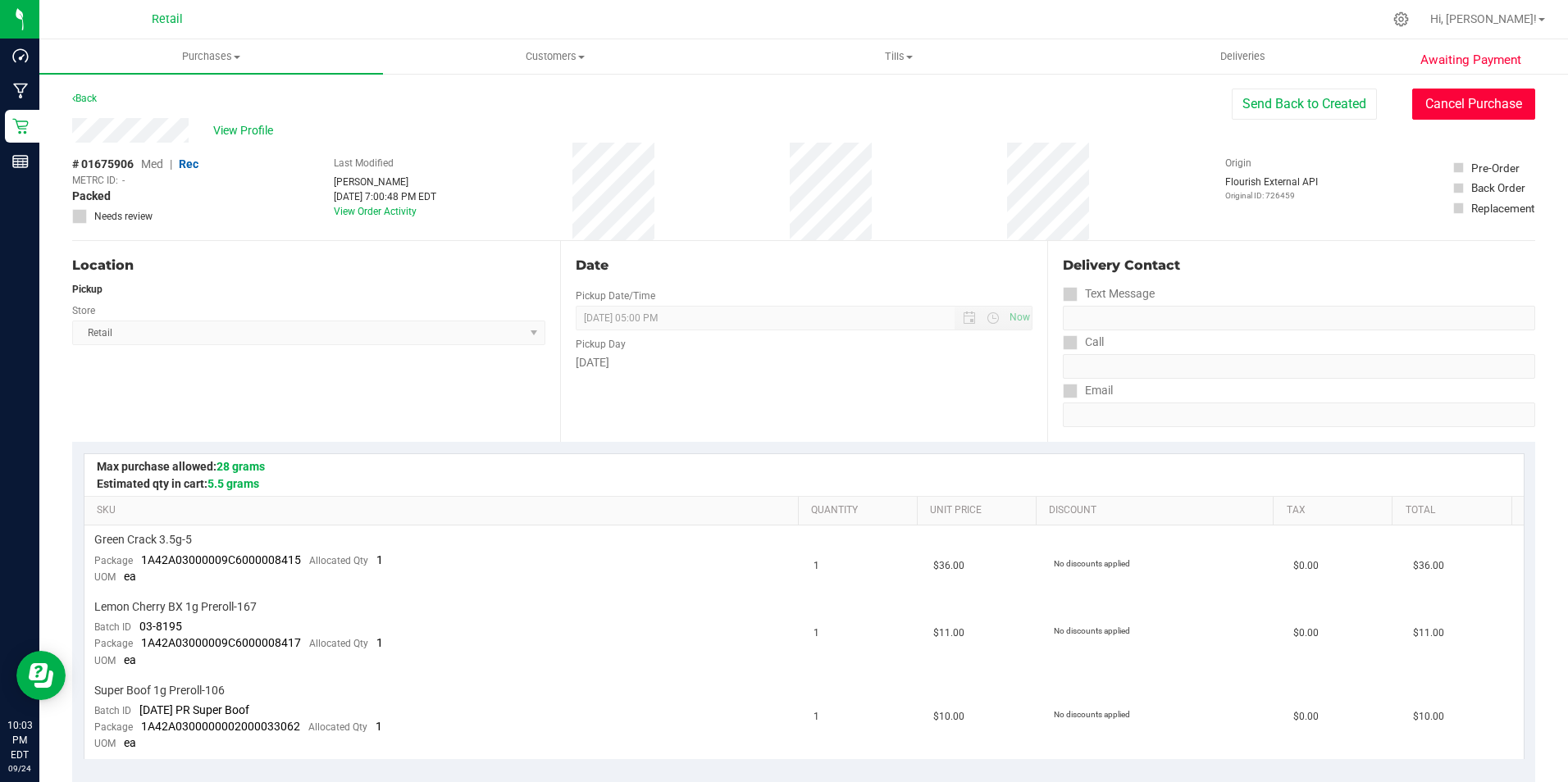
click at [1485, 113] on button "Cancel Purchase" at bounding box center [1473, 104] width 123 height 32
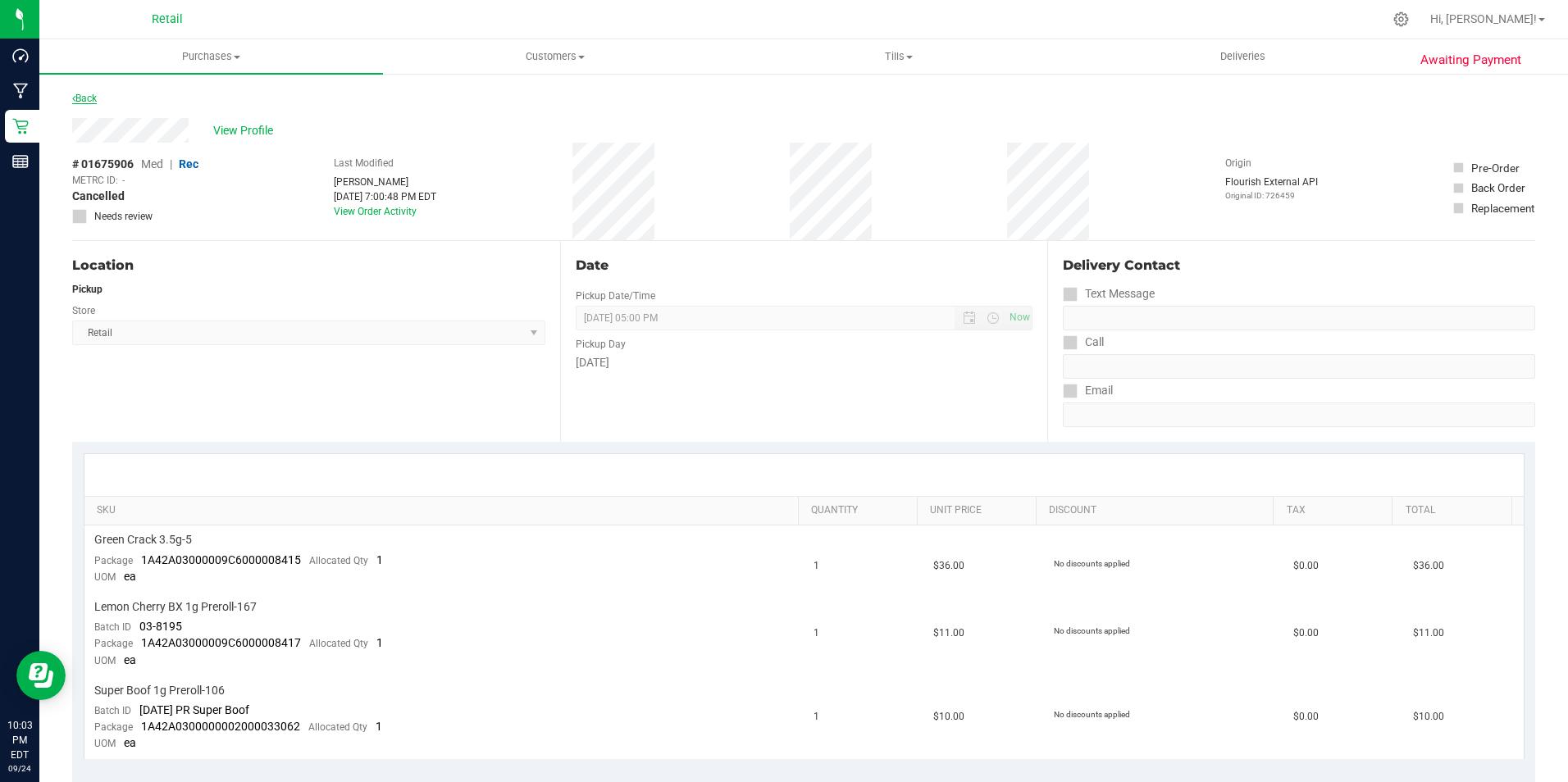
click at [86, 95] on link "Back" at bounding box center [85, 98] width 25 height 11
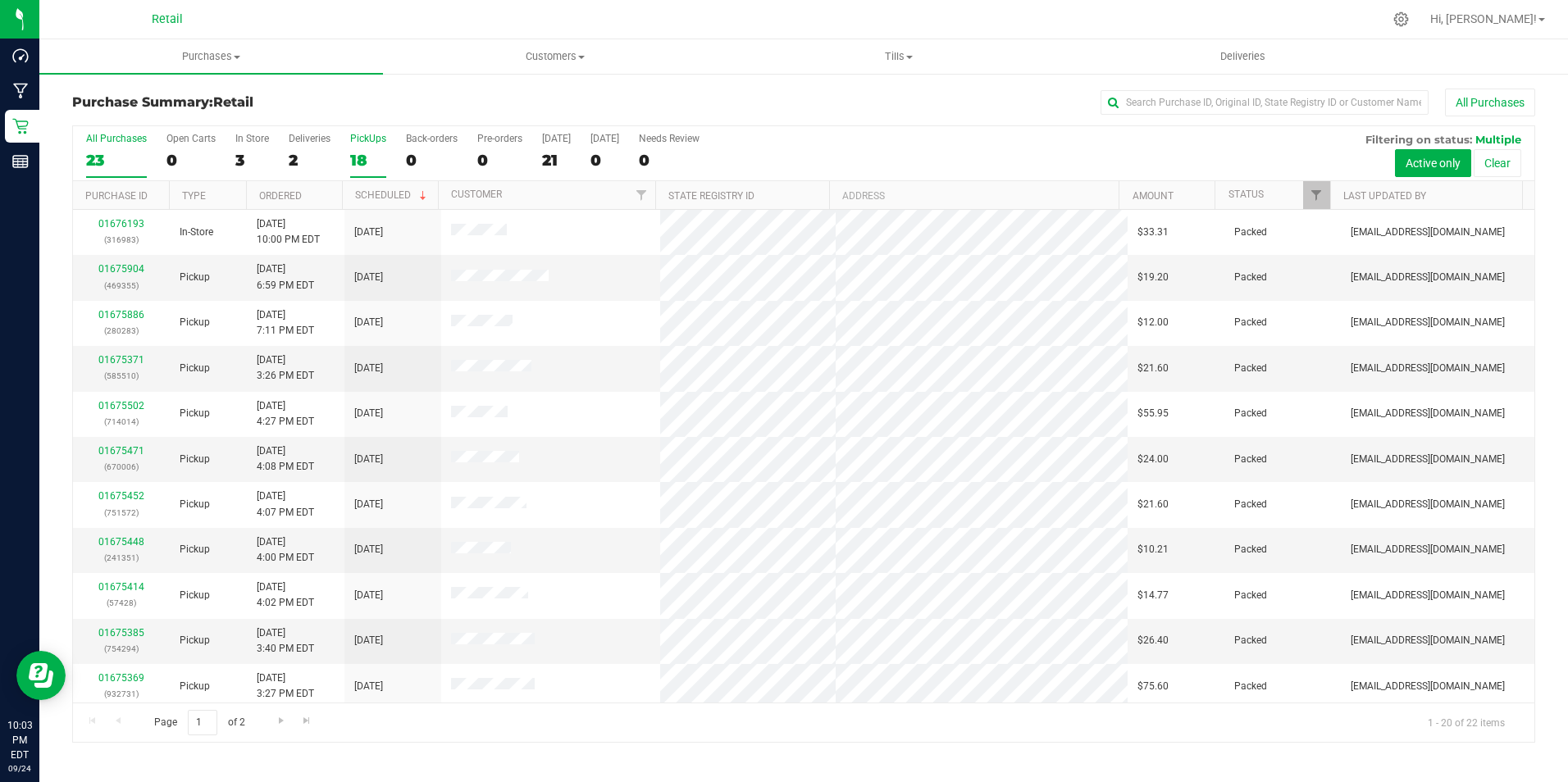
click at [366, 142] on div "PickUps" at bounding box center [369, 138] width 36 height 11
click at [0, 0] on input "PickUps 18" at bounding box center [0, 0] width 0 height 0
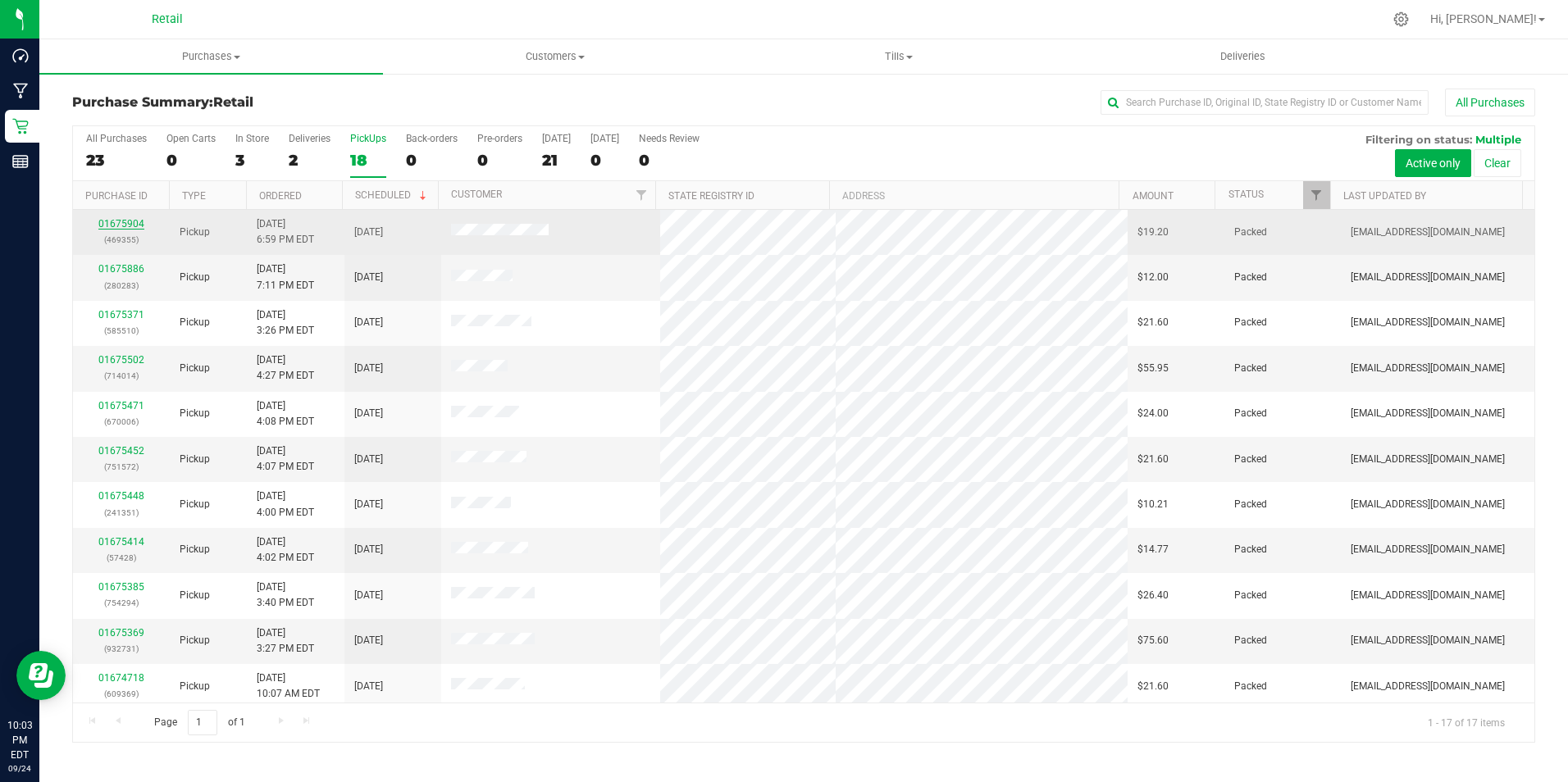
click at [127, 222] on link "01675904" at bounding box center [121, 223] width 46 height 11
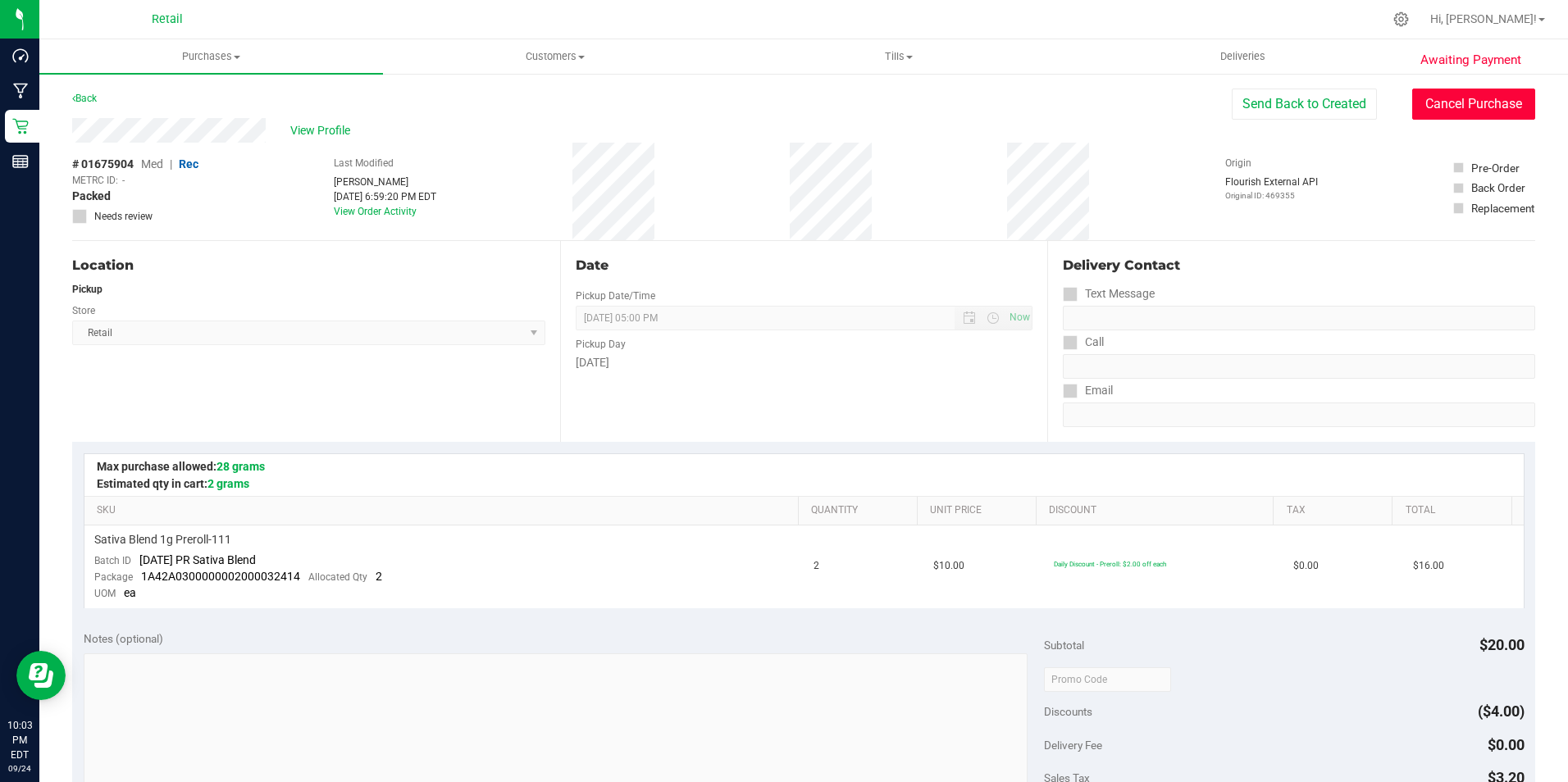
click at [1439, 103] on button "Cancel Purchase" at bounding box center [1473, 104] width 123 height 32
click at [95, 97] on link "Back" at bounding box center [85, 98] width 25 height 11
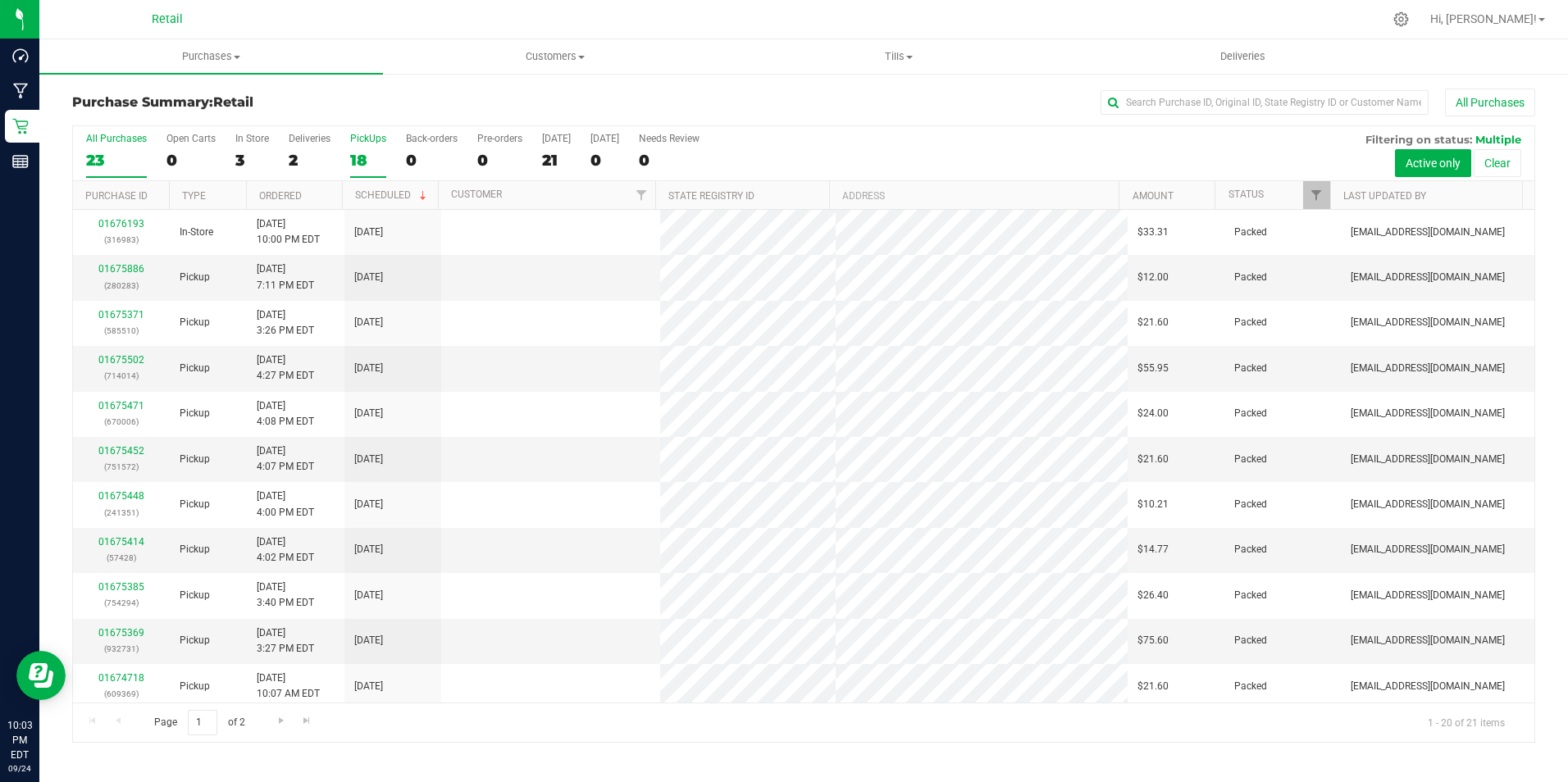
click at [366, 148] on label "PickUps 18" at bounding box center [369, 155] width 36 height 45
click at [0, 0] on input "PickUps 18" at bounding box center [0, 0] width 0 height 0
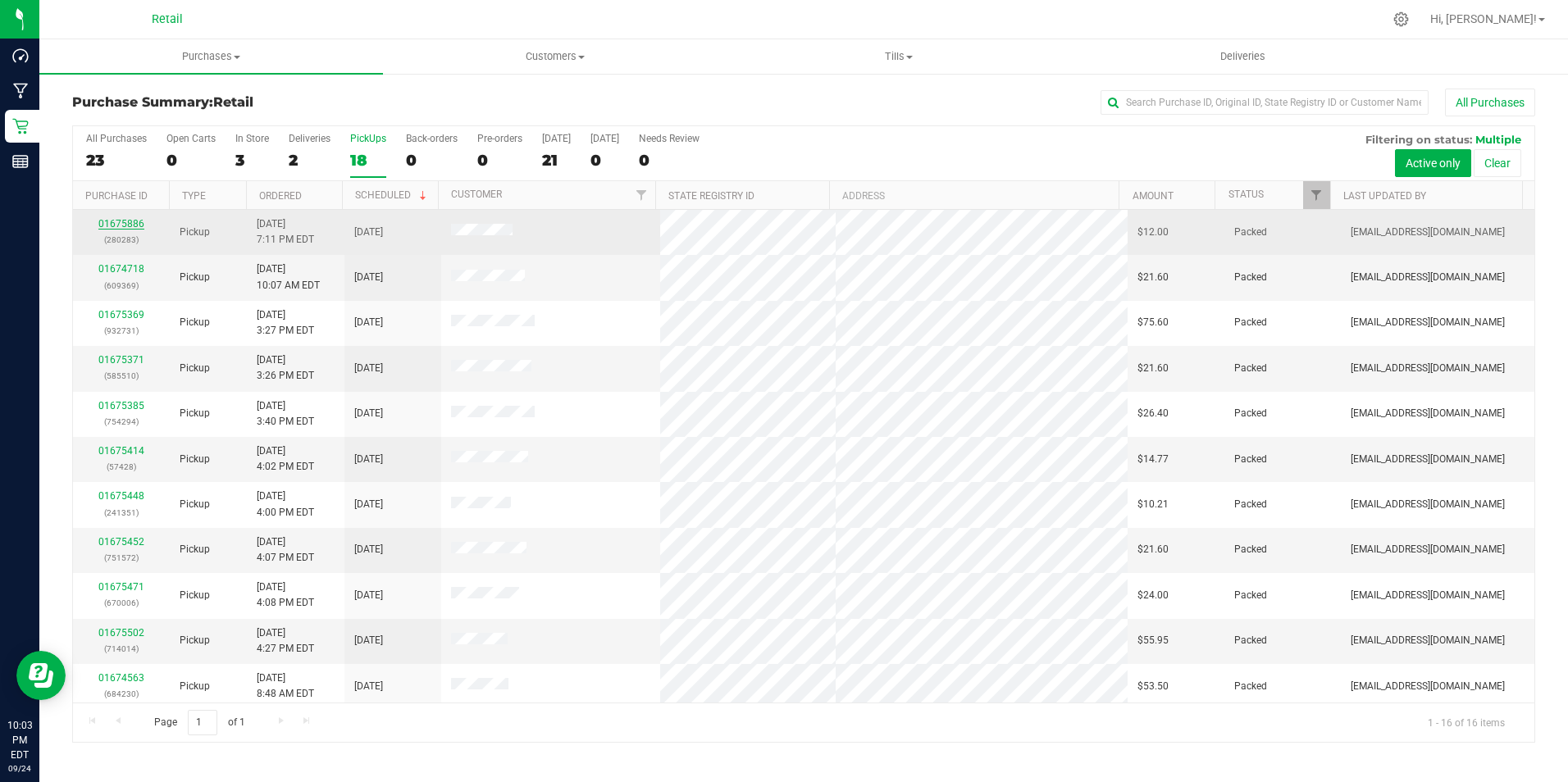
click at [125, 222] on link "01675886" at bounding box center [121, 223] width 46 height 11
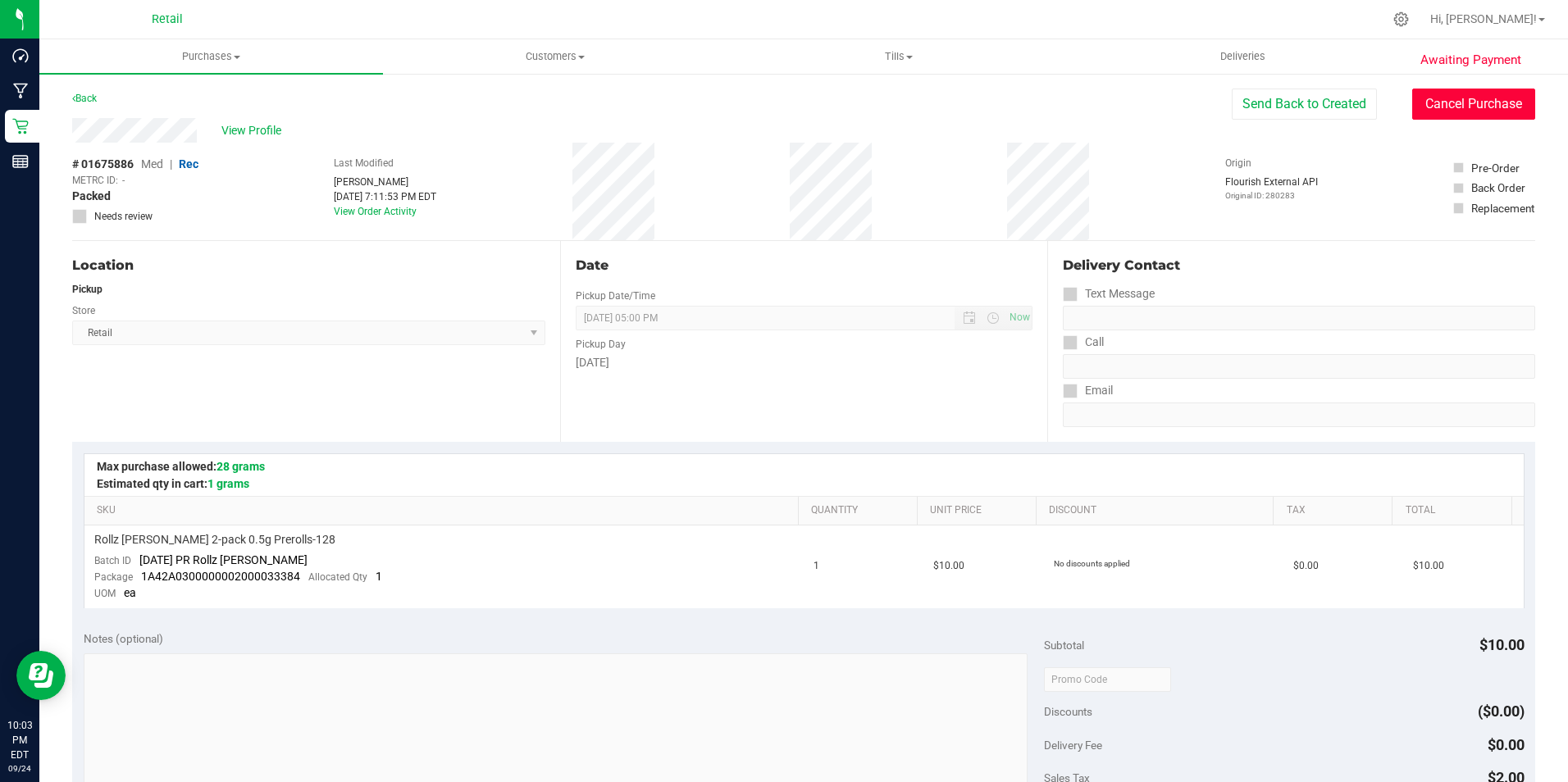
click at [1480, 104] on button "Cancel Purchase" at bounding box center [1473, 104] width 123 height 32
click at [90, 98] on link "Back" at bounding box center [85, 98] width 25 height 11
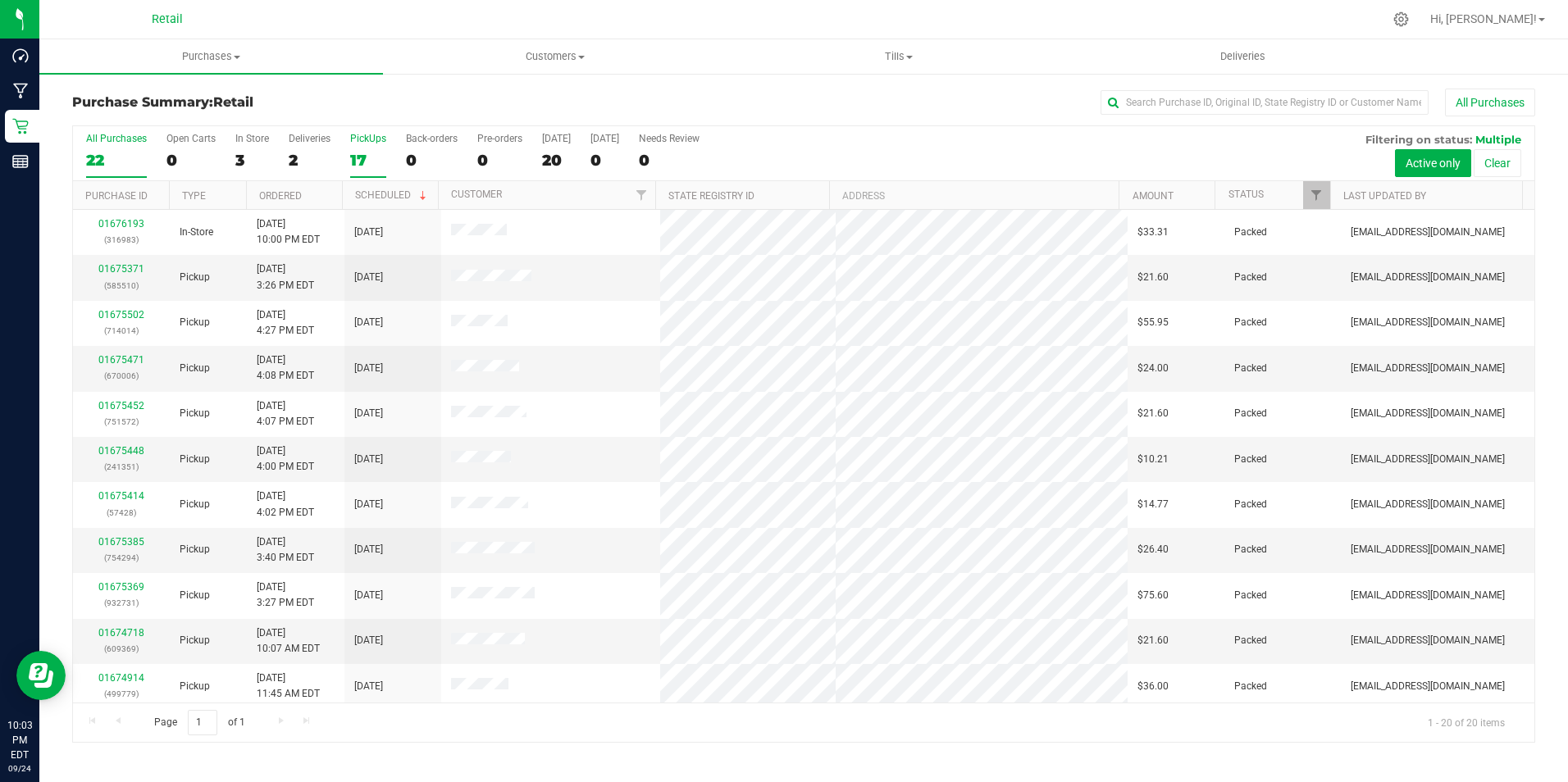
click at [355, 139] on div "PickUps" at bounding box center [369, 138] width 36 height 11
click at [0, 0] on input "PickUps 17" at bounding box center [0, 0] width 0 height 0
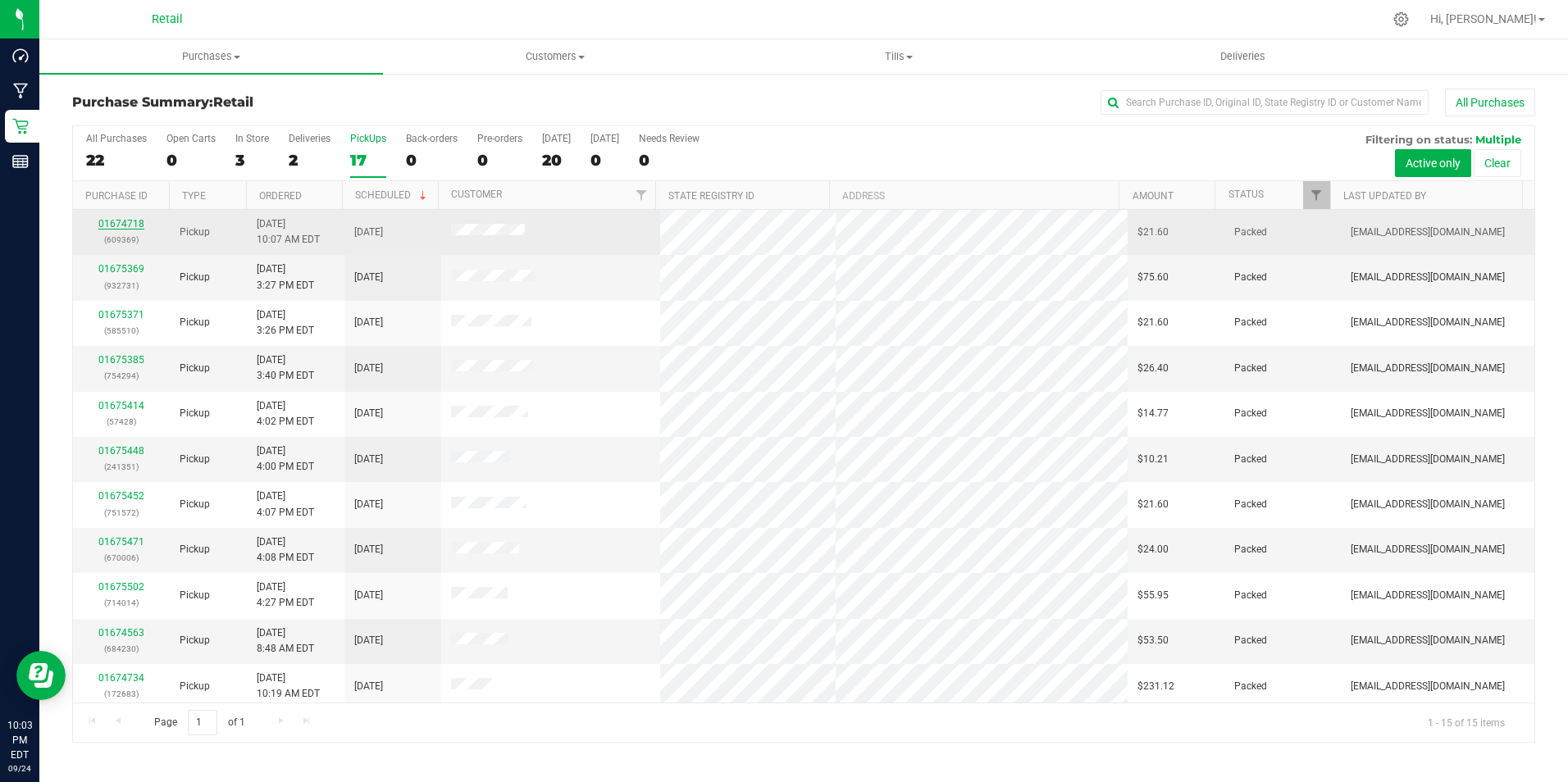
click at [131, 221] on link "01674718" at bounding box center [121, 223] width 46 height 11
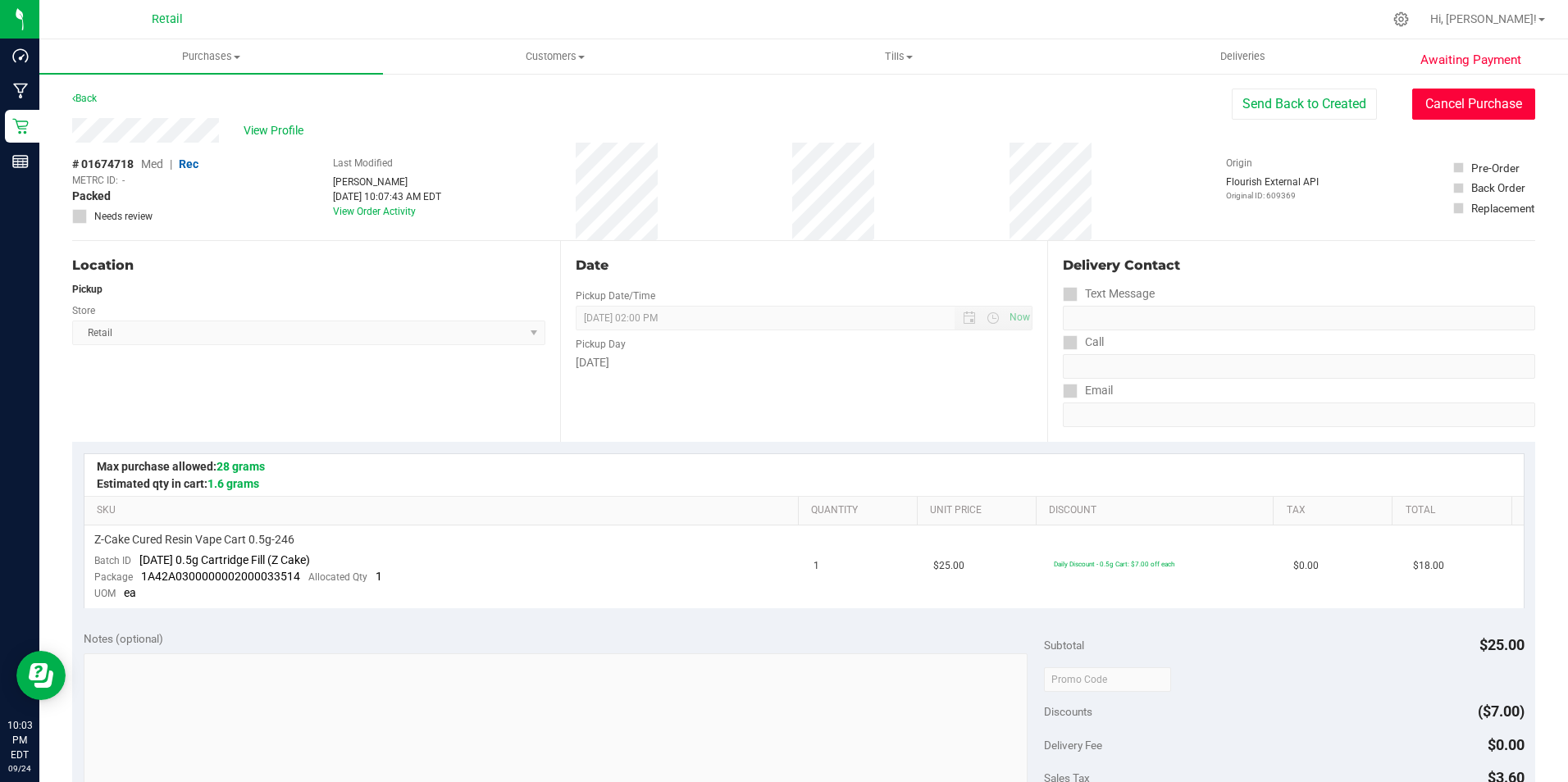
click at [1490, 98] on button "Cancel Purchase" at bounding box center [1473, 104] width 123 height 32
click at [96, 95] on link "Back" at bounding box center [85, 98] width 25 height 11
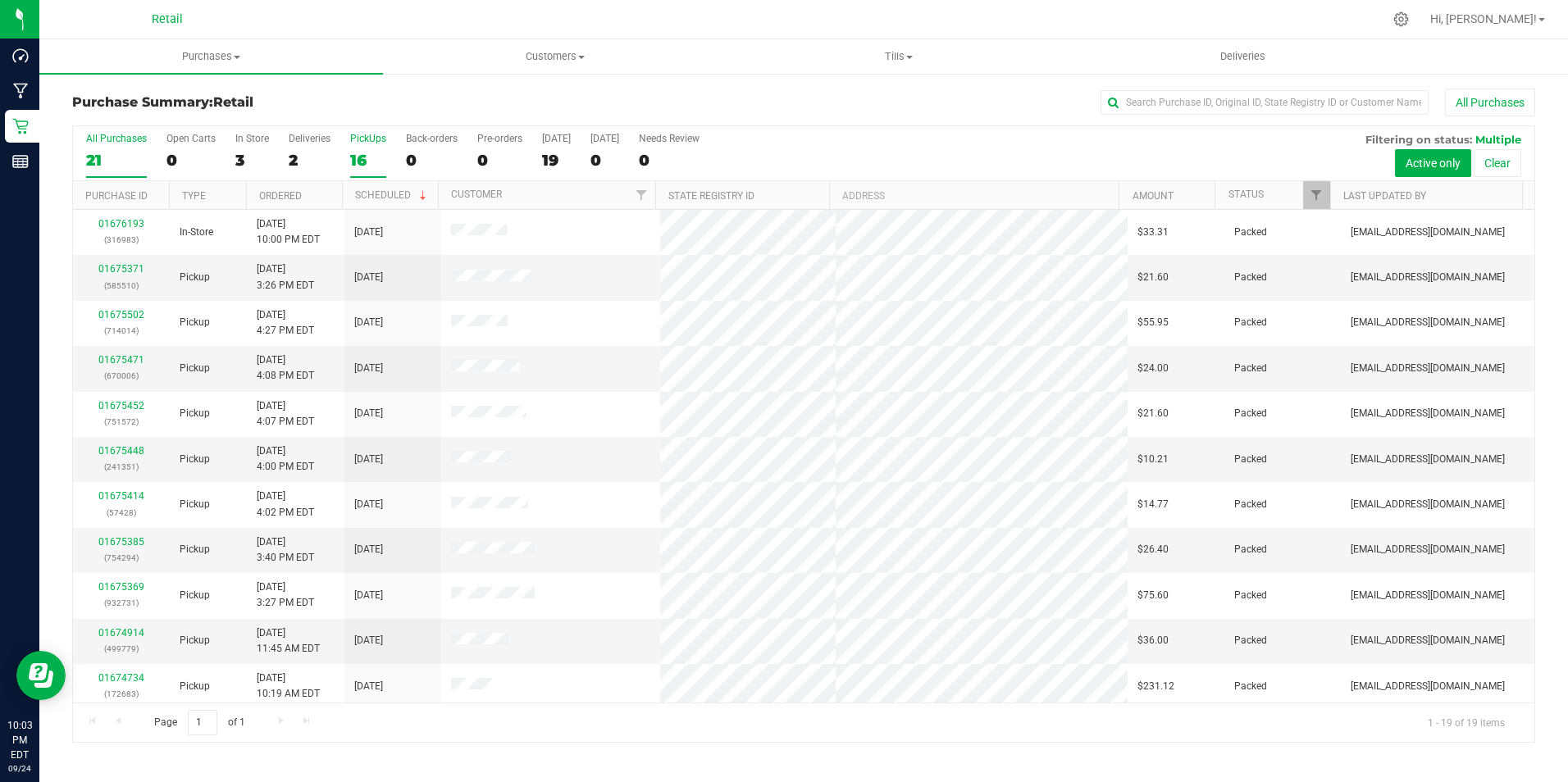
click at [356, 154] on div "16" at bounding box center [369, 160] width 36 height 19
click at [0, 0] on input "PickUps 16" at bounding box center [0, 0] width 0 height 0
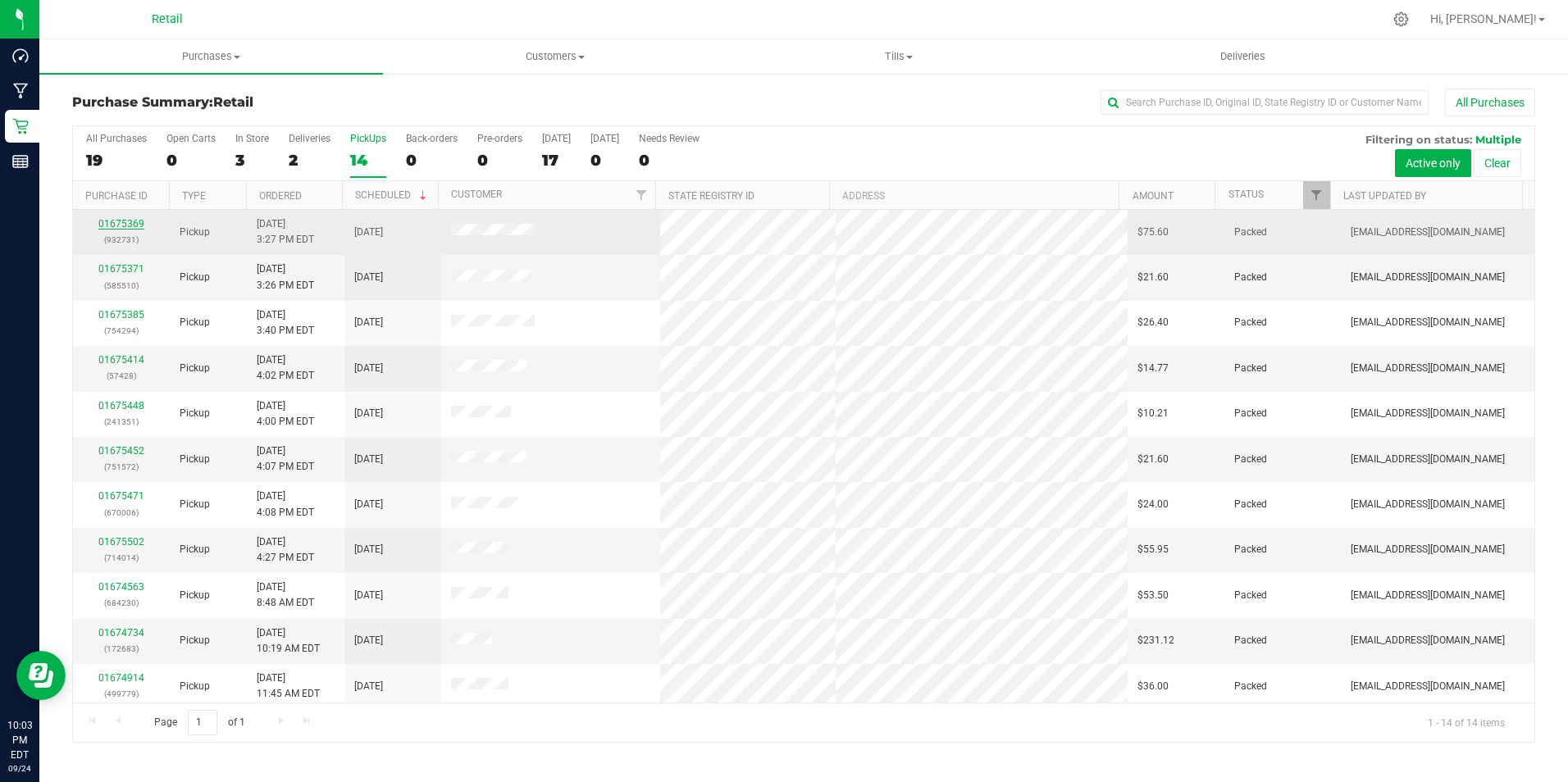
click at [128, 224] on link "01675369" at bounding box center [121, 223] width 46 height 11
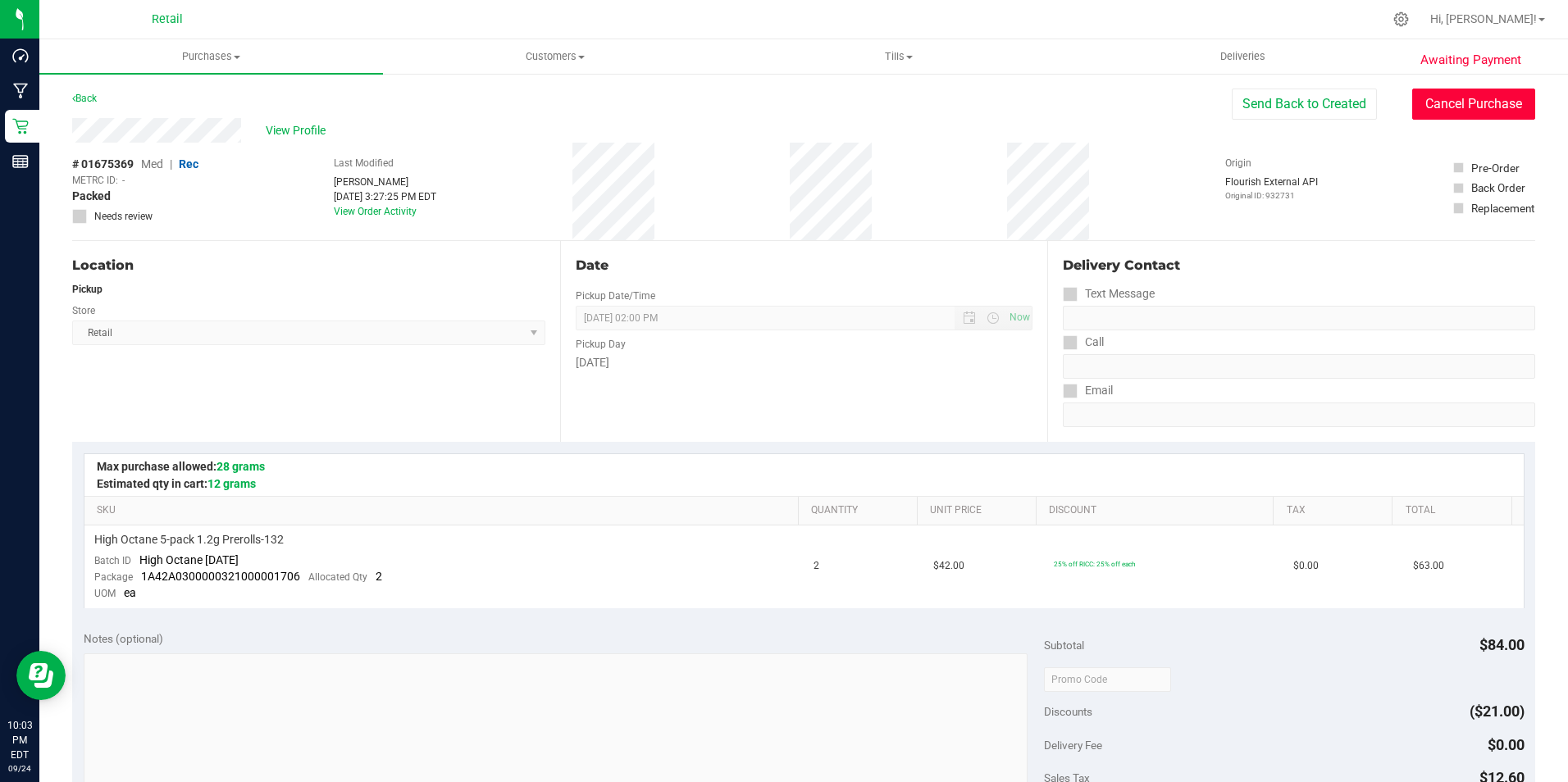
click at [1482, 101] on button "Cancel Purchase" at bounding box center [1473, 104] width 123 height 32
click at [96, 101] on link "Back" at bounding box center [85, 98] width 25 height 11
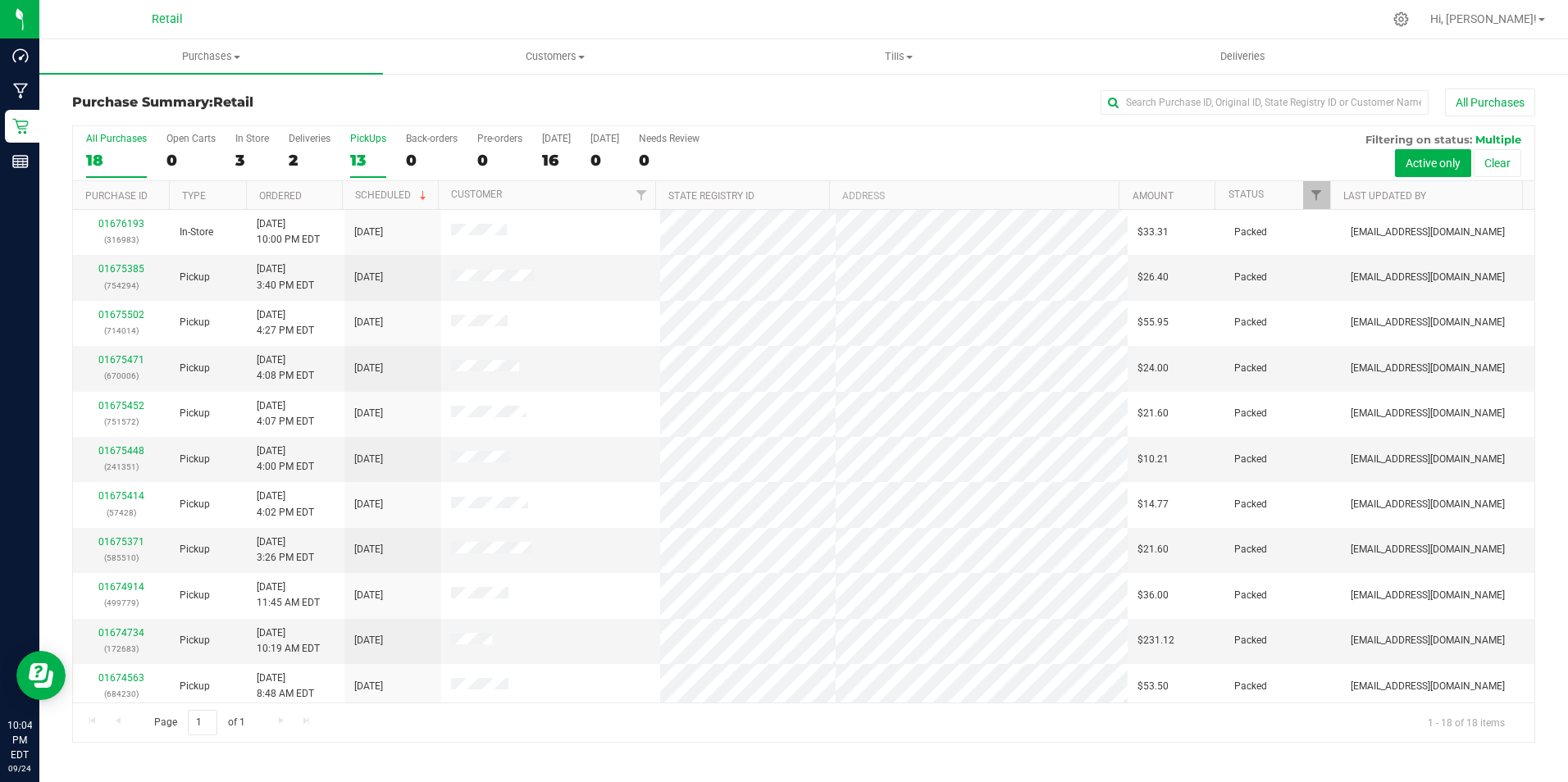
click at [370, 148] on label "PickUps 13" at bounding box center [369, 155] width 36 height 45
click at [0, 0] on input "PickUps 13" at bounding box center [0, 0] width 0 height 0
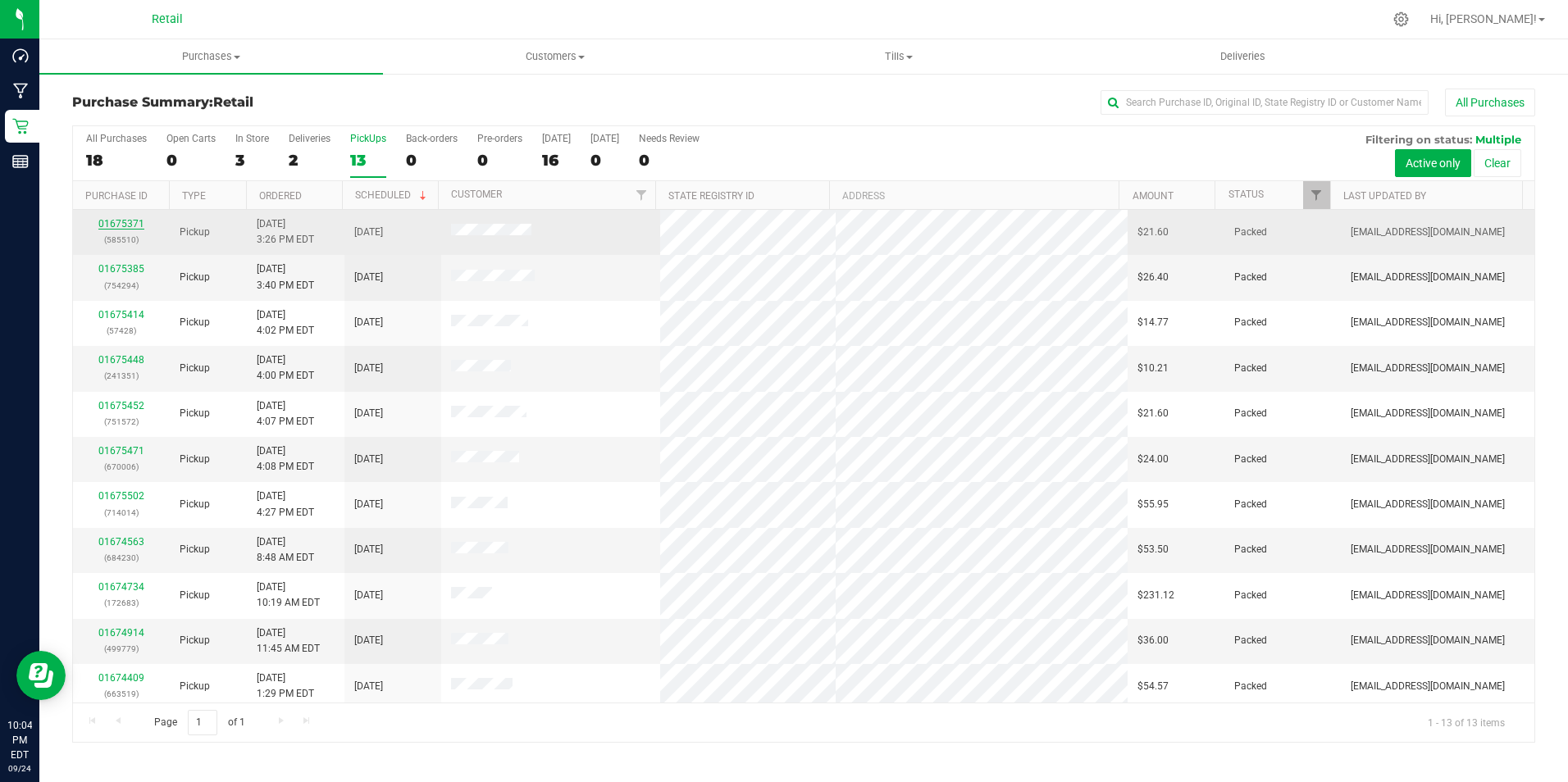
click at [112, 219] on link "01675371" at bounding box center [121, 223] width 46 height 11
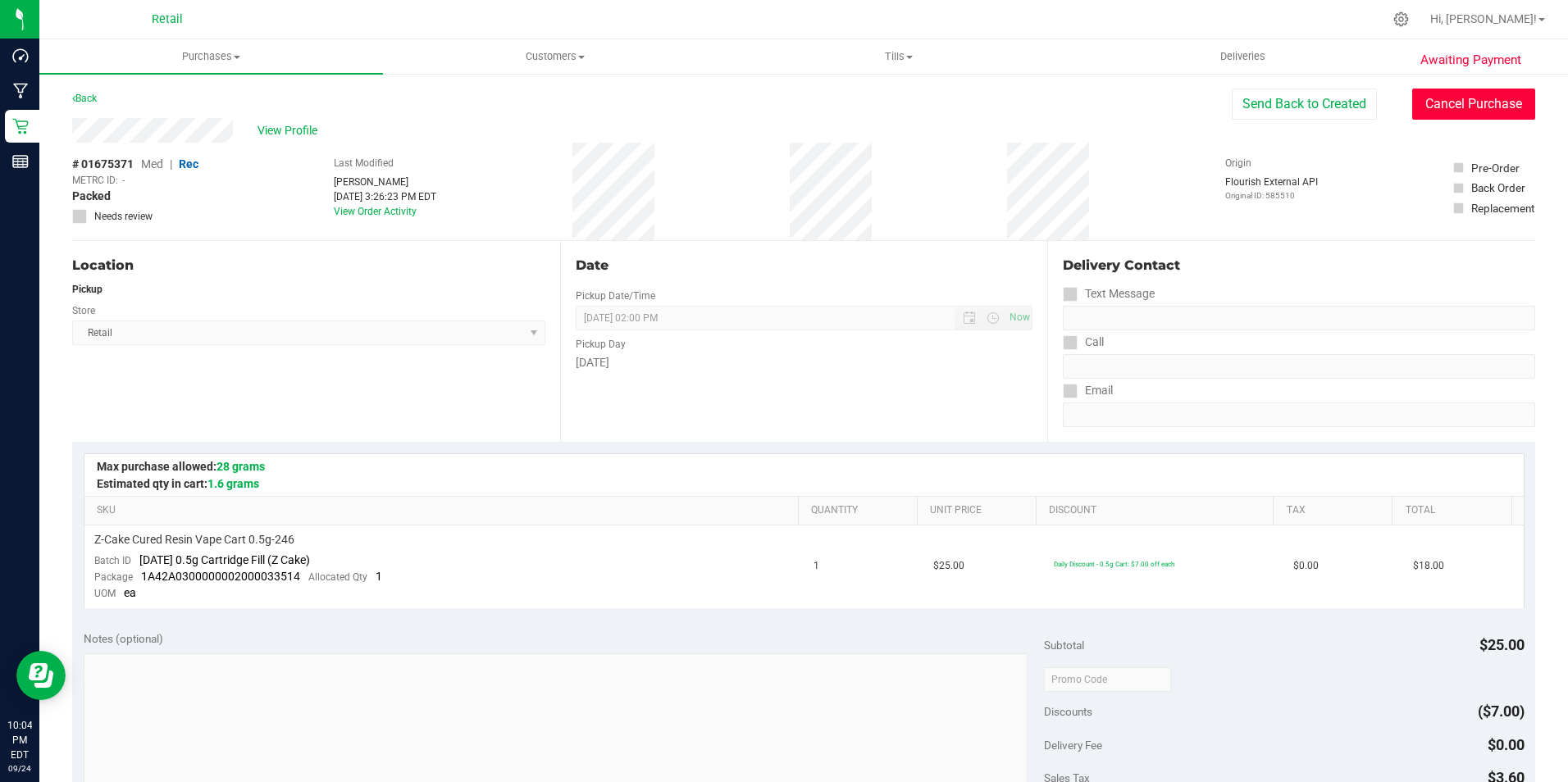
click at [1447, 108] on button "Cancel Purchase" at bounding box center [1473, 104] width 123 height 32
click at [95, 102] on link "Back" at bounding box center [85, 98] width 25 height 11
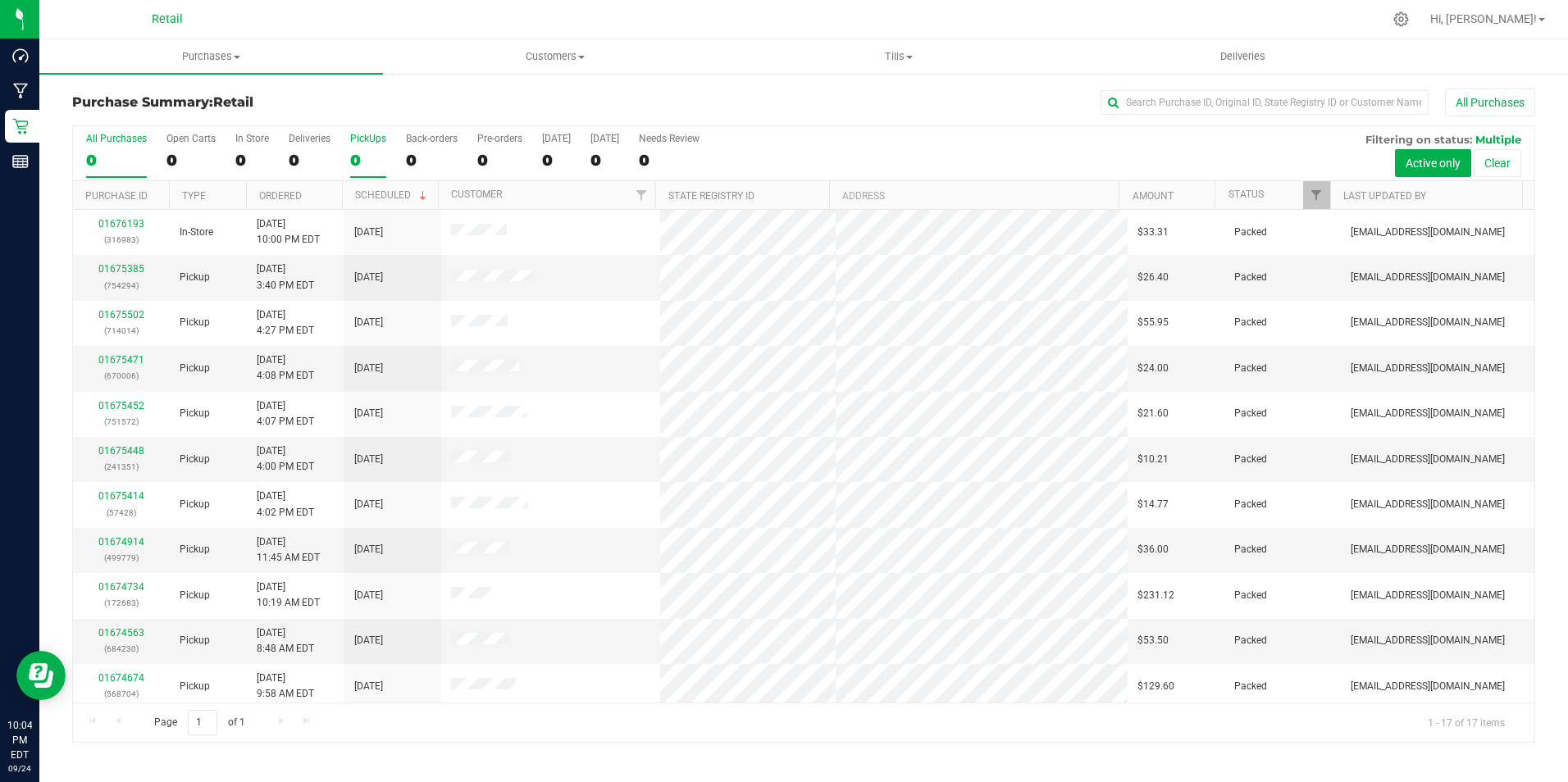
click at [380, 143] on div "PickUps" at bounding box center [369, 138] width 36 height 11
click at [0, 0] on input "PickUps 0" at bounding box center [0, 0] width 0 height 0
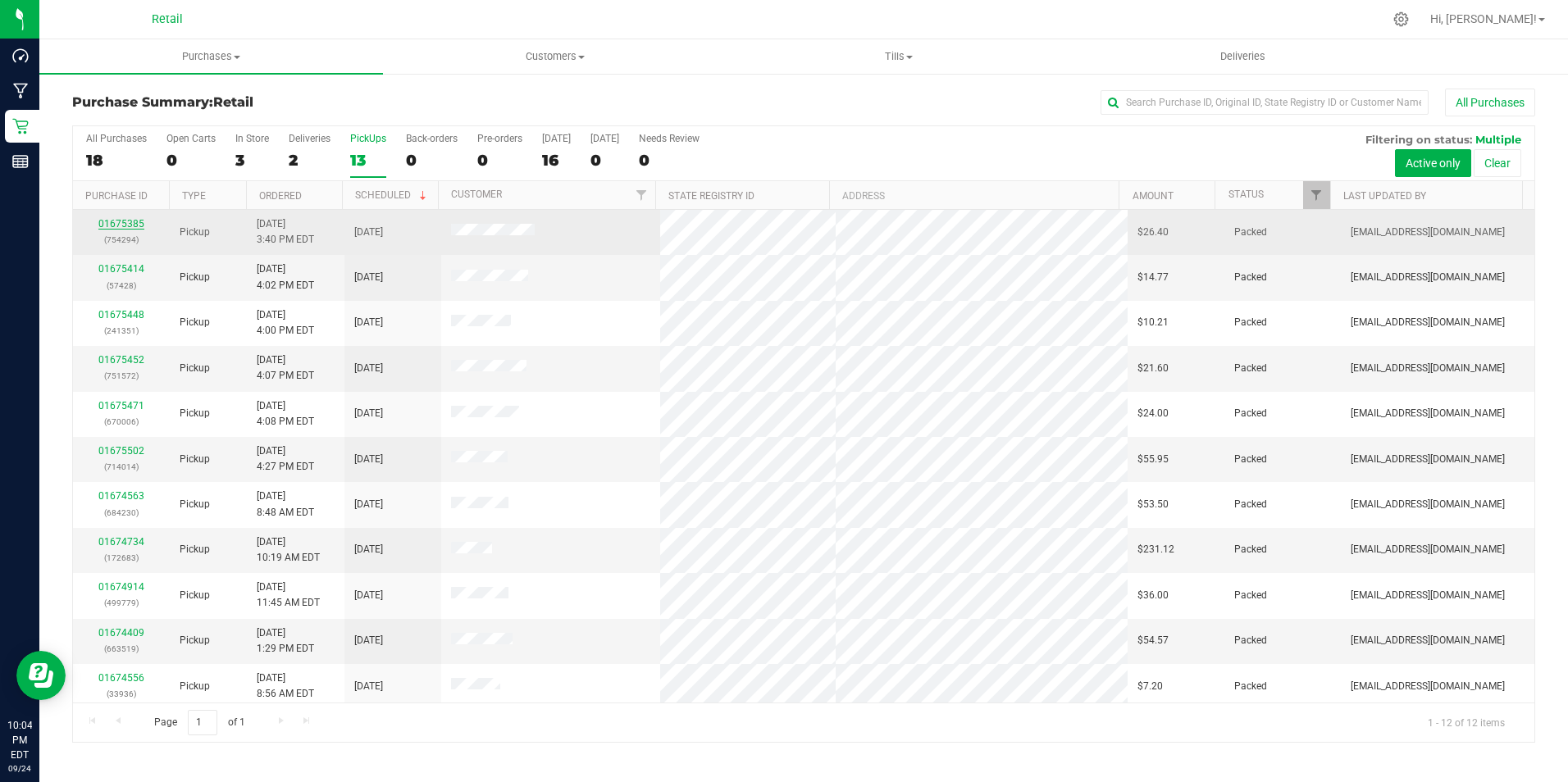
click at [130, 223] on link "01675385" at bounding box center [121, 223] width 46 height 11
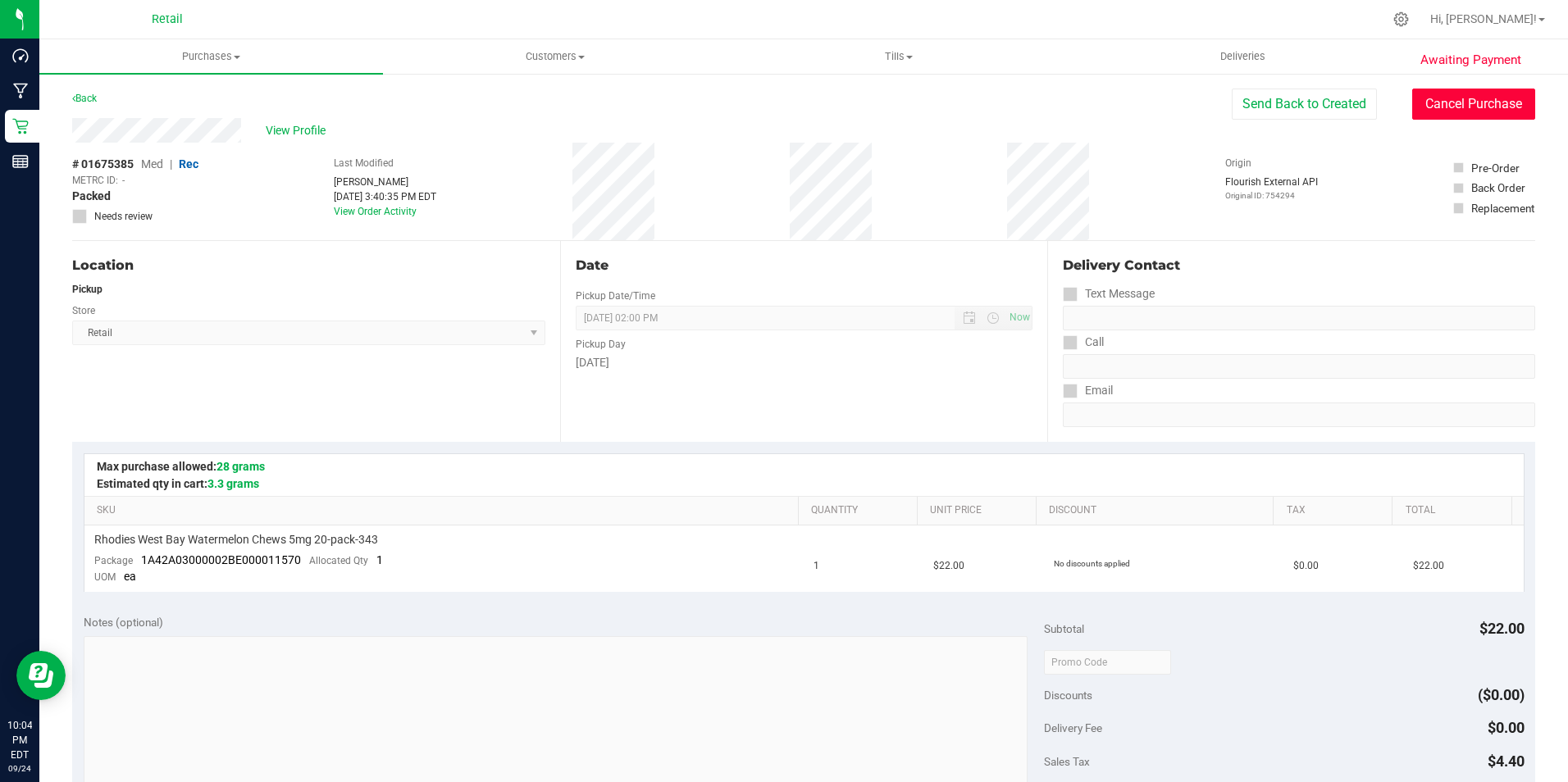
click at [1473, 107] on button "Cancel Purchase" at bounding box center [1473, 104] width 123 height 32
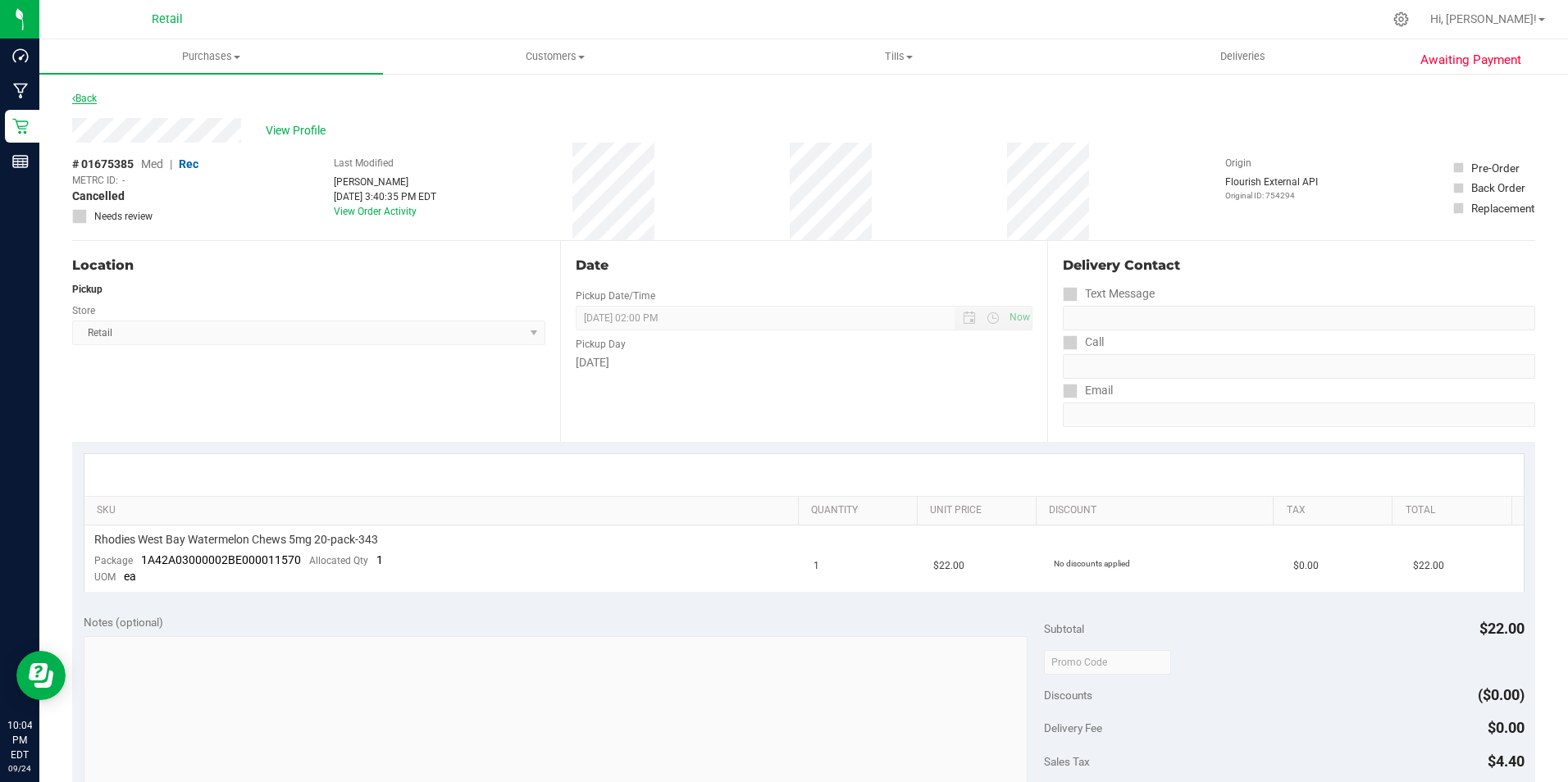
click at [90, 97] on link "Back" at bounding box center [85, 98] width 25 height 11
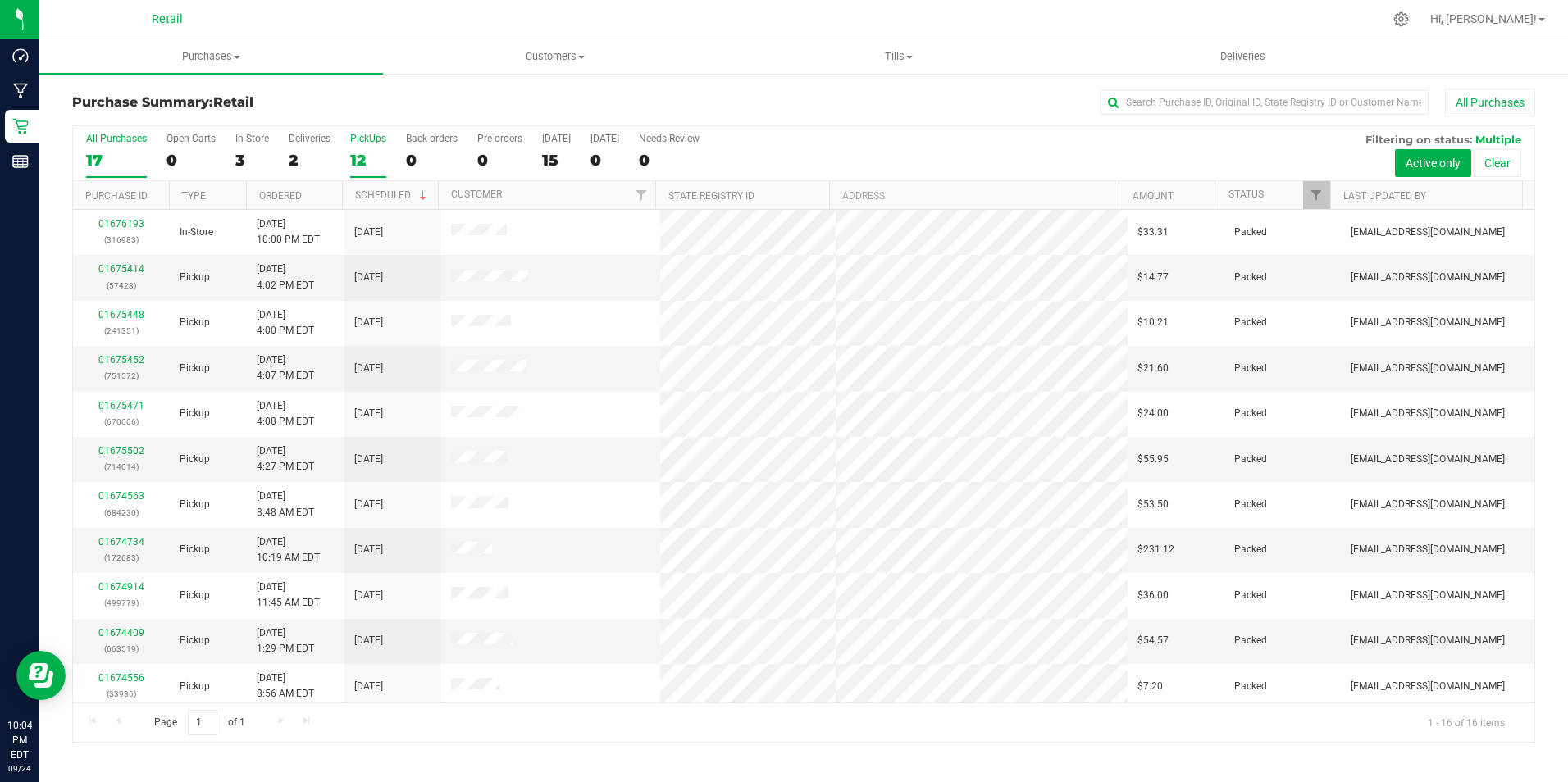
click at [367, 158] on div "12" at bounding box center [369, 160] width 36 height 19
click at [0, 0] on input "PickUps 12" at bounding box center [0, 0] width 0 height 0
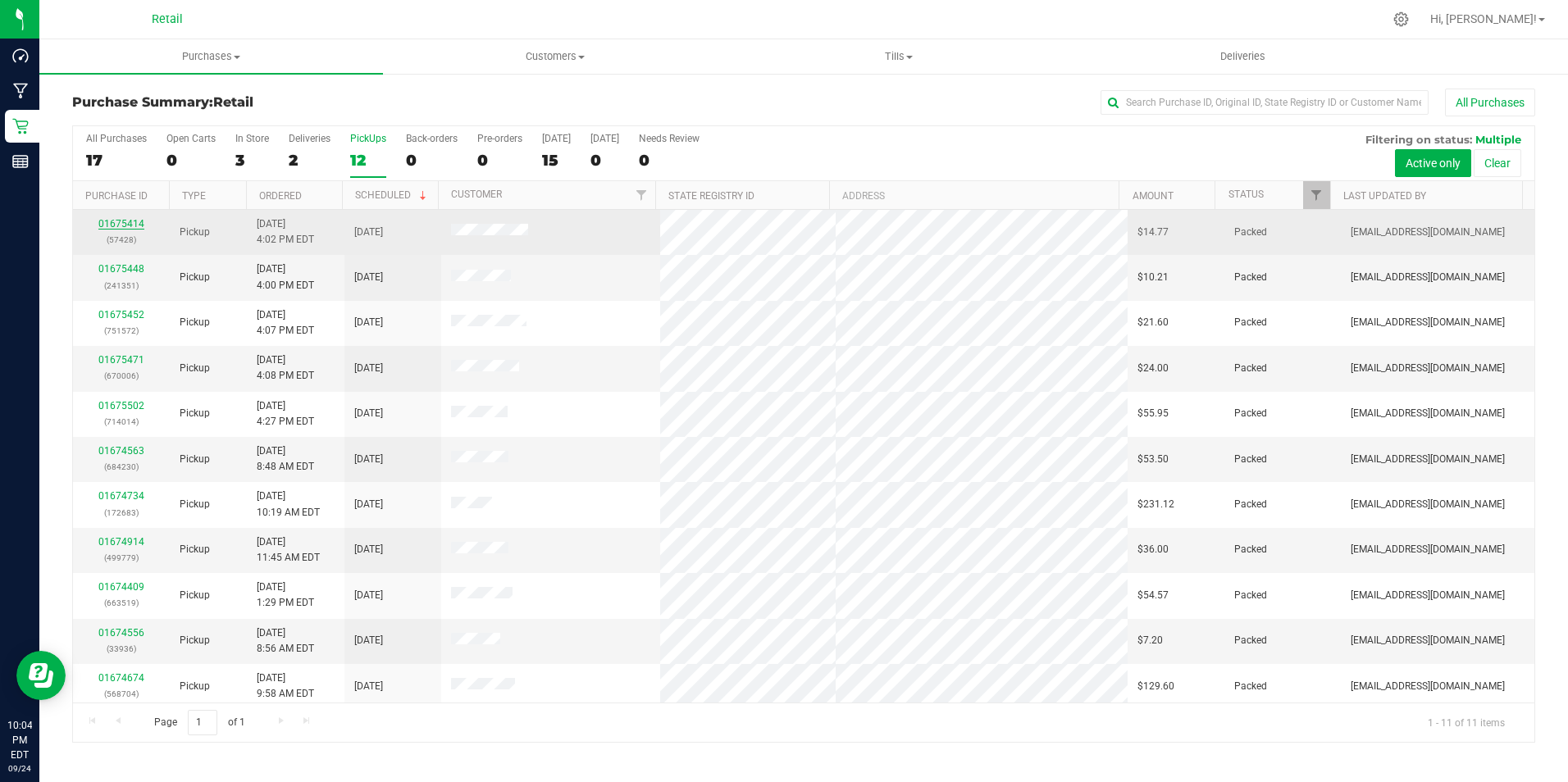
click at [115, 222] on link "01675414" at bounding box center [121, 223] width 46 height 11
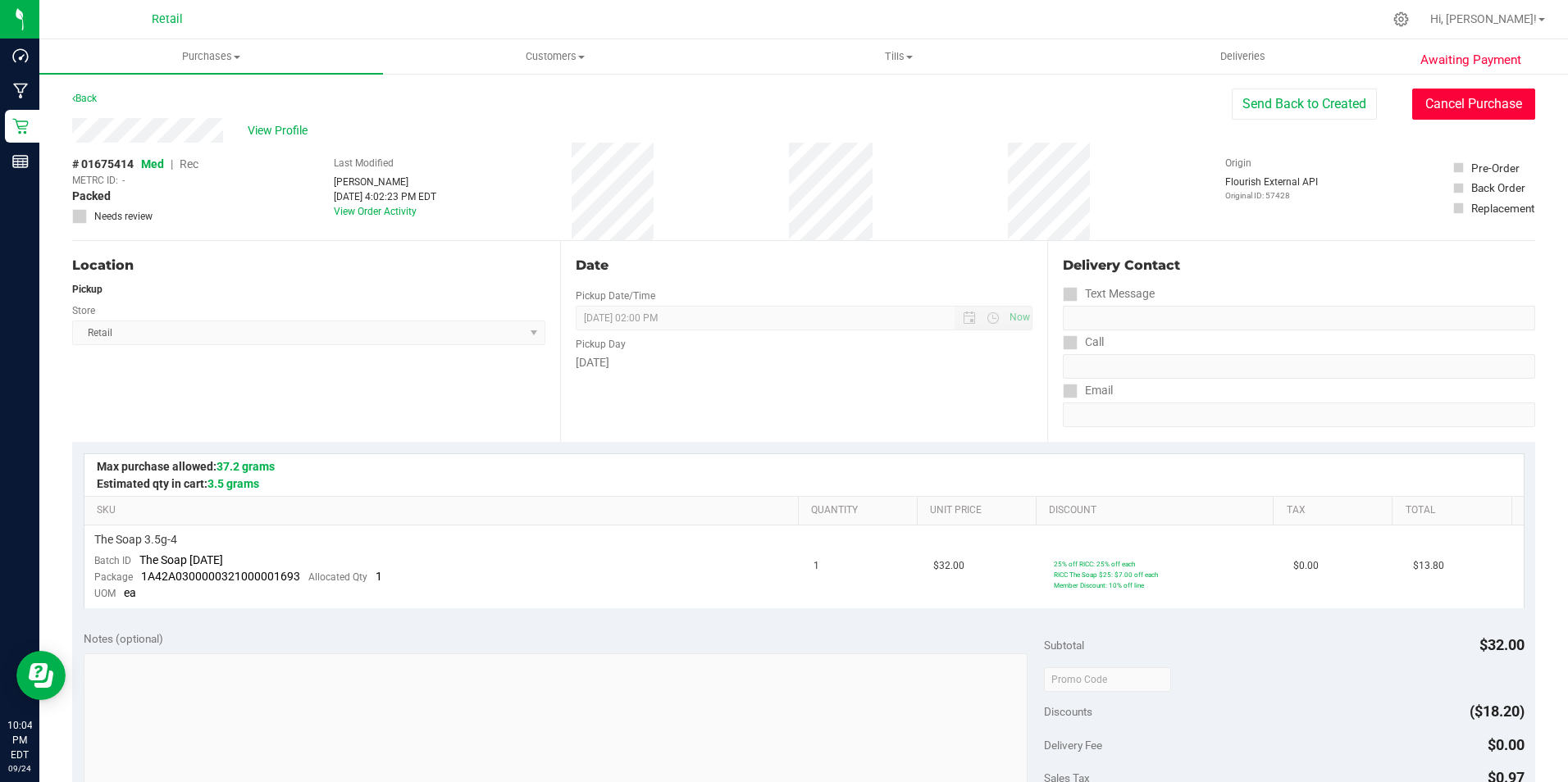
click at [1453, 107] on button "Cancel Purchase" at bounding box center [1473, 104] width 123 height 32
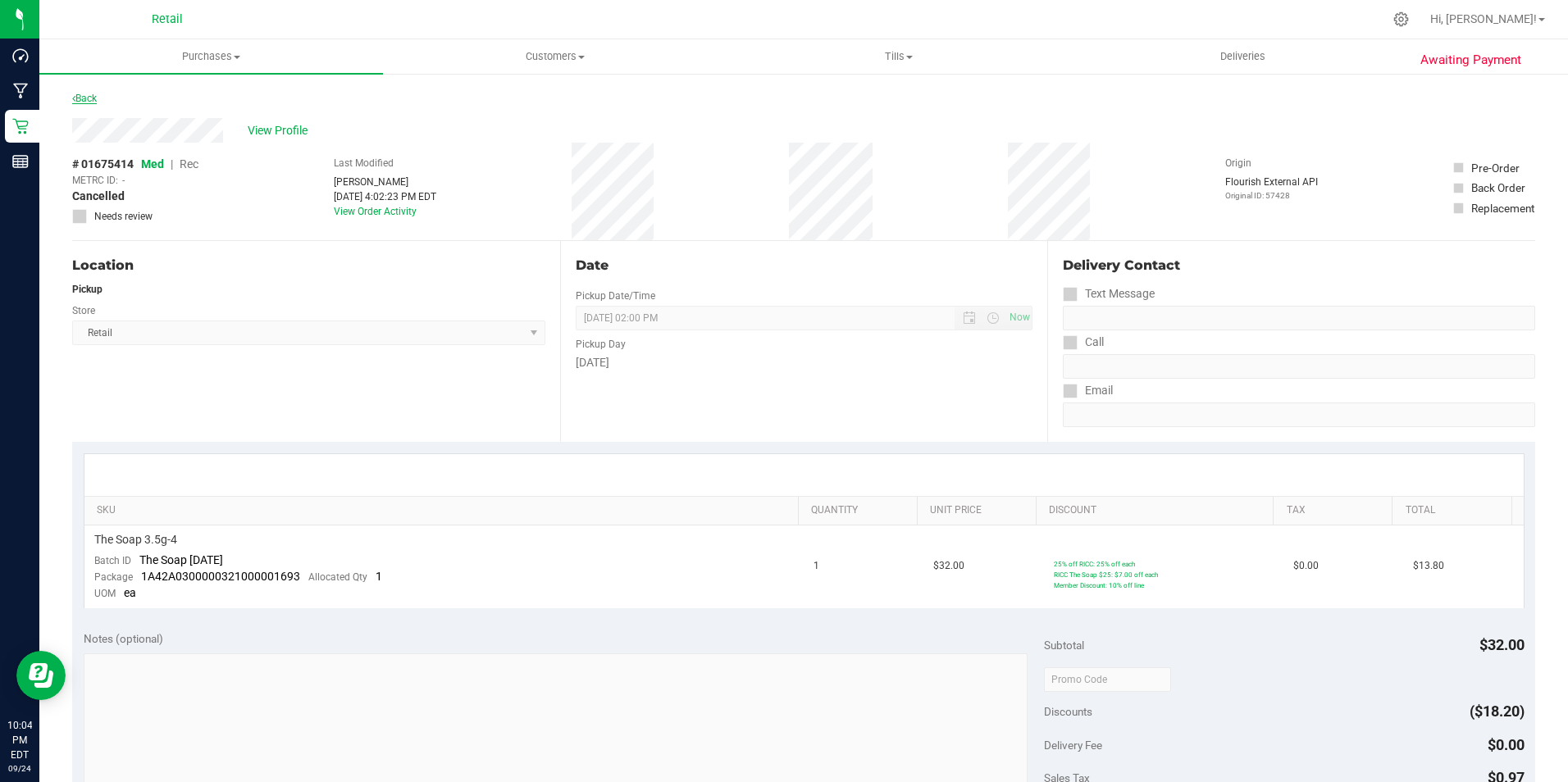
click at [89, 96] on link "Back" at bounding box center [85, 98] width 25 height 11
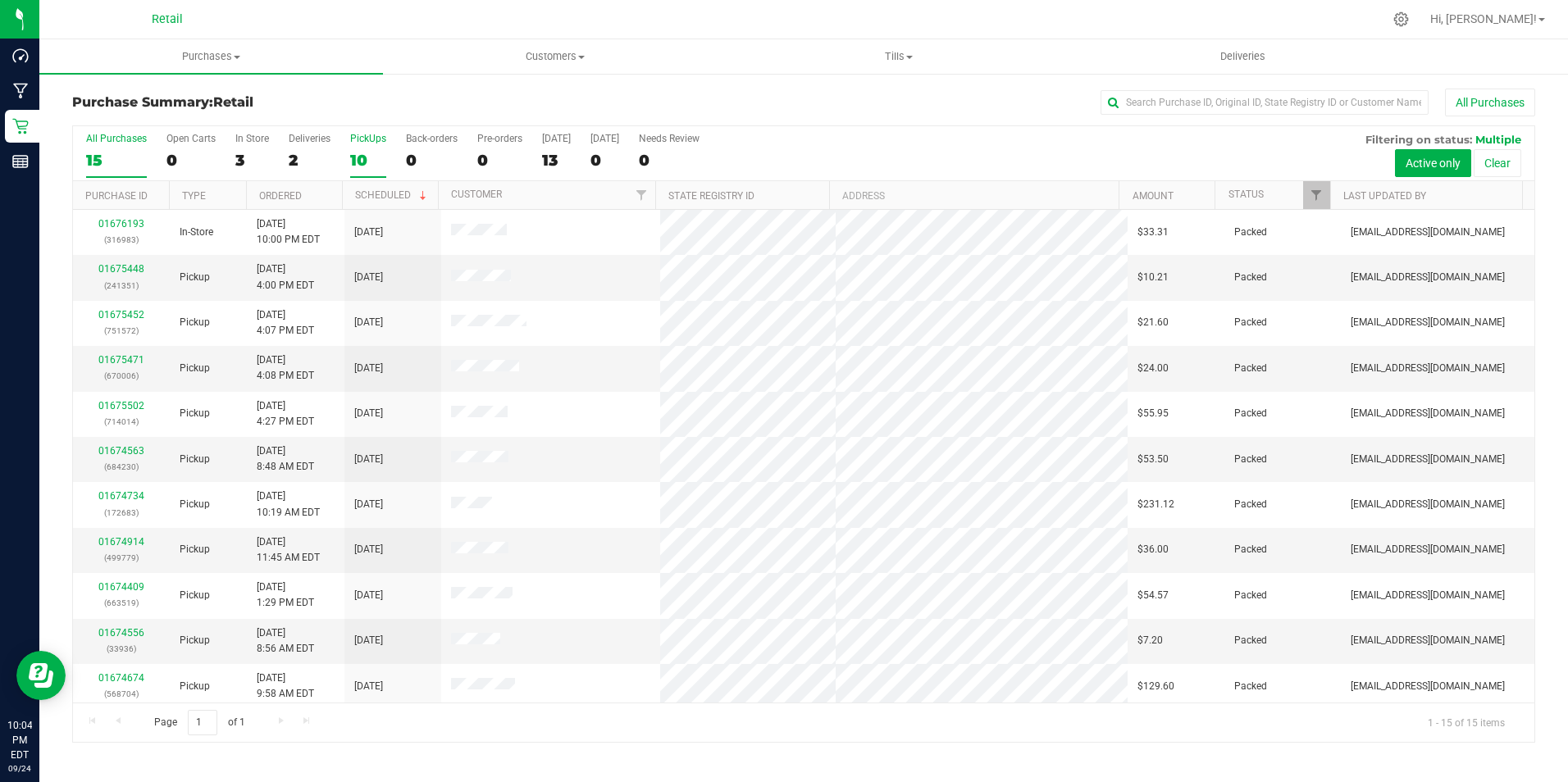
click at [360, 147] on label "PickUps 10" at bounding box center [369, 155] width 36 height 45
click at [0, 0] on input "PickUps 10" at bounding box center [0, 0] width 0 height 0
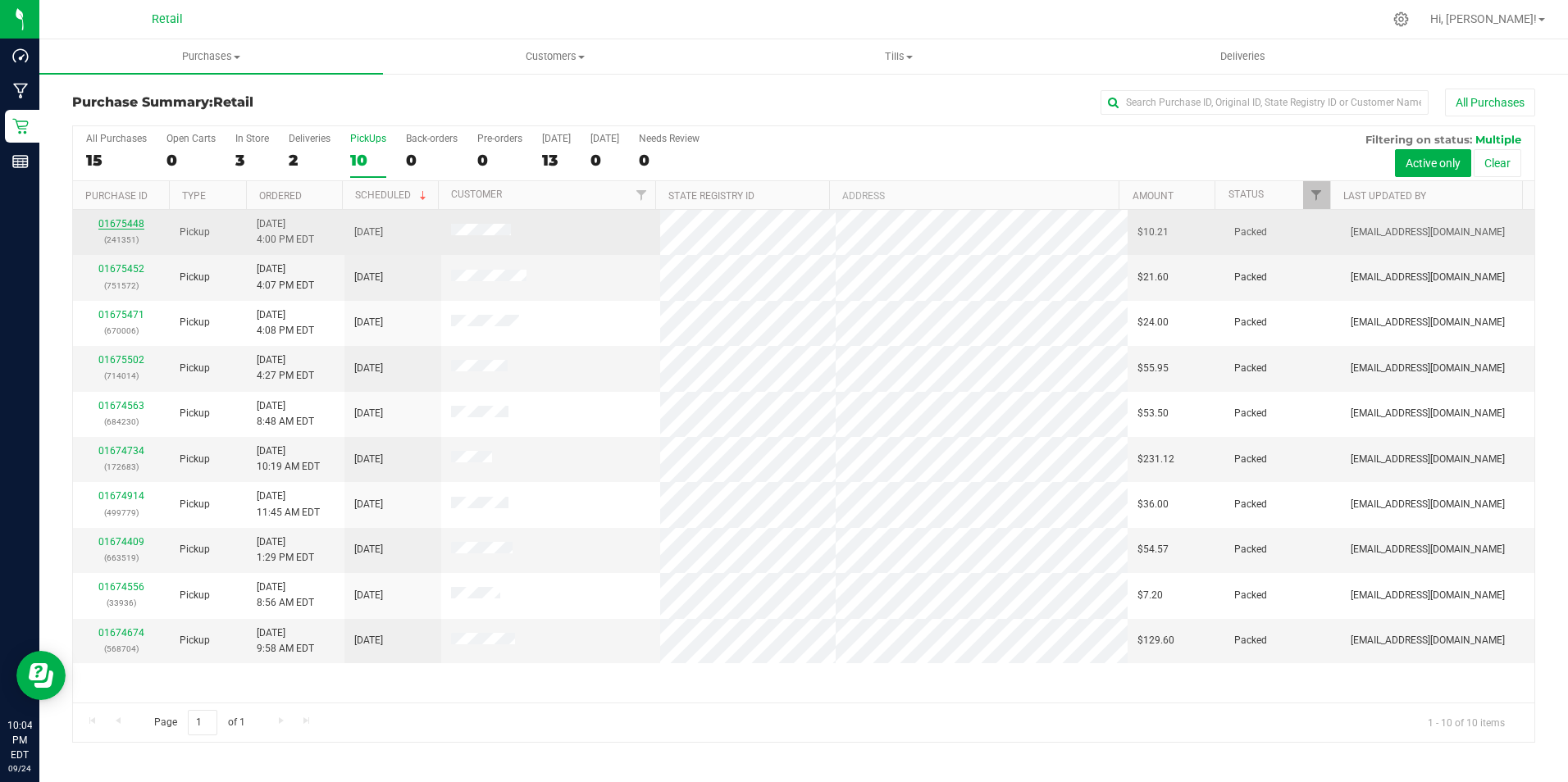
click at [131, 222] on link "01675448" at bounding box center [121, 223] width 46 height 11
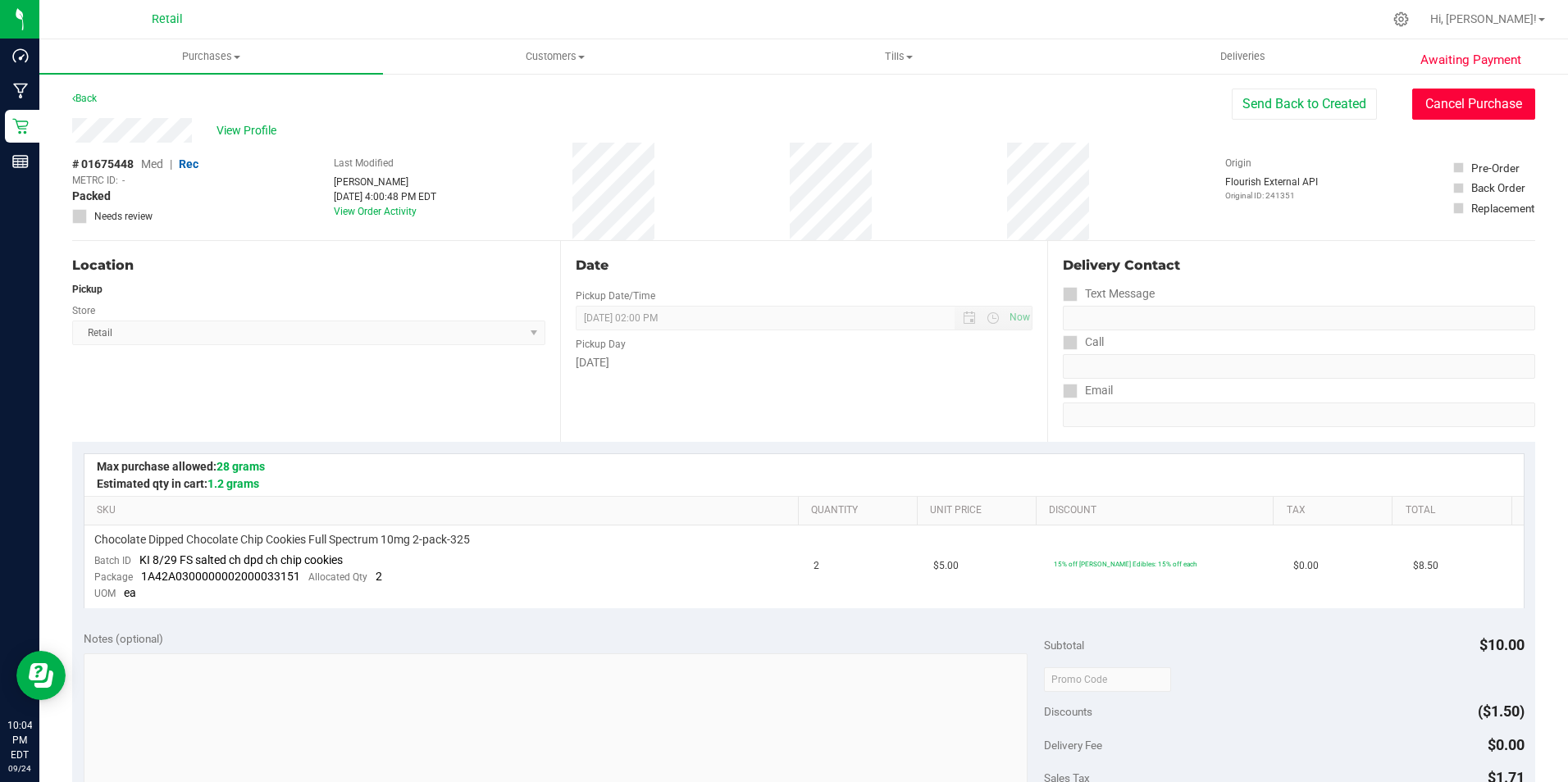
click at [1475, 95] on button "Cancel Purchase" at bounding box center [1473, 104] width 123 height 32
click at [91, 101] on link "Back" at bounding box center [85, 98] width 25 height 11
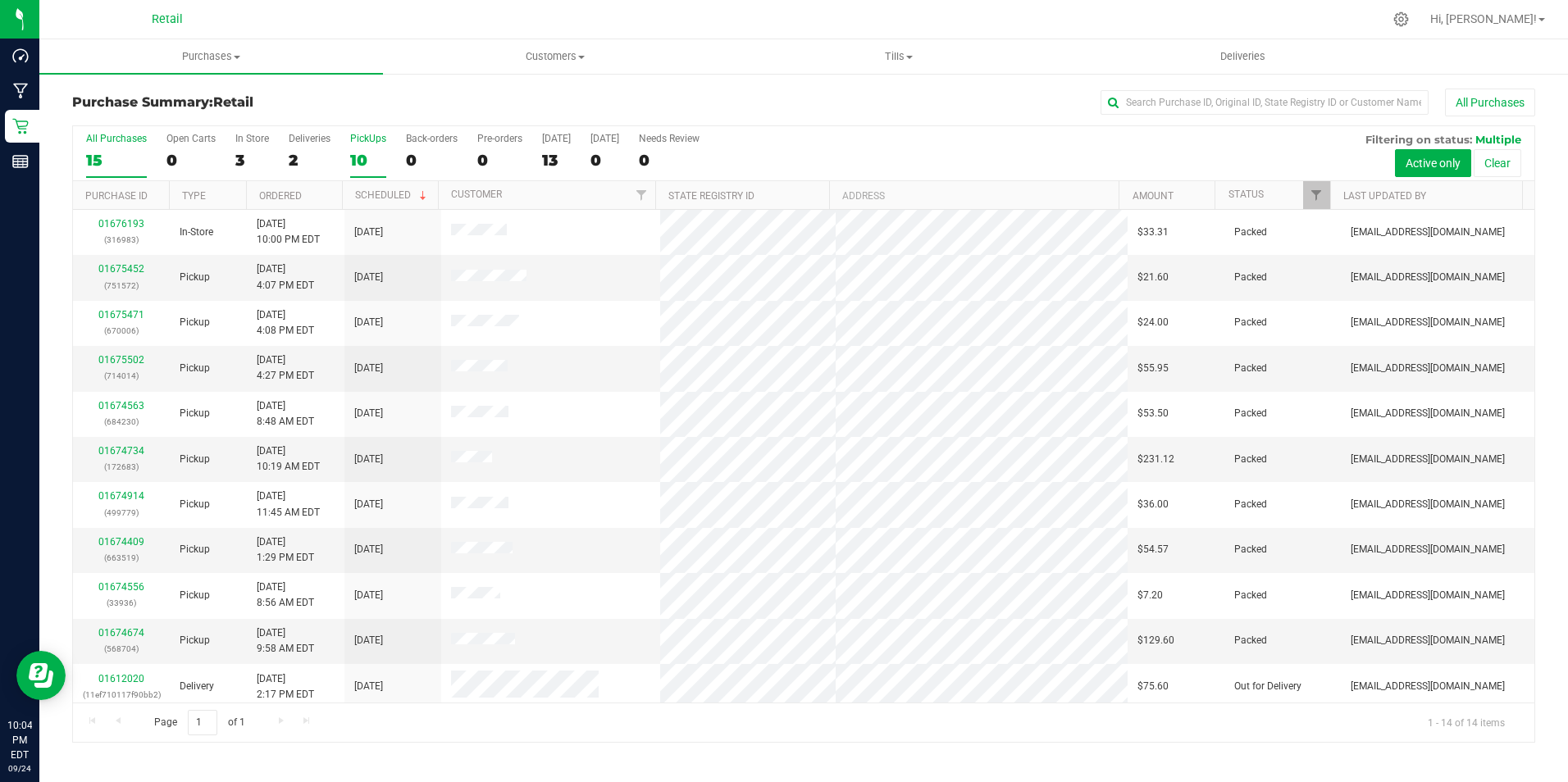
click at [366, 153] on div "10" at bounding box center [369, 160] width 36 height 19
click at [0, 0] on input "PickUps 10" at bounding box center [0, 0] width 0 height 0
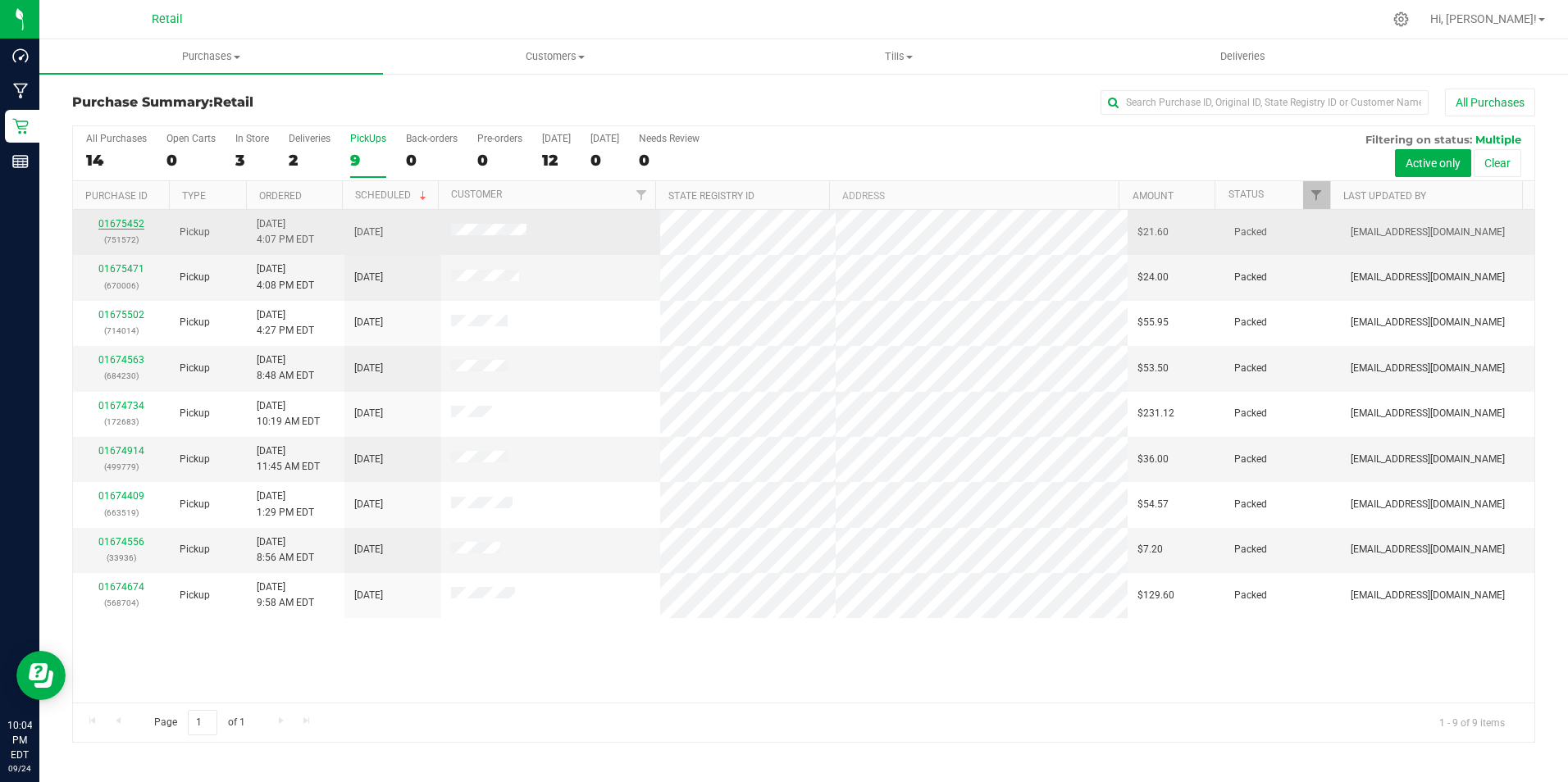
click at [123, 222] on link "01675452" at bounding box center [121, 223] width 46 height 11
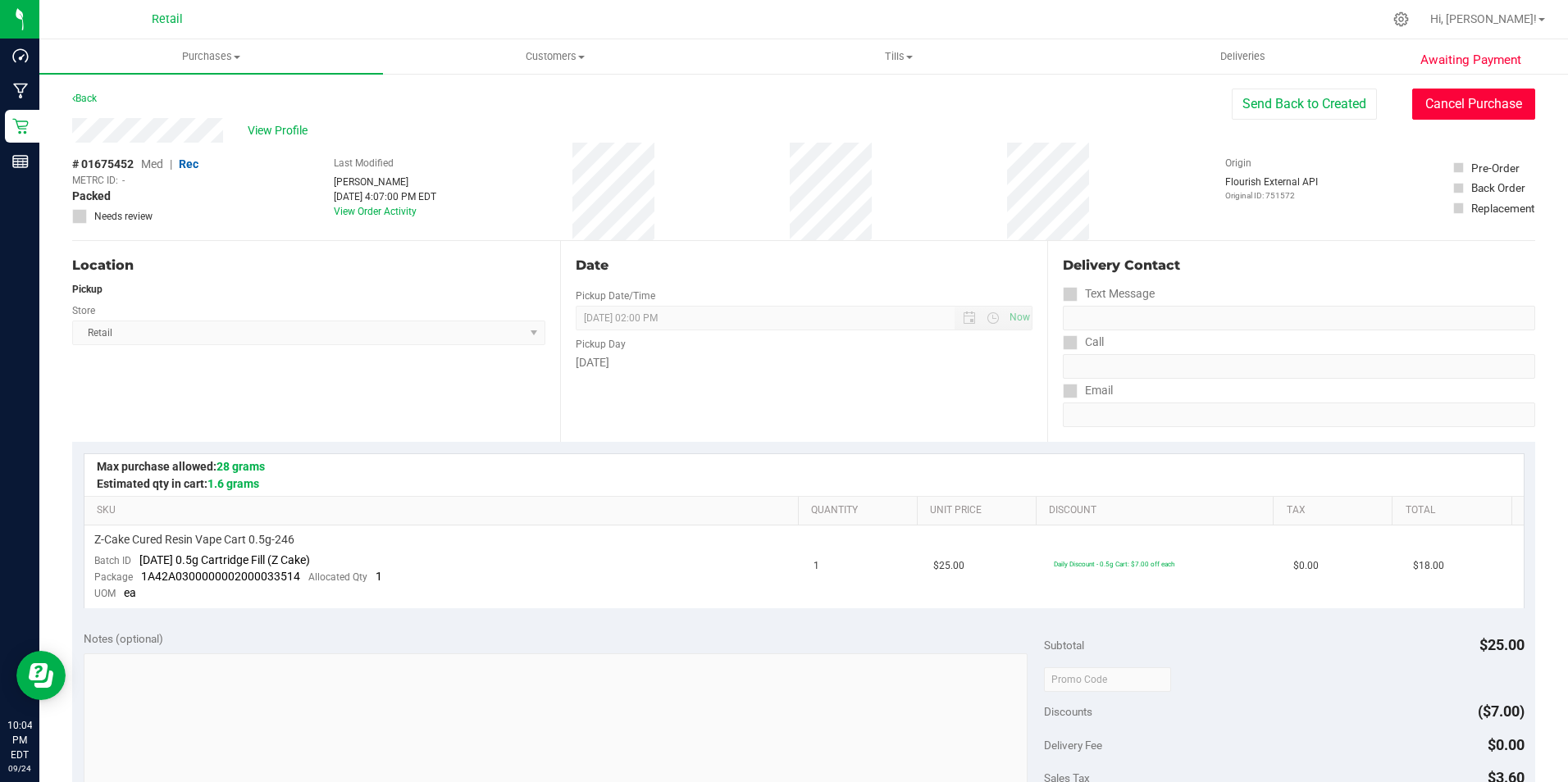
click at [1427, 104] on button "Cancel Purchase" at bounding box center [1473, 104] width 123 height 32
click at [95, 99] on link "Back" at bounding box center [85, 98] width 25 height 11
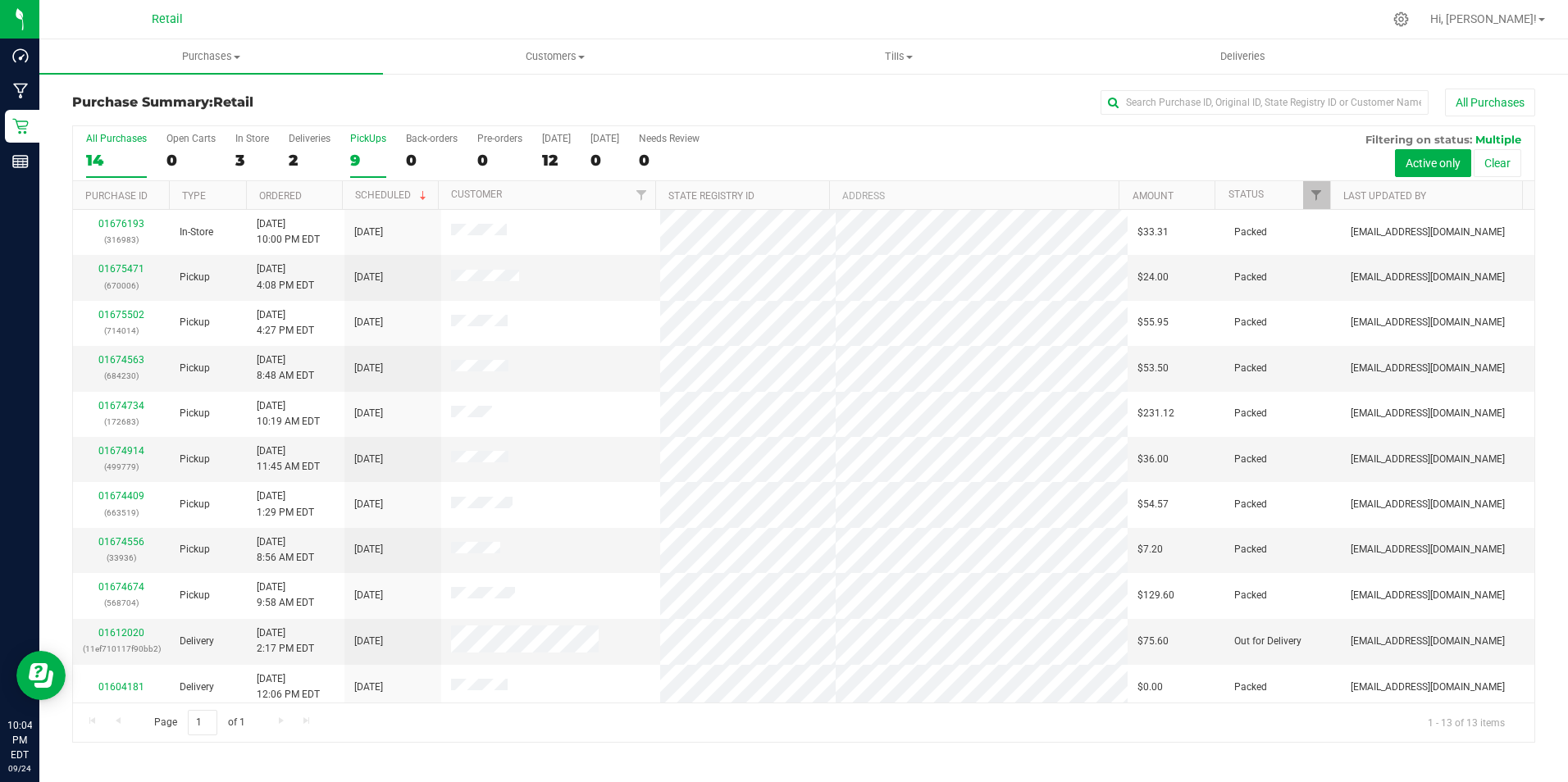
click at [373, 137] on div "PickUps" at bounding box center [369, 138] width 36 height 11
click at [0, 0] on input "PickUps 9" at bounding box center [0, 0] width 0 height 0
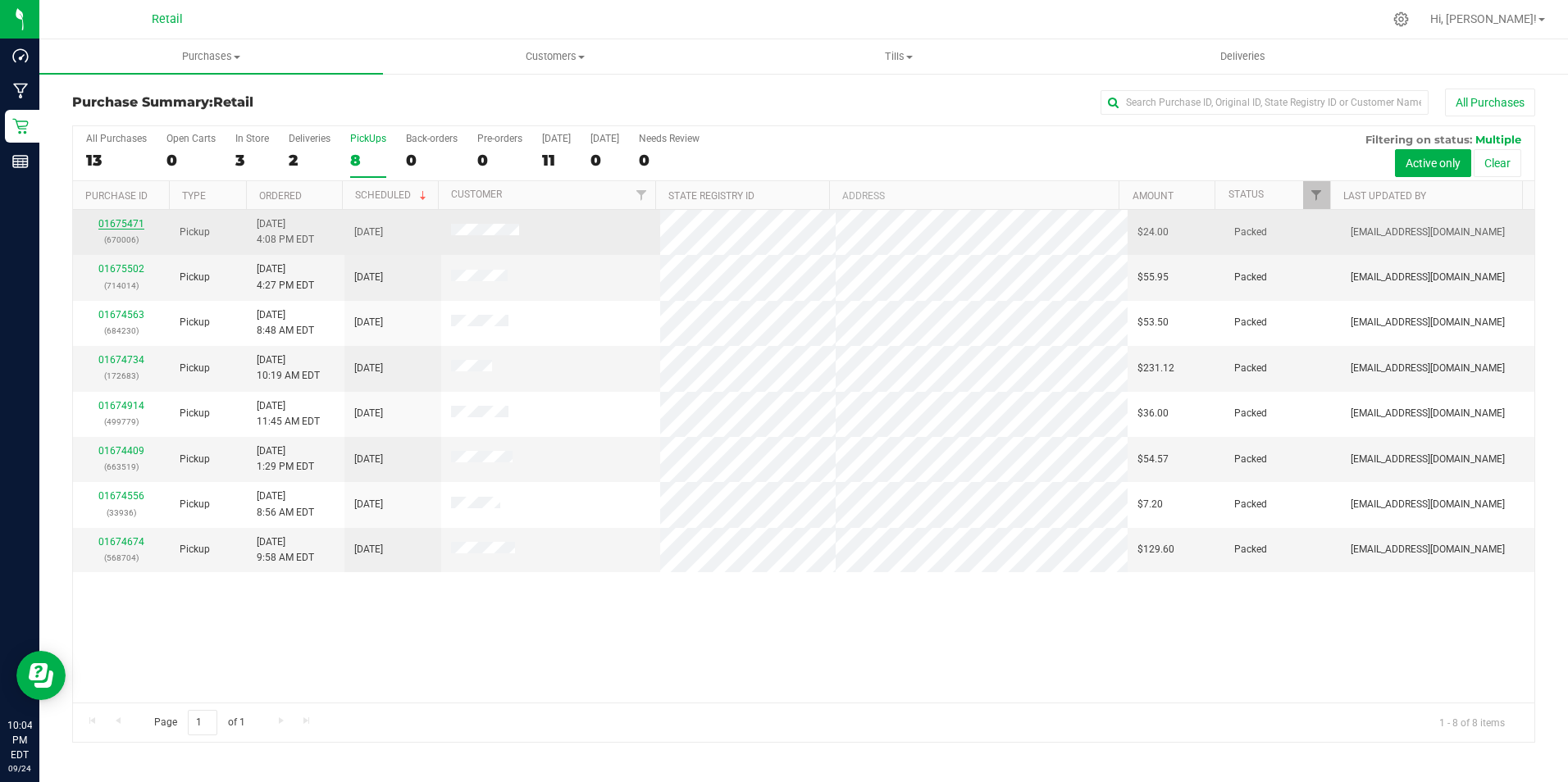
click at [128, 222] on link "01675471" at bounding box center [121, 223] width 46 height 11
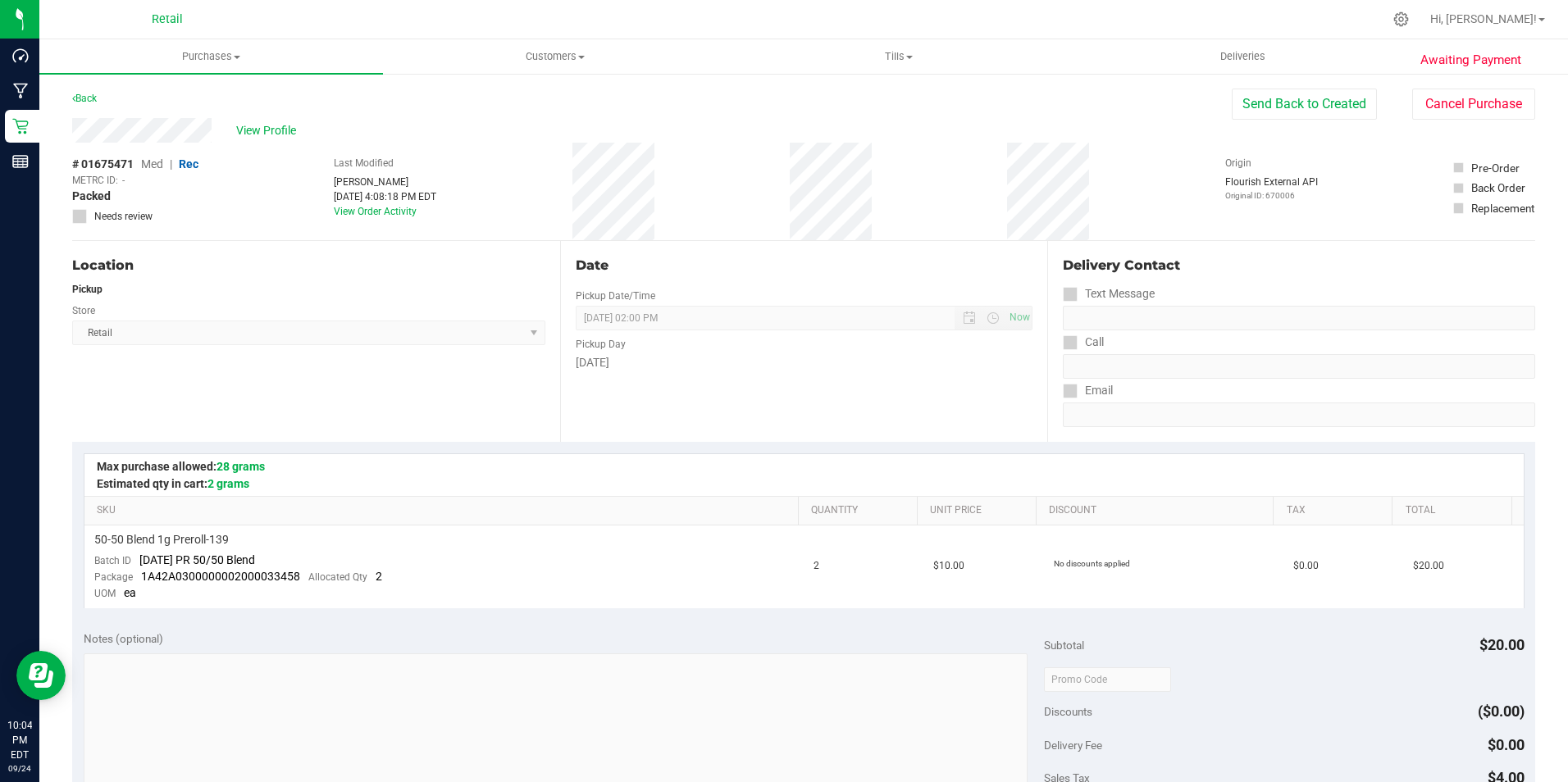
click at [1475, 121] on div "View Profile # 01675471 Med | Rec METRC ID: - Packed Needs review Last Modified…" at bounding box center [804, 180] width 1463 height 123
click at [1475, 111] on button "Cancel Purchase" at bounding box center [1473, 104] width 123 height 32
click at [95, 95] on link "Back" at bounding box center [85, 98] width 25 height 11
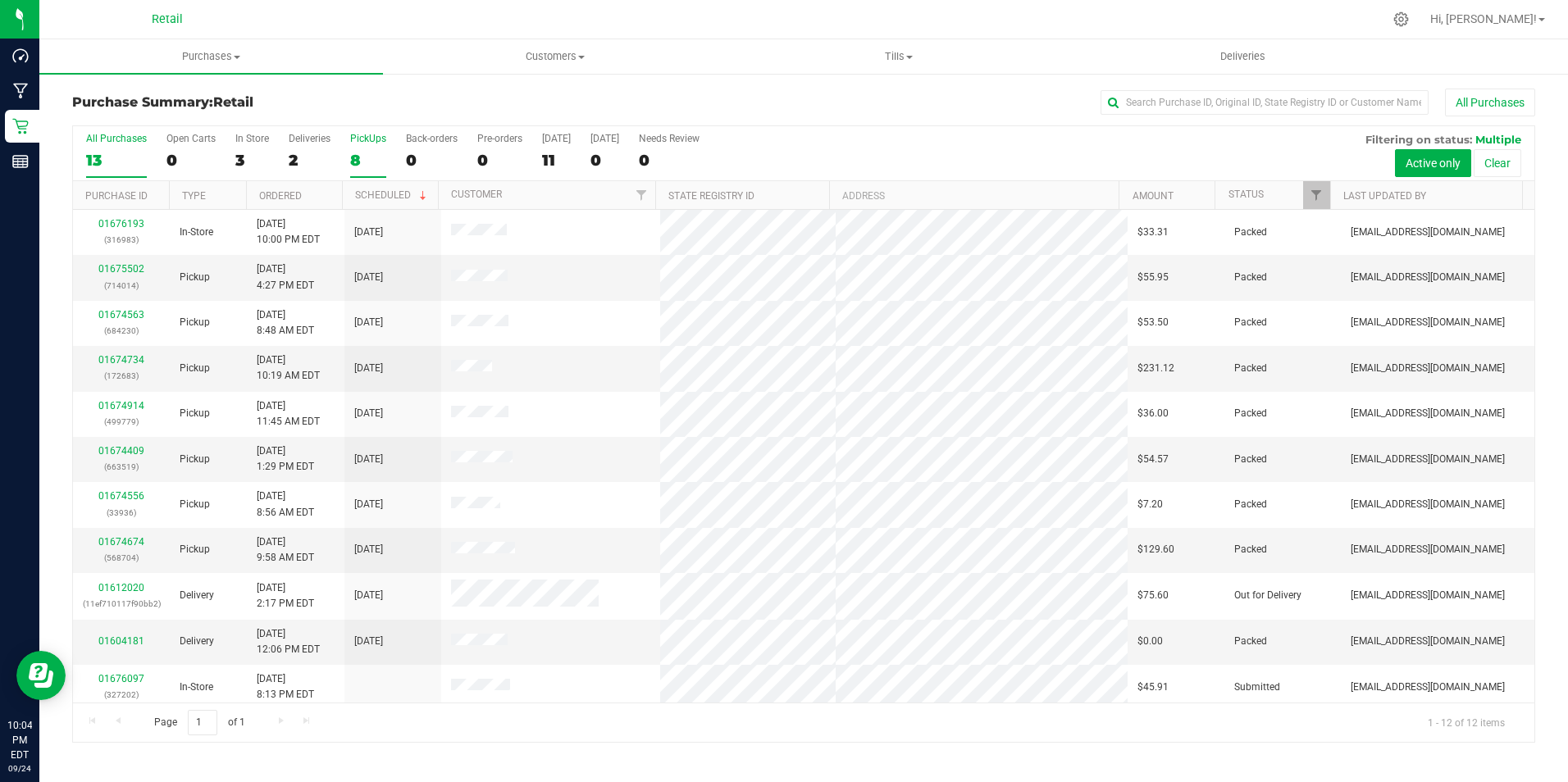
click at [362, 144] on label "PickUps 8" at bounding box center [369, 155] width 36 height 45
click at [0, 0] on input "PickUps 8" at bounding box center [0, 0] width 0 height 0
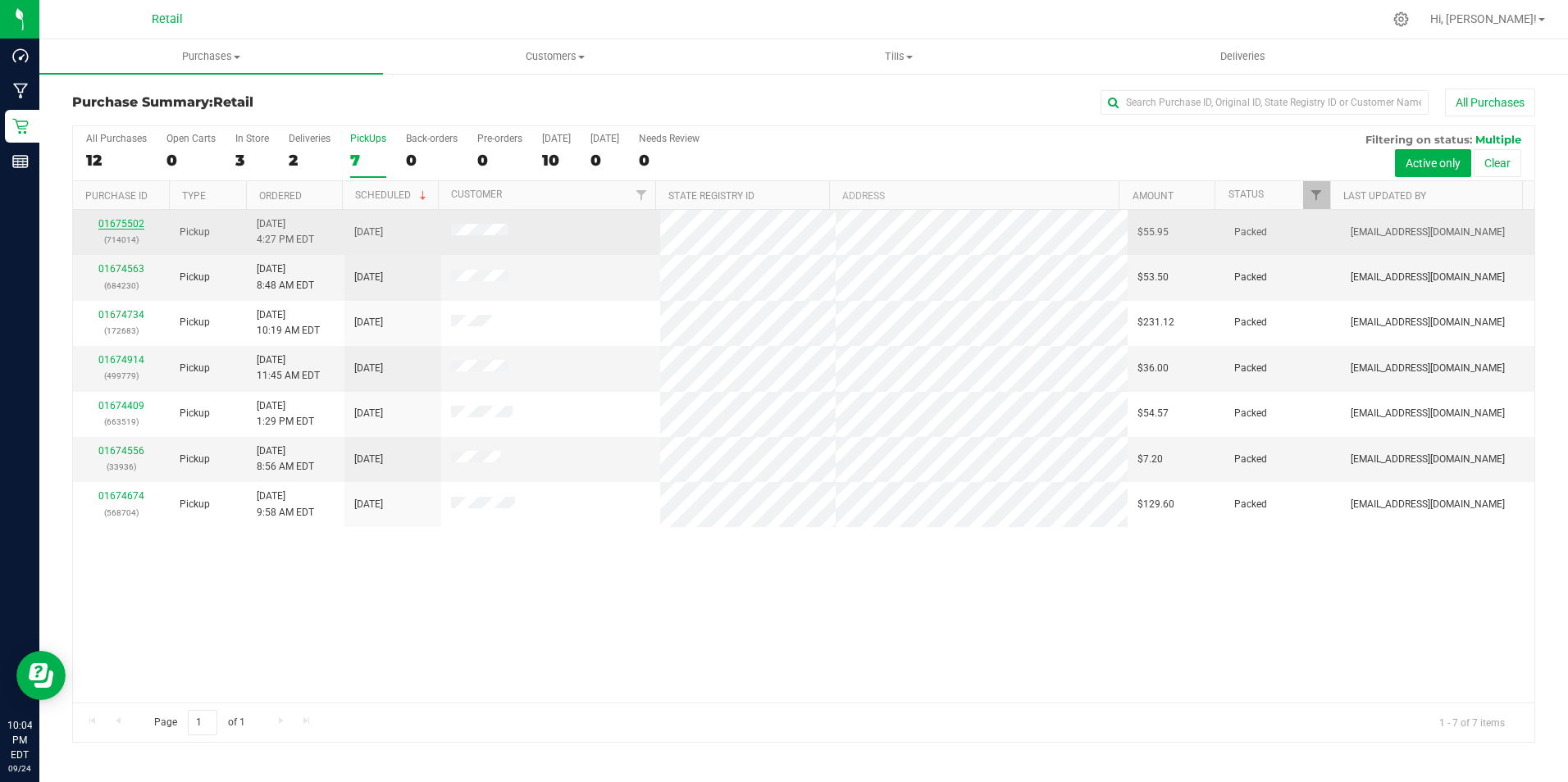
click at [135, 224] on link "01675502" at bounding box center [121, 223] width 46 height 11
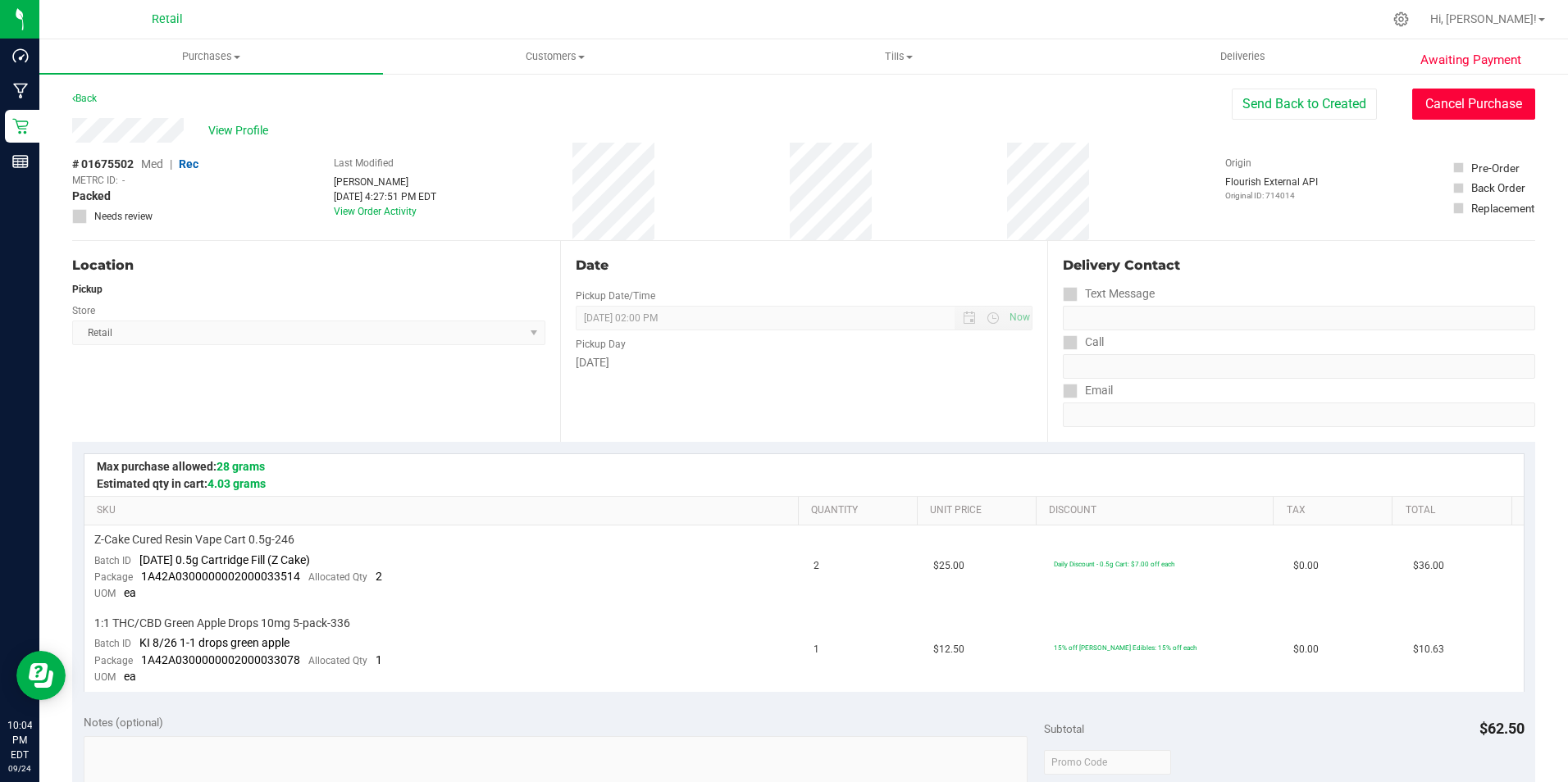
click at [1430, 100] on button "Cancel Purchase" at bounding box center [1473, 104] width 123 height 32
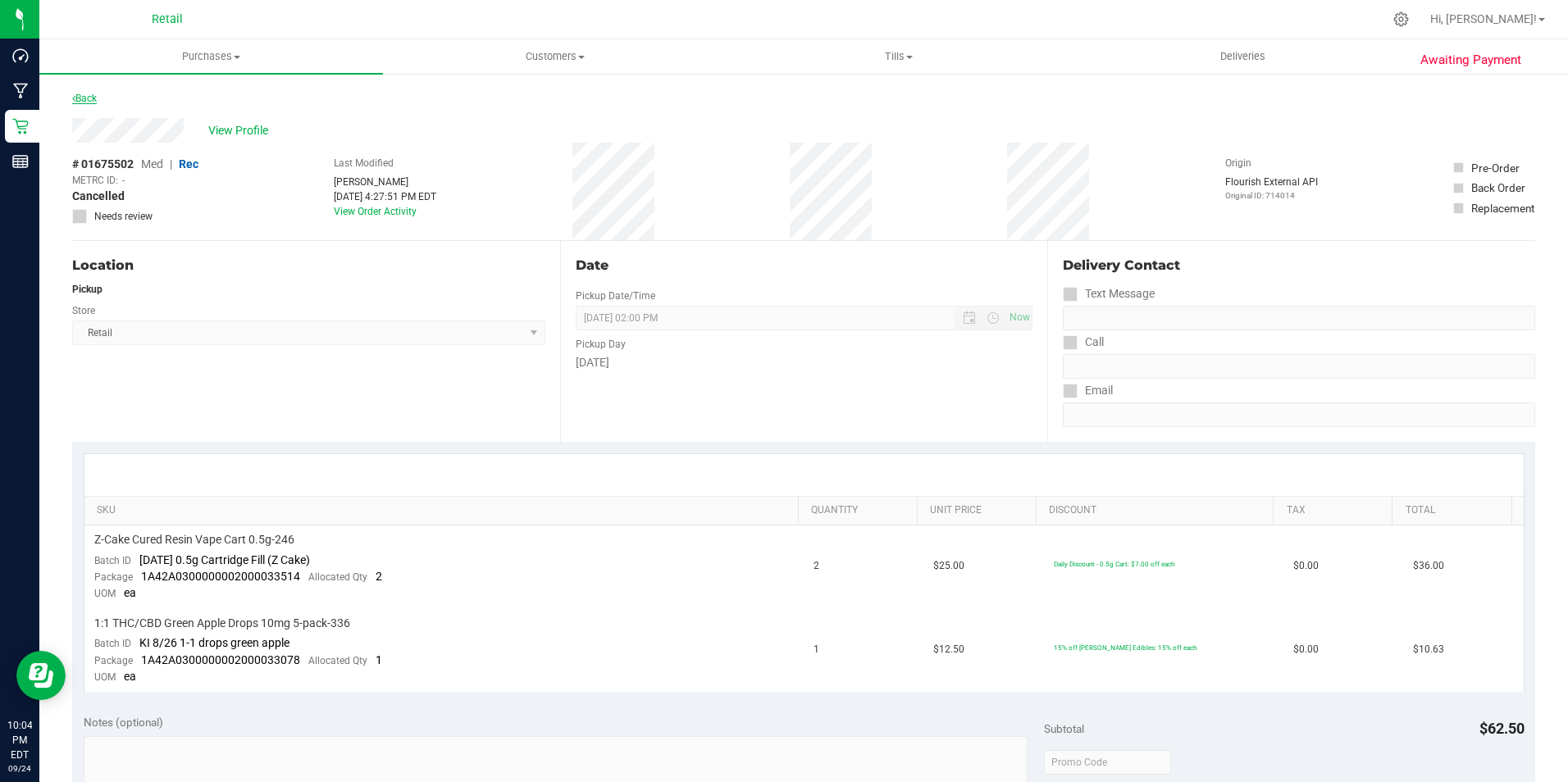
click at [92, 96] on link "Back" at bounding box center [85, 98] width 25 height 11
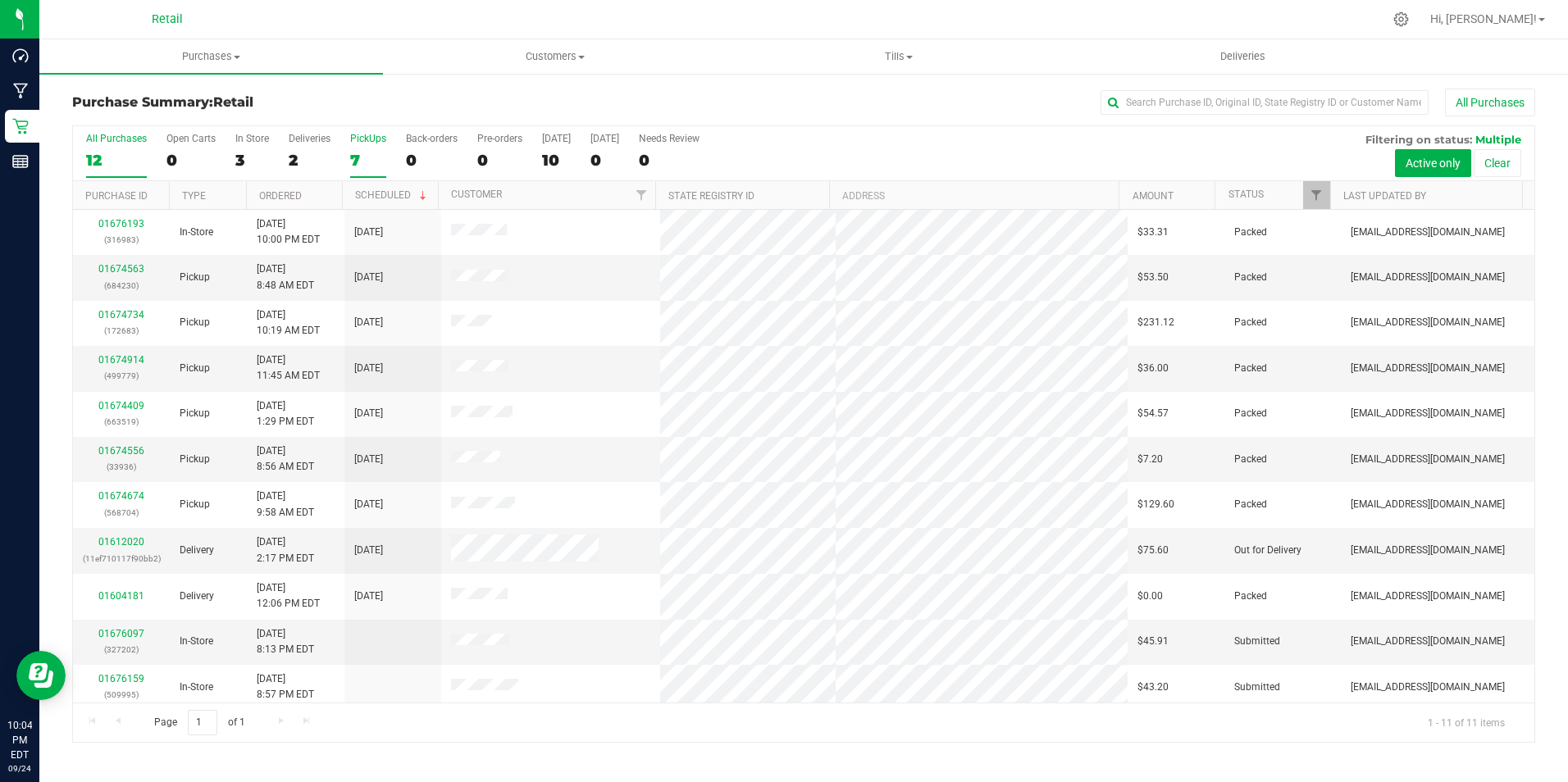
click at [374, 147] on label "PickUps 7" at bounding box center [369, 155] width 36 height 45
click at [0, 0] on input "PickUps 7" at bounding box center [0, 0] width 0 height 0
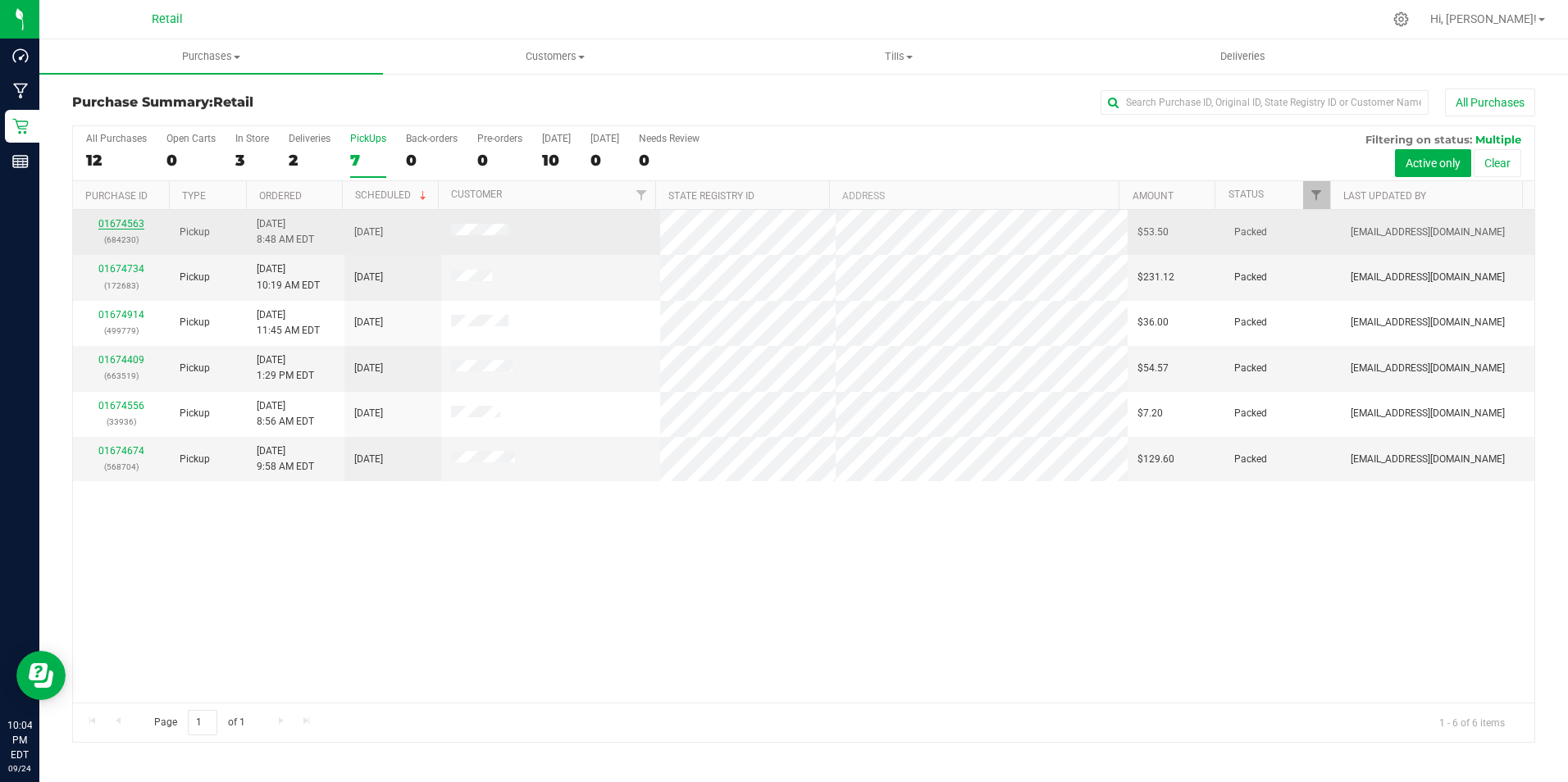
click at [111, 223] on link "01674563" at bounding box center [121, 223] width 46 height 11
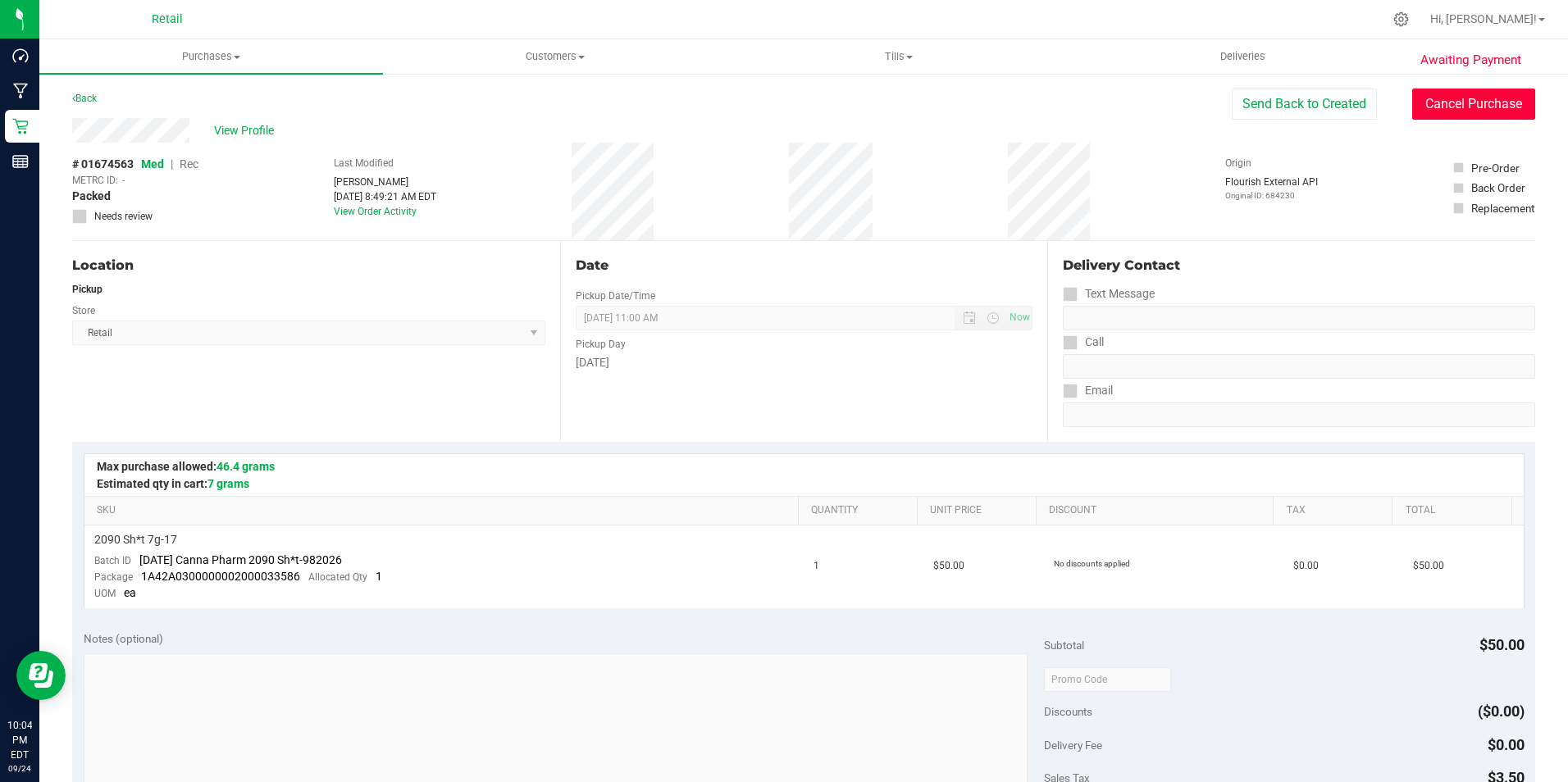
drag, startPoint x: 1460, startPoint y: 102, endPoint x: 855, endPoint y: 101, distance: 605.0
click at [1459, 102] on button "Cancel Purchase" at bounding box center [1473, 104] width 123 height 32
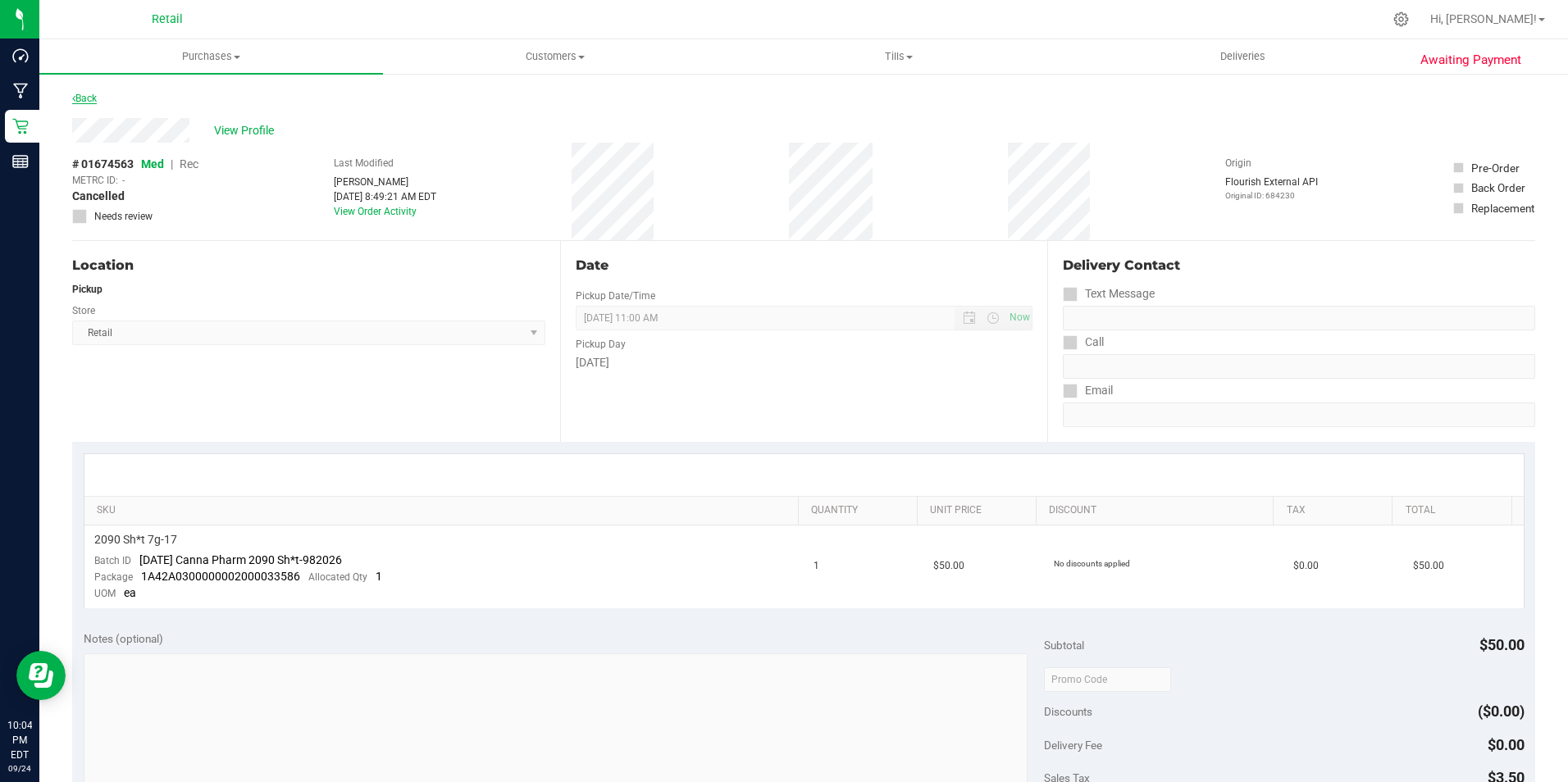
click at [88, 93] on link "Back" at bounding box center [85, 98] width 25 height 11
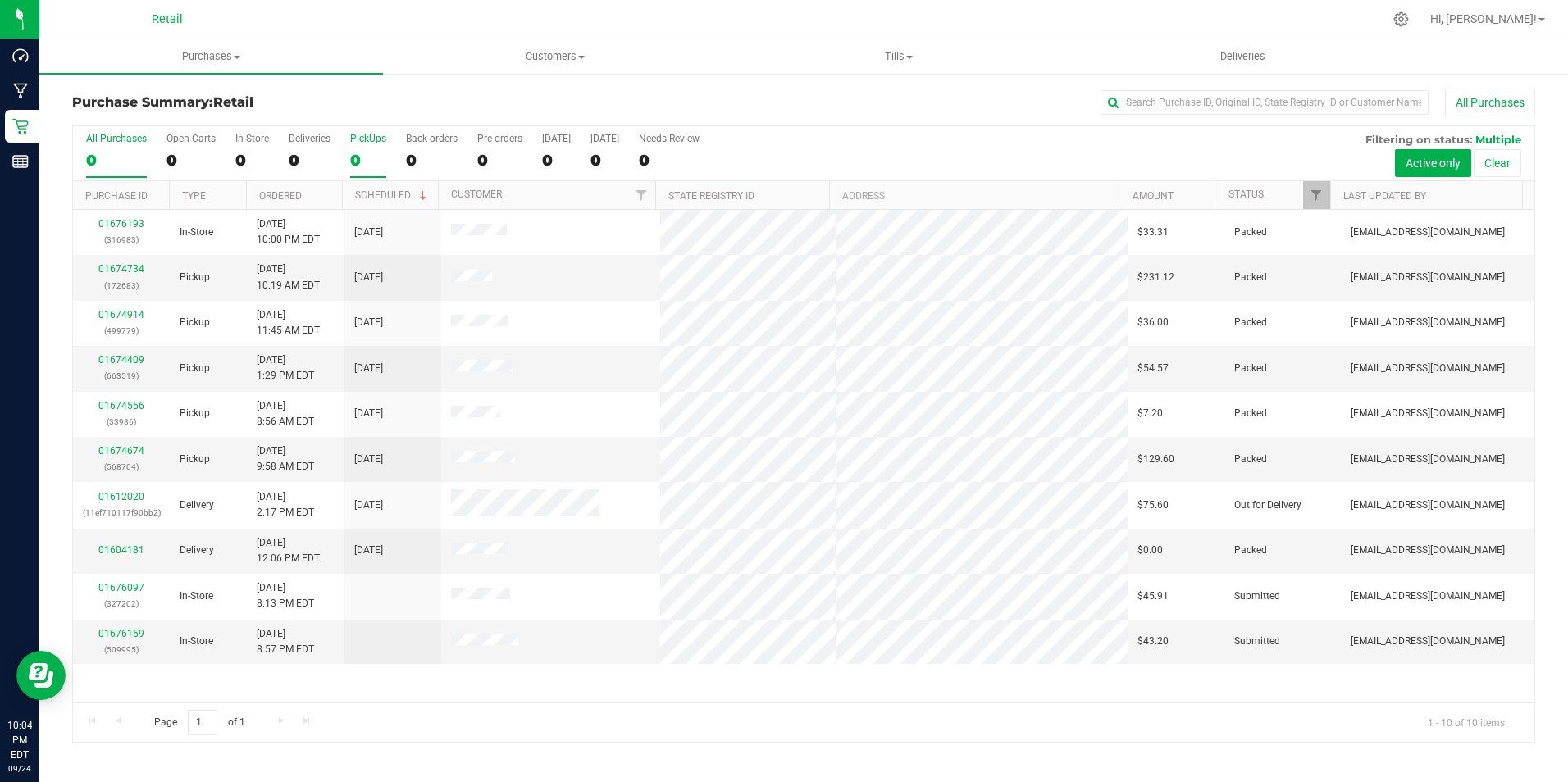
click at [374, 146] on label "PickUps 0" at bounding box center [369, 155] width 36 height 45
click at [0, 0] on input "PickUps 0" at bounding box center [0, 0] width 0 height 0
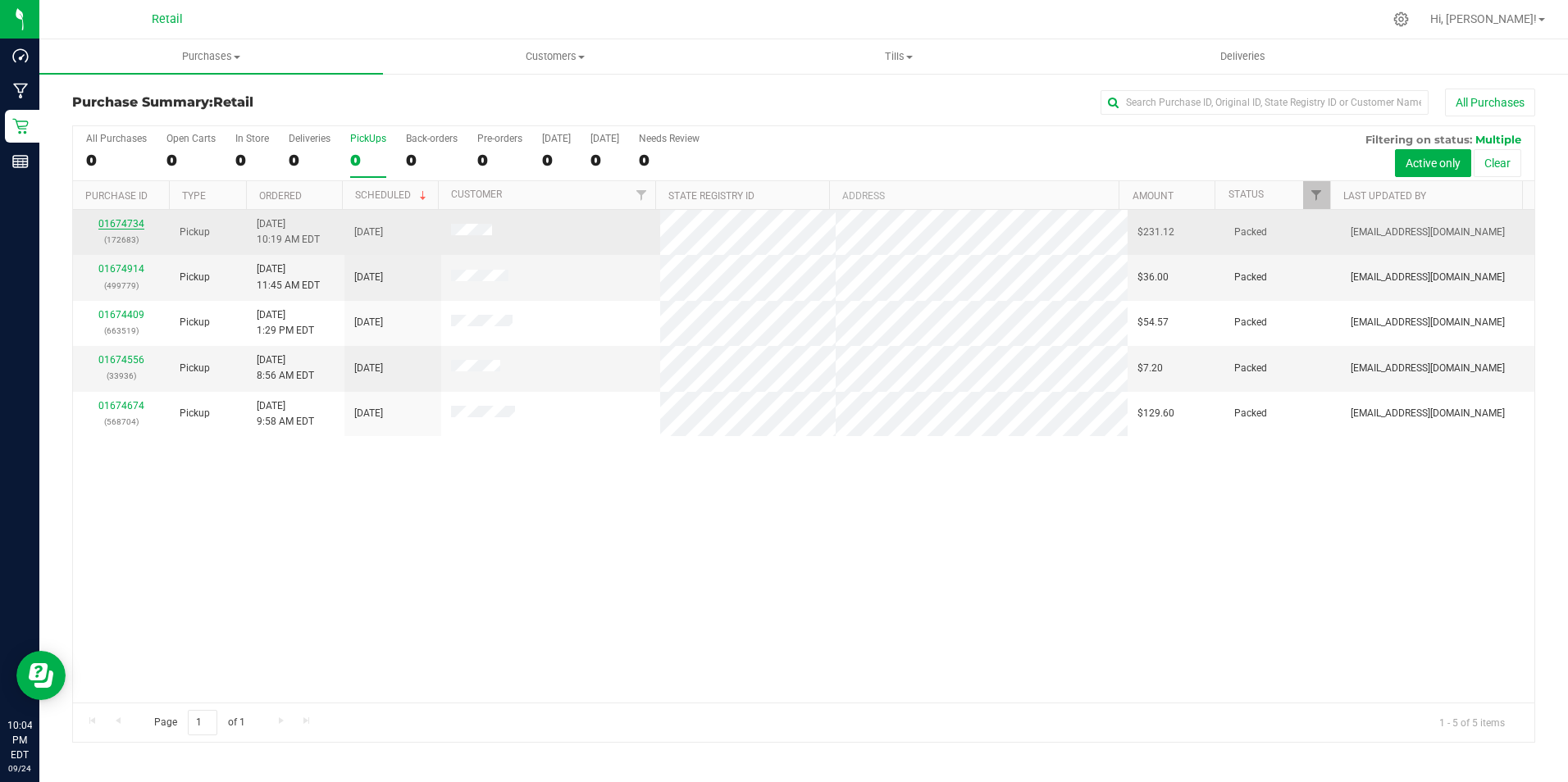
click at [110, 222] on link "01674734" at bounding box center [121, 223] width 46 height 11
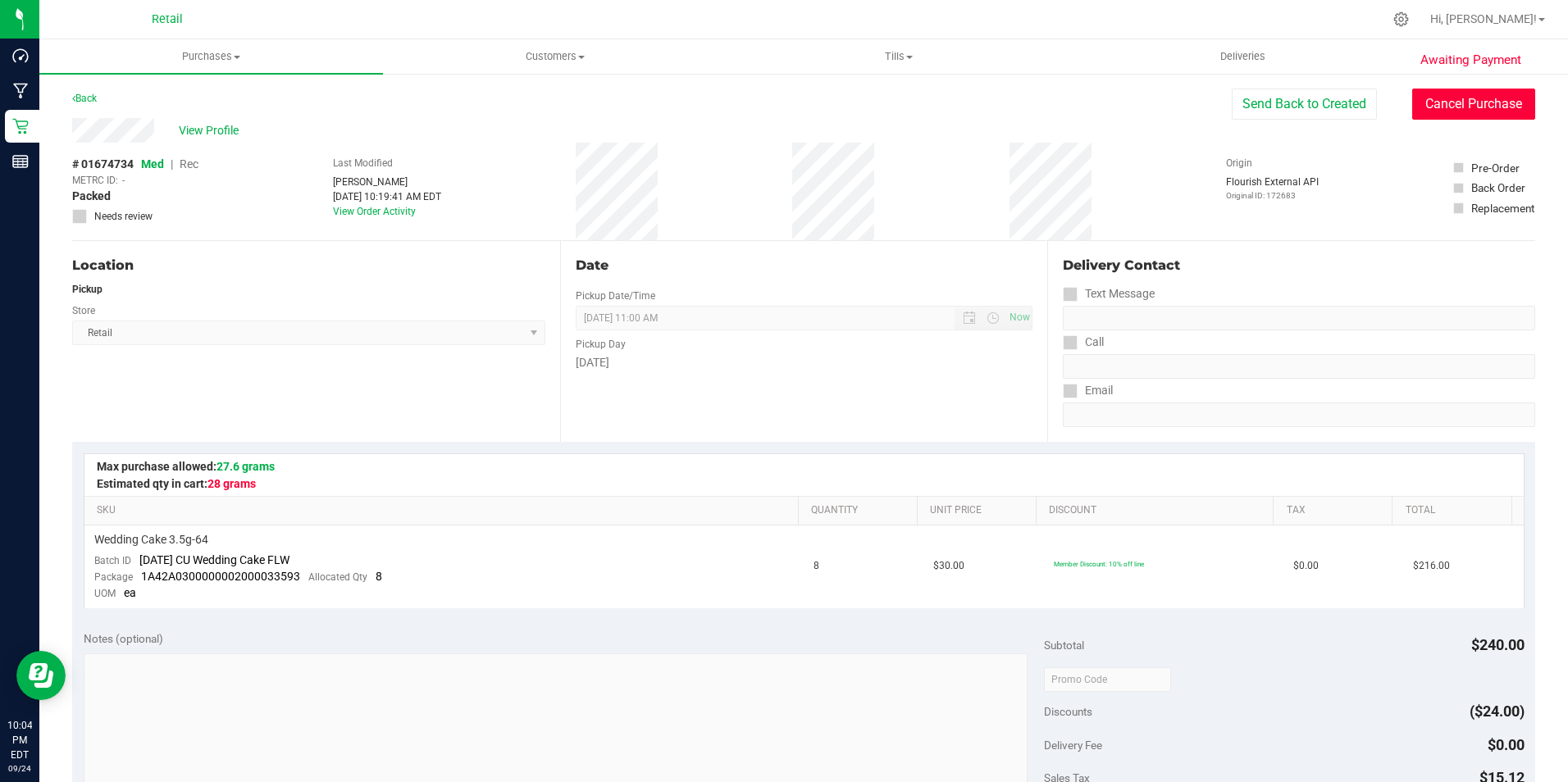
click at [1445, 101] on button "Cancel Purchase" at bounding box center [1473, 104] width 123 height 32
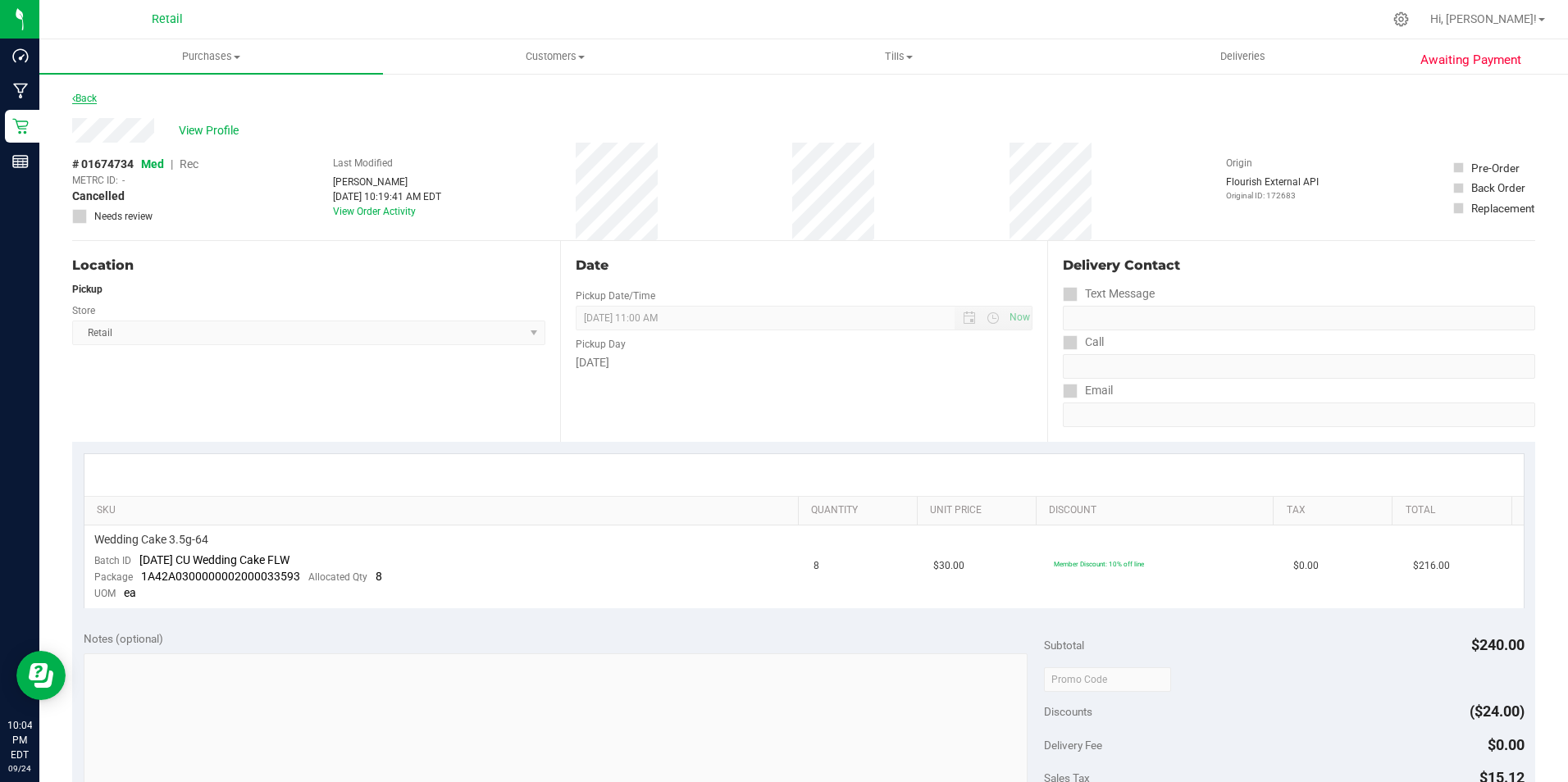
click at [88, 94] on link "Back" at bounding box center [85, 98] width 25 height 11
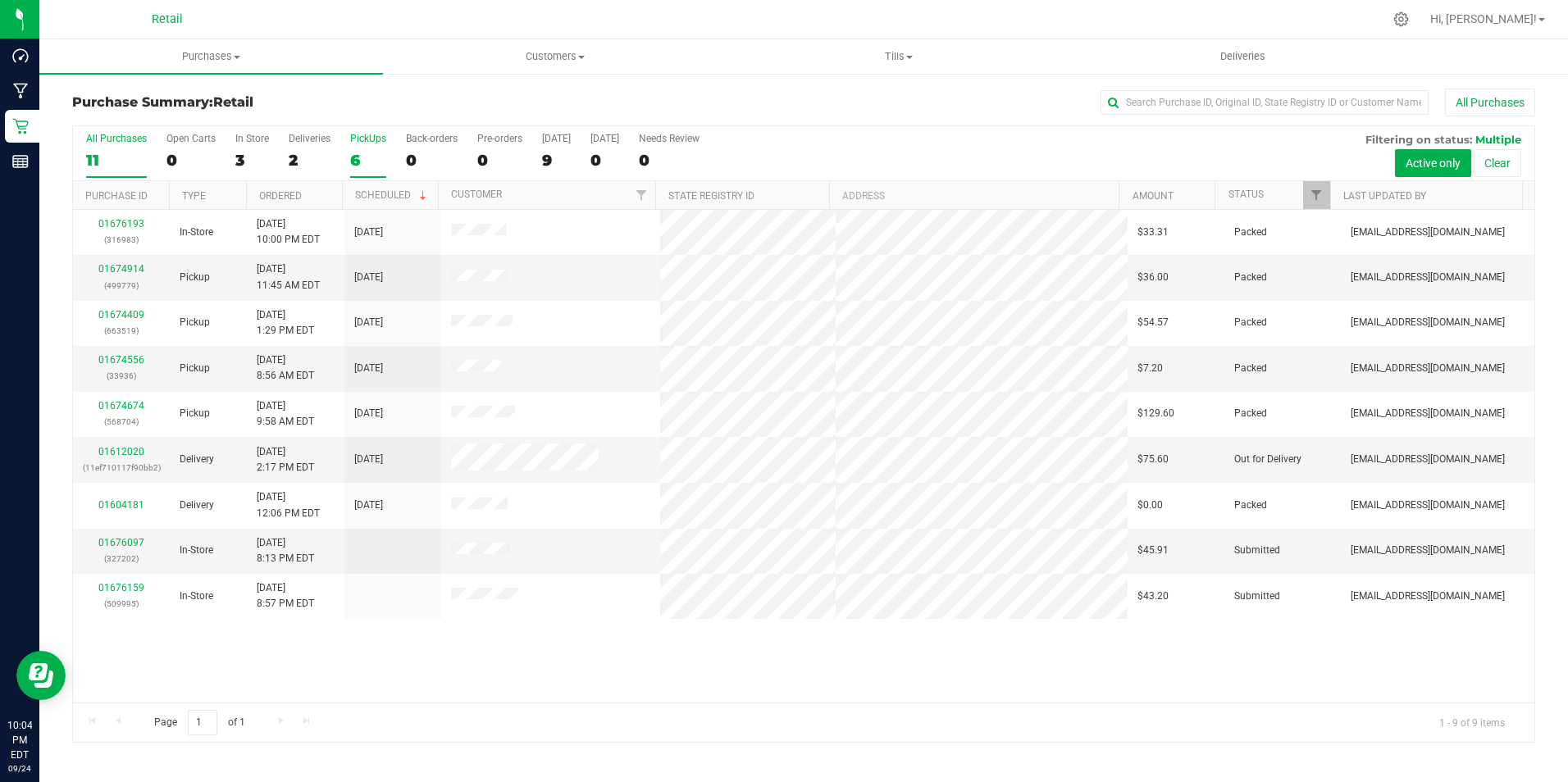
click at [382, 147] on label "PickUps 6" at bounding box center [369, 155] width 36 height 45
click at [0, 0] on input "PickUps 6" at bounding box center [0, 0] width 0 height 0
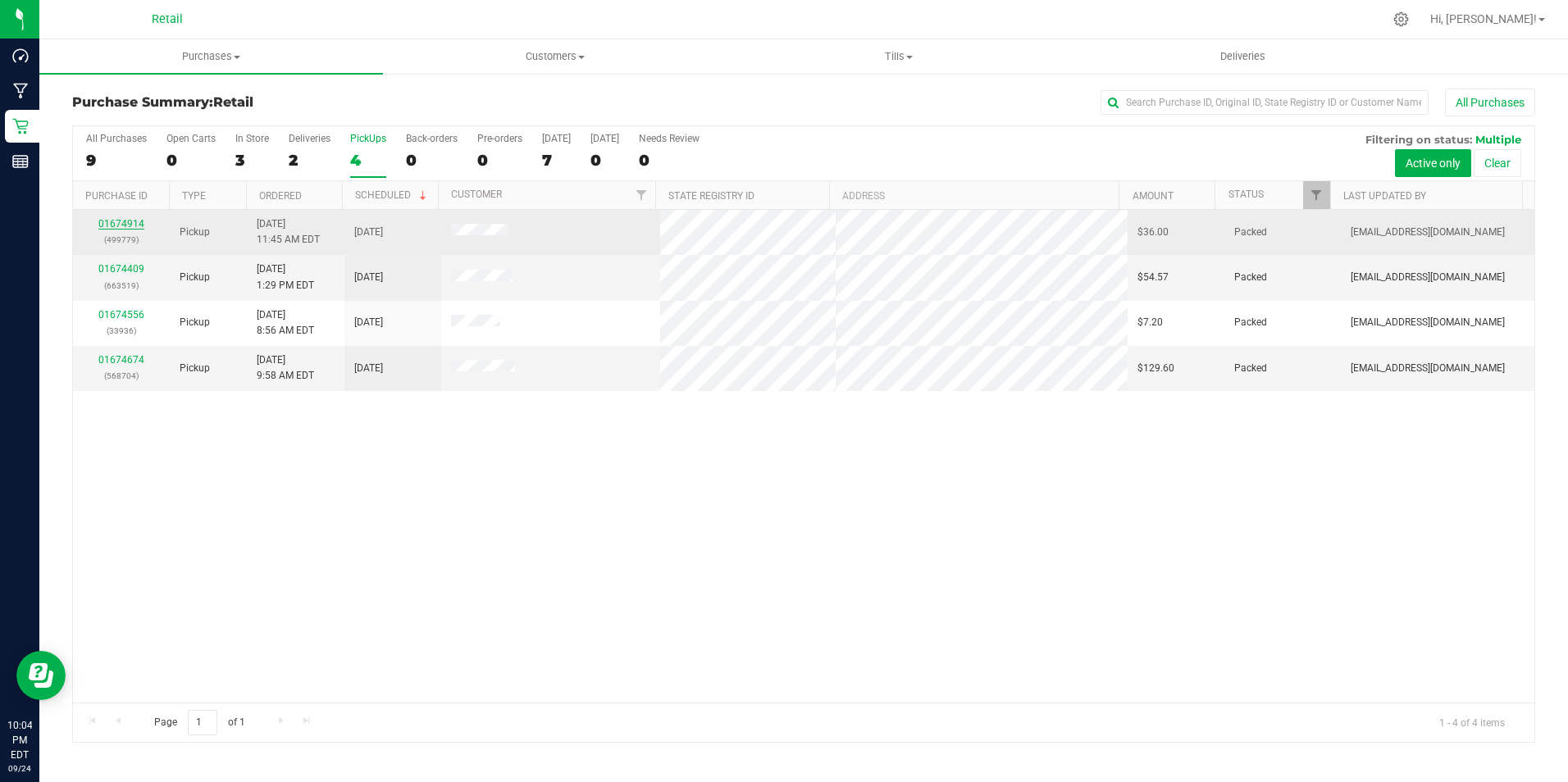
click at [119, 222] on link "01674914" at bounding box center [121, 223] width 46 height 11
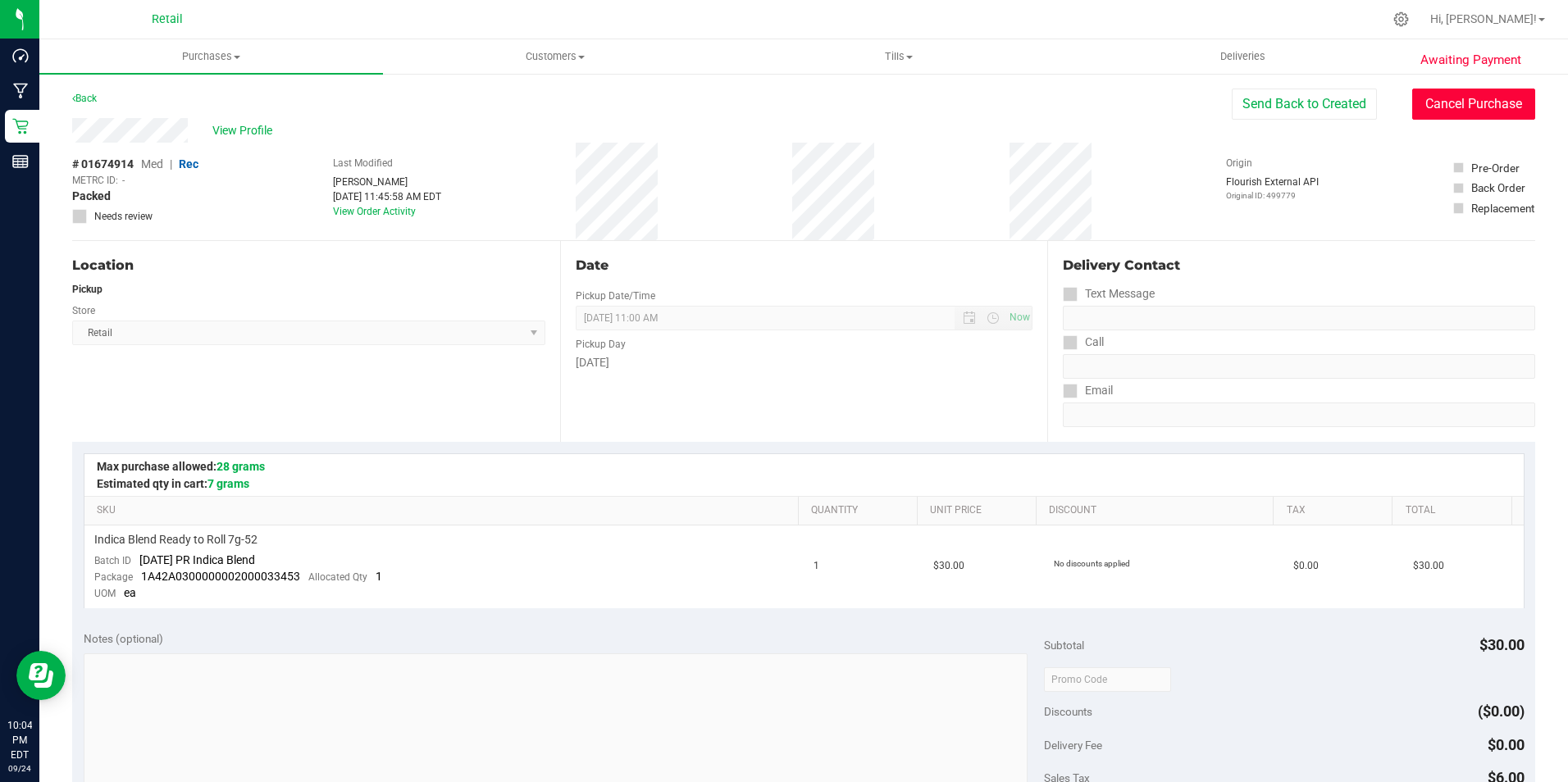
click at [1493, 98] on button "Cancel Purchase" at bounding box center [1473, 104] width 123 height 32
click at [87, 103] on link "Back" at bounding box center [85, 98] width 25 height 11
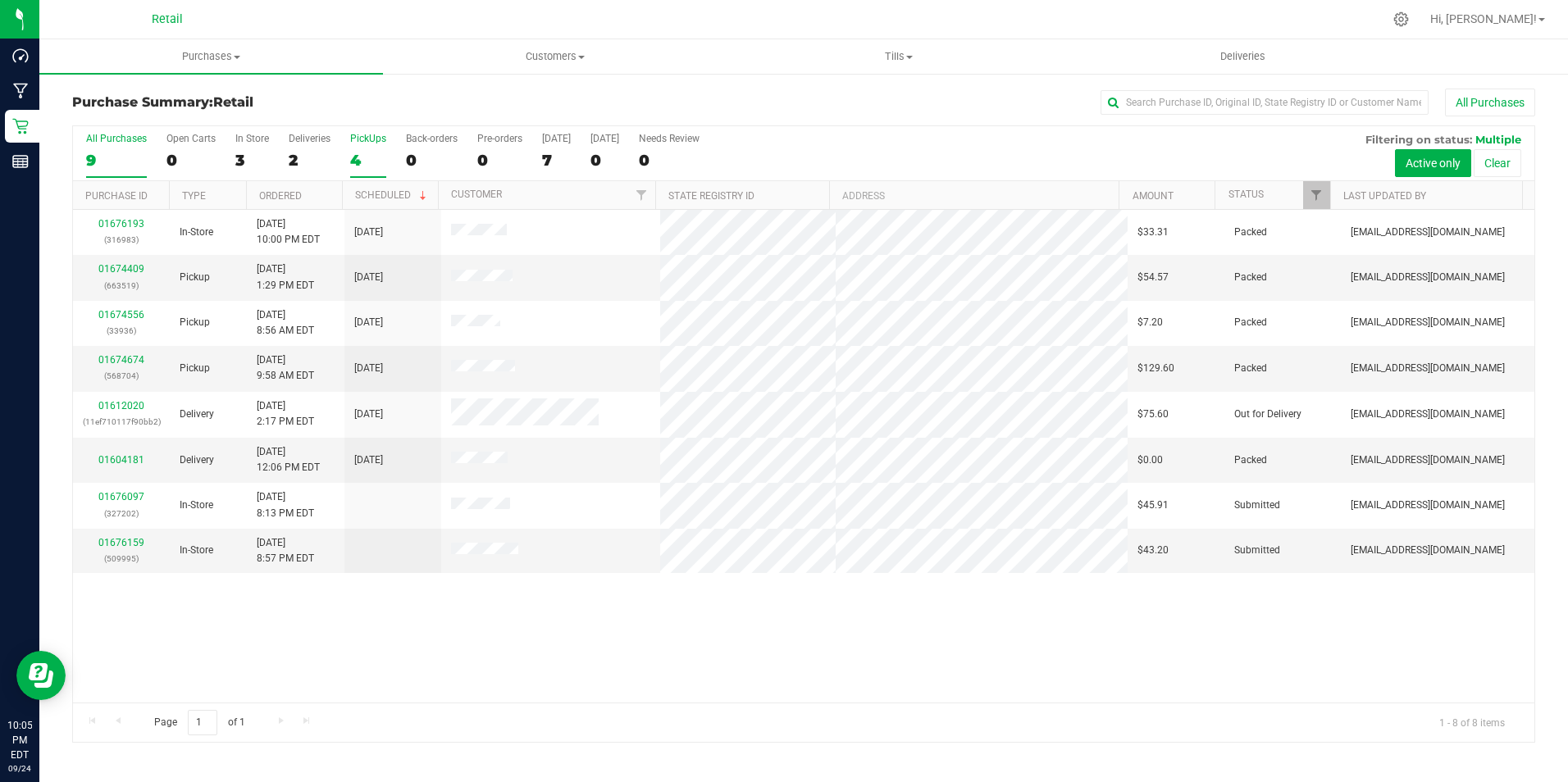
drag, startPoint x: 87, startPoint y: 103, endPoint x: 371, endPoint y: 139, distance: 286.3
click at [371, 139] on div "PickUps" at bounding box center [369, 138] width 36 height 11
click at [0, 0] on input "PickUps 4" at bounding box center [0, 0] width 0 height 0
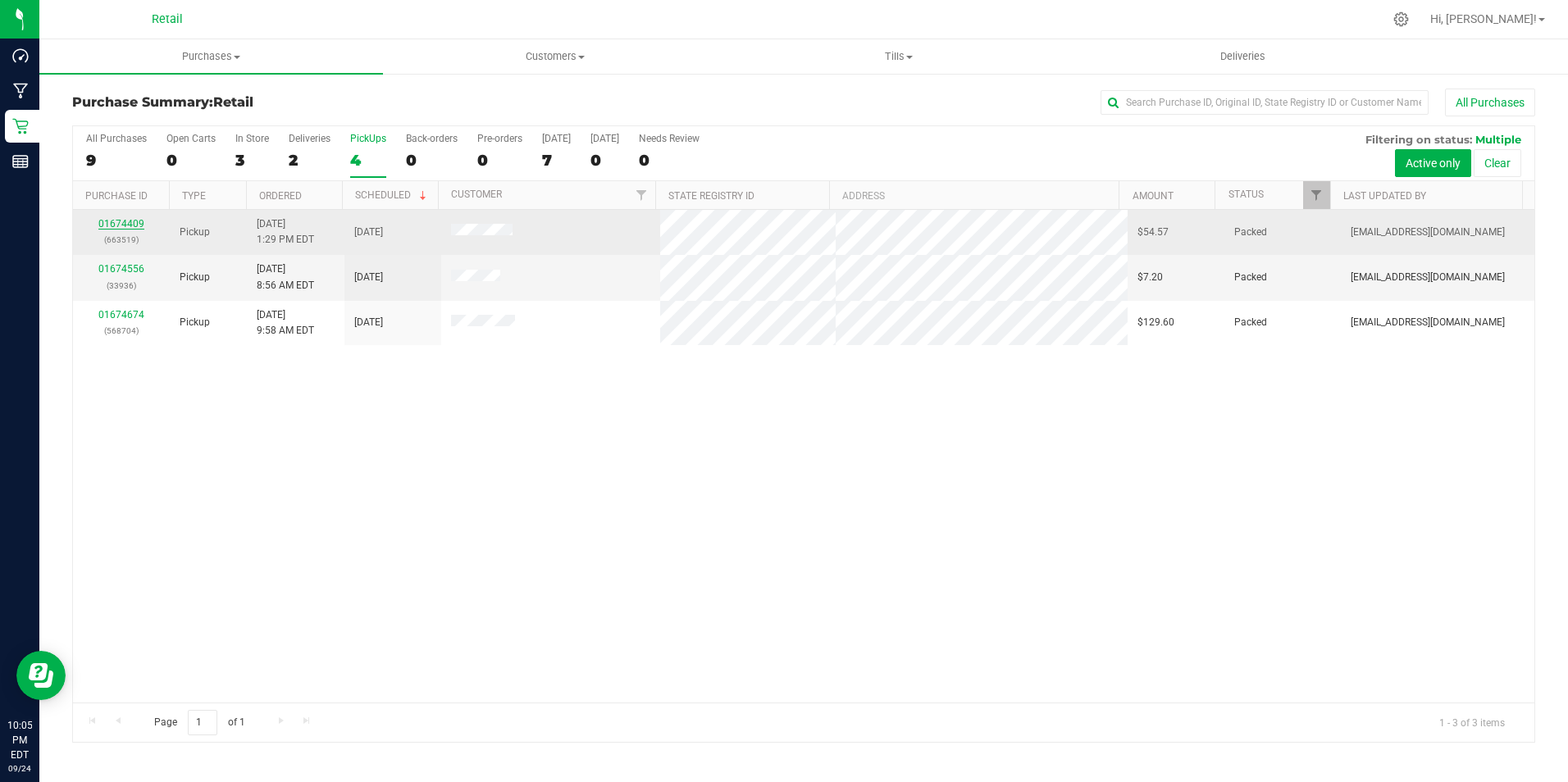
click at [118, 222] on link "01674409" at bounding box center [121, 223] width 46 height 11
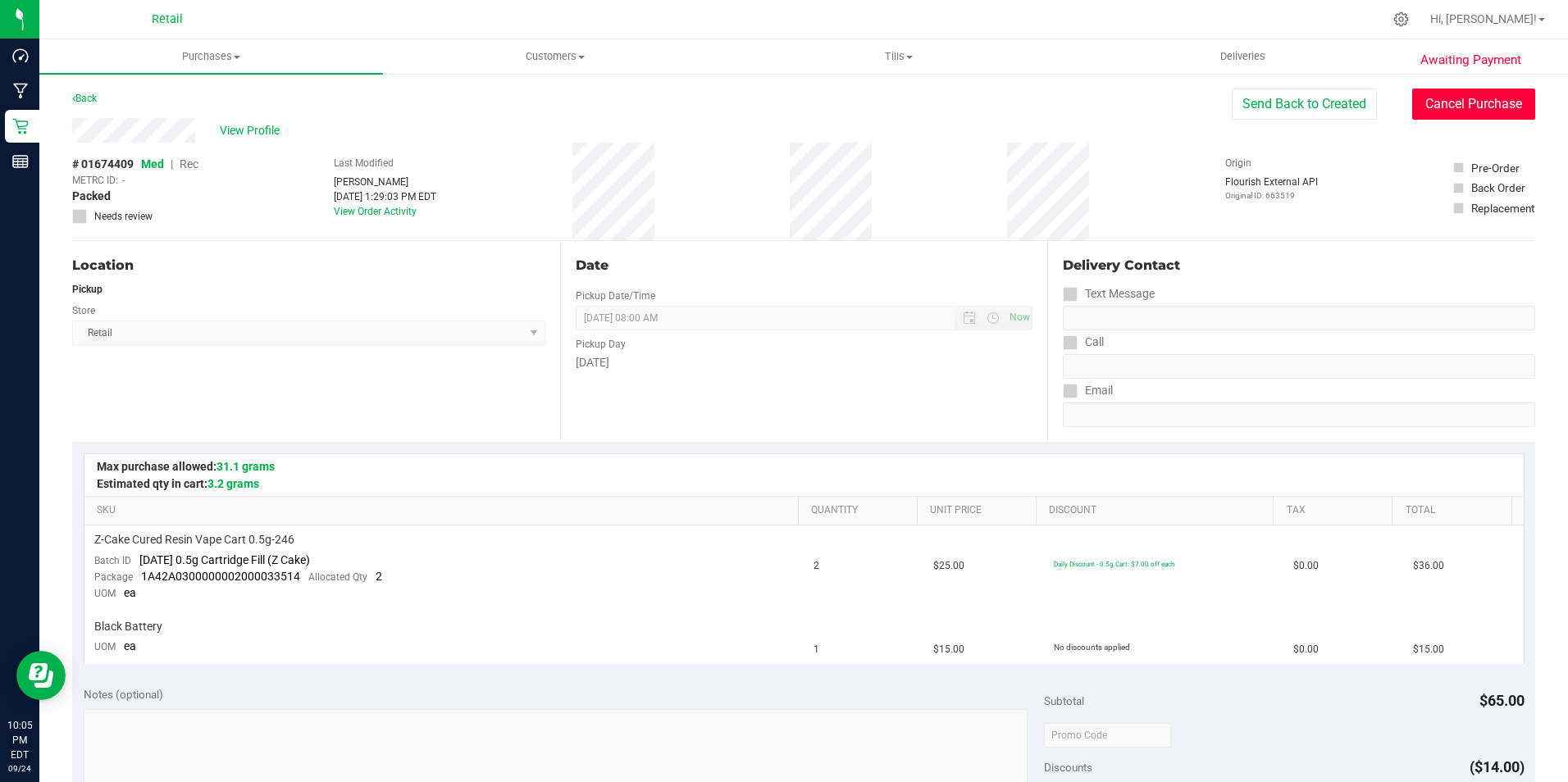
click at [1487, 101] on button "Cancel Purchase" at bounding box center [1473, 104] width 123 height 32
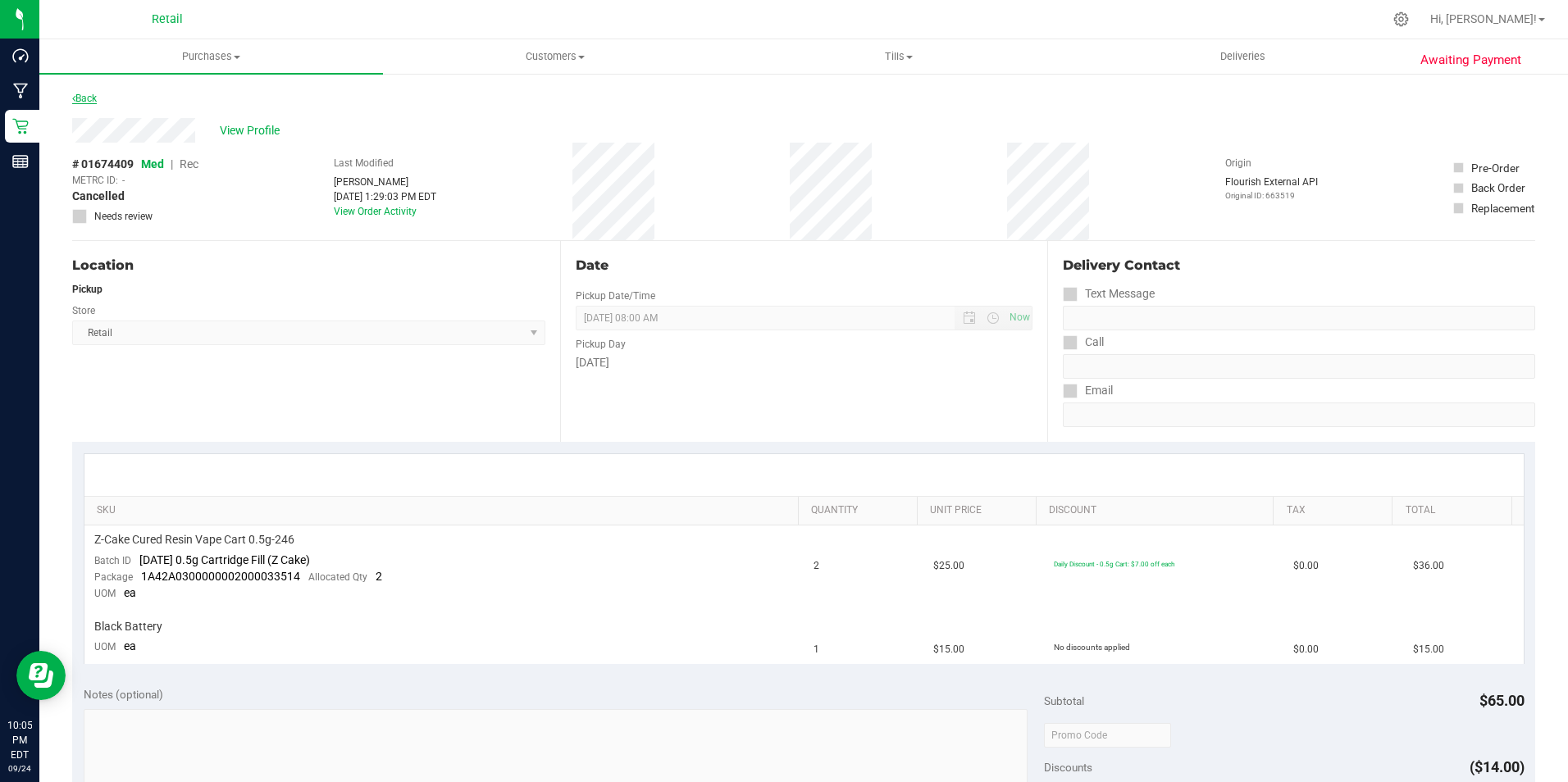
click at [96, 97] on link "Back" at bounding box center [85, 98] width 25 height 11
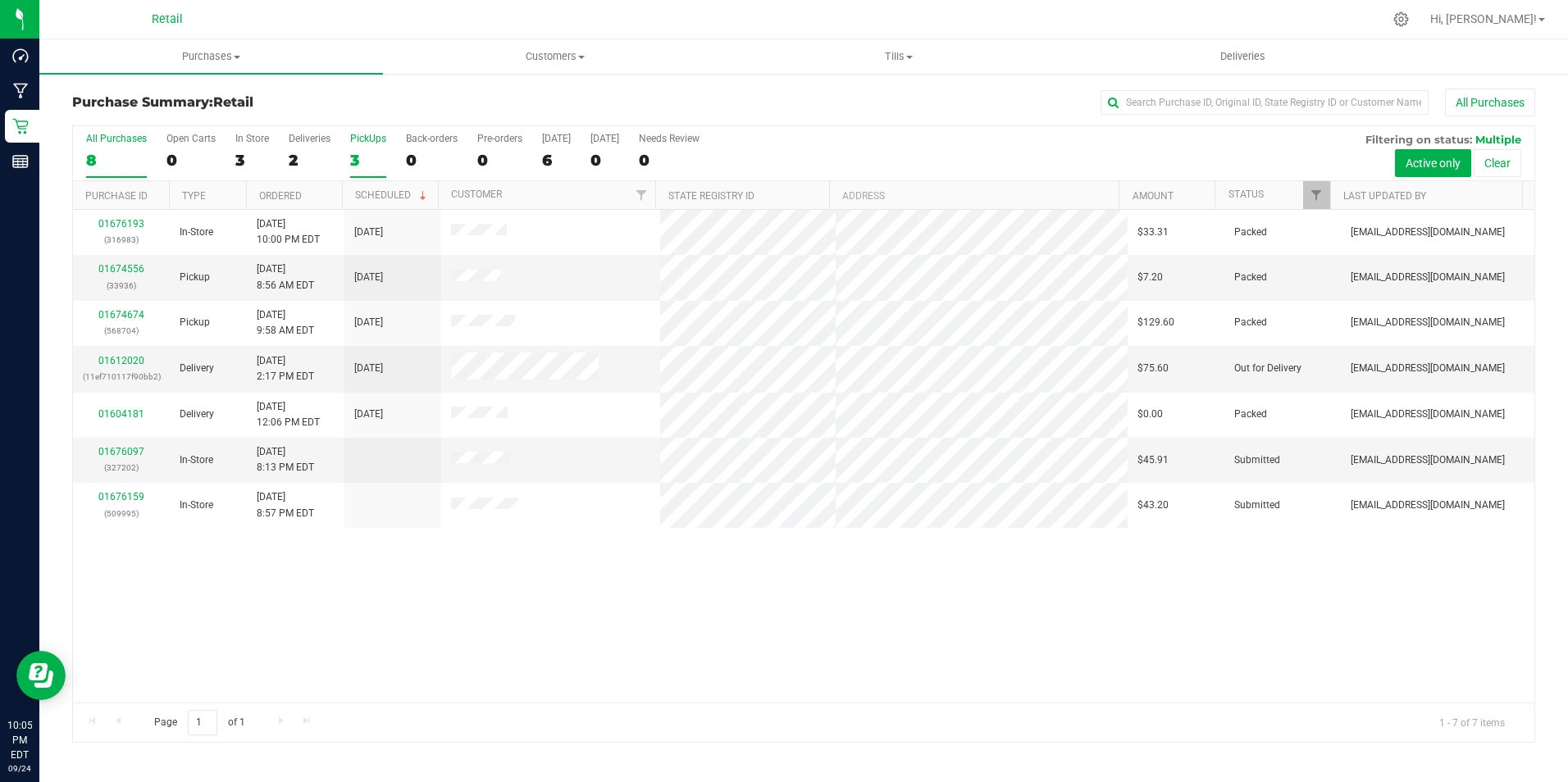
click at [361, 139] on div "PickUps" at bounding box center [369, 138] width 36 height 11
click at [0, 0] on input "PickUps 3" at bounding box center [0, 0] width 0 height 0
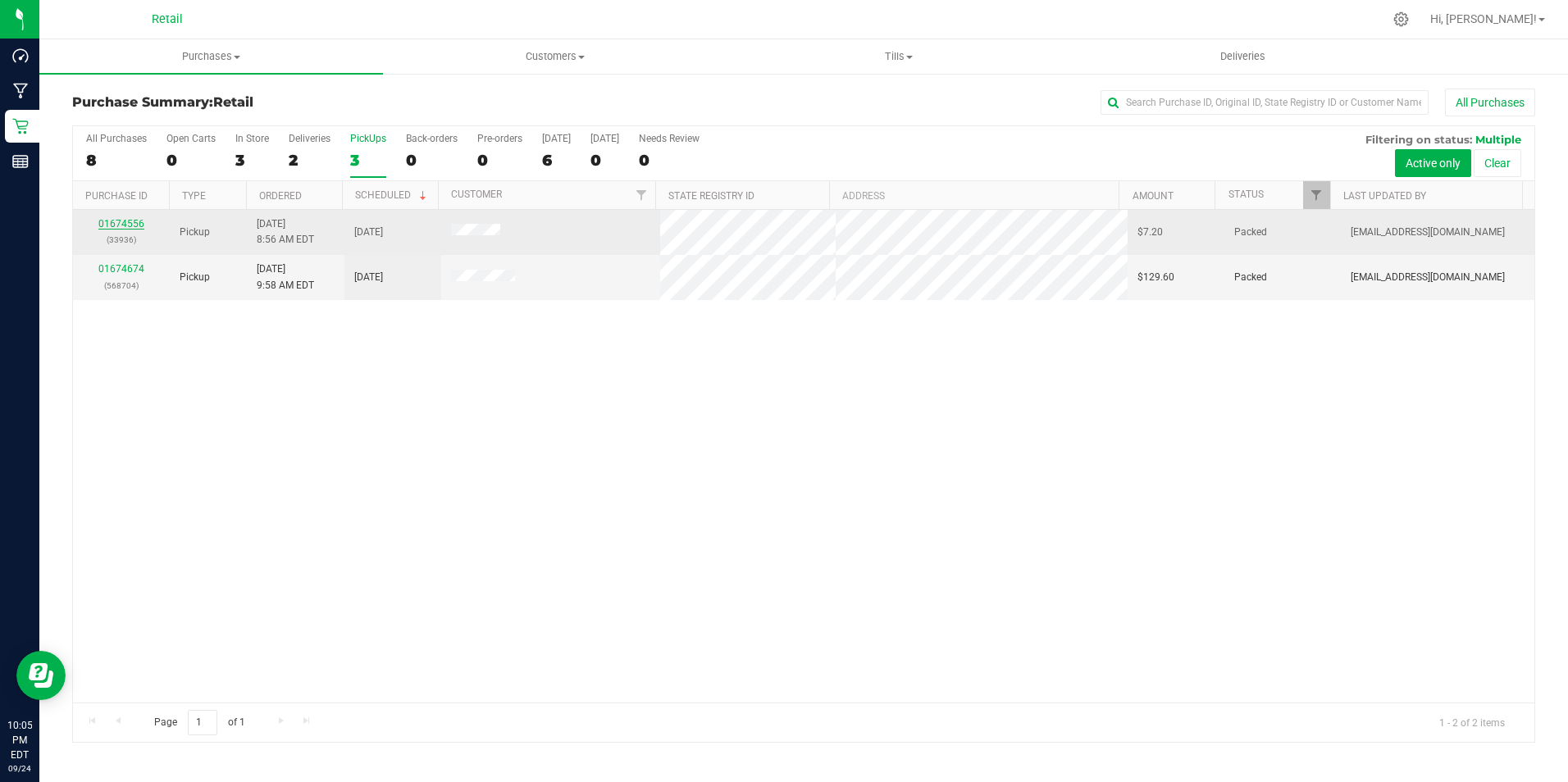
click at [139, 223] on link "01674556" at bounding box center [121, 223] width 46 height 11
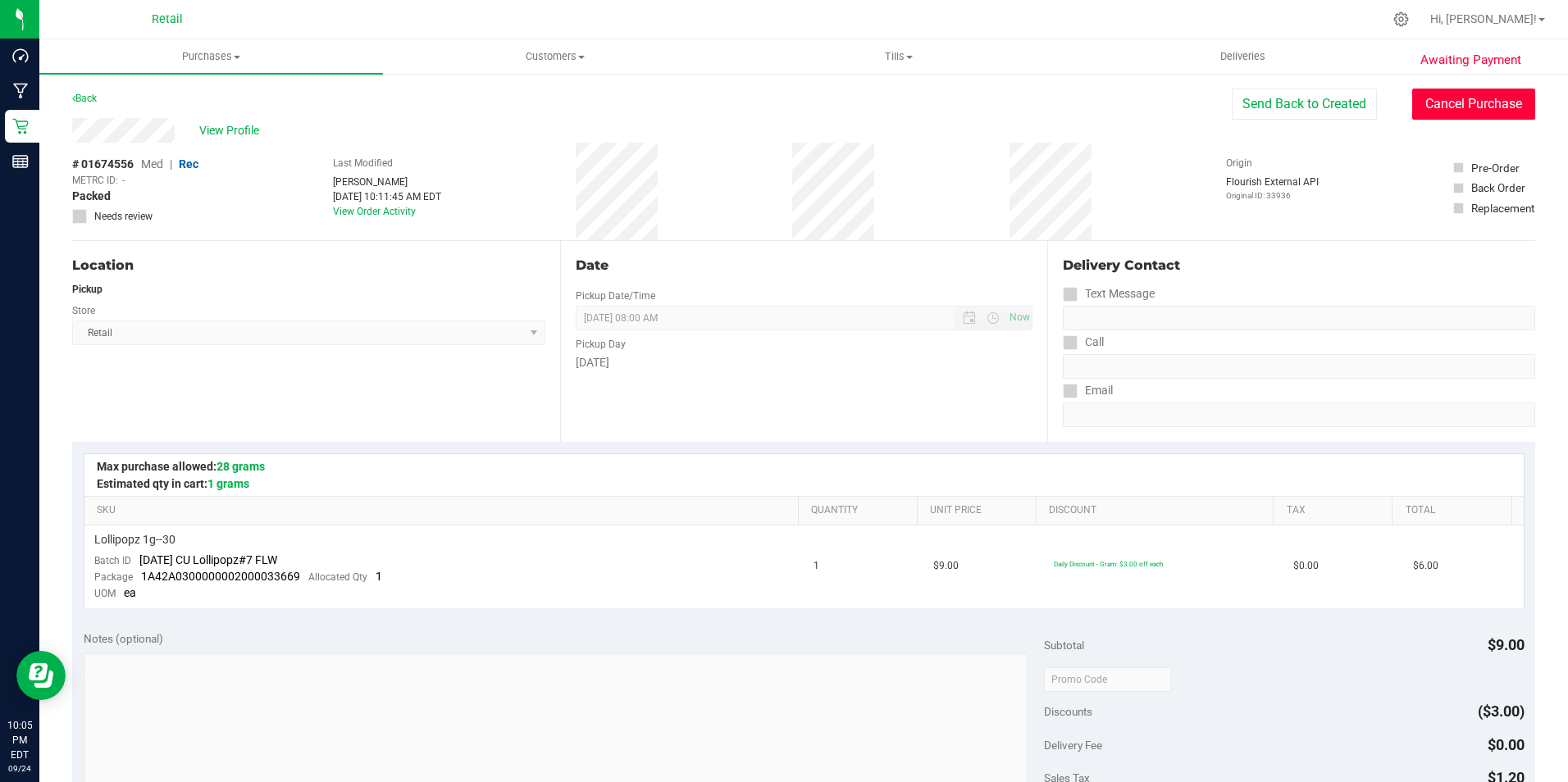
drag, startPoint x: 1482, startPoint y: 112, endPoint x: 879, endPoint y: 110, distance: 603.0
click at [1483, 112] on button "Cancel Purchase" at bounding box center [1473, 104] width 123 height 32
click at [99, 99] on div "Back" at bounding box center [804, 103] width 1463 height 30
click at [95, 100] on link "Back" at bounding box center [85, 98] width 25 height 11
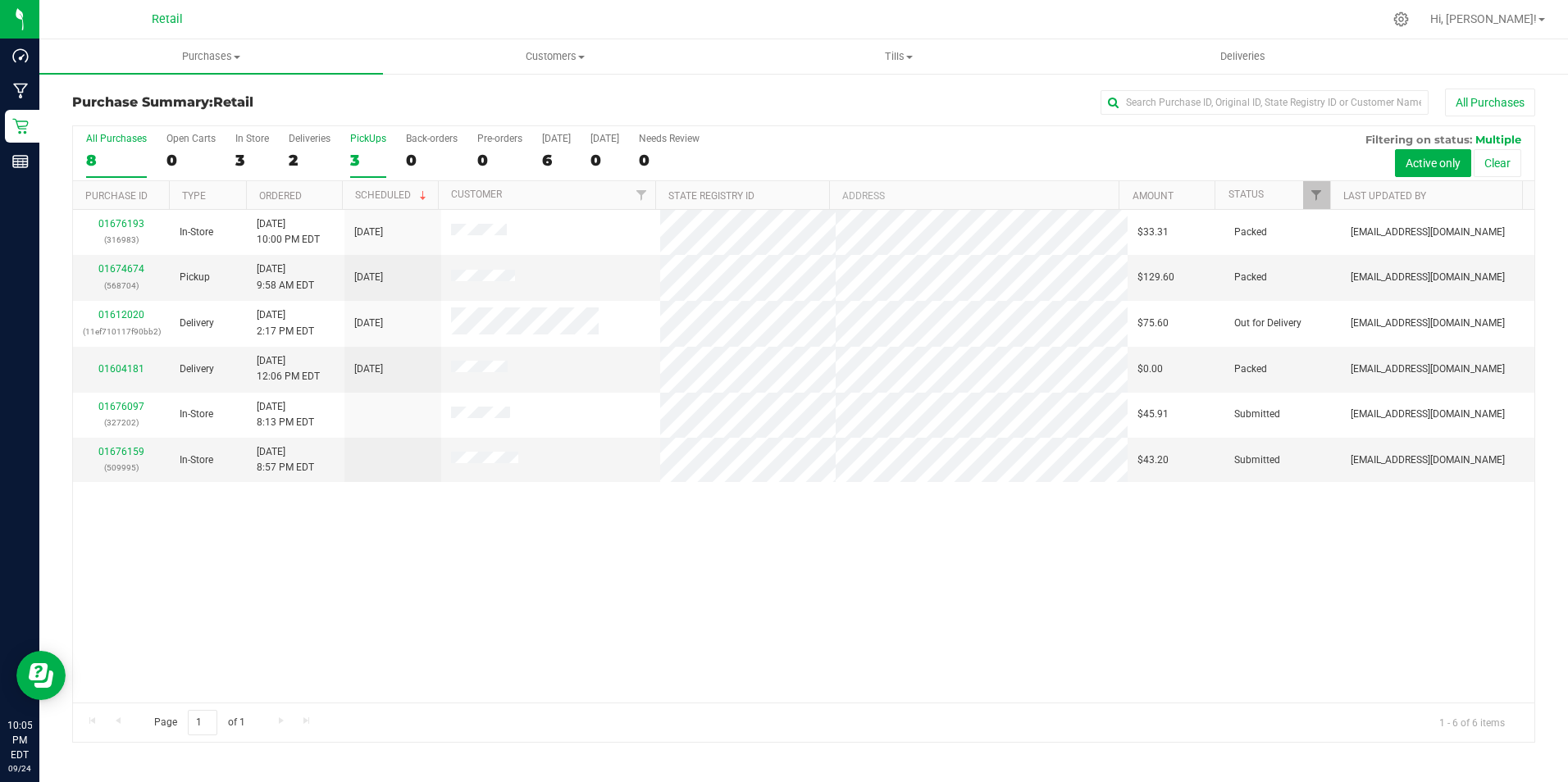
click at [374, 146] on label "PickUps 3" at bounding box center [369, 155] width 36 height 45
click at [0, 0] on input "PickUps 3" at bounding box center [0, 0] width 0 height 0
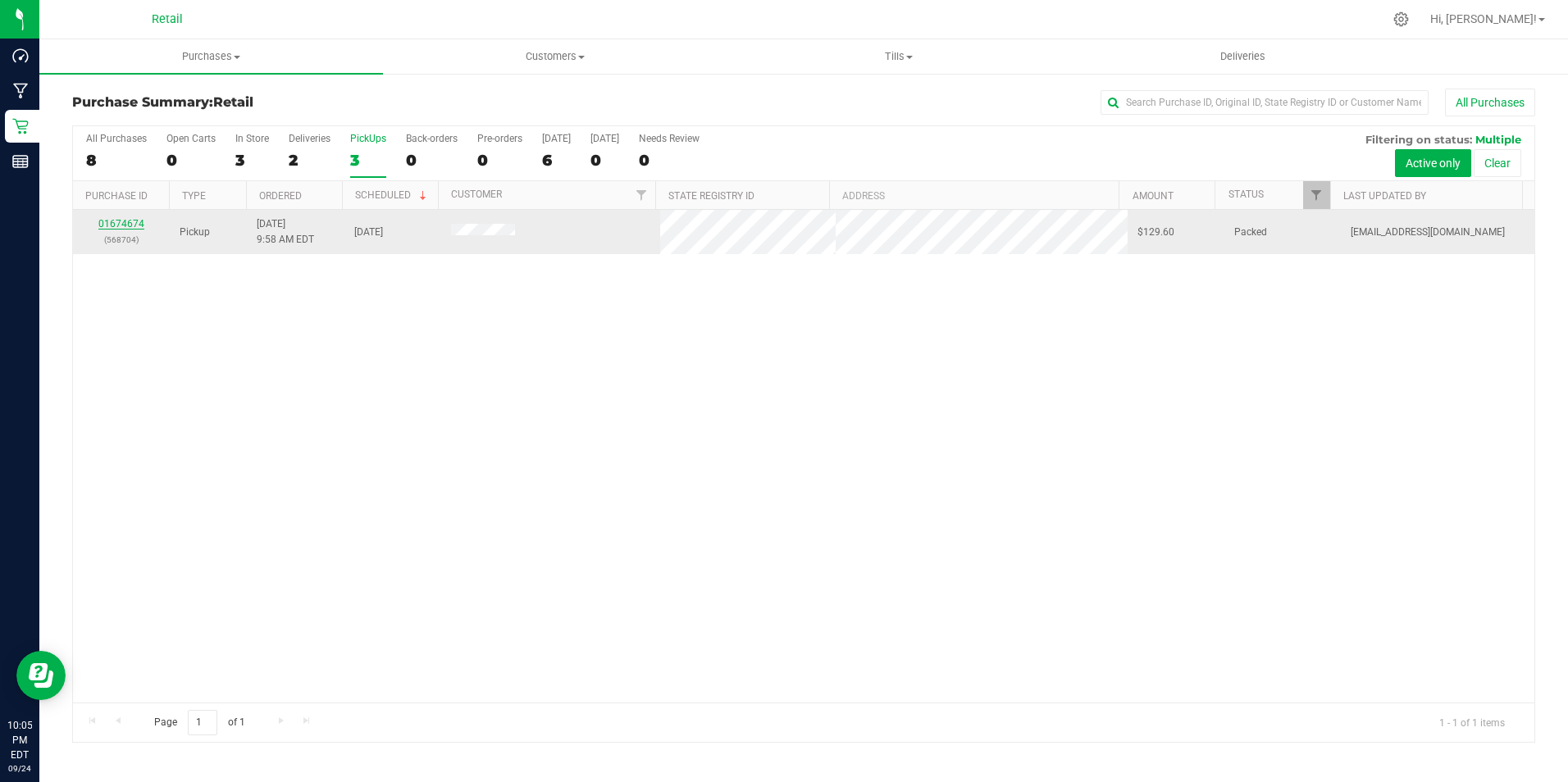
click at [136, 223] on link "01674674" at bounding box center [121, 223] width 46 height 11
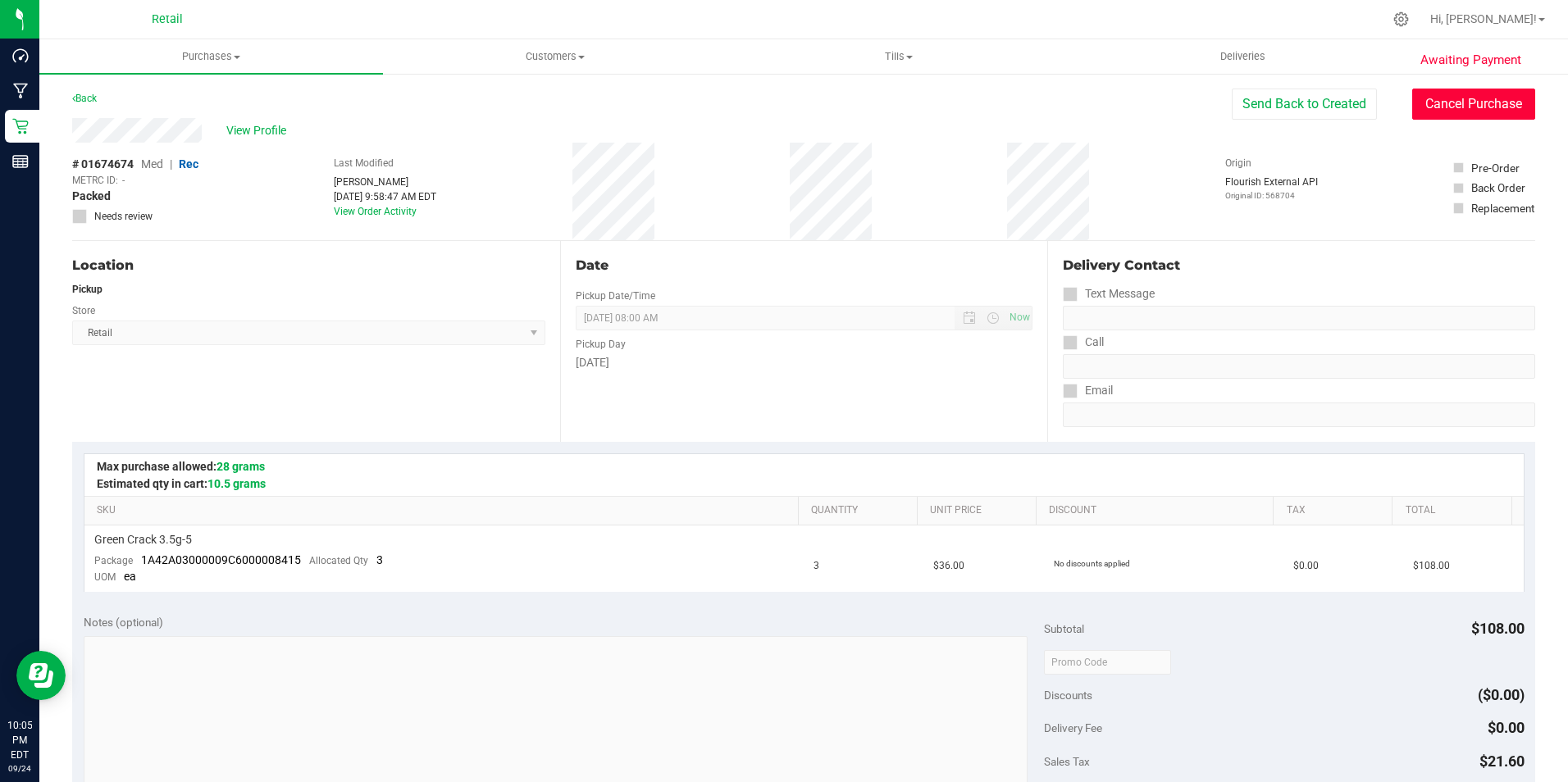
click at [1496, 112] on button "Cancel Purchase" at bounding box center [1473, 104] width 123 height 32
click at [95, 92] on div "Back" at bounding box center [85, 98] width 25 height 20
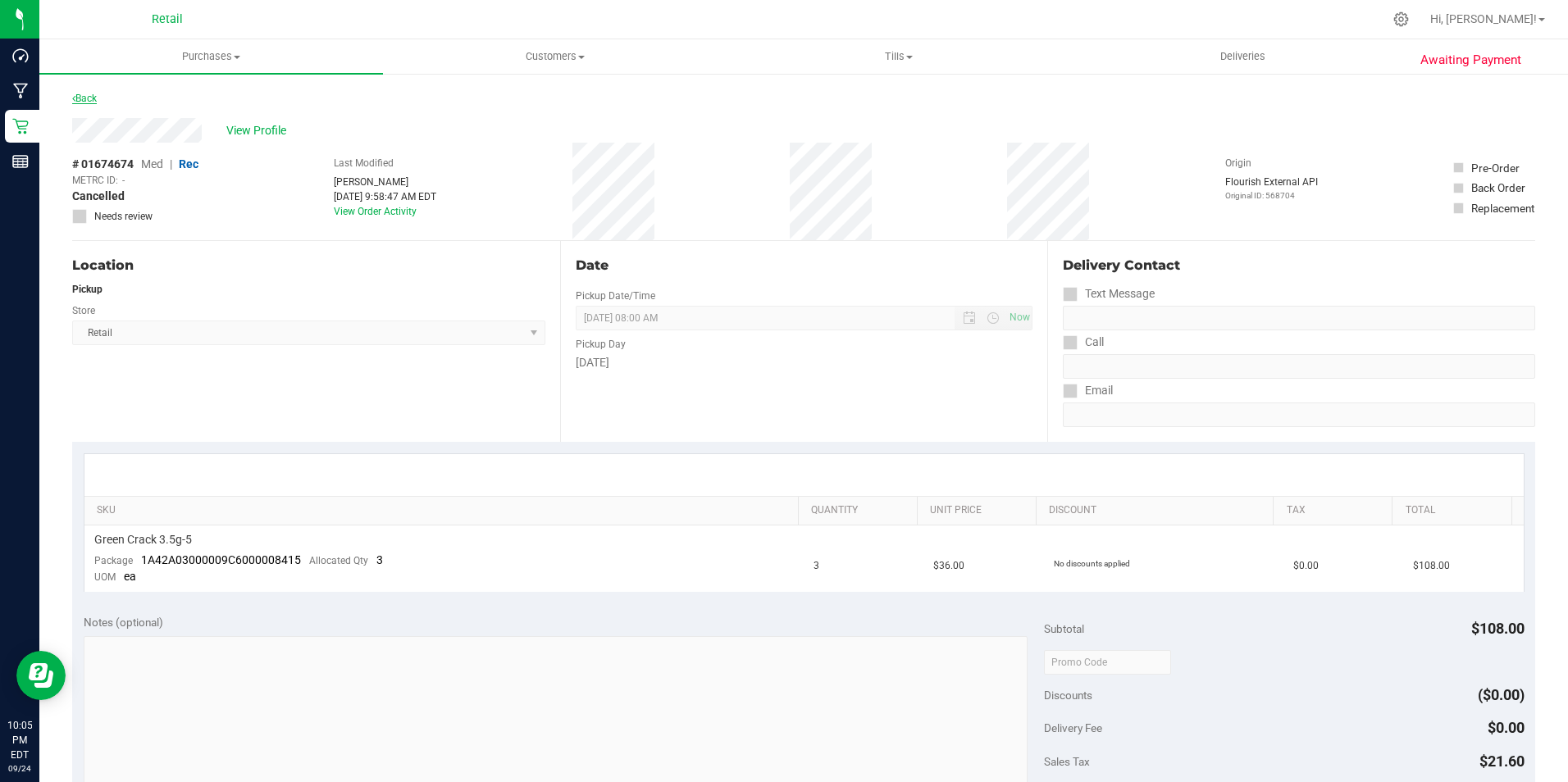
click at [94, 94] on link "Back" at bounding box center [85, 98] width 25 height 11
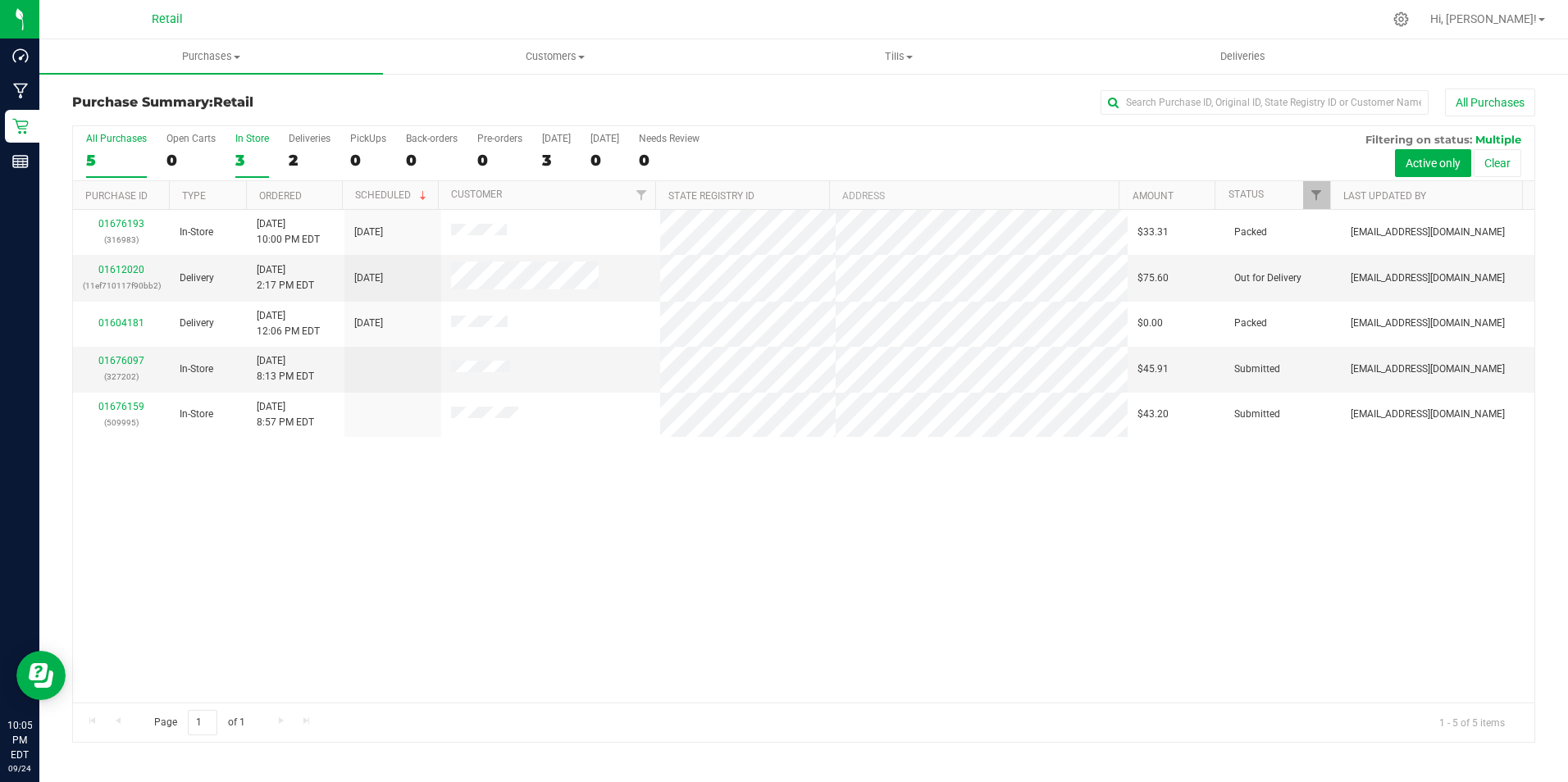
drag, startPoint x: 94, startPoint y: 94, endPoint x: 253, endPoint y: 150, distance: 168.6
click at [253, 151] on div "3" at bounding box center [251, 160] width 33 height 19
click at [0, 0] on input "In Store 3" at bounding box center [0, 0] width 0 height 0
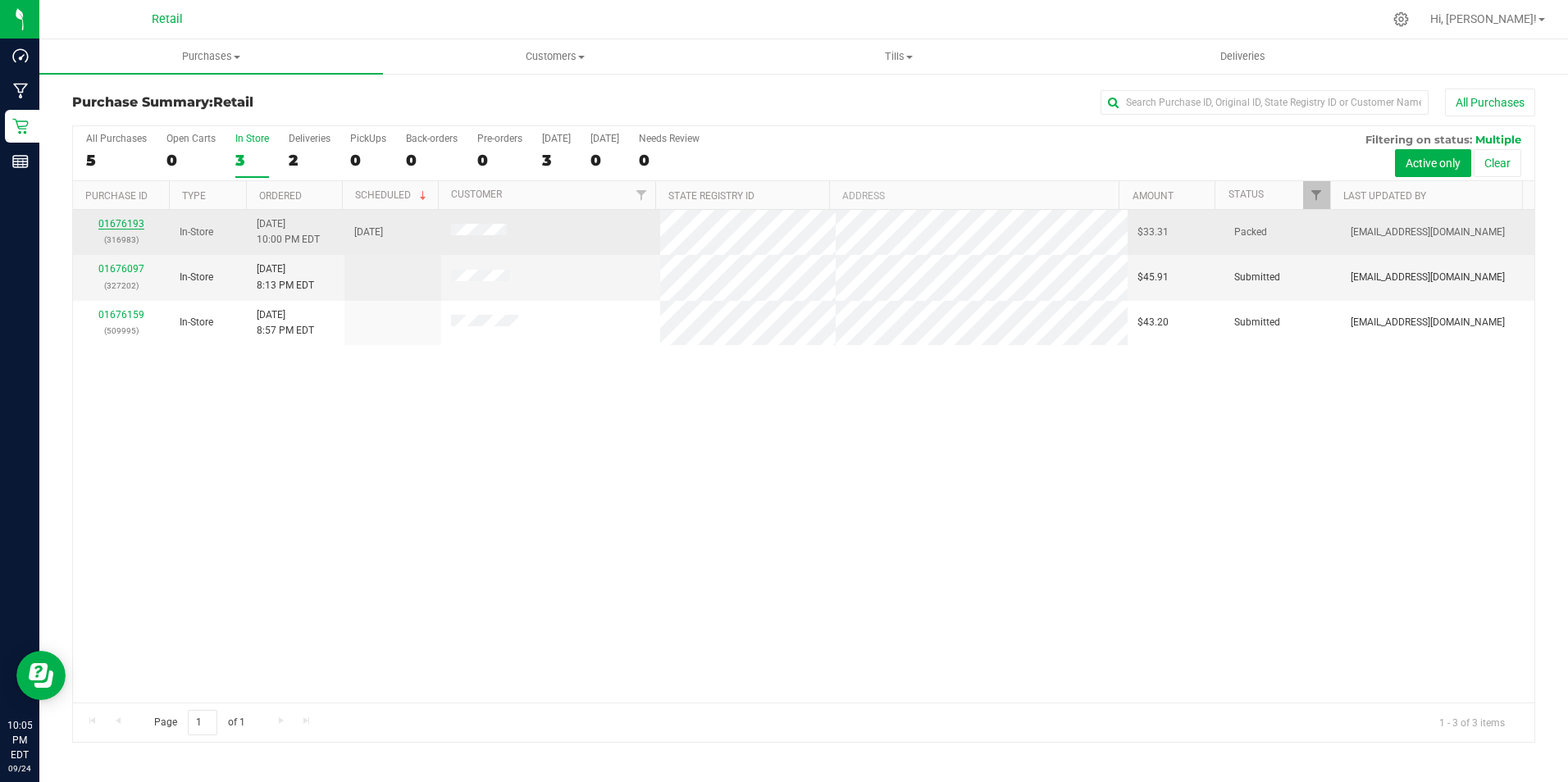
click at [129, 224] on link "01676193" at bounding box center [121, 223] width 46 height 11
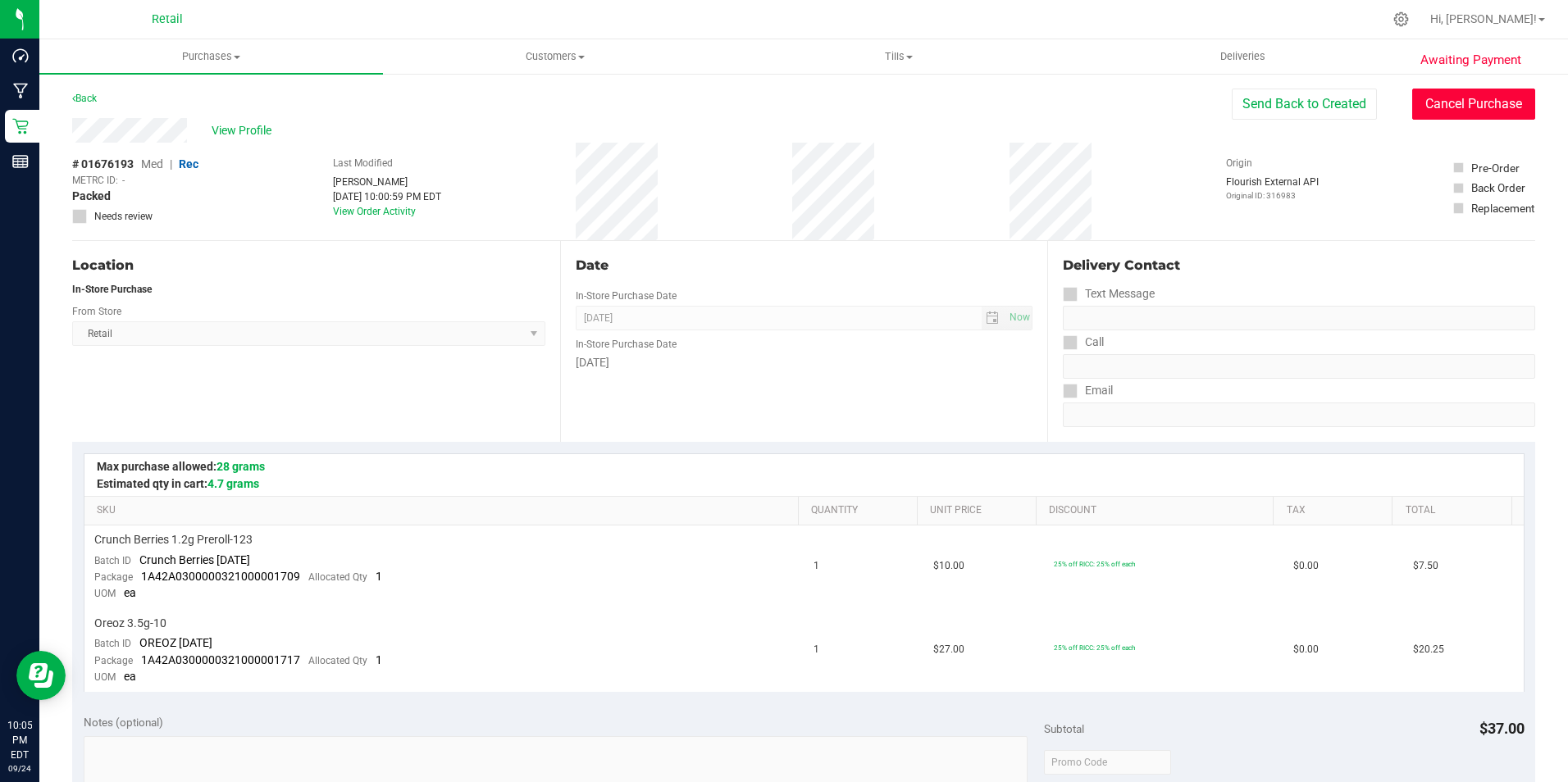
click at [1447, 109] on button "Cancel Purchase" at bounding box center [1473, 104] width 123 height 32
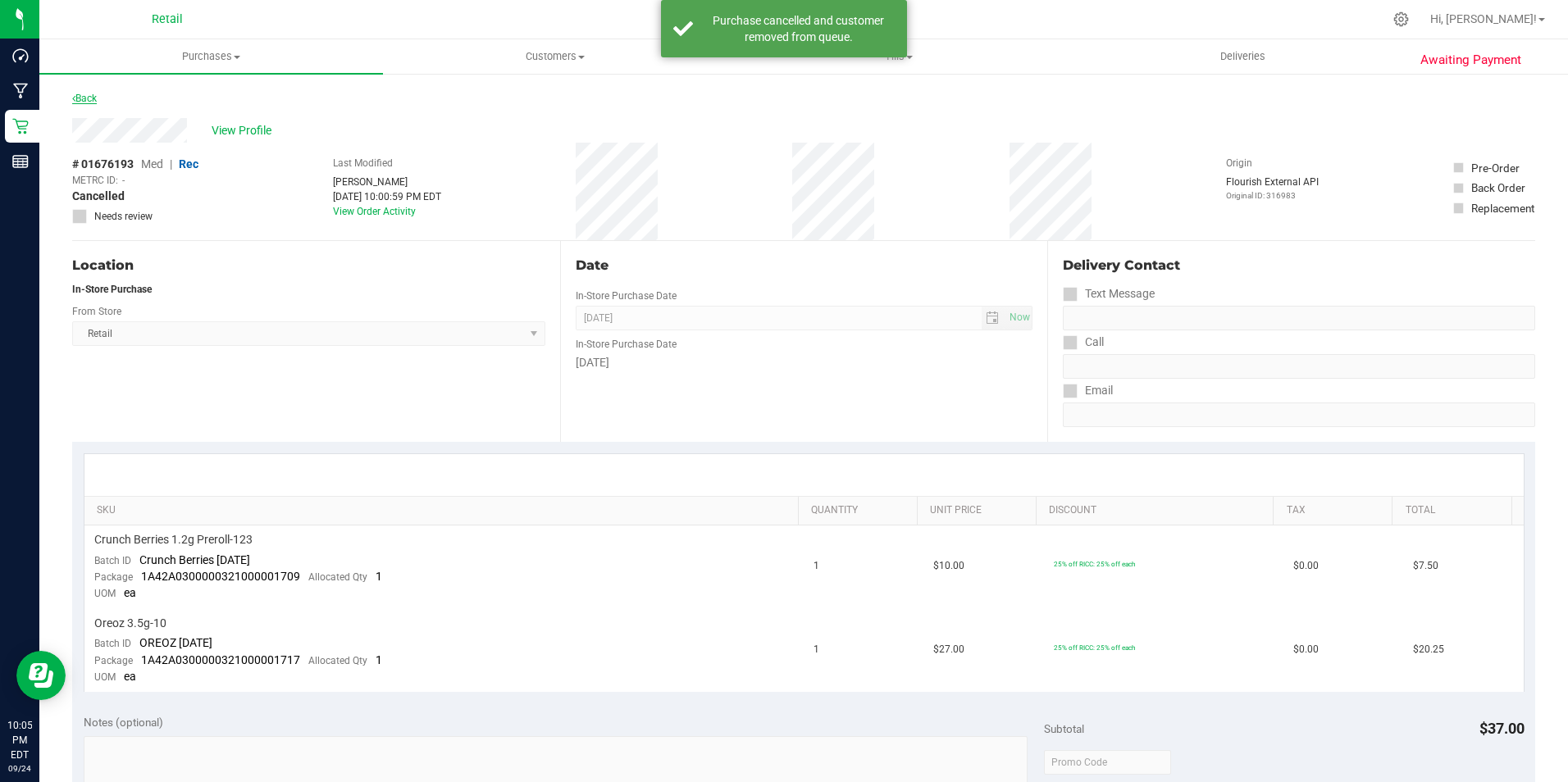
click at [85, 95] on link "Back" at bounding box center [85, 98] width 25 height 11
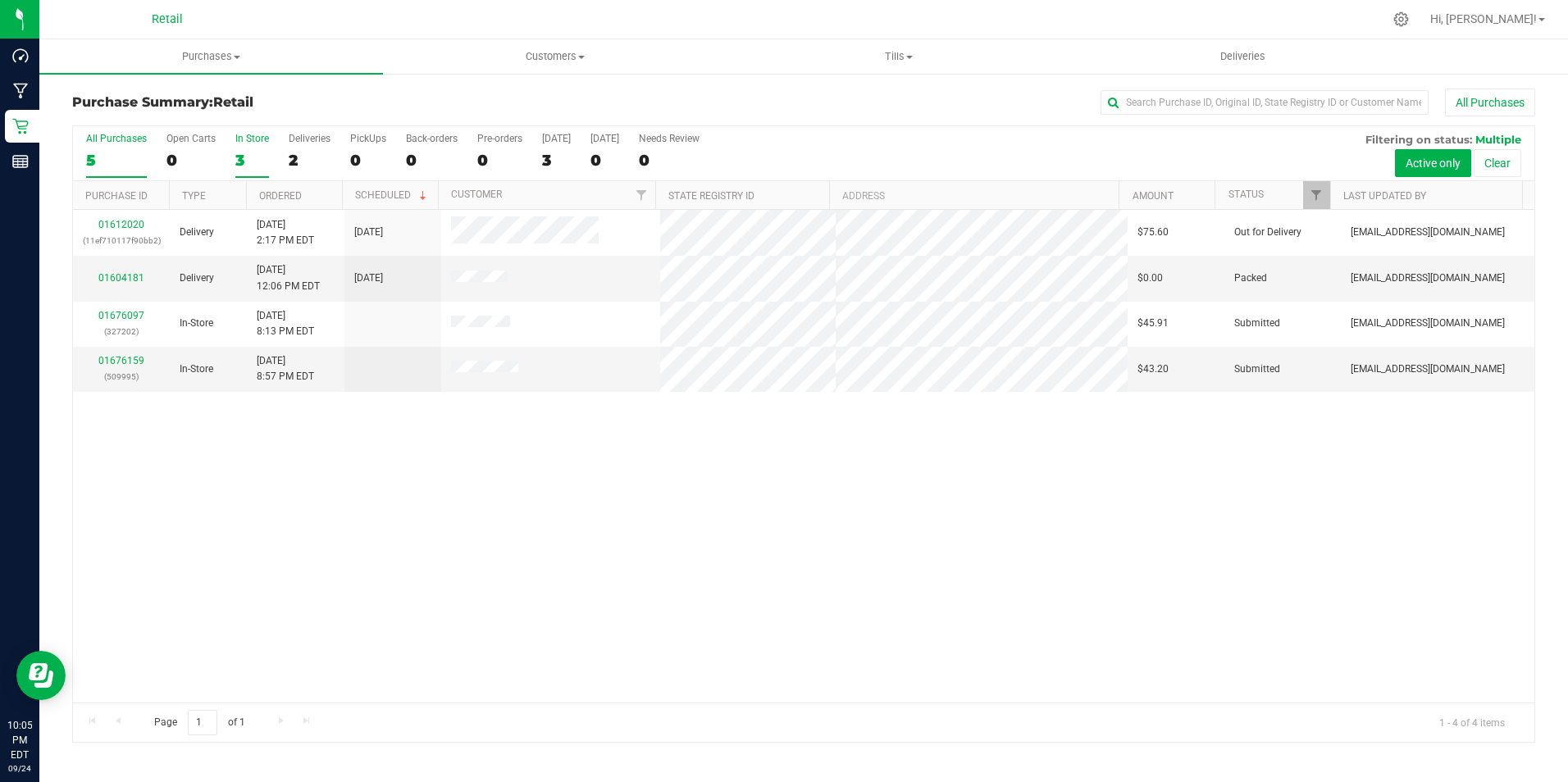
click at [244, 145] on label "In Store 3" at bounding box center [251, 155] width 33 height 45
click at [0, 0] on input "In Store 3" at bounding box center [0, 0] width 0 height 0
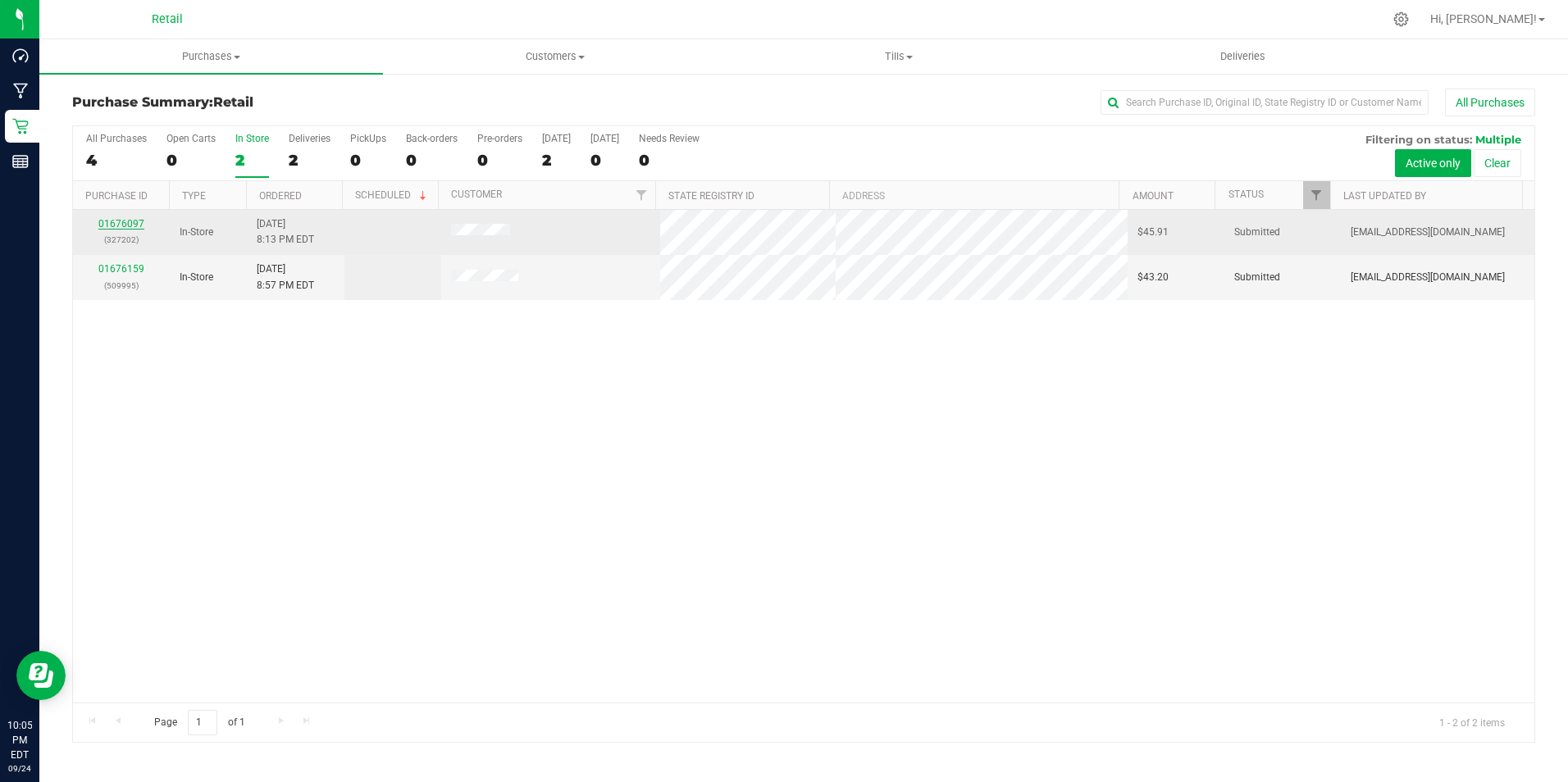
click at [117, 218] on link "01676097" at bounding box center [121, 223] width 46 height 11
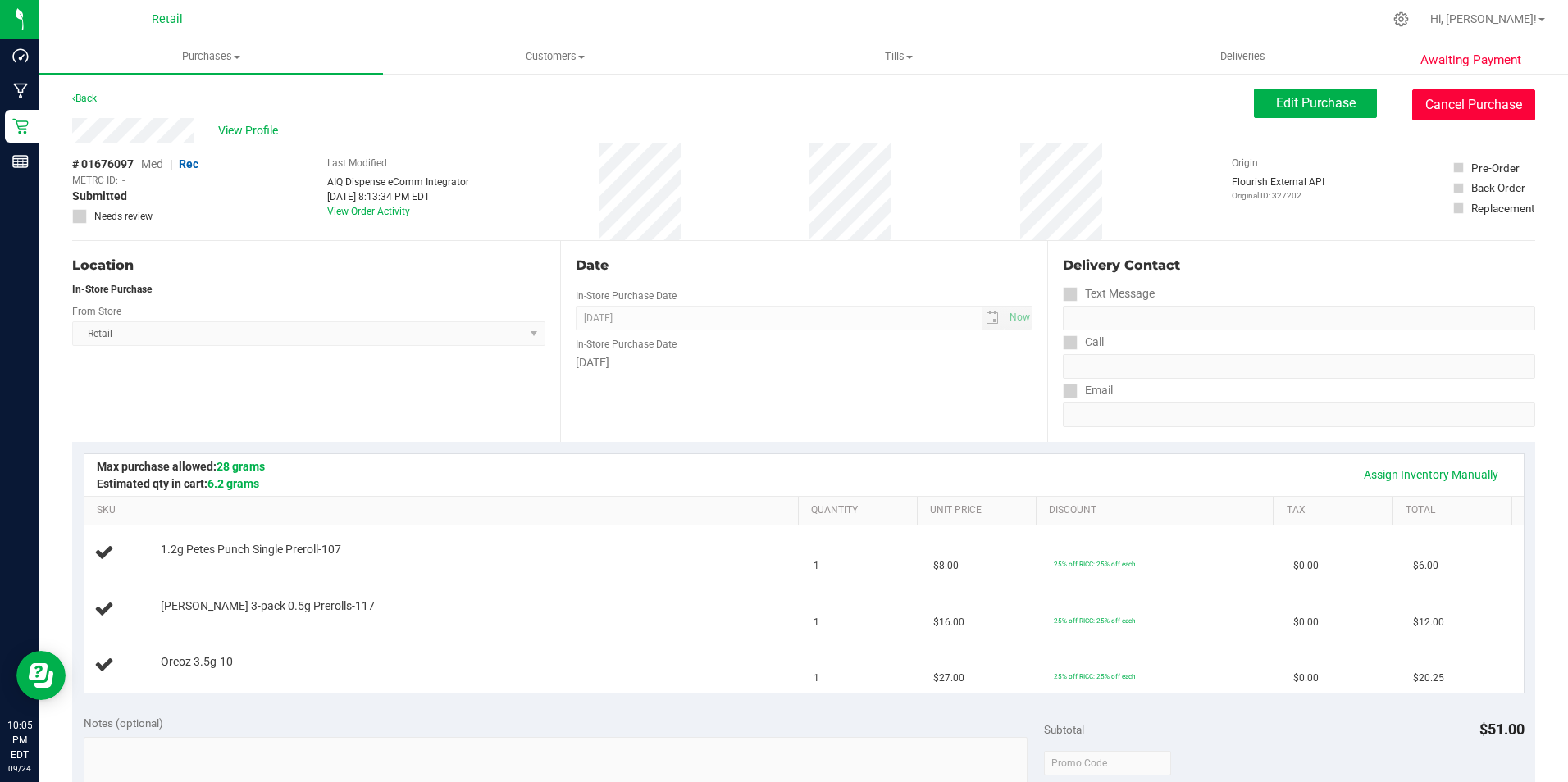
click at [1469, 106] on button "Cancel Purchase" at bounding box center [1473, 105] width 123 height 32
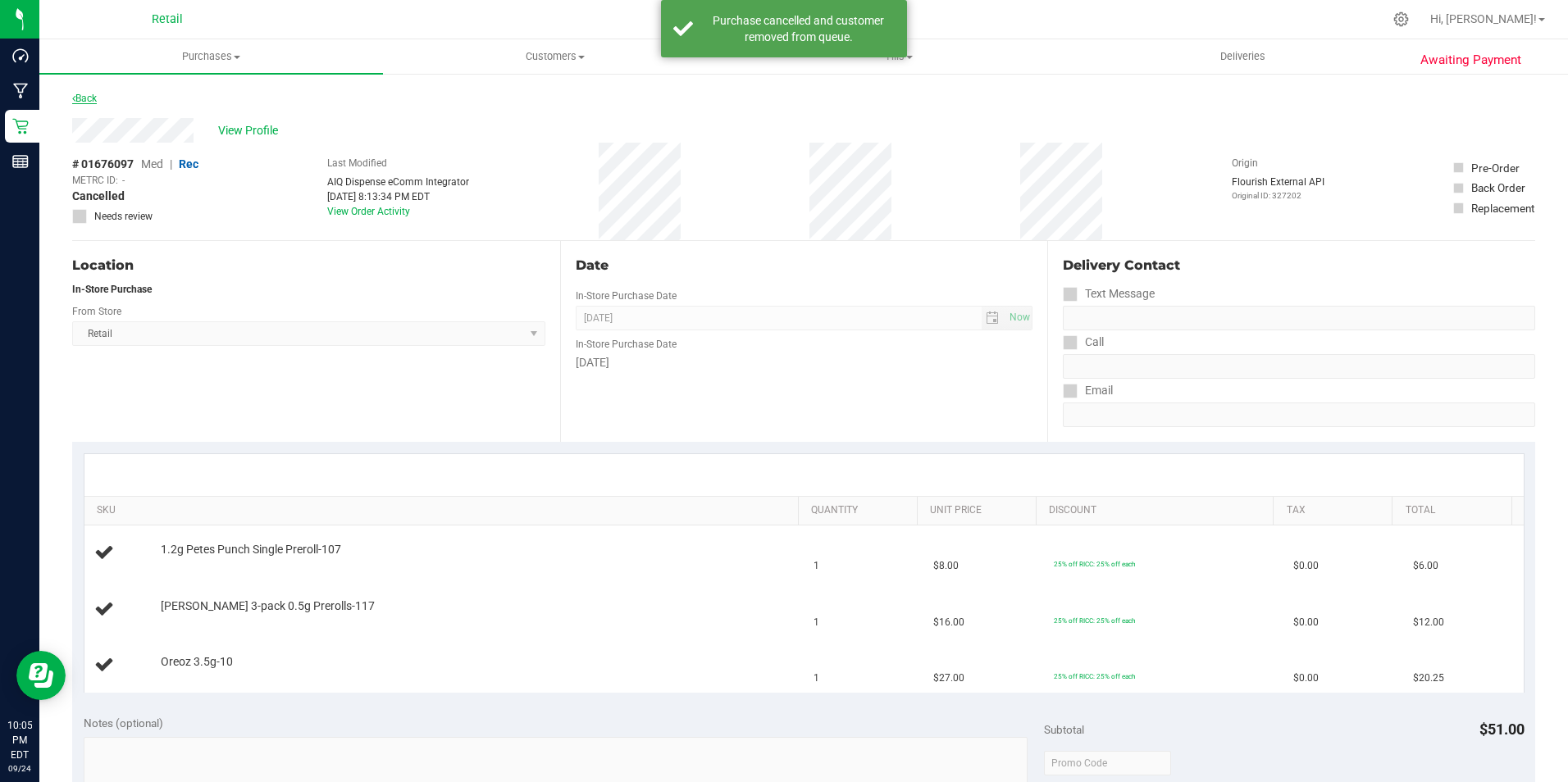
click at [90, 95] on link "Back" at bounding box center [85, 98] width 25 height 11
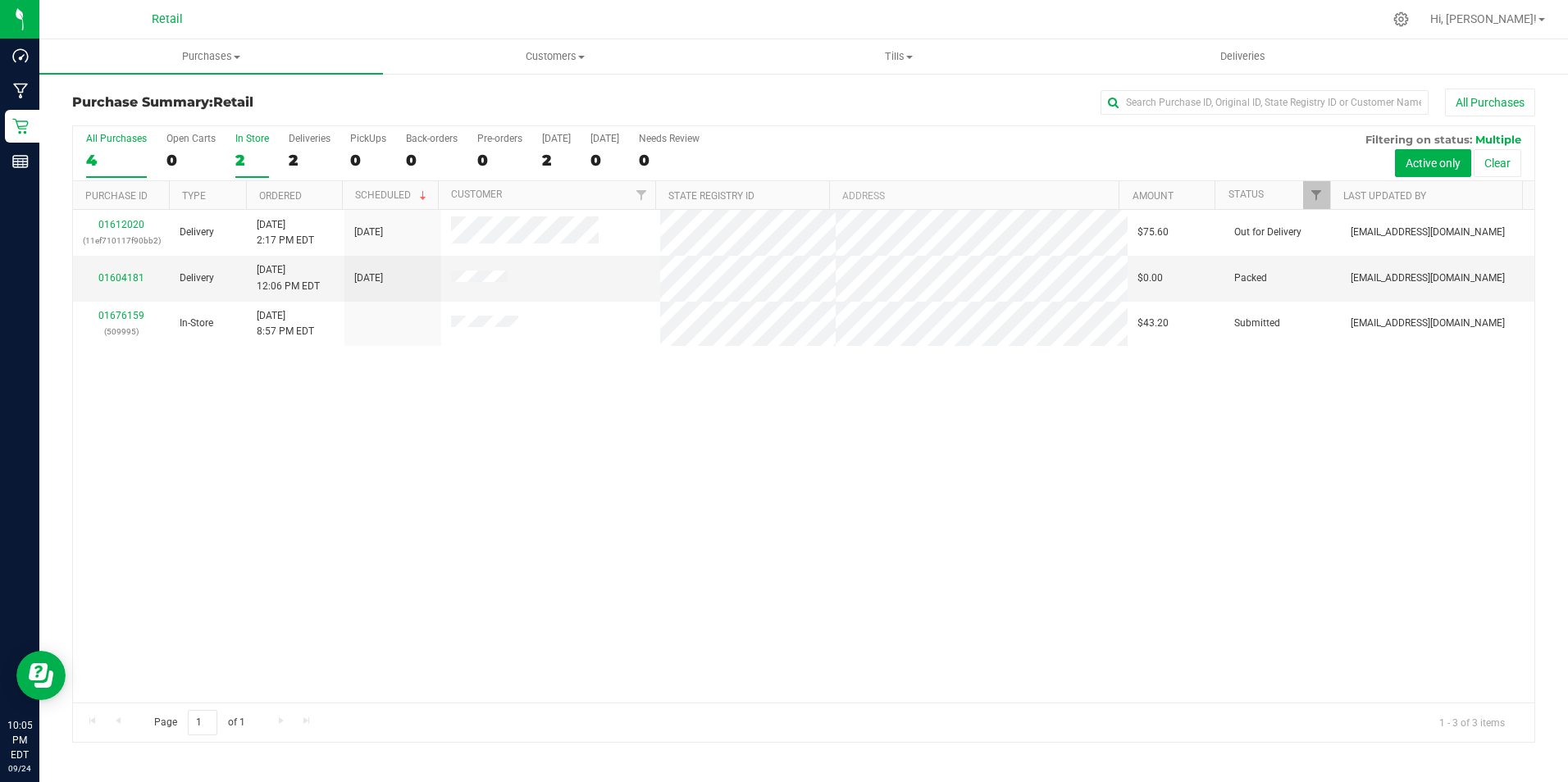
click at [244, 157] on div "2" at bounding box center [251, 160] width 33 height 19
click at [0, 0] on input "In Store 2" at bounding box center [0, 0] width 0 height 0
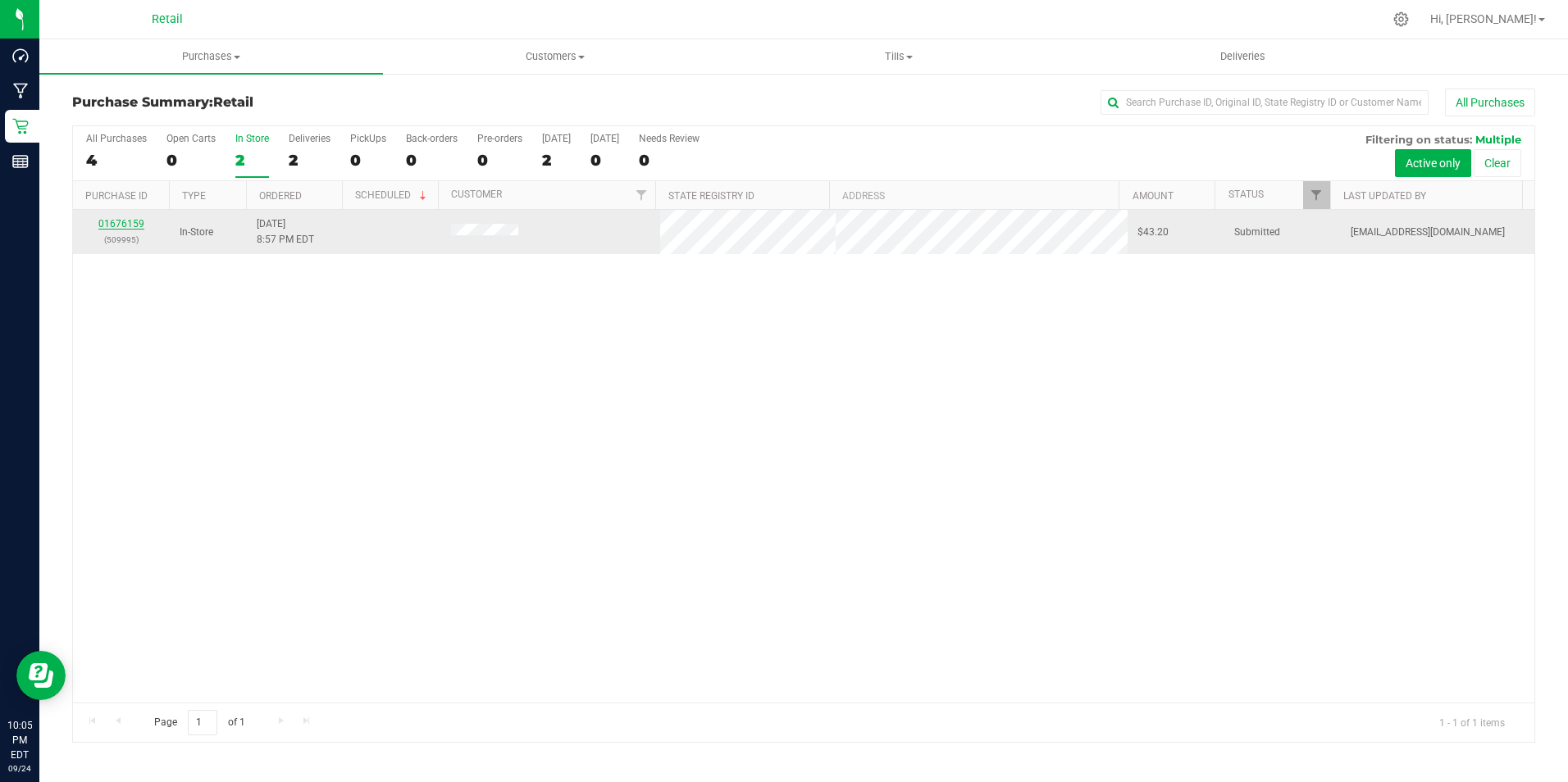
click at [136, 222] on link "01676159" at bounding box center [121, 223] width 46 height 11
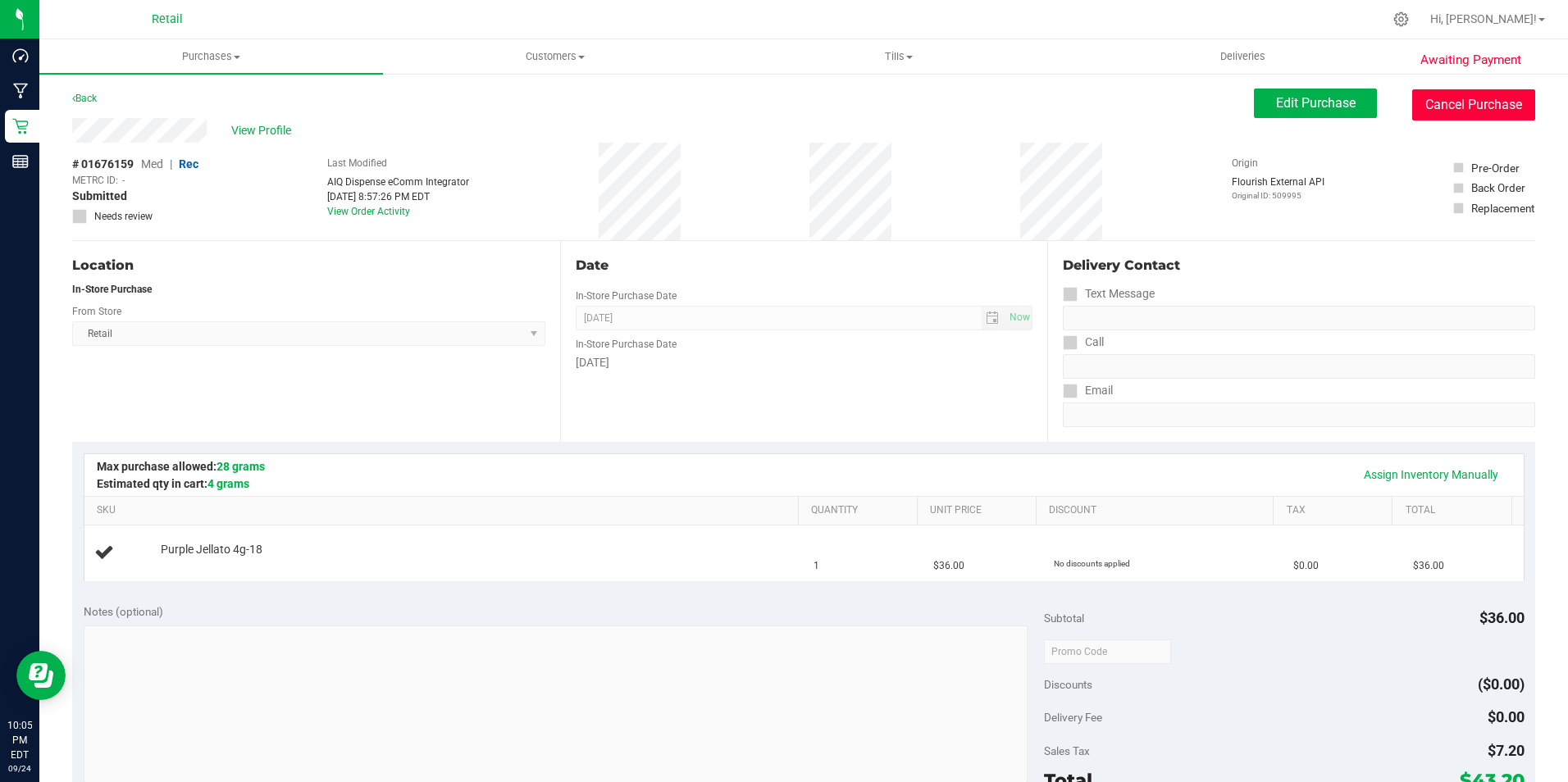
click at [1464, 105] on button "Cancel Purchase" at bounding box center [1473, 105] width 123 height 32
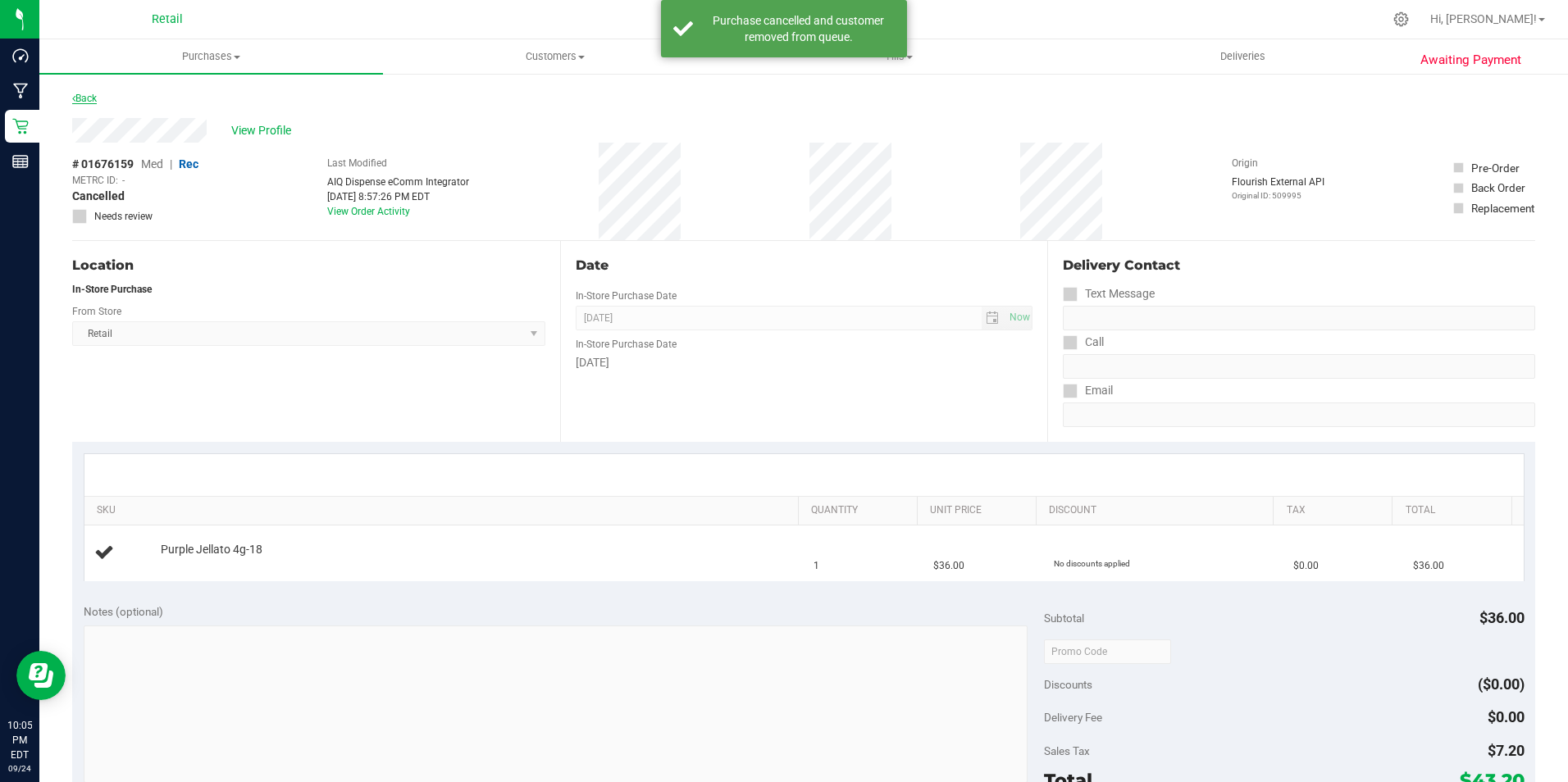
click at [94, 101] on link "Back" at bounding box center [85, 98] width 25 height 11
